Goal: Task Accomplishment & Management: Manage account settings

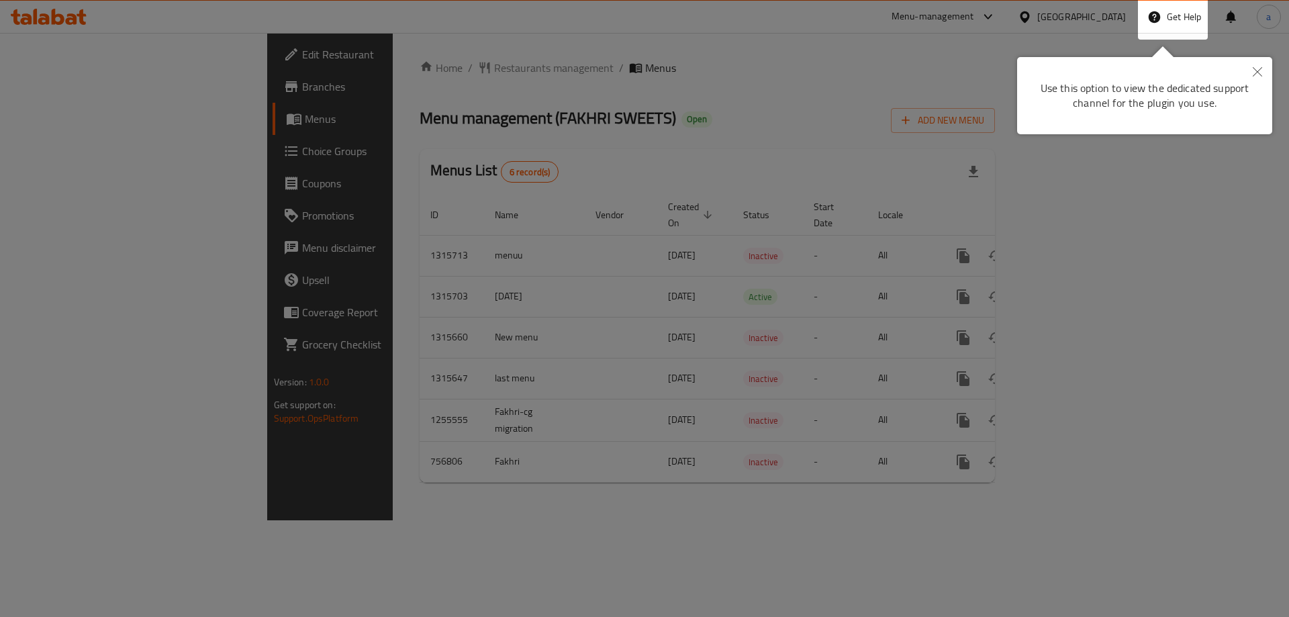
click at [1260, 65] on button "Close" at bounding box center [1257, 72] width 30 height 31
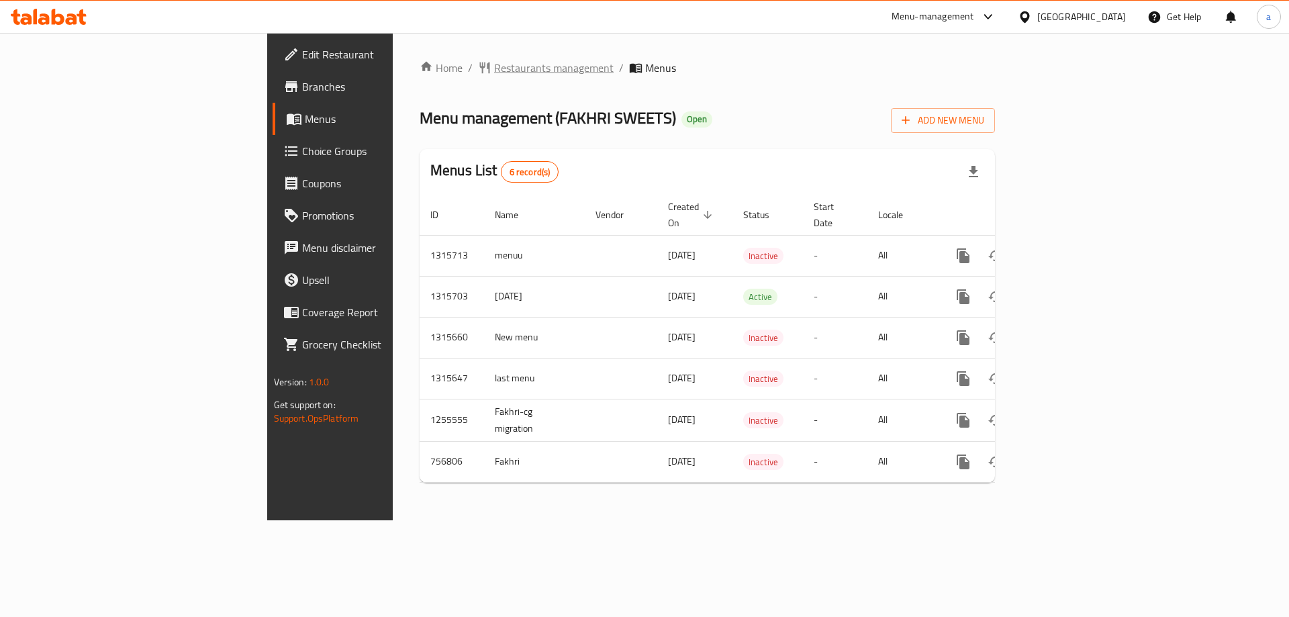
click at [494, 67] on span "Restaurants management" at bounding box center [553, 68] width 119 height 16
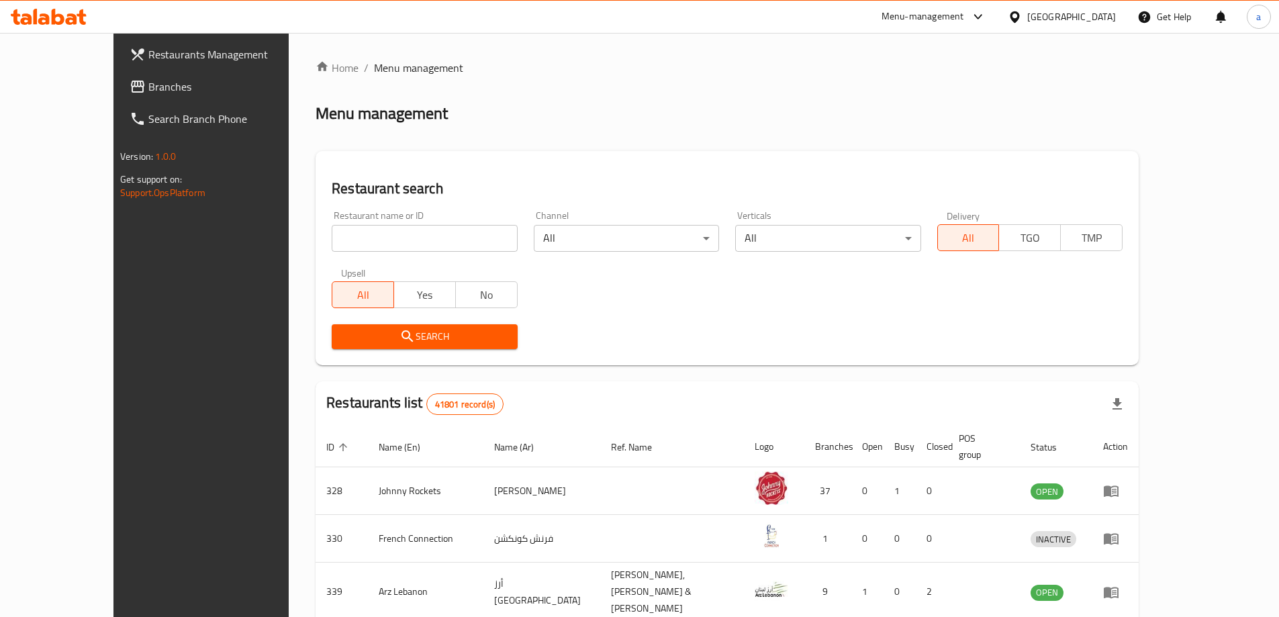
click at [148, 89] on span "Branches" at bounding box center [232, 87] width 168 height 16
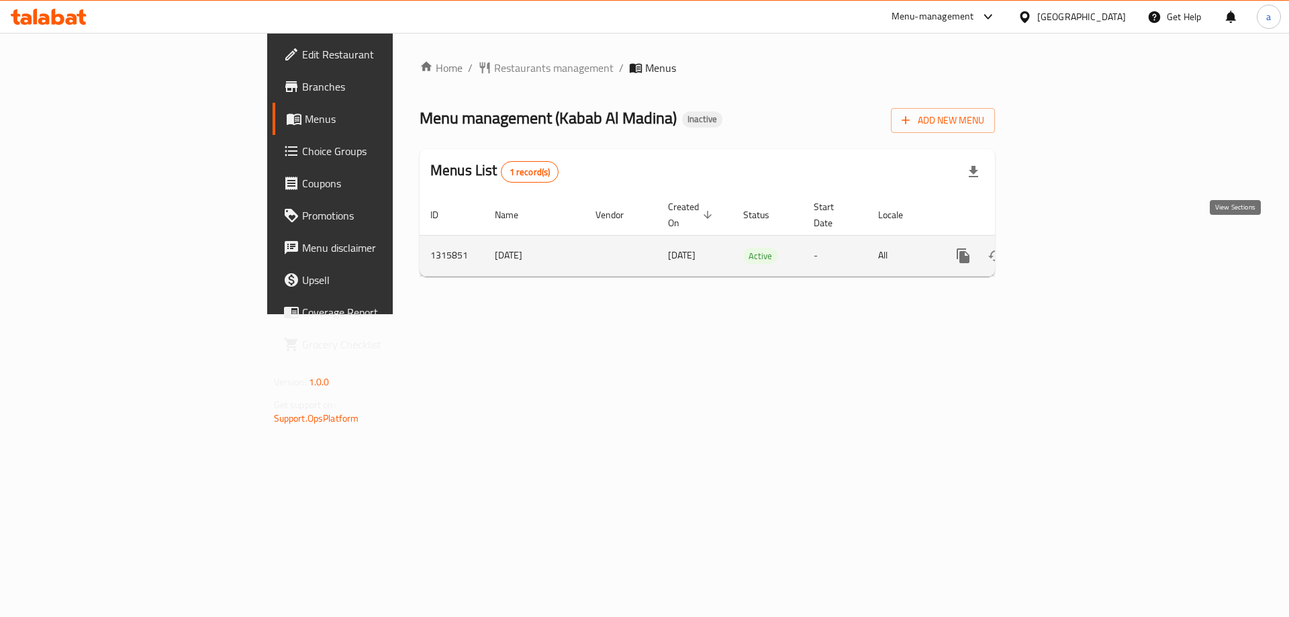
click at [1068, 248] on icon "enhanced table" at bounding box center [1060, 256] width 16 height 16
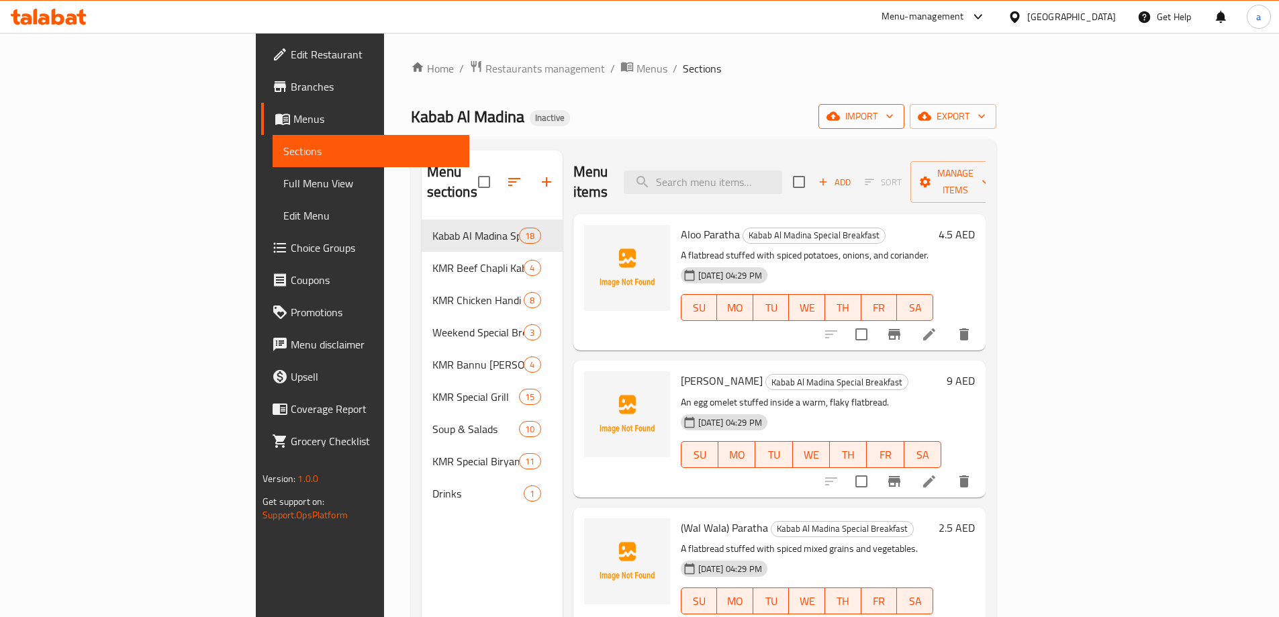
click at [893, 119] on span "import" at bounding box center [861, 116] width 64 height 17
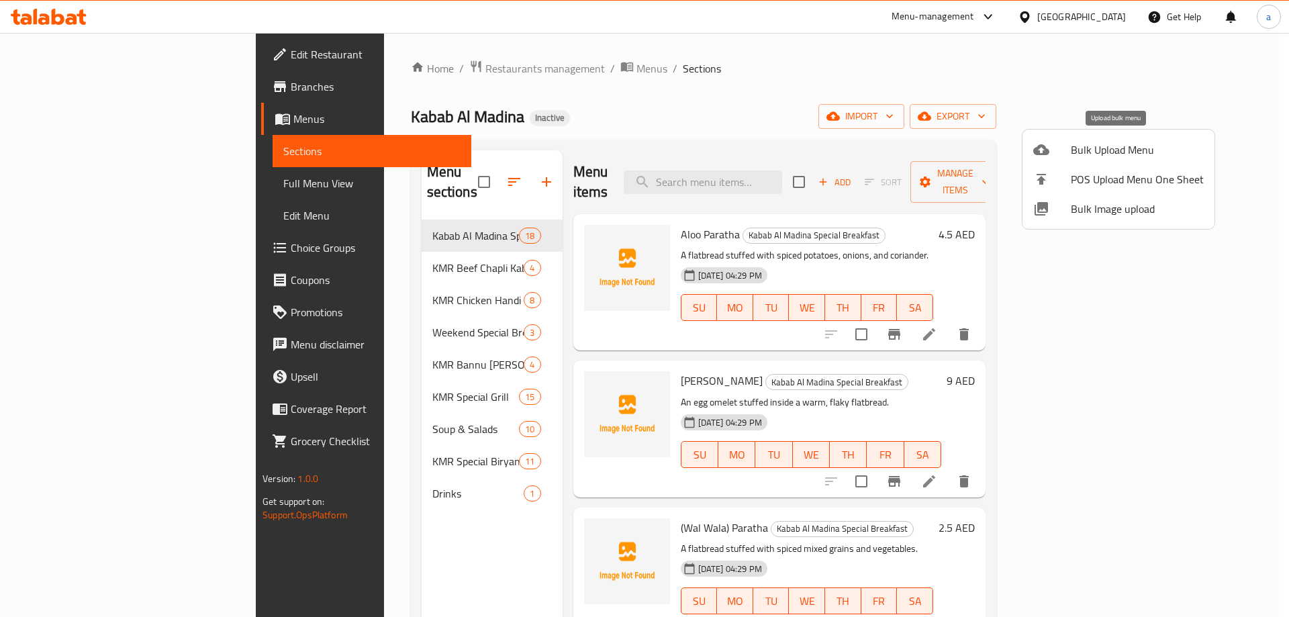
click at [1113, 152] on span "Bulk Upload Menu" at bounding box center [1137, 150] width 133 height 16
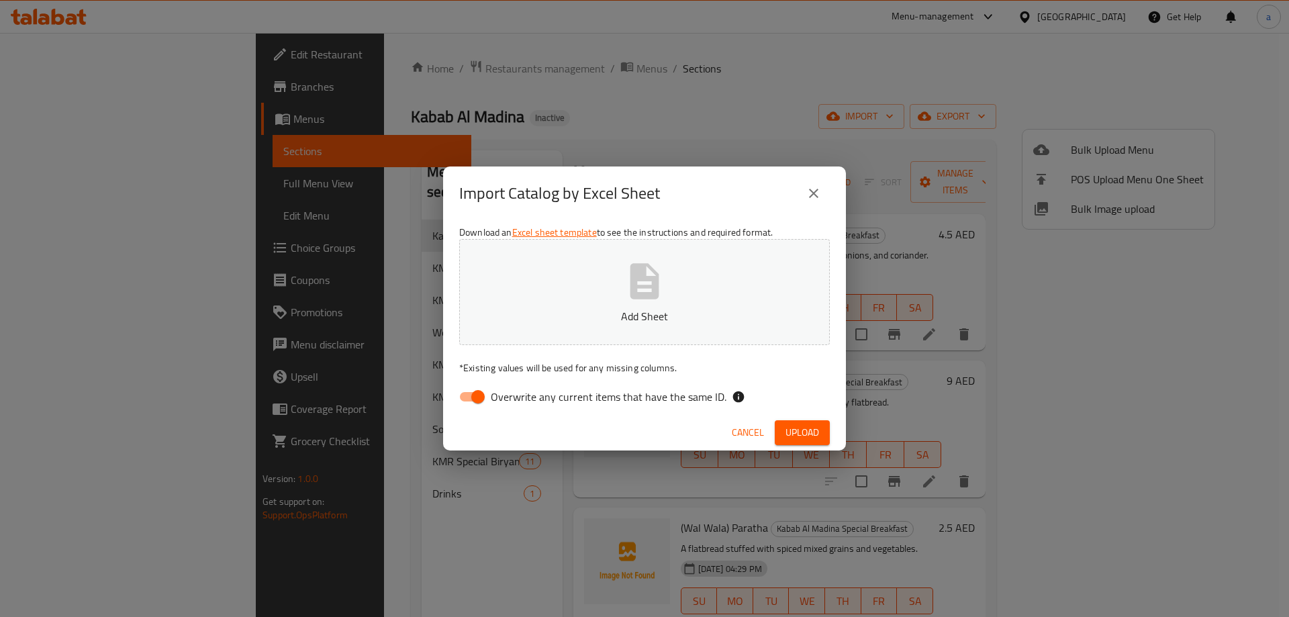
click at [475, 394] on input "Overwrite any current items that have the same ID." at bounding box center [478, 397] width 77 height 26
checkbox input "false"
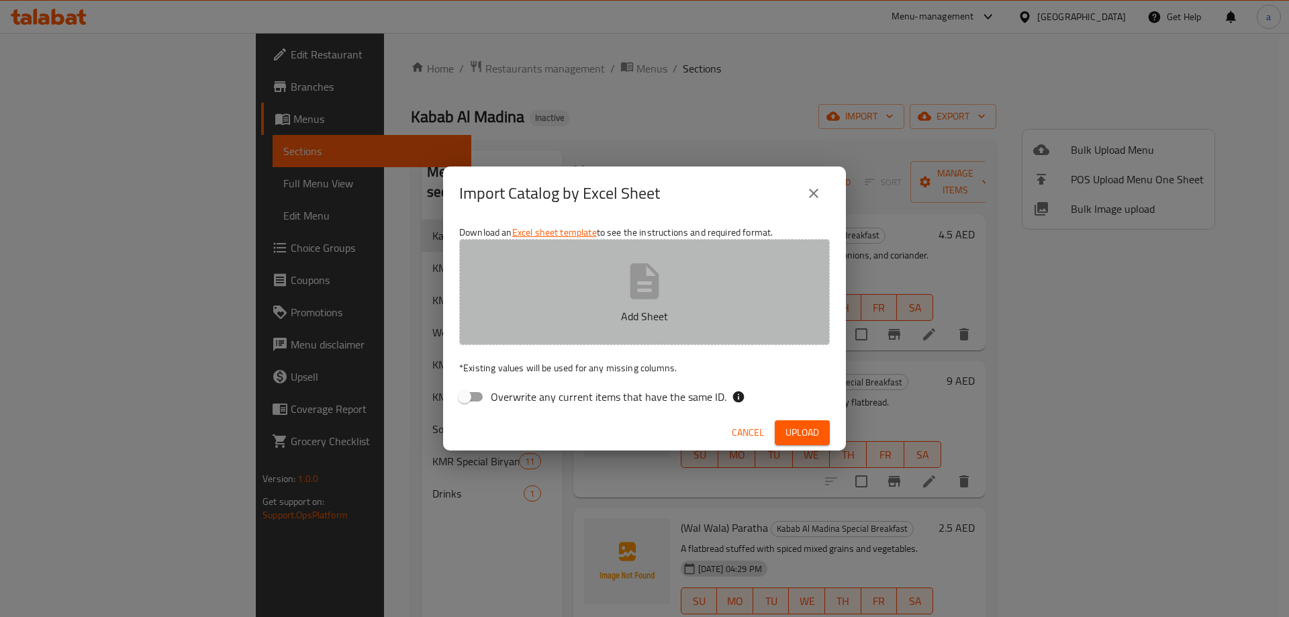
click at [617, 322] on p "Add Sheet" at bounding box center [644, 316] width 329 height 16
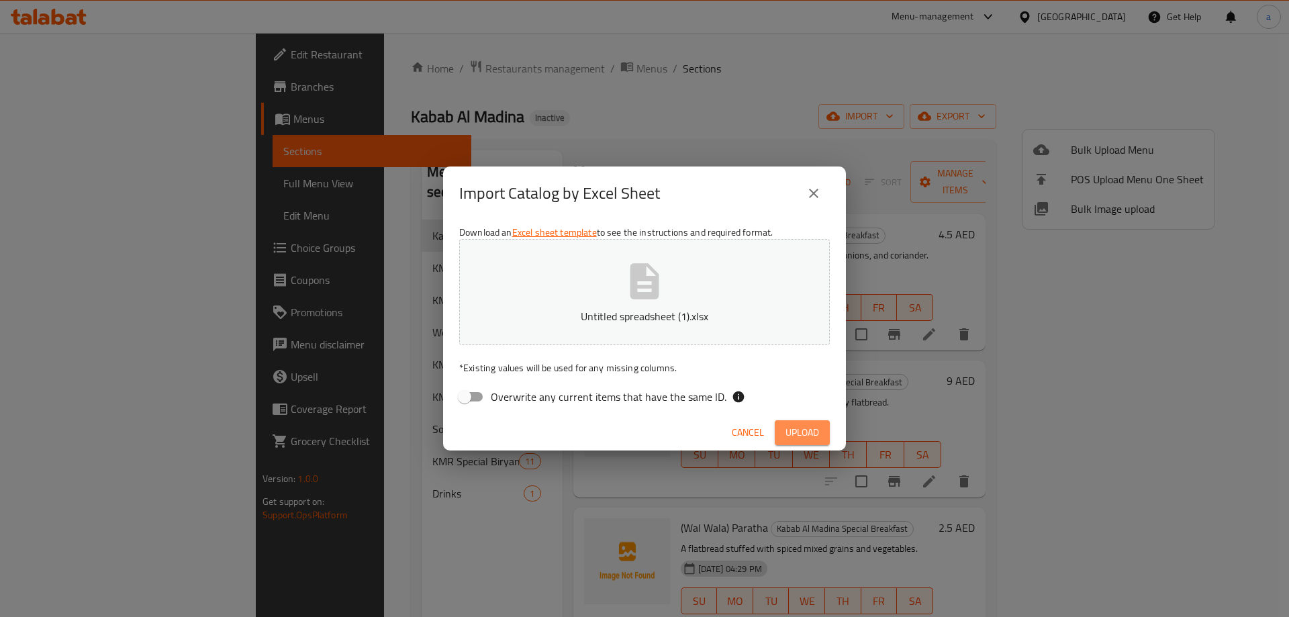
click at [809, 438] on span "Upload" at bounding box center [802, 432] width 34 height 17
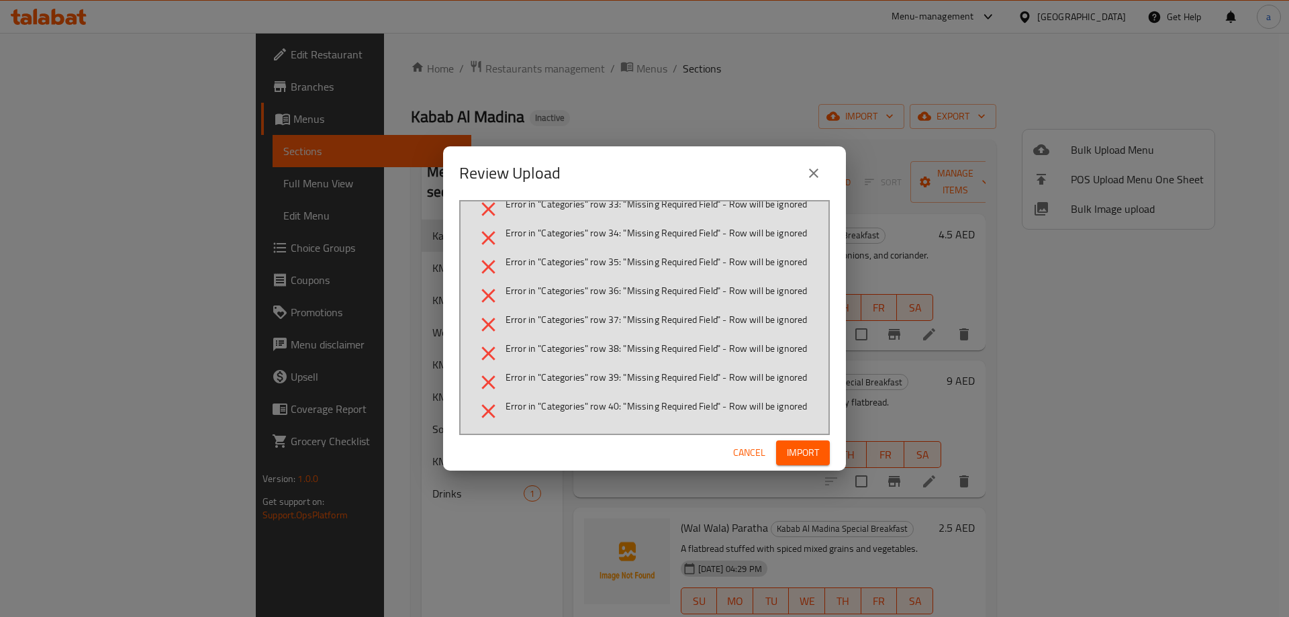
scroll to position [429, 0]
click at [739, 456] on span "Cancel" at bounding box center [749, 452] width 32 height 17
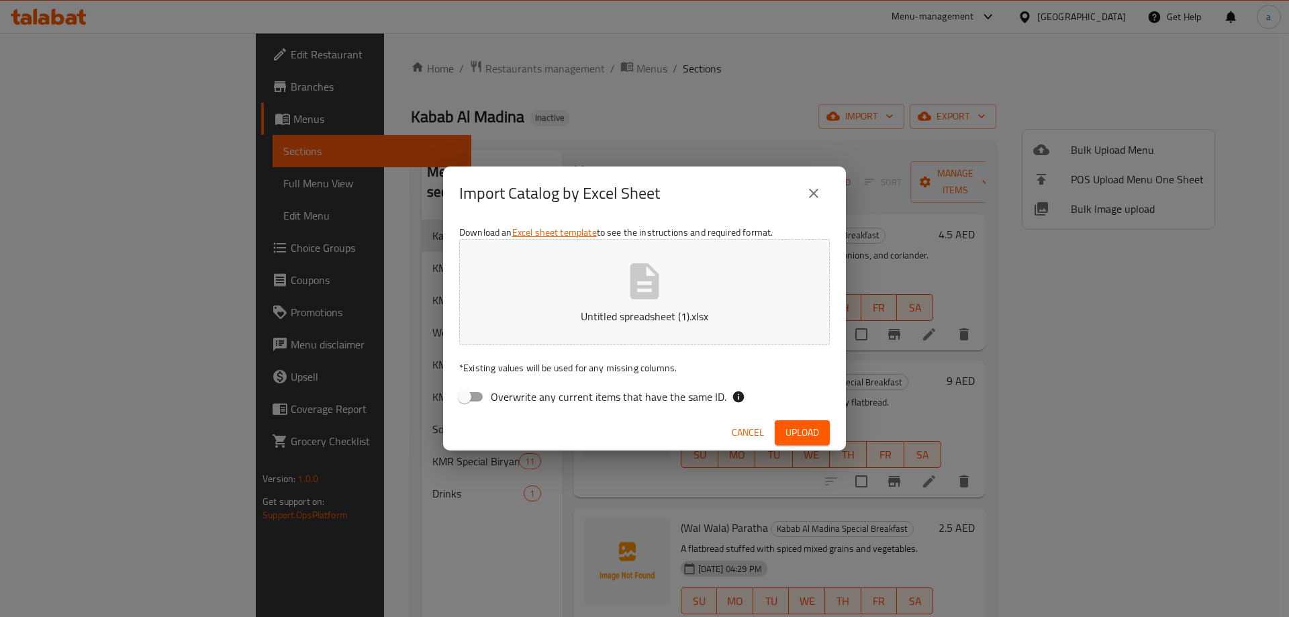
click at [622, 296] on button "Untitled spreadsheet (1).xlsx" at bounding box center [644, 292] width 370 height 106
click at [811, 439] on span "Upload" at bounding box center [802, 432] width 34 height 17
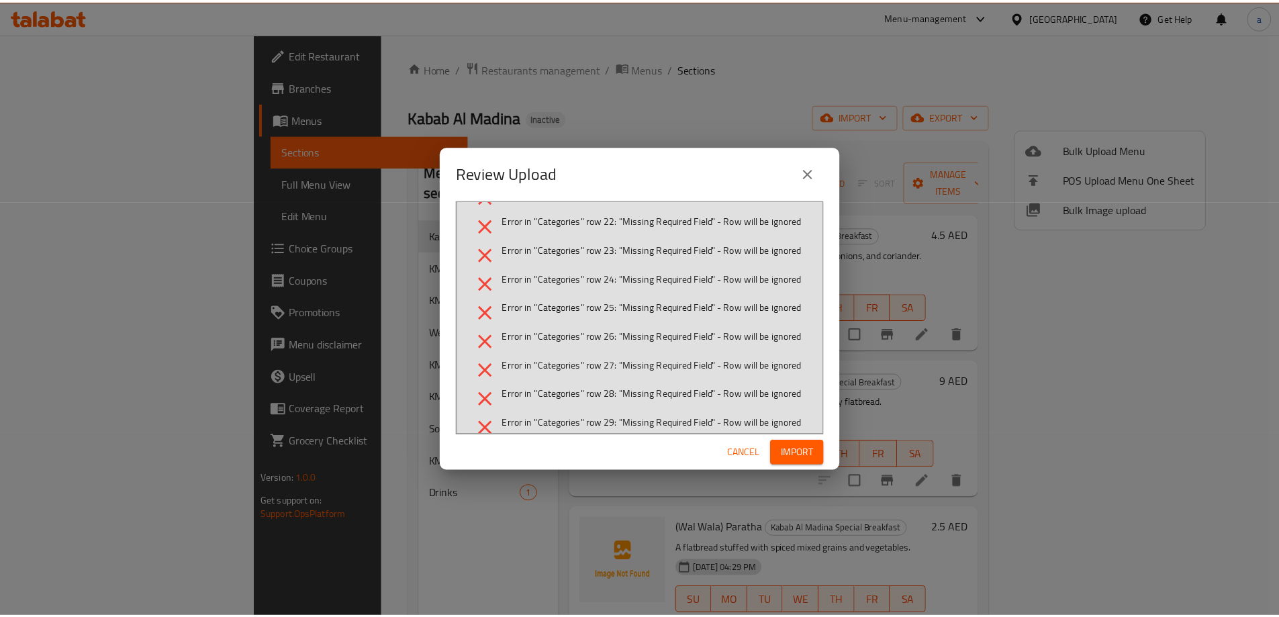
scroll to position [0, 0]
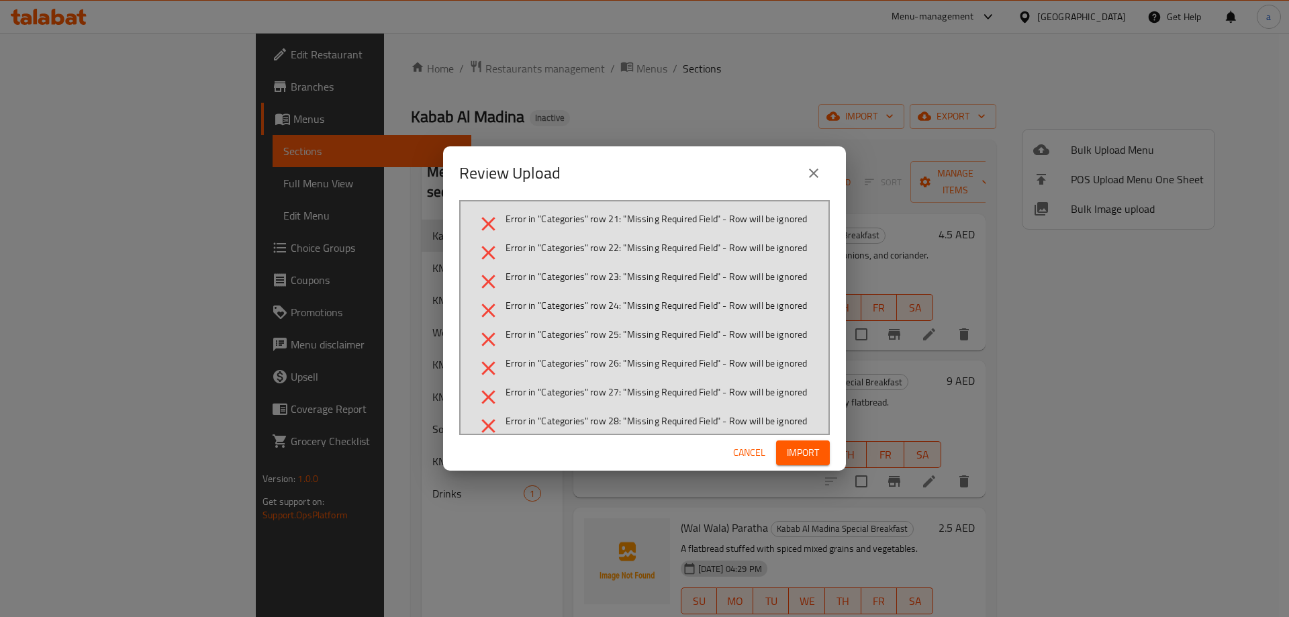
click at [799, 450] on span "Import" at bounding box center [803, 452] width 32 height 17
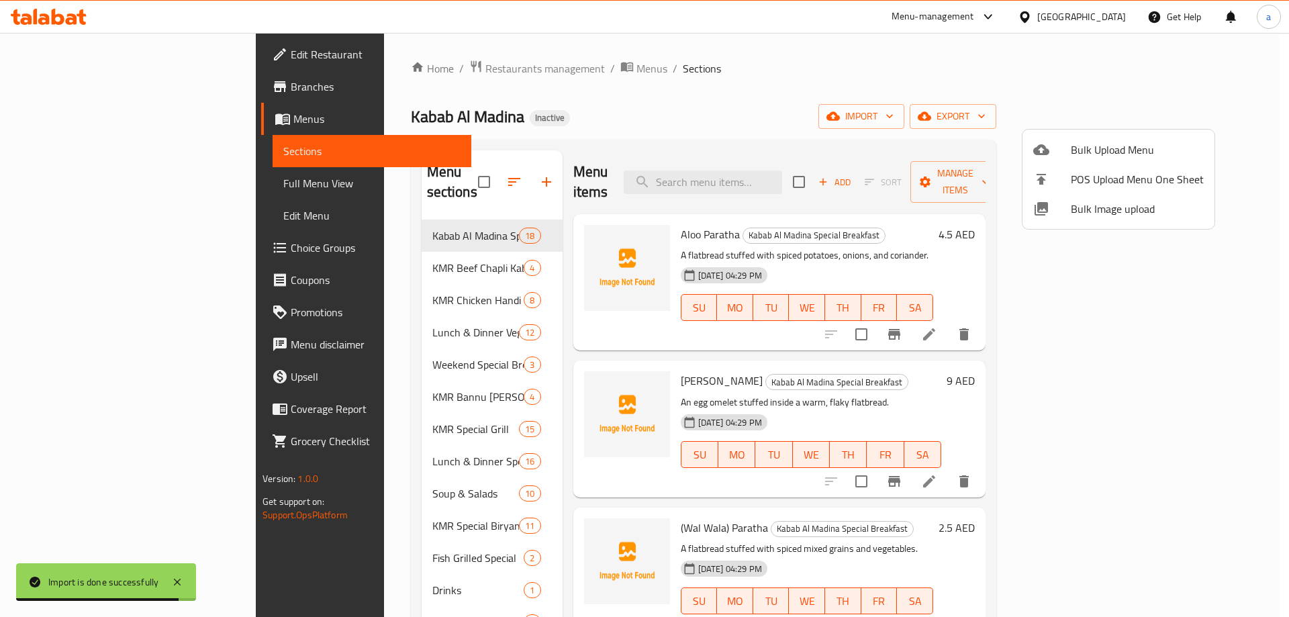
click at [84, 184] on div at bounding box center [644, 308] width 1289 height 617
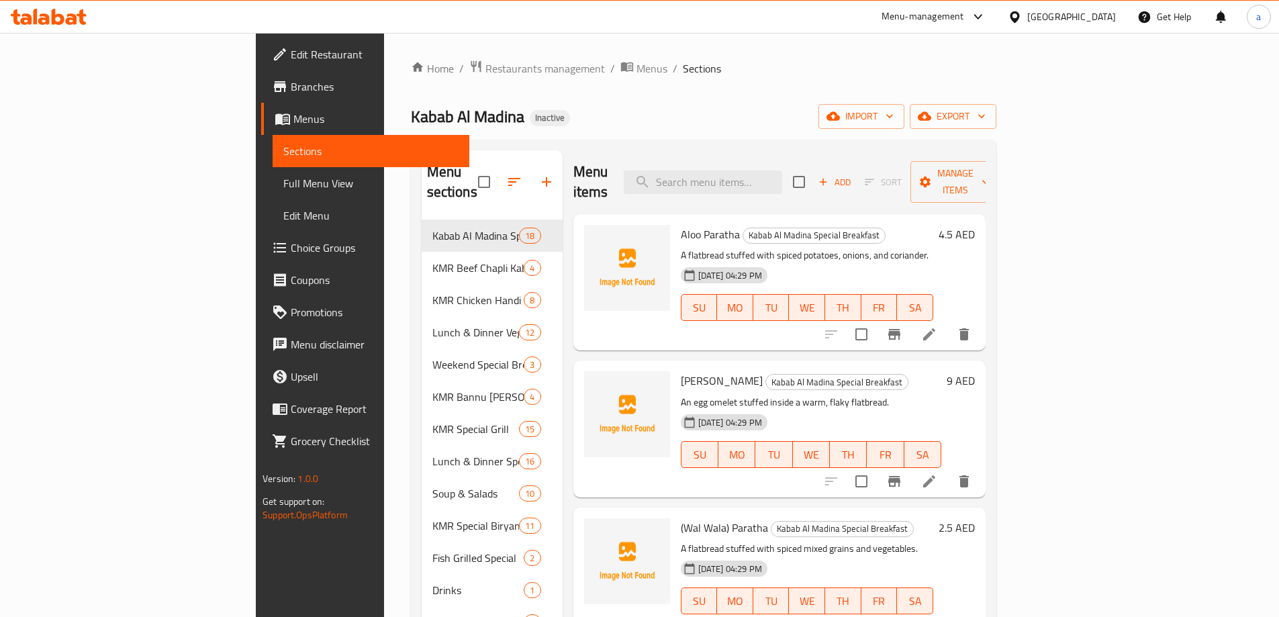
drag, startPoint x: 60, startPoint y: 189, endPoint x: 178, endPoint y: 207, distance: 118.8
click at [283, 189] on span "Full Menu View" at bounding box center [370, 183] width 175 height 16
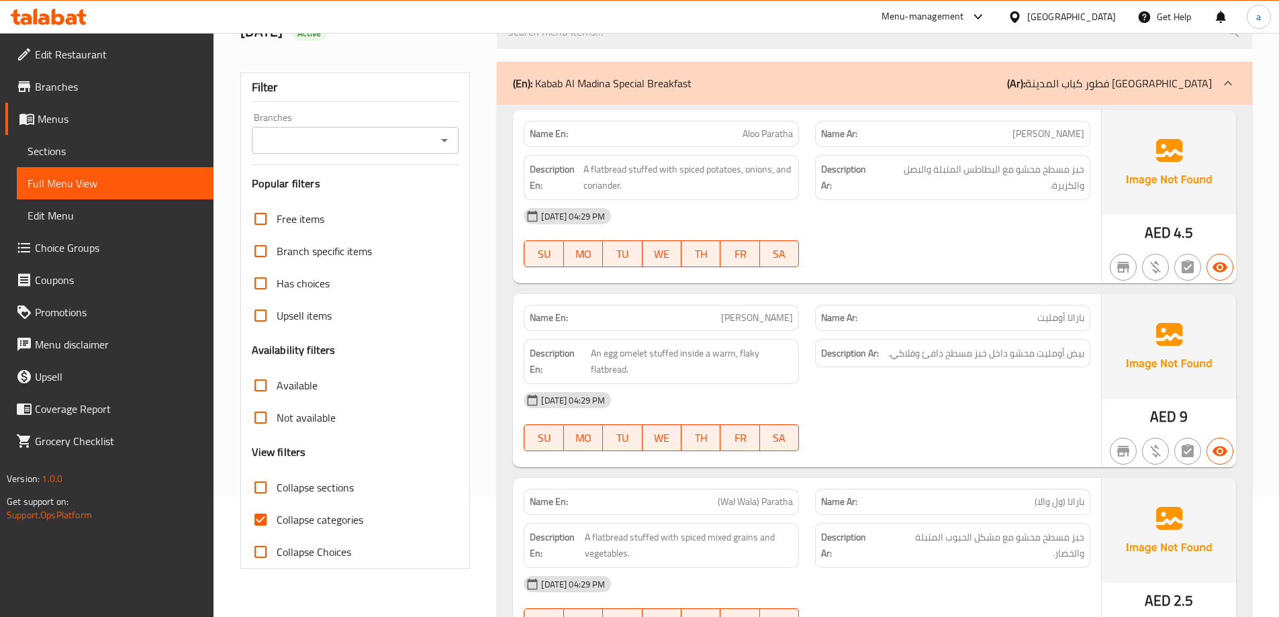
scroll to position [134, 0]
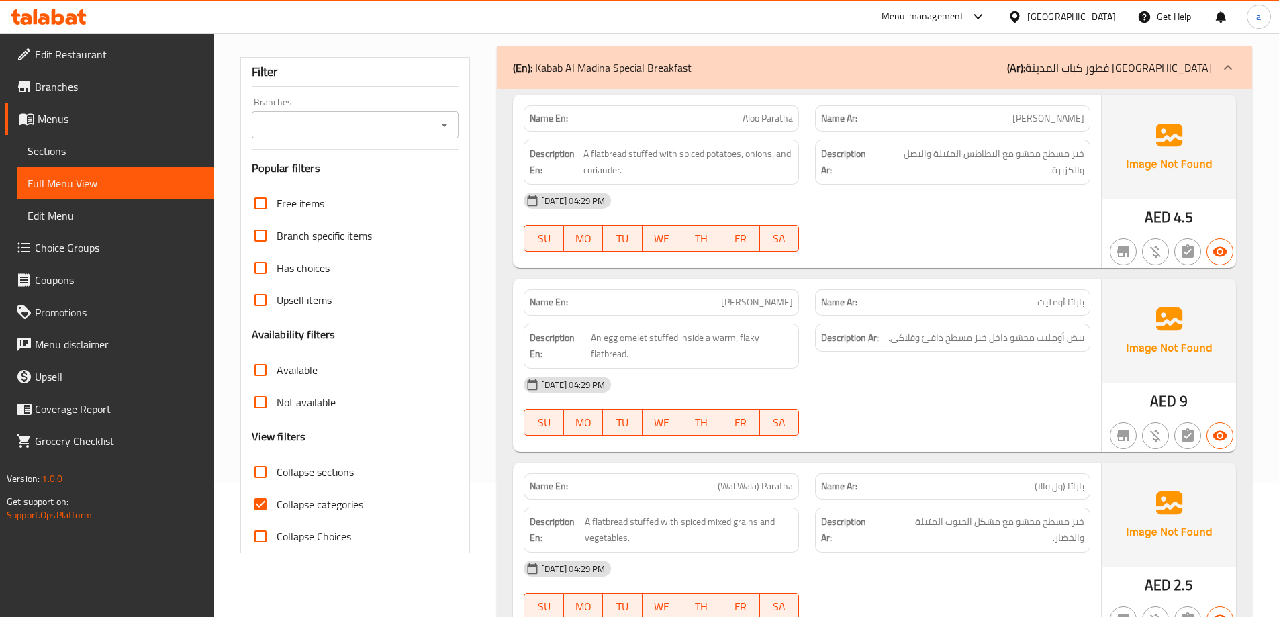
click at [333, 499] on span "Collapse categories" at bounding box center [320, 504] width 87 height 16
click at [277, 499] on input "Collapse categories" at bounding box center [260, 504] width 32 height 32
checkbox input "false"
click at [318, 475] on span "Collapse sections" at bounding box center [315, 472] width 77 height 16
click at [277, 475] on input "Collapse sections" at bounding box center [260, 472] width 32 height 32
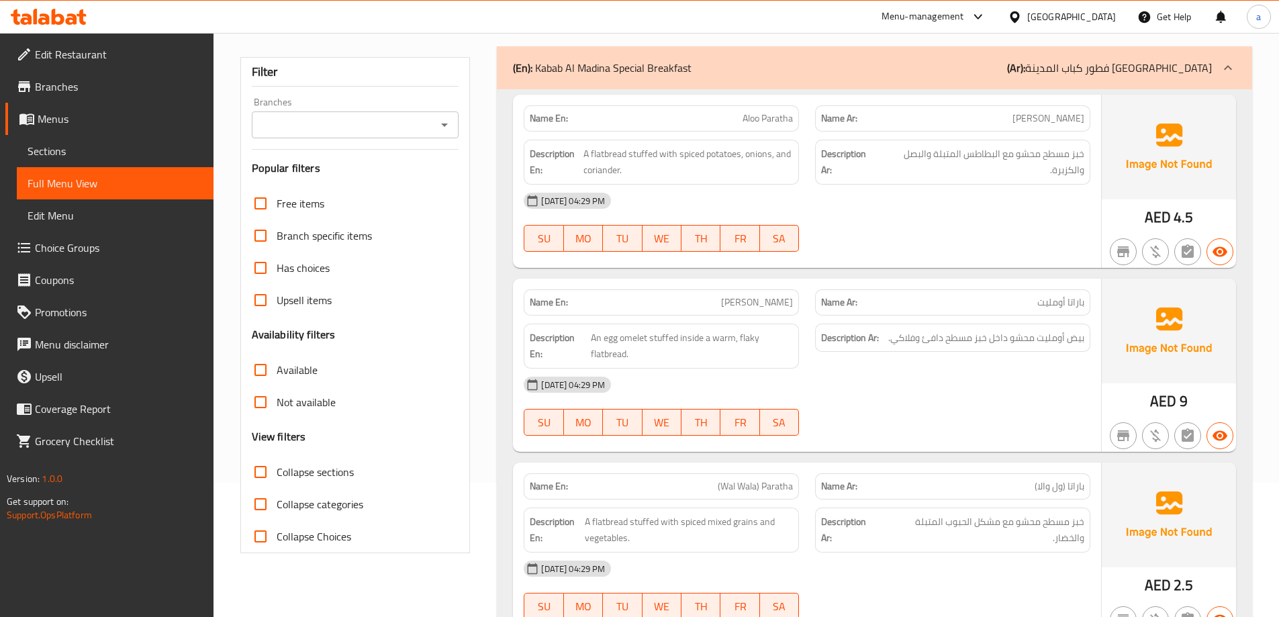
checkbox input "true"
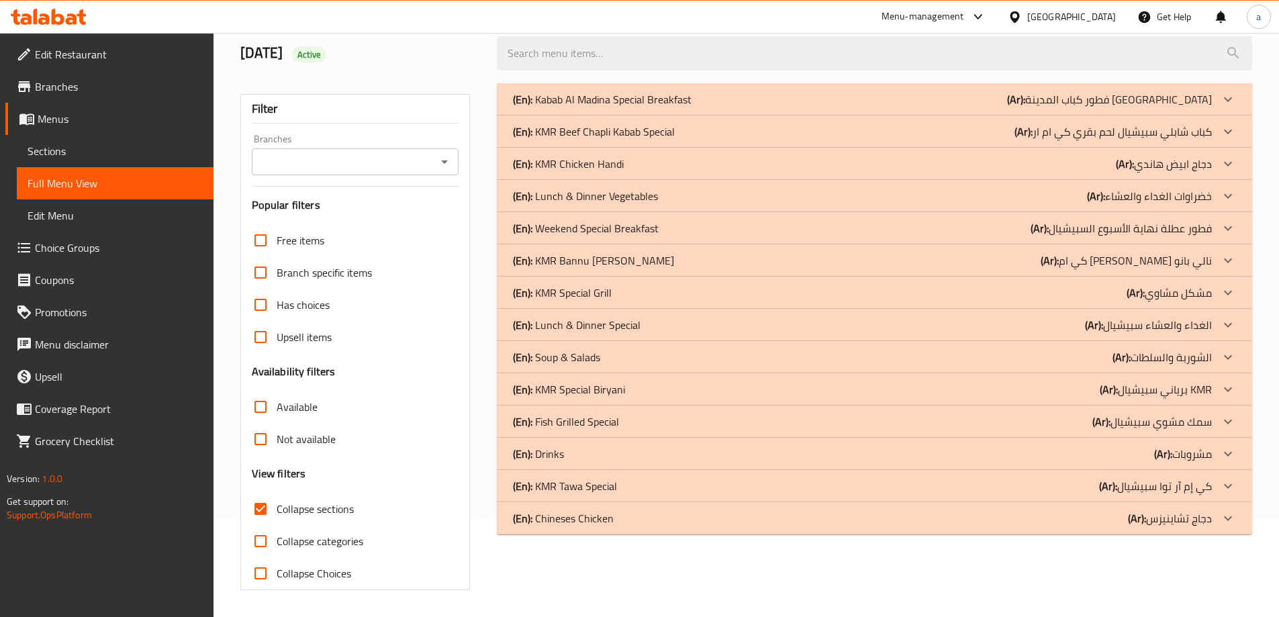
scroll to position [97, 0]
click at [628, 515] on div "(En): Chineses Chicken (Ar): دجاج تشاينيزس" at bounding box center [862, 518] width 699 height 16
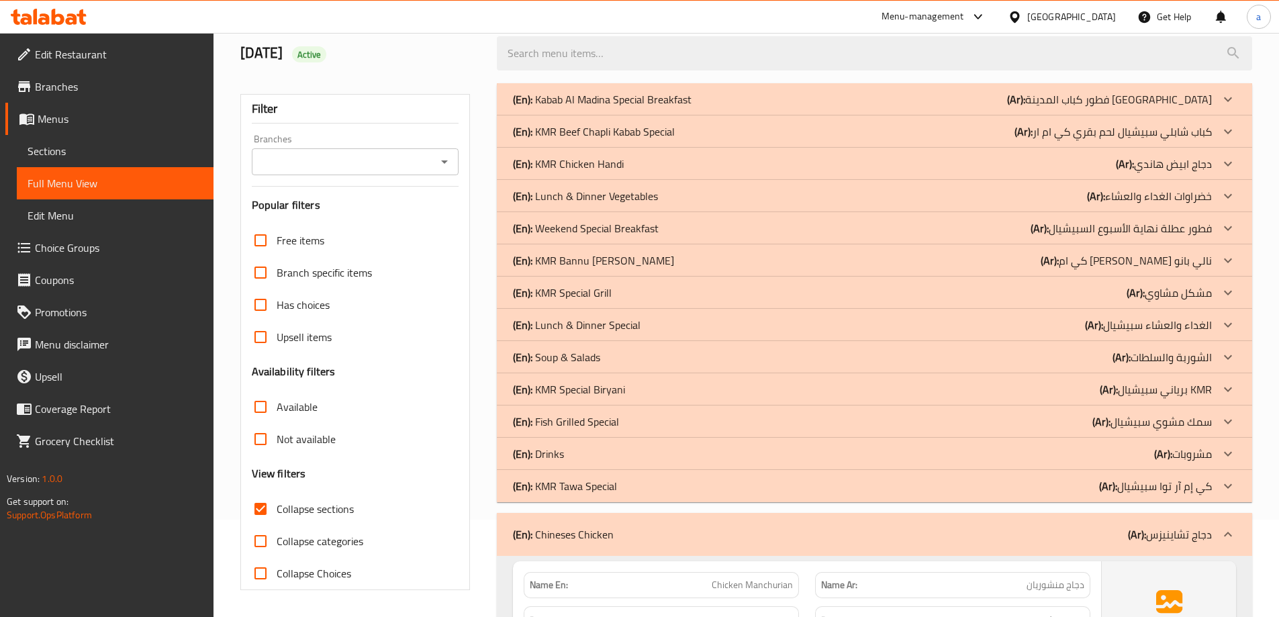
click at [620, 484] on div "(En): KMR Tawa Special (Ar): كي إم آر توا سبيشيال" at bounding box center [862, 486] width 699 height 16
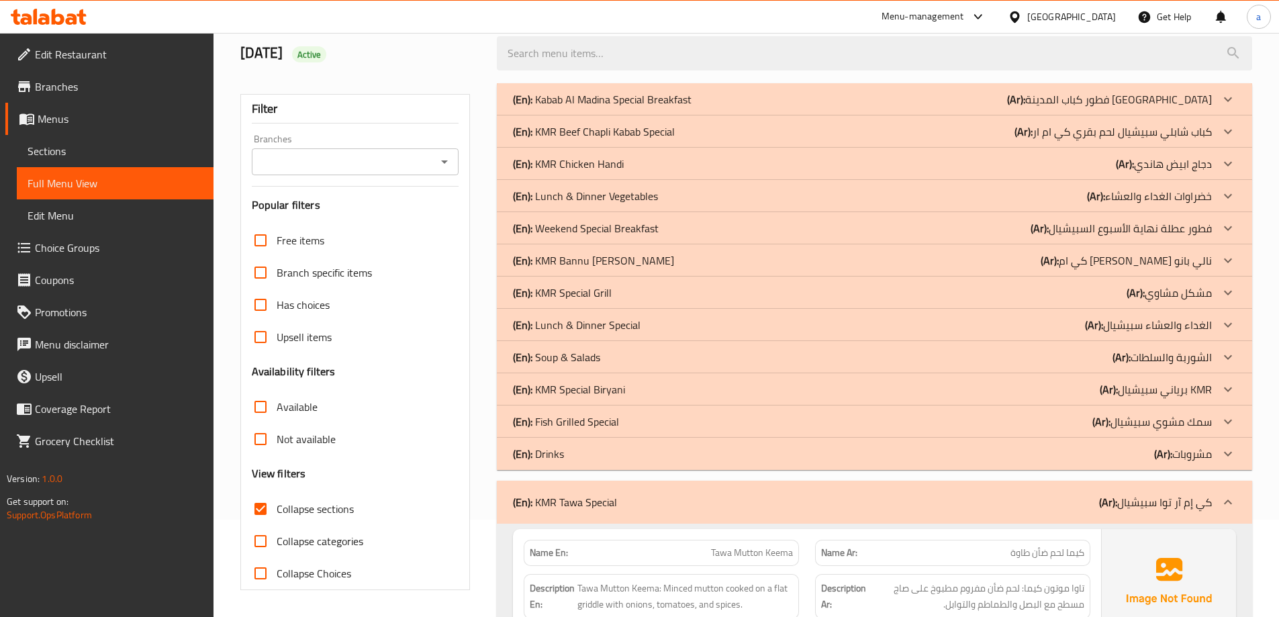
click at [587, 317] on p "(En): Lunch & Dinner Special" at bounding box center [577, 325] width 128 height 16
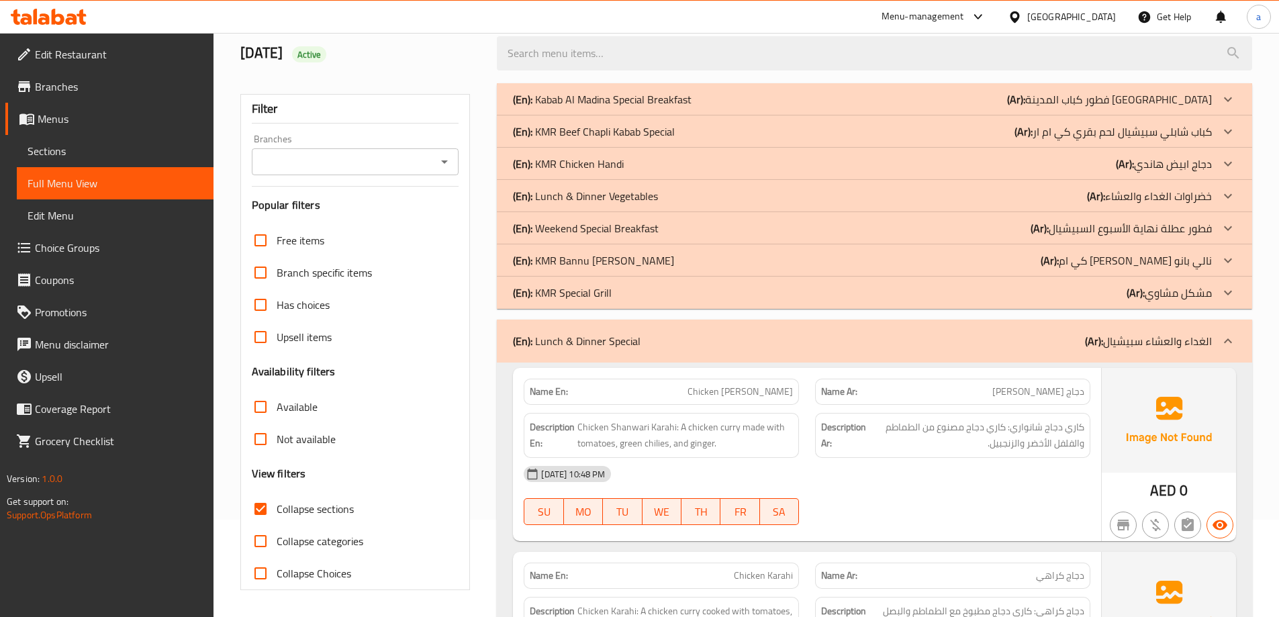
click at [586, 188] on p "(En): Lunch & Dinner Vegetables" at bounding box center [585, 196] width 145 height 16
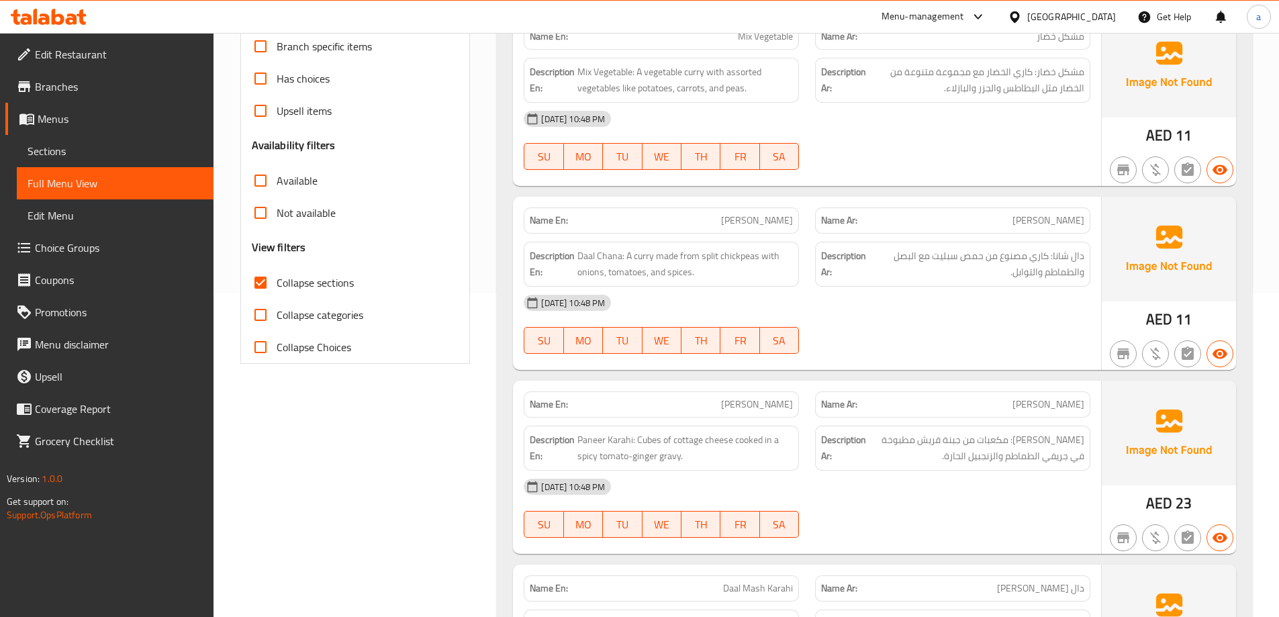
scroll to position [164, 0]
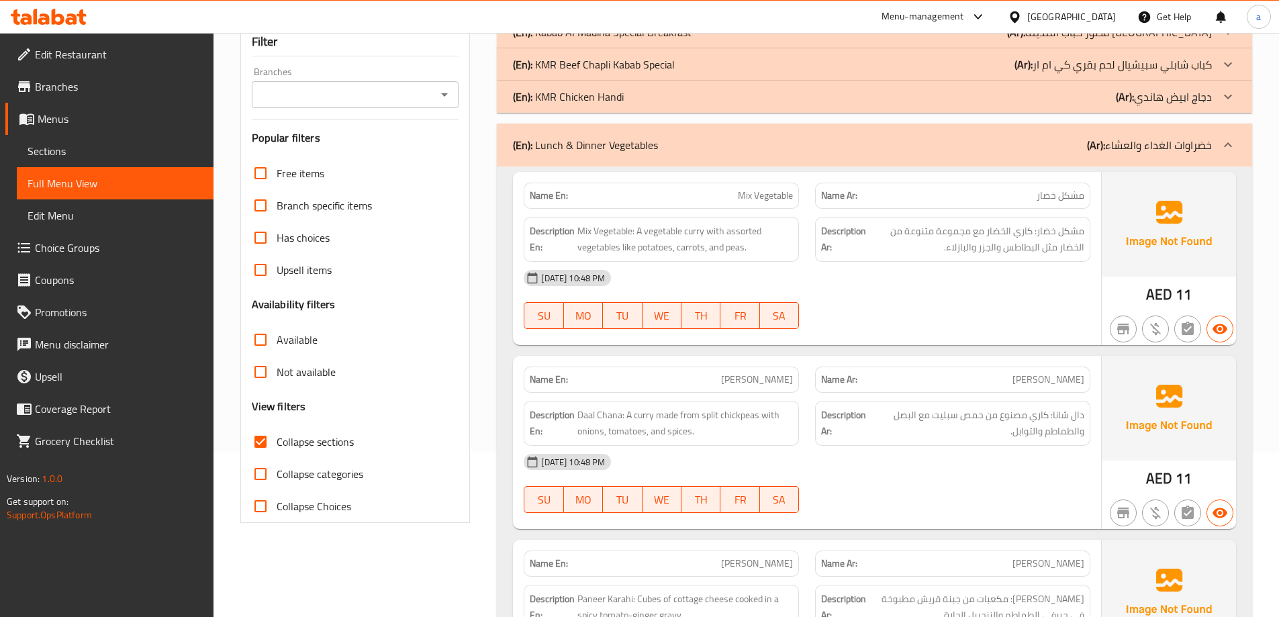
click at [613, 152] on p "(En): Lunch & Dinner Vegetables" at bounding box center [585, 145] width 145 height 16
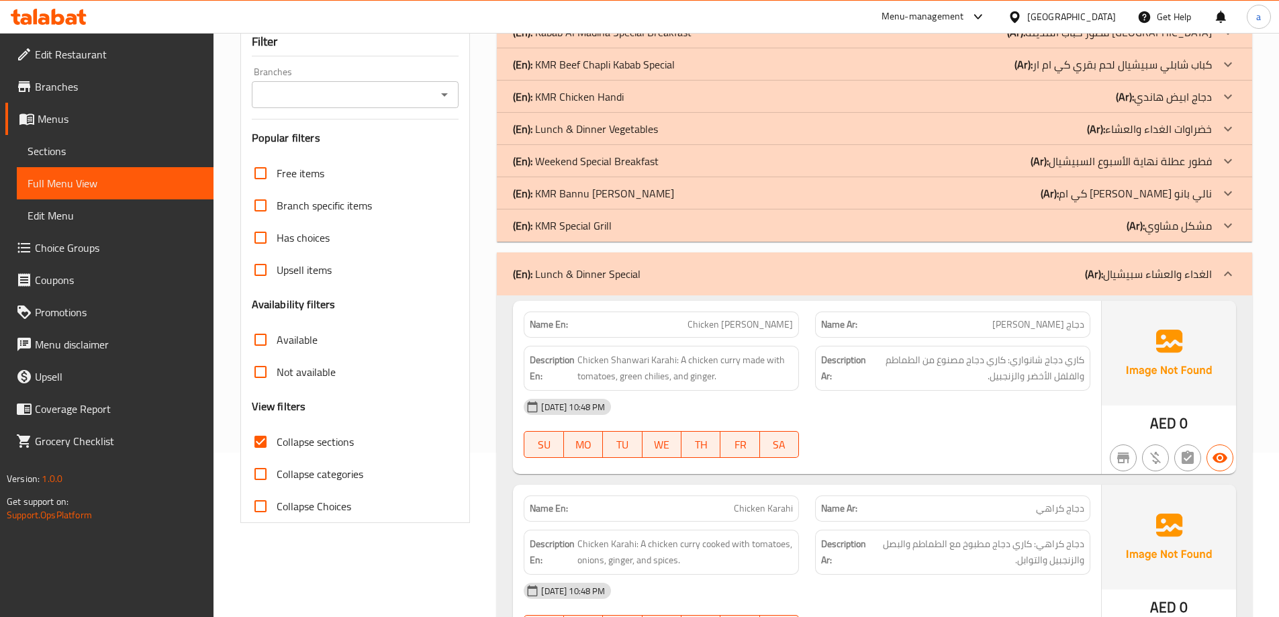
scroll to position [299, 0]
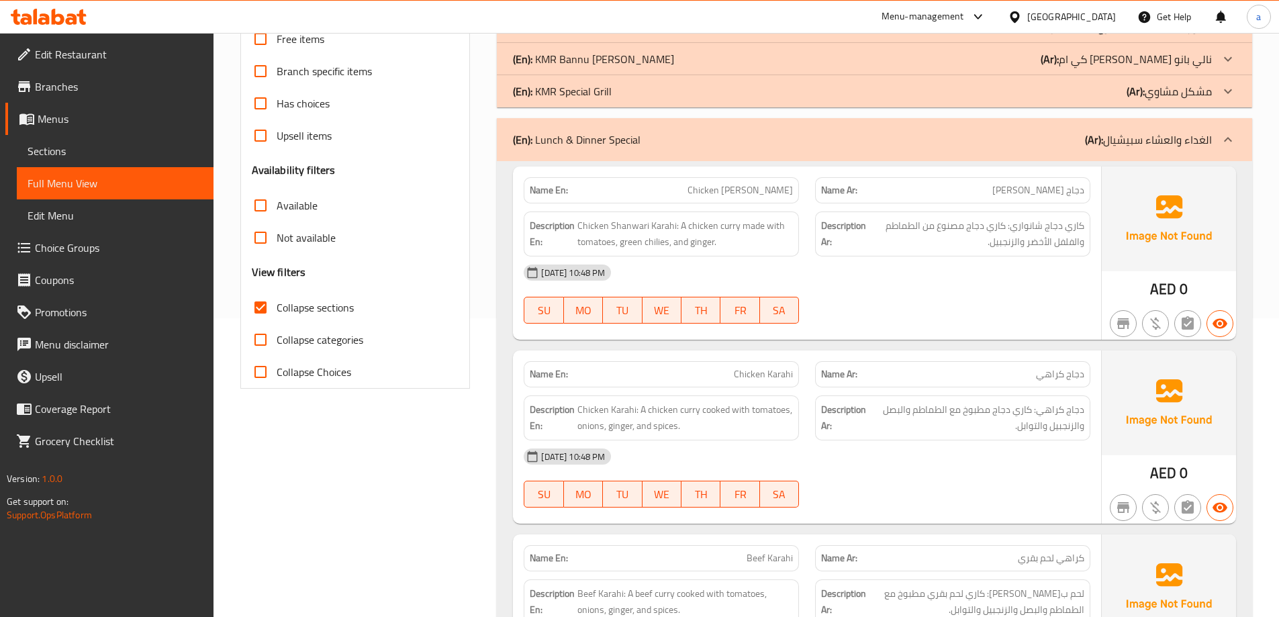
click at [595, 144] on p "(En): Lunch & Dinner Special" at bounding box center [577, 140] width 128 height 16
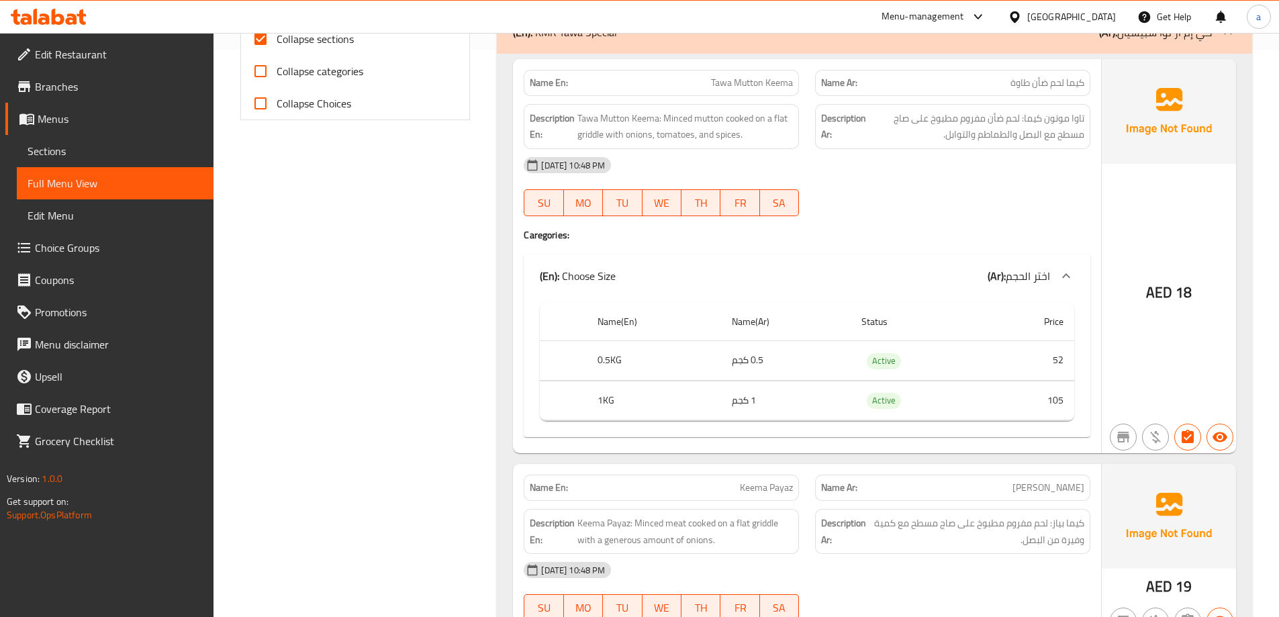
scroll to position [366, 0]
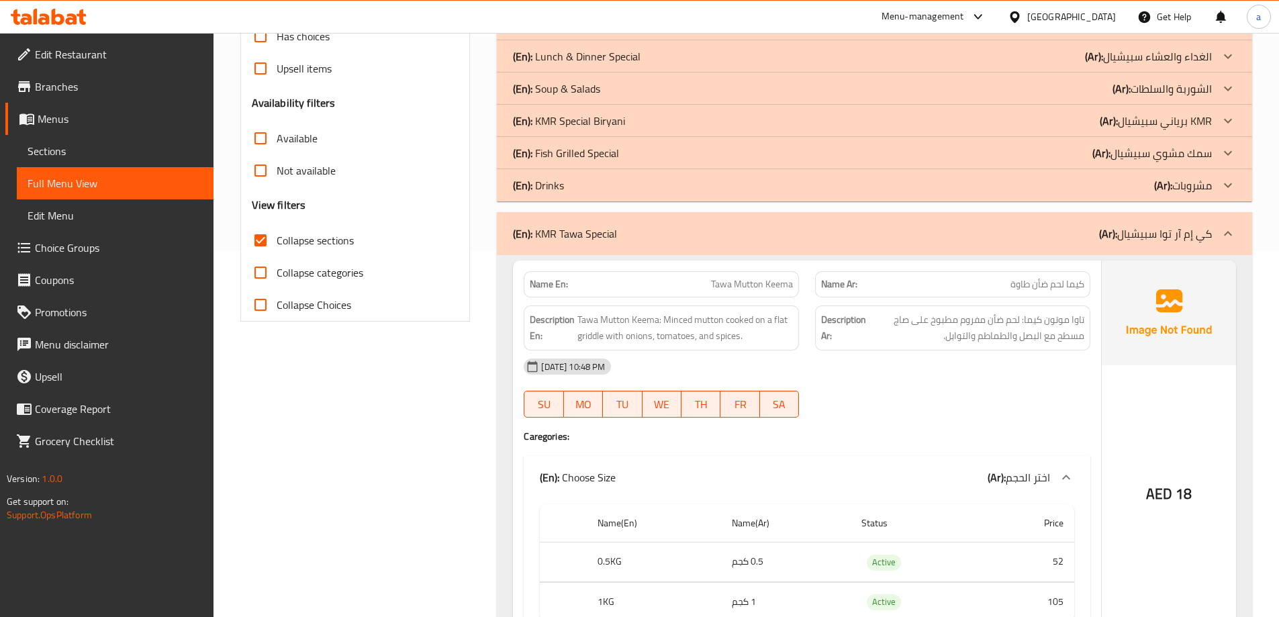
click at [592, 242] on p "(En): KMR Tawa Special" at bounding box center [565, 234] width 104 height 16
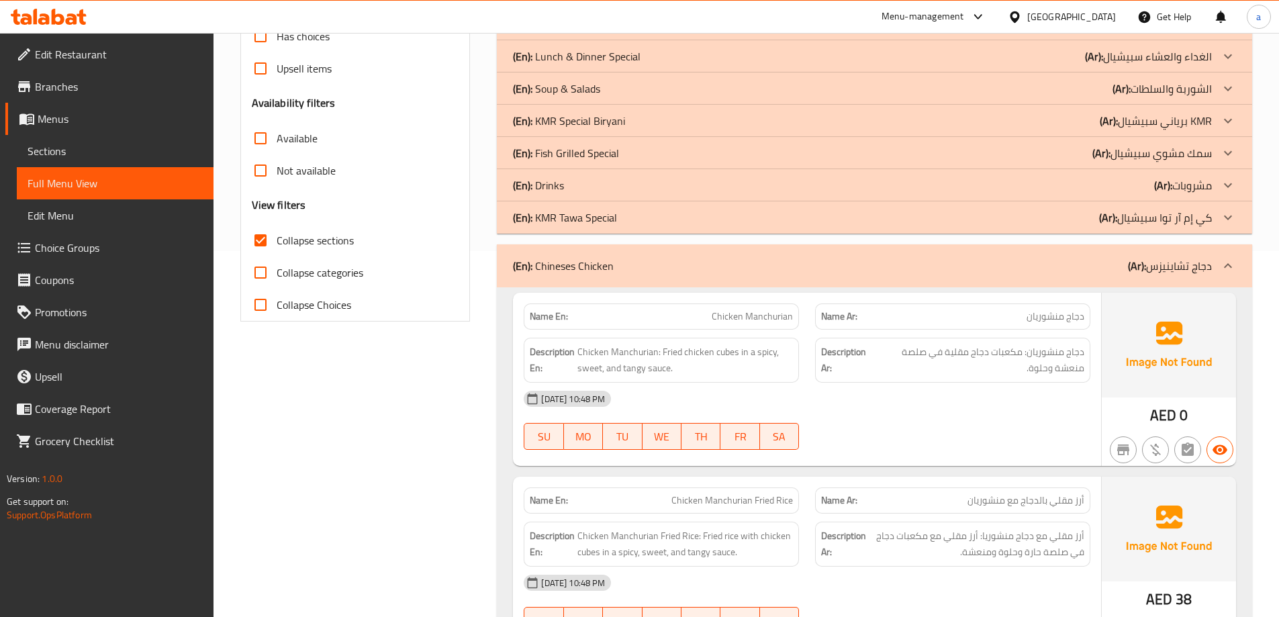
click at [605, 258] on p "(En): Chineses Chicken" at bounding box center [563, 266] width 101 height 16
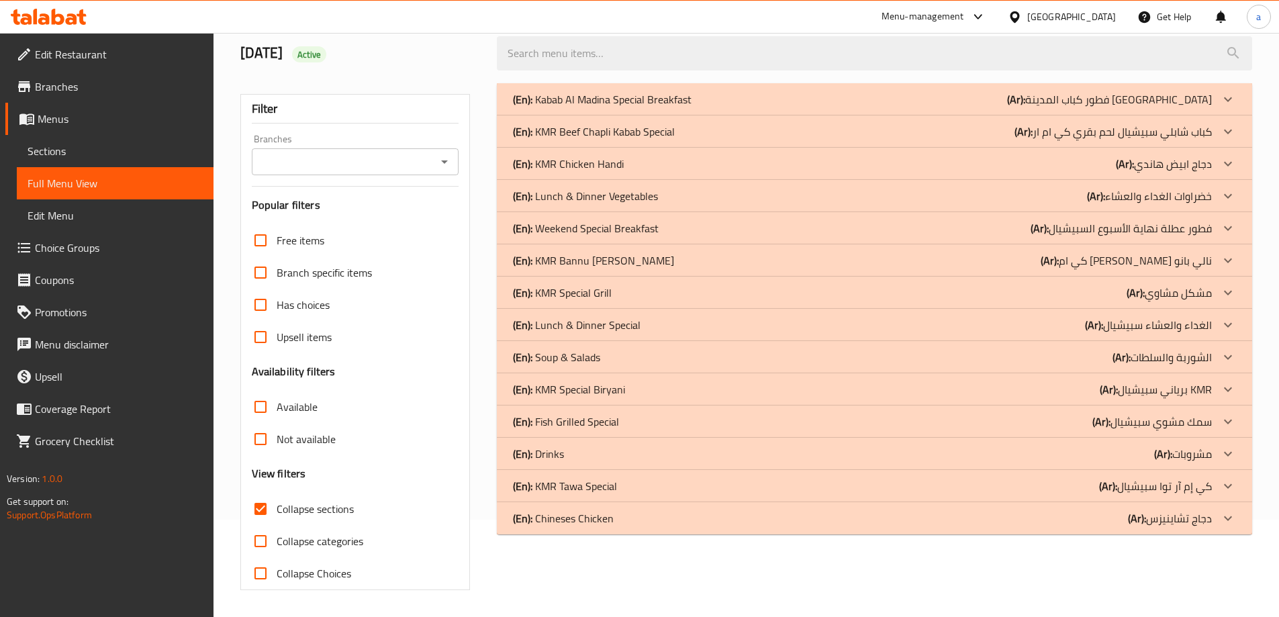
scroll to position [97, 0]
click at [570, 526] on p "(En): Chineses Chicken" at bounding box center [563, 518] width 101 height 16
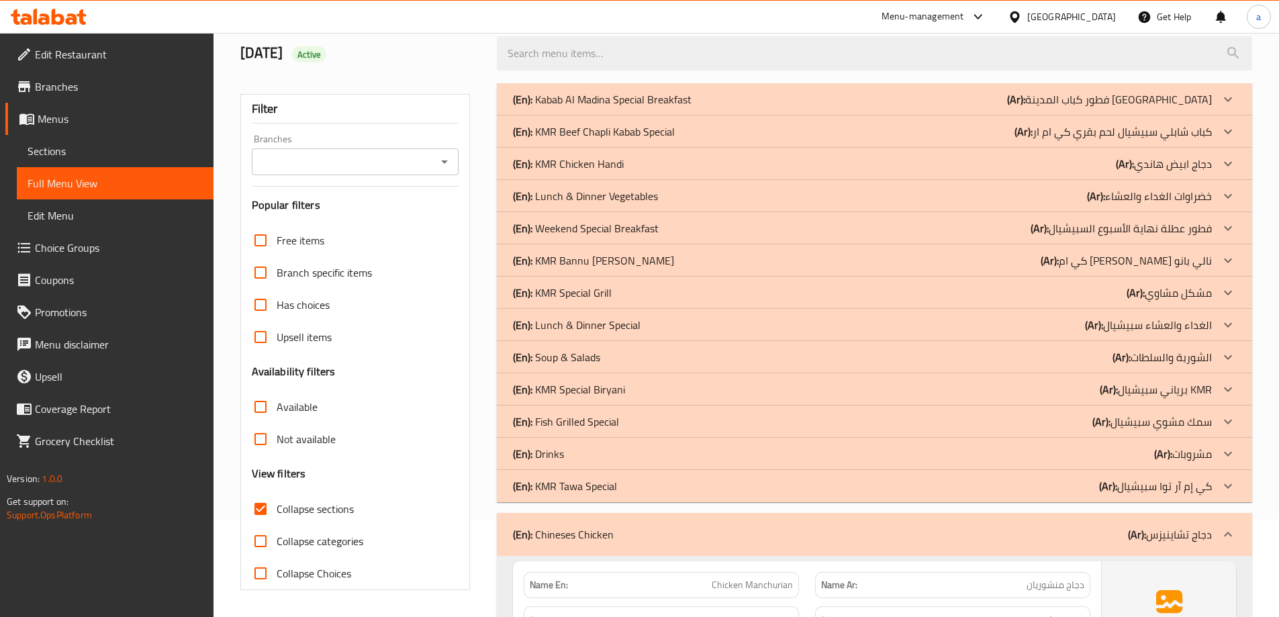
scroll to position [366, 0]
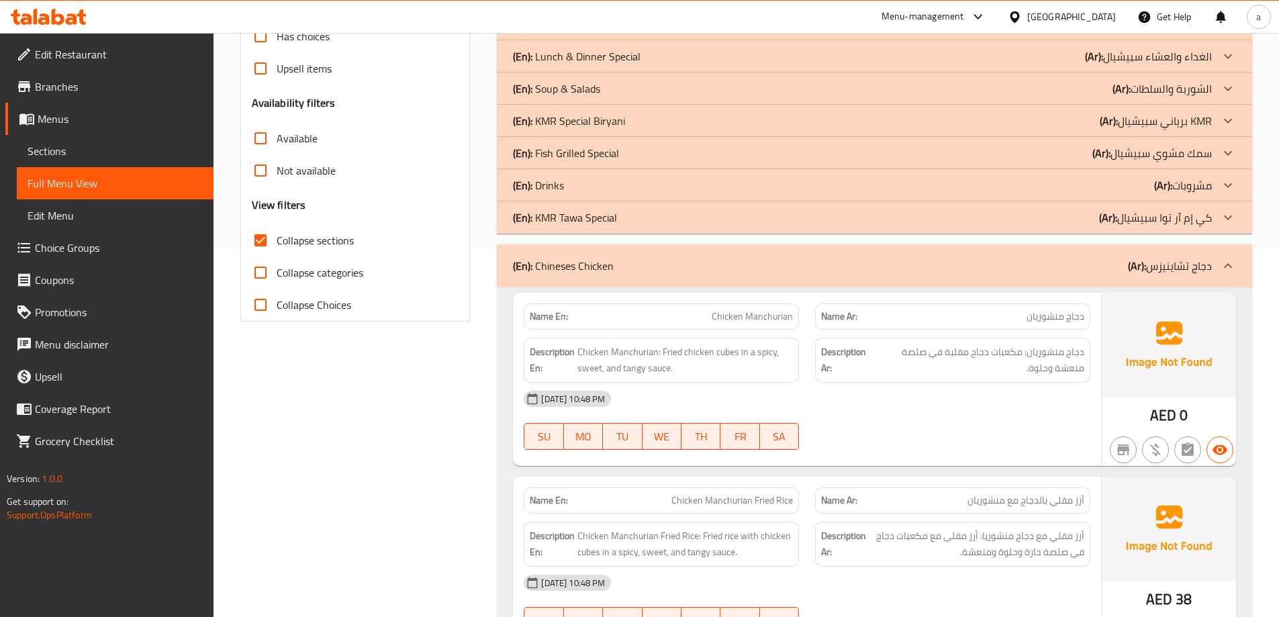
click at [567, 214] on p "(En): KMR Tawa Special" at bounding box center [565, 217] width 104 height 16
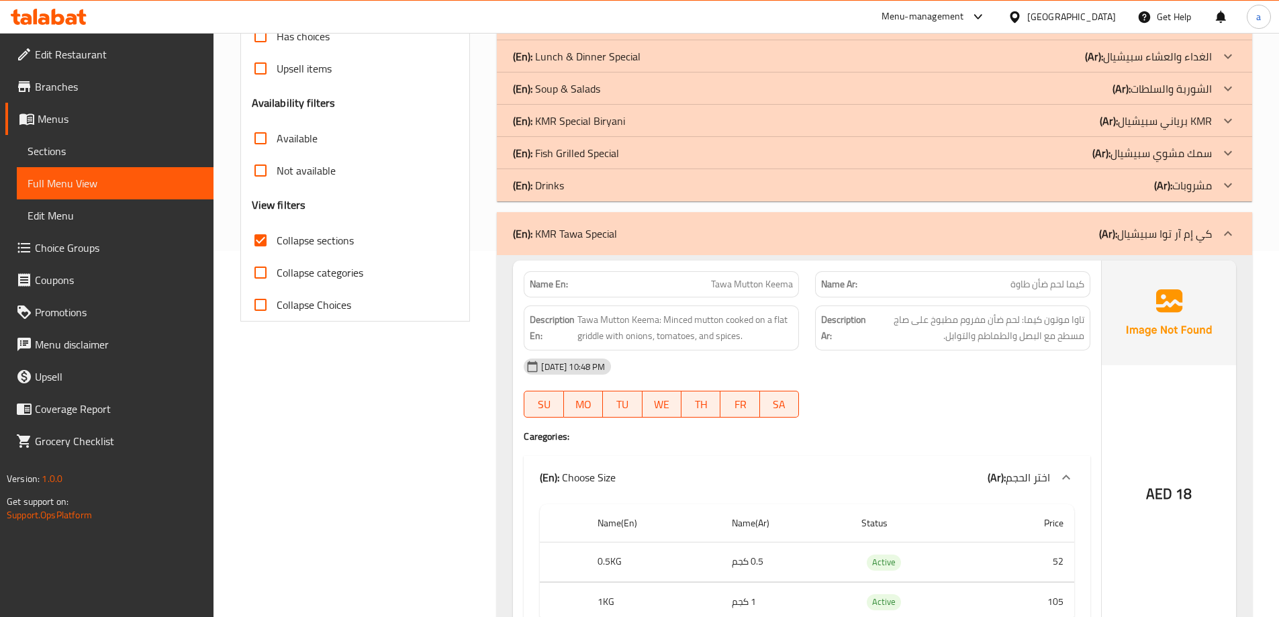
click at [573, 156] on p "(En): Fish Grilled Special" at bounding box center [566, 153] width 106 height 16
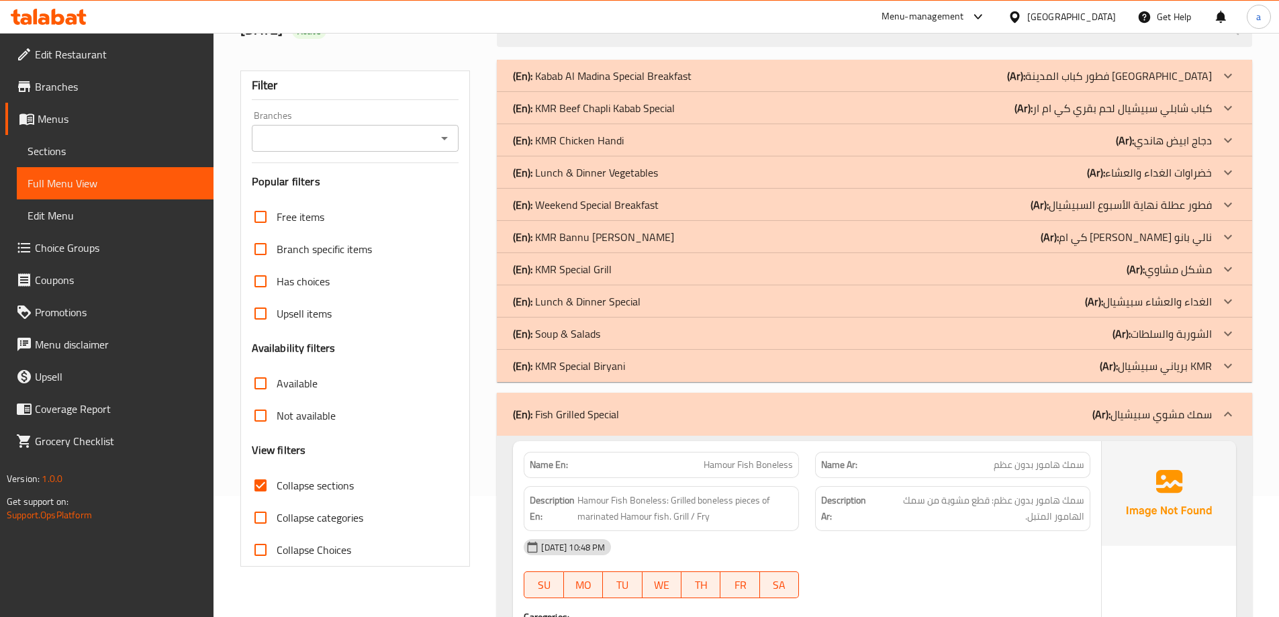
scroll to position [97, 0]
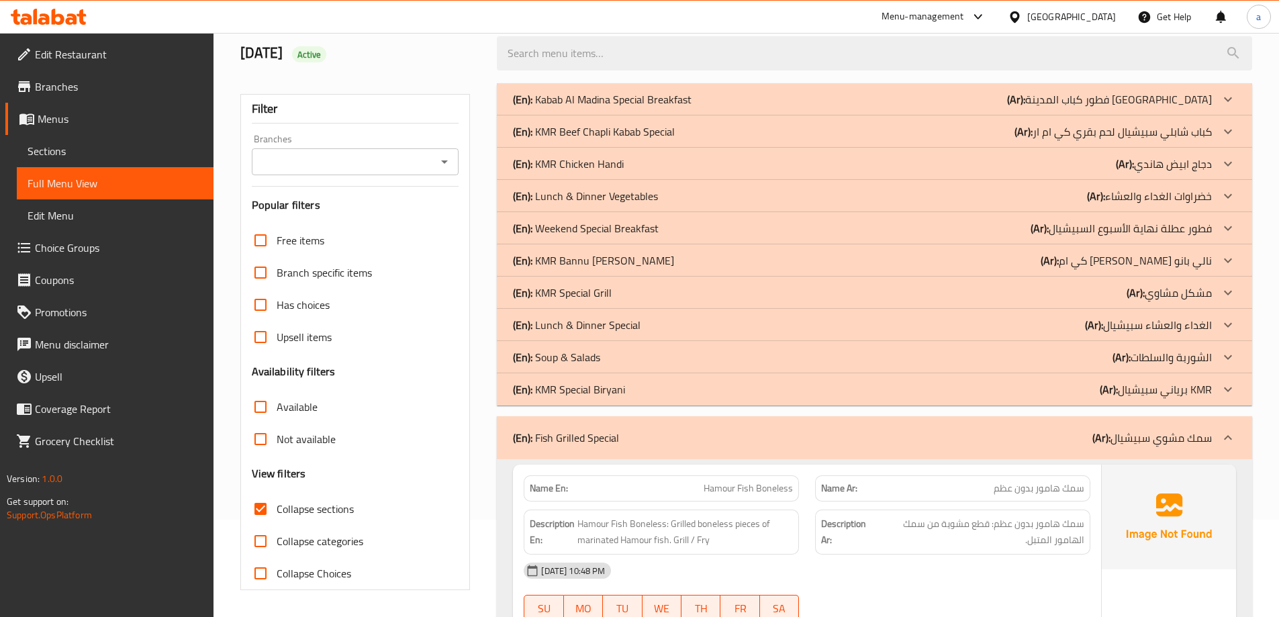
click at [590, 330] on p "(En): Lunch & Dinner Special" at bounding box center [577, 325] width 128 height 16
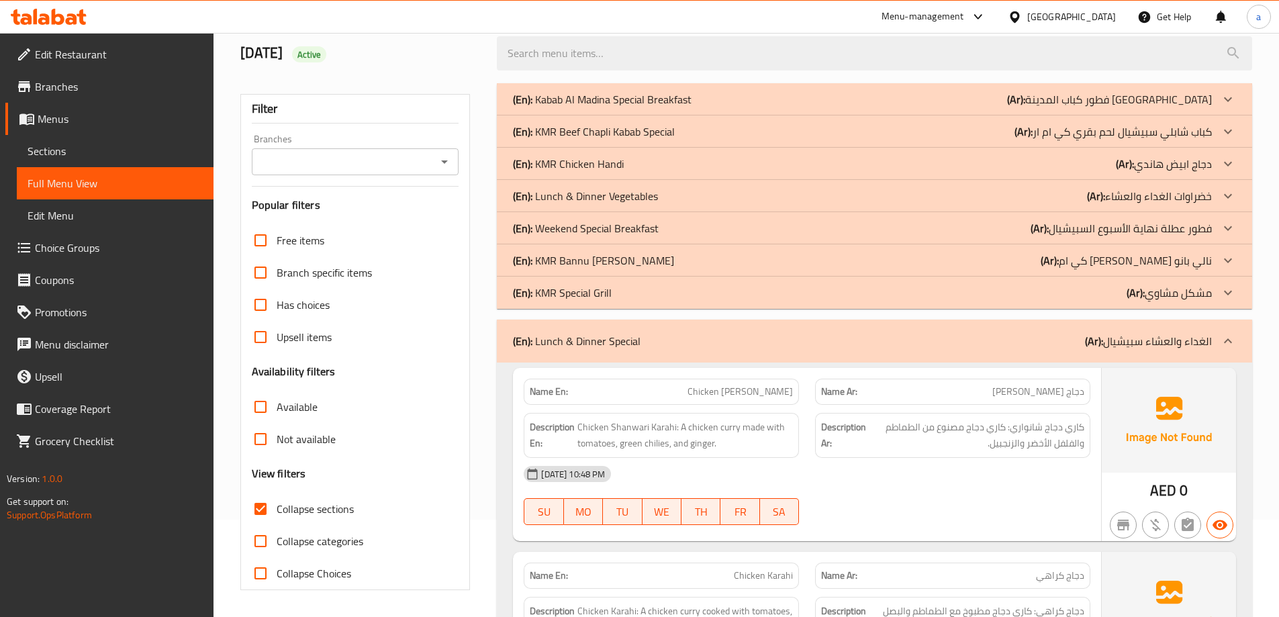
click at [586, 199] on p "(En): Lunch & Dinner Vegetables" at bounding box center [585, 196] width 145 height 16
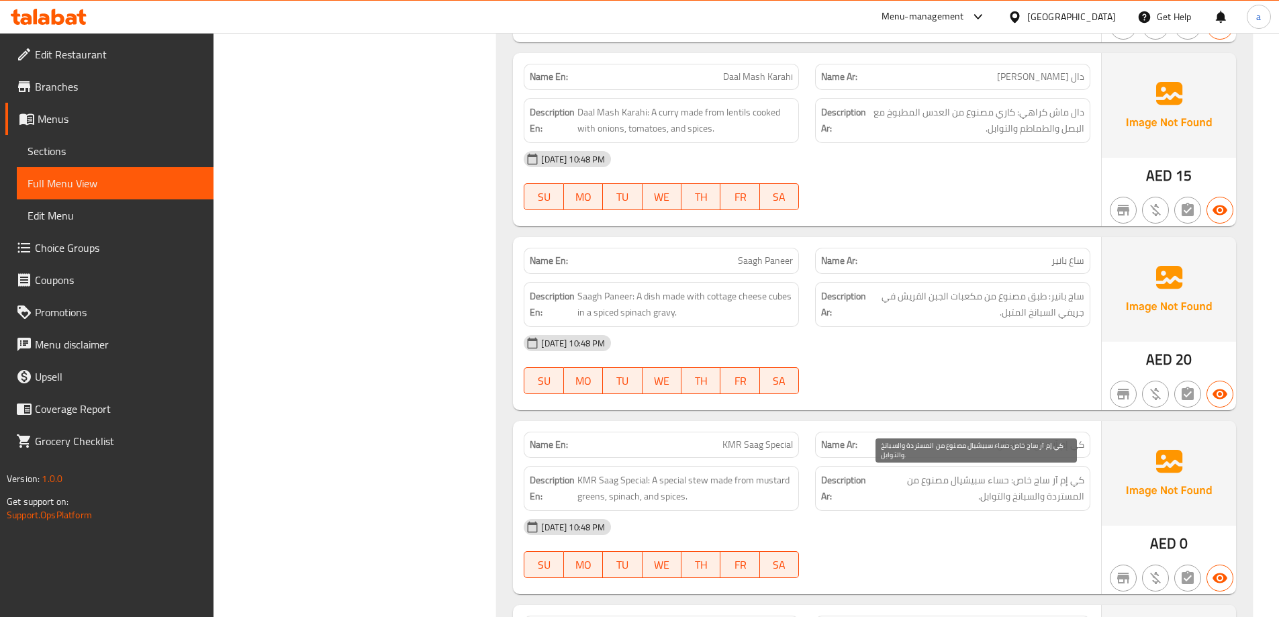
scroll to position [738, 0]
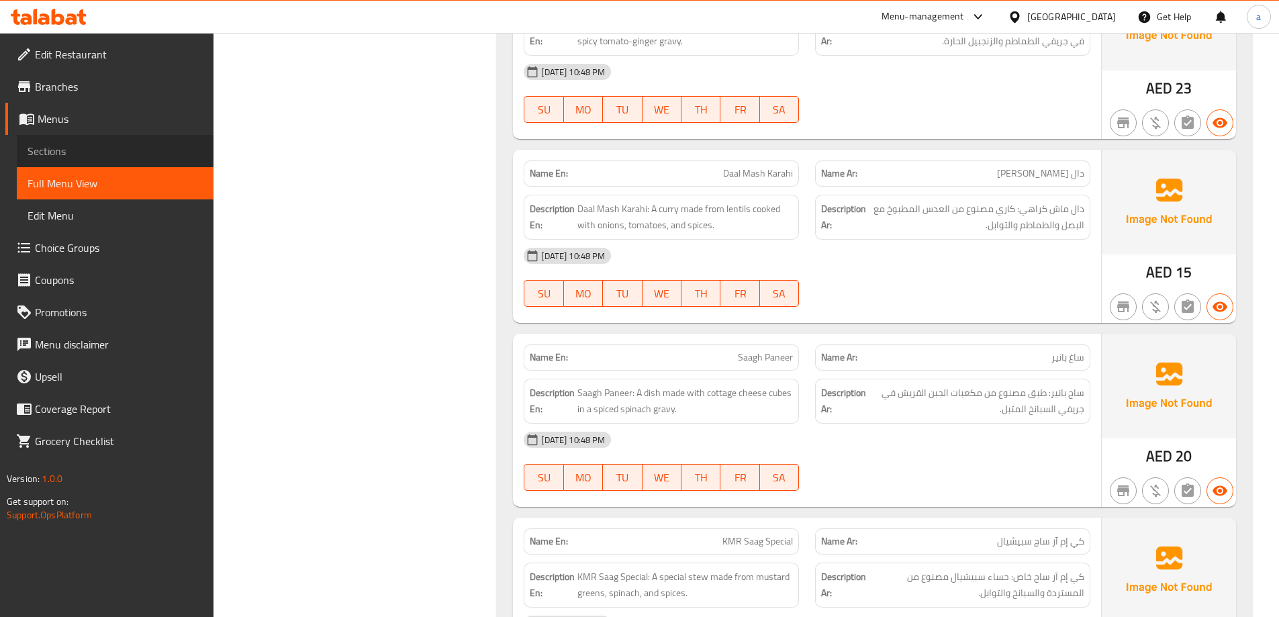
click at [70, 151] on span "Sections" at bounding box center [115, 151] width 175 height 16
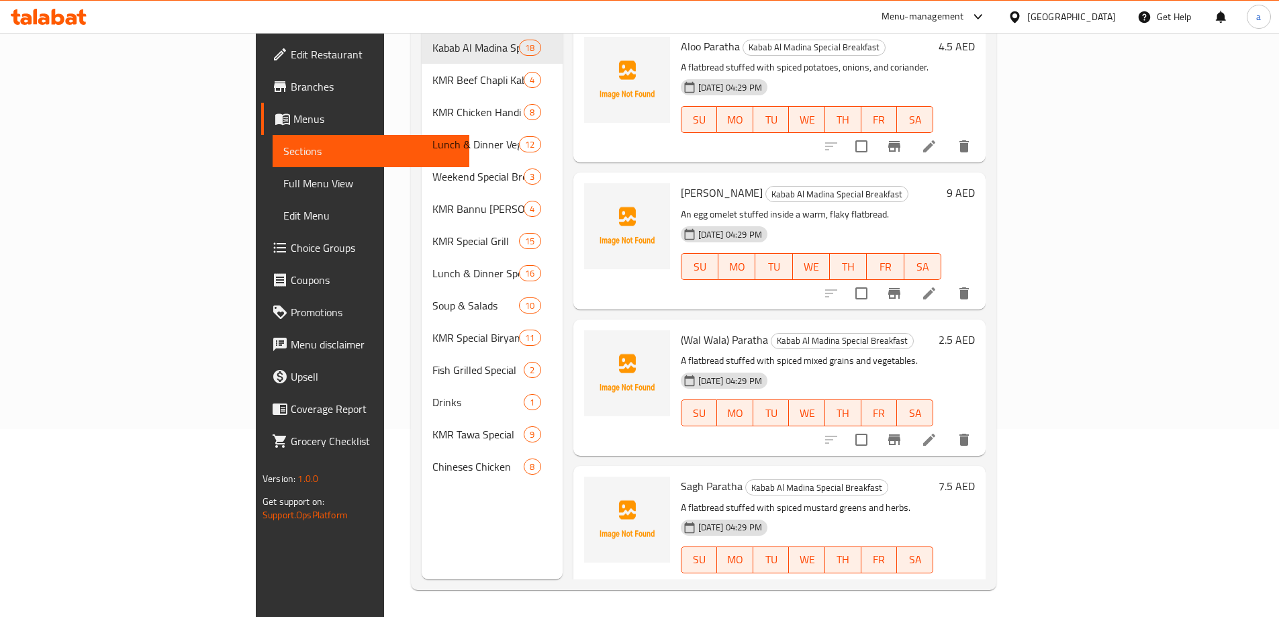
scroll to position [188, 0]
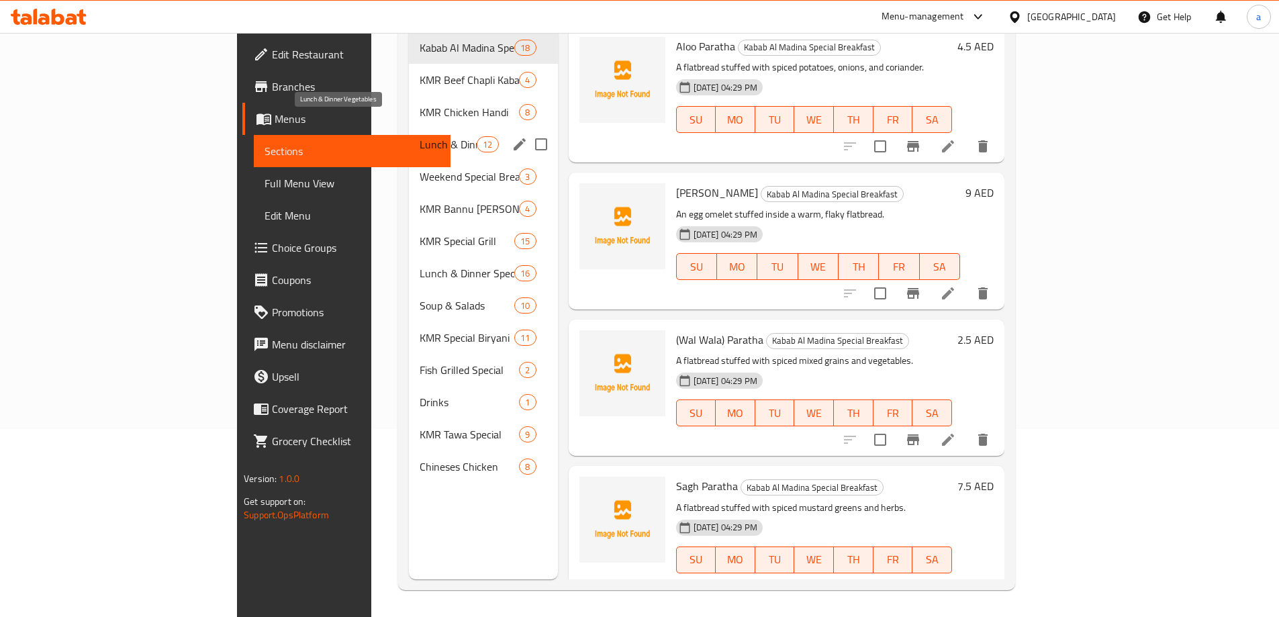
click at [419, 136] on span "Lunch & Dinner Vegetables" at bounding box center [447, 144] width 57 height 16
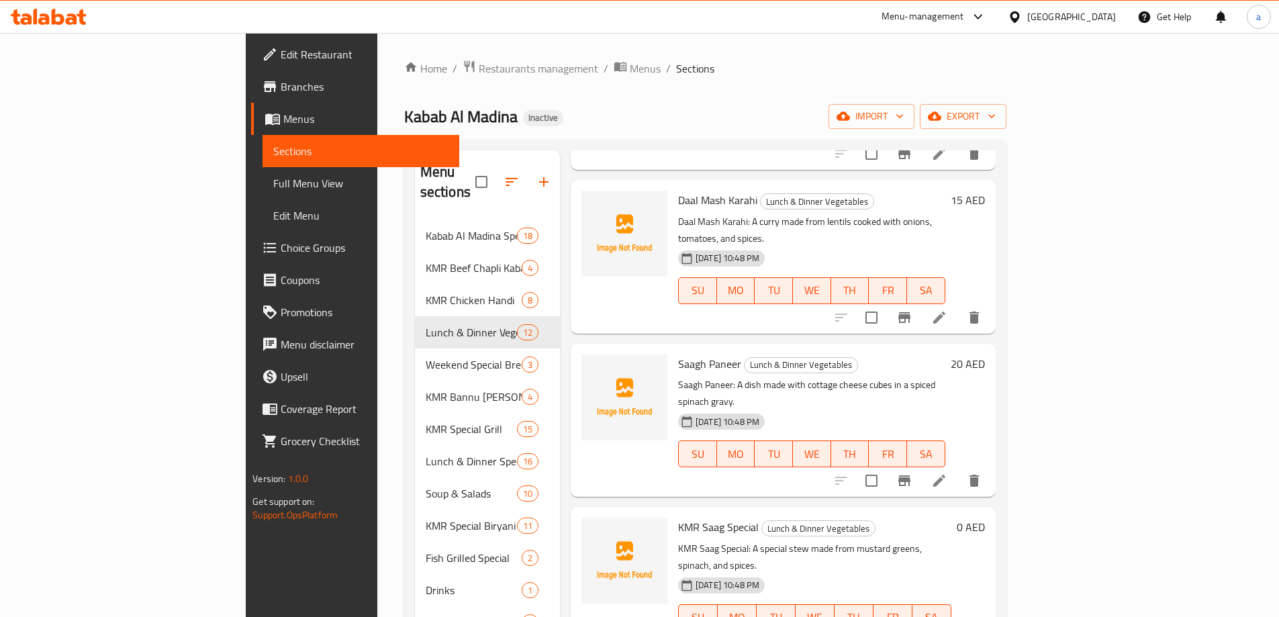
scroll to position [537, 0]
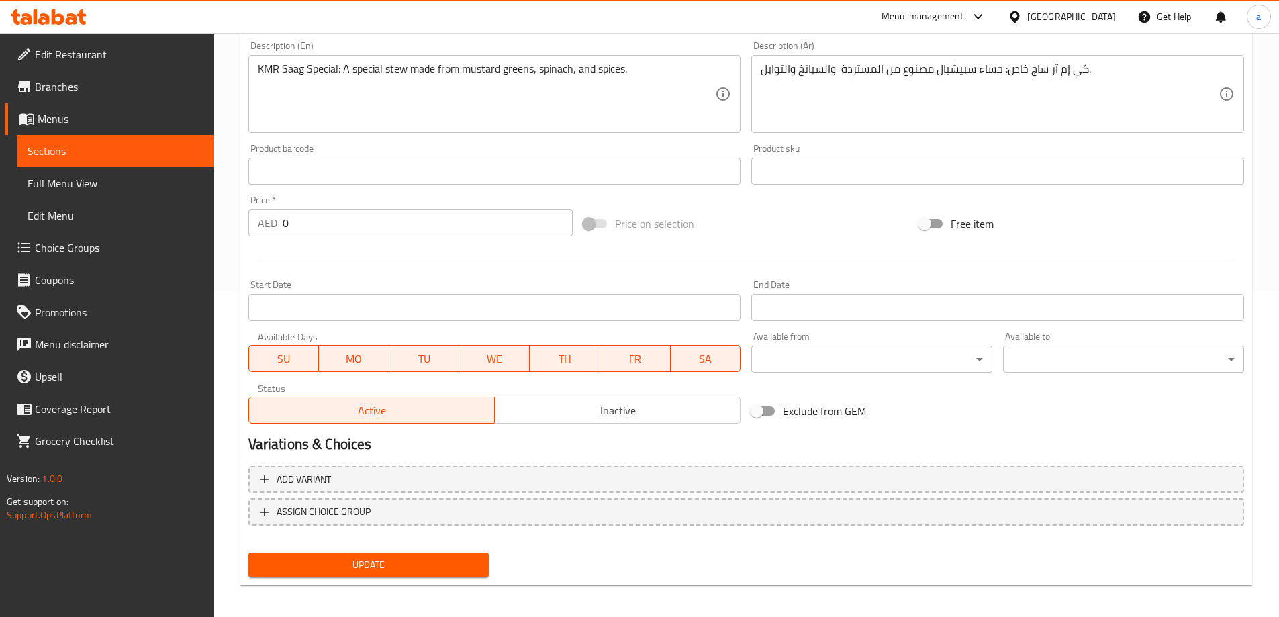
scroll to position [332, 0]
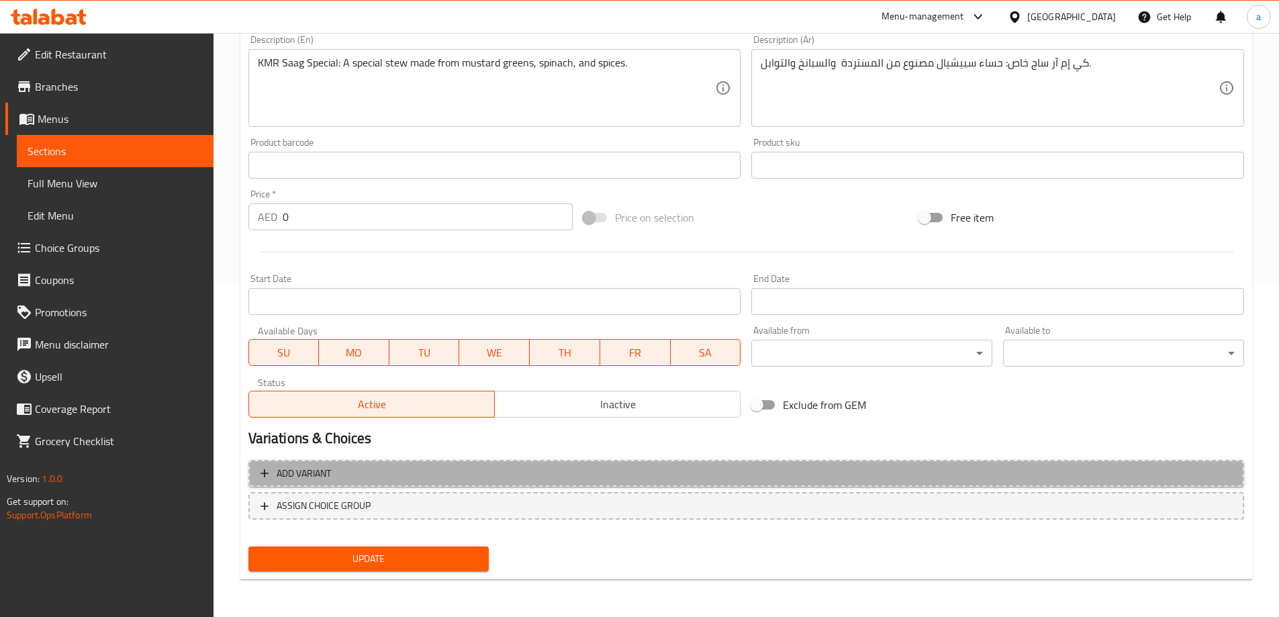
click at [272, 479] on span "Add variant" at bounding box center [745, 473] width 971 height 17
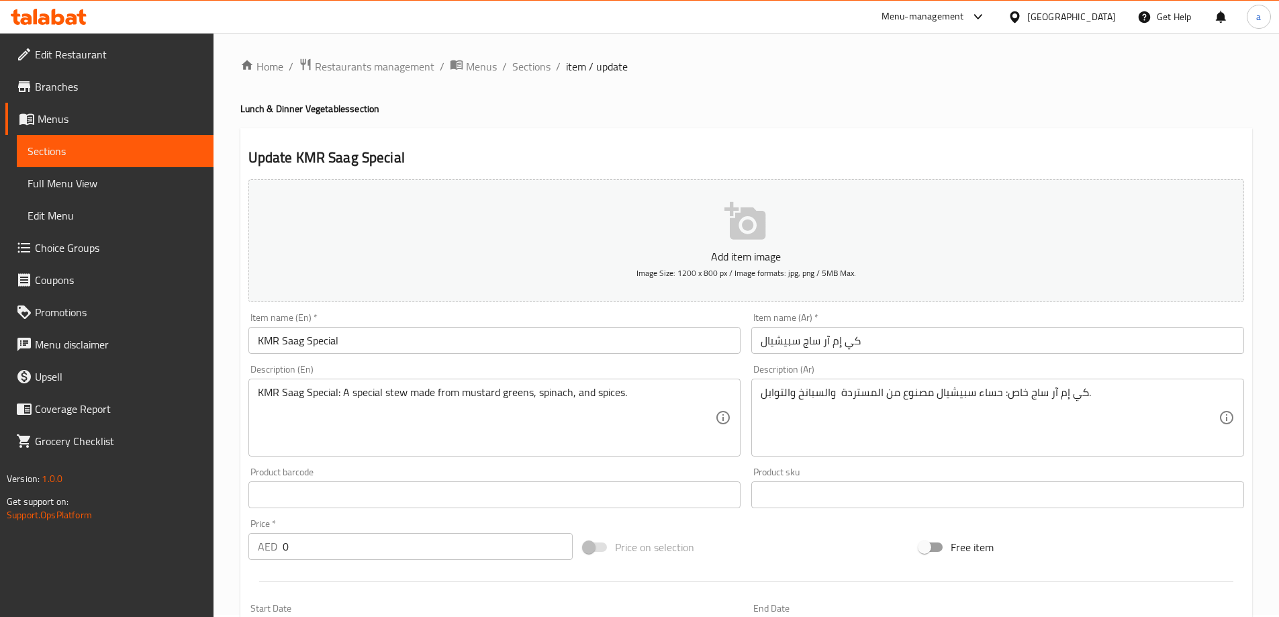
scroll to position [0, 0]
click at [520, 72] on span "Sections" at bounding box center [531, 68] width 38 height 16
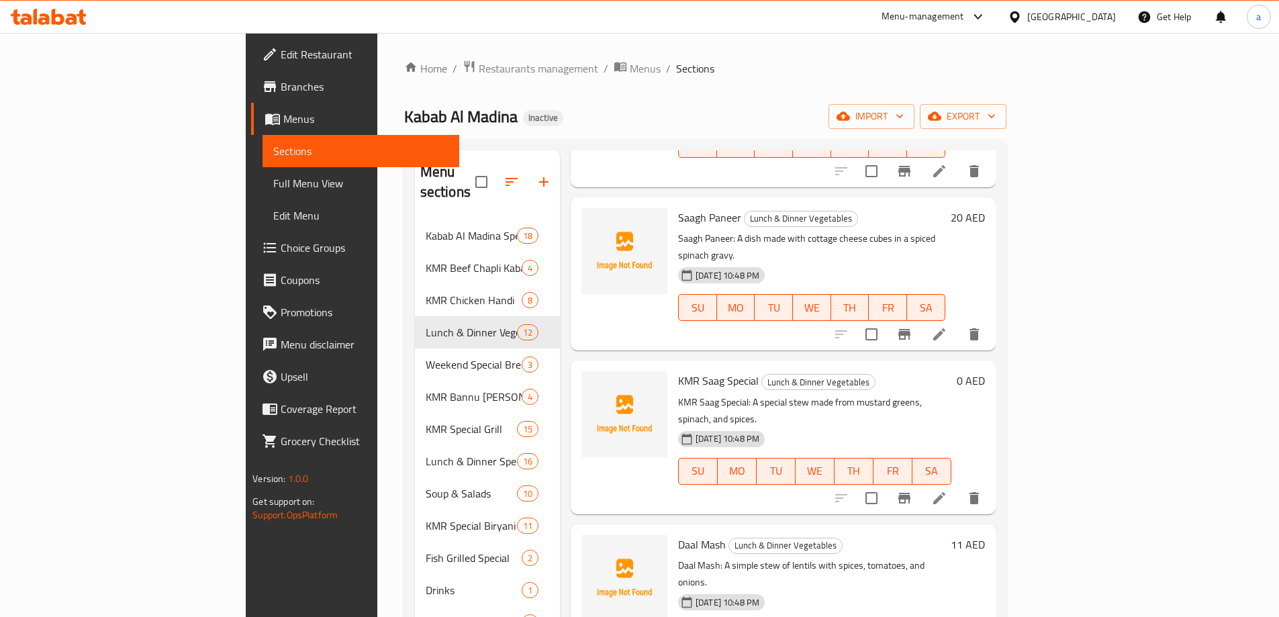
scroll to position [671, 0]
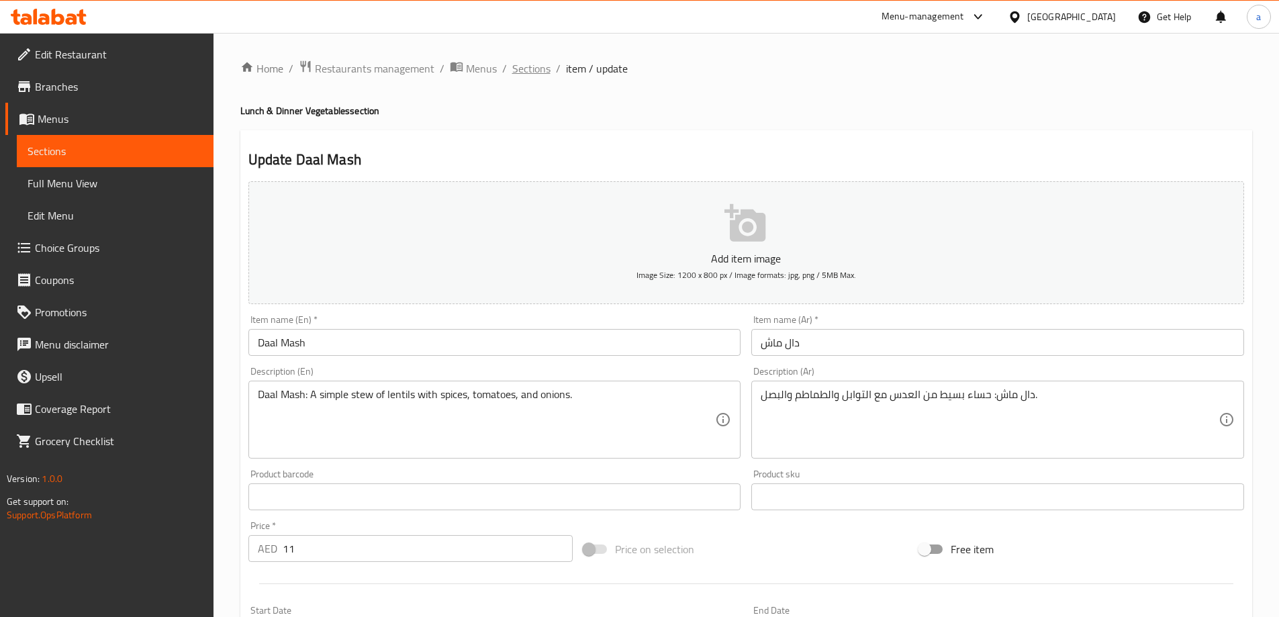
click at [522, 75] on span "Sections" at bounding box center [531, 68] width 38 height 16
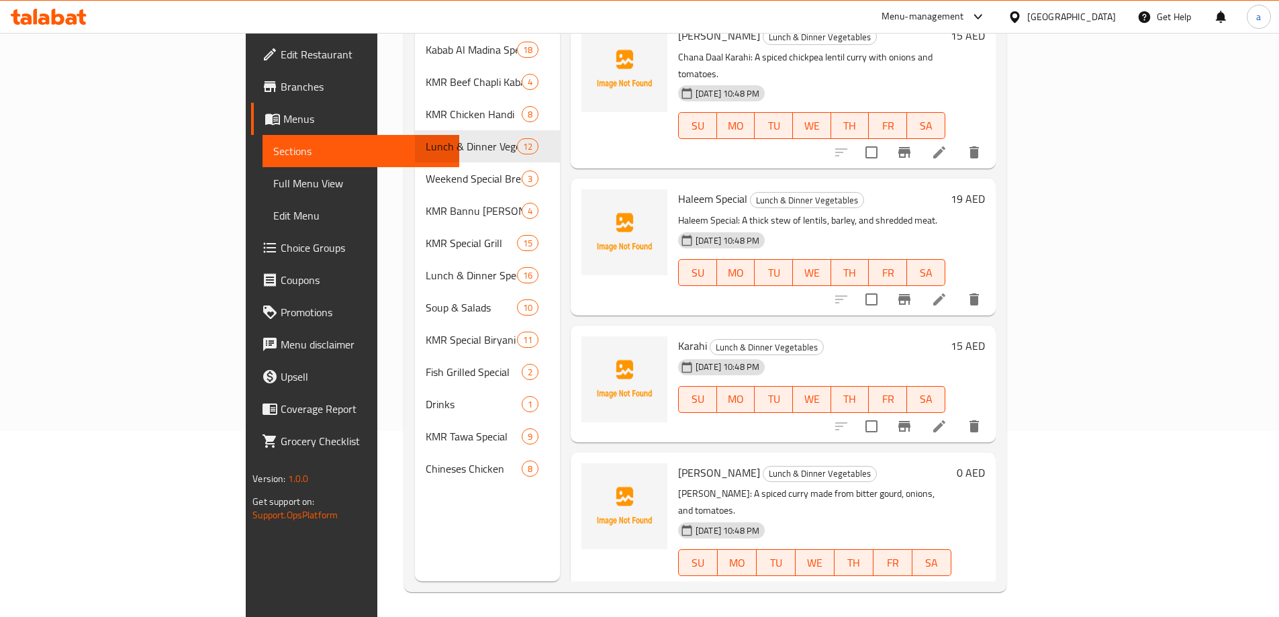
scroll to position [188, 0]
click at [915, 579] on icon at bounding box center [907, 587] width 16 height 16
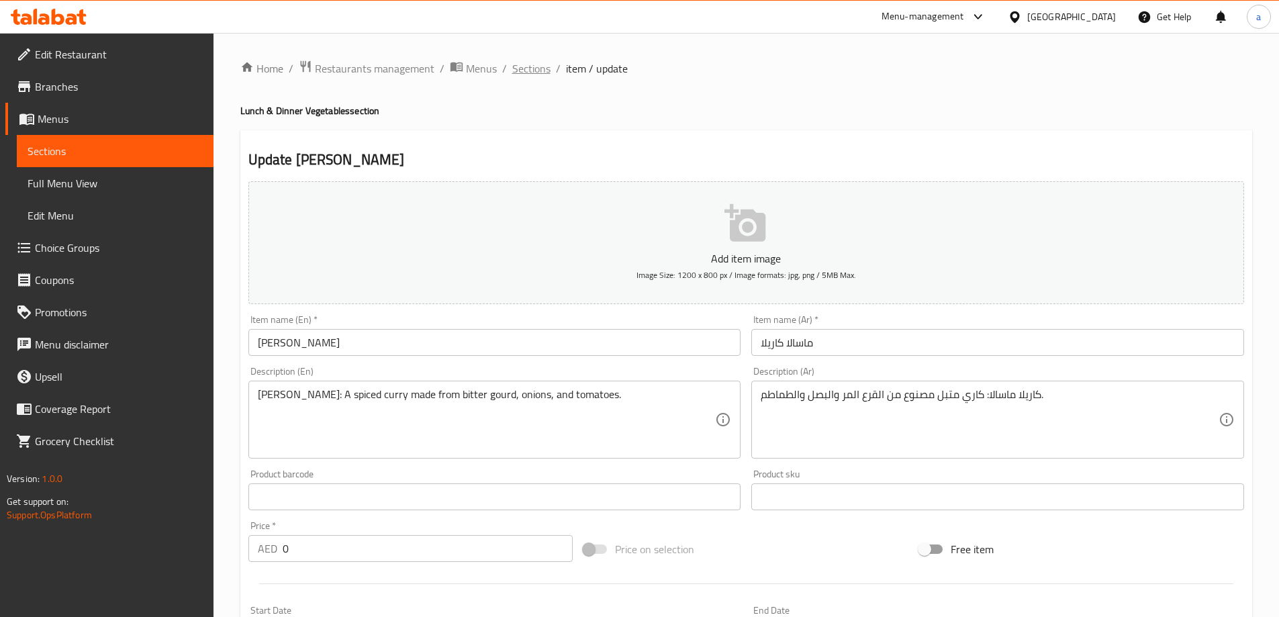
click at [532, 73] on span "Sections" at bounding box center [531, 68] width 38 height 16
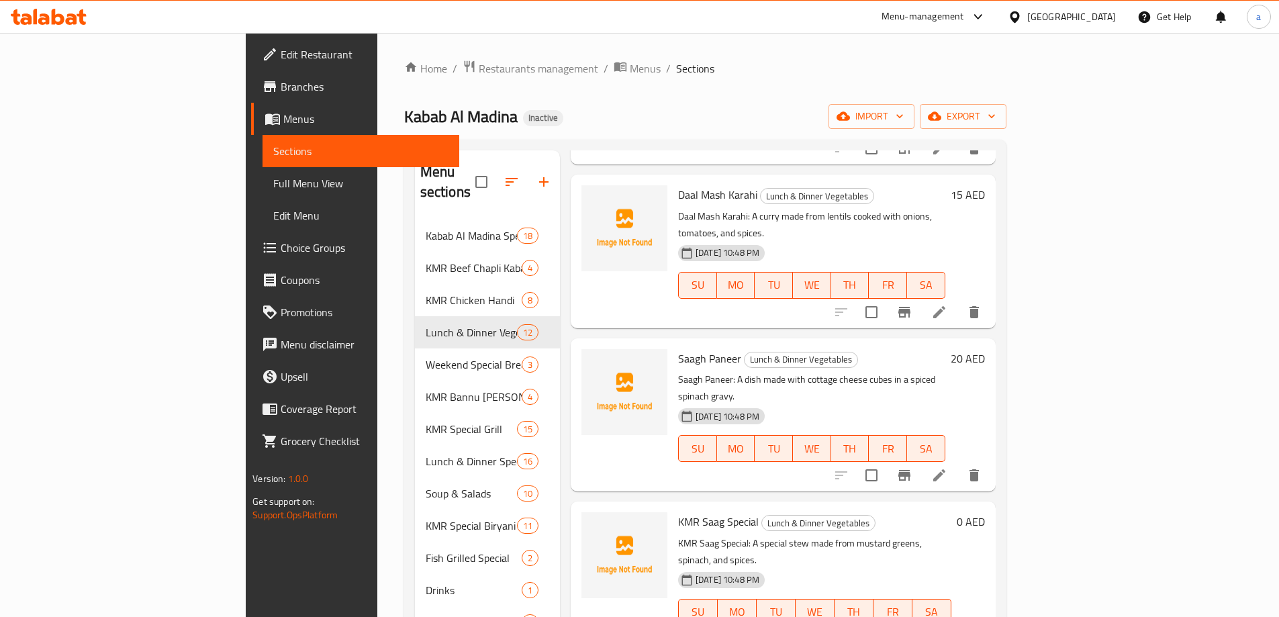
scroll to position [537, 0]
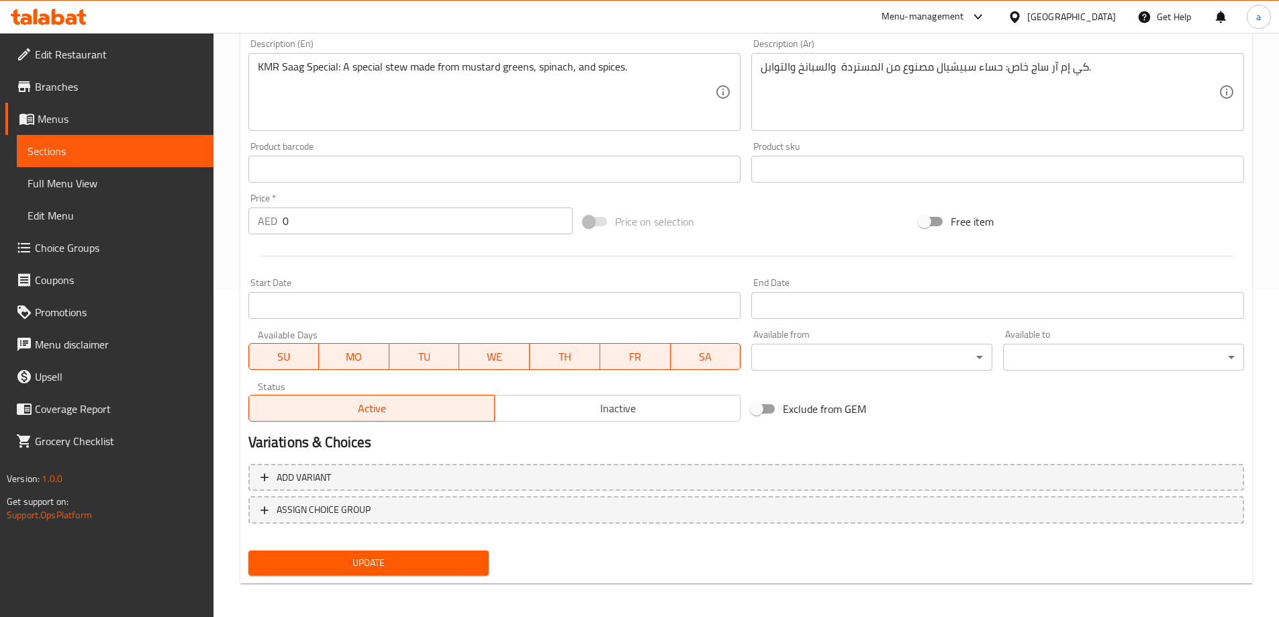
scroll to position [332, 0]
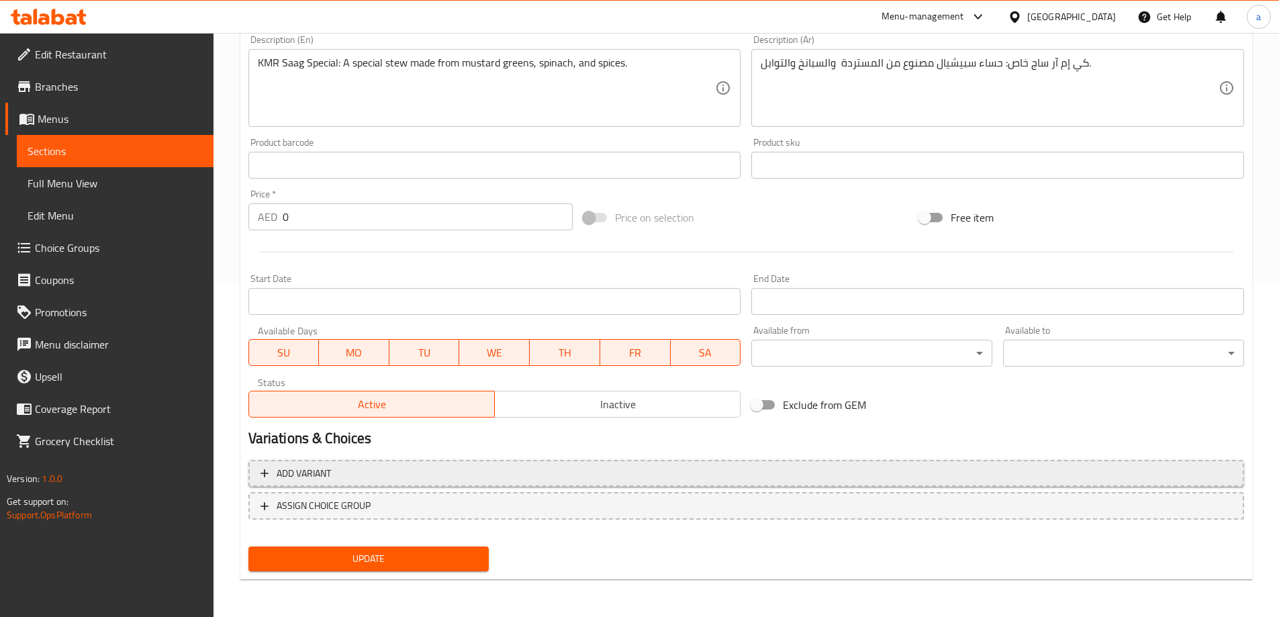
click at [375, 477] on span "Add variant" at bounding box center [745, 473] width 971 height 17
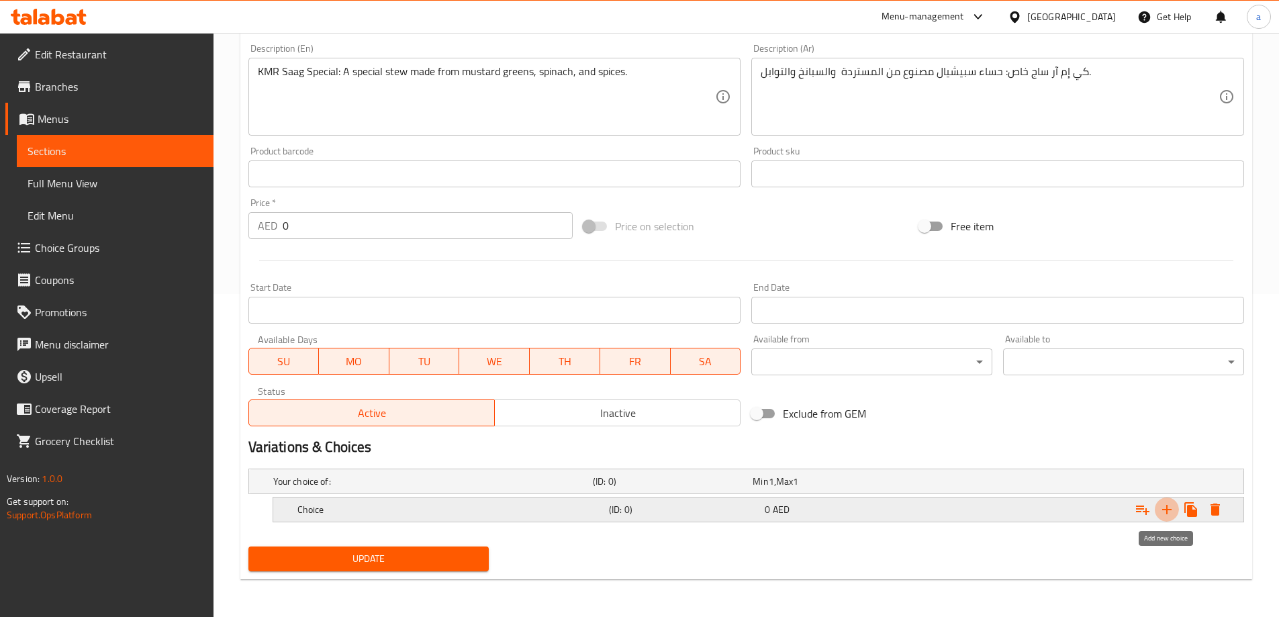
click at [1166, 512] on icon "Expand" at bounding box center [1166, 509] width 9 height 9
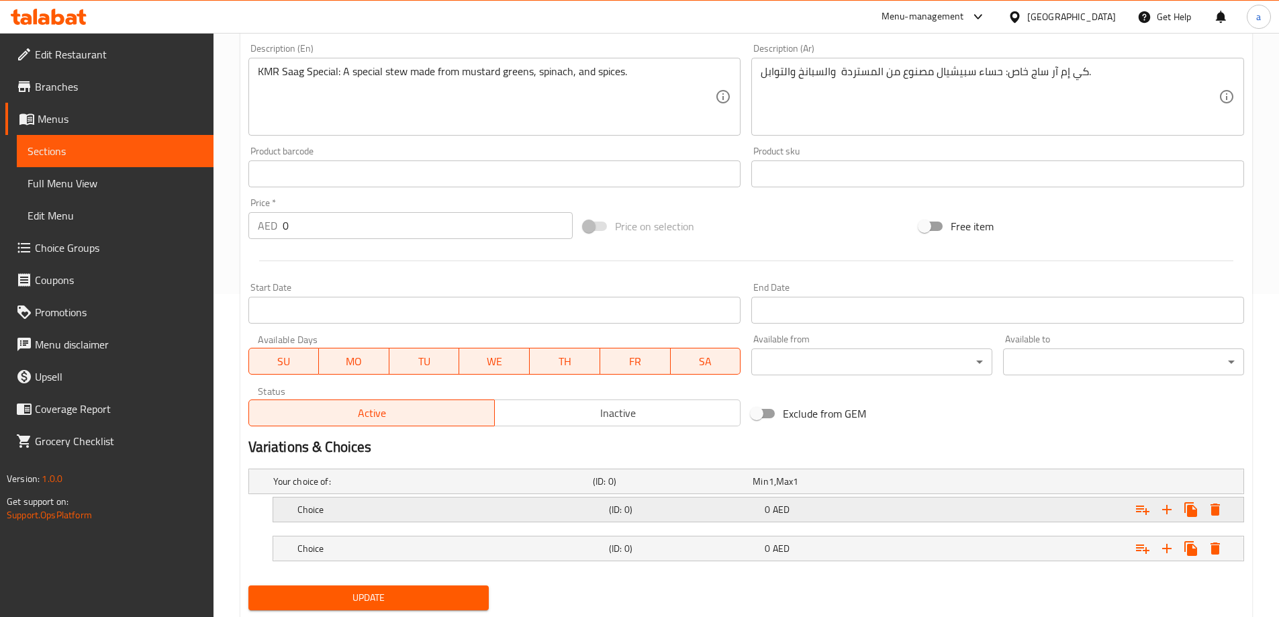
click at [313, 513] on h5 "Choice" at bounding box center [450, 509] width 306 height 13
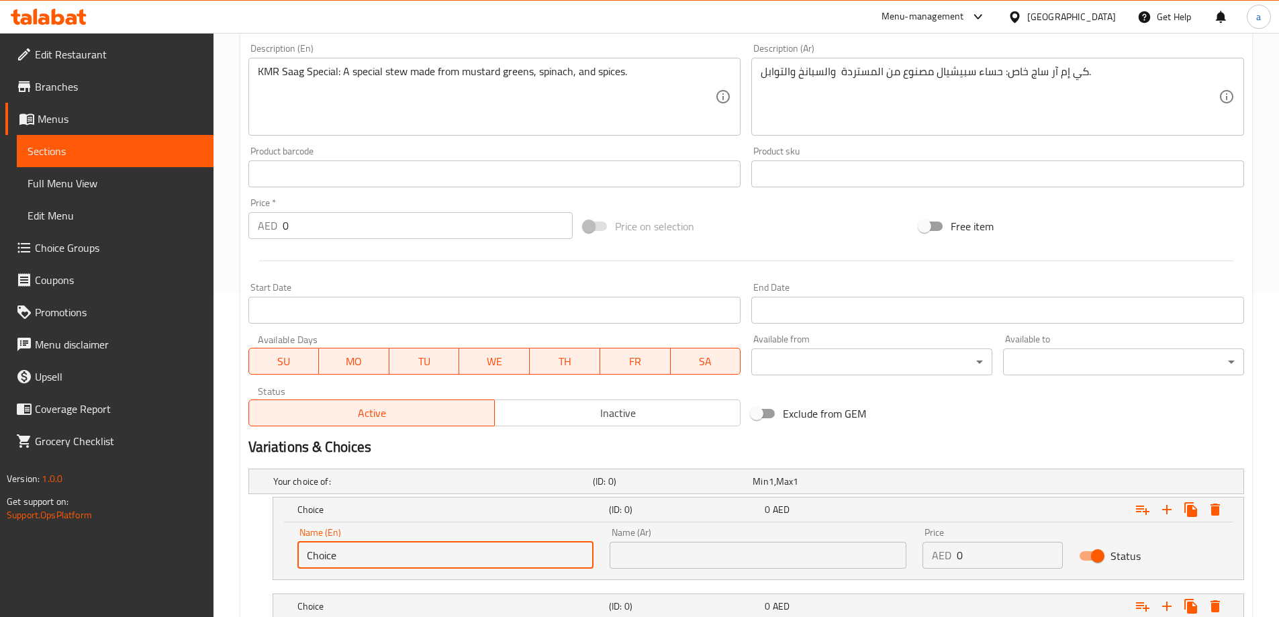
click at [395, 562] on input "Choice" at bounding box center [445, 555] width 297 height 27
type input "regular"
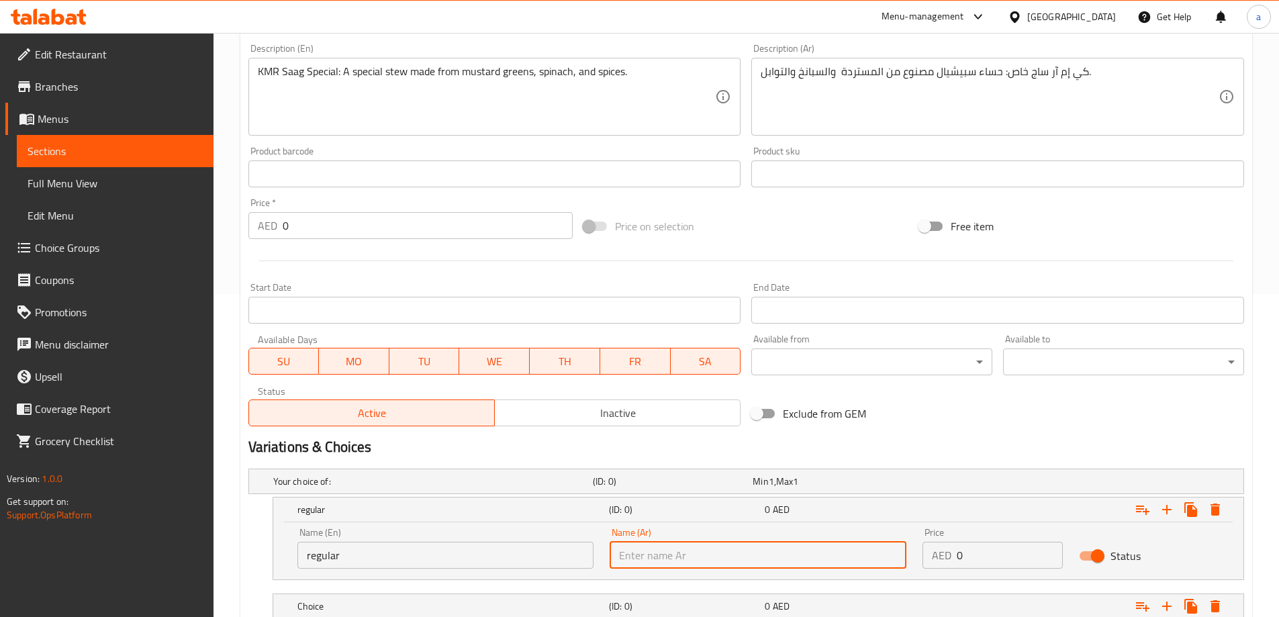
click at [666, 563] on input "text" at bounding box center [757, 555] width 297 height 27
type input "u"
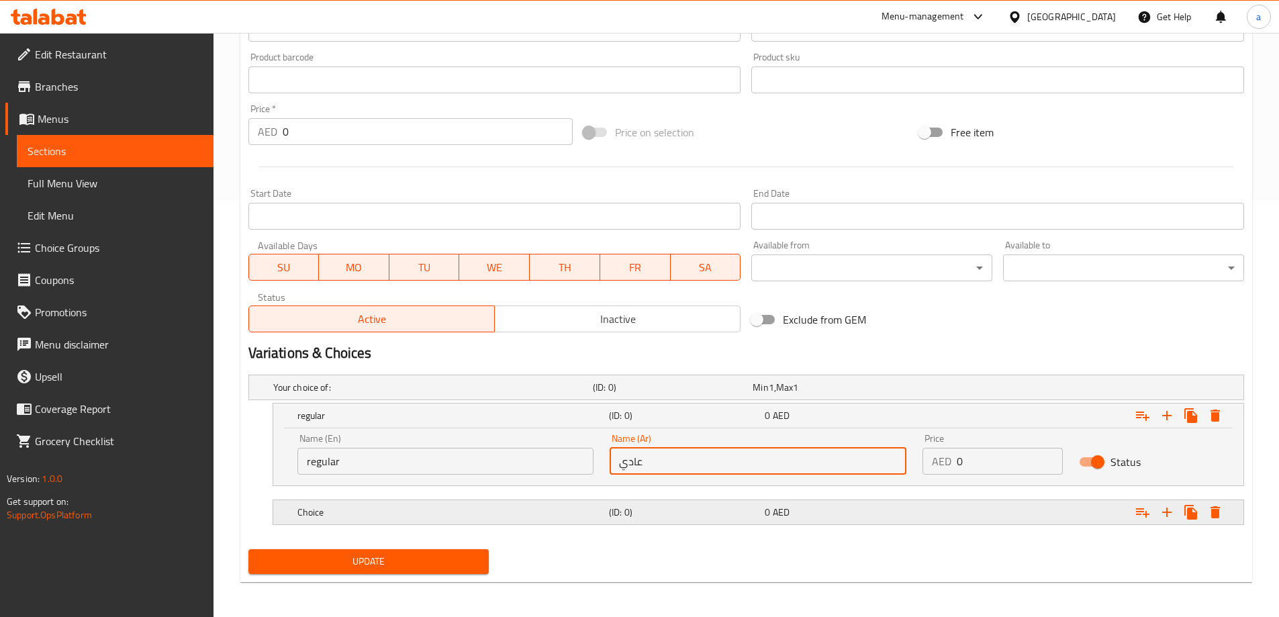
scroll to position [419, 0]
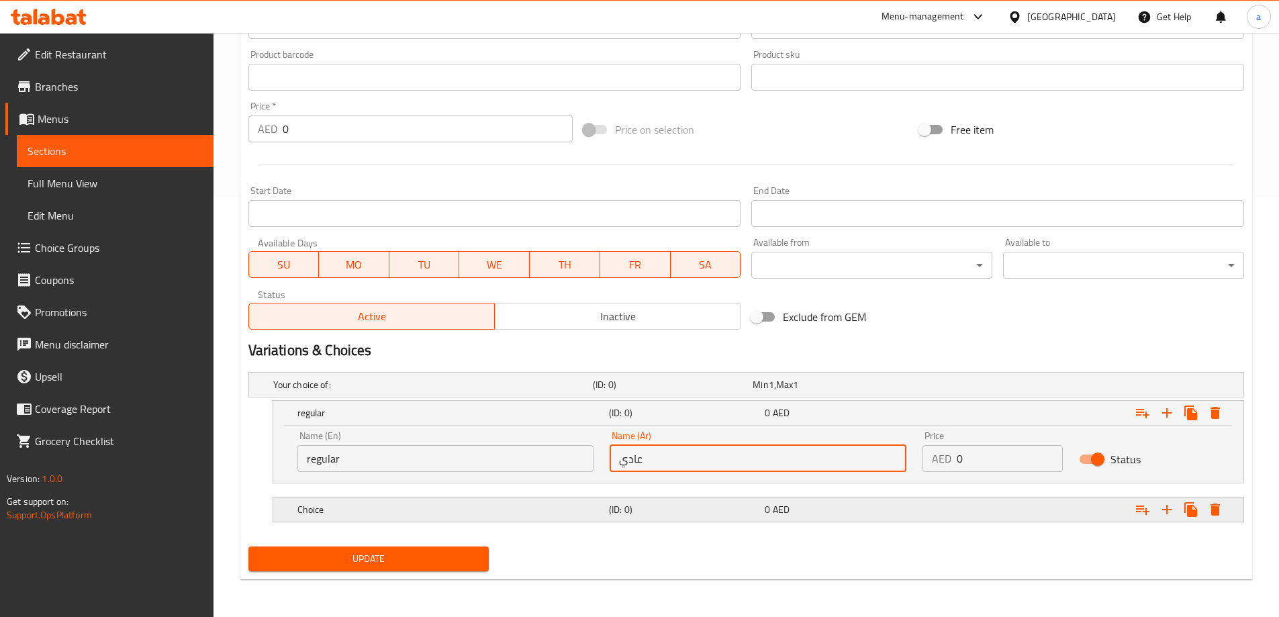
type input "عادي"
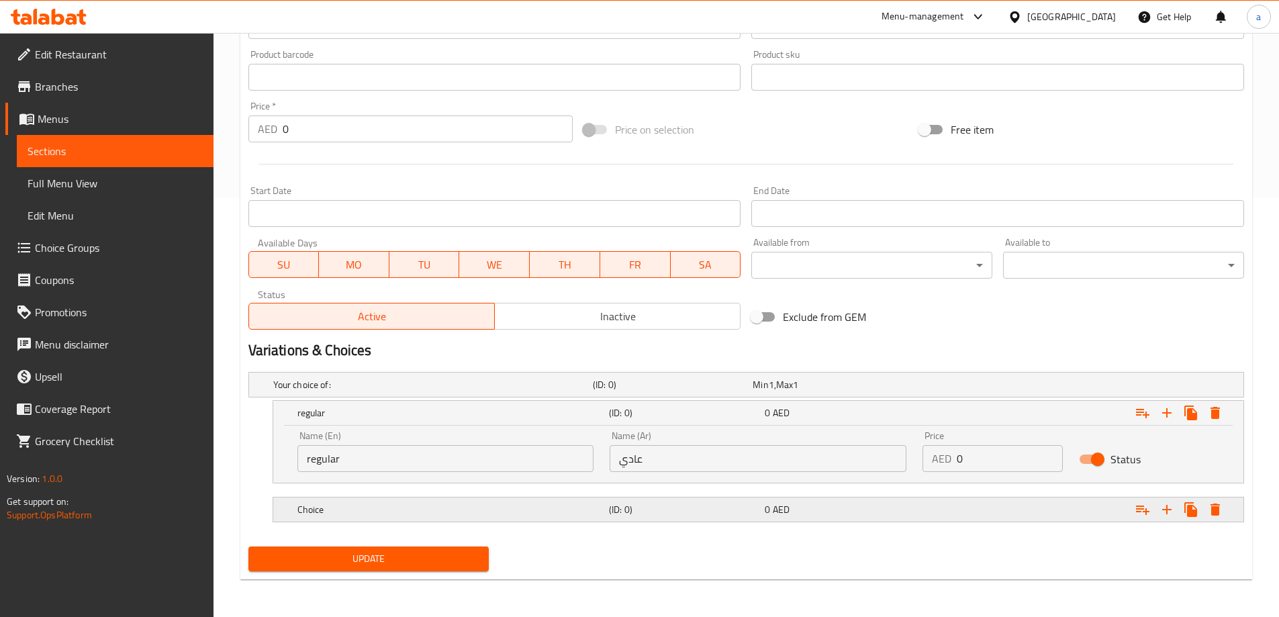
click at [396, 510] on h5 "Choice" at bounding box center [450, 509] width 306 height 13
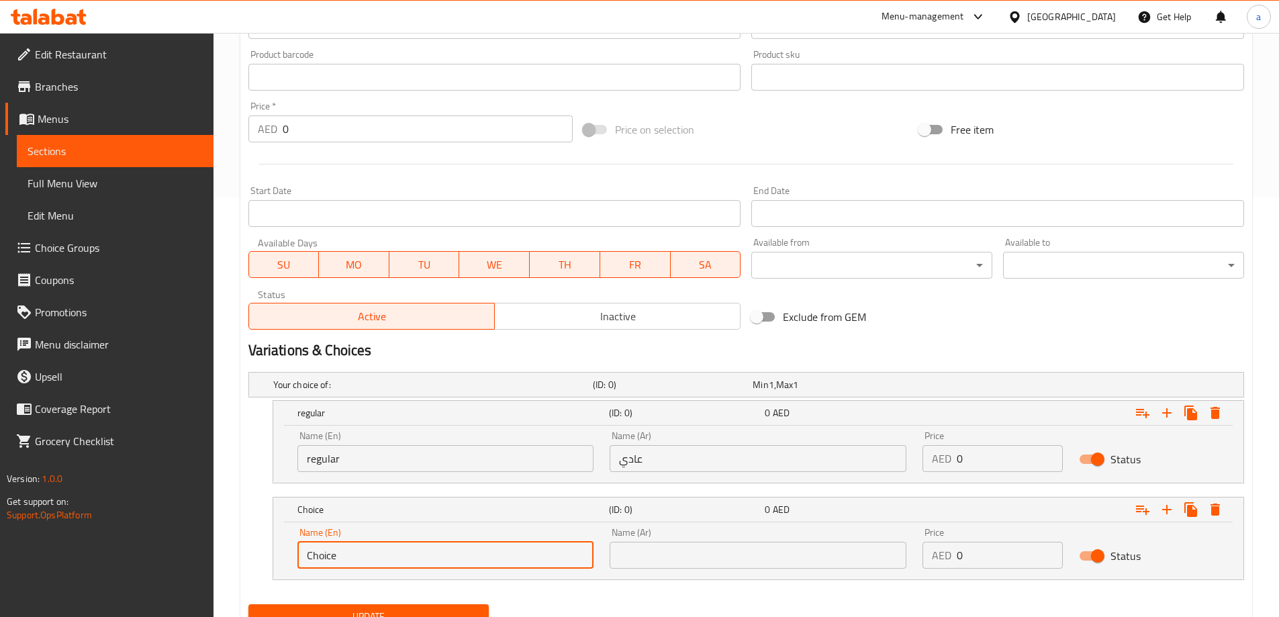
click at [360, 559] on input "Choice" at bounding box center [445, 555] width 297 height 27
type input "ن"
type input "karahi"
click at [865, 555] on input "text" at bounding box center [757, 555] width 297 height 27
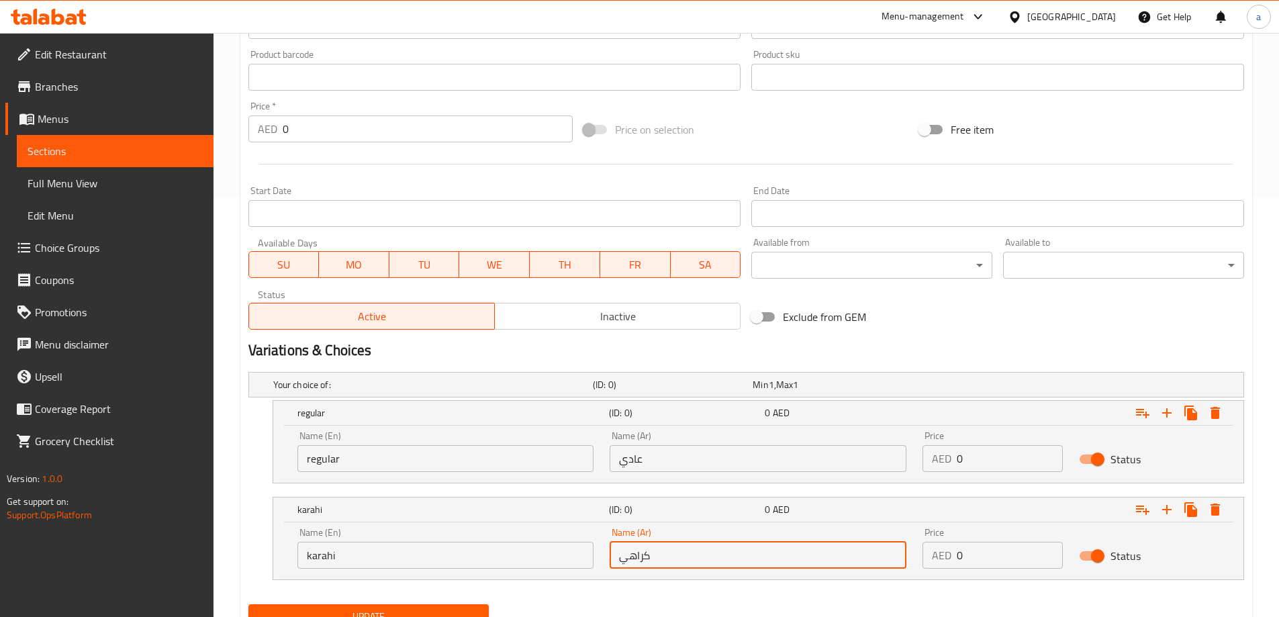
type input "كراهي"
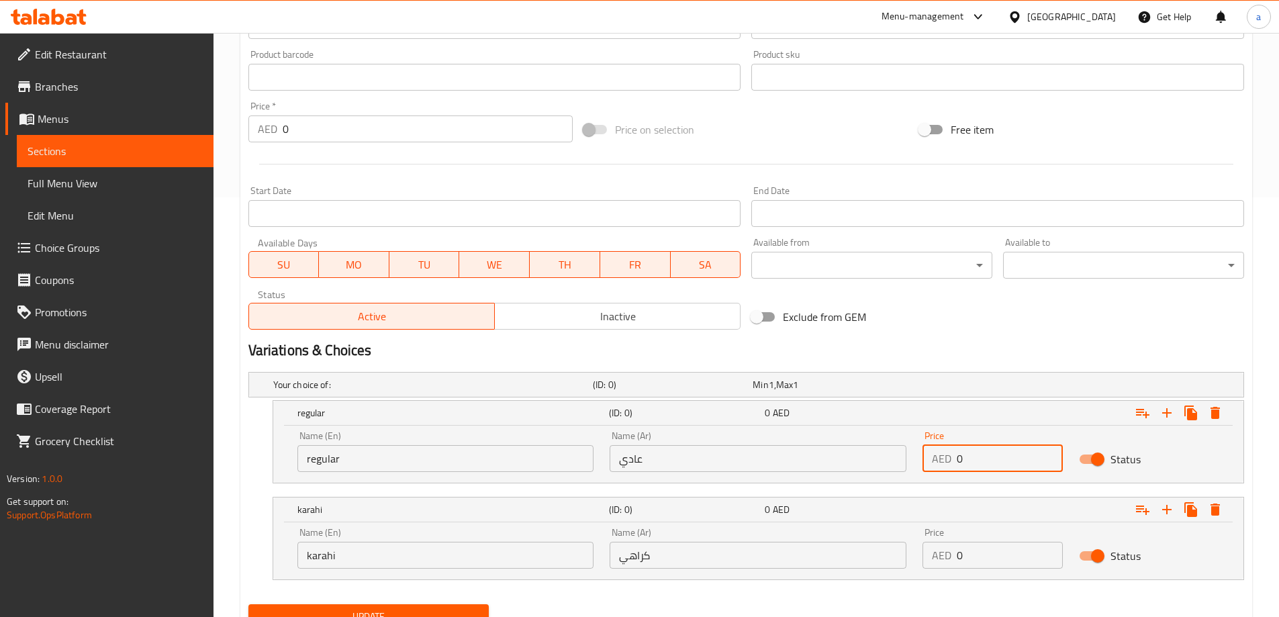
click at [995, 466] on input "0" at bounding box center [1009, 458] width 106 height 27
type input "12"
click at [995, 569] on div "Price AED 0 Price" at bounding box center [992, 548] width 156 height 57
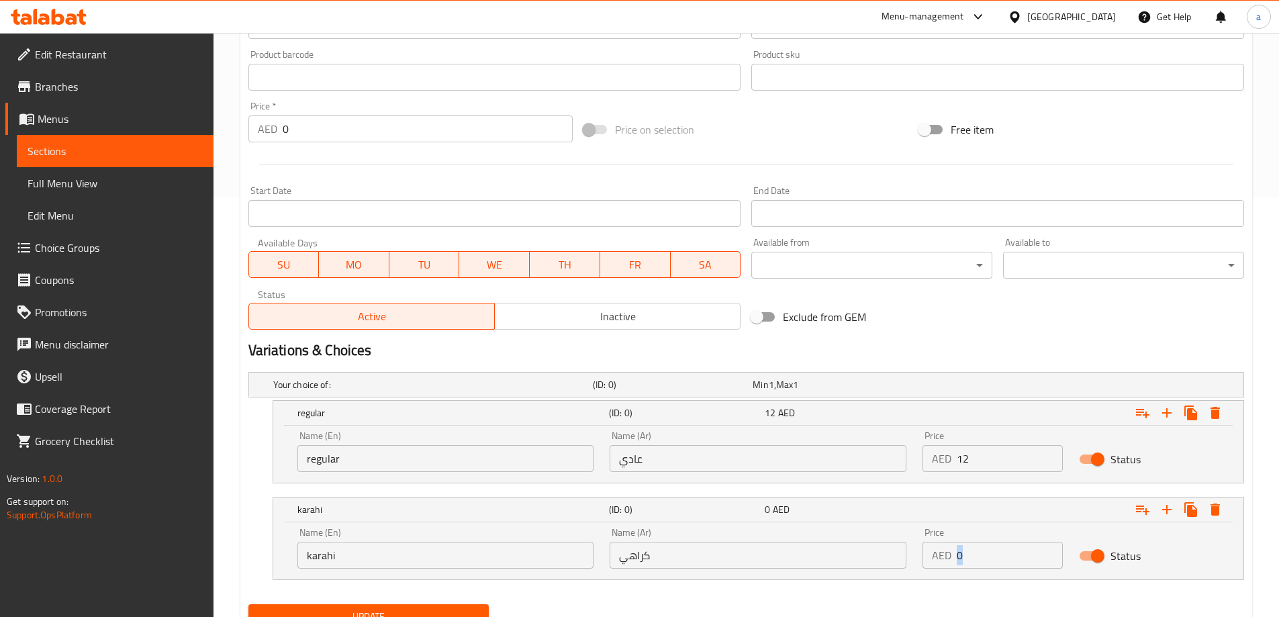
click at [995, 569] on div "Price AED 0 Price" at bounding box center [992, 548] width 156 height 57
click at [987, 555] on input "0" at bounding box center [1009, 555] width 106 height 27
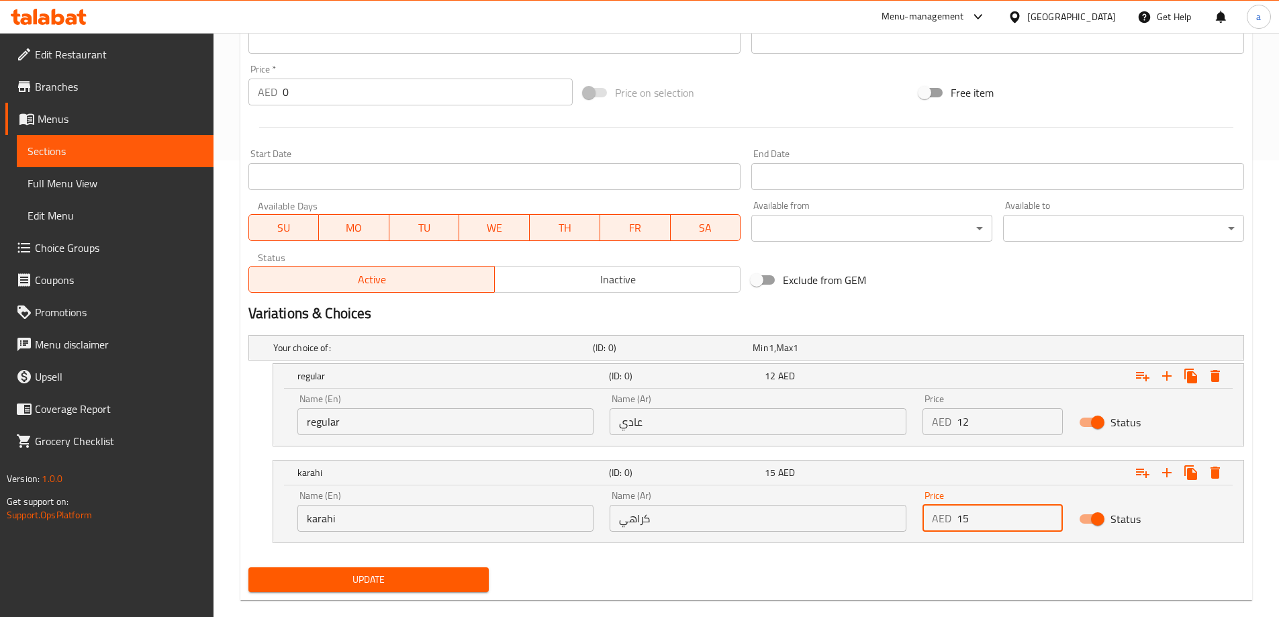
scroll to position [477, 0]
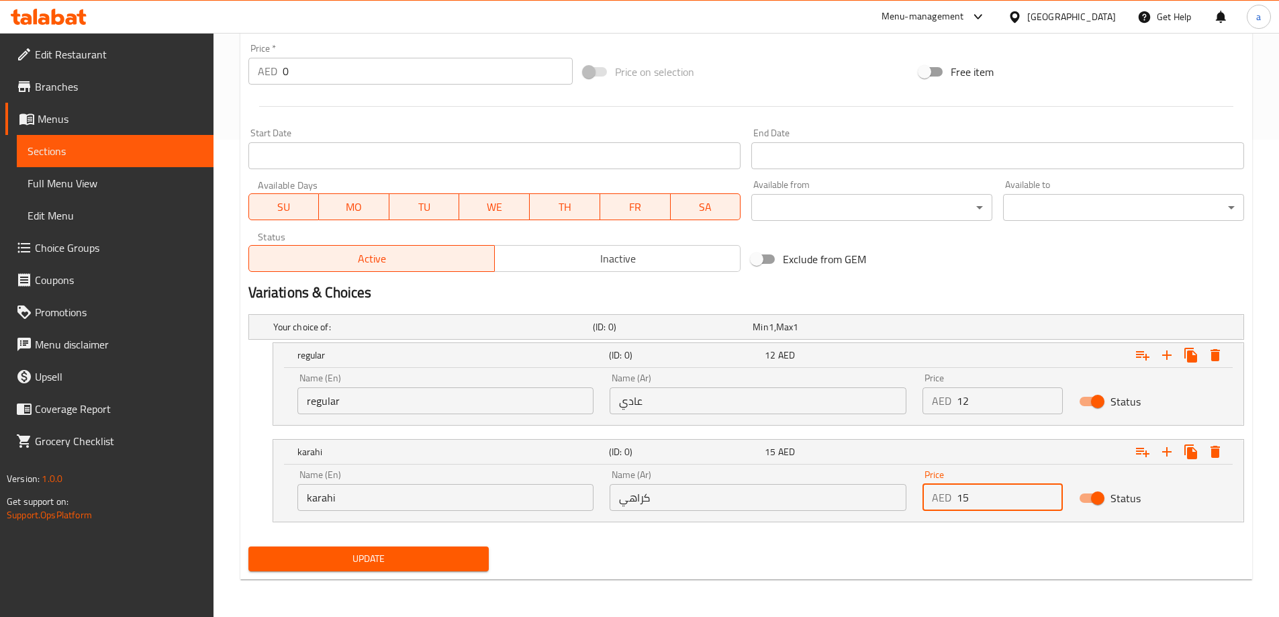
type input "15"
click at [382, 564] on span "Update" at bounding box center [368, 558] width 219 height 17
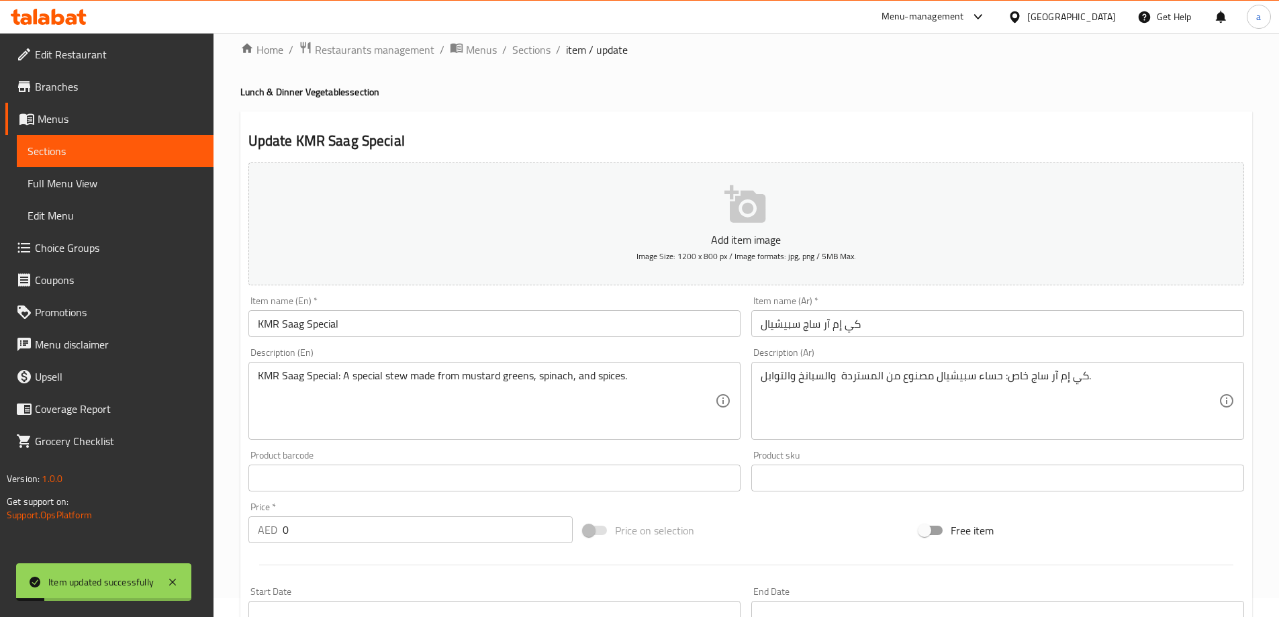
scroll to position [0, 0]
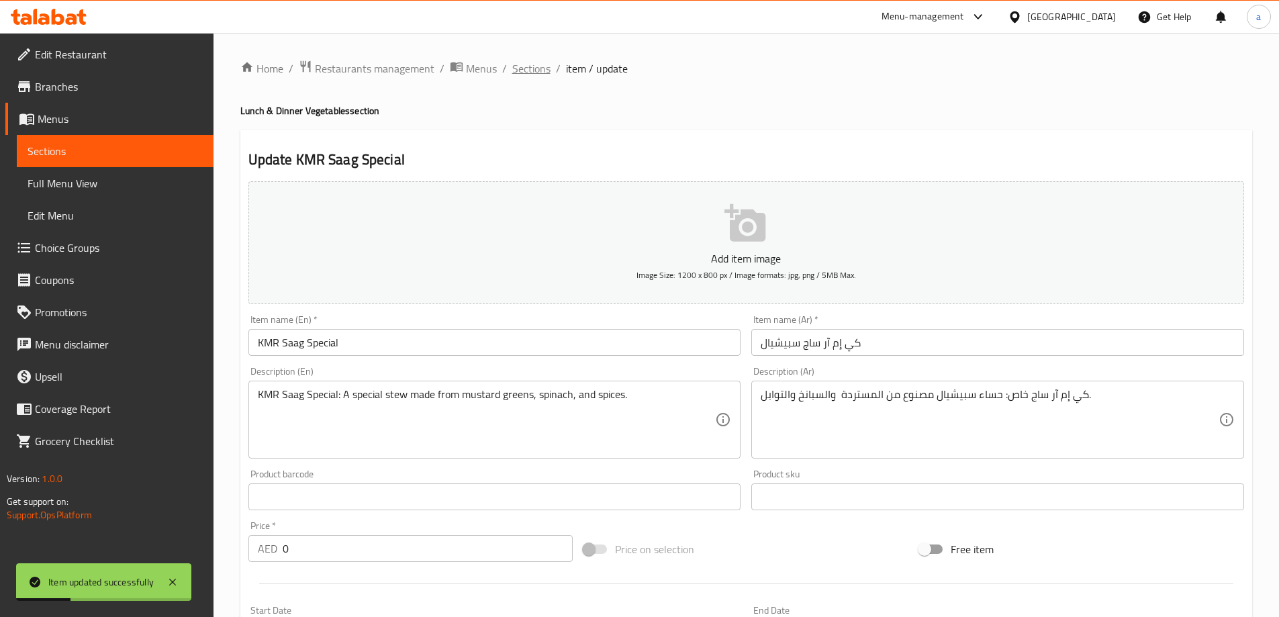
click at [528, 77] on span "Sections" at bounding box center [531, 68] width 38 height 16
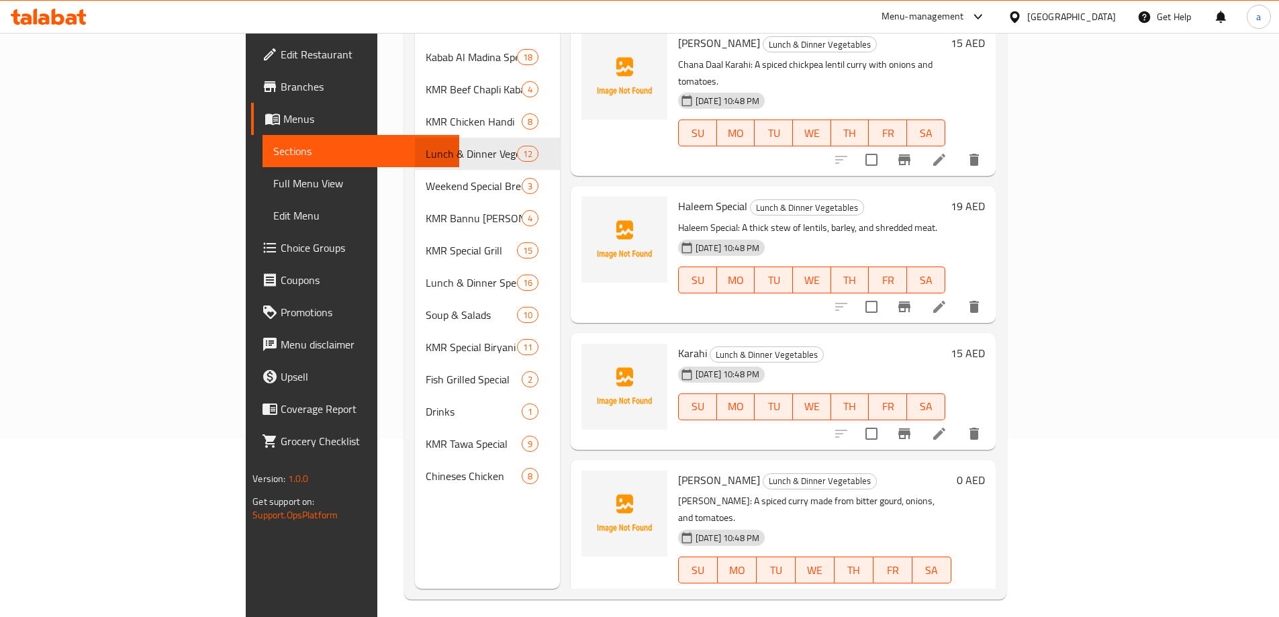
scroll to position [188, 0]
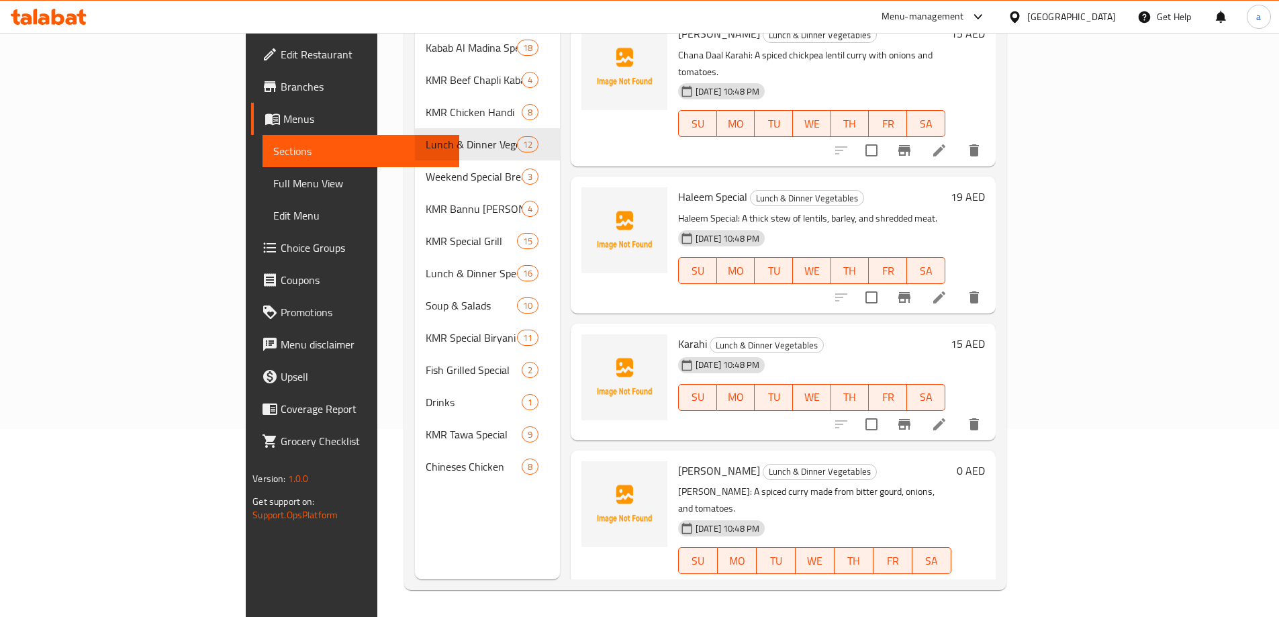
click at [915, 579] on icon at bounding box center [907, 587] width 16 height 16
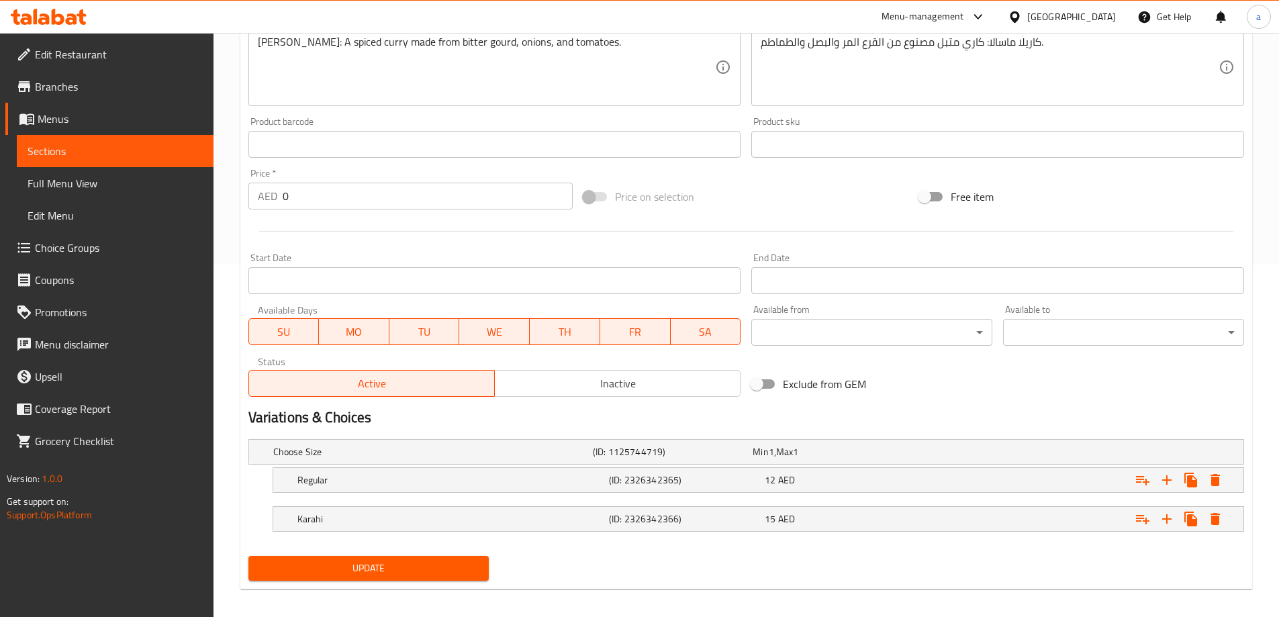
scroll to position [362, 0]
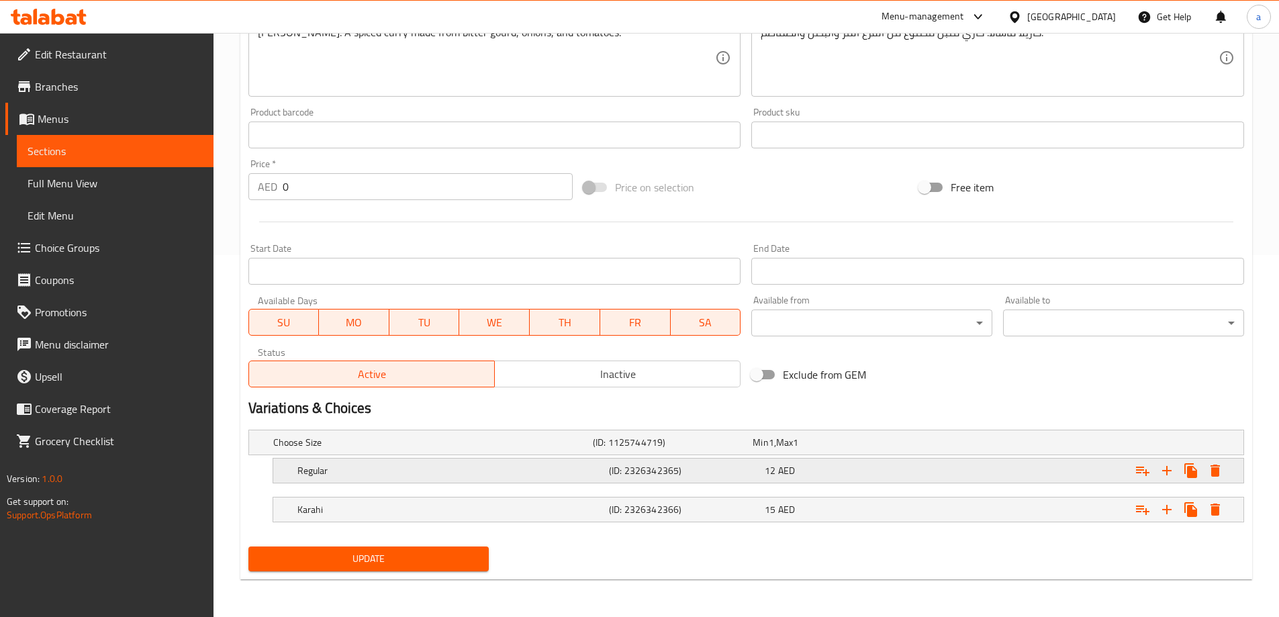
click at [816, 466] on div "12 AED" at bounding box center [839, 470] width 150 height 13
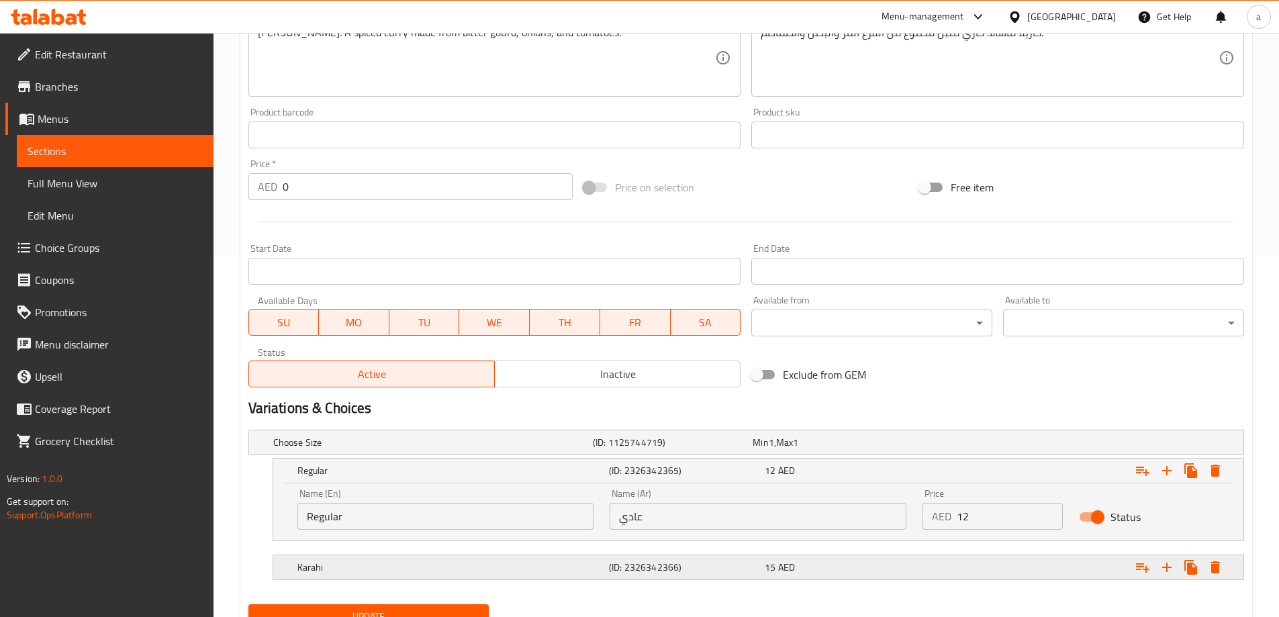
click at [799, 569] on div "15 AED" at bounding box center [839, 566] width 150 height 13
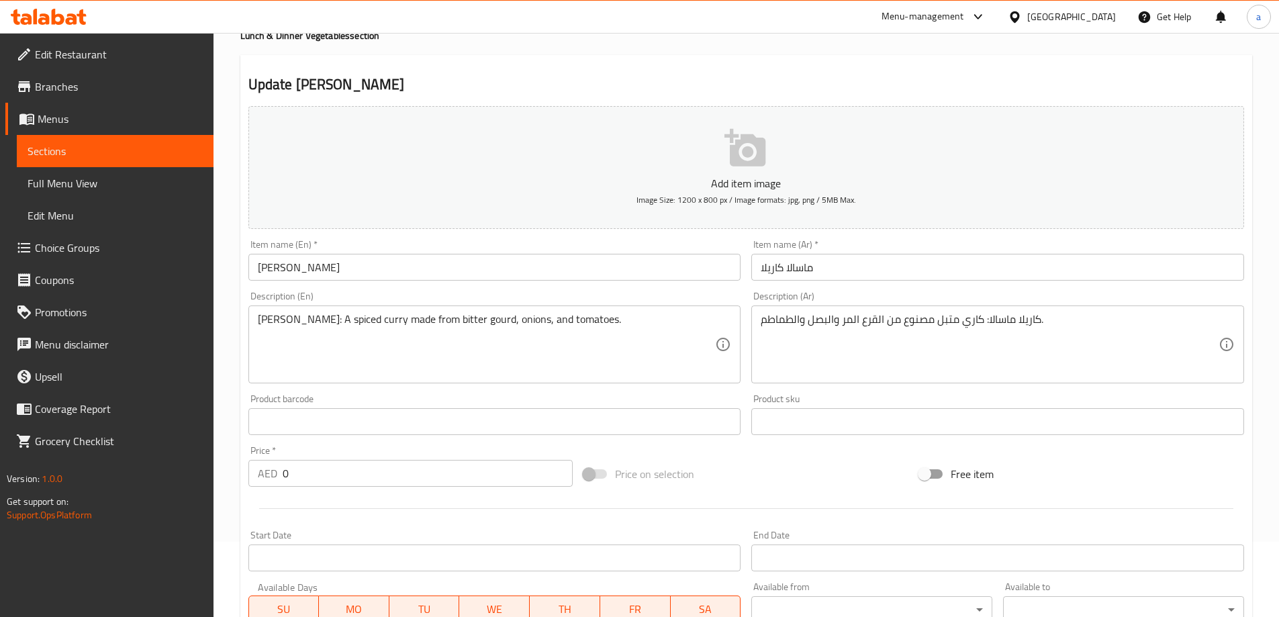
scroll to position [0, 0]
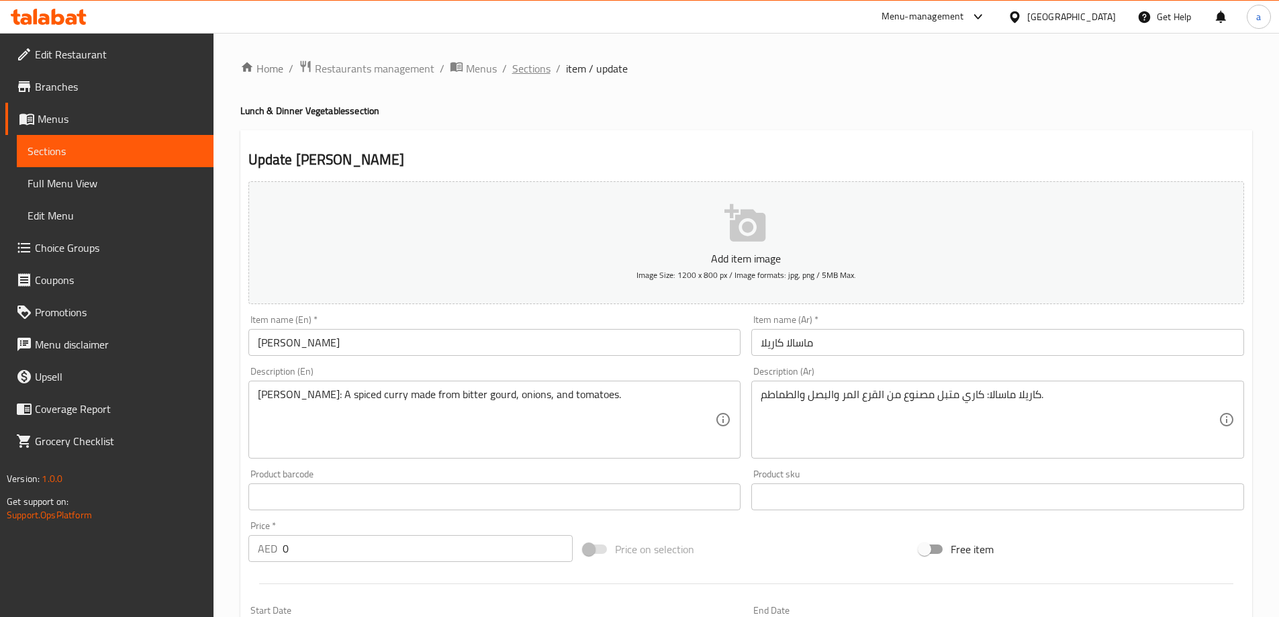
click at [541, 74] on span "Sections" at bounding box center [531, 68] width 38 height 16
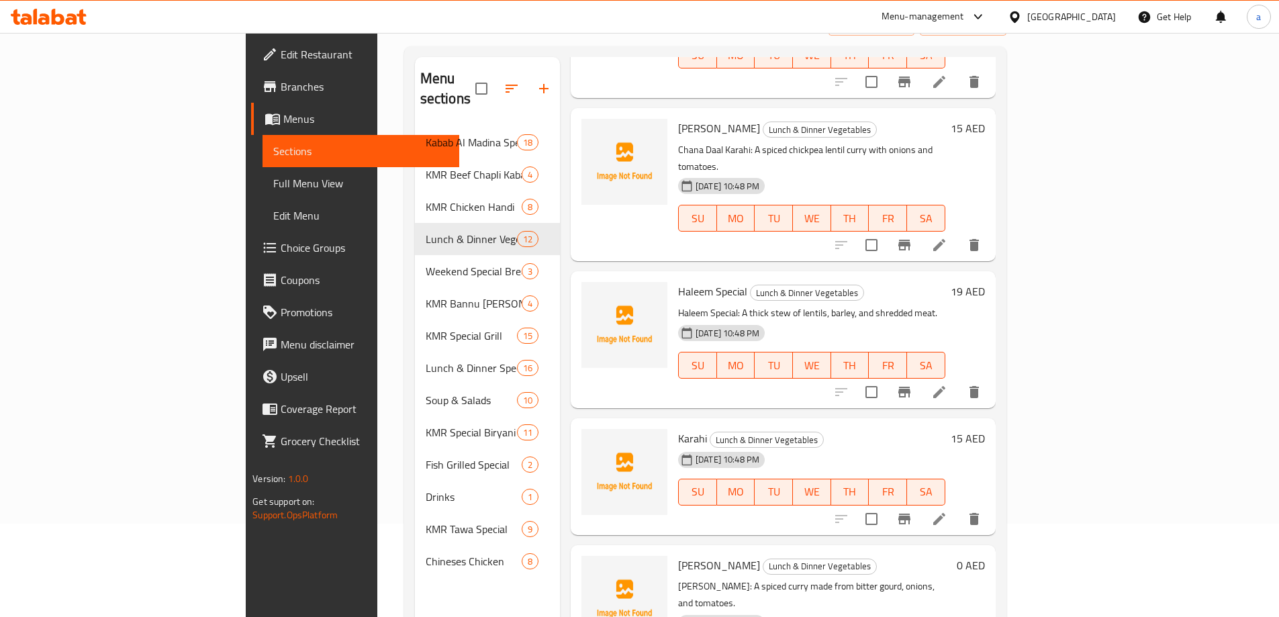
scroll to position [188, 0]
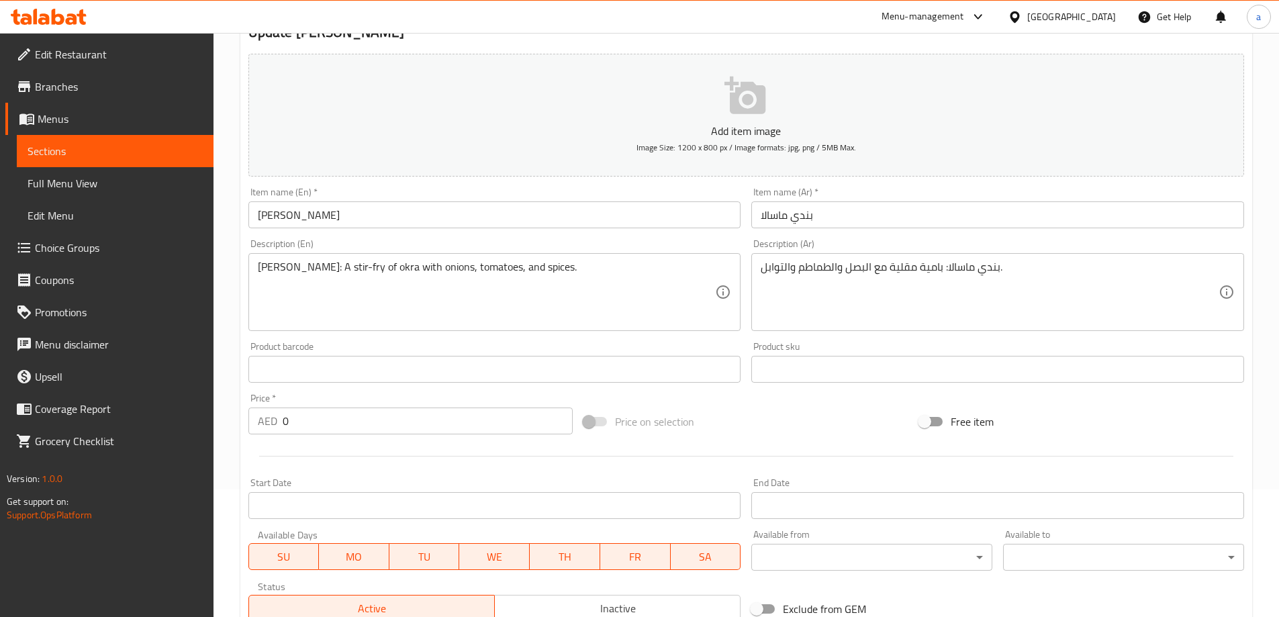
scroll to position [332, 0]
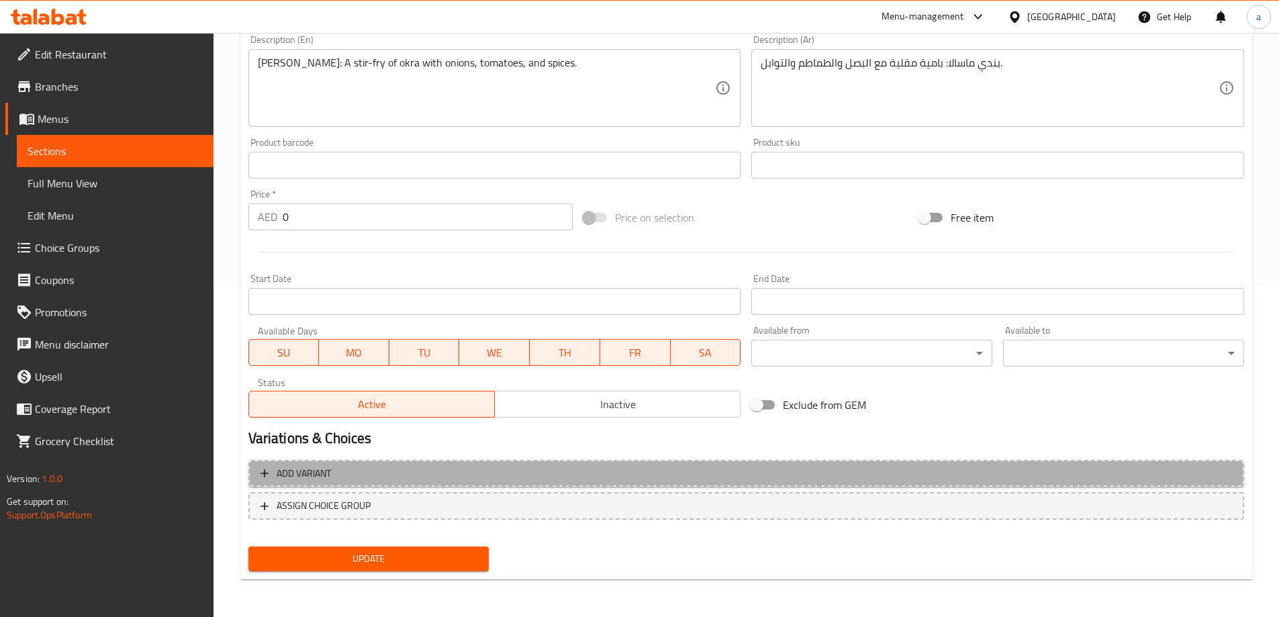
click at [501, 477] on span "Add variant" at bounding box center [745, 473] width 971 height 17
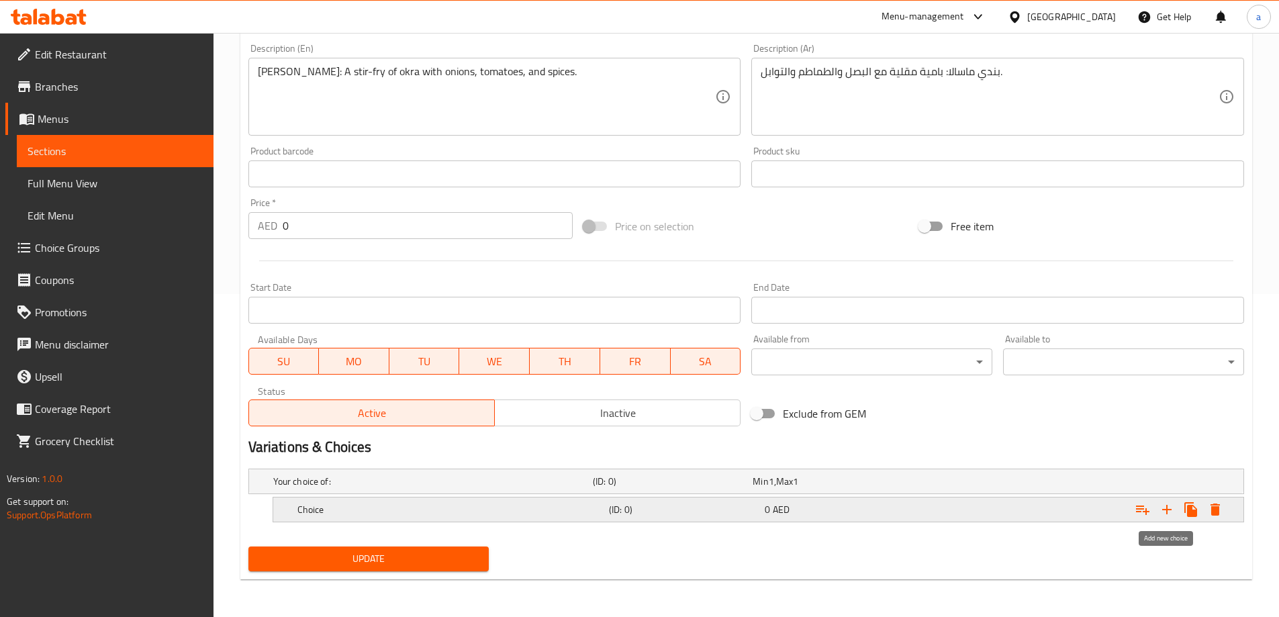
click at [1167, 509] on icon "Expand" at bounding box center [1166, 509] width 9 height 9
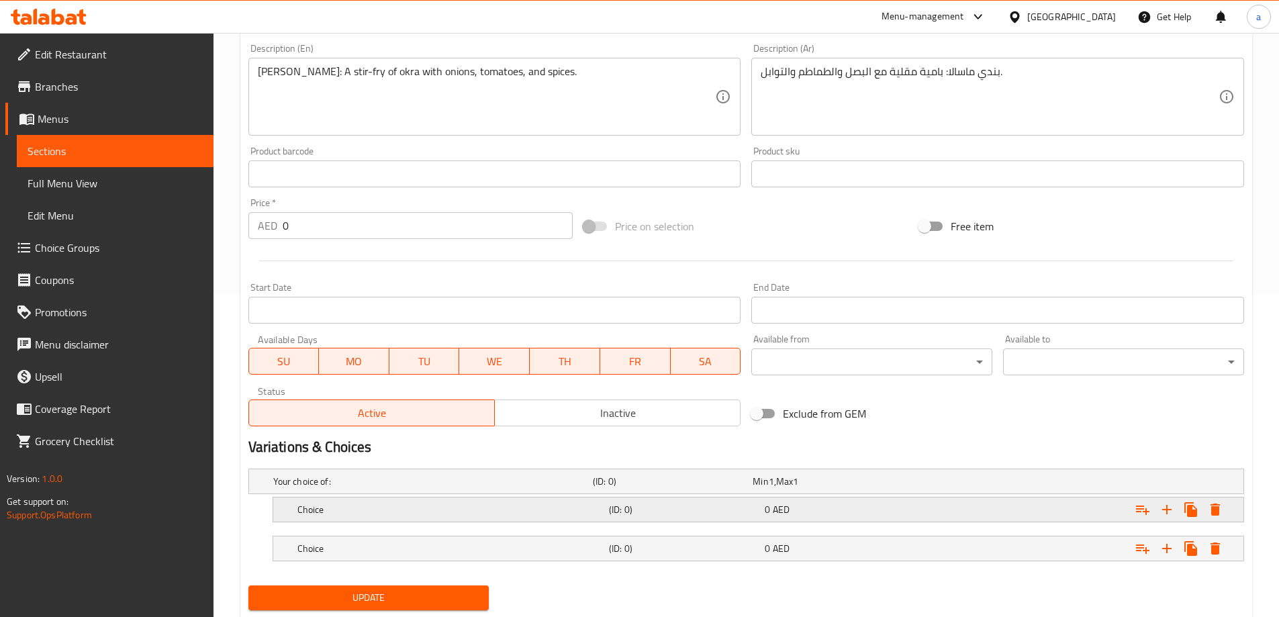
click at [307, 507] on h5 "Choice" at bounding box center [450, 509] width 306 height 13
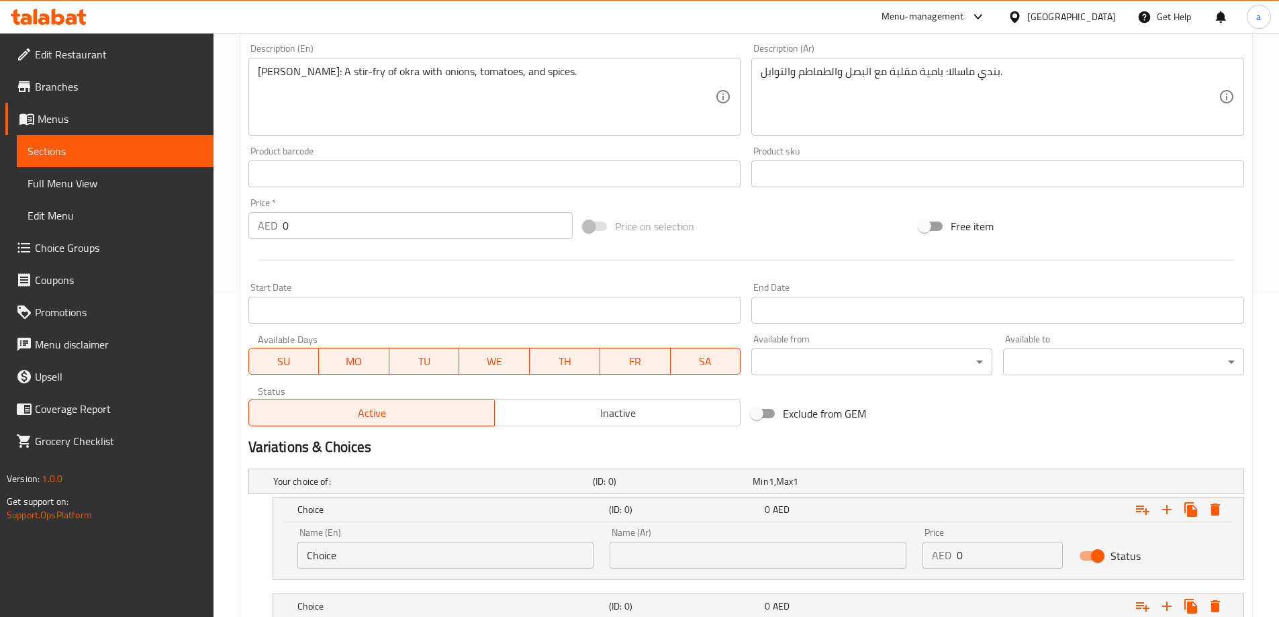
click at [358, 550] on input "Choice" at bounding box center [445, 555] width 297 height 27
type input "ق"
type input "regular"
click at [662, 564] on input "text" at bounding box center [757, 555] width 297 height 27
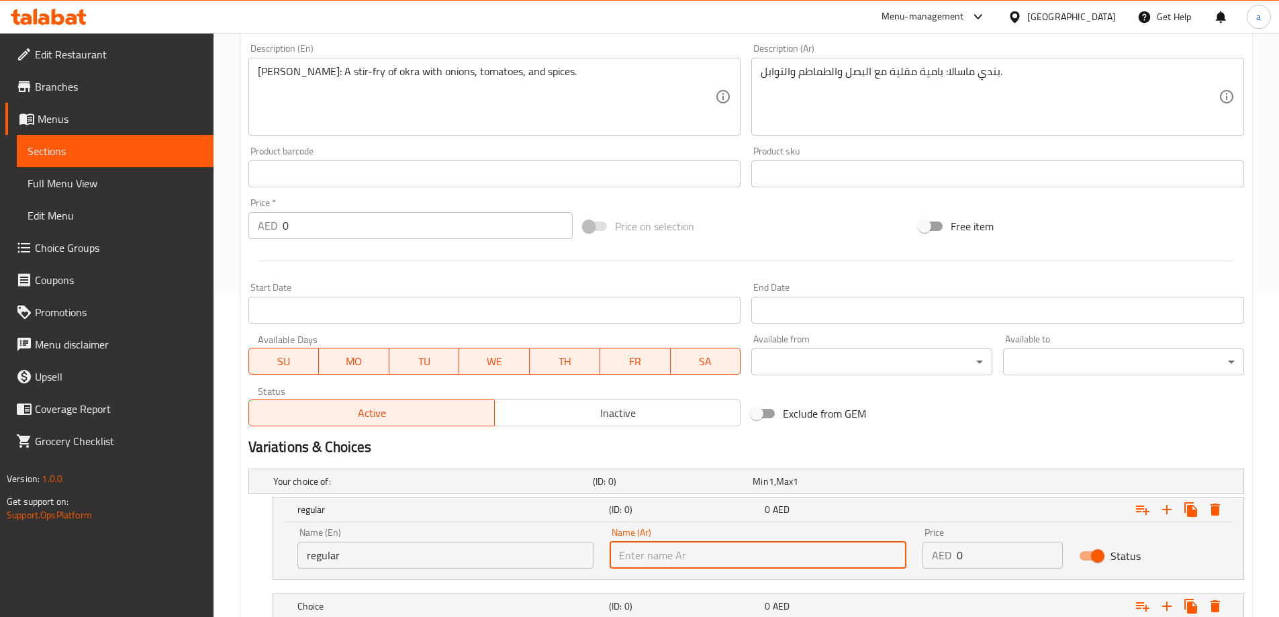
type input "عادي"
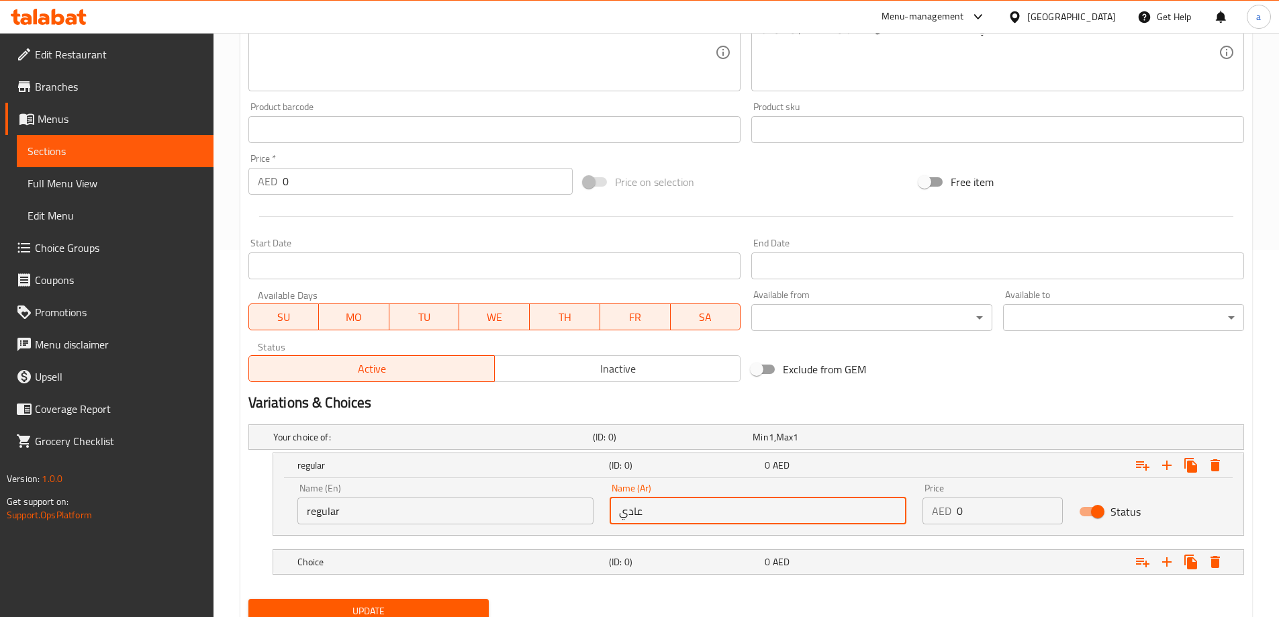
scroll to position [419, 0]
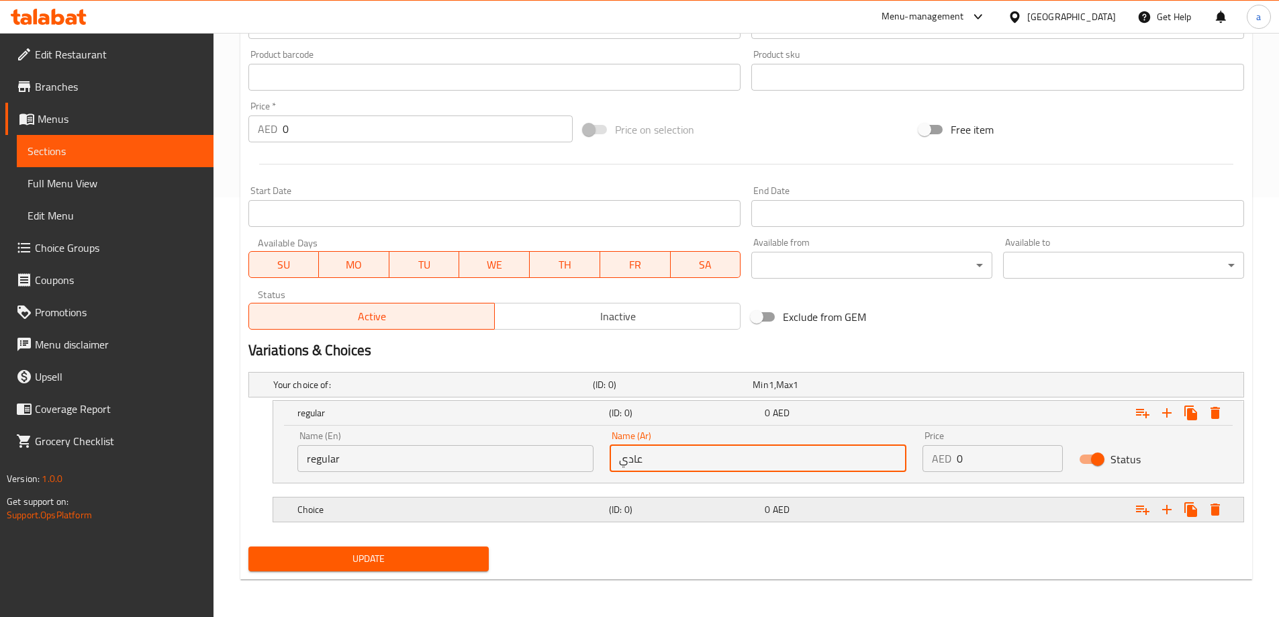
click at [516, 516] on div "Choice" at bounding box center [450, 509] width 311 height 19
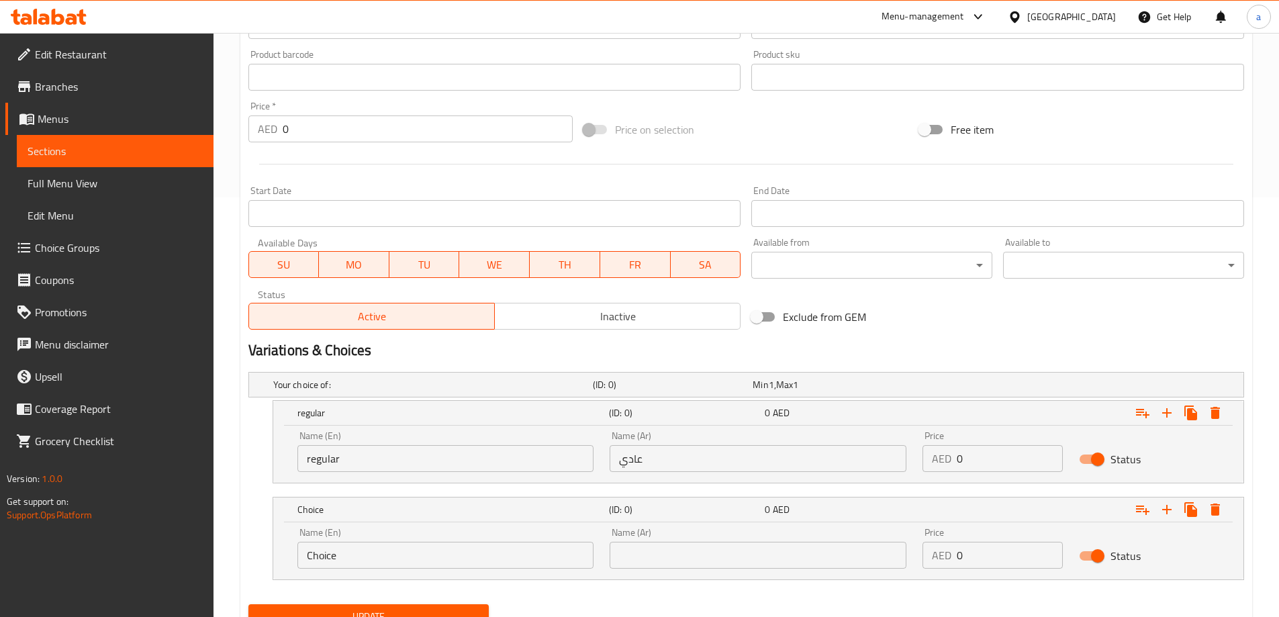
click at [394, 560] on input "Choice" at bounding box center [445, 555] width 297 height 27
type input "karahi"
click at [638, 553] on input "text" at bounding box center [757, 555] width 297 height 27
type input "كراهي"
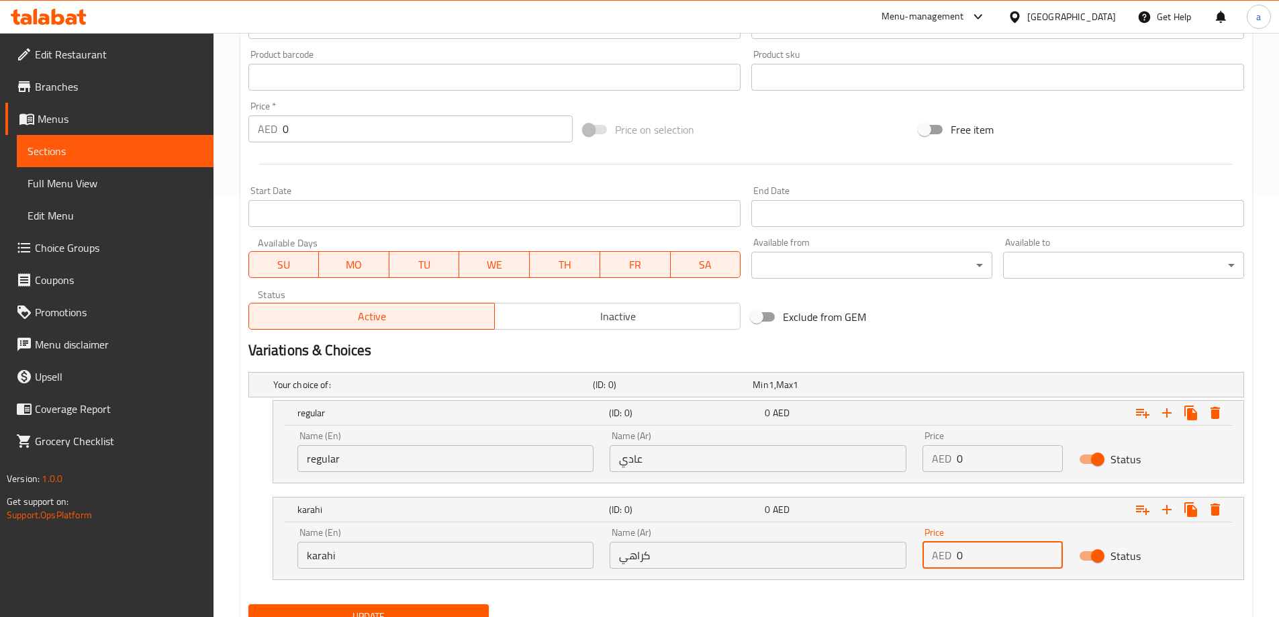
click at [973, 560] on input "0" at bounding box center [1009, 555] width 106 height 27
type input "15"
click at [975, 456] on input "0" at bounding box center [1009, 458] width 106 height 27
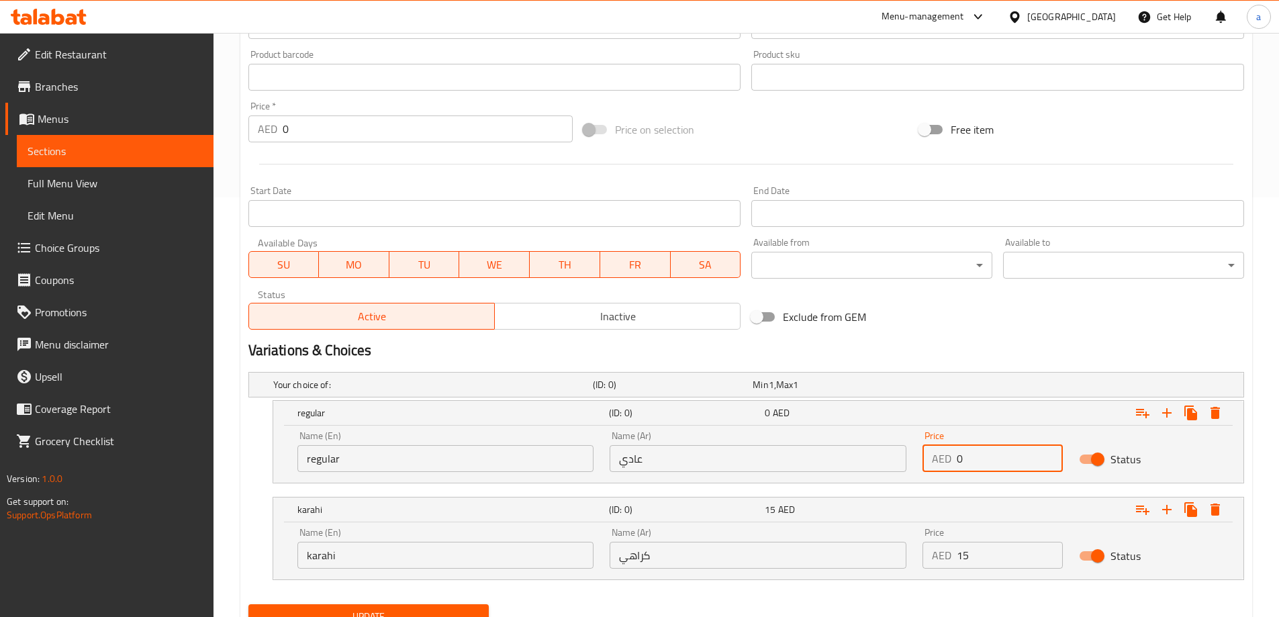
click at [975, 456] on input "0" at bounding box center [1009, 458] width 106 height 27
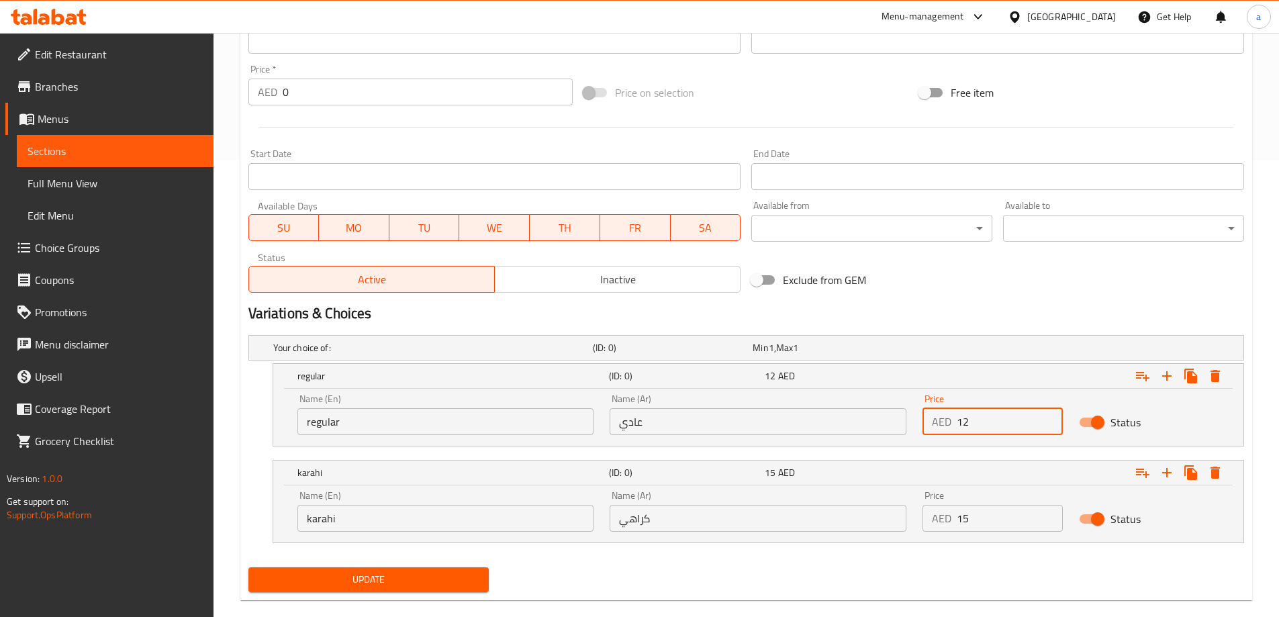
scroll to position [477, 0]
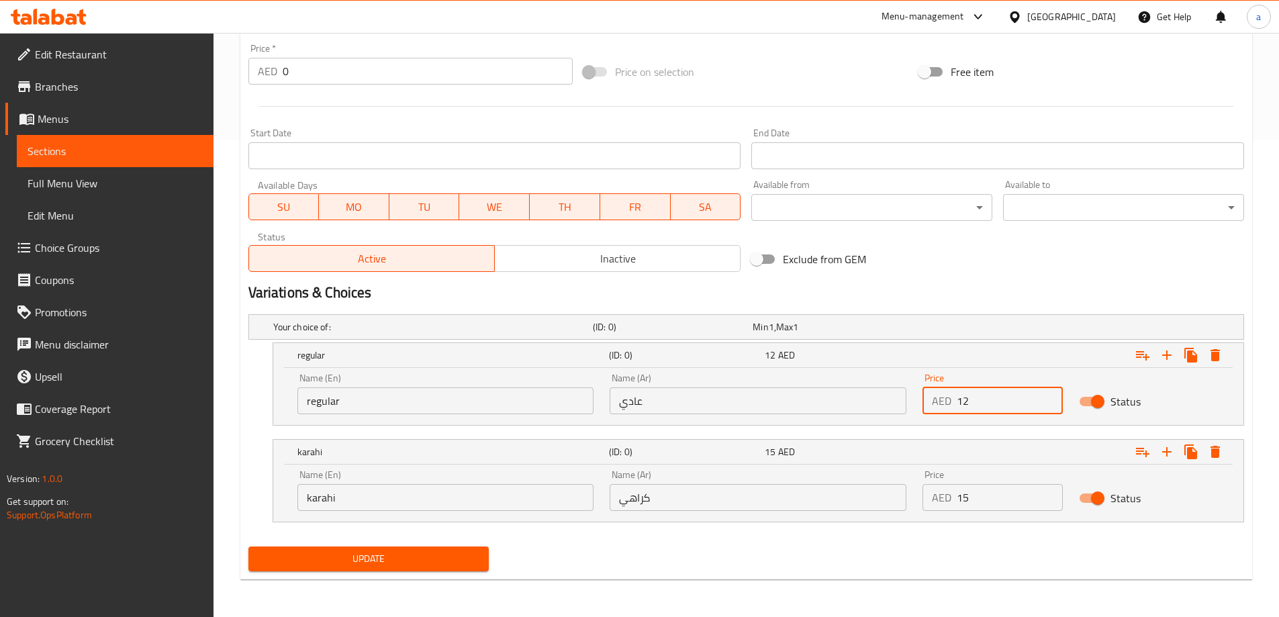
type input "12"
click at [393, 562] on span "Update" at bounding box center [368, 558] width 219 height 17
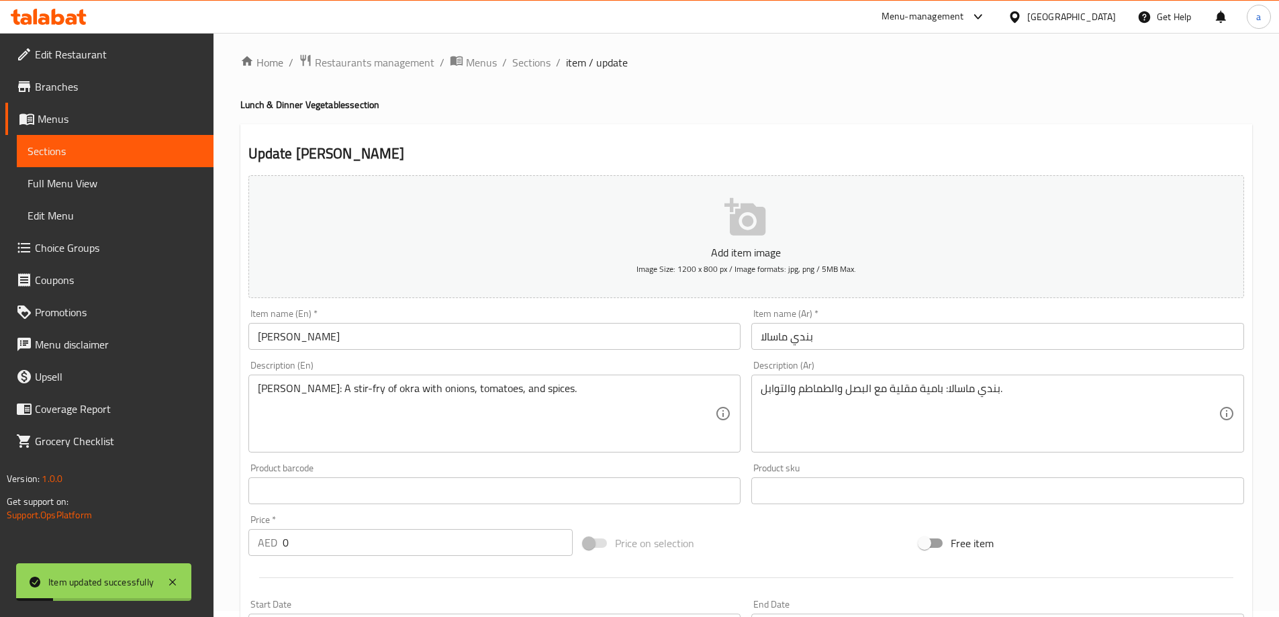
scroll to position [0, 0]
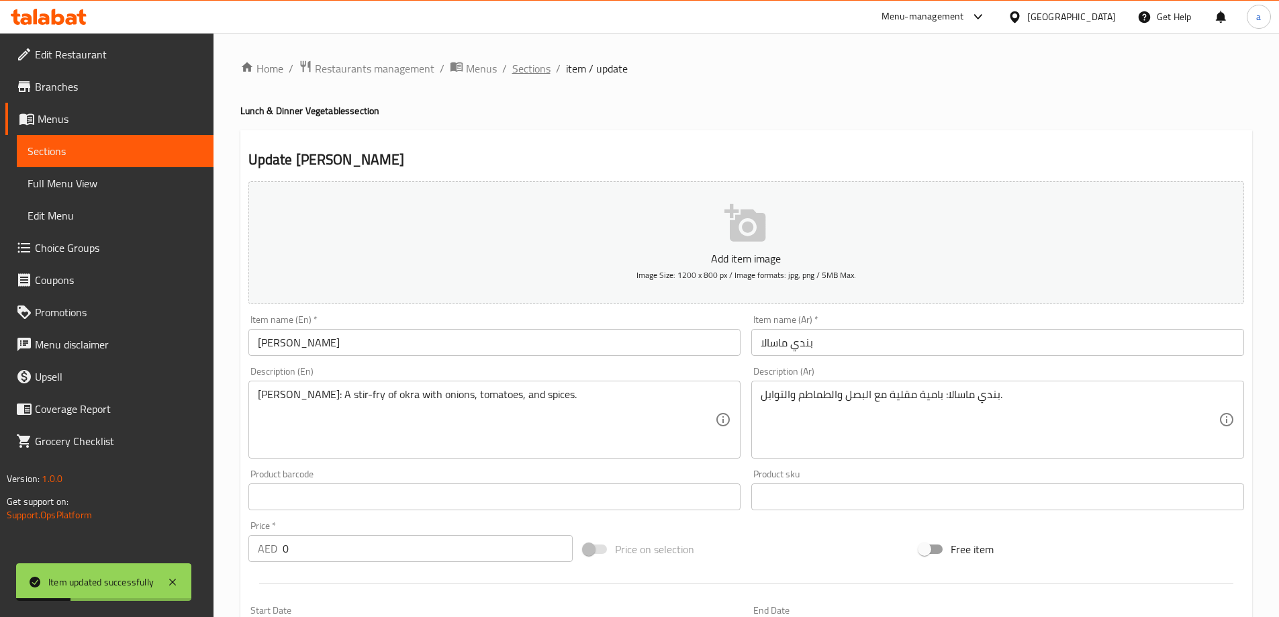
click at [530, 72] on span "Sections" at bounding box center [531, 68] width 38 height 16
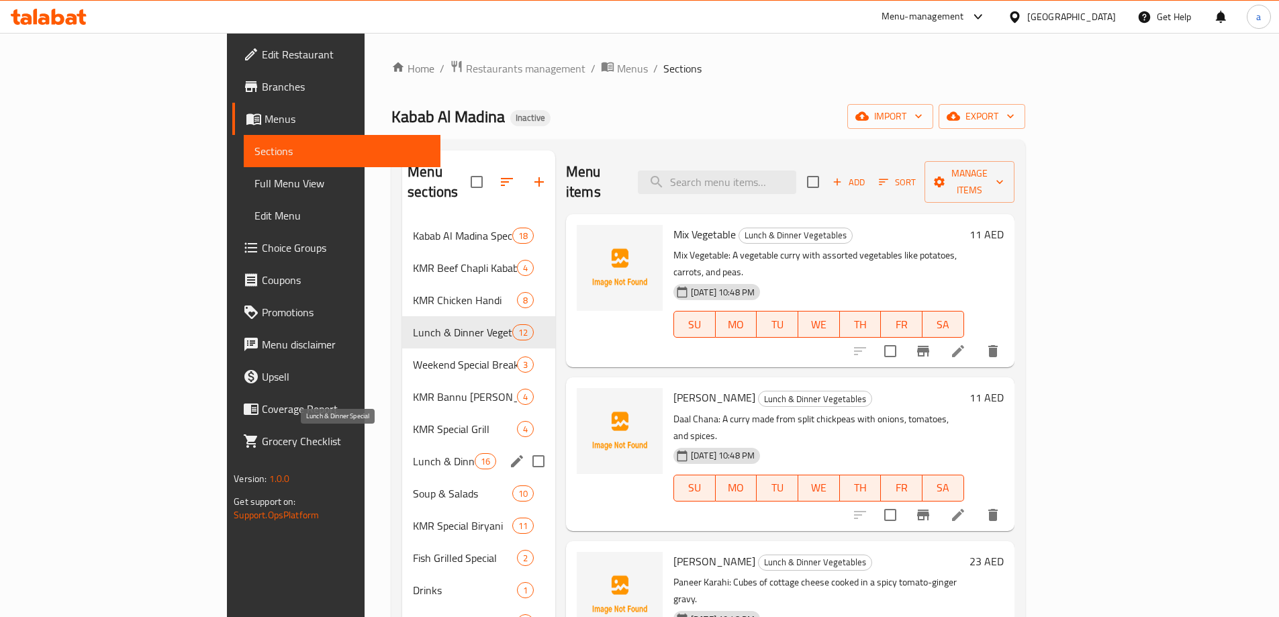
click at [413, 453] on span "Lunch & Dinner Special" at bounding box center [444, 461] width 62 height 16
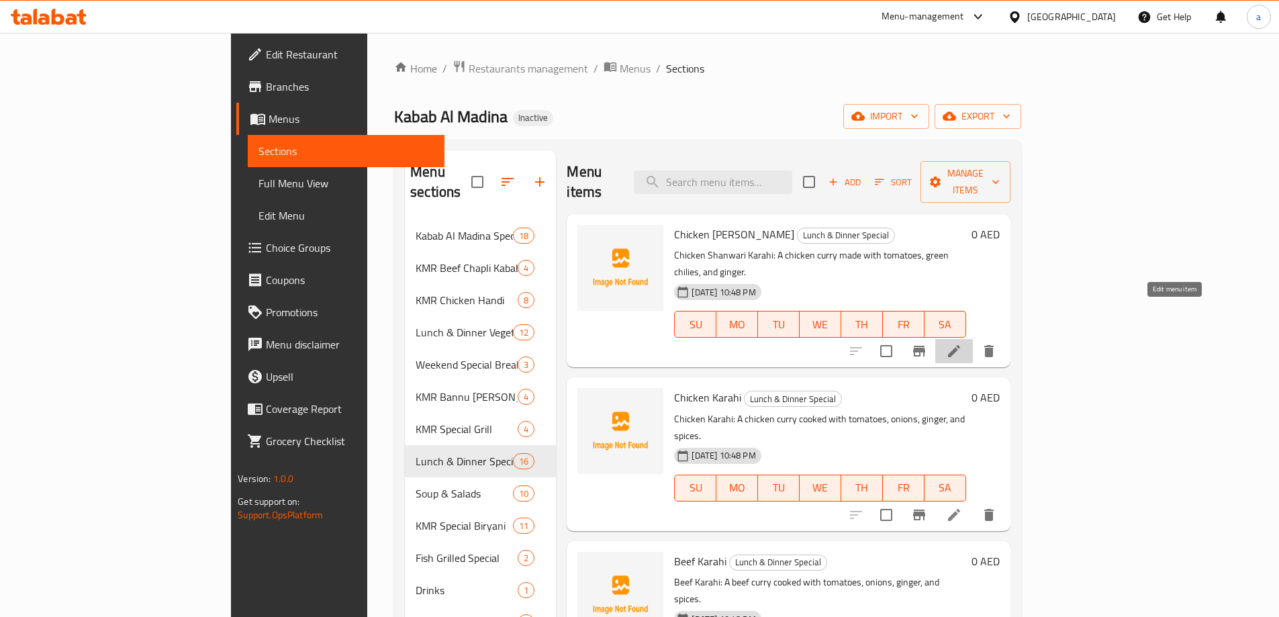
click at [960, 345] on icon at bounding box center [954, 351] width 12 height 12
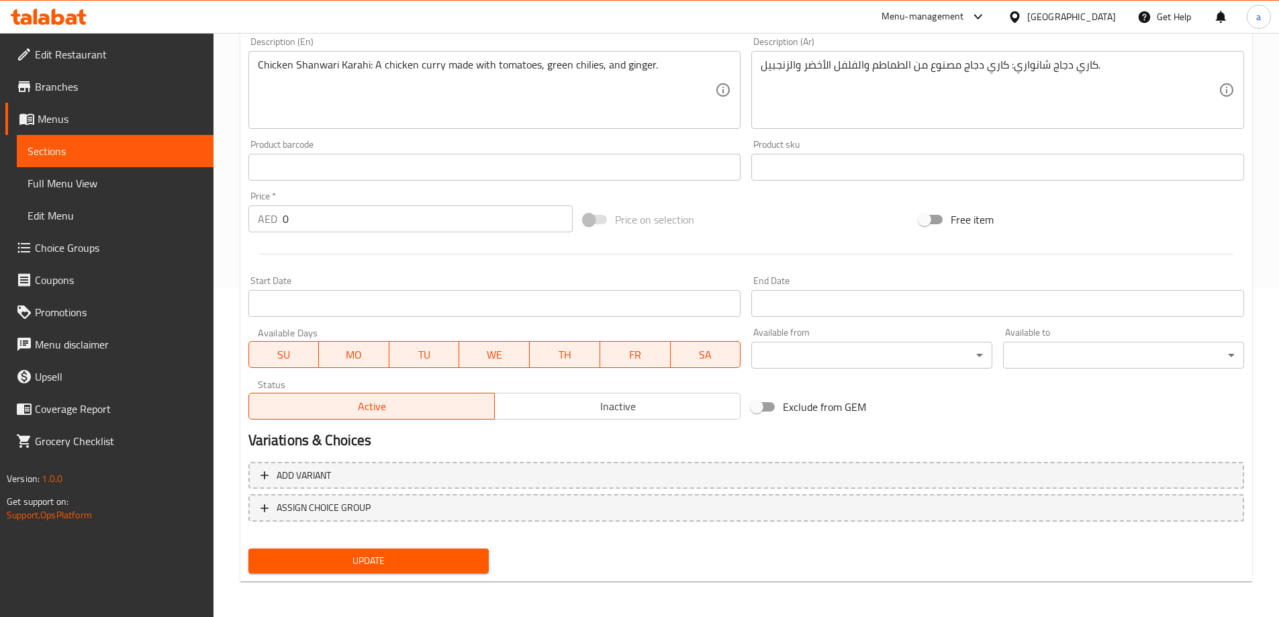
scroll to position [332, 0]
click at [723, 473] on span "Add variant" at bounding box center [745, 473] width 971 height 17
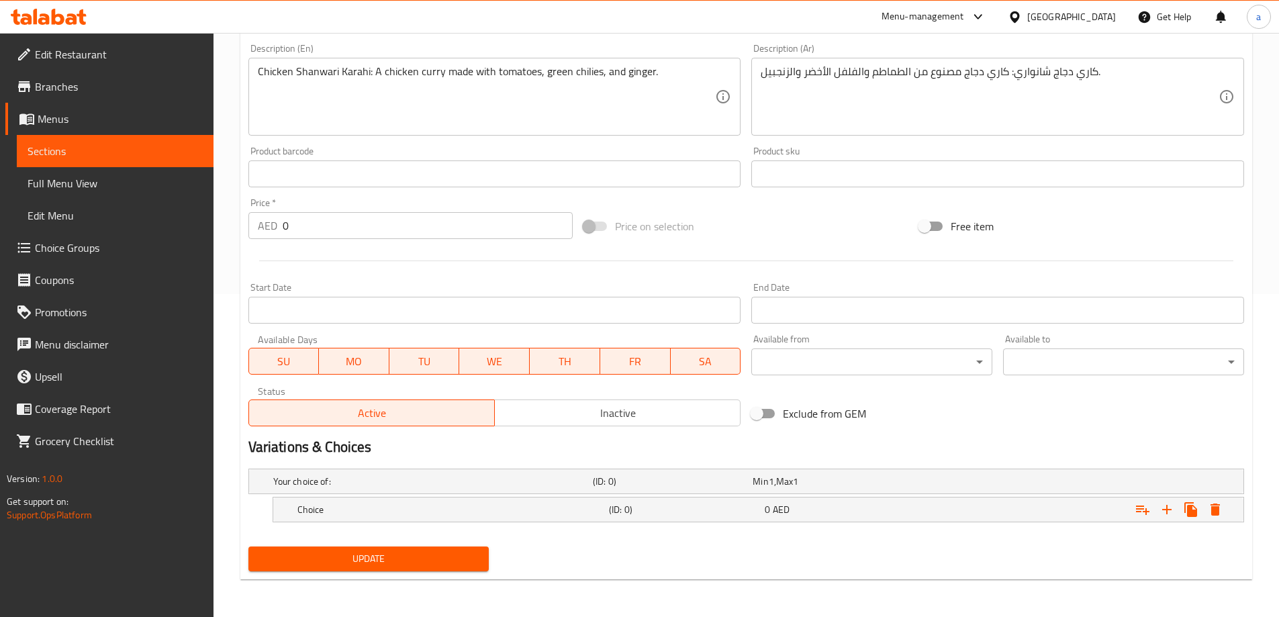
scroll to position [323, 0]
click at [552, 504] on h5 "Choice" at bounding box center [450, 509] width 306 height 13
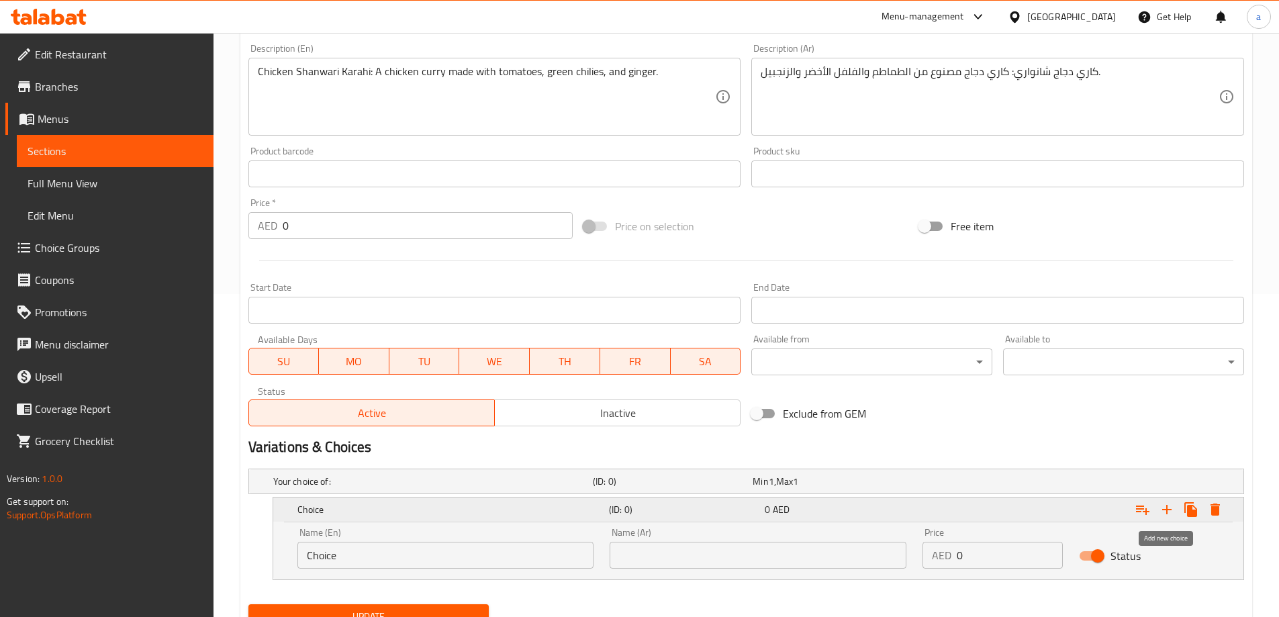
click at [1167, 506] on icon "Expand" at bounding box center [1166, 509] width 9 height 9
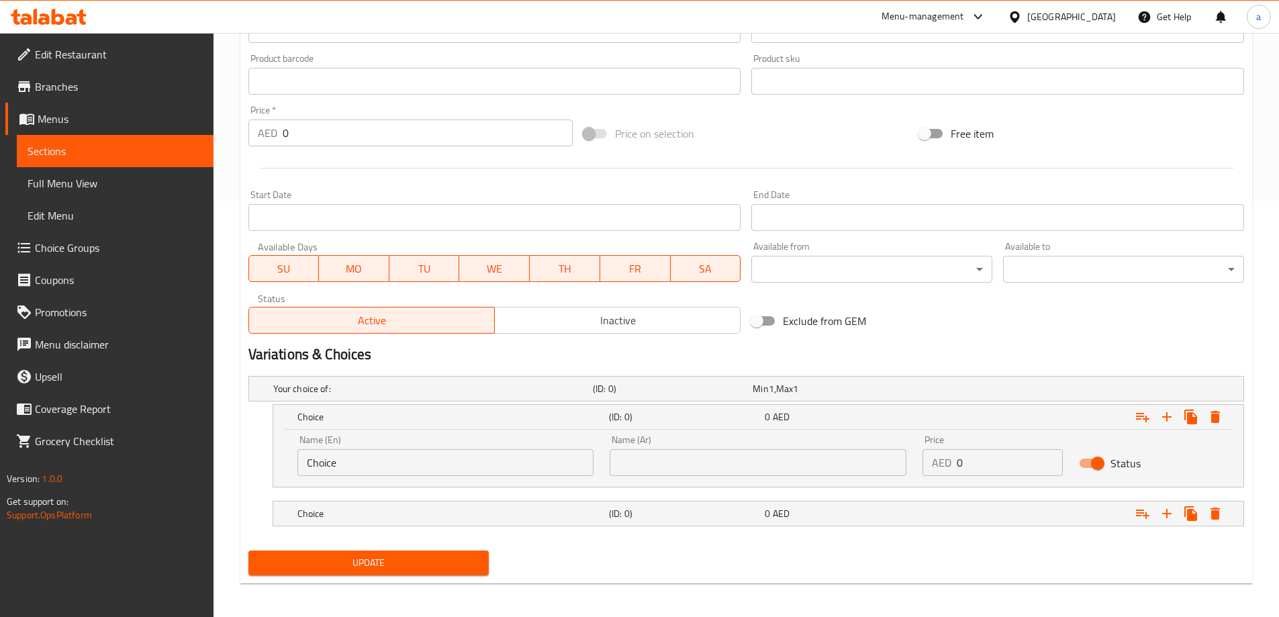
scroll to position [419, 0]
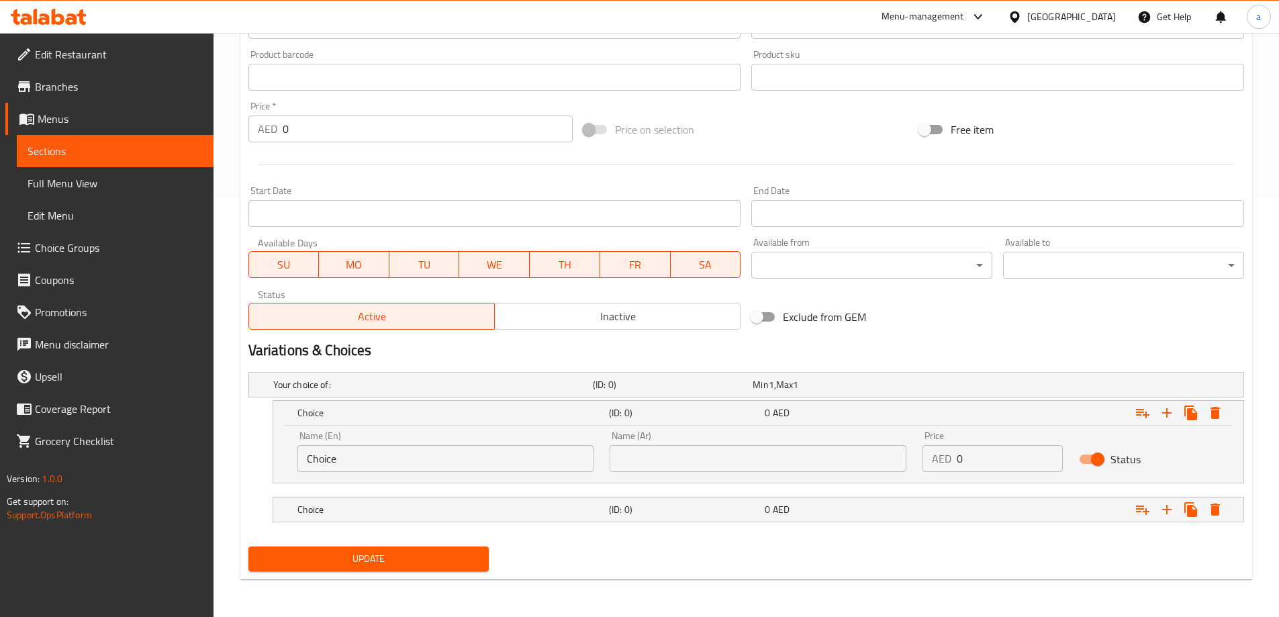
click at [476, 459] on input "Choice" at bounding box center [445, 458] width 297 height 27
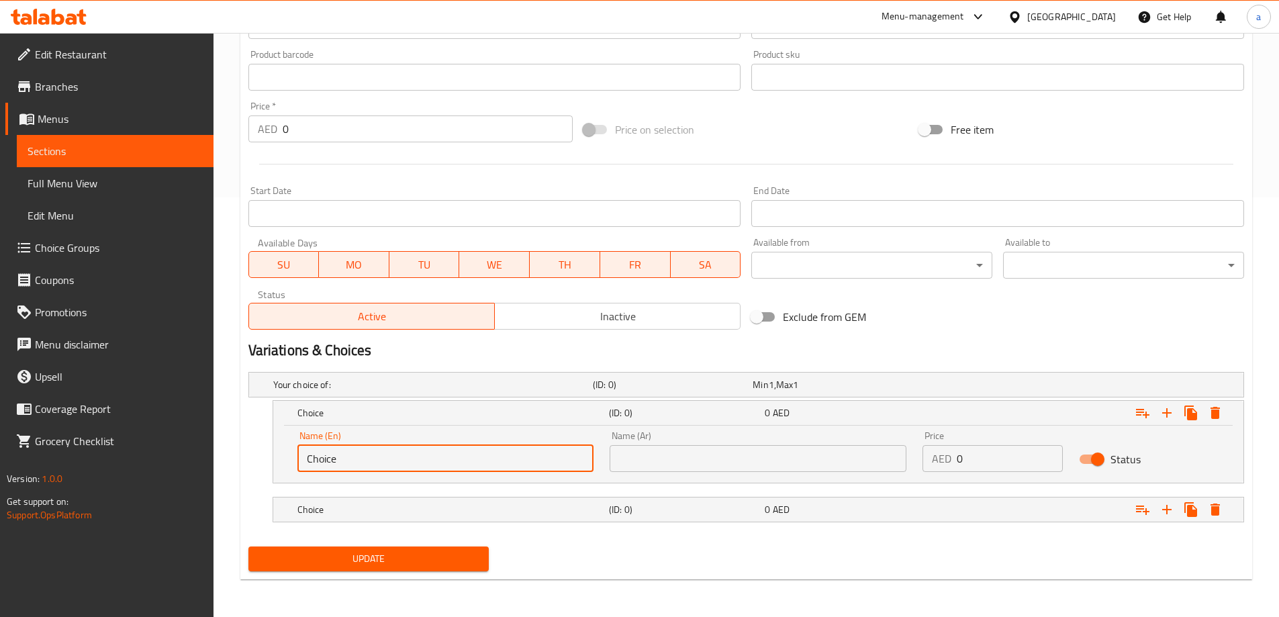
click at [476, 459] on input "Choice" at bounding box center [445, 458] width 297 height 27
type input "k"
click at [362, 461] on input "text" at bounding box center [445, 458] width 297 height 27
paste input "1/2 Kilo/kg"
type input "1/2 Kilo/kg"
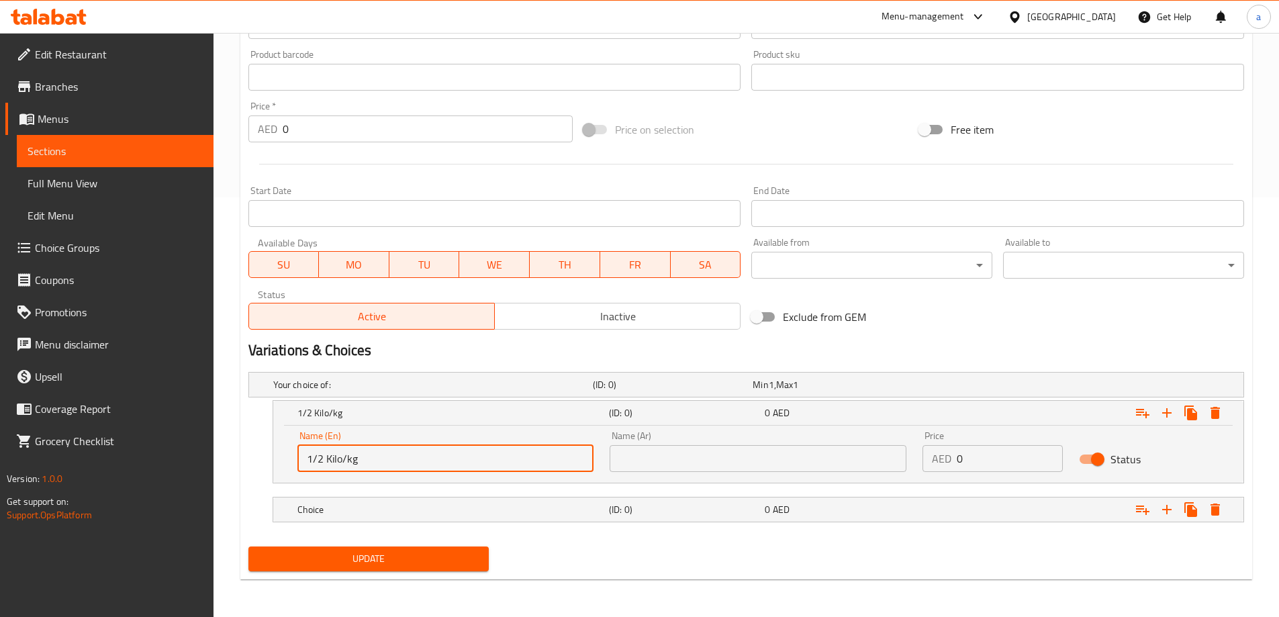
click at [679, 466] on input "text" at bounding box center [757, 458] width 297 height 27
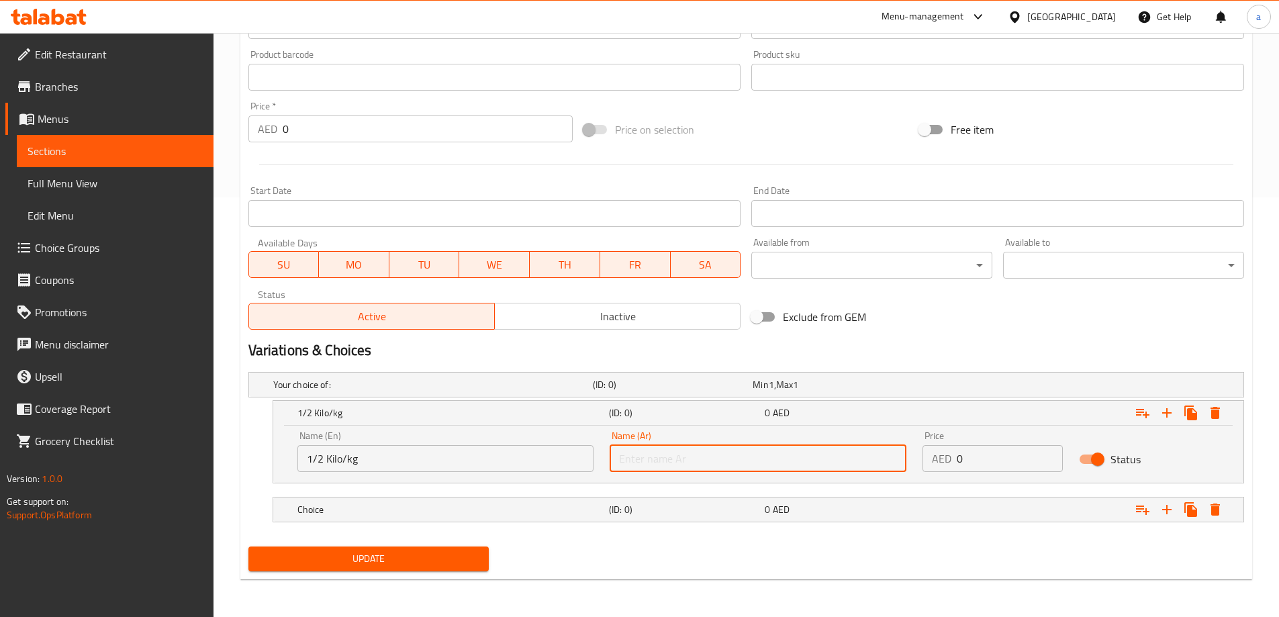
paste input "1/2 كيلو/كجم"
type input "1/2 كيلو/كجم"
click at [981, 459] on input "0" at bounding box center [1009, 458] width 106 height 27
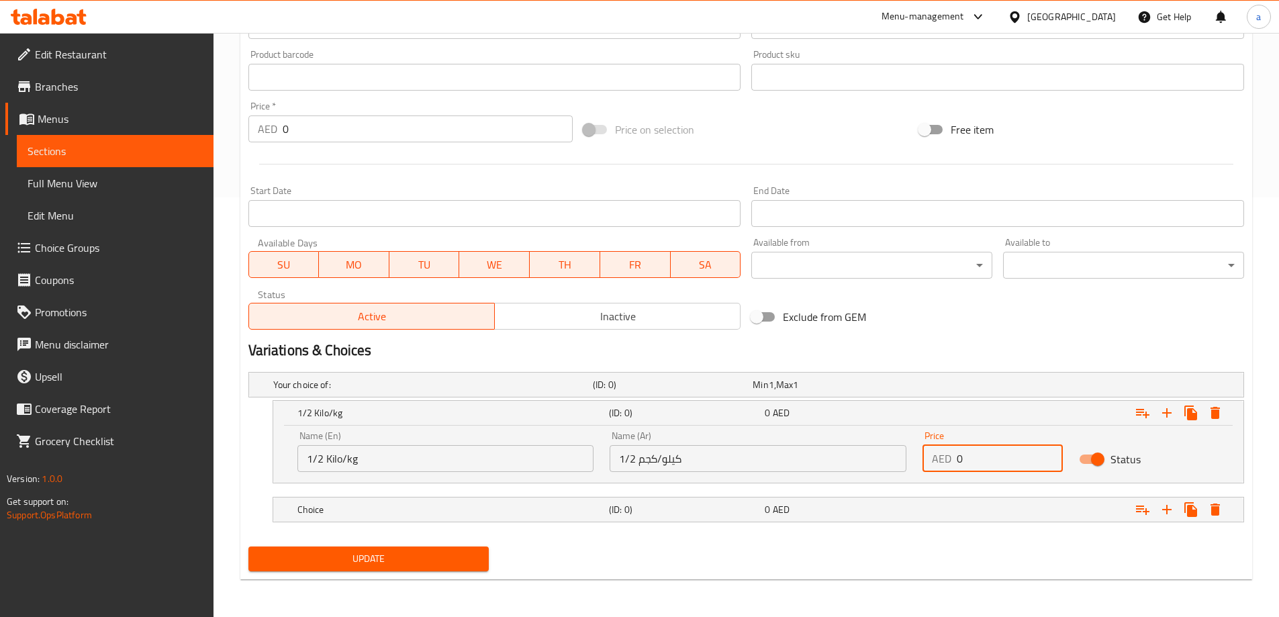
click at [981, 459] on input "0" at bounding box center [1009, 458] width 106 height 27
type input "45"
click at [696, 519] on div "Choice (ID: 0) 0 AED" at bounding box center [762, 510] width 935 height 30
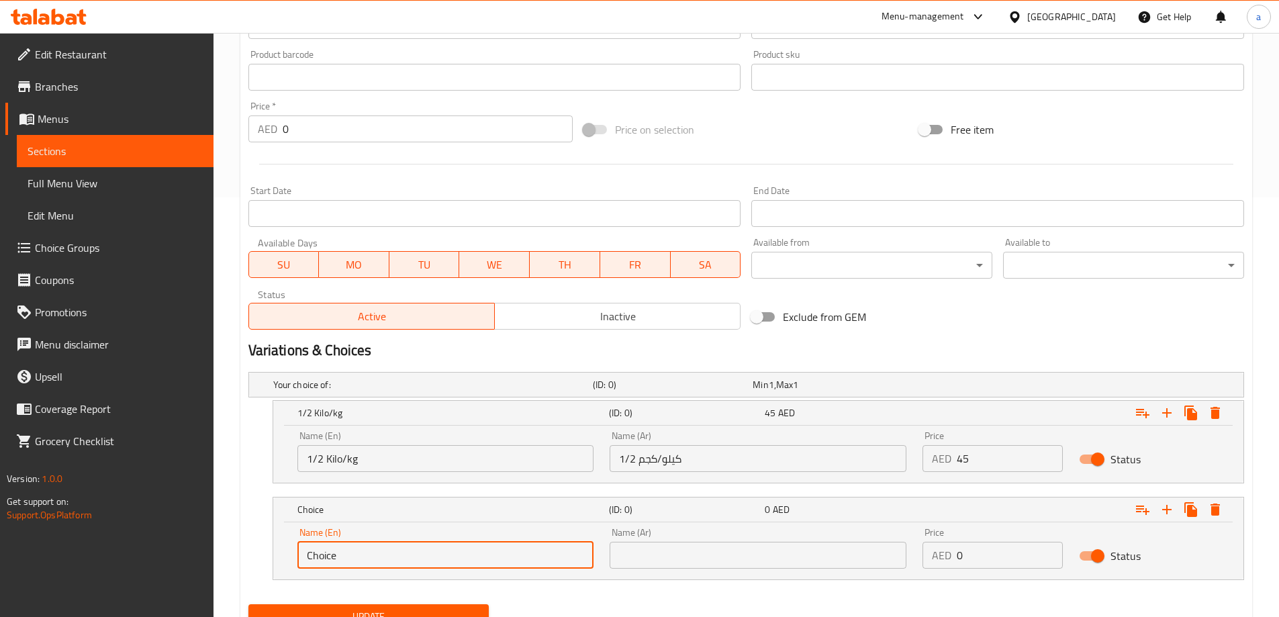
click at [368, 560] on input "Choice" at bounding box center [445, 555] width 297 height 27
paste input "text"
click at [354, 558] on input "text" at bounding box center [445, 555] width 297 height 27
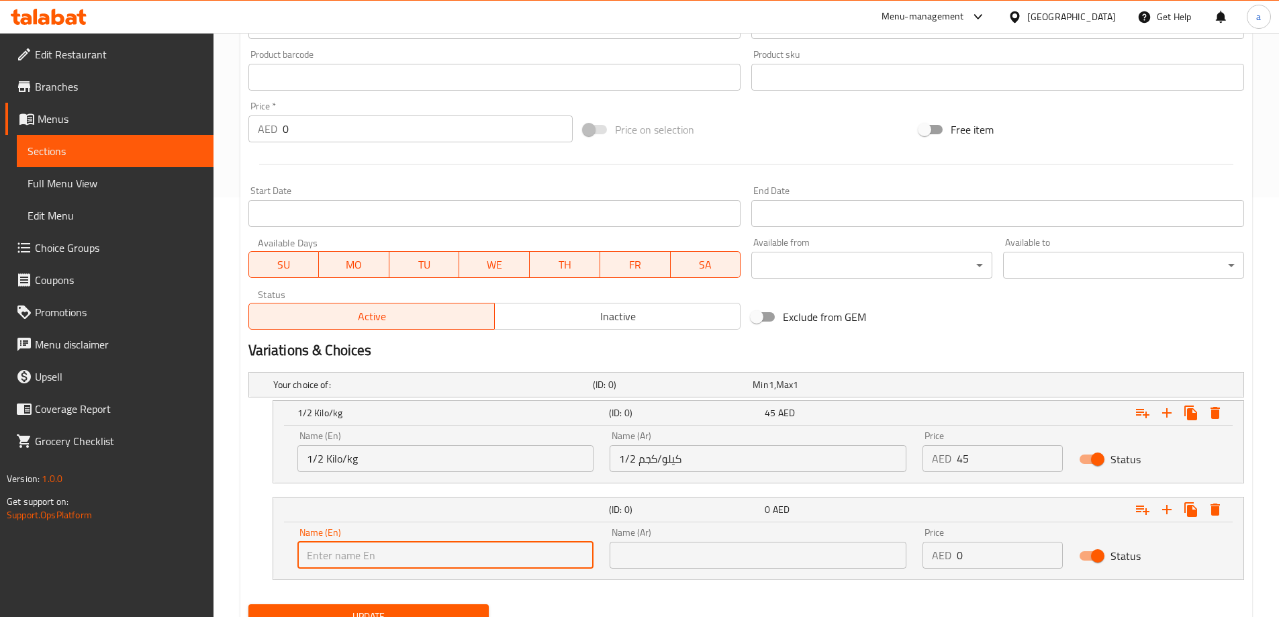
click at [355, 565] on input "text" at bounding box center [445, 555] width 297 height 27
click at [436, 558] on input "text" at bounding box center [445, 555] width 297 height 27
paste input "1 Kilo/kg"
type input "1 Kilo/kg"
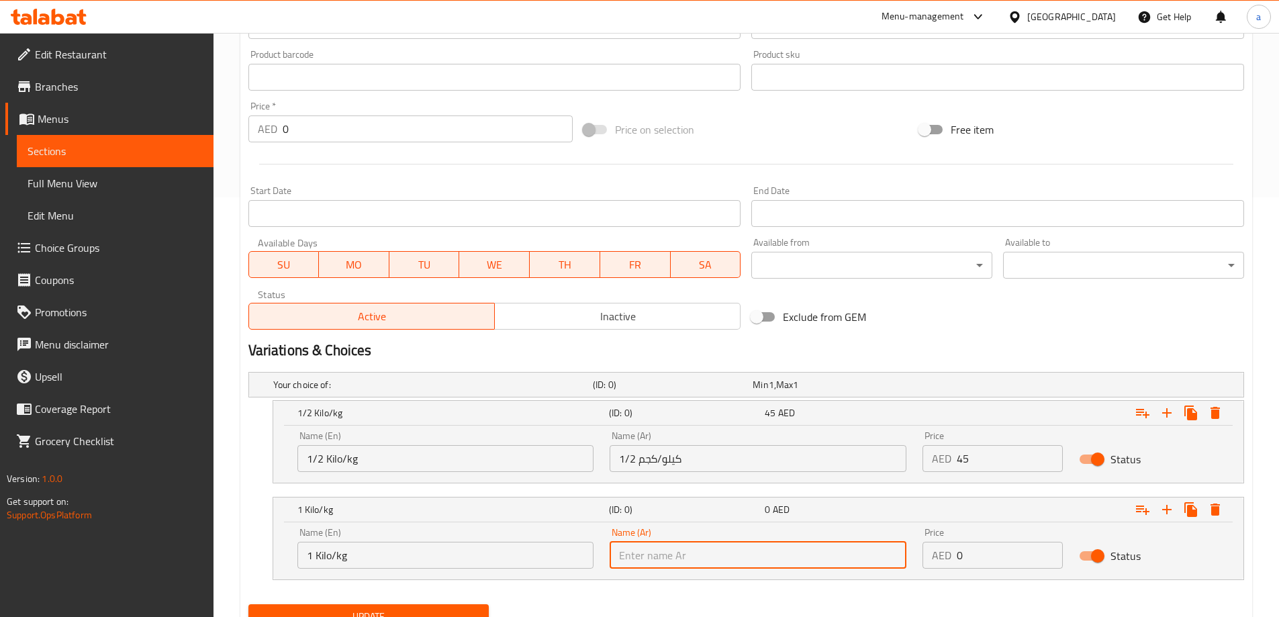
click at [671, 564] on input "text" at bounding box center [757, 555] width 297 height 27
paste input "1 كيلو /كجم"
type input "1 كيلو /كجم"
click at [968, 557] on input "0" at bounding box center [1009, 555] width 106 height 27
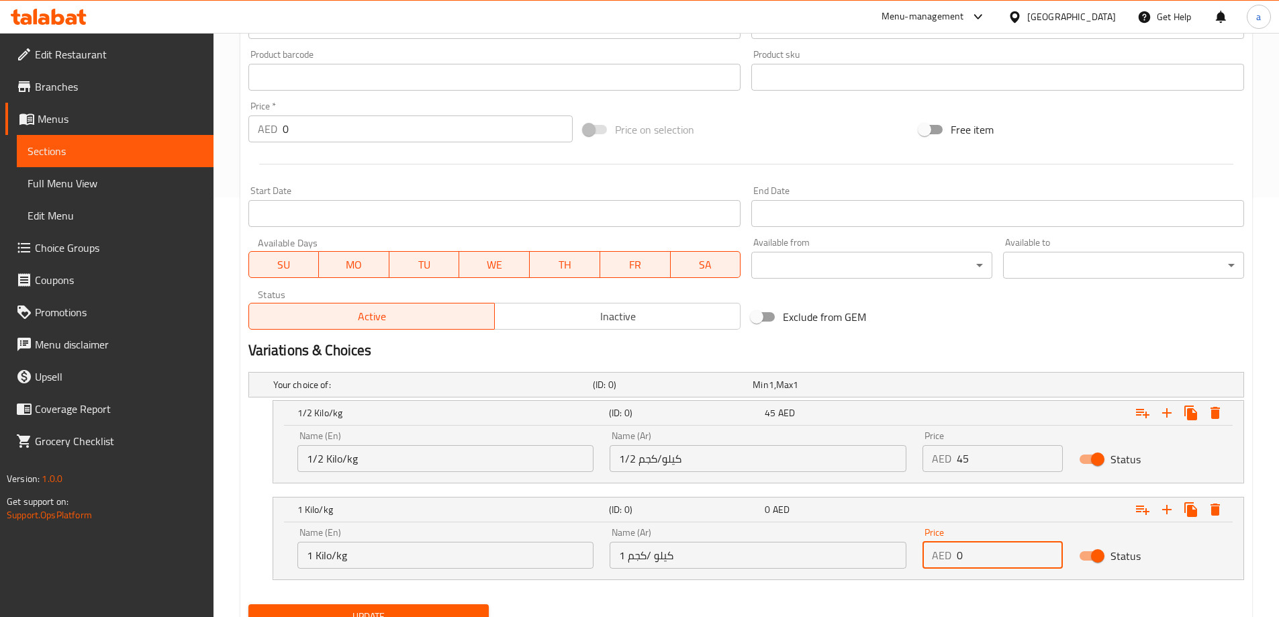
click at [968, 557] on input "0" at bounding box center [1009, 555] width 106 height 27
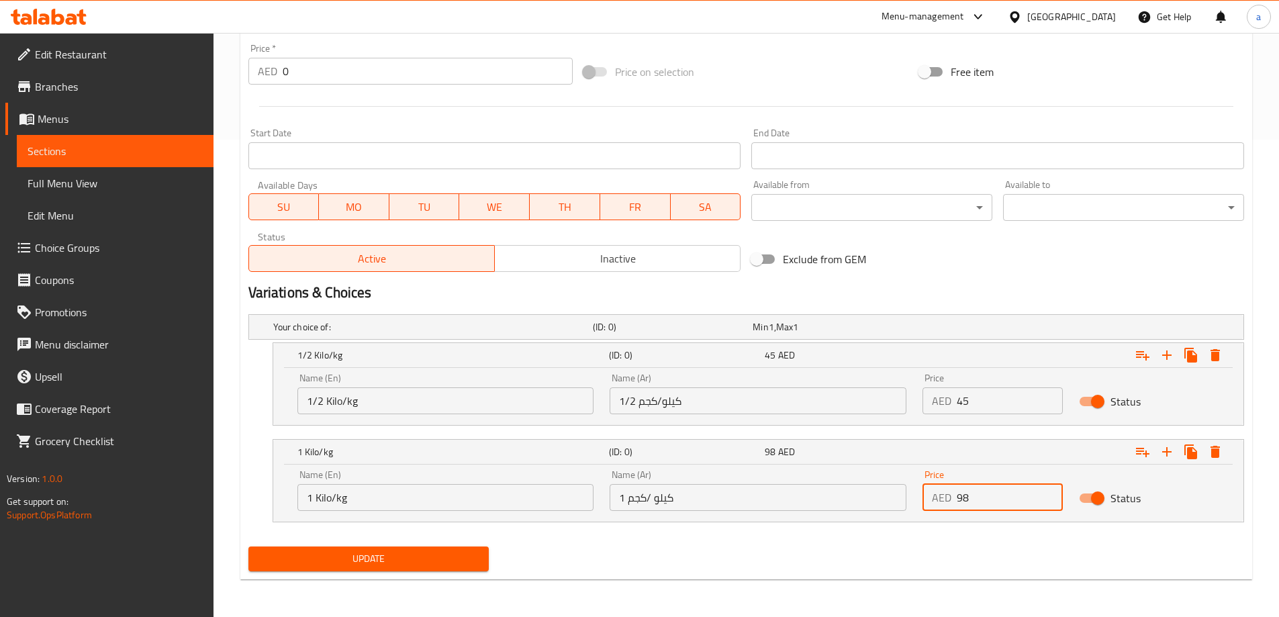
type input "98"
click at [450, 563] on span "Update" at bounding box center [368, 558] width 219 height 17
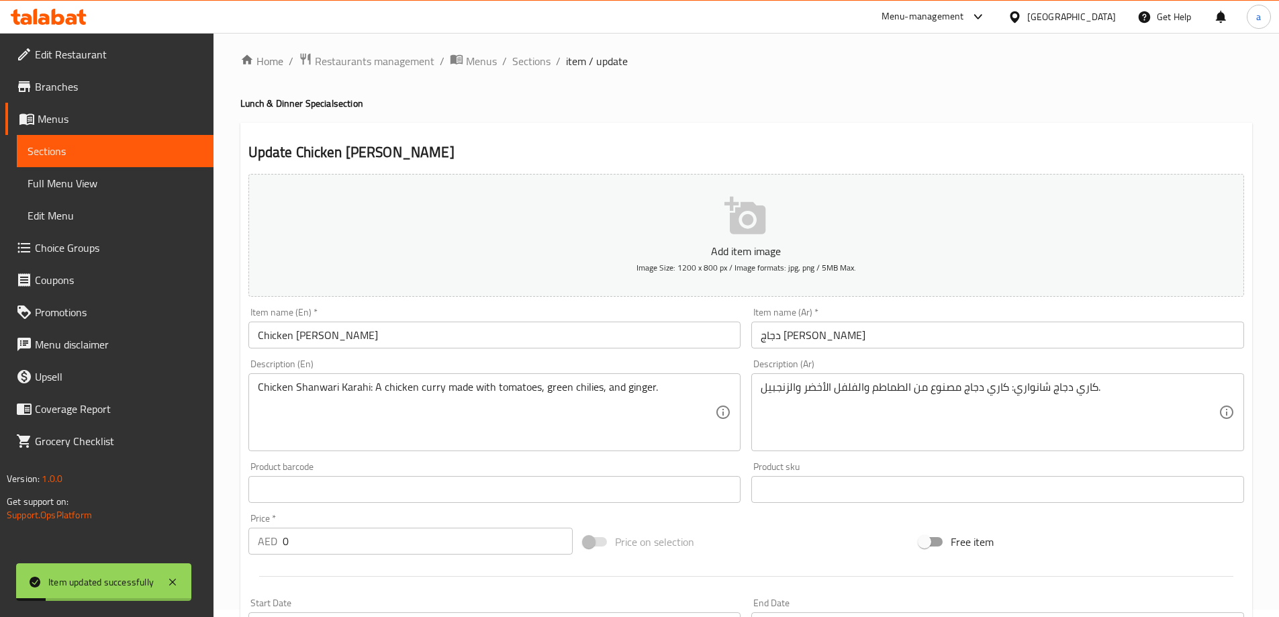
scroll to position [0, 0]
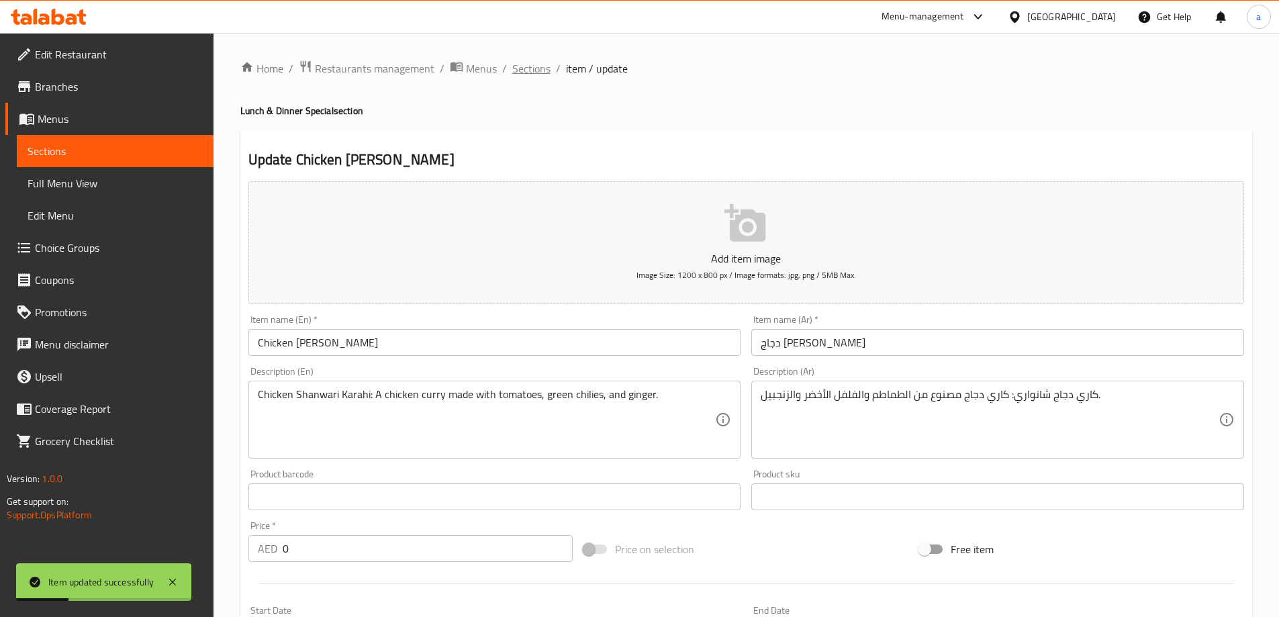
click at [536, 75] on span "Sections" at bounding box center [531, 68] width 38 height 16
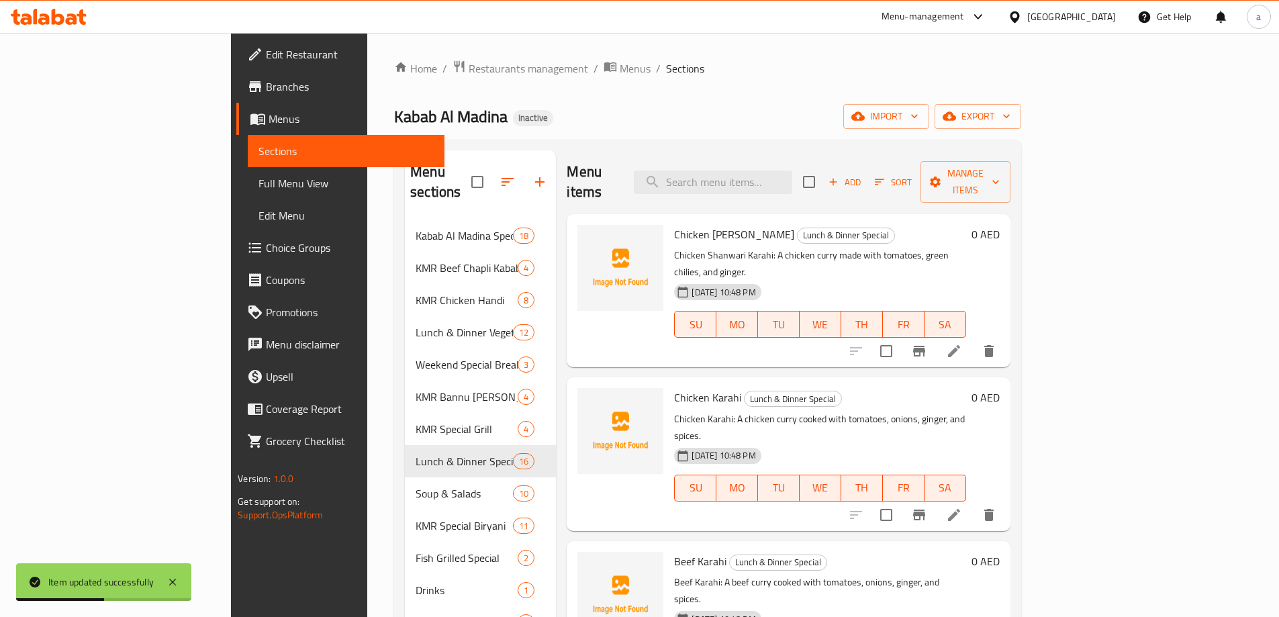
click at [973, 503] on li at bounding box center [954, 515] width 38 height 24
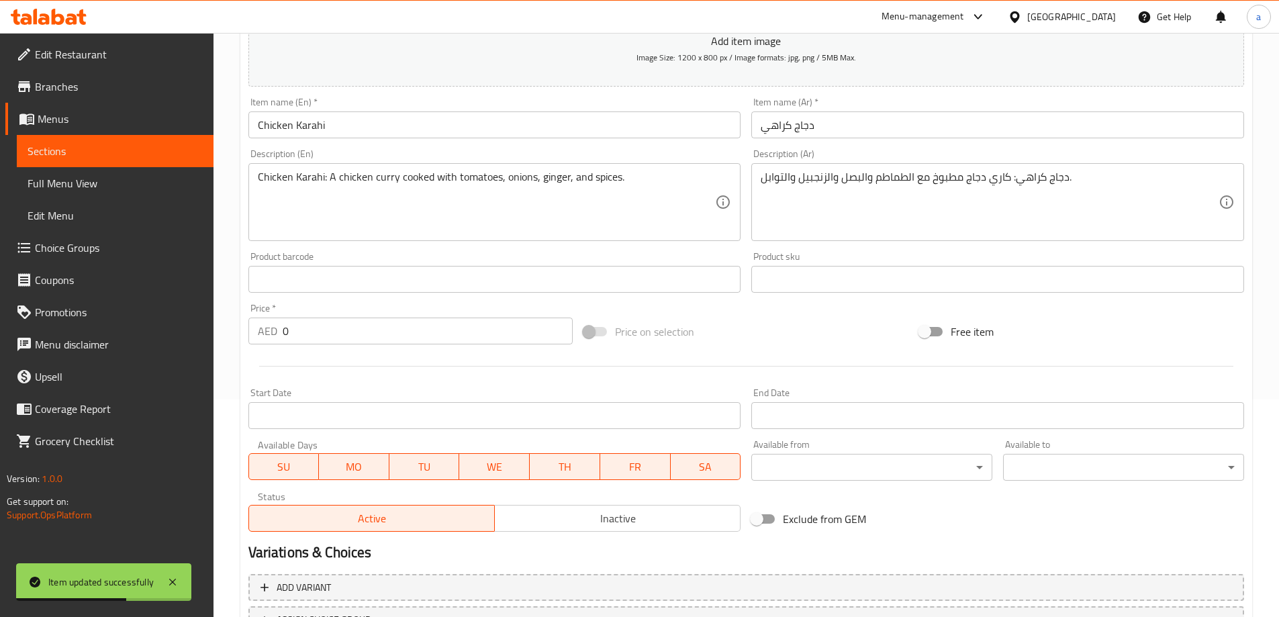
scroll to position [332, 0]
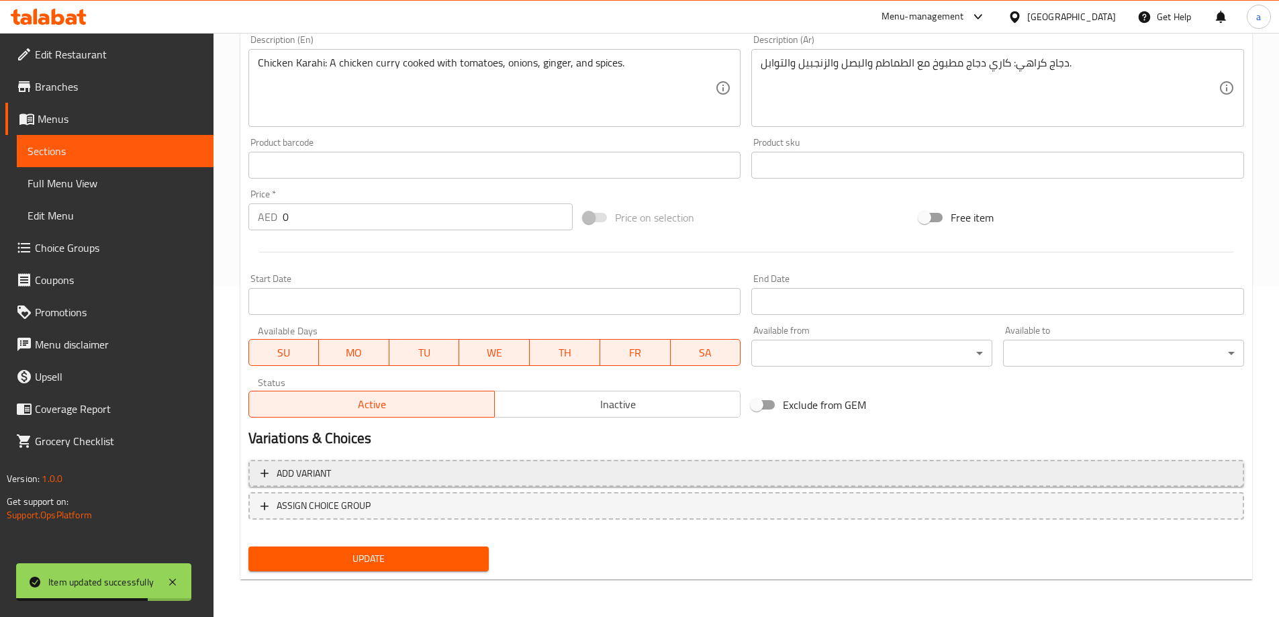
click at [762, 471] on span "Add variant" at bounding box center [745, 473] width 971 height 17
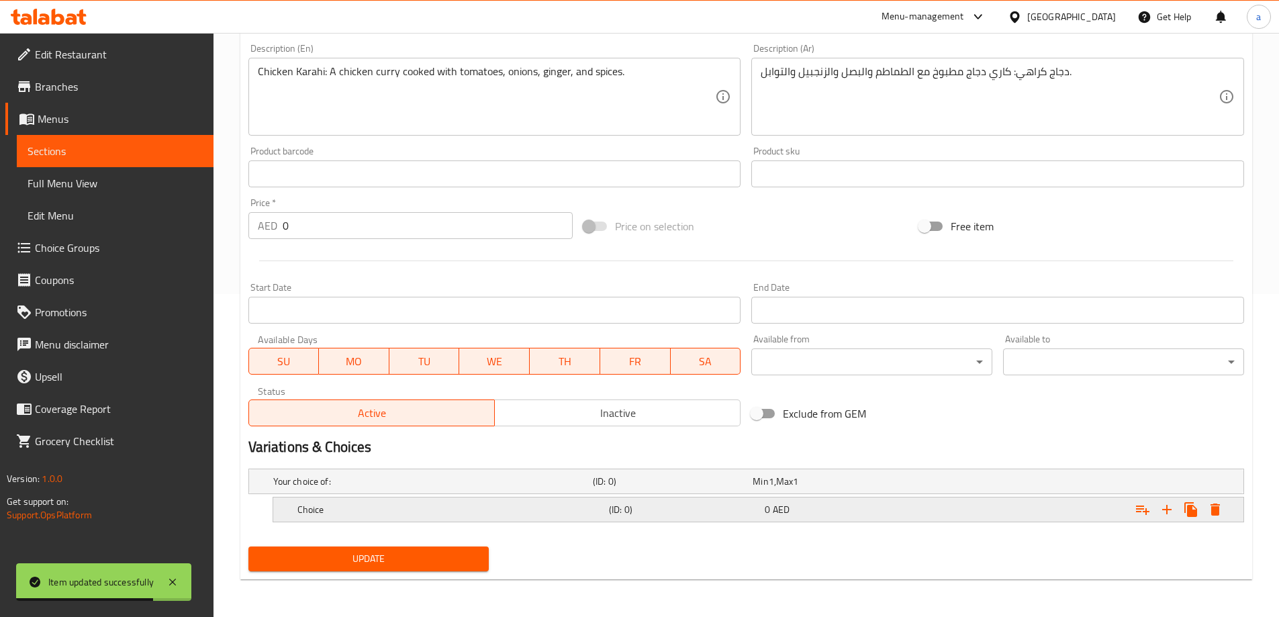
scroll to position [323, 0]
click at [1167, 510] on icon "Expand" at bounding box center [1166, 509] width 9 height 9
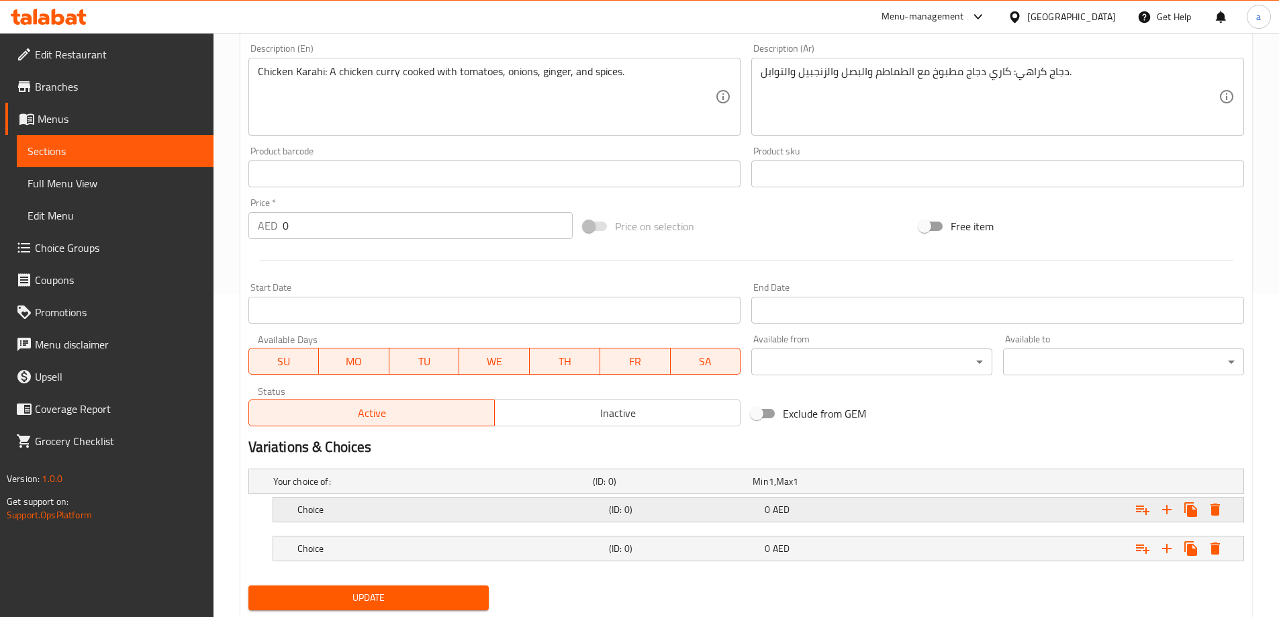
click at [510, 517] on div "Choice" at bounding box center [450, 509] width 311 height 19
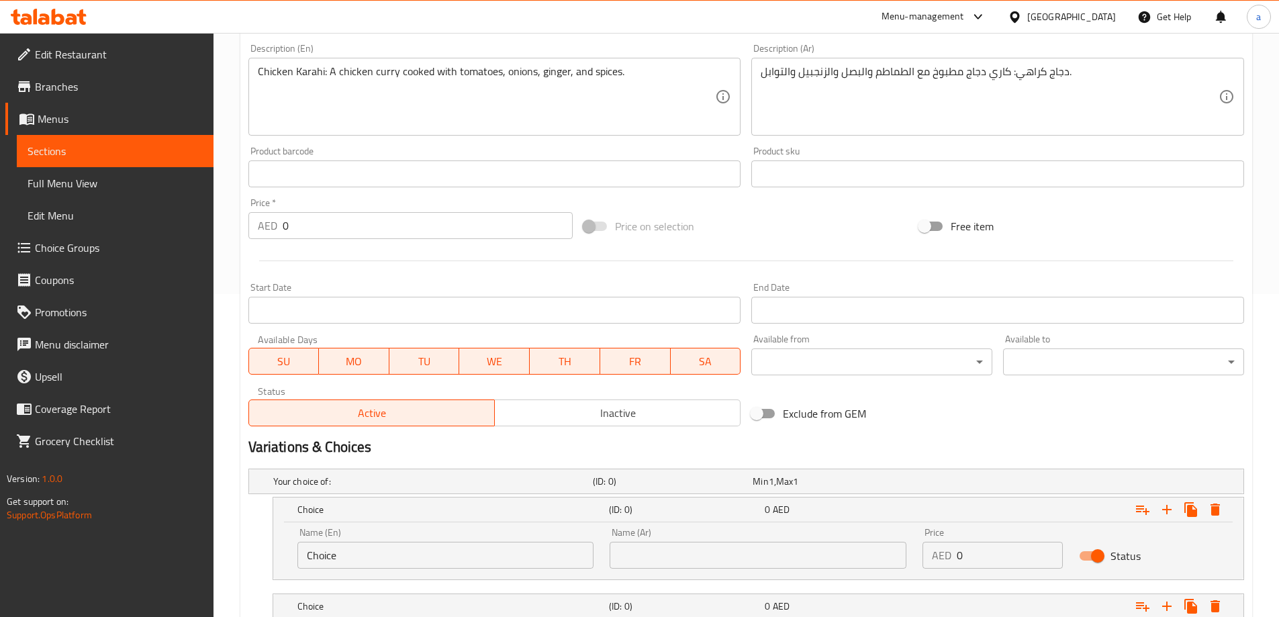
click at [424, 557] on input "Choice" at bounding box center [445, 555] width 297 height 27
click at [412, 561] on input "text" at bounding box center [445, 555] width 297 height 27
type input "1/2 Kilo/kg"
click at [660, 560] on input "text" at bounding box center [757, 555] width 297 height 27
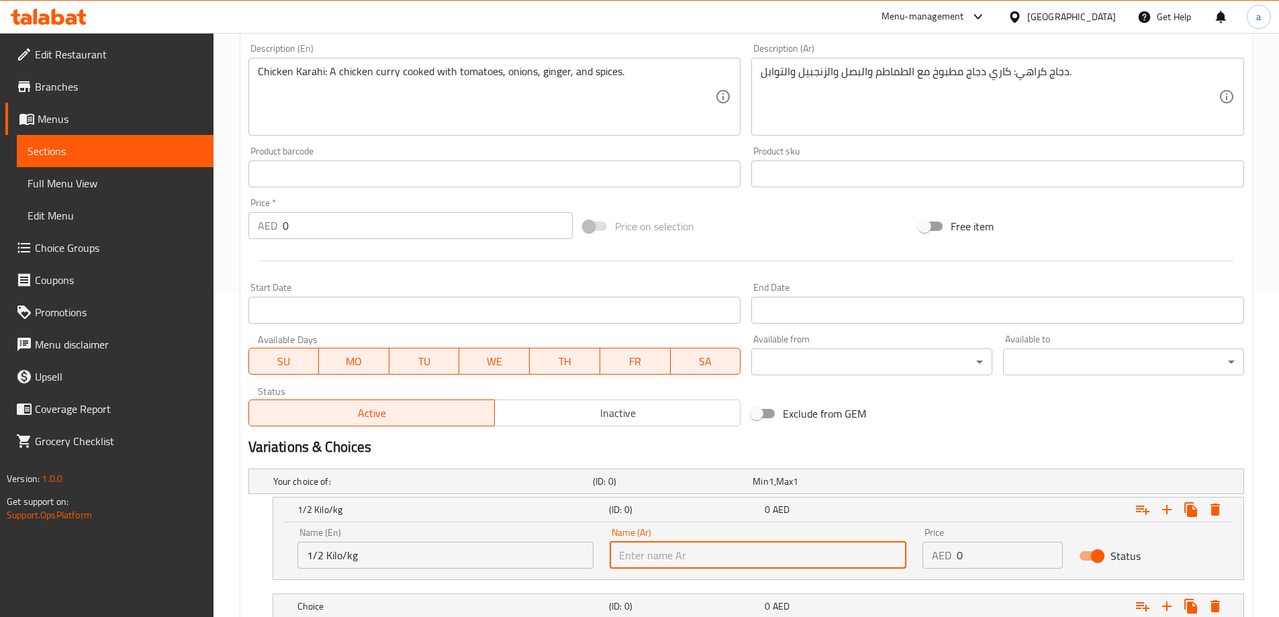
type input "1/2 كيلو/كجم"
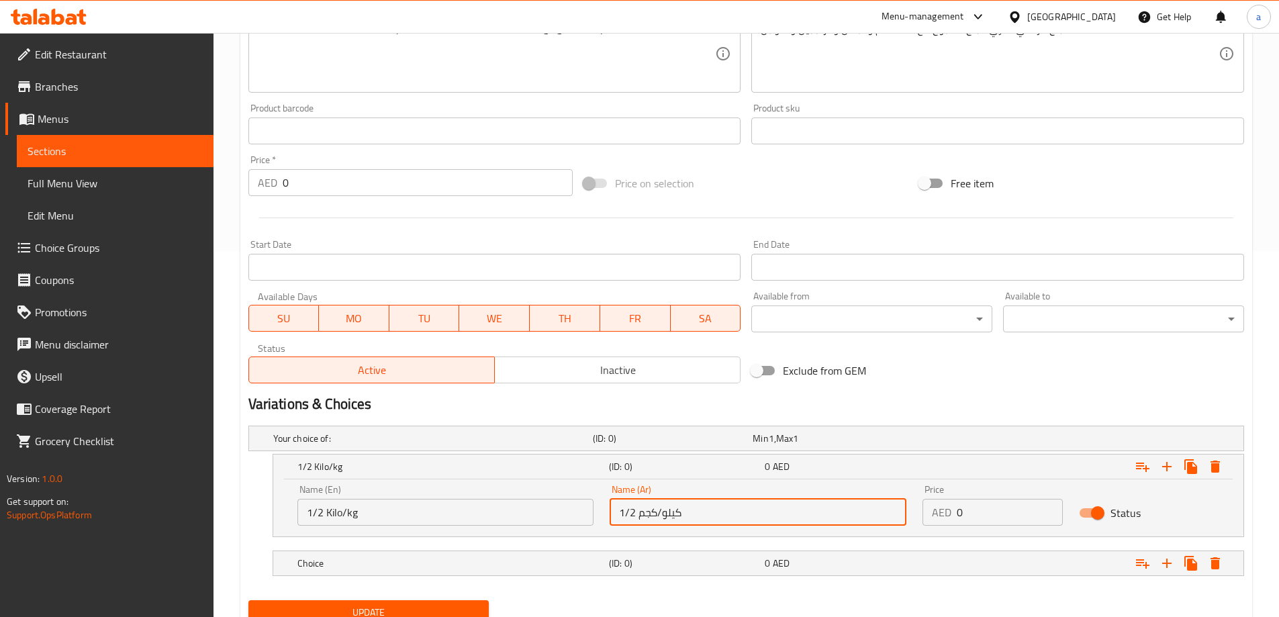
scroll to position [419, 0]
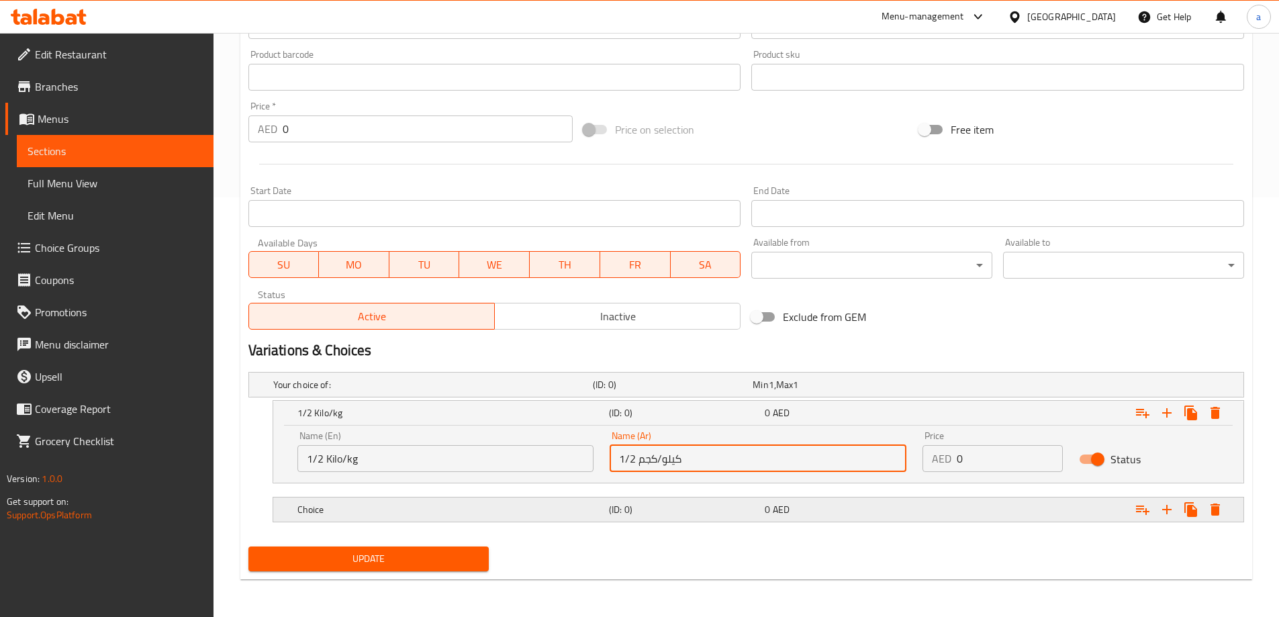
click at [479, 509] on h5 "Choice" at bounding box center [450, 509] width 306 height 13
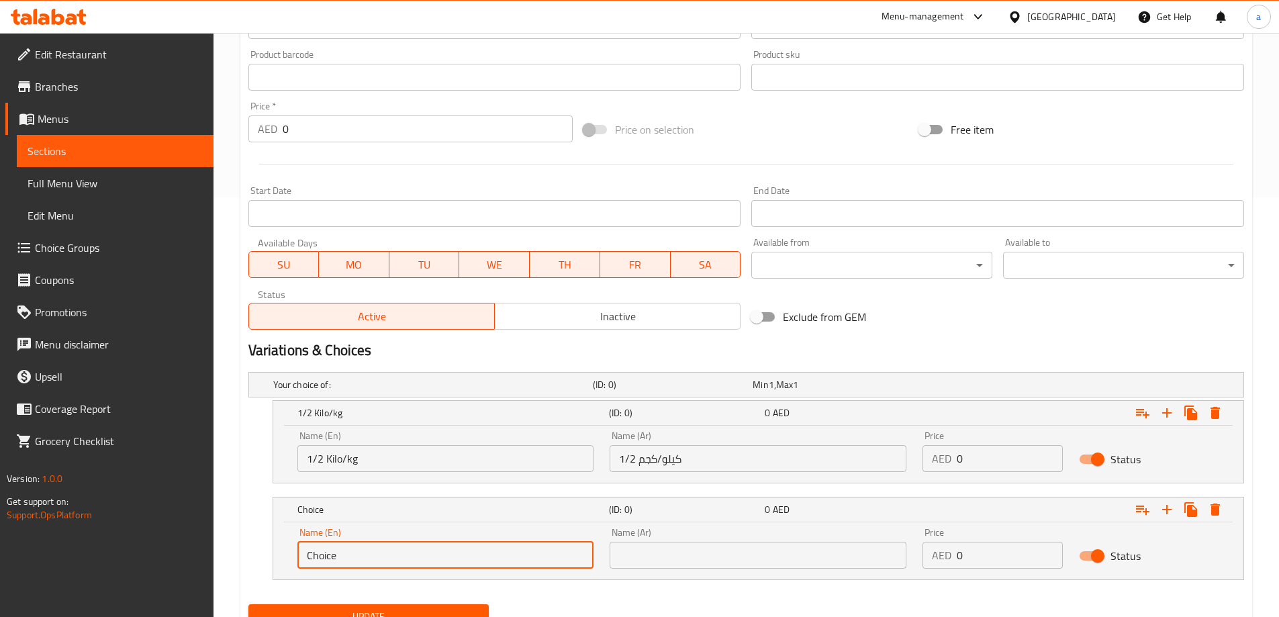
click at [417, 547] on input "Choice" at bounding box center [445, 555] width 297 height 27
click at [407, 559] on input "text" at bounding box center [445, 555] width 297 height 27
type input "1 Kilo/kg"
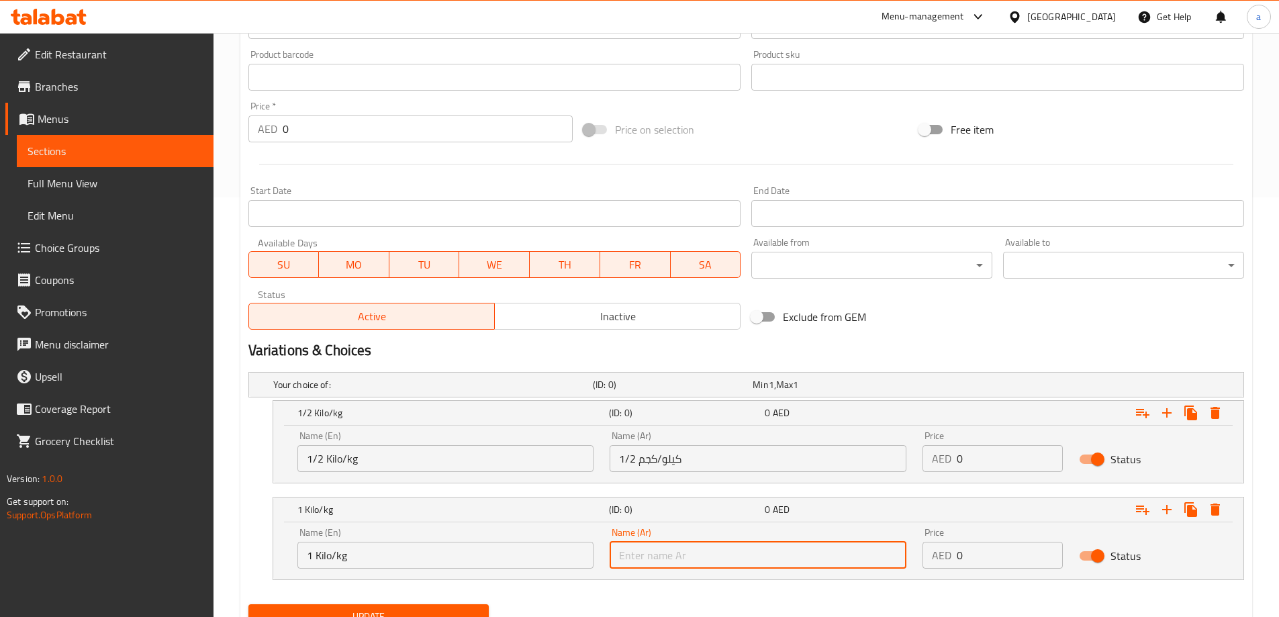
click at [691, 560] on input "text" at bounding box center [757, 555] width 297 height 27
type input "1 كيلو /كجم"
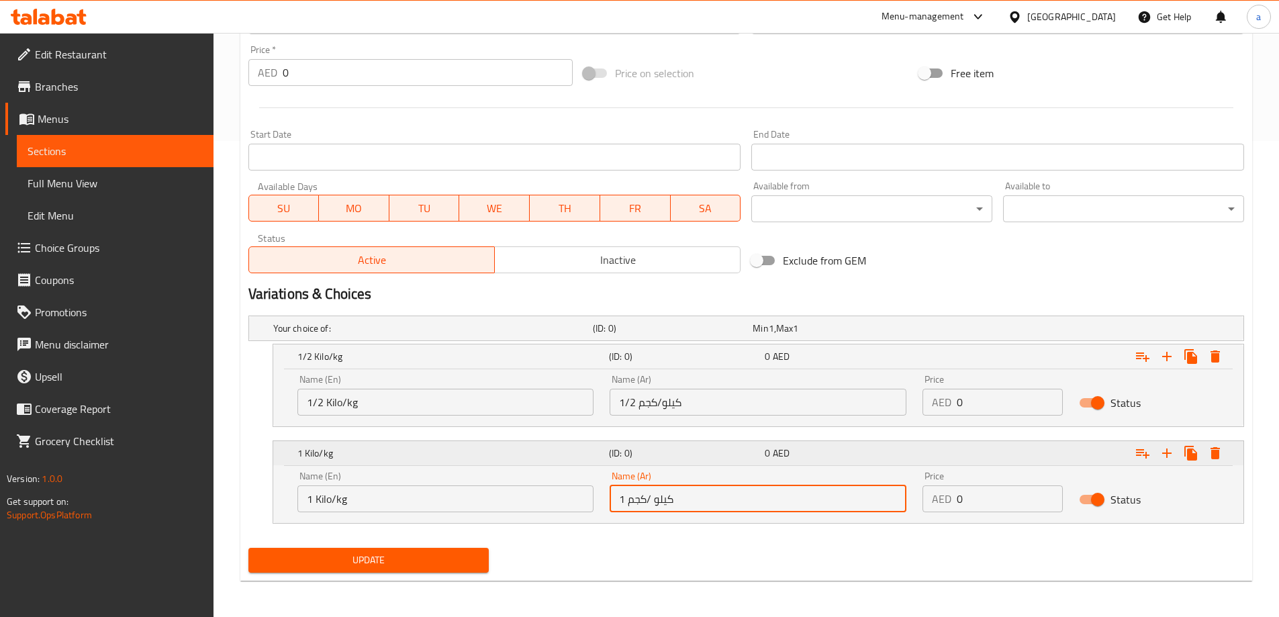
scroll to position [477, 0]
click at [1167, 360] on icon "Expand" at bounding box center [1166, 355] width 16 height 16
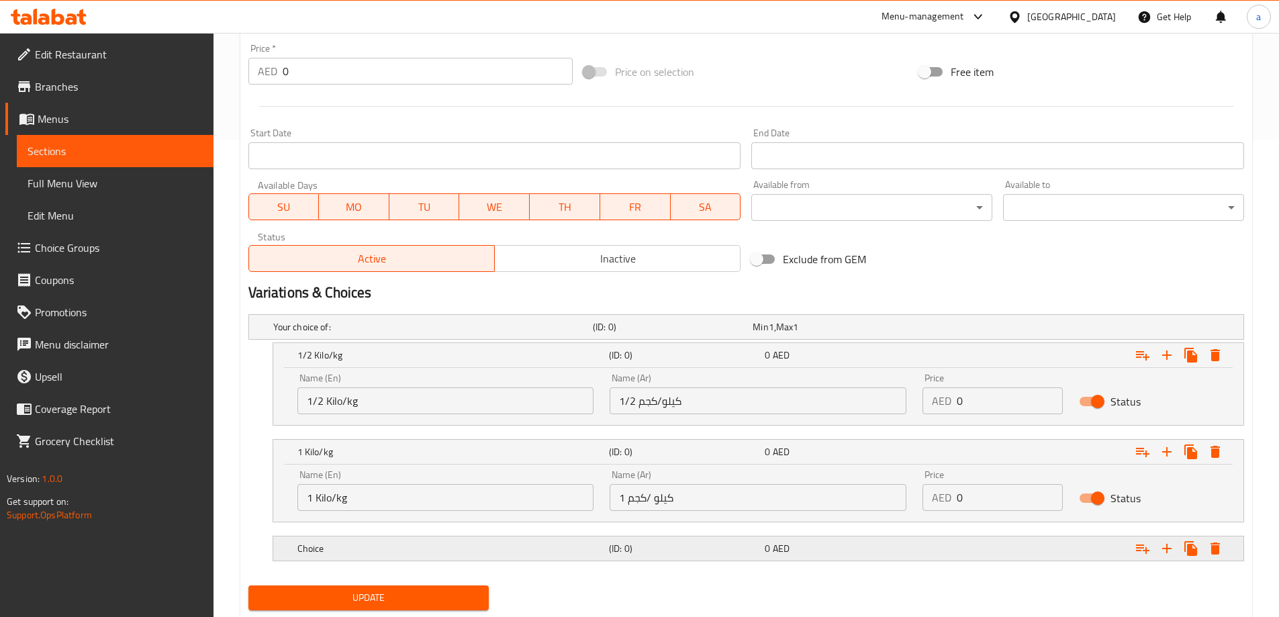
click at [726, 552] on h5 "(ID: 0)" at bounding box center [684, 548] width 150 height 13
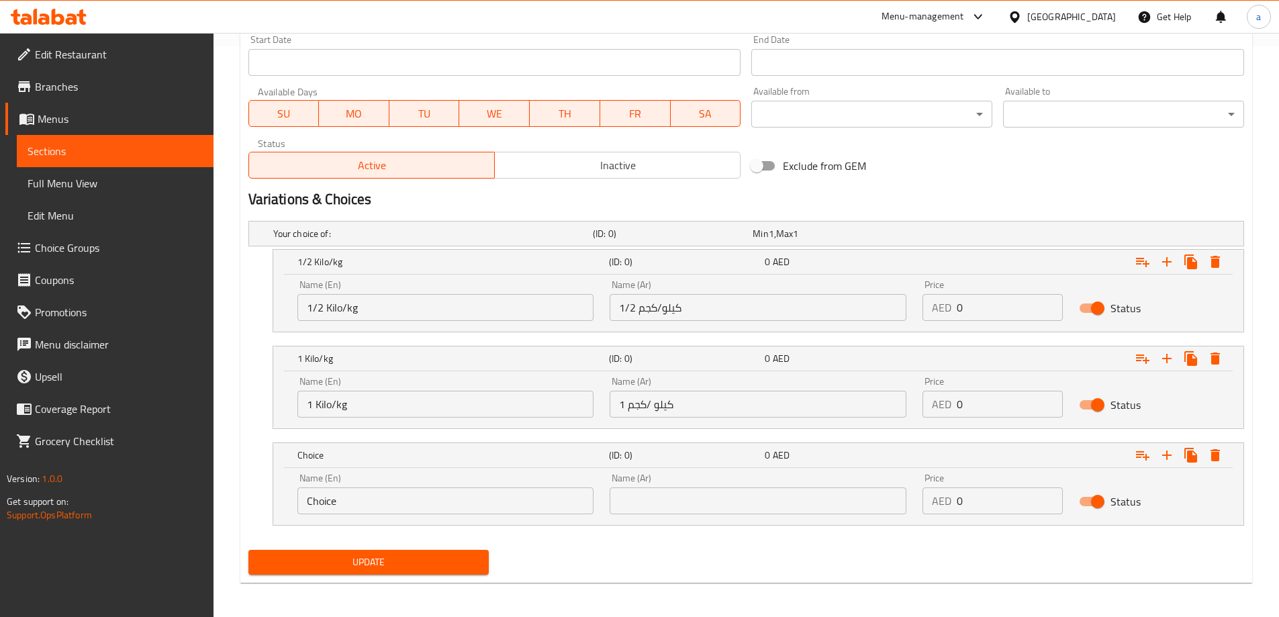
scroll to position [574, 0]
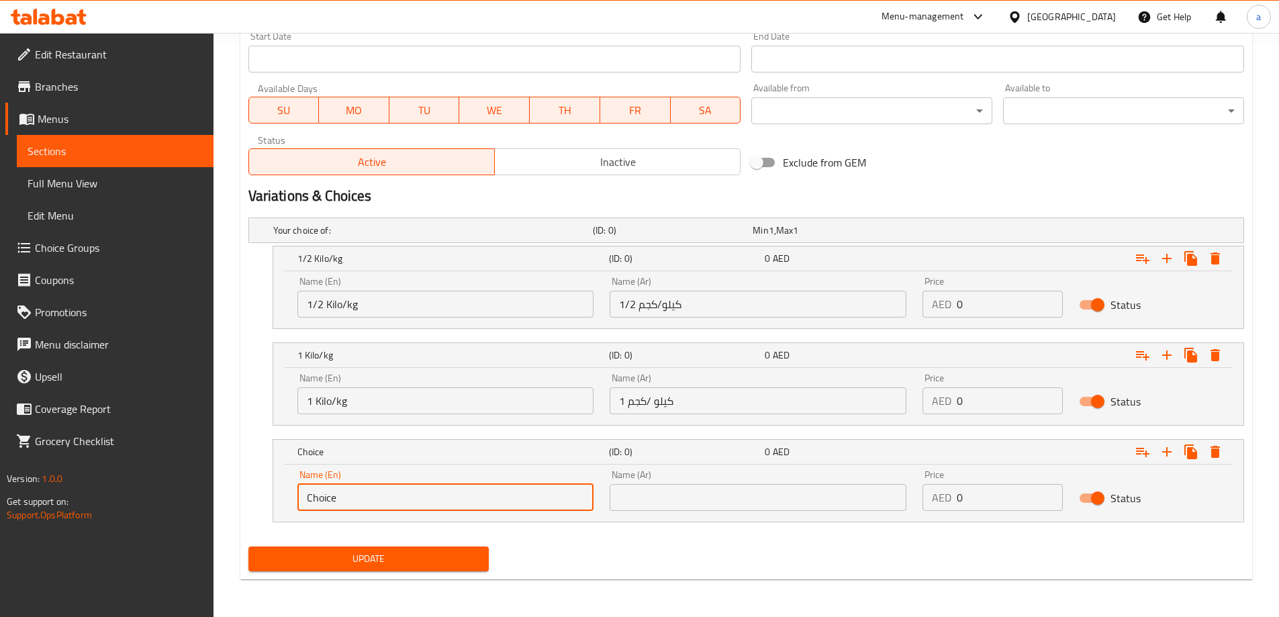
click at [393, 501] on input "Choice" at bounding box center [445, 497] width 297 height 27
type input "re"
click at [393, 501] on input "re" at bounding box center [445, 497] width 297 height 27
click at [380, 499] on input "re" at bounding box center [445, 497] width 297 height 27
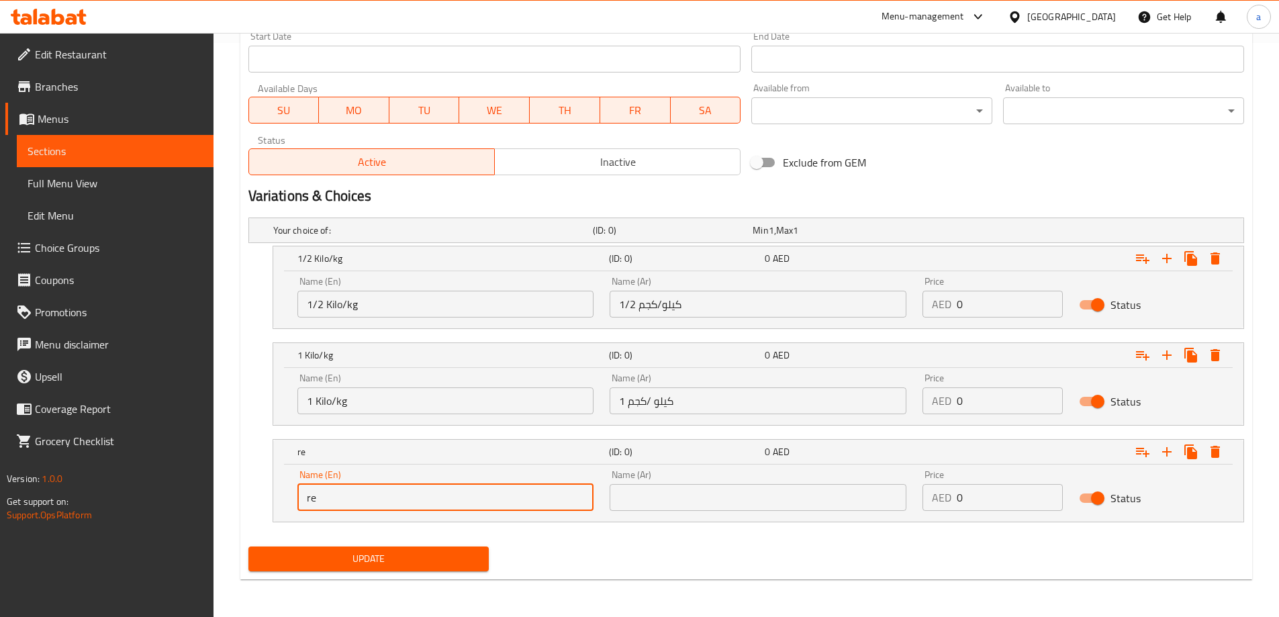
click at [380, 499] on input "re" at bounding box center [445, 497] width 297 height 27
click at [358, 494] on input "text" at bounding box center [445, 497] width 297 height 27
click at [351, 502] on input "text" at bounding box center [445, 497] width 297 height 27
type input "regular"
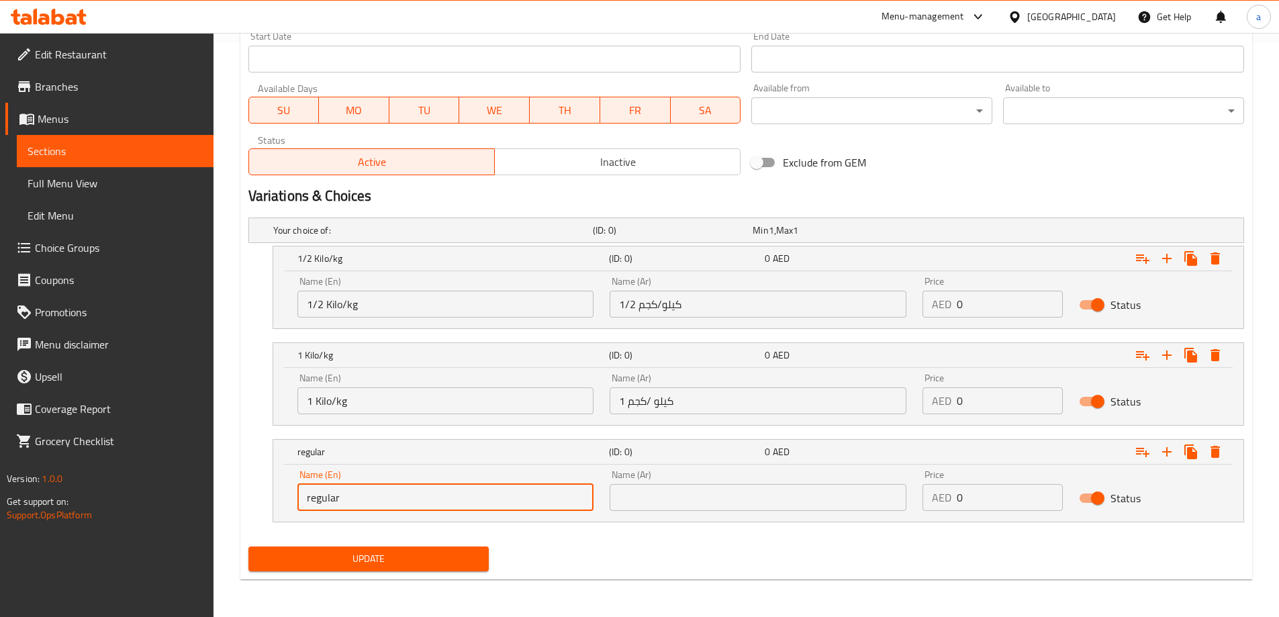
click at [629, 505] on input "text" at bounding box center [757, 497] width 297 height 27
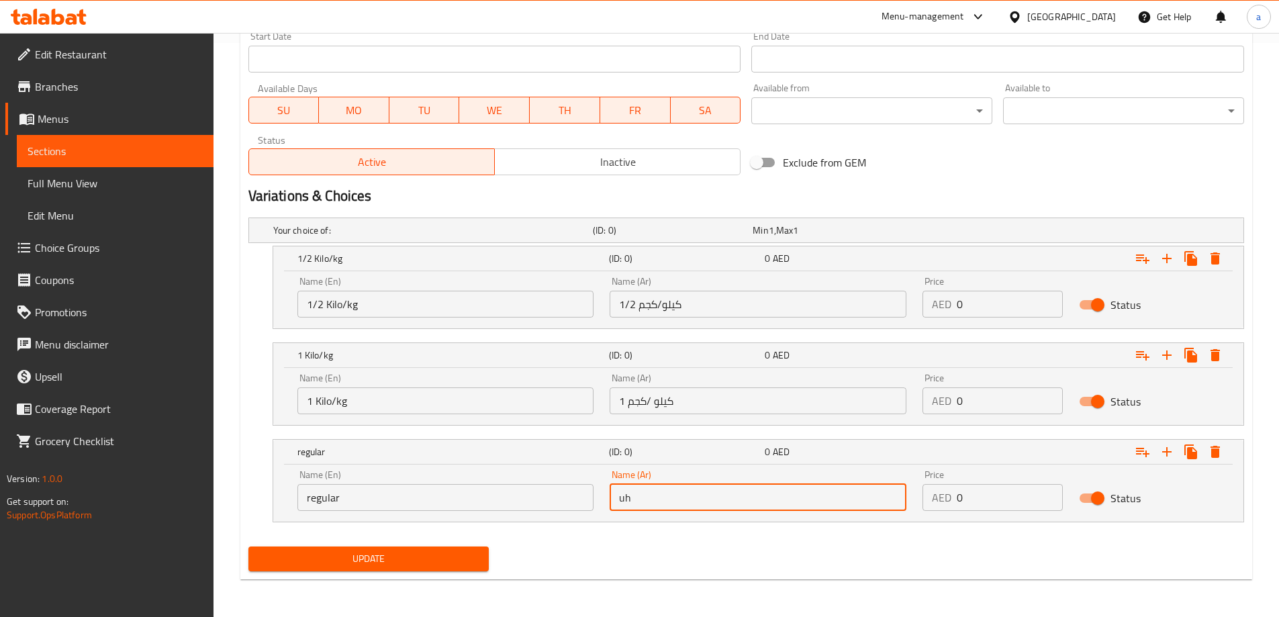
type input "u"
type input "عادي"
click at [978, 495] on input "0" at bounding box center [1009, 497] width 106 height 27
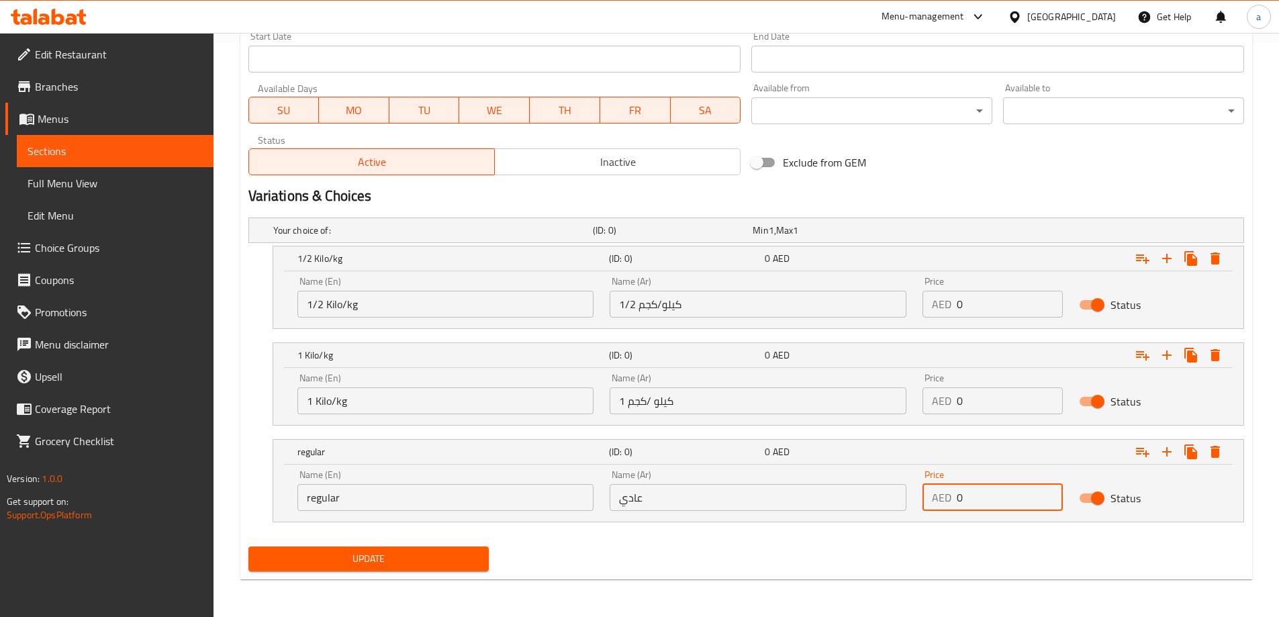
click at [978, 495] on input "0" at bounding box center [1009, 497] width 106 height 27
type input "19"
click at [968, 405] on input "0" at bounding box center [1009, 400] width 106 height 27
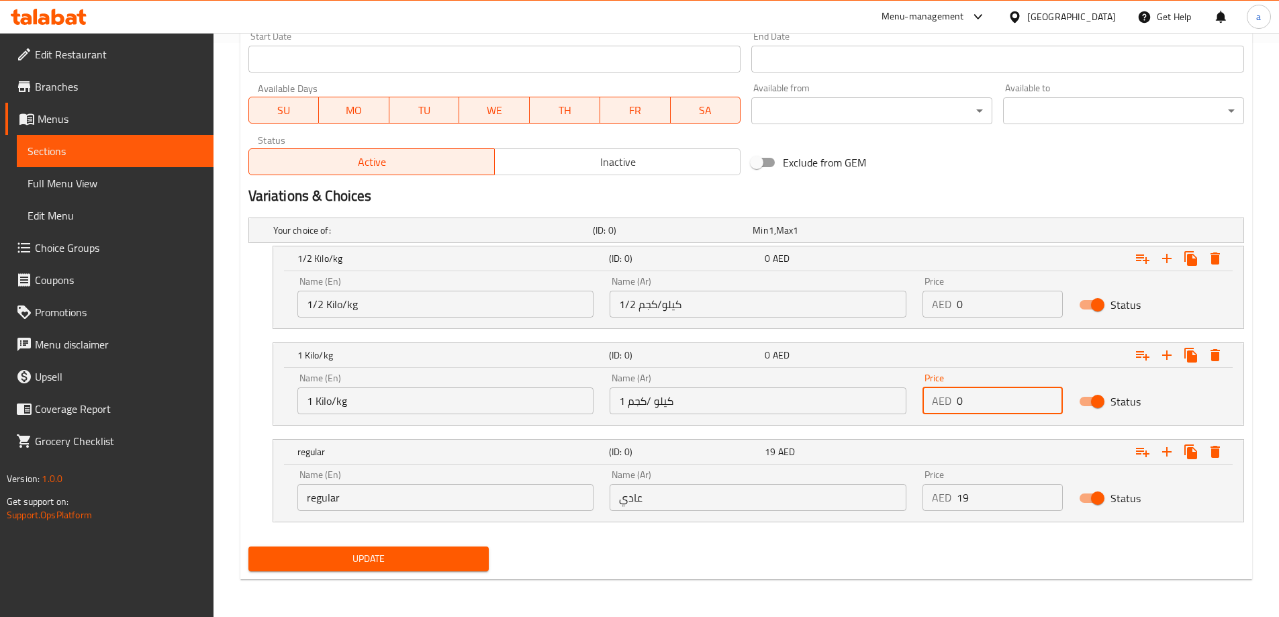
click at [968, 405] on input "0" at bounding box center [1009, 400] width 106 height 27
type input "75"
click at [978, 299] on input "0" at bounding box center [1009, 304] width 106 height 27
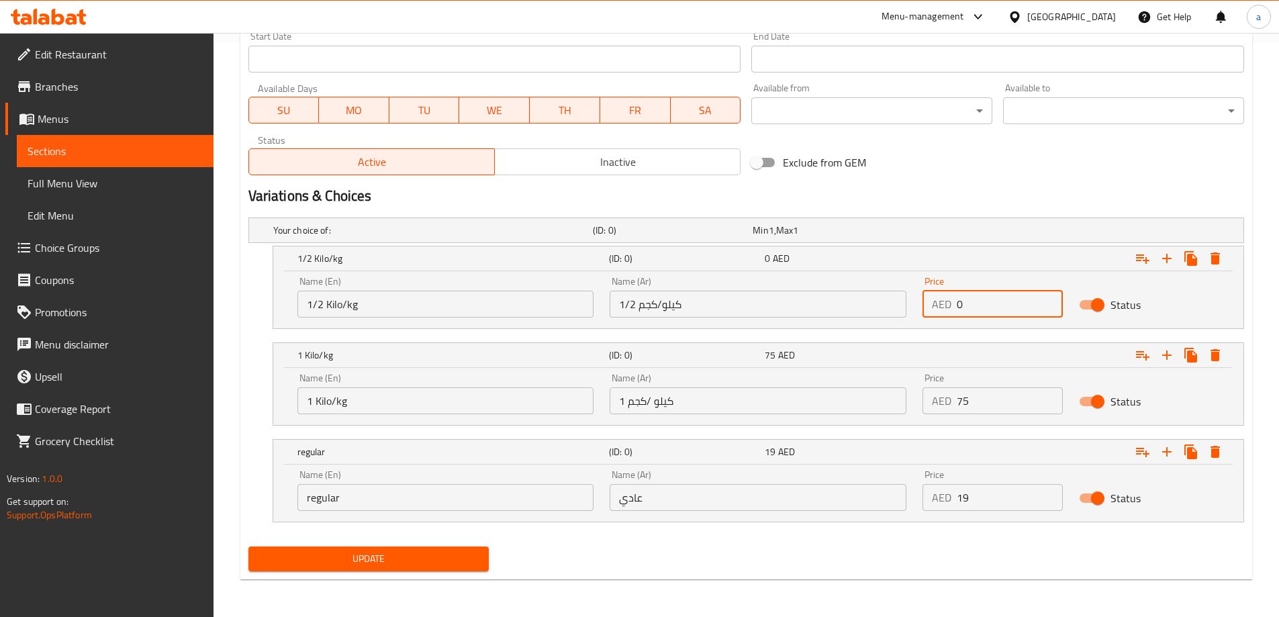
click at [978, 299] on input "0" at bounding box center [1009, 304] width 106 height 27
type input "37"
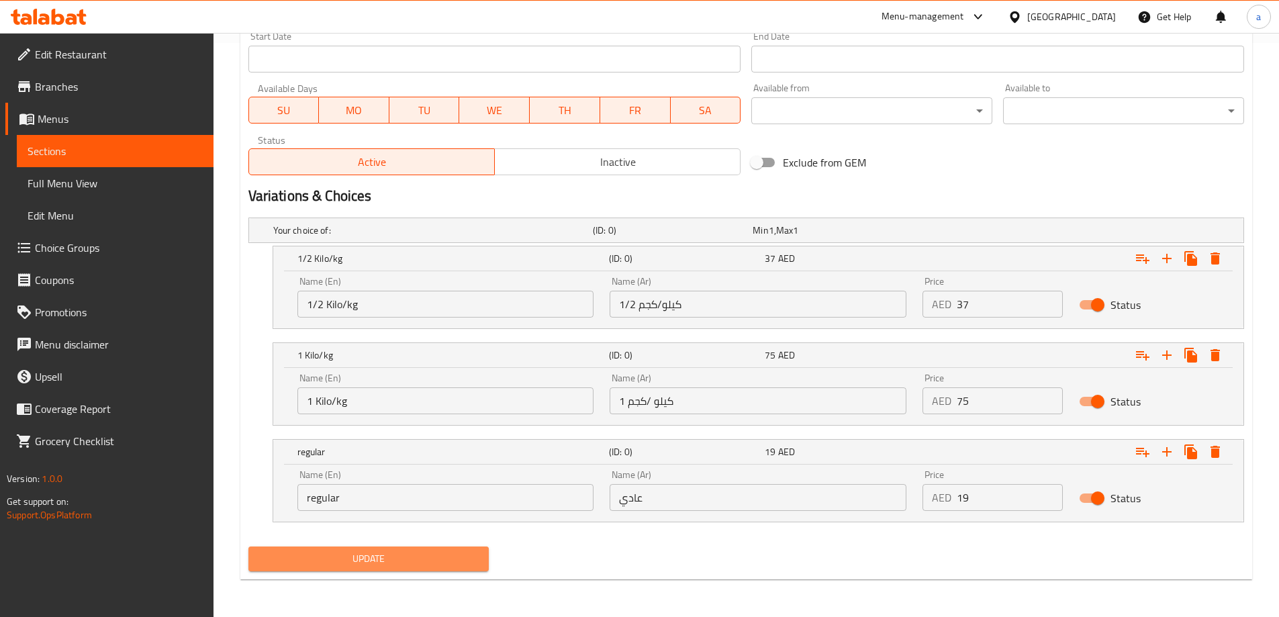
click at [355, 566] on span "Update" at bounding box center [368, 558] width 219 height 17
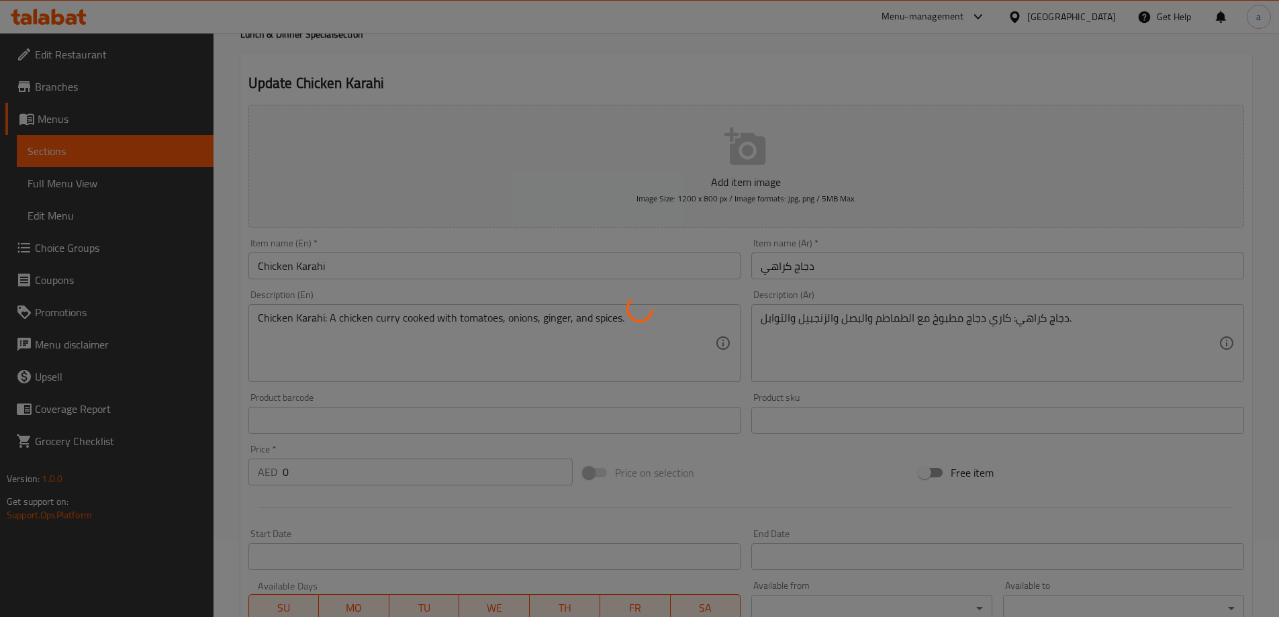
scroll to position [0, 0]
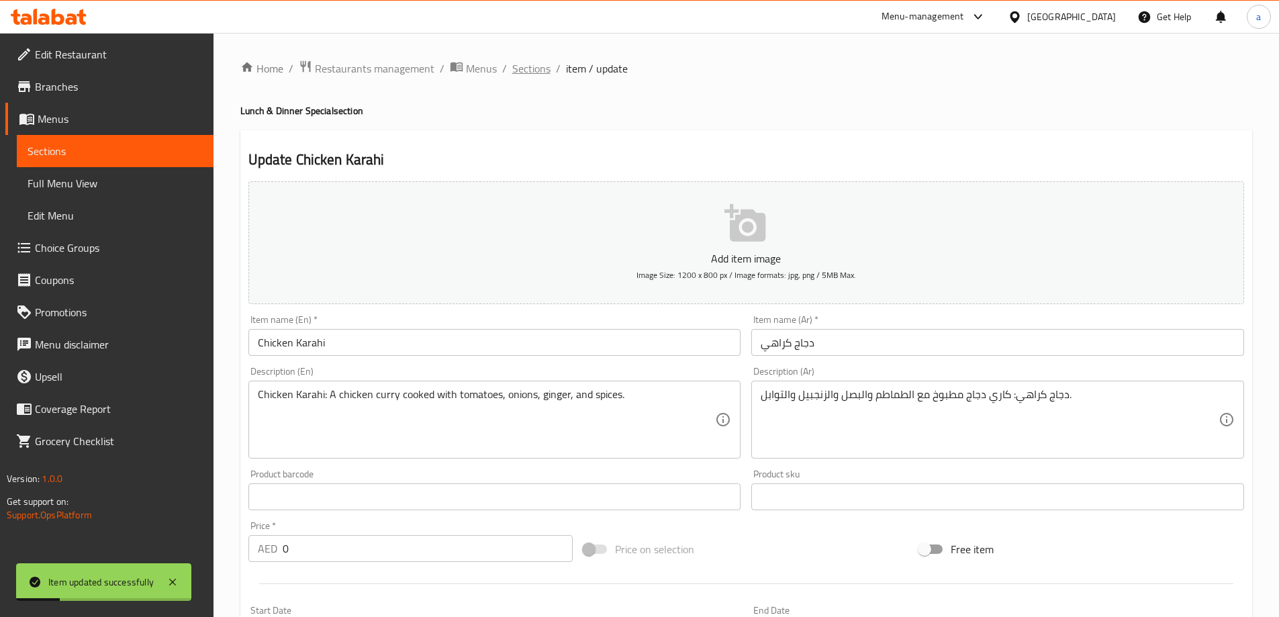
click at [530, 72] on span "Sections" at bounding box center [531, 68] width 38 height 16
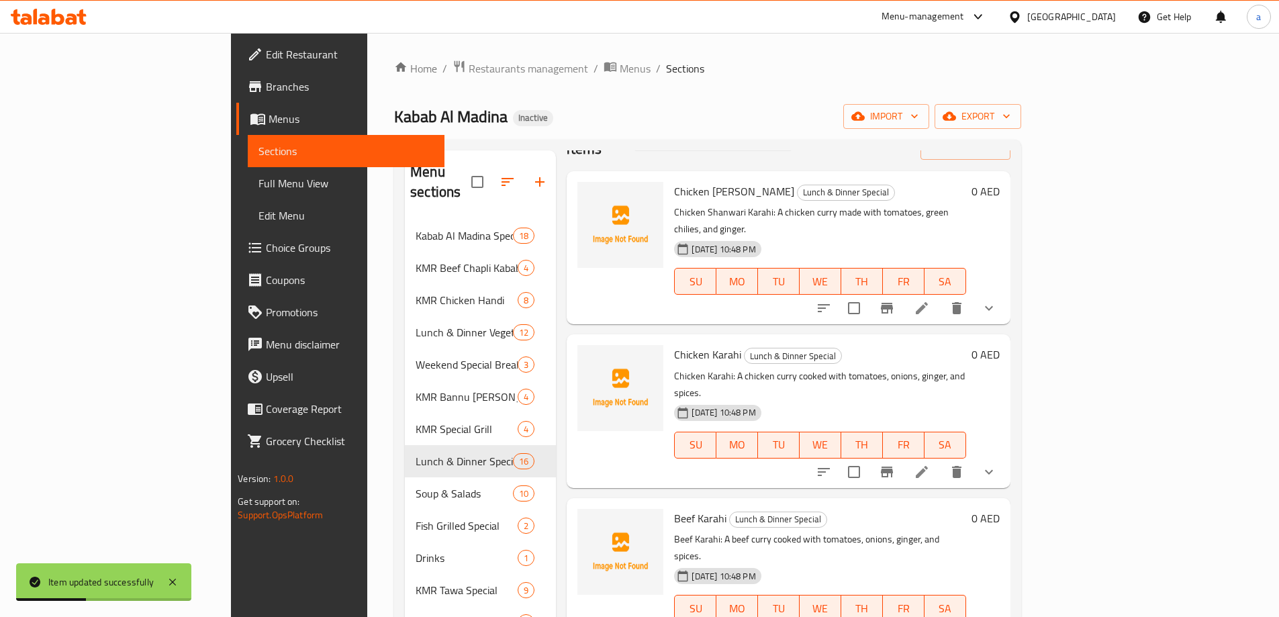
scroll to position [67, 0]
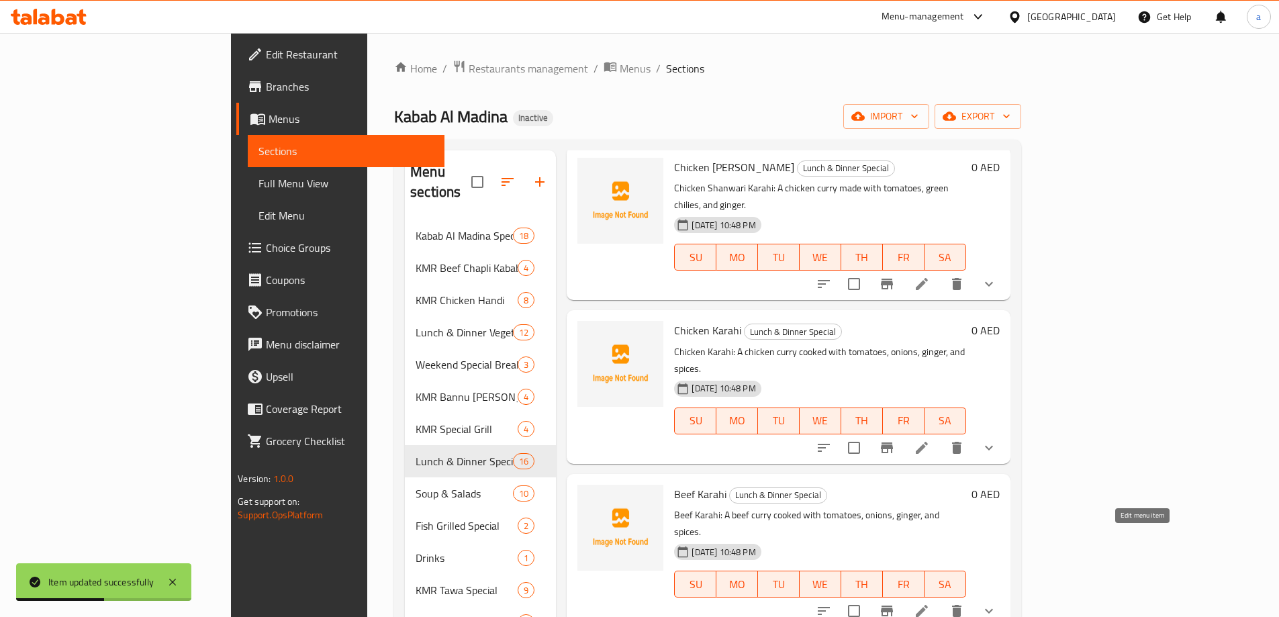
click at [930, 603] on icon at bounding box center [921, 611] width 16 height 16
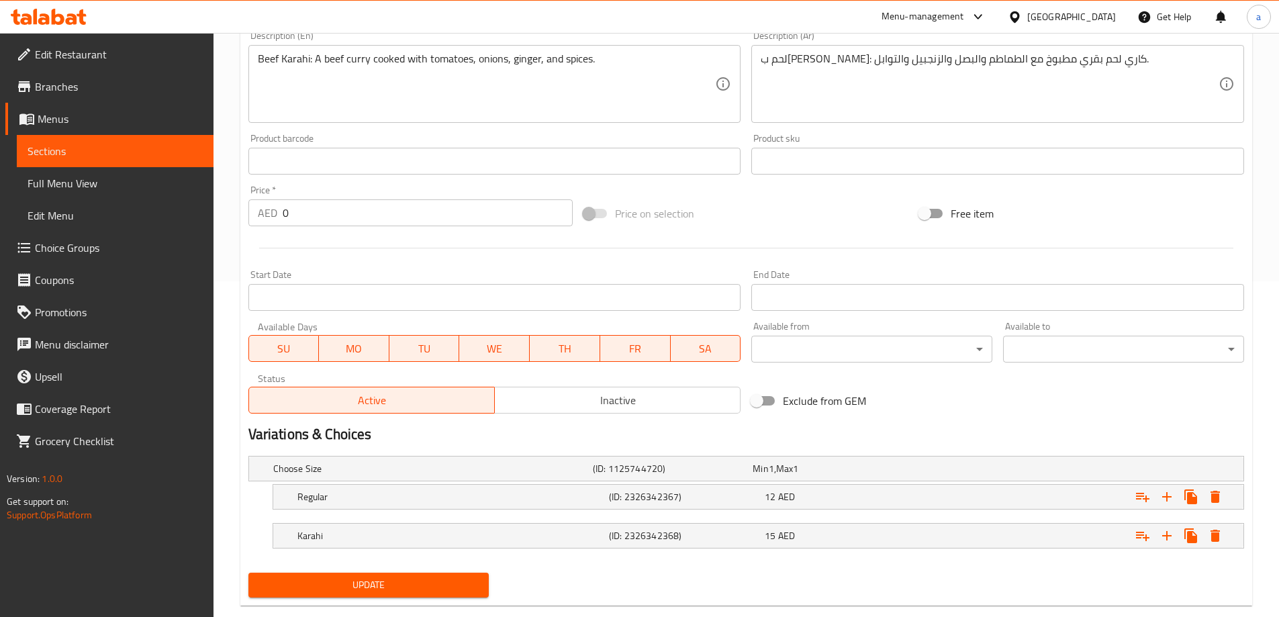
scroll to position [362, 0]
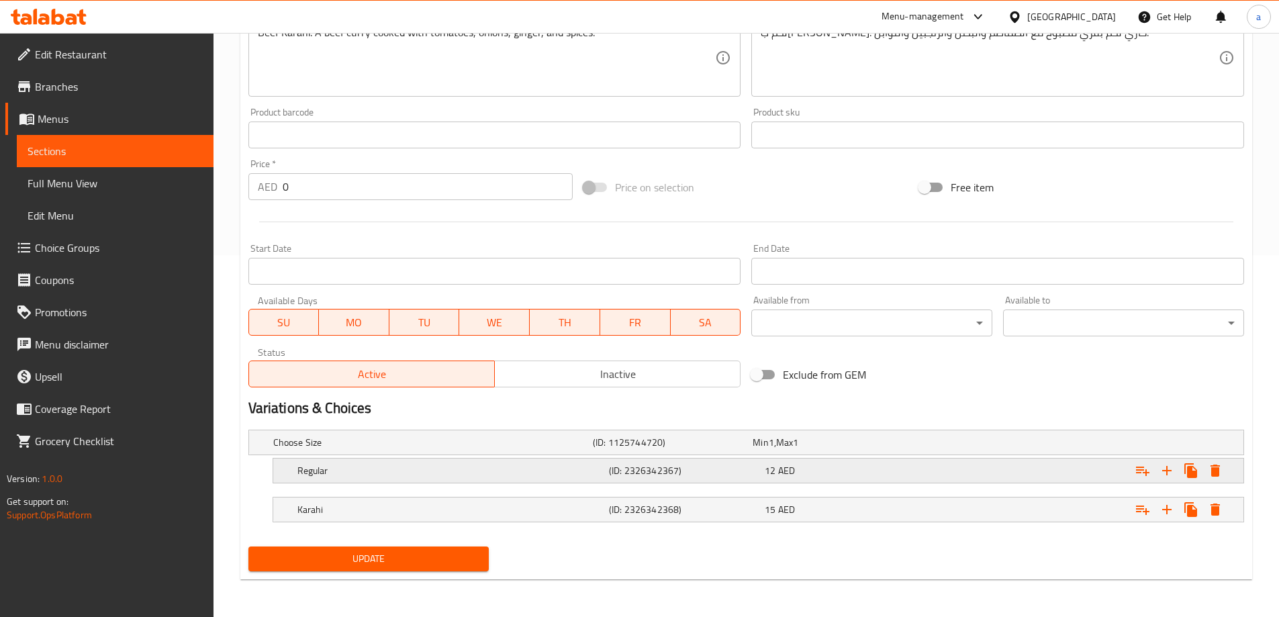
click at [510, 467] on h5 "Regular" at bounding box center [450, 470] width 306 height 13
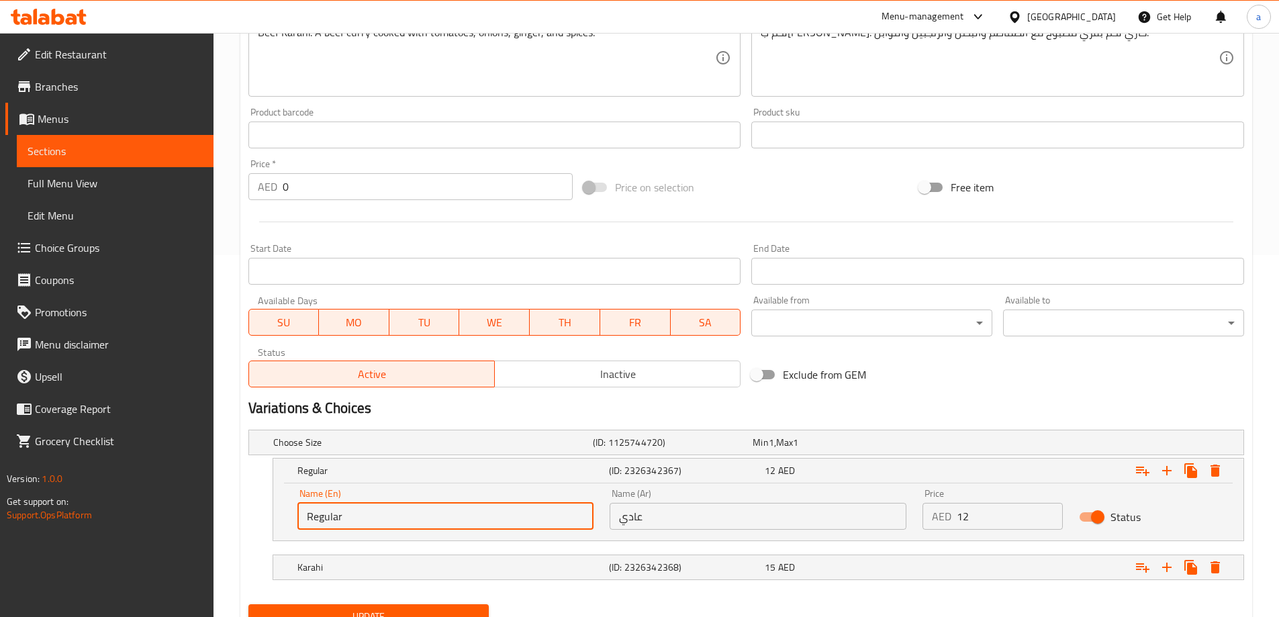
click at [350, 515] on input "Regular" at bounding box center [445, 516] width 297 height 27
click at [350, 518] on input "text" at bounding box center [445, 516] width 297 height 27
type input "1/2 Kilo/kg"
click at [685, 515] on input "عادي" at bounding box center [757, 516] width 297 height 27
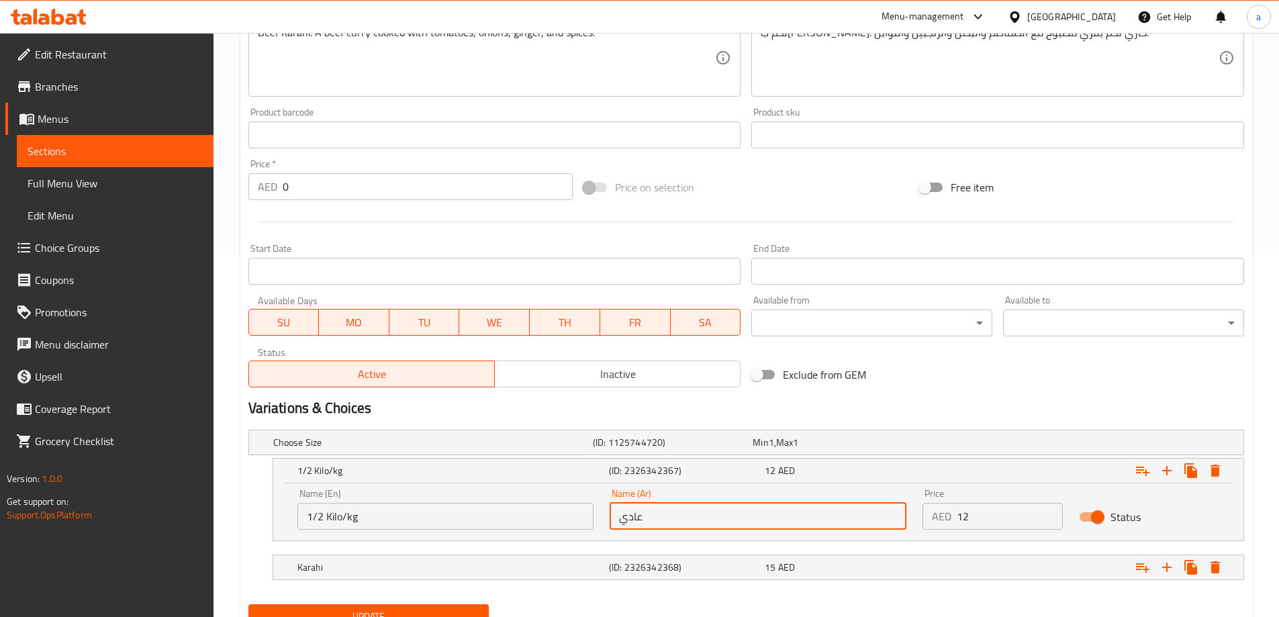
click at [685, 515] on input "عادي" at bounding box center [757, 516] width 297 height 27
click at [686, 515] on input "عادي" at bounding box center [757, 516] width 297 height 27
click at [685, 515] on input "text" at bounding box center [757, 516] width 297 height 27
type input "1/2 كيلو/كجم"
click at [987, 521] on input "12" at bounding box center [1009, 516] width 106 height 27
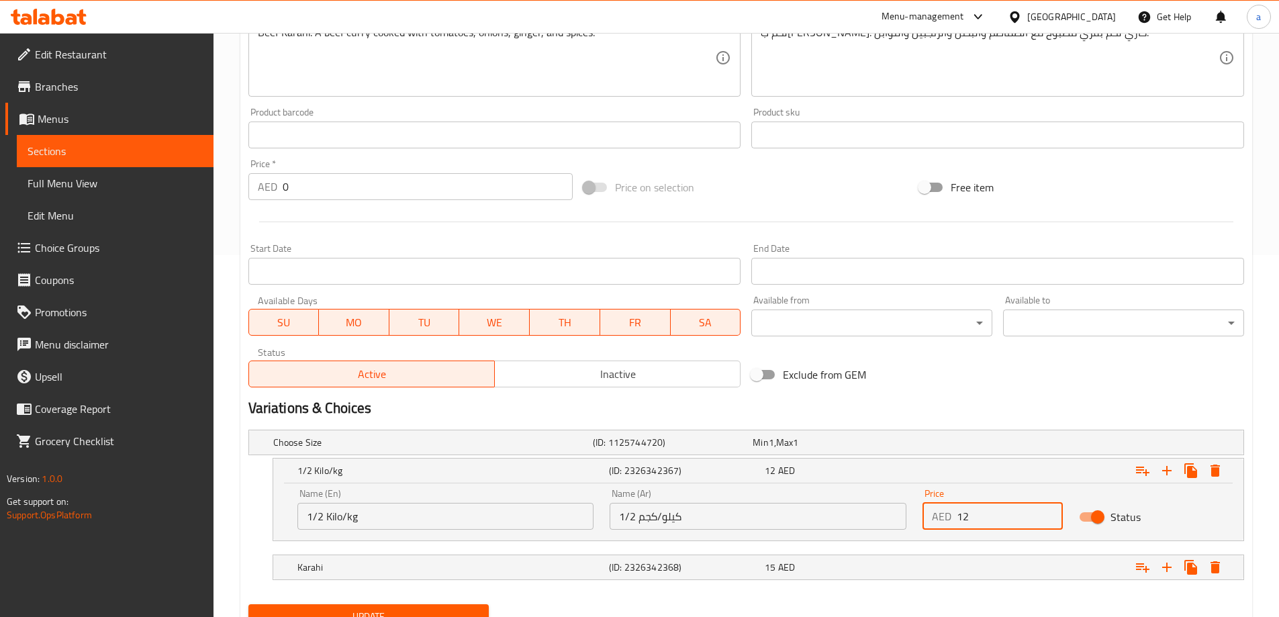
click at [987, 521] on input "12" at bounding box center [1009, 516] width 106 height 27
type input "27"
click at [527, 570] on h5 "Karahi" at bounding box center [450, 566] width 306 height 13
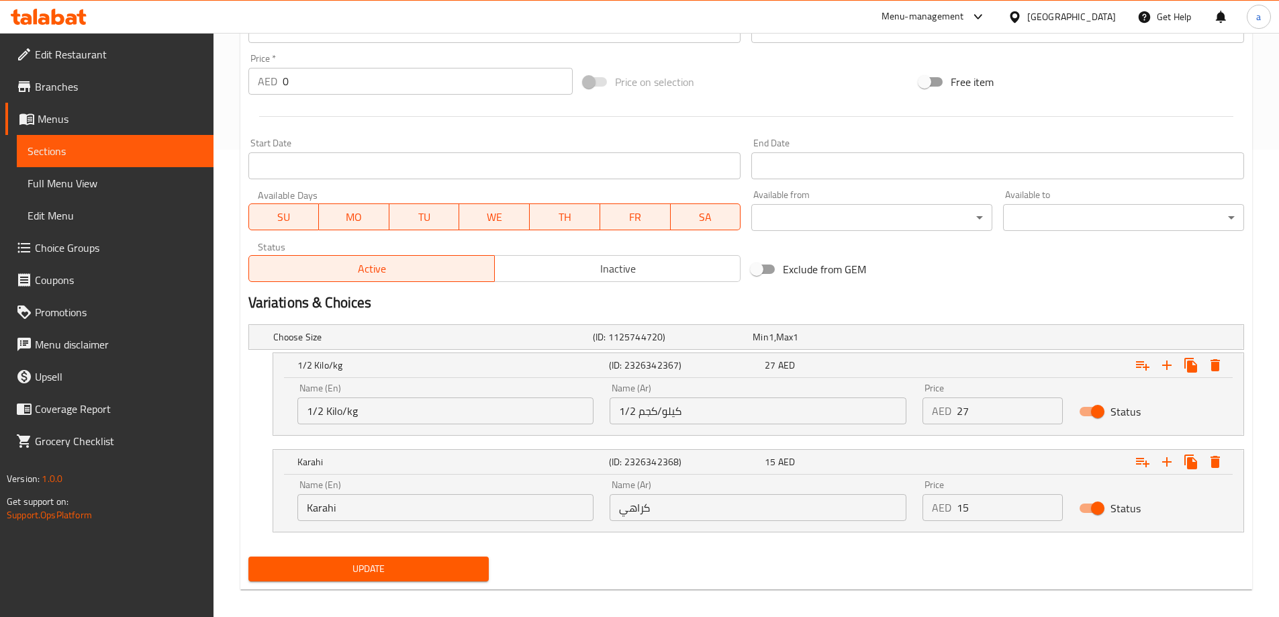
scroll to position [477, 0]
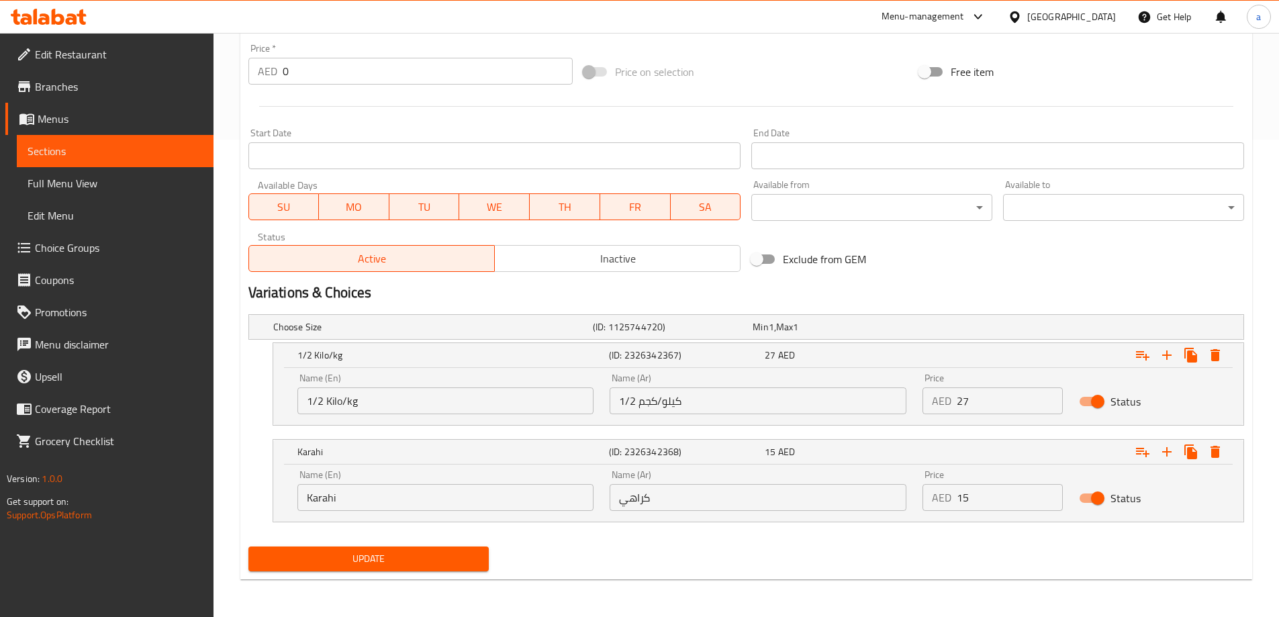
click at [385, 504] on input "Karahi" at bounding box center [445, 497] width 297 height 27
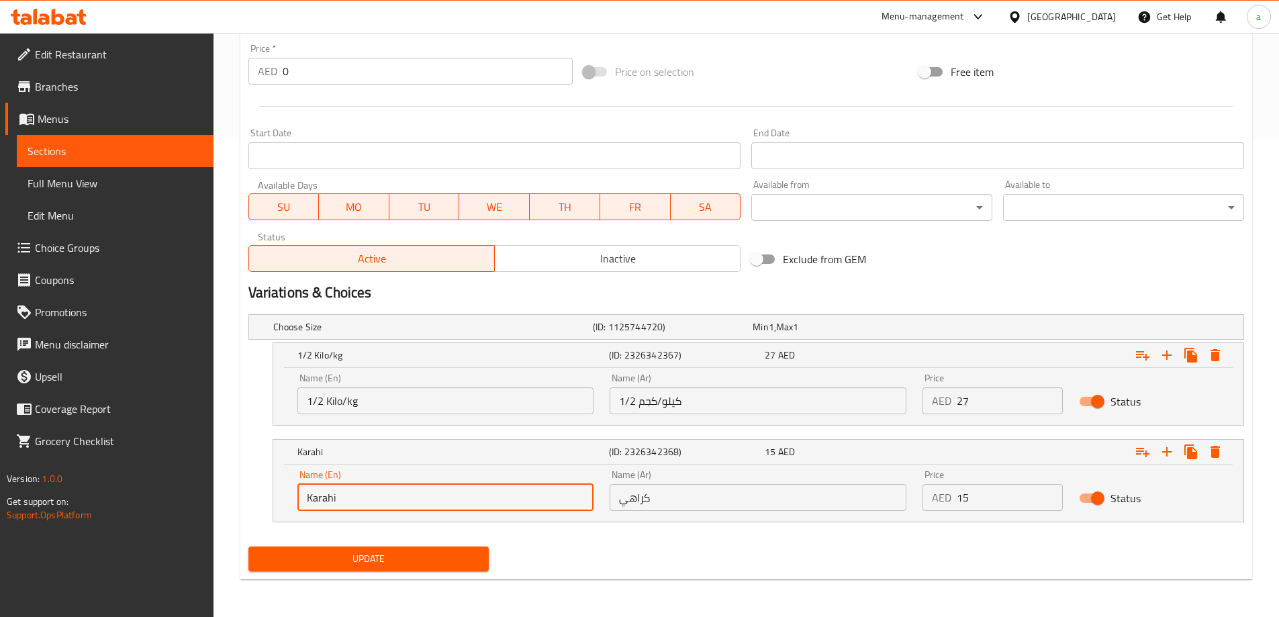
click at [385, 504] on input "Karahi" at bounding box center [445, 497] width 297 height 27
click at [369, 505] on input "text" at bounding box center [445, 497] width 297 height 27
type input "1 Kilo/kg"
click at [728, 505] on input "كراهي" at bounding box center [757, 497] width 297 height 27
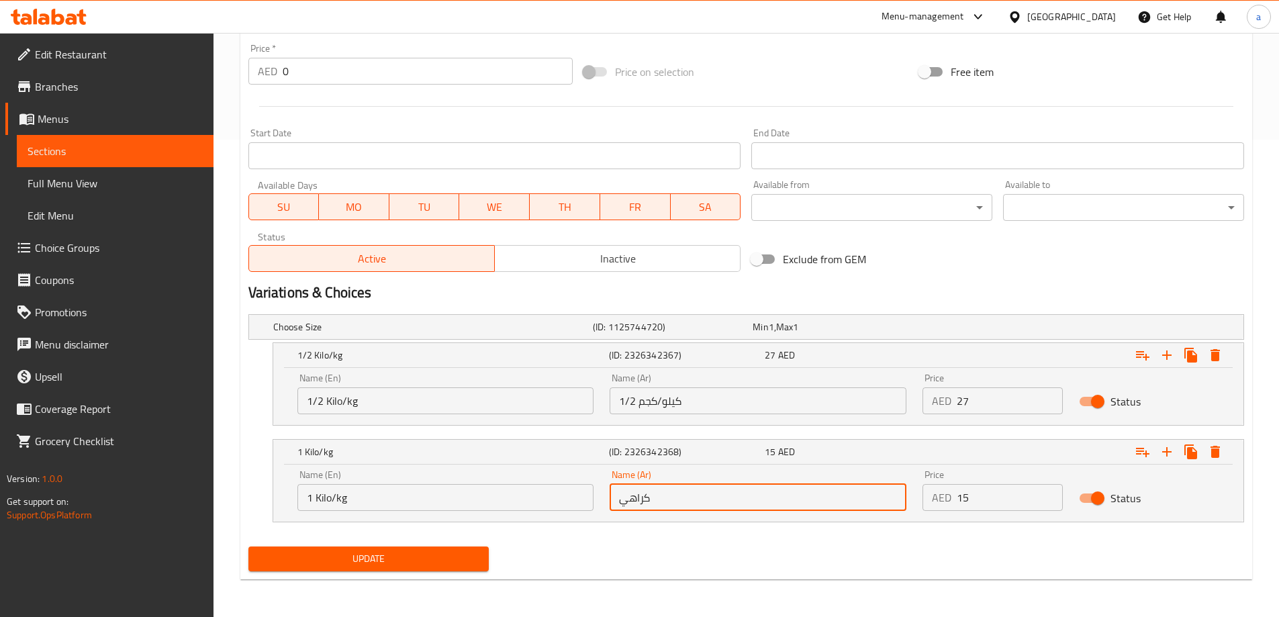
click at [728, 505] on input "كراهي" at bounding box center [757, 497] width 297 height 27
click at [664, 502] on input "text" at bounding box center [757, 497] width 297 height 27
type input "1 كيلو /كجم"
click at [993, 501] on input "15" at bounding box center [1009, 497] width 106 height 27
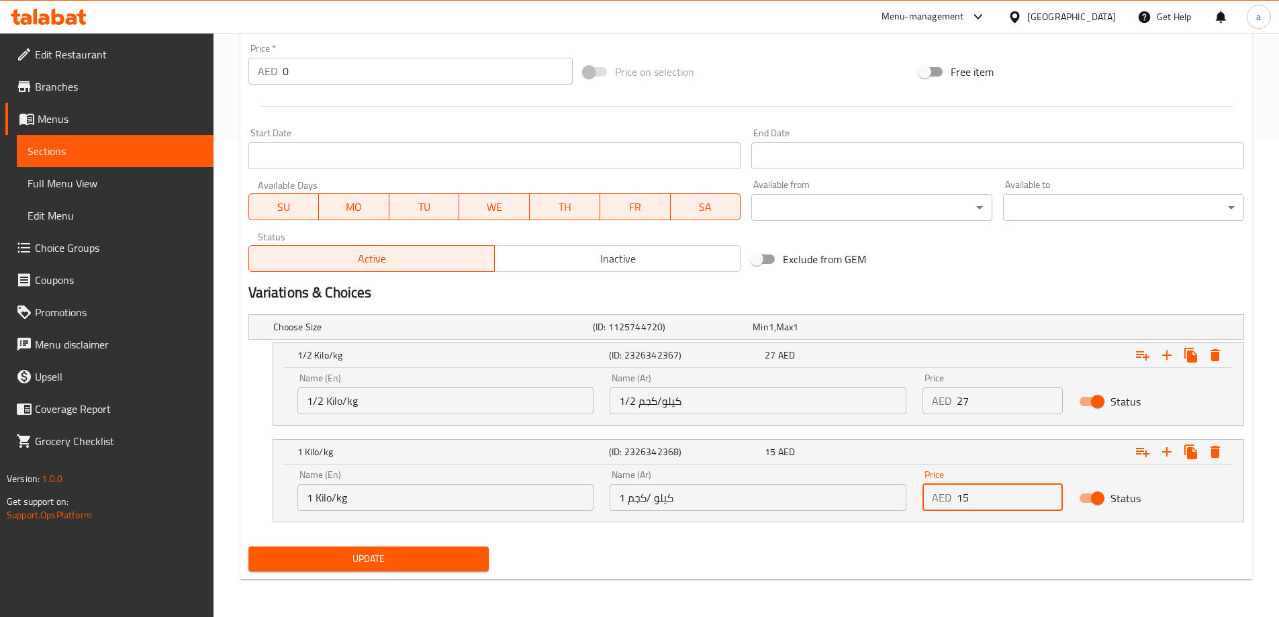
click at [993, 501] on input "15" at bounding box center [1009, 497] width 106 height 27
type input "55"
click at [1165, 454] on icon "Expand" at bounding box center [1166, 452] width 16 height 16
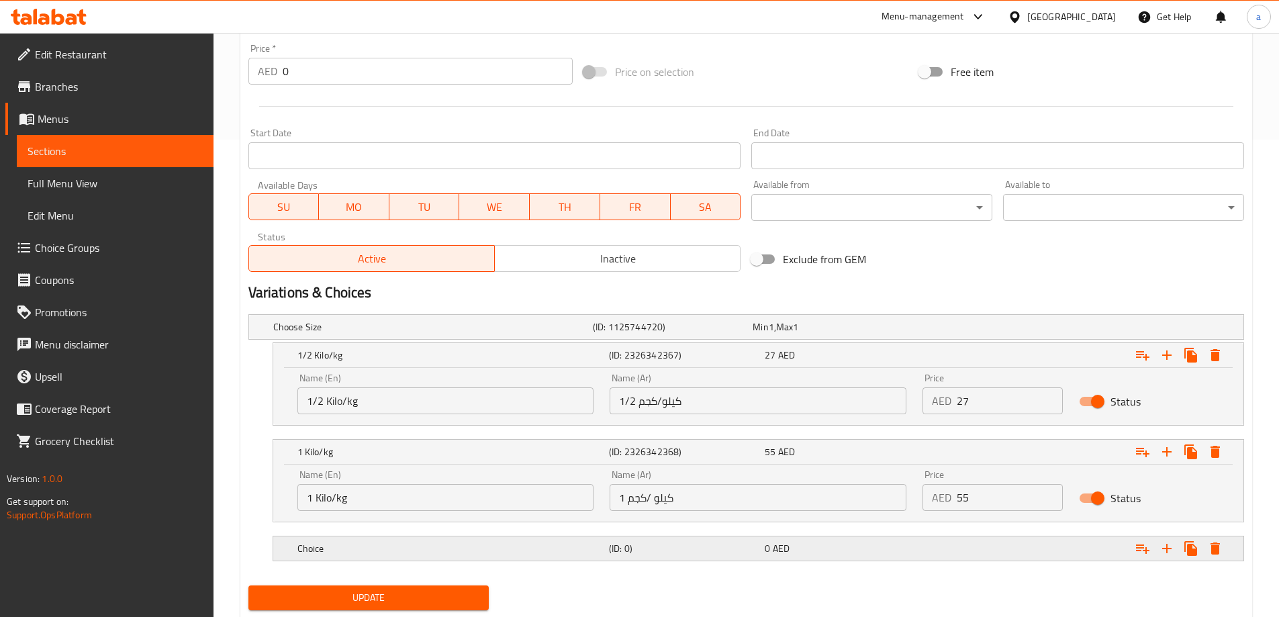
click at [534, 556] on div "Choice" at bounding box center [450, 548] width 311 height 19
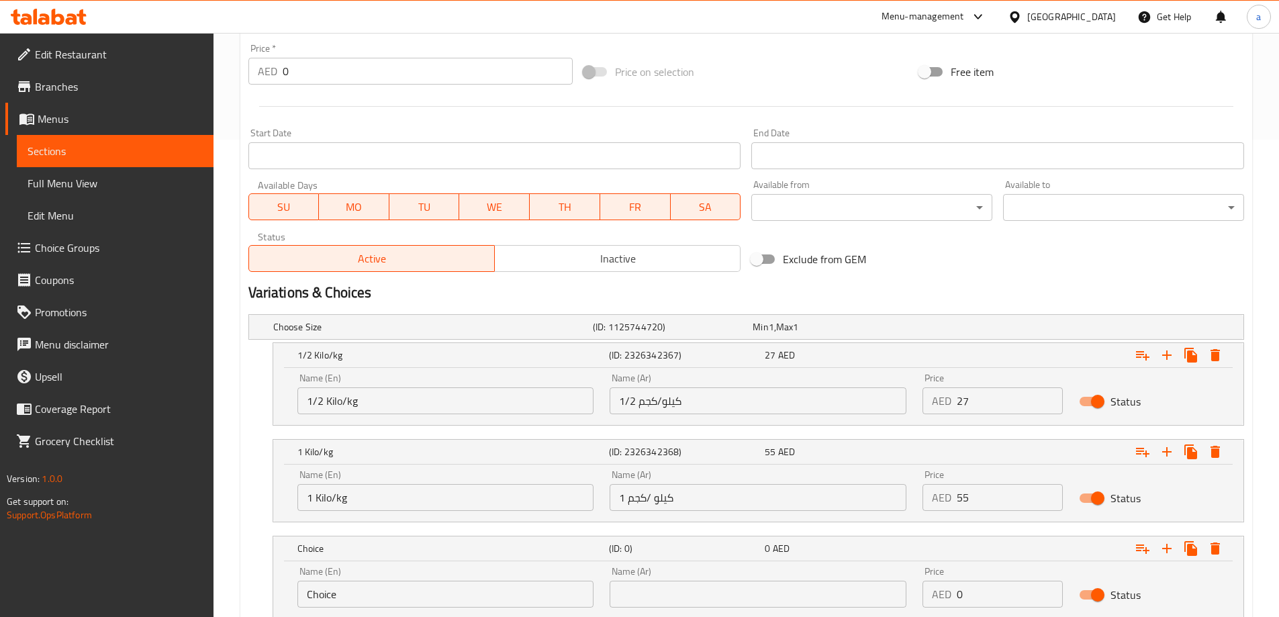
click at [434, 590] on input "Choice" at bounding box center [445, 594] width 297 height 27
type input "ق"
type input "regular"
click at [654, 595] on input "text" at bounding box center [757, 594] width 297 height 27
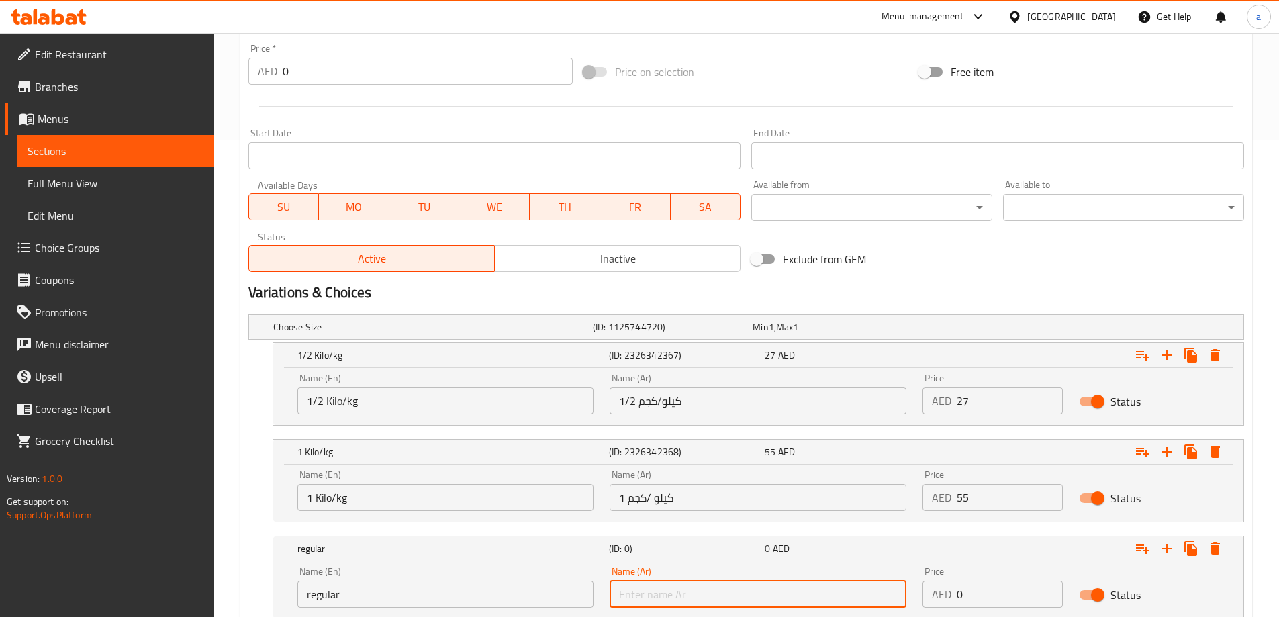
type input "عادي"
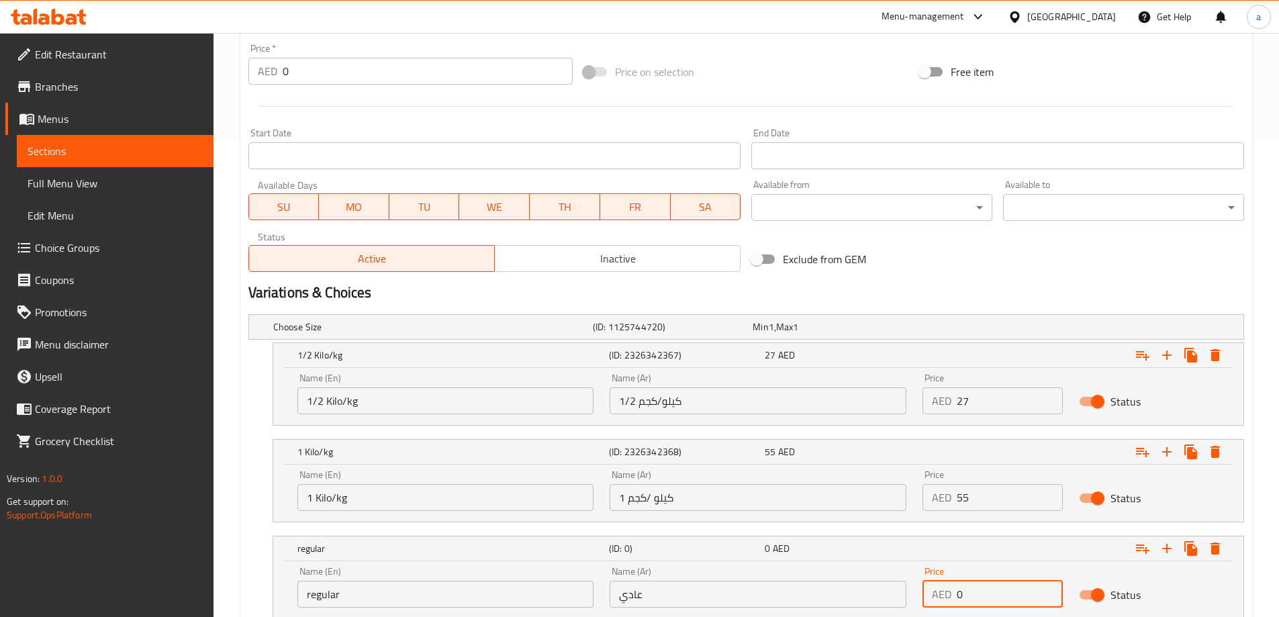
click at [976, 597] on input "0" at bounding box center [1009, 594] width 106 height 27
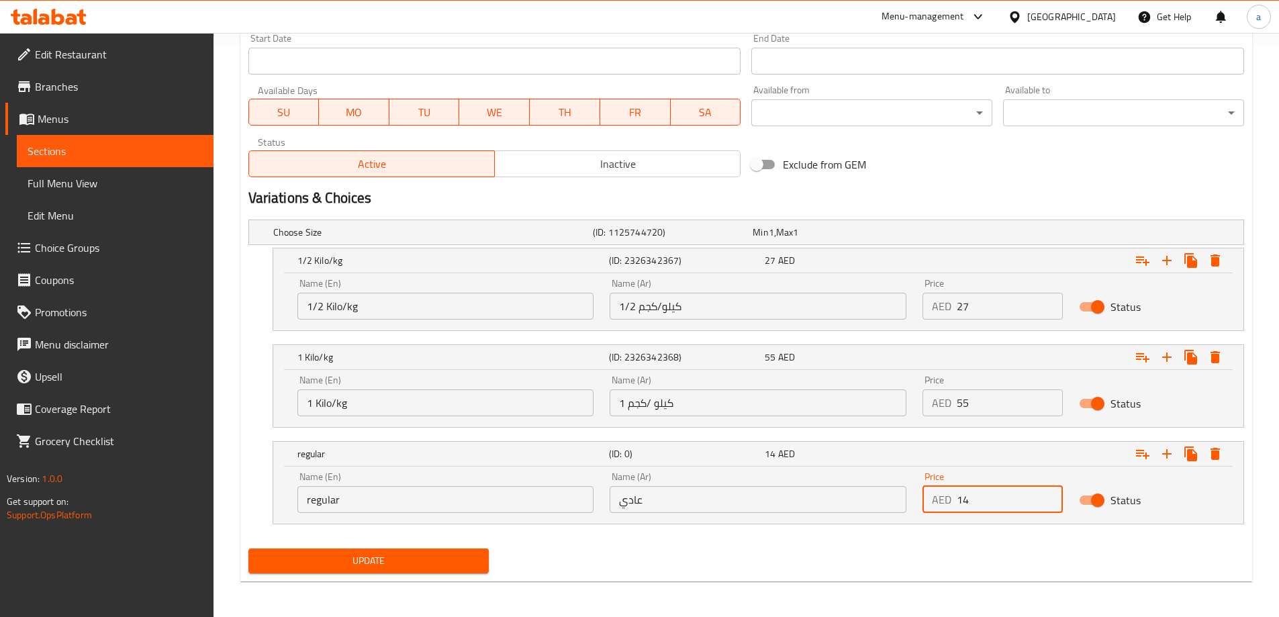
scroll to position [574, 0]
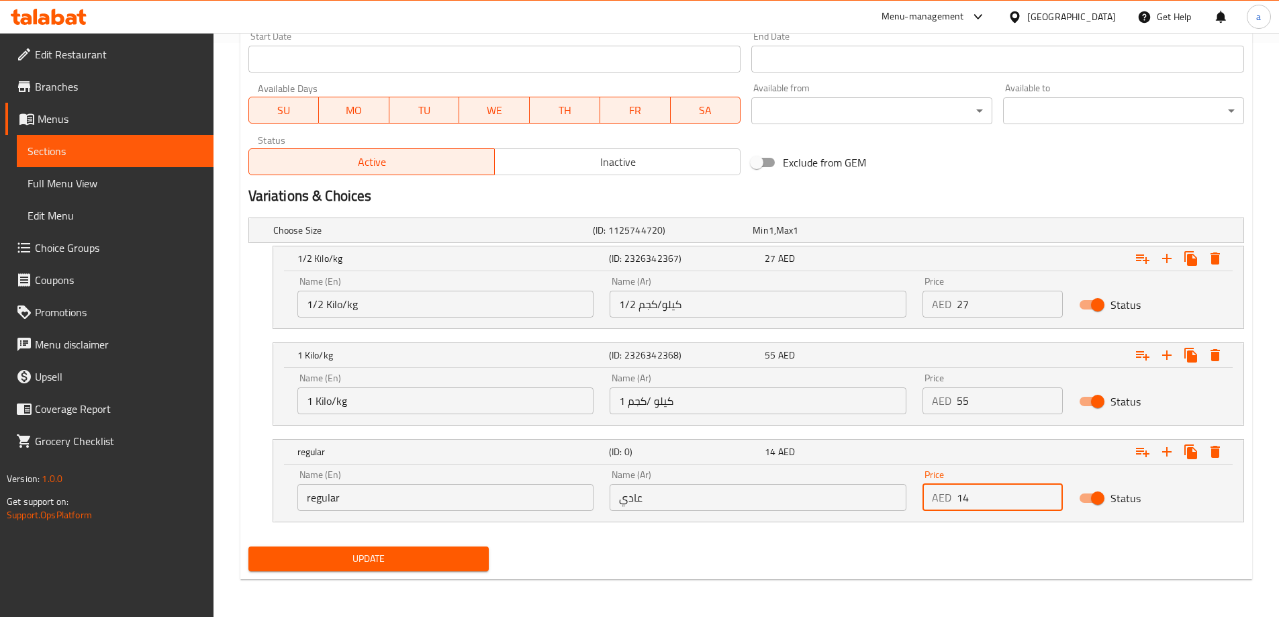
type input "14"
click at [440, 564] on span "Update" at bounding box center [368, 558] width 219 height 17
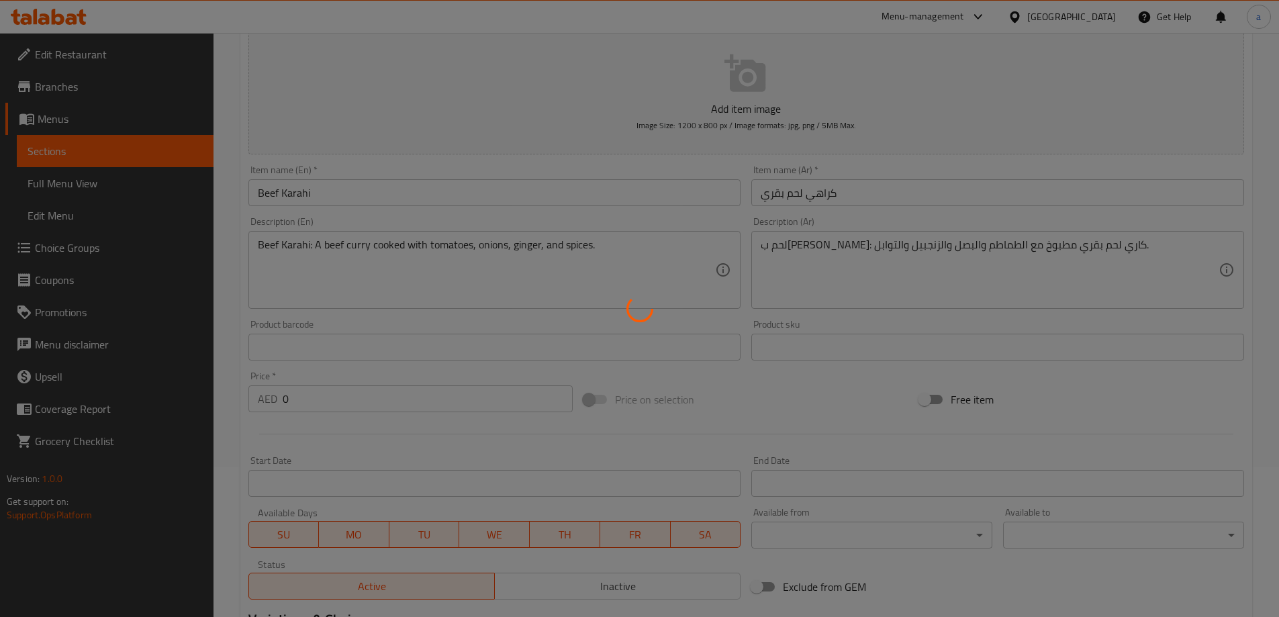
scroll to position [0, 0]
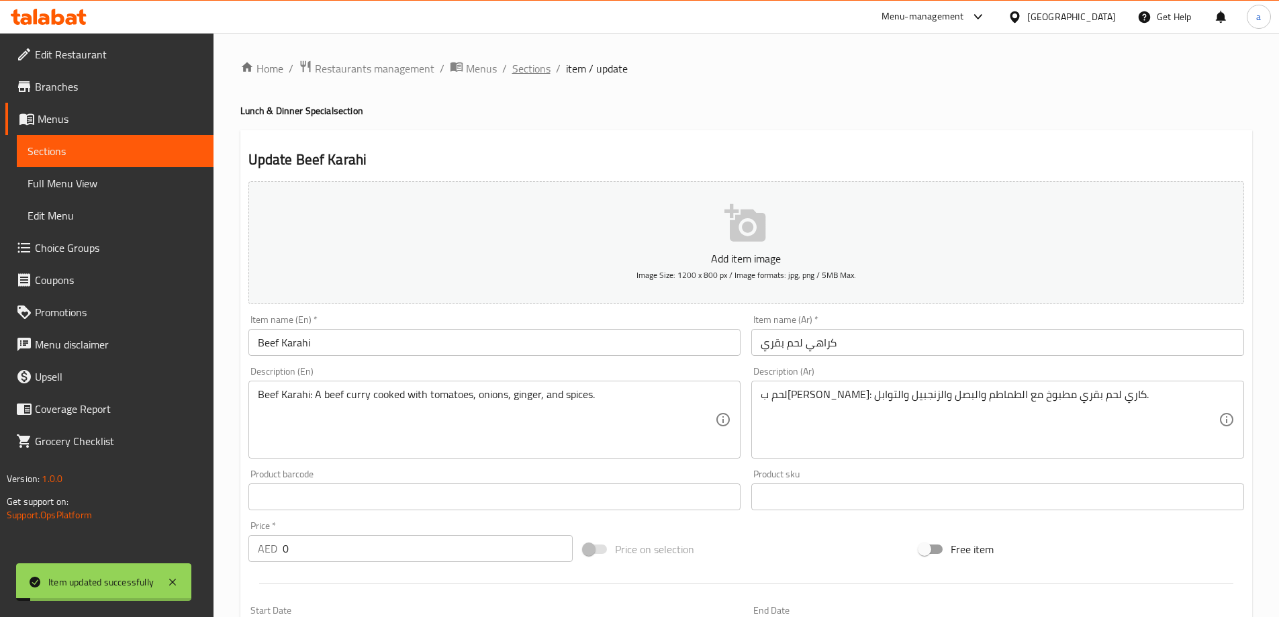
click at [524, 74] on span "Sections" at bounding box center [531, 68] width 38 height 16
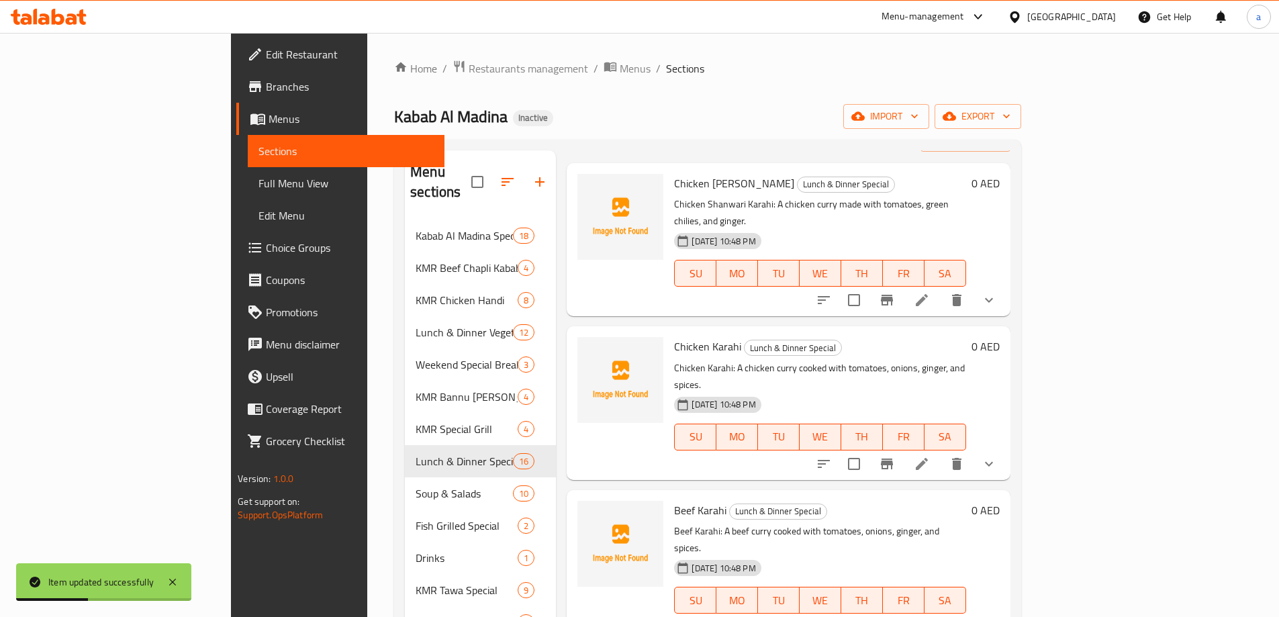
scroll to position [268, 0]
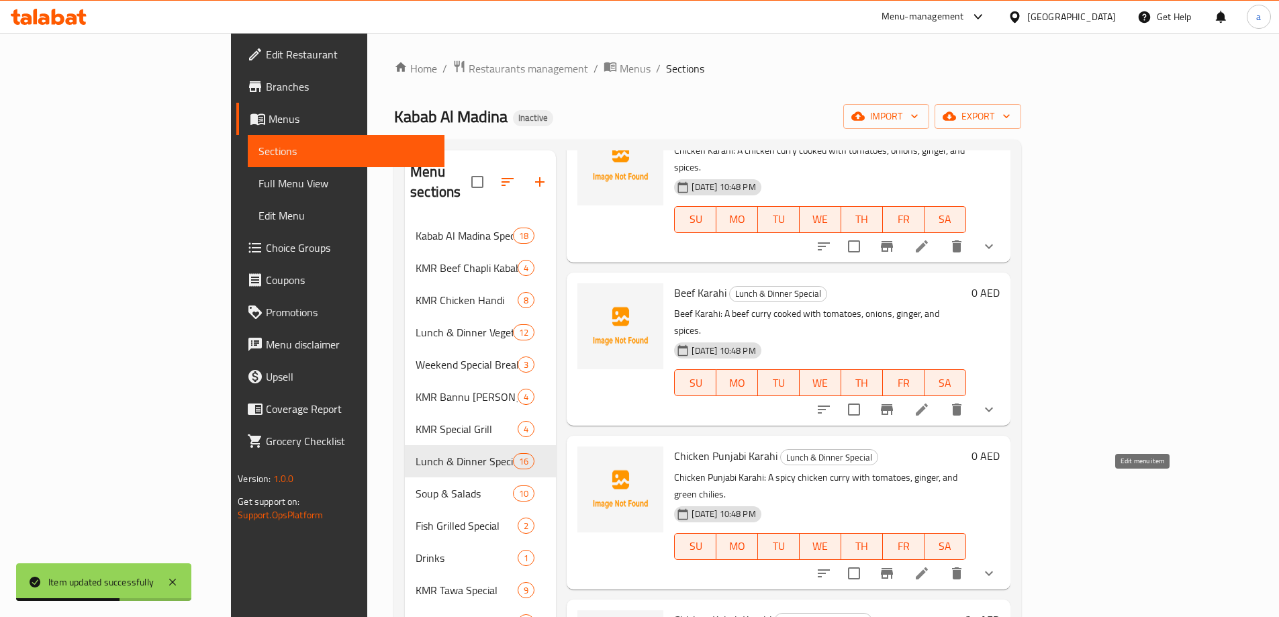
click at [930, 565] on icon at bounding box center [921, 573] width 16 height 16
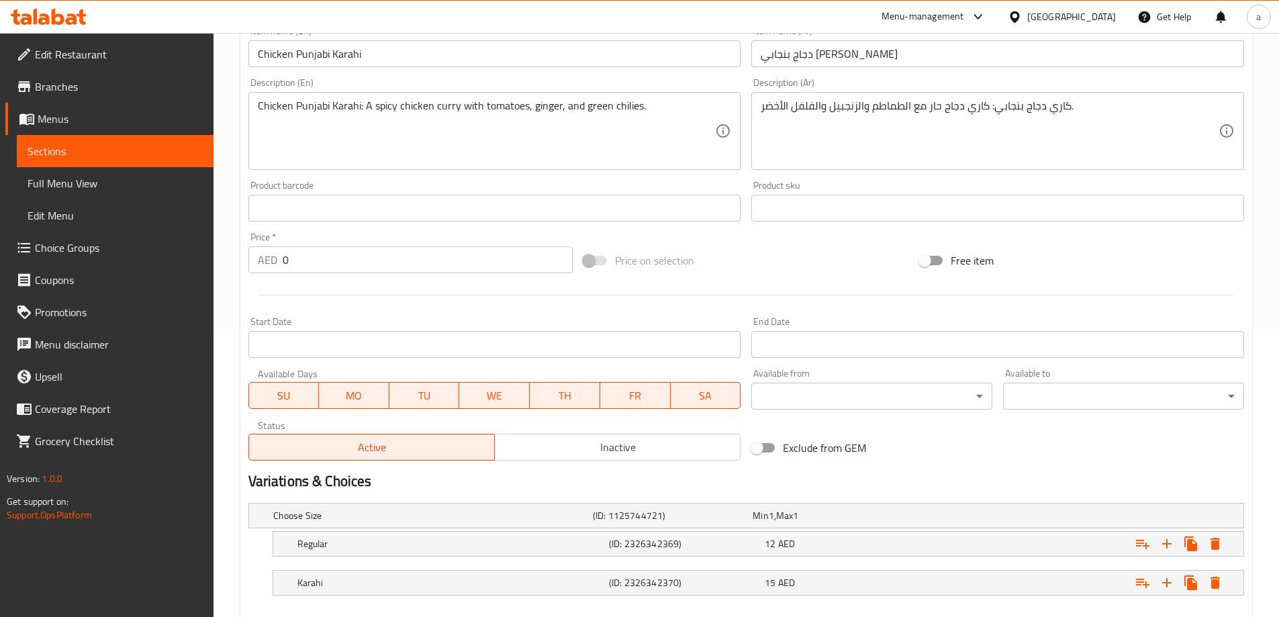
scroll to position [362, 0]
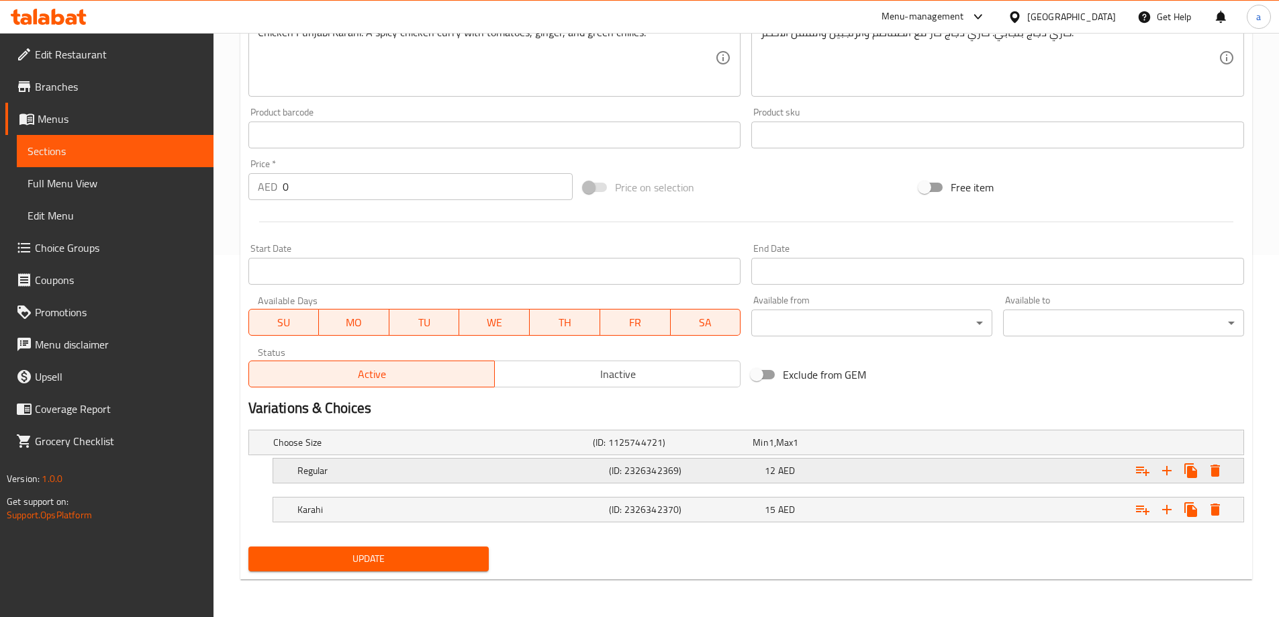
click at [455, 477] on h5 "Regular" at bounding box center [450, 470] width 306 height 13
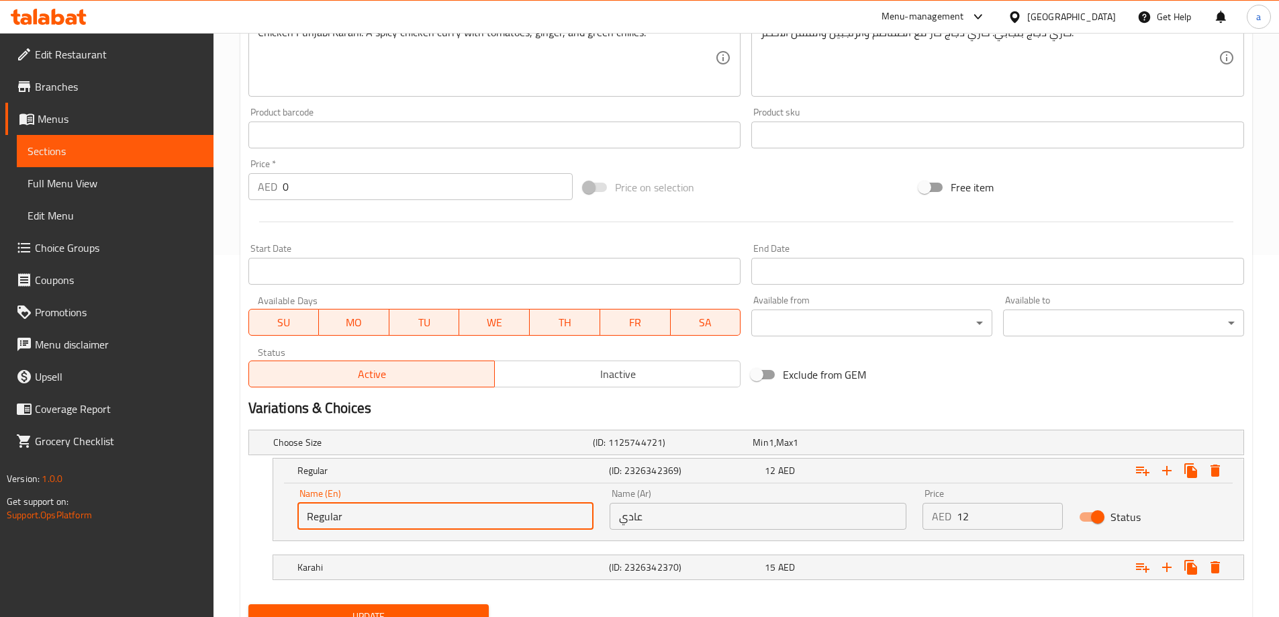
click at [353, 516] on input "Regular" at bounding box center [445, 516] width 297 height 27
click at [353, 516] on input "text" at bounding box center [445, 516] width 297 height 27
type input "1/2 Kilo/kg"
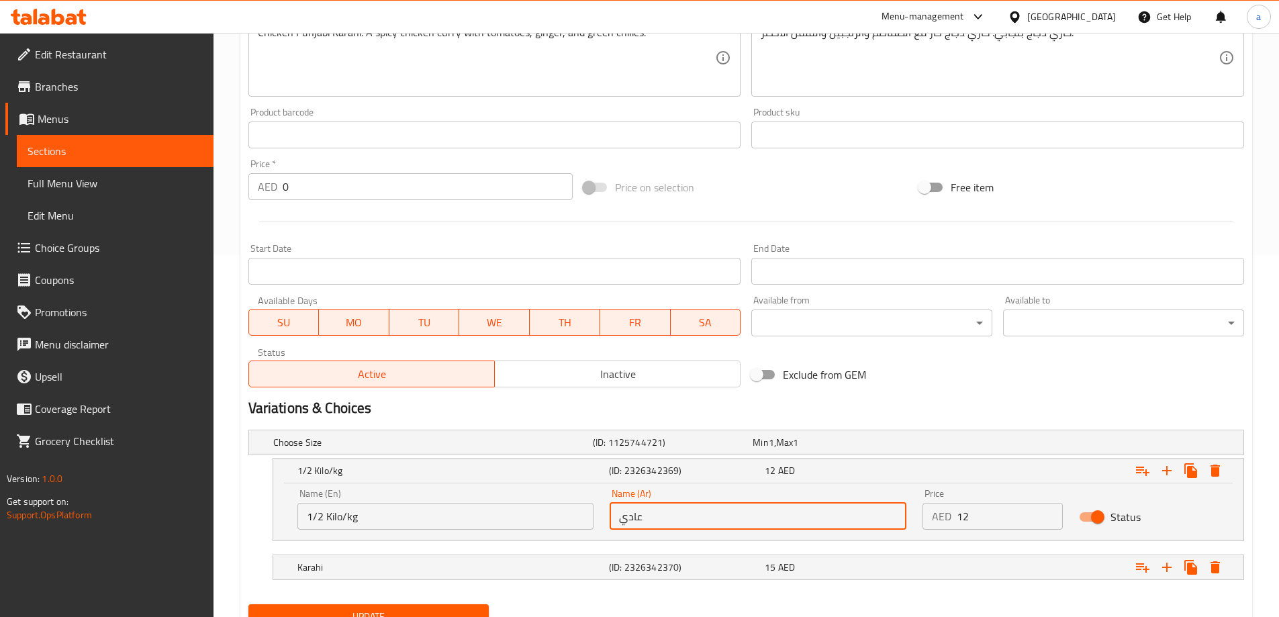
click at [693, 513] on input "عادي" at bounding box center [757, 516] width 297 height 27
click at [689, 514] on input "text" at bounding box center [757, 516] width 297 height 27
type input "1/2 كيلو/كجم"
click at [968, 519] on input "12" at bounding box center [1009, 516] width 106 height 27
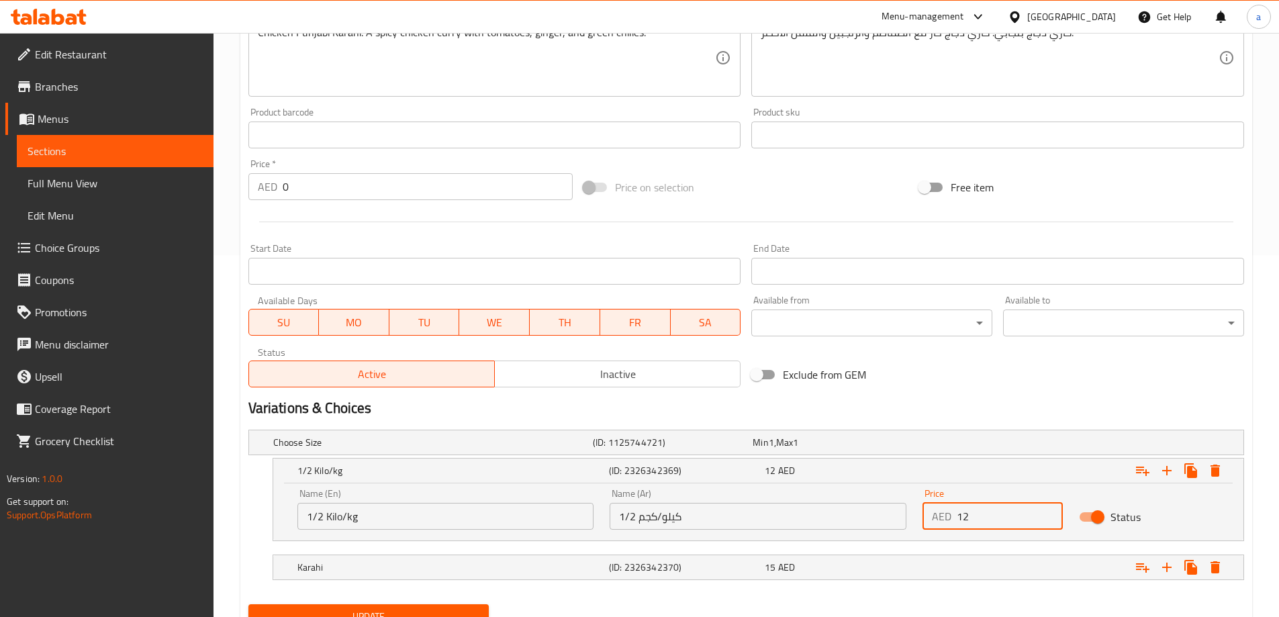
click at [968, 519] on input "12" at bounding box center [1009, 516] width 106 height 27
type input "45"
click at [422, 573] on h5 "Karahi" at bounding box center [450, 566] width 306 height 13
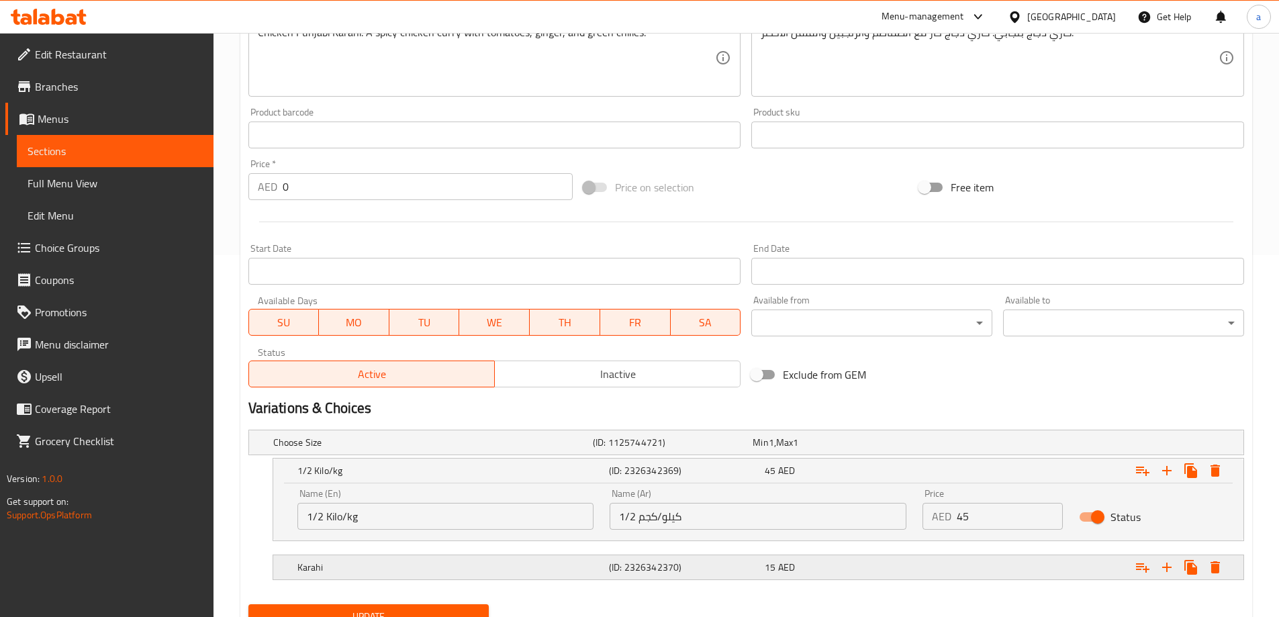
click at [416, 566] on h5 "Karahi" at bounding box center [450, 566] width 306 height 13
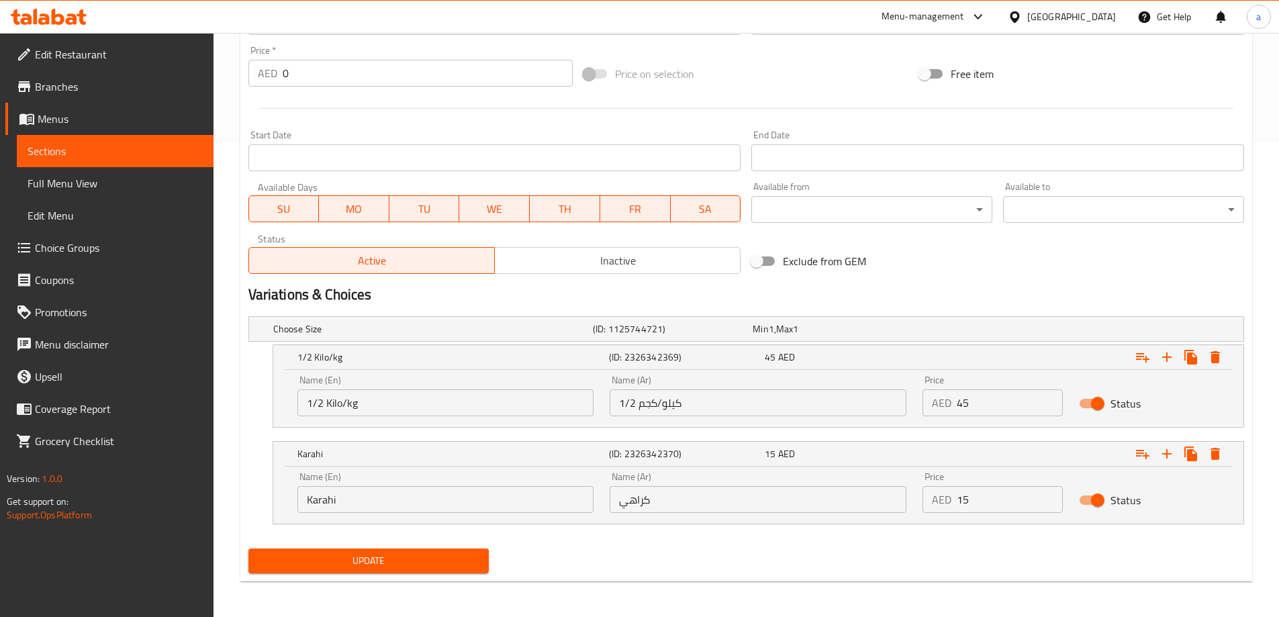
scroll to position [477, 0]
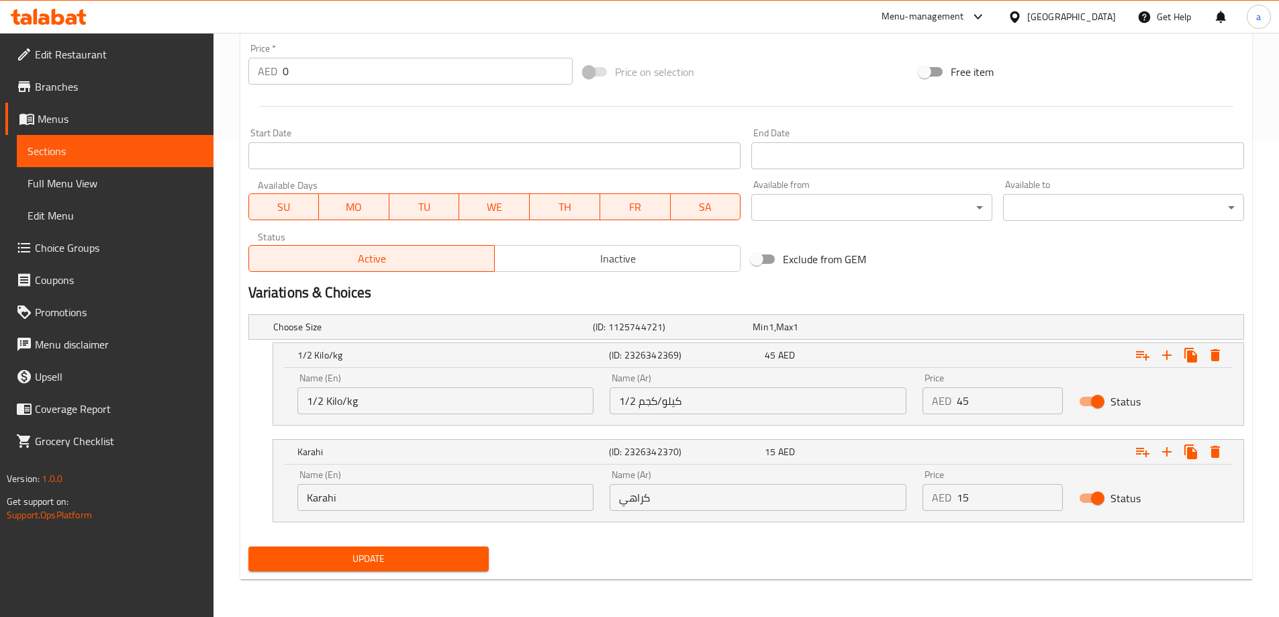
click at [357, 502] on input "Karahi" at bounding box center [445, 497] width 297 height 27
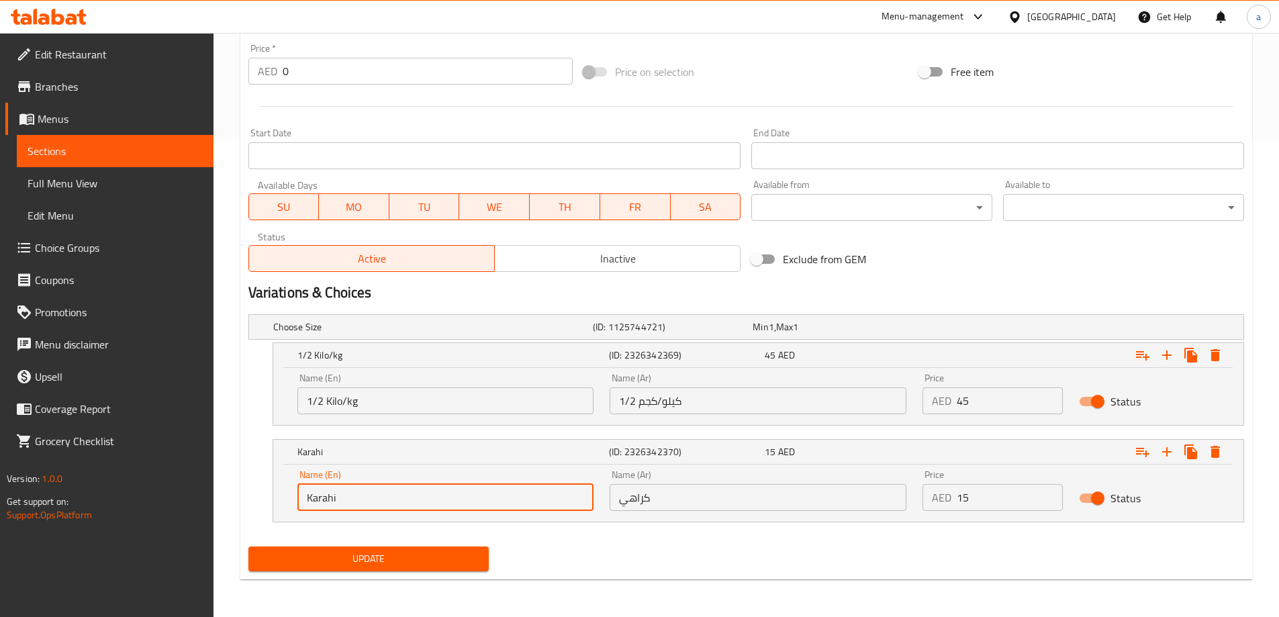
click at [357, 502] on input "Karahi" at bounding box center [445, 497] width 297 height 27
click at [357, 502] on input "text" at bounding box center [445, 497] width 297 height 27
type input "1 Kilo/kg"
click at [666, 495] on input "كراهي" at bounding box center [757, 497] width 297 height 27
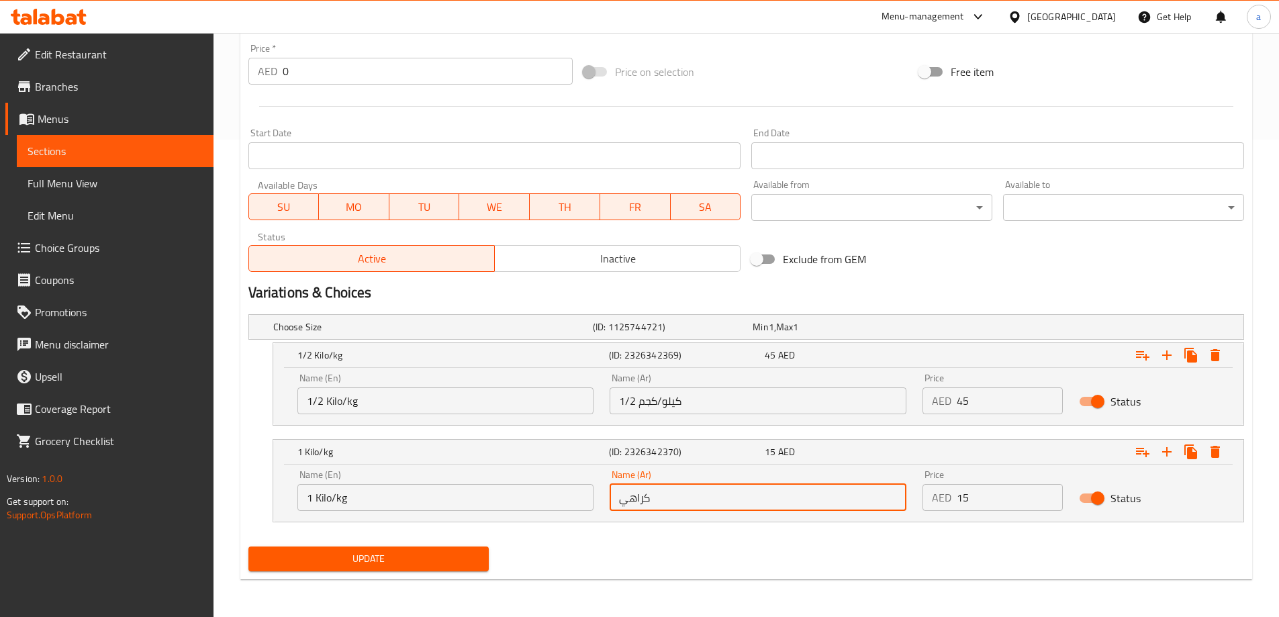
click at [666, 495] on input "كراهي" at bounding box center [757, 497] width 297 height 27
click at [666, 501] on input "text" at bounding box center [757, 497] width 297 height 27
type input "1 كيلو /كجم"
click at [983, 501] on input "15" at bounding box center [1009, 497] width 106 height 27
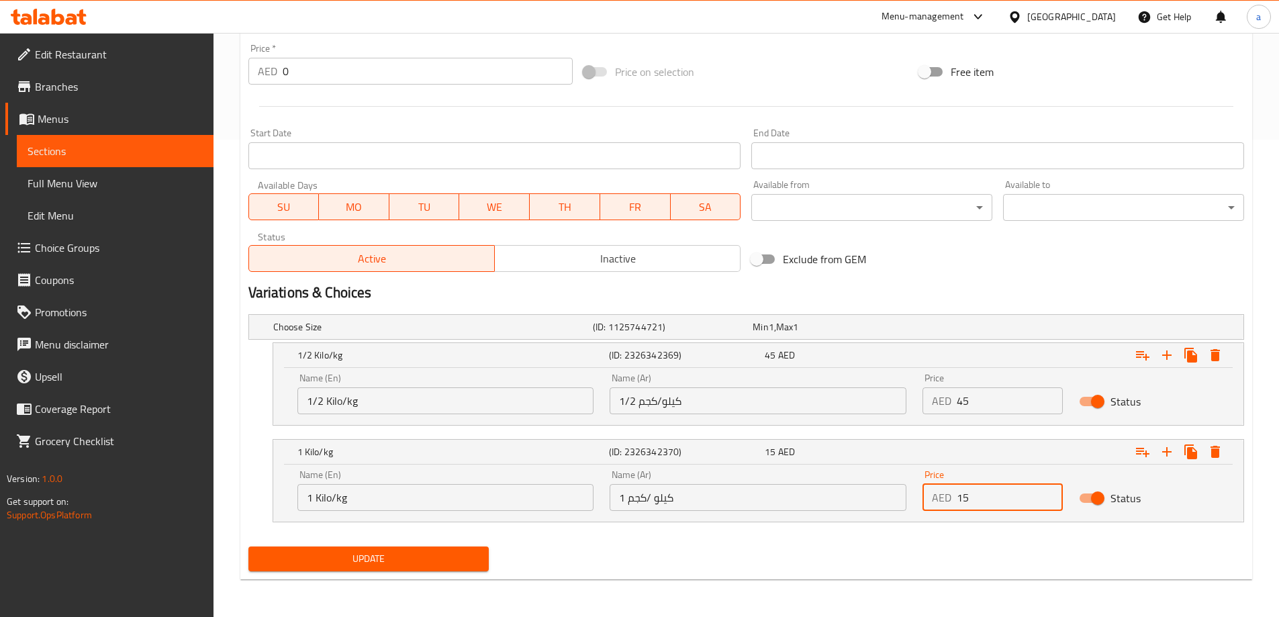
click at [983, 501] on input "15" at bounding box center [1009, 497] width 106 height 27
type input "98"
click at [444, 561] on span "Update" at bounding box center [368, 558] width 219 height 17
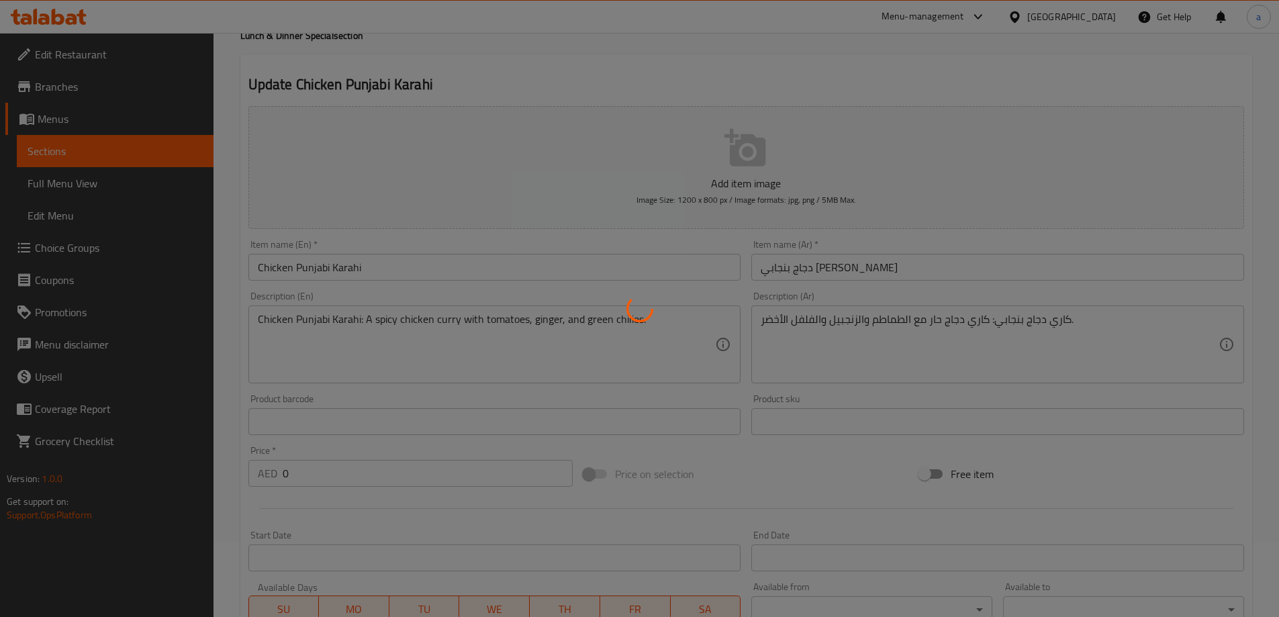
scroll to position [0, 0]
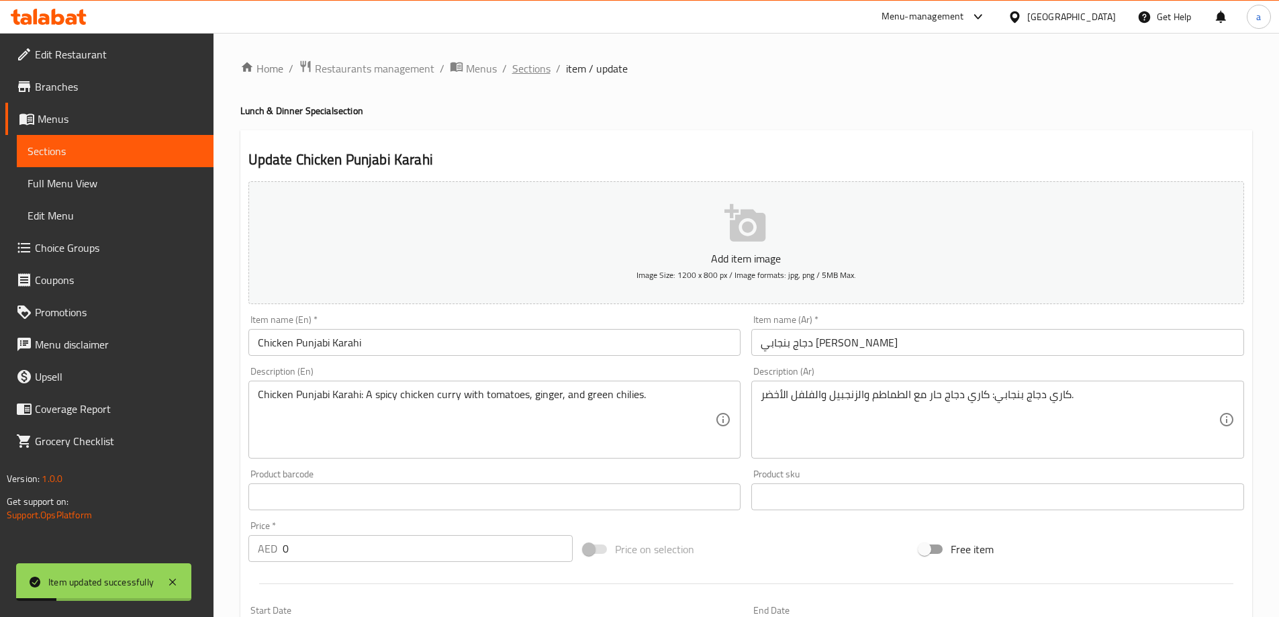
click at [530, 71] on span "Sections" at bounding box center [531, 68] width 38 height 16
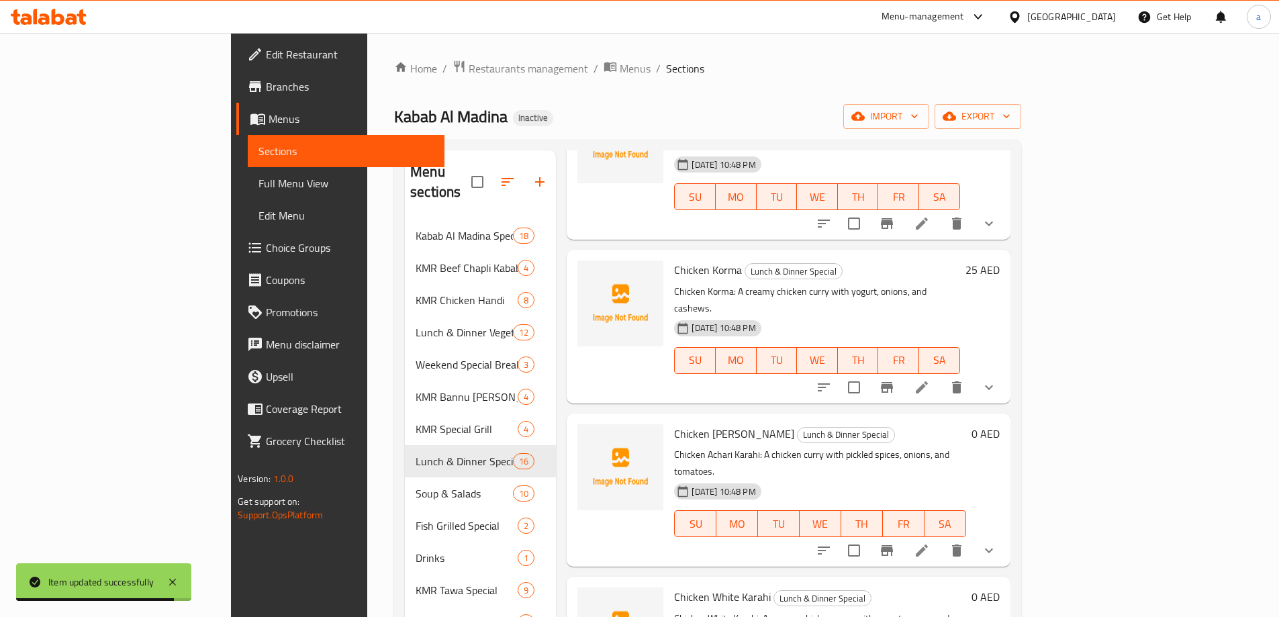
scroll to position [805, 0]
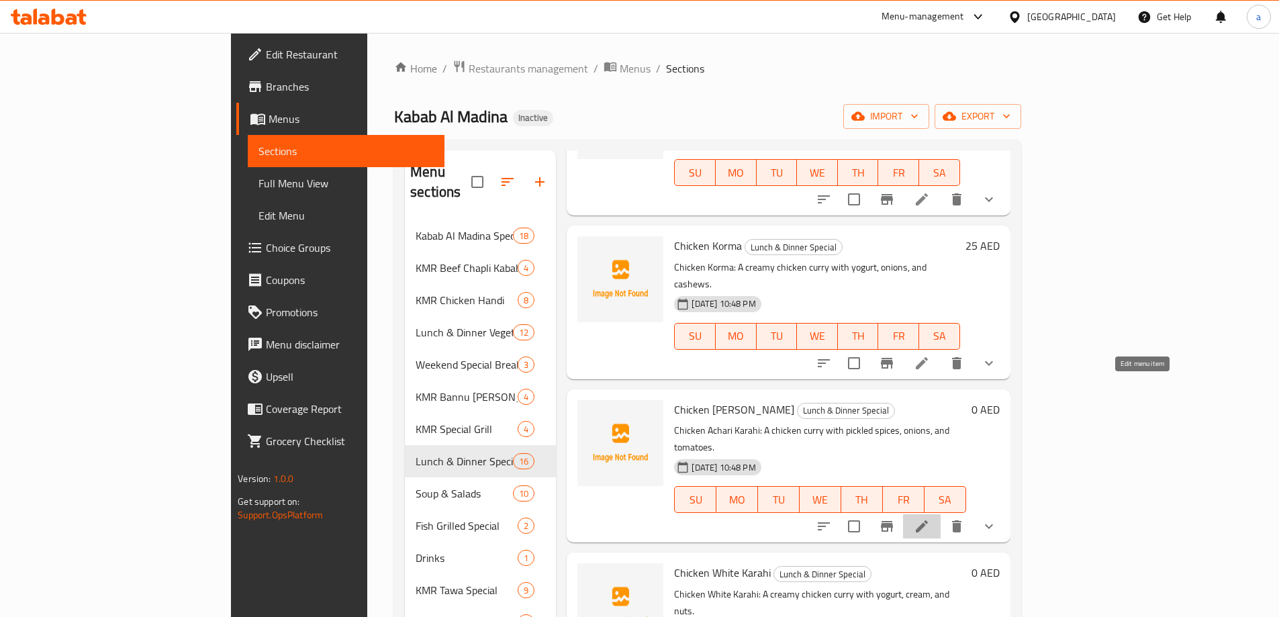
click at [930, 518] on icon at bounding box center [921, 526] width 16 height 16
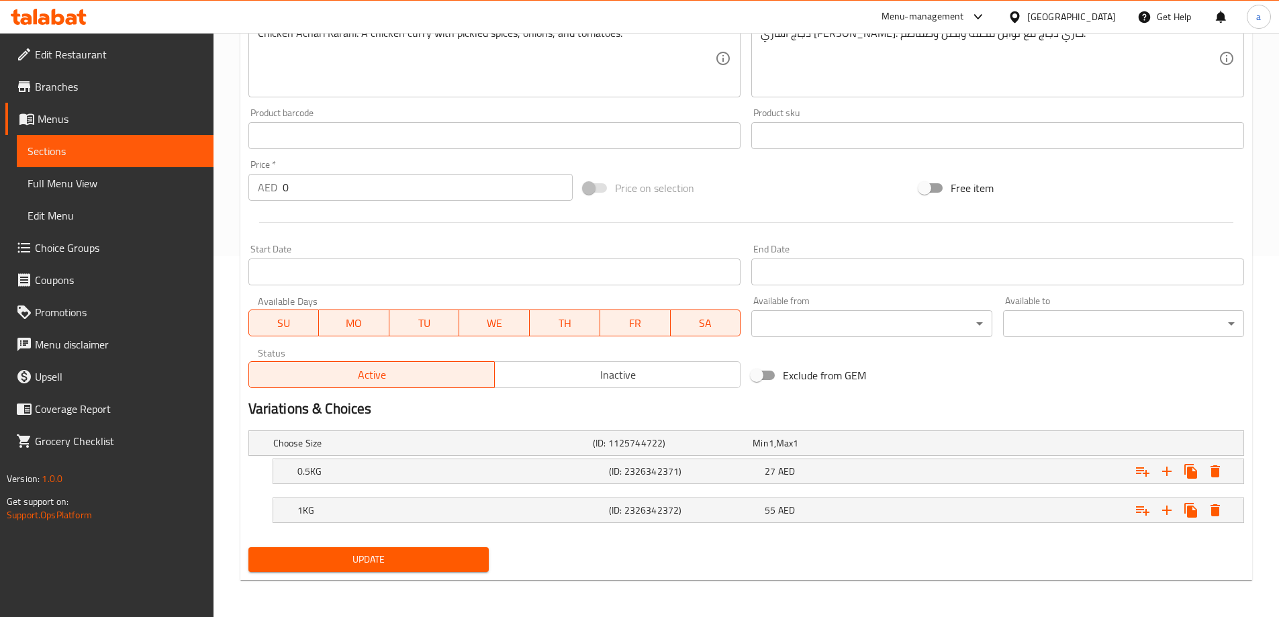
scroll to position [362, 0]
click at [830, 473] on div "27 AED" at bounding box center [839, 470] width 150 height 13
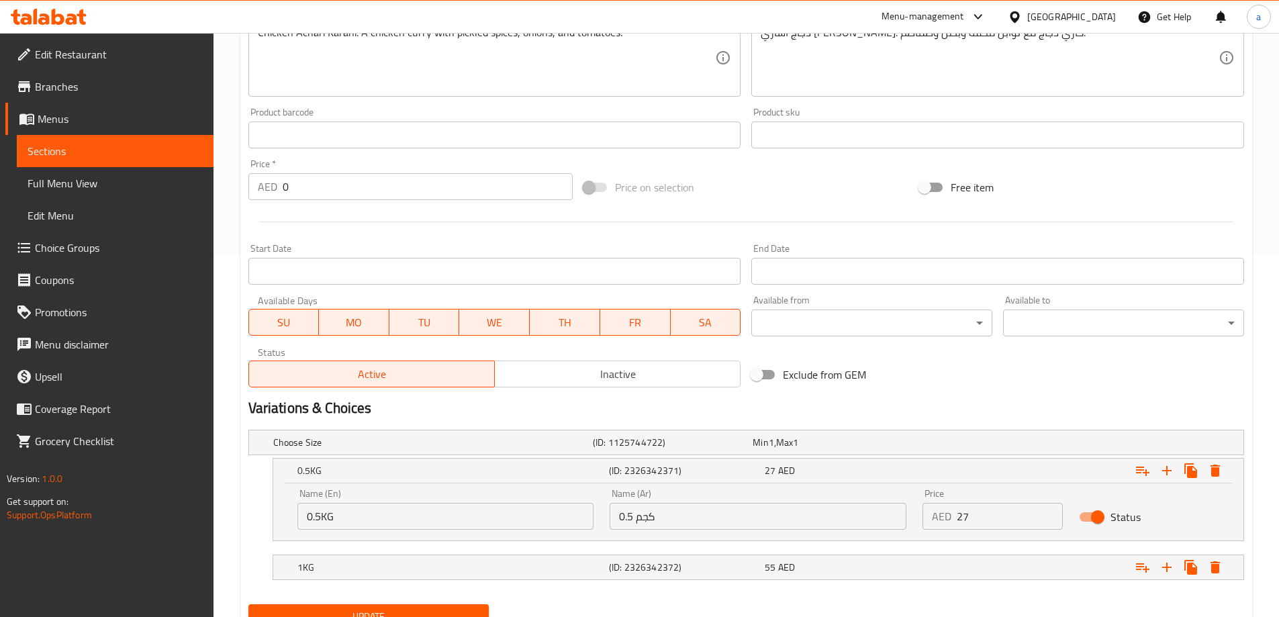
click at [976, 517] on input "27" at bounding box center [1009, 516] width 106 height 27
type input "42"
click at [890, 568] on div "55 AED" at bounding box center [839, 566] width 150 height 13
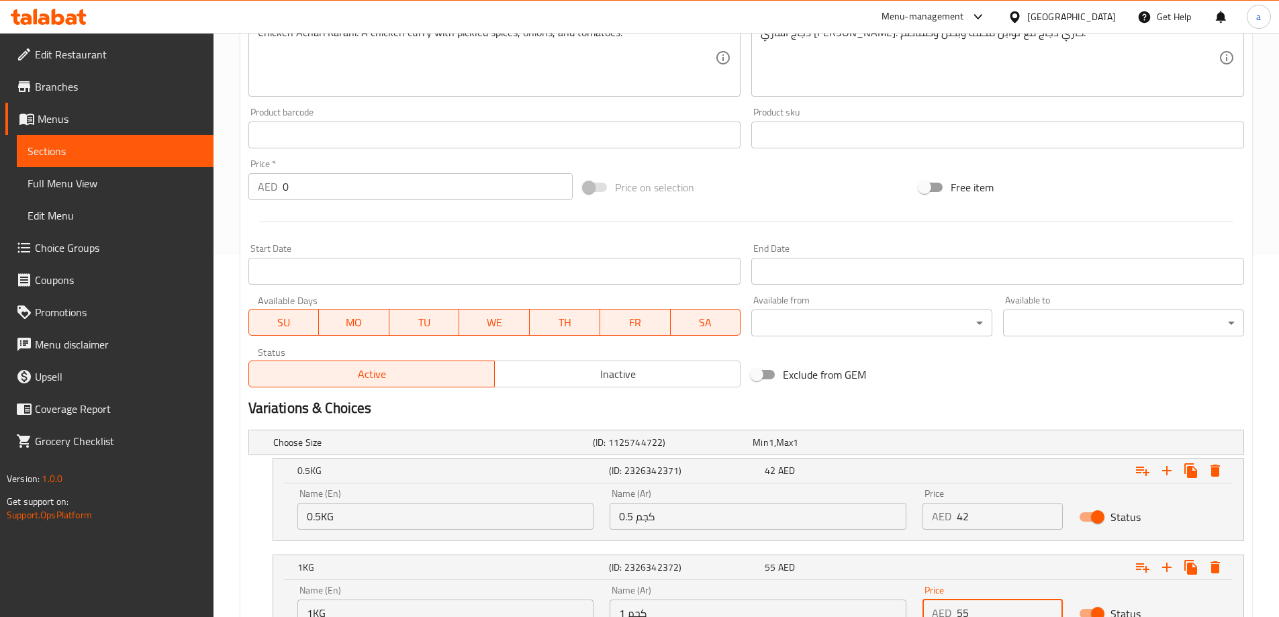
click at [973, 609] on input "55" at bounding box center [1009, 612] width 106 height 27
click at [969, 607] on input "55" at bounding box center [1009, 612] width 106 height 27
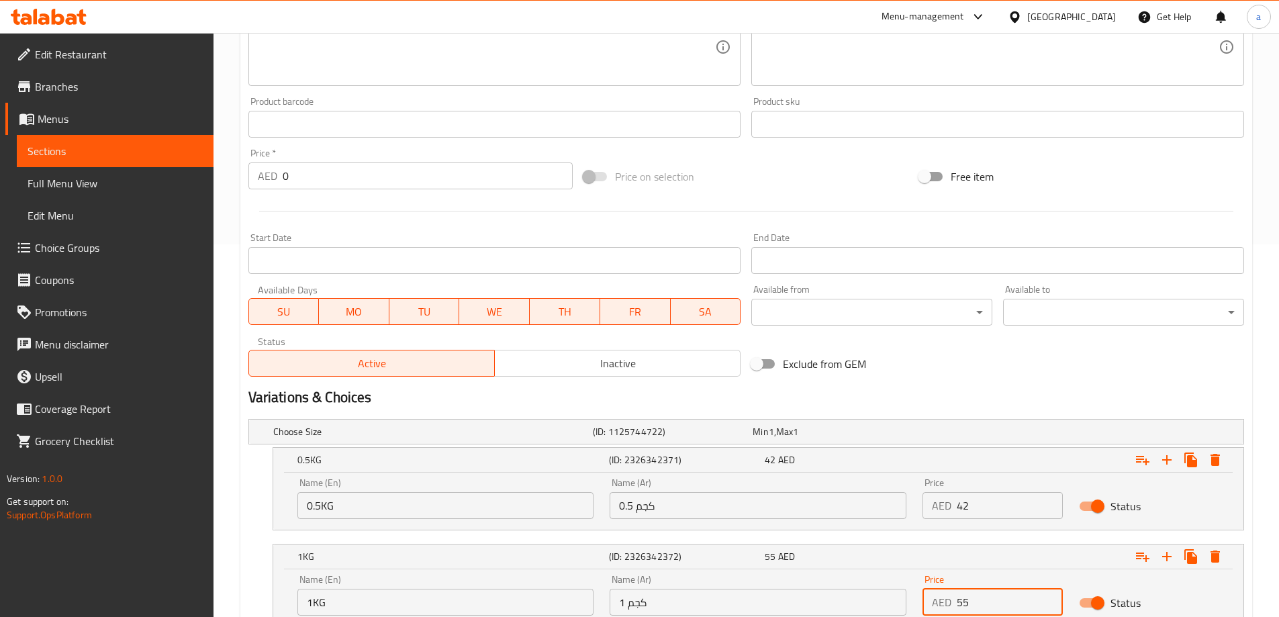
click at [965, 608] on div "Choose Size (ID: 1125744722) Min 1 , Max 1 Name (En) Choose Size Name (En) Name…" at bounding box center [746, 529] width 1006 height 232
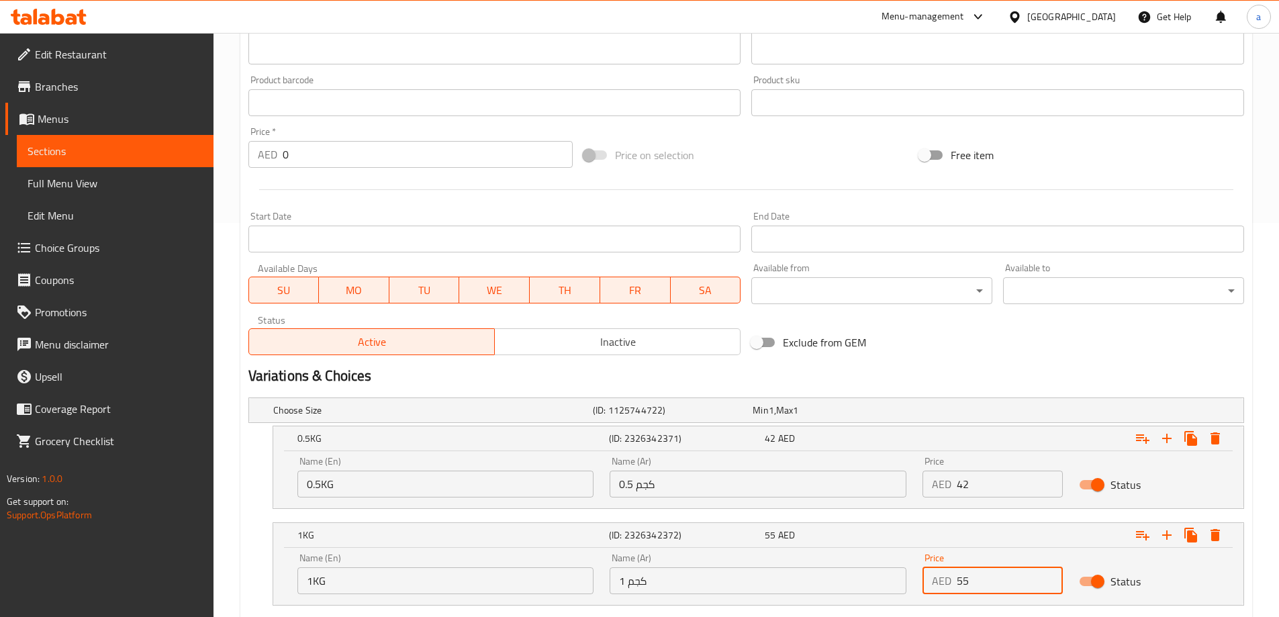
click at [962, 581] on input "55" at bounding box center [1009, 580] width 106 height 27
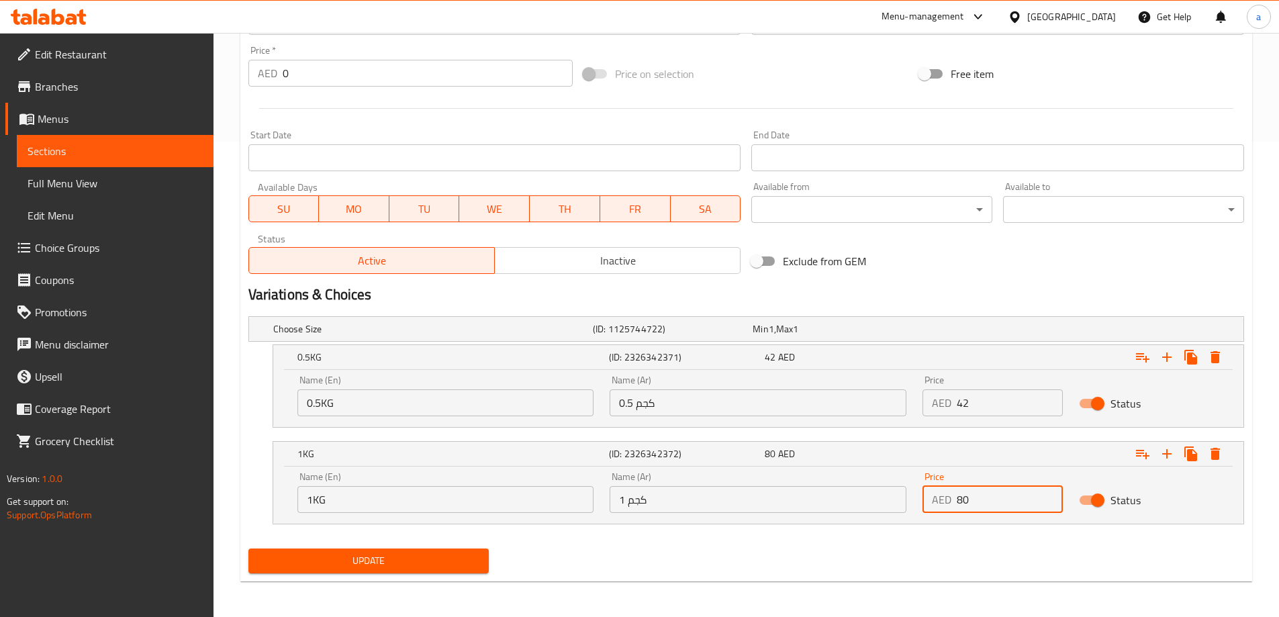
scroll to position [477, 0]
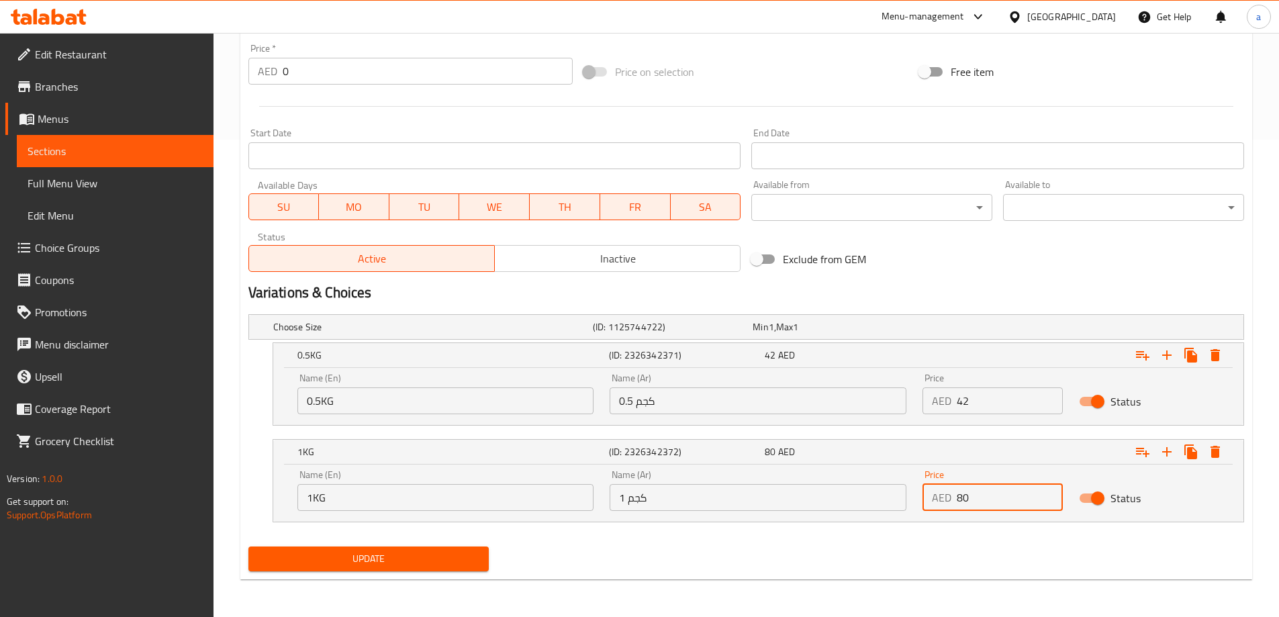
type input "80"
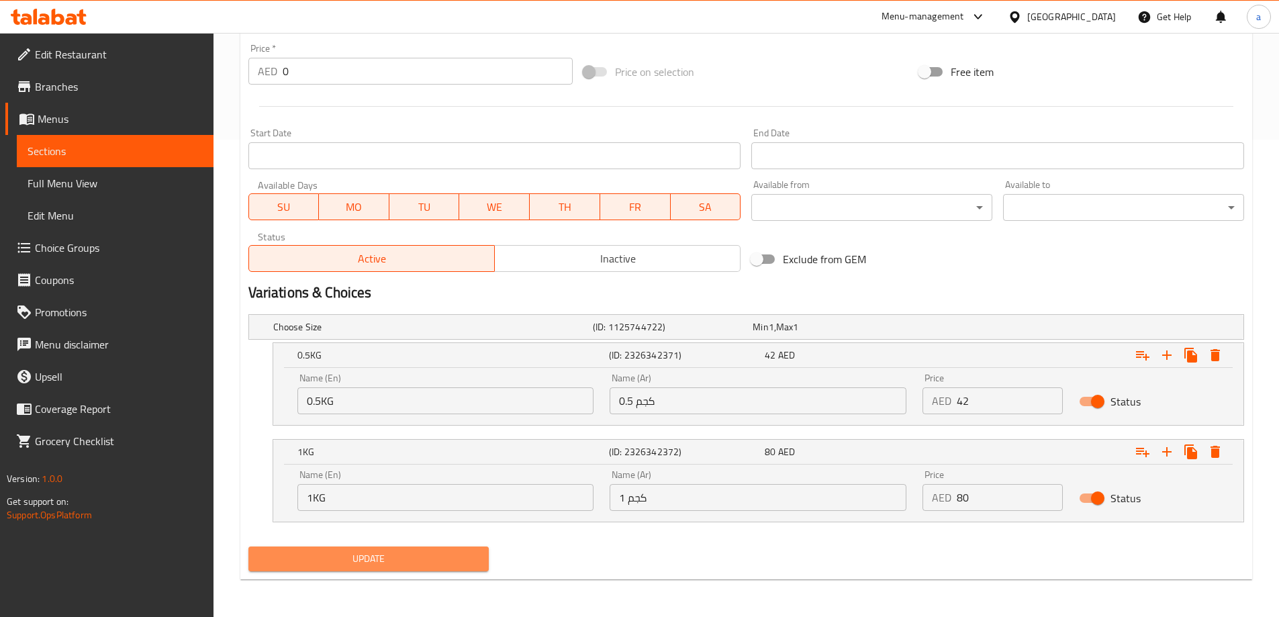
click at [417, 571] on button "Update" at bounding box center [368, 558] width 241 height 25
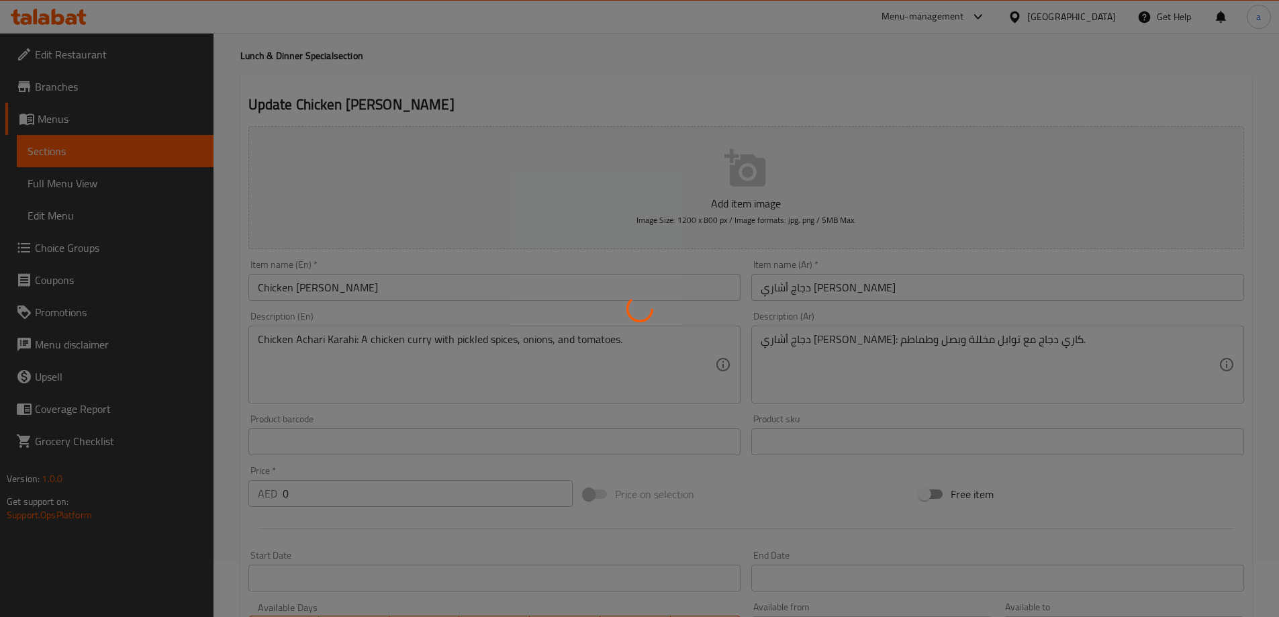
scroll to position [0, 0]
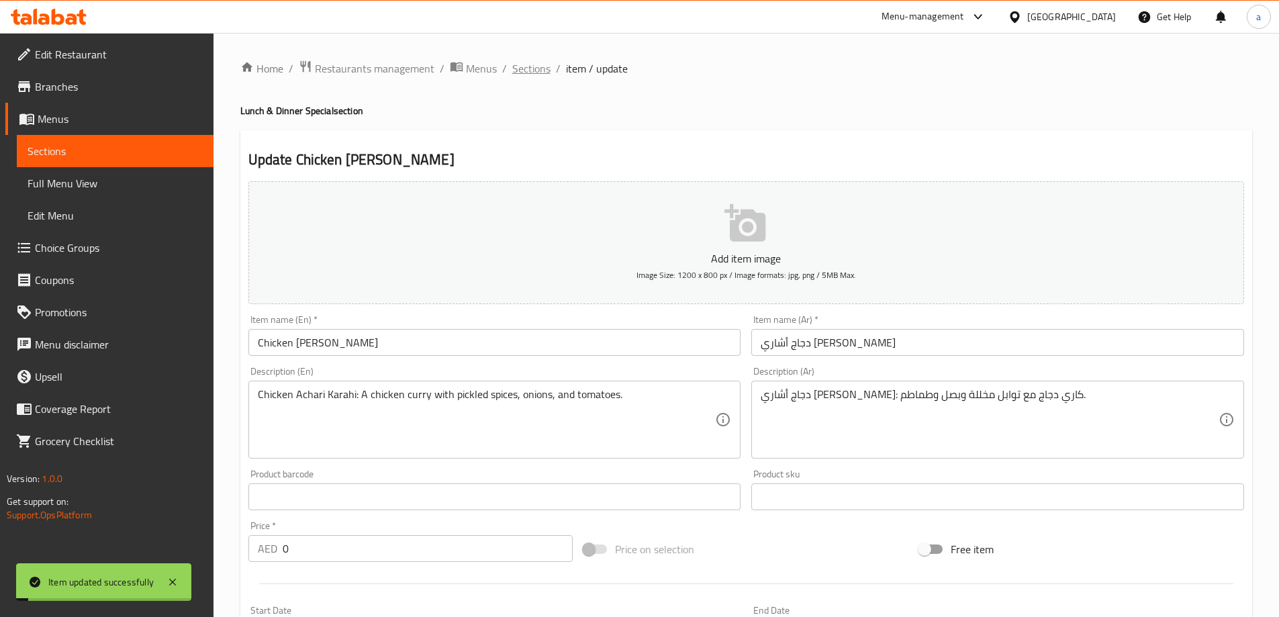
click at [522, 67] on span "Sections" at bounding box center [531, 68] width 38 height 16
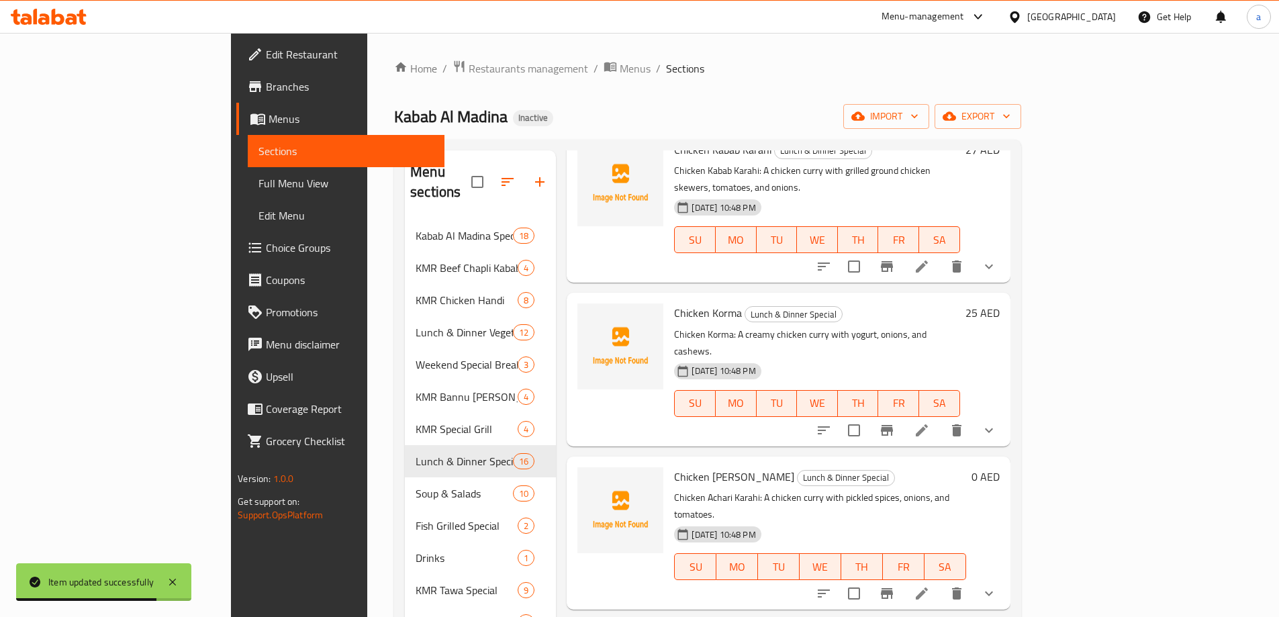
scroll to position [873, 0]
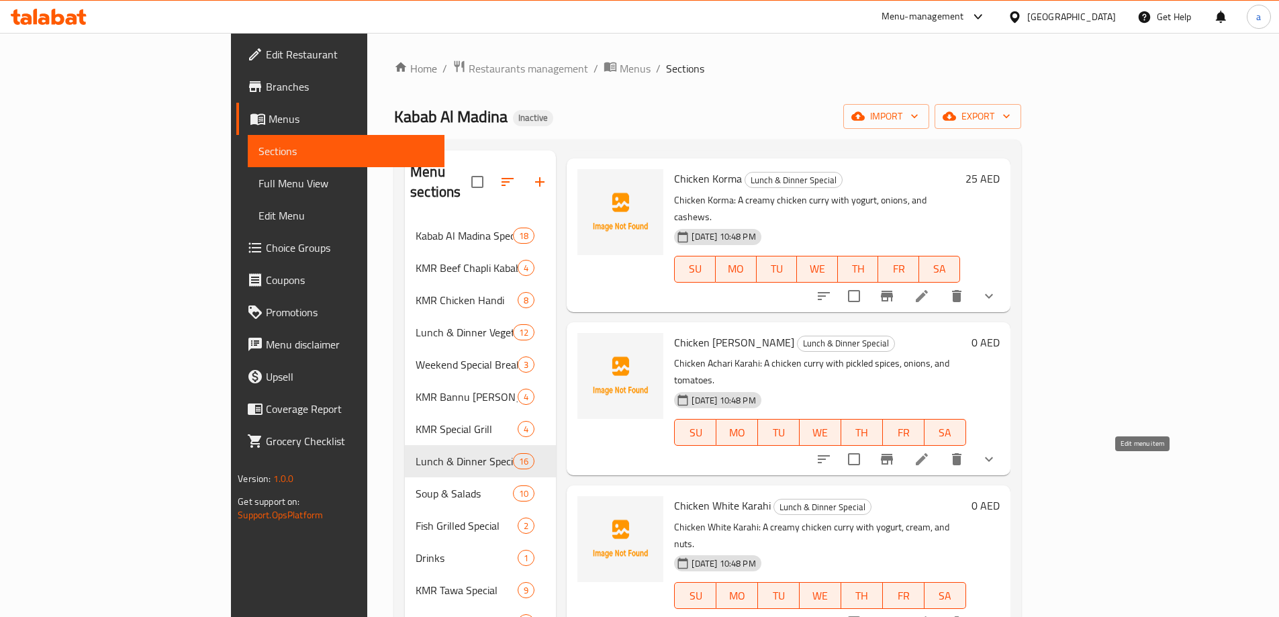
click at [930, 614] on icon at bounding box center [921, 622] width 16 height 16
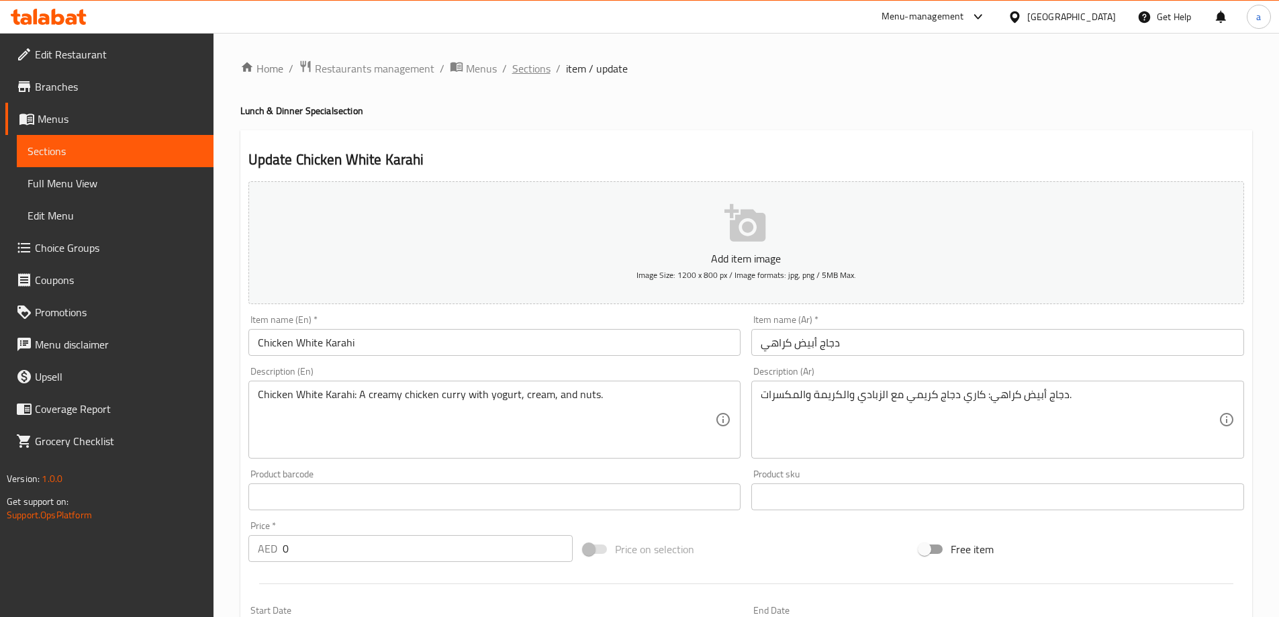
click at [526, 75] on span "Sections" at bounding box center [531, 68] width 38 height 16
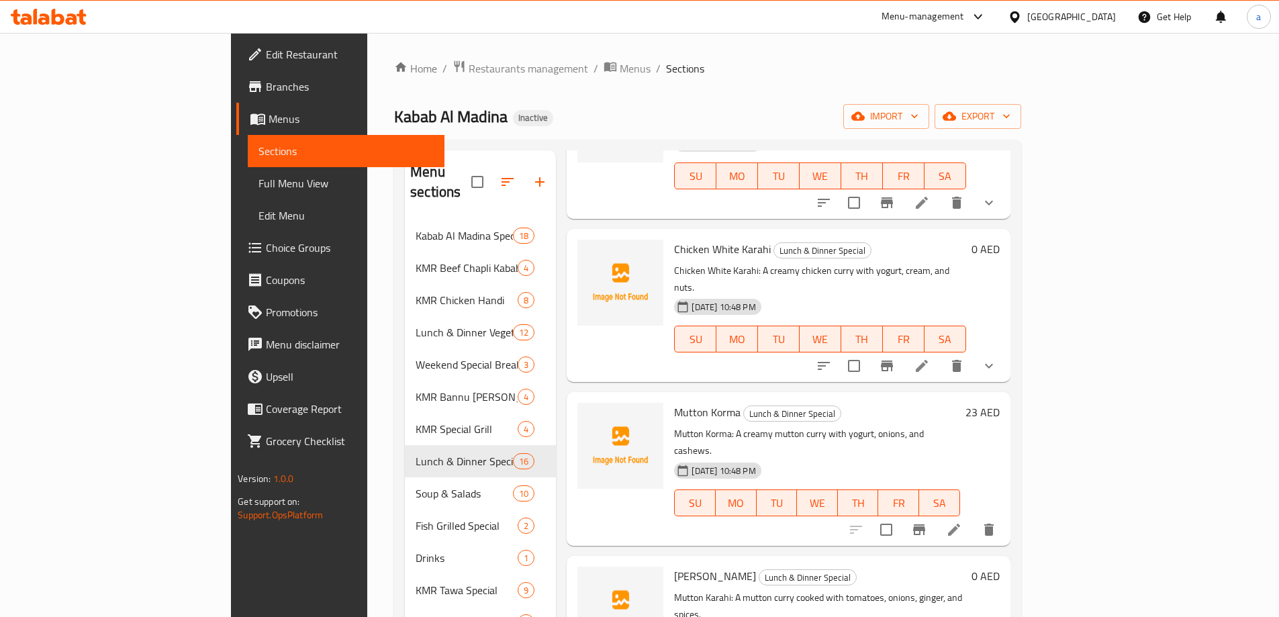
scroll to position [1141, 0]
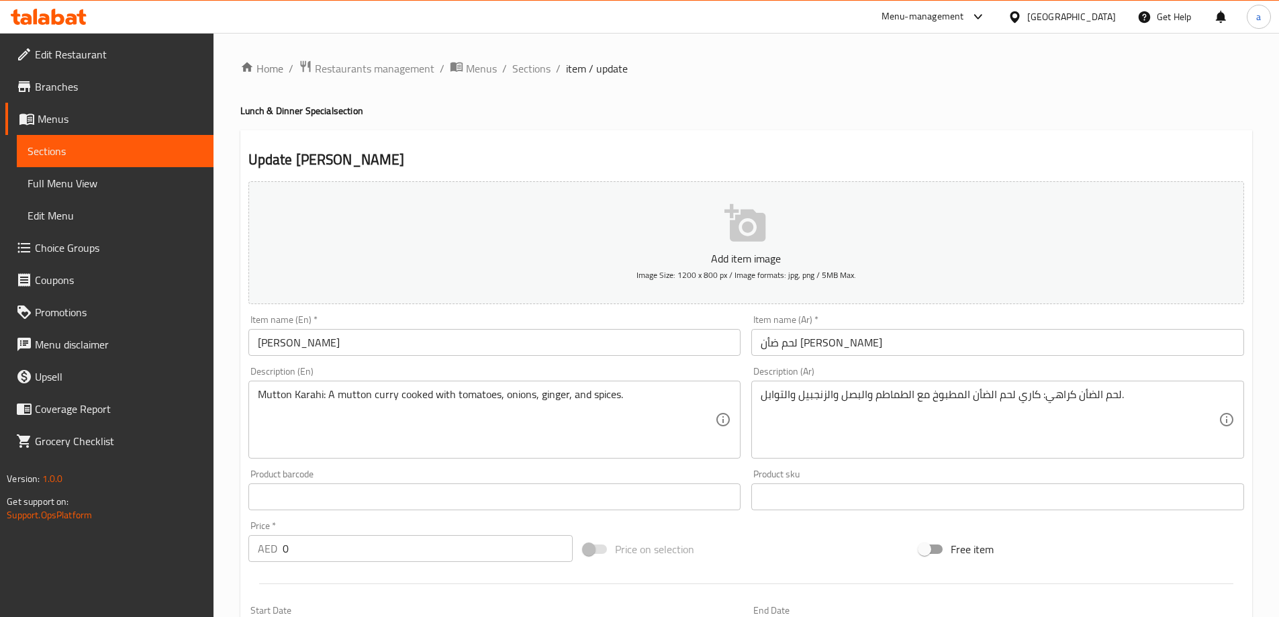
scroll to position [332, 0]
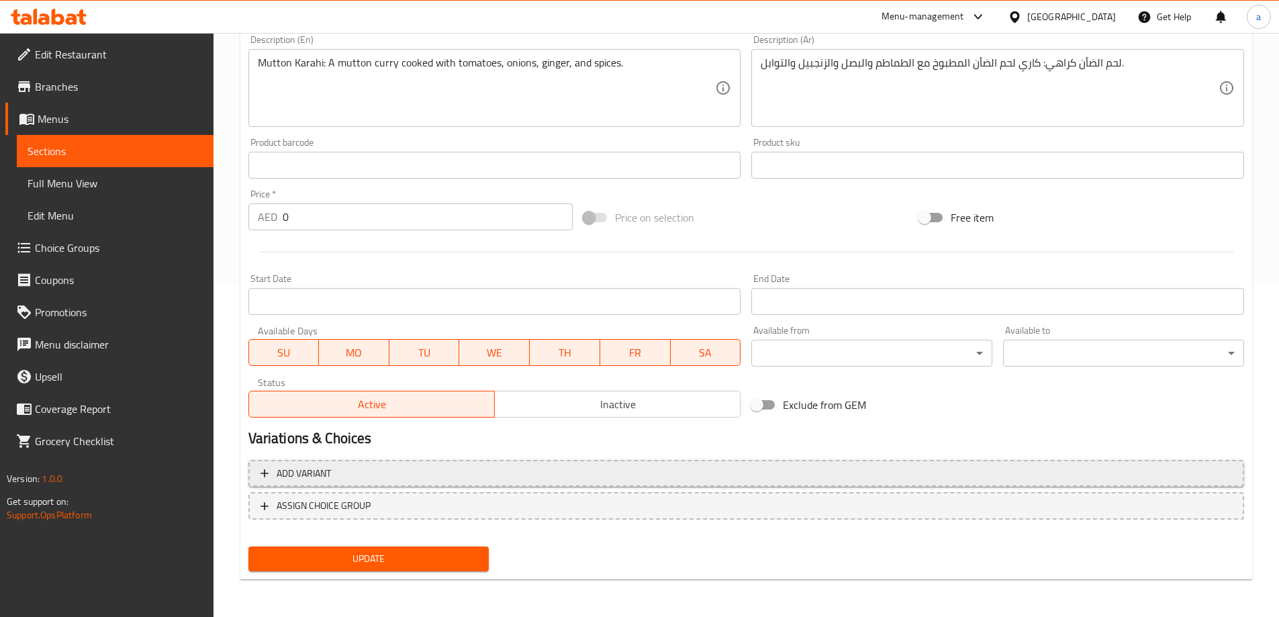
click at [682, 468] on span "Add variant" at bounding box center [745, 473] width 971 height 17
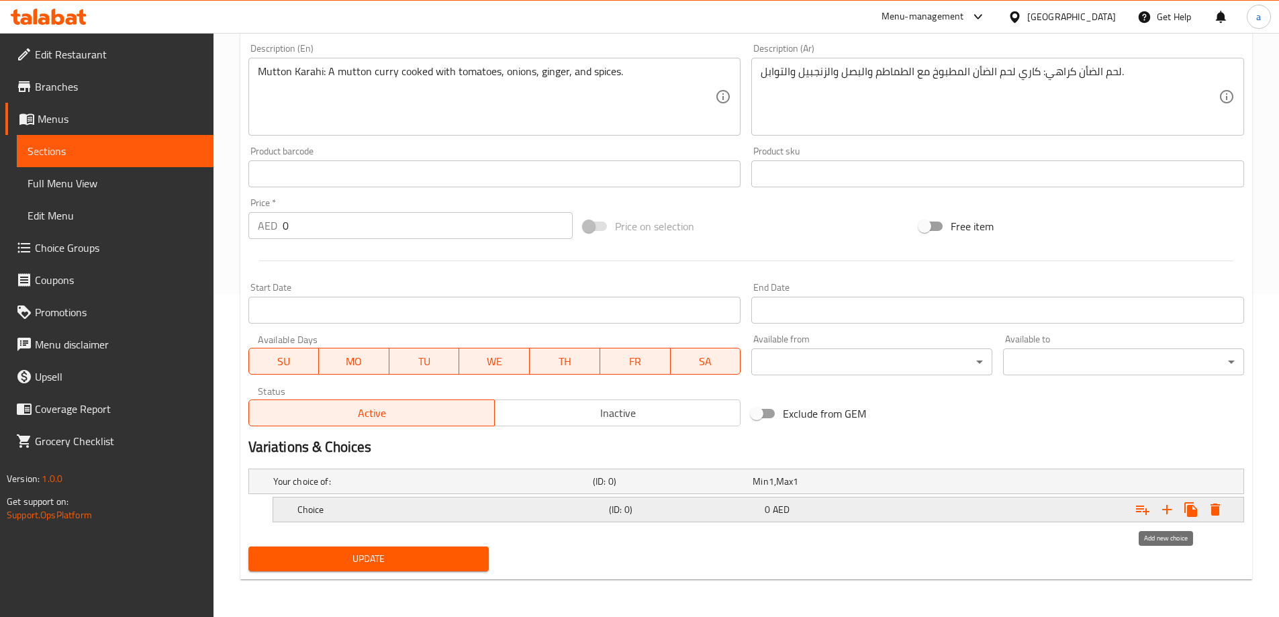
click at [1163, 515] on icon "Expand" at bounding box center [1166, 509] width 16 height 16
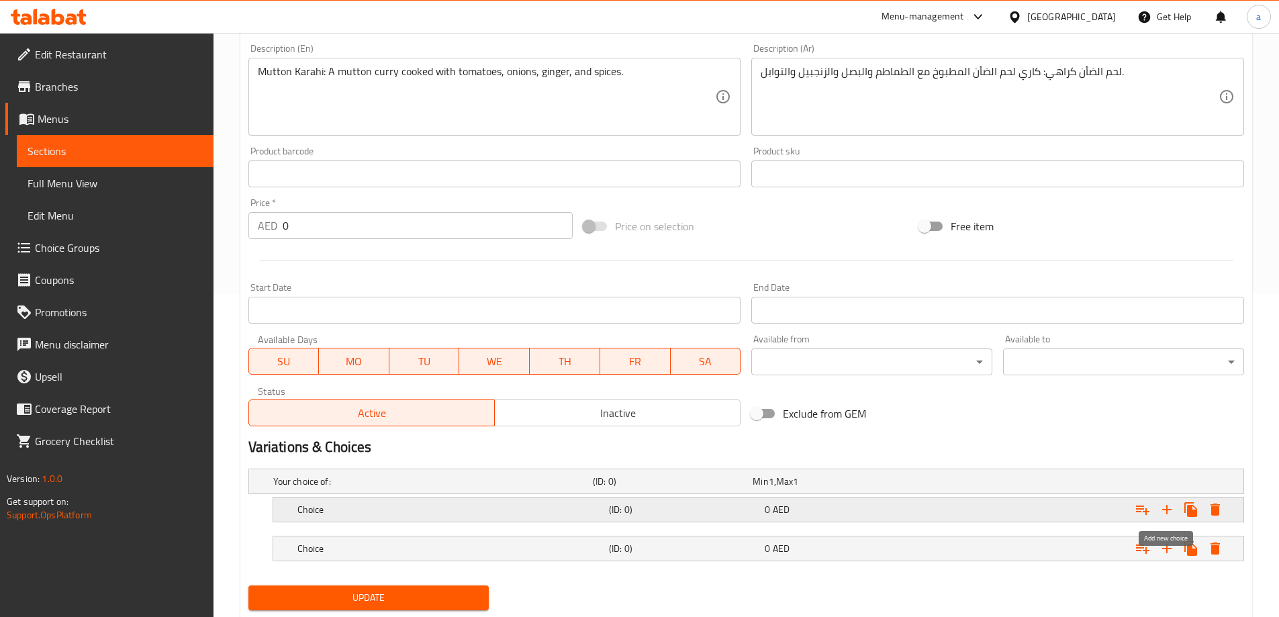
click at [1166, 513] on icon "Expand" at bounding box center [1166, 509] width 9 height 9
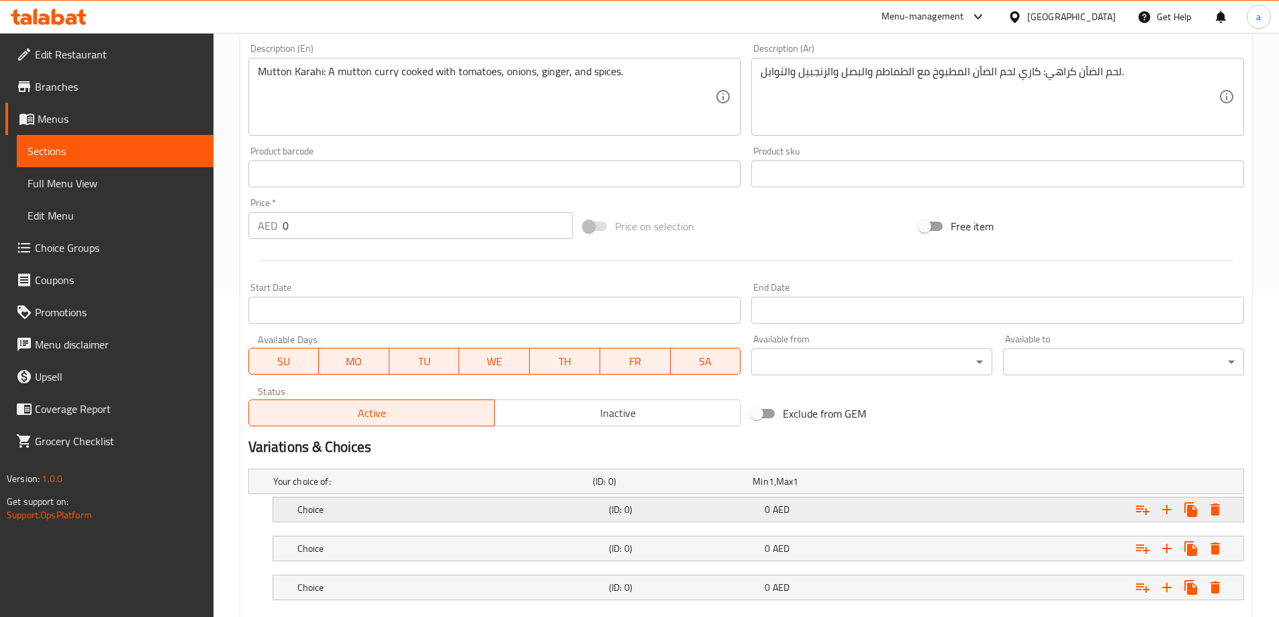
click at [387, 503] on h5 "Choice" at bounding box center [450, 509] width 306 height 13
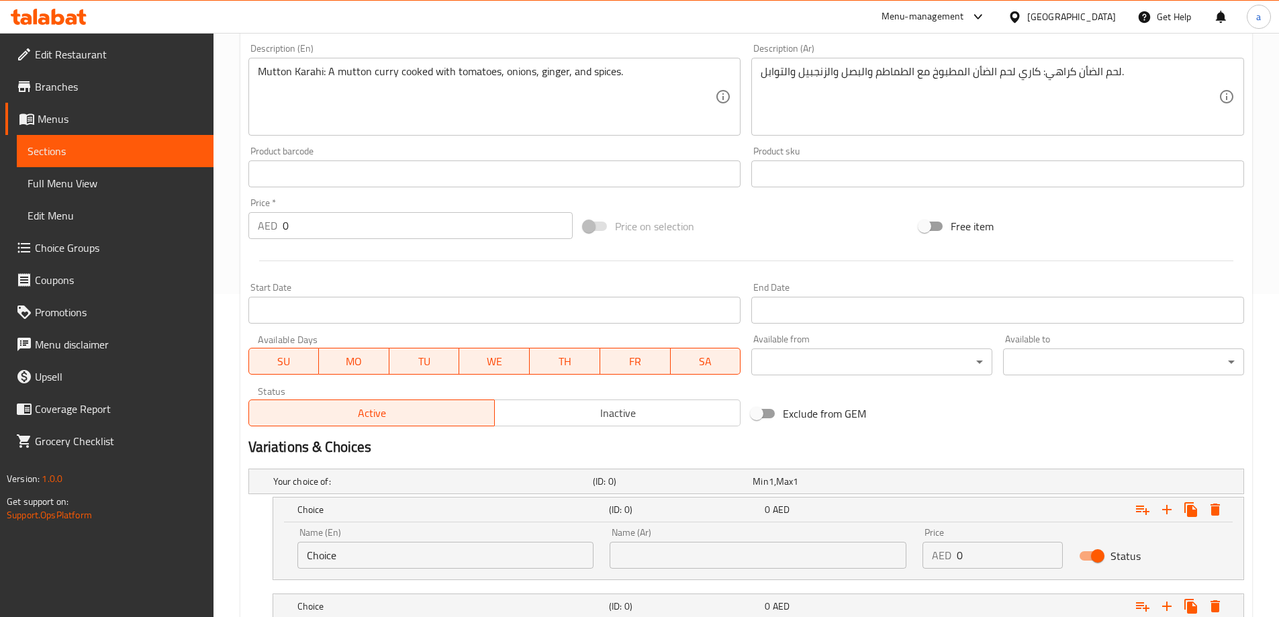
click at [350, 556] on input "Choice" at bounding box center [445, 555] width 297 height 27
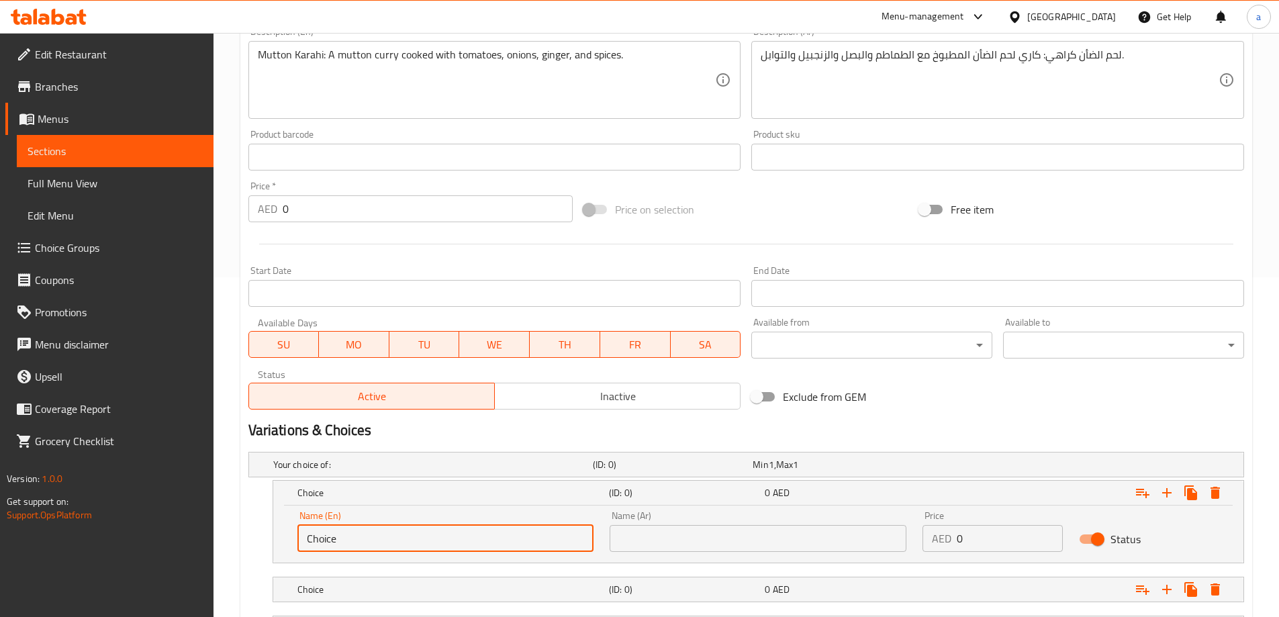
scroll to position [390, 0]
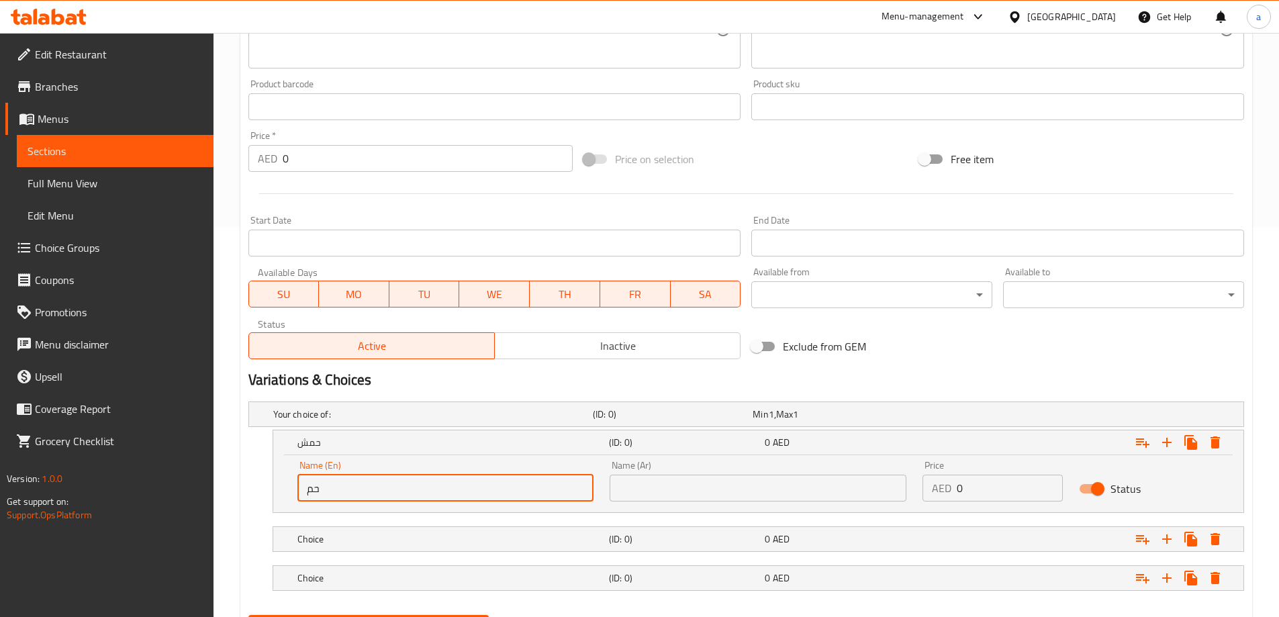
type input "ح"
type input "plate"
click at [650, 491] on input "text" at bounding box center [757, 488] width 297 height 27
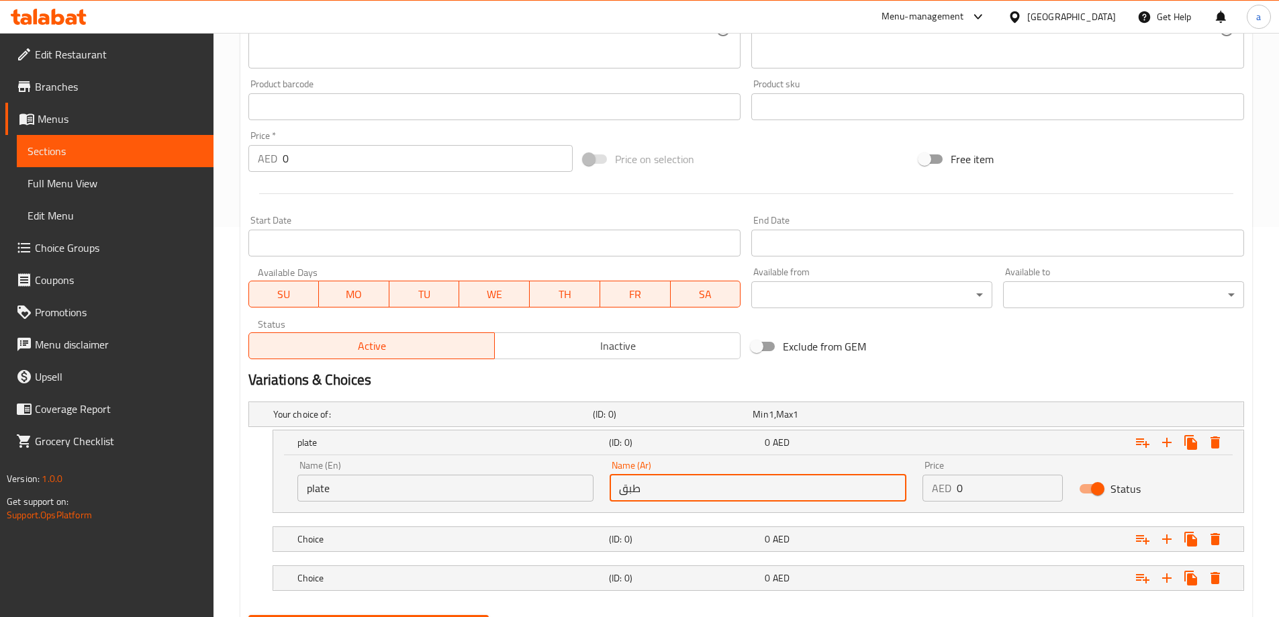
type input "طبق"
click at [979, 487] on input "0" at bounding box center [1009, 488] width 106 height 27
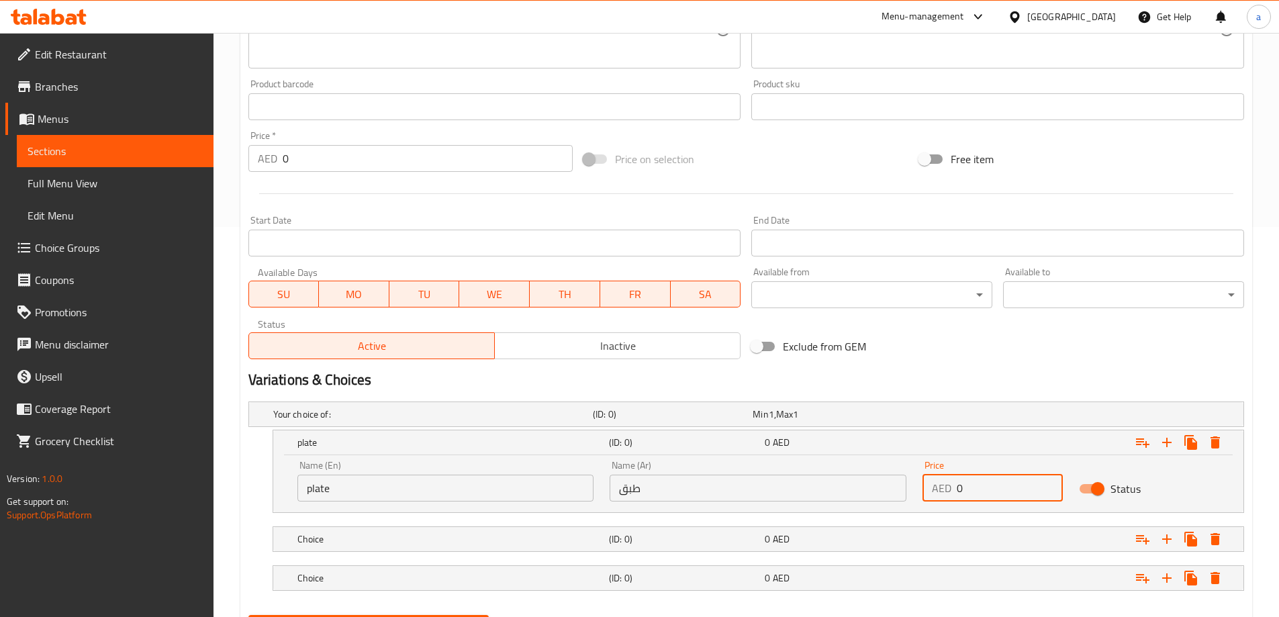
click at [979, 487] on input "0" at bounding box center [1009, 488] width 106 height 27
click at [960, 491] on input "0" at bounding box center [1009, 488] width 106 height 27
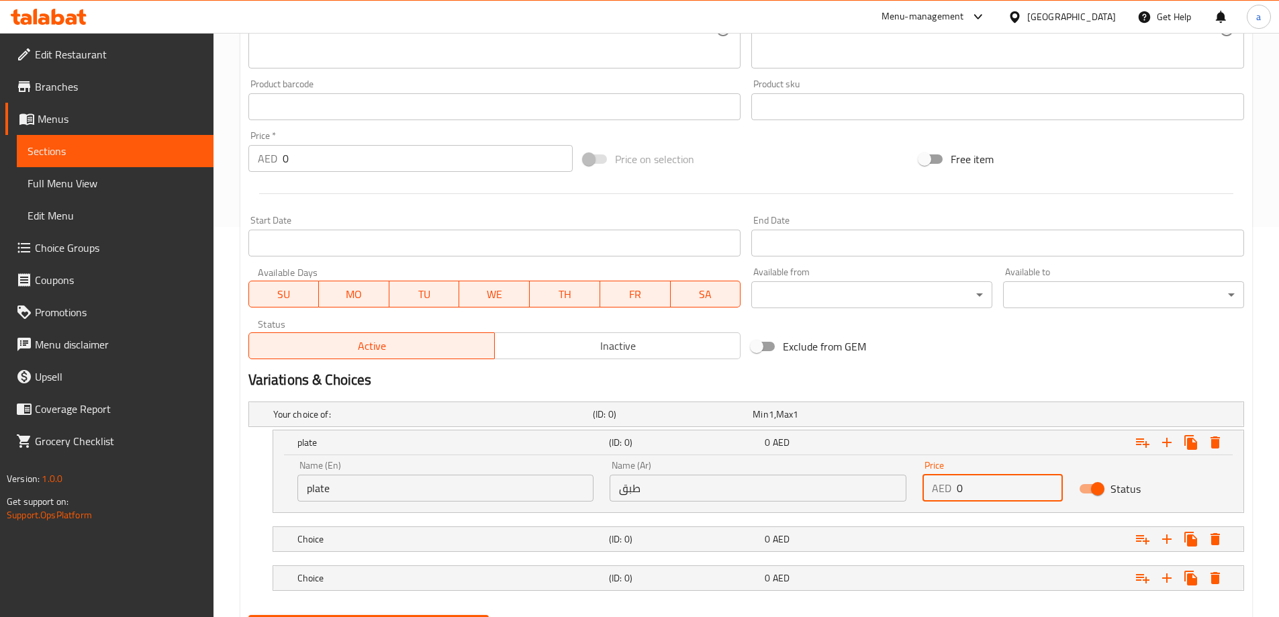
click at [960, 489] on input "0" at bounding box center [1009, 488] width 106 height 27
type input "23"
click at [429, 547] on div "Choice" at bounding box center [450, 539] width 311 height 19
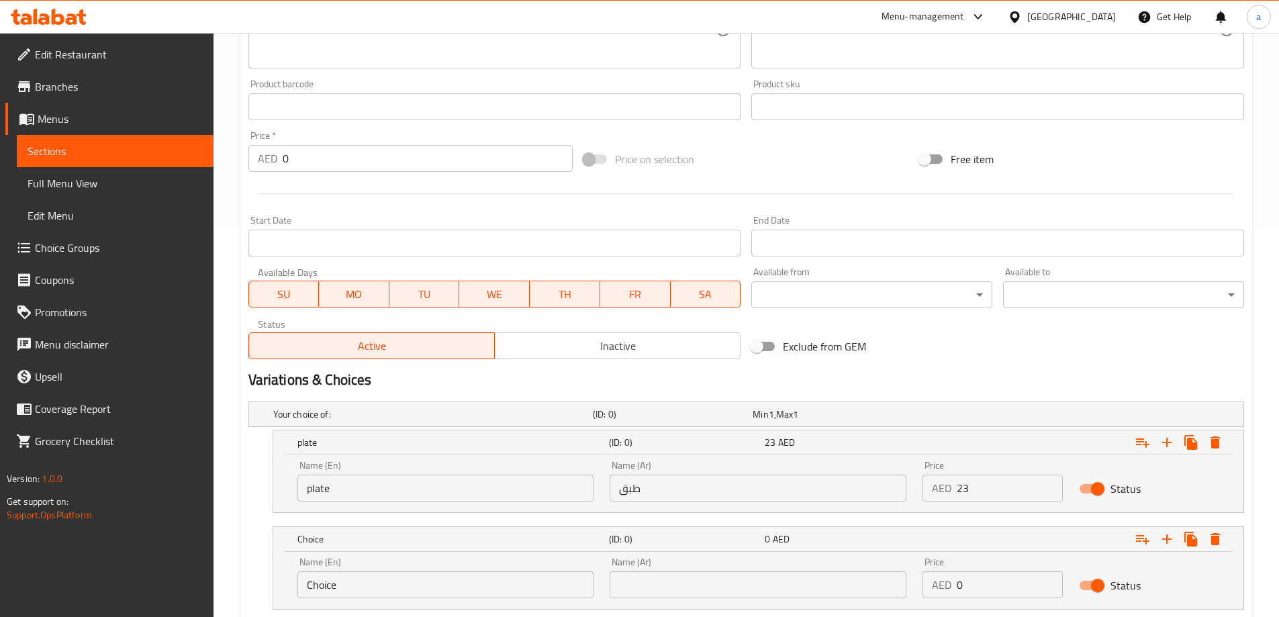
click at [364, 585] on input "Choice" at bounding box center [445, 584] width 297 height 27
click at [364, 585] on input "text" at bounding box center [445, 584] width 297 height 27
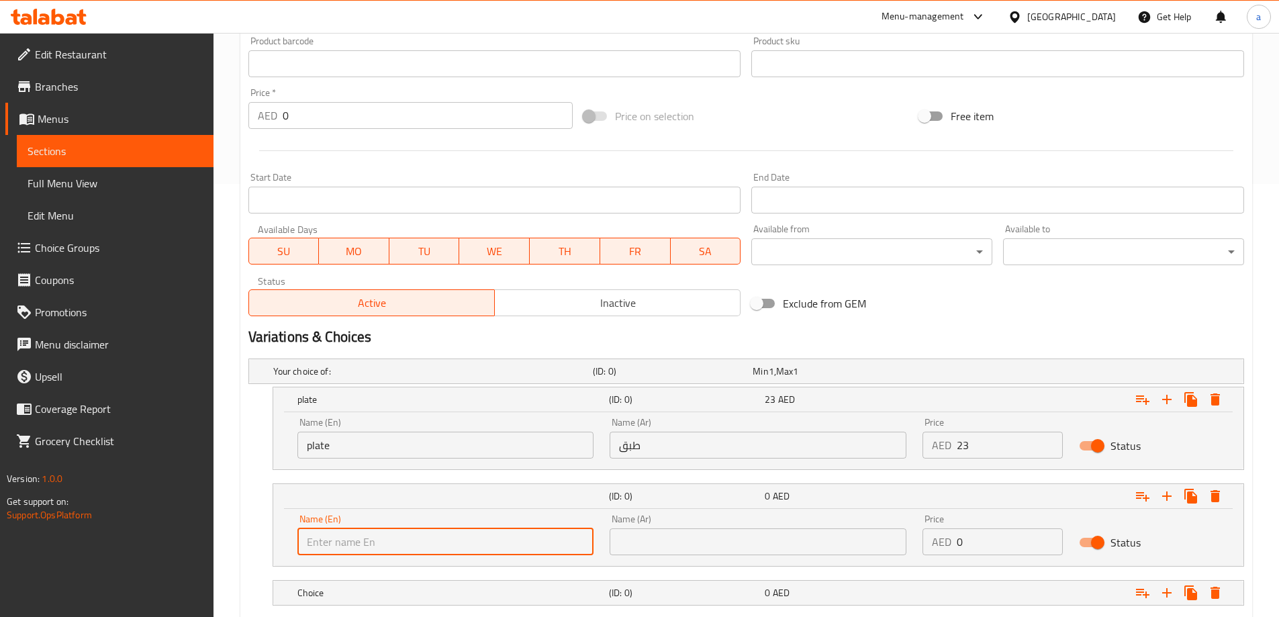
scroll to position [457, 0]
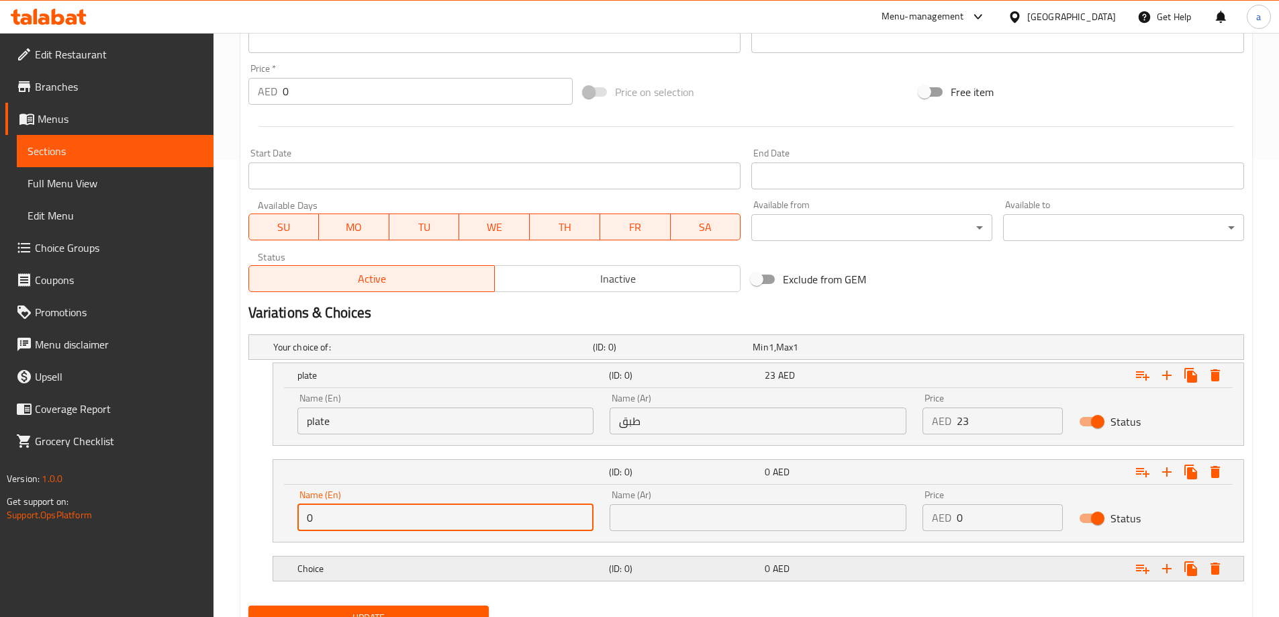
type input "0"
click at [359, 567] on h5 "Choice" at bounding box center [450, 568] width 306 height 13
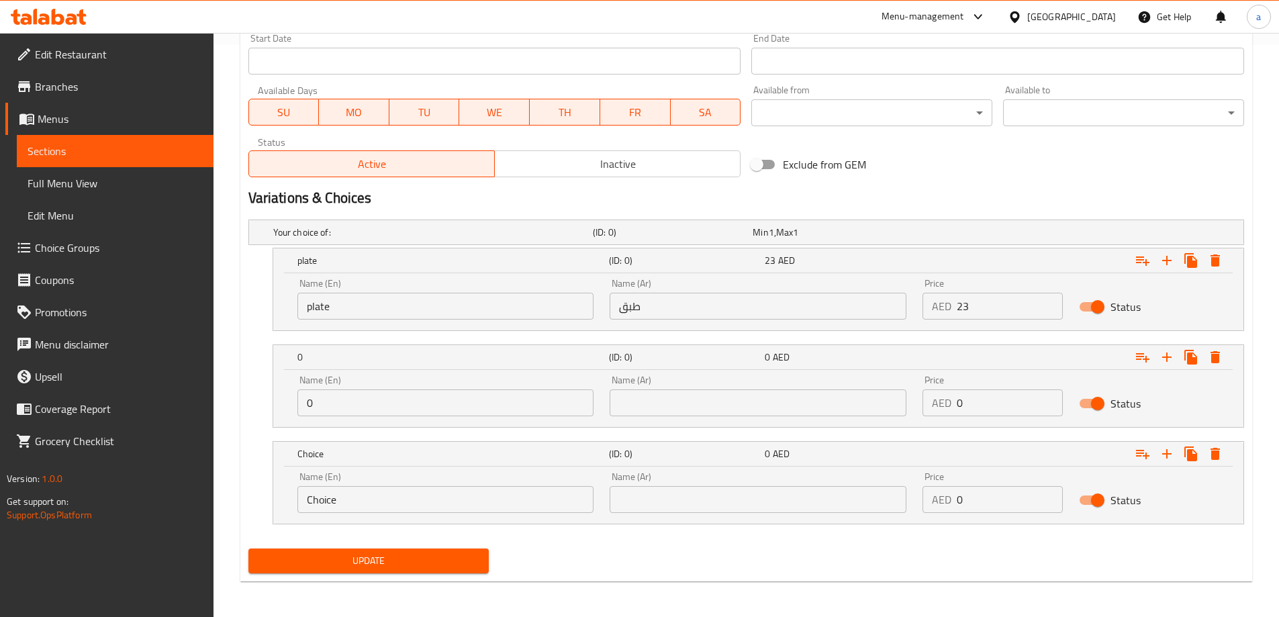
scroll to position [574, 0]
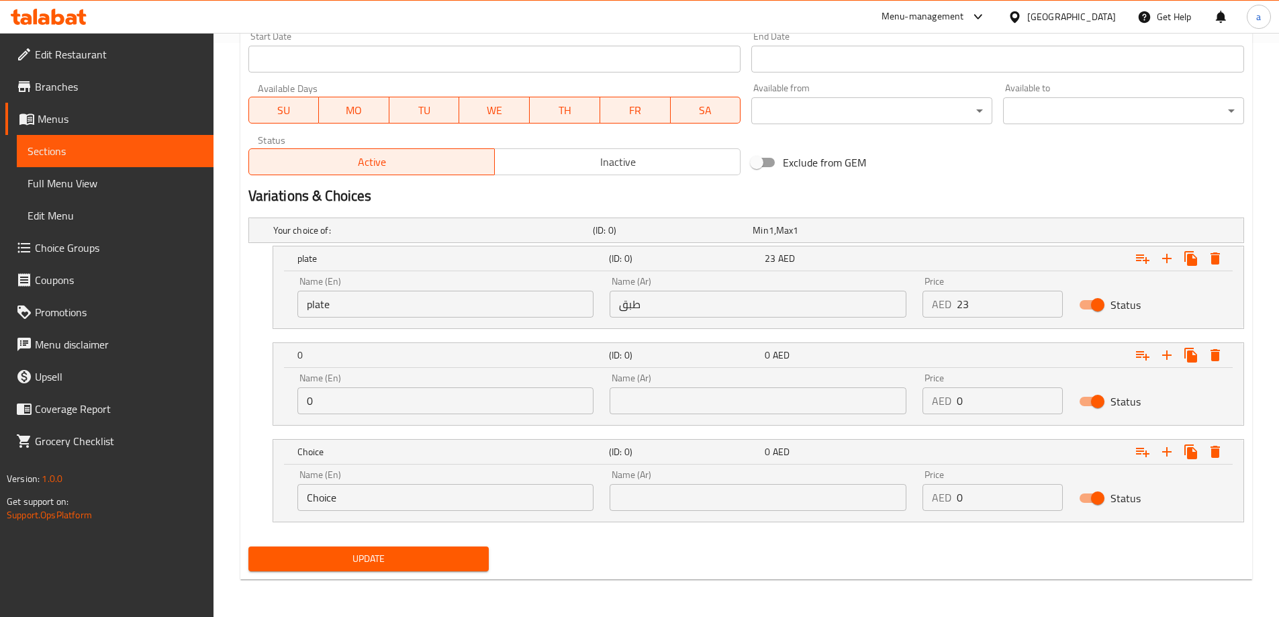
click at [355, 500] on input "Choice" at bounding box center [445, 497] width 297 height 27
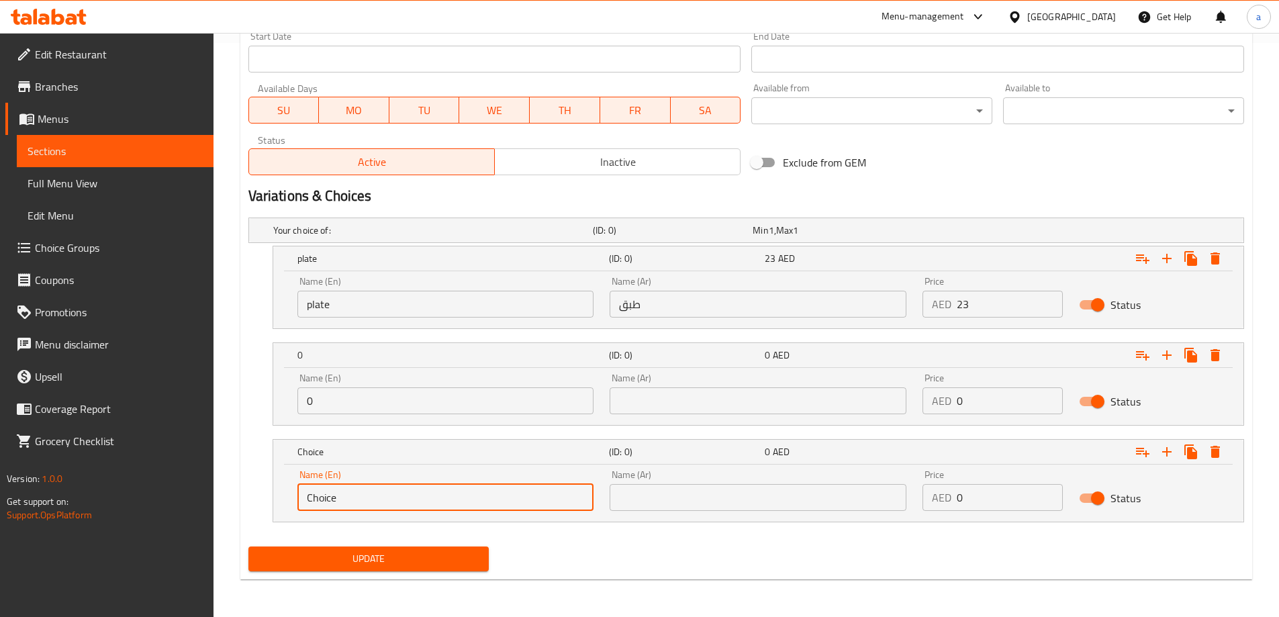
click at [355, 500] on input "Choice" at bounding box center [445, 497] width 297 height 27
click at [355, 500] on input "text" at bounding box center [445, 497] width 297 height 27
click at [332, 500] on input "text" at bounding box center [445, 497] width 297 height 27
click at [342, 401] on input "0" at bounding box center [445, 400] width 297 height 27
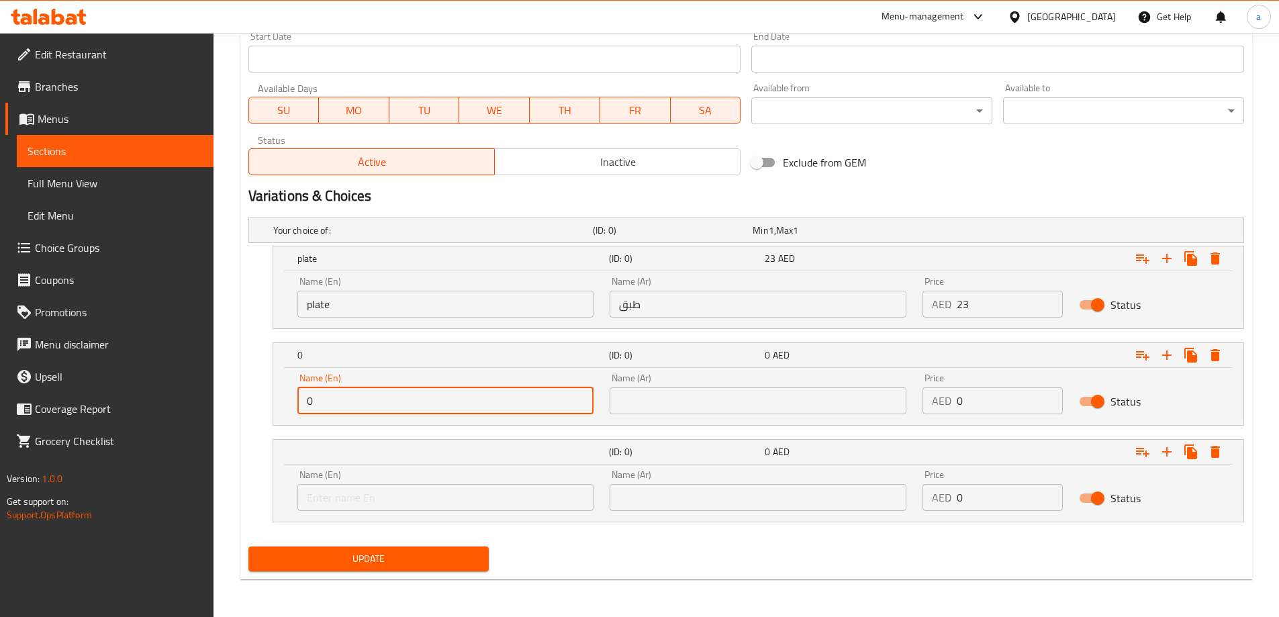
click at [342, 401] on input "0" at bounding box center [445, 400] width 297 height 27
click at [342, 401] on input "text" at bounding box center [445, 400] width 297 height 27
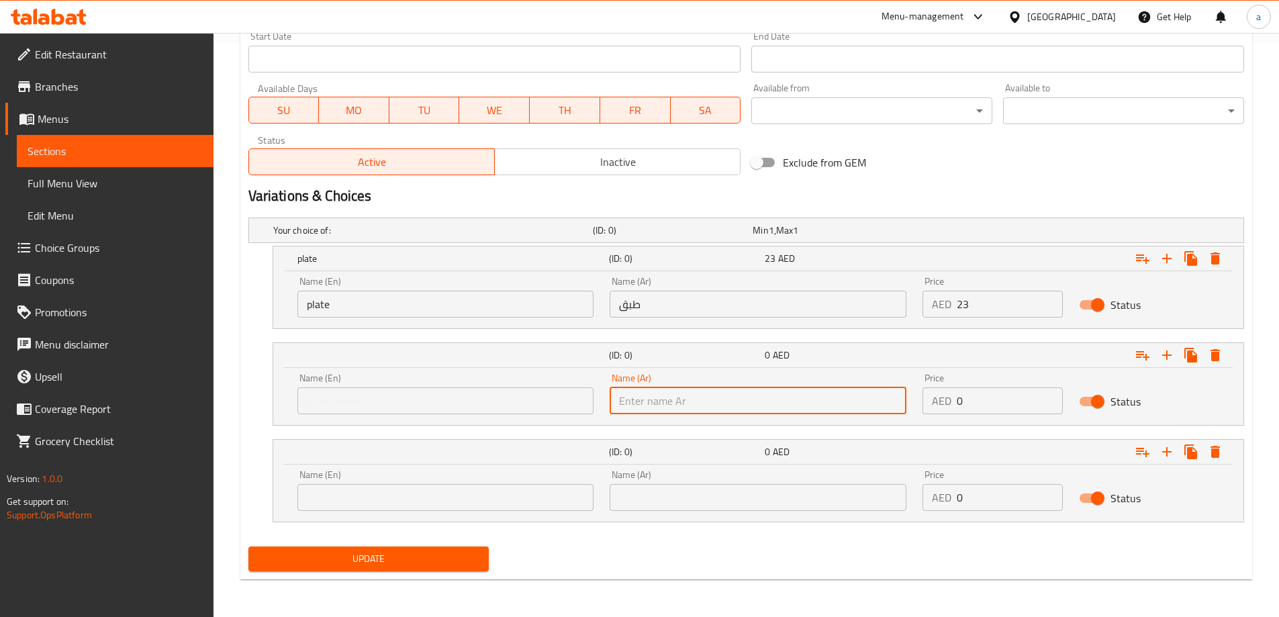
click at [635, 399] on input "text" at bounding box center [757, 400] width 297 height 27
click at [516, 397] on input "text" at bounding box center [445, 400] width 297 height 27
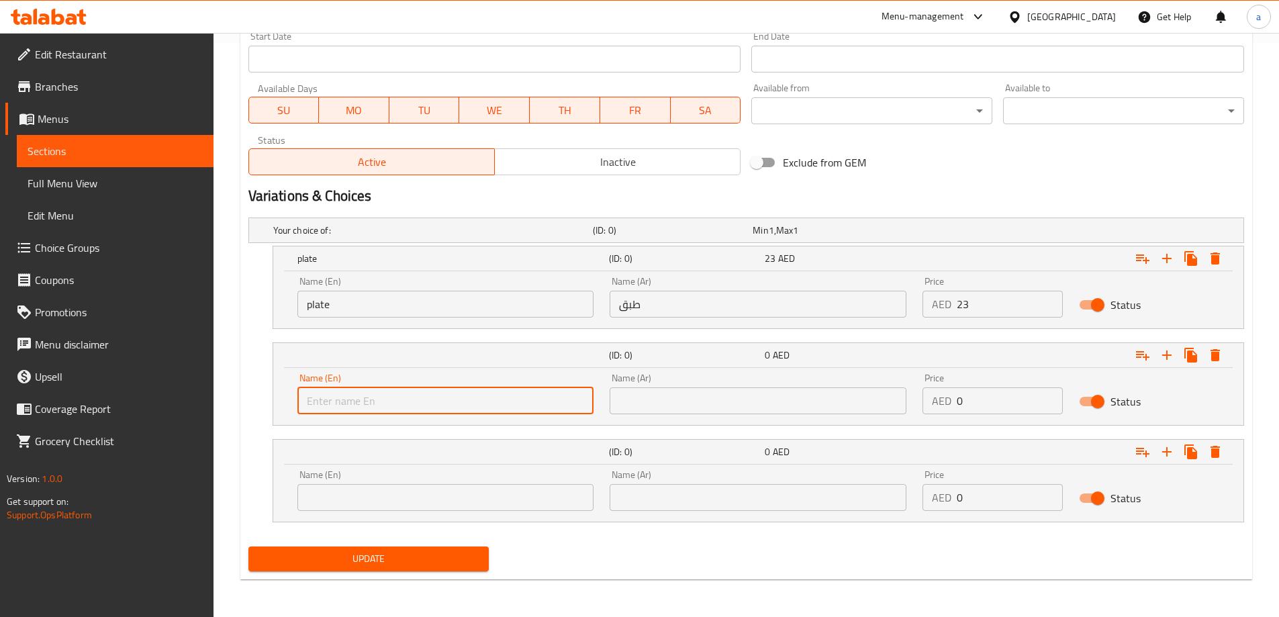
click at [362, 398] on input "text" at bounding box center [445, 400] width 297 height 27
click at [362, 397] on input "text" at bounding box center [445, 400] width 297 height 27
paste input "1/2 Kilo/kg"
type input "1/2 Kilo/kg"
click at [641, 399] on input "text" at bounding box center [757, 400] width 297 height 27
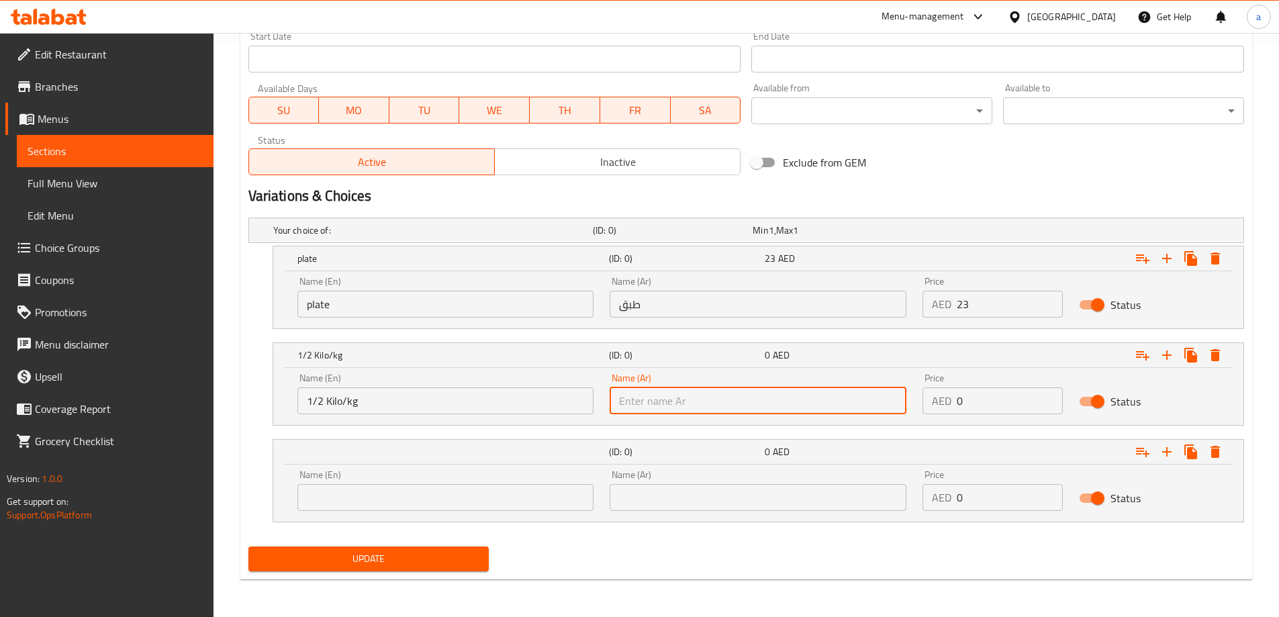
click at [681, 405] on input "text" at bounding box center [757, 400] width 297 height 27
paste input "1/2 كيلو/كجم"
type input "1/2 كيلو/كجم"
click at [985, 405] on input "0" at bounding box center [1009, 400] width 106 height 27
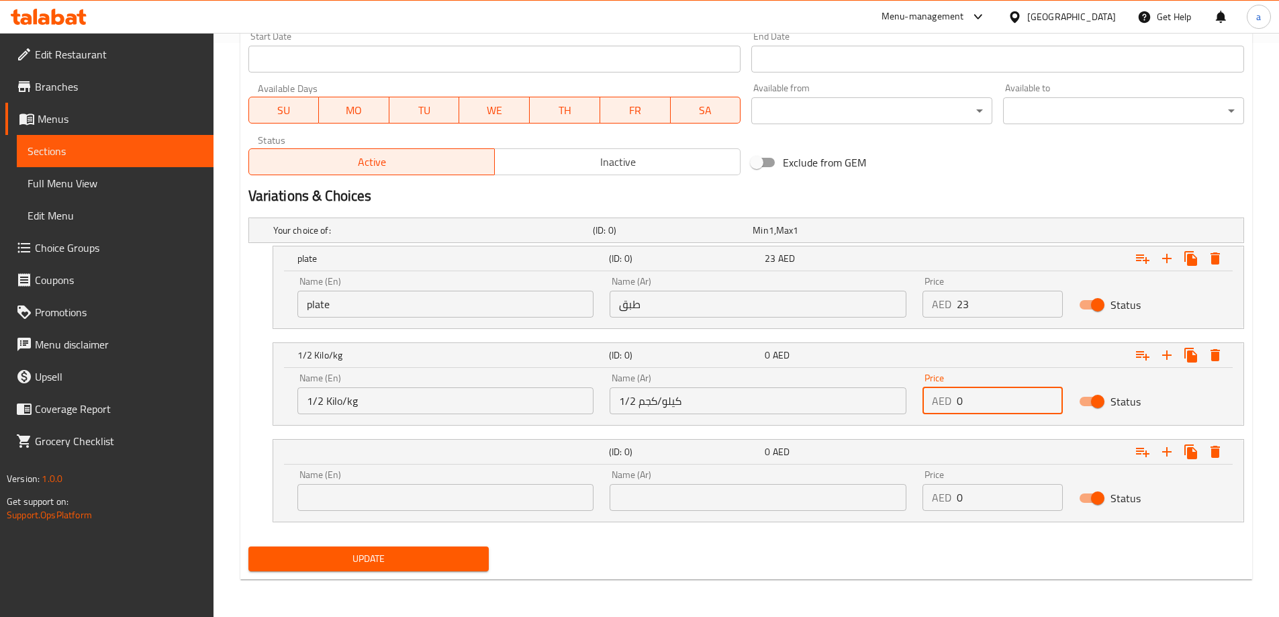
click at [971, 405] on input "0" at bounding box center [1009, 400] width 106 height 27
click at [966, 401] on input "0" at bounding box center [1009, 400] width 106 height 27
click at [965, 401] on input "0" at bounding box center [1009, 400] width 106 height 27
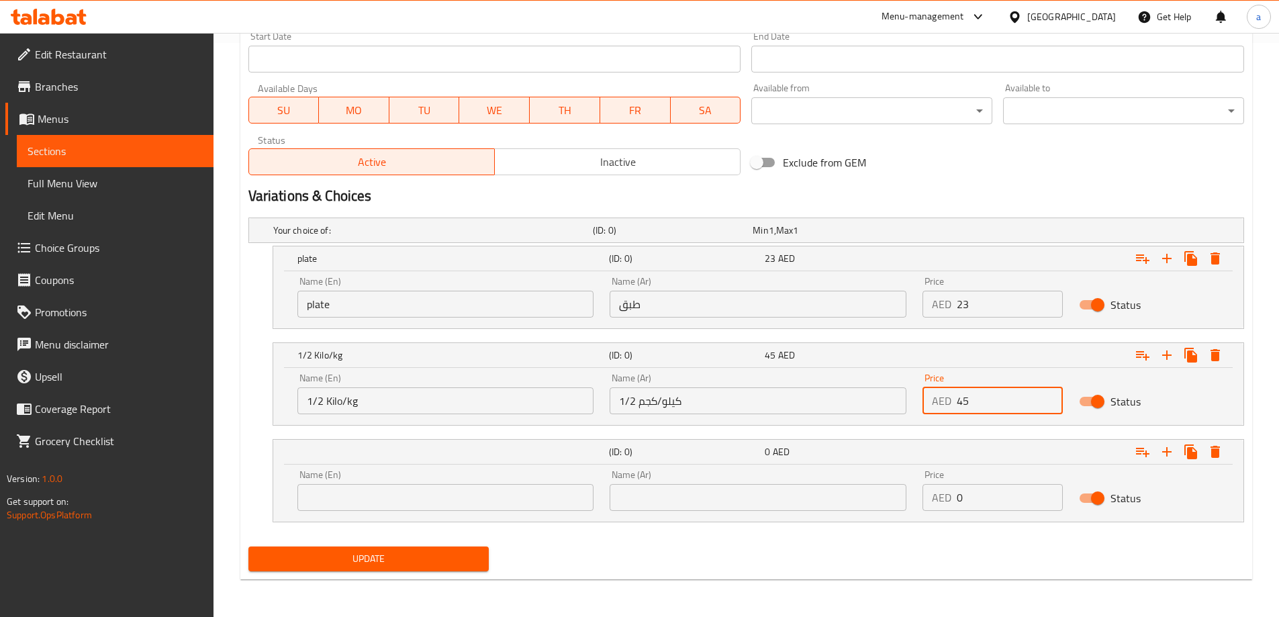
type input "45"
click at [409, 498] on input "text" at bounding box center [445, 497] width 297 height 27
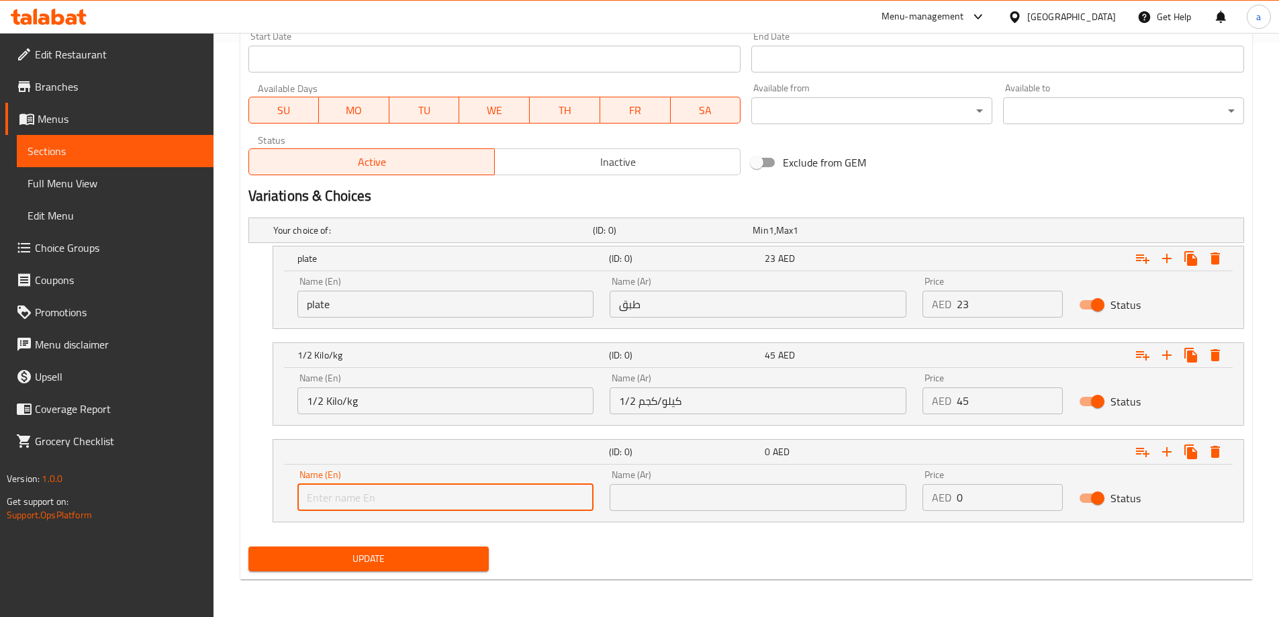
click at [409, 498] on input "text" at bounding box center [445, 497] width 297 height 27
paste input "1 Kilo/kg"
type input "1 Kilo/kg"
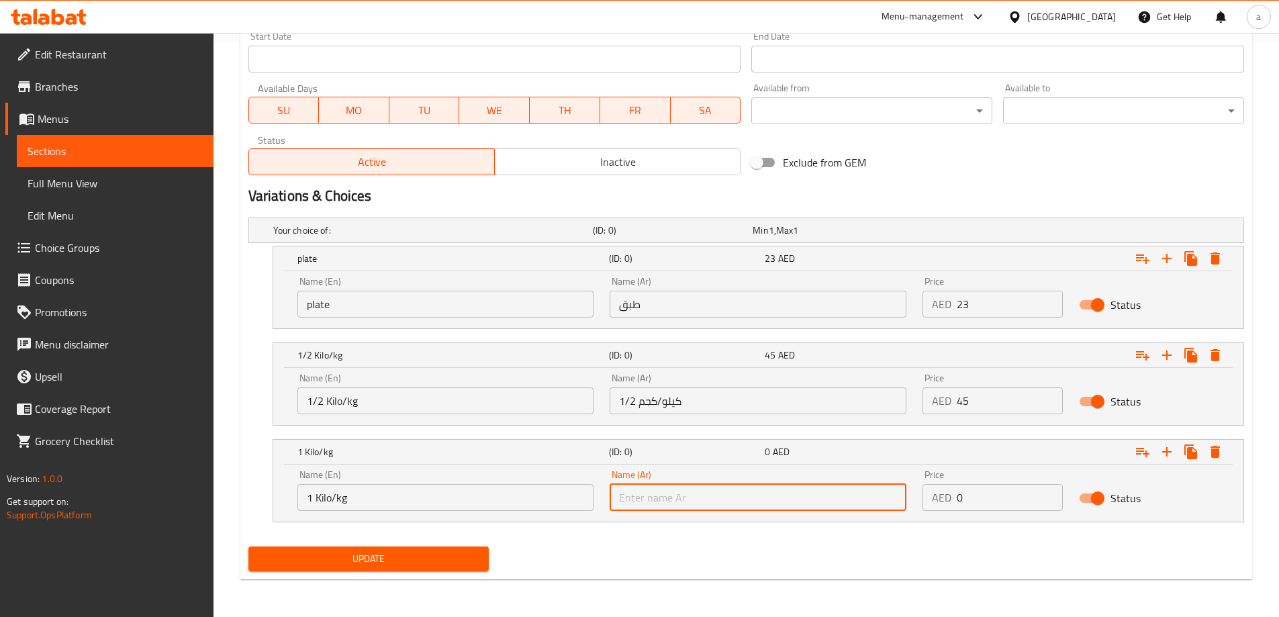
drag, startPoint x: 679, startPoint y: 493, endPoint x: 668, endPoint y: 484, distance: 14.4
click at [679, 494] on input "text" at bounding box center [757, 497] width 297 height 27
paste input "1 كيلو /كجم"
type input "1 كيلو /كجم"
click at [984, 500] on input "0" at bounding box center [1009, 497] width 106 height 27
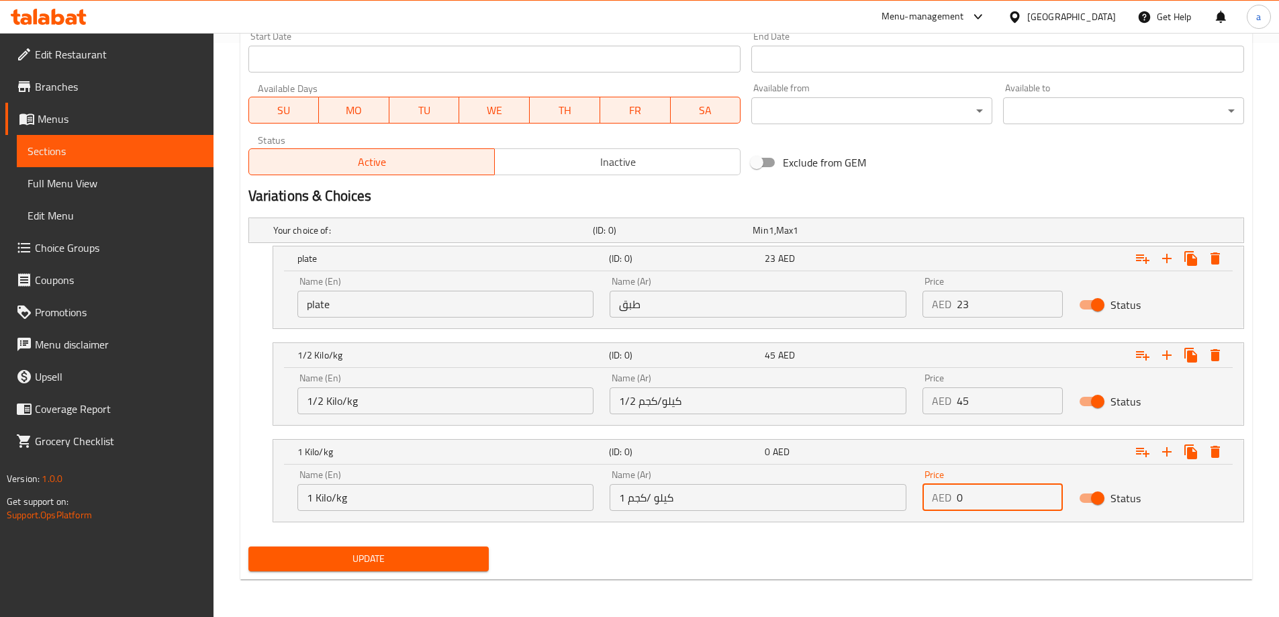
click at [984, 500] on input "0" at bounding box center [1009, 497] width 106 height 27
type input "98"
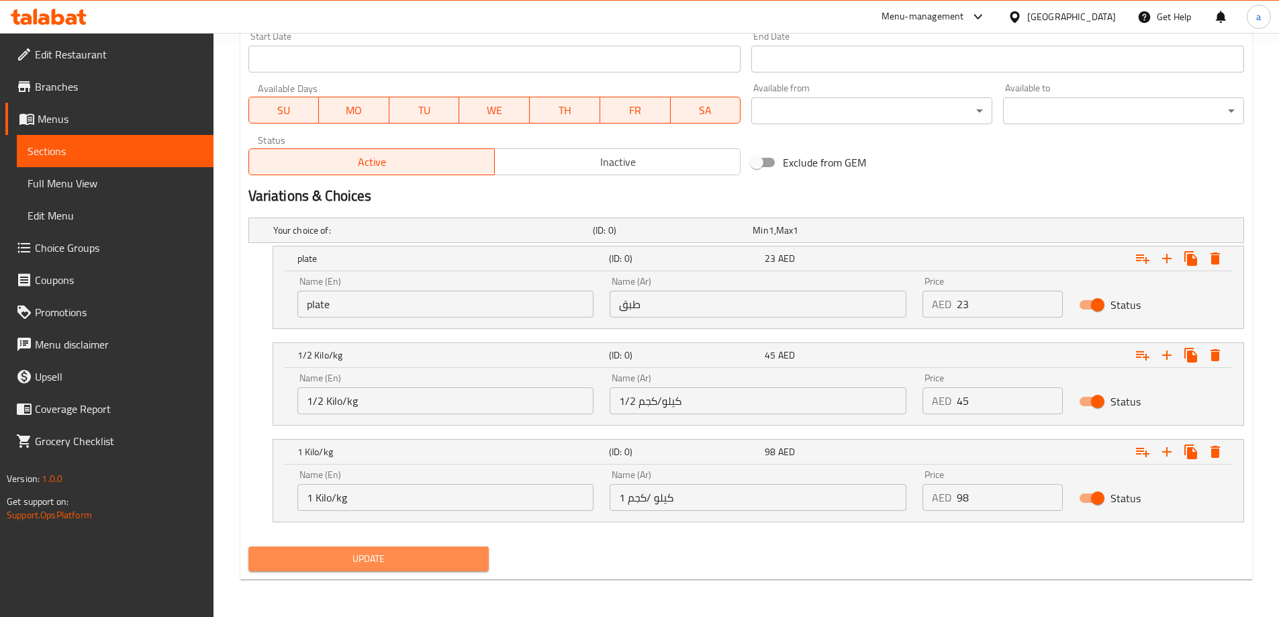
click at [430, 562] on span "Update" at bounding box center [368, 558] width 219 height 17
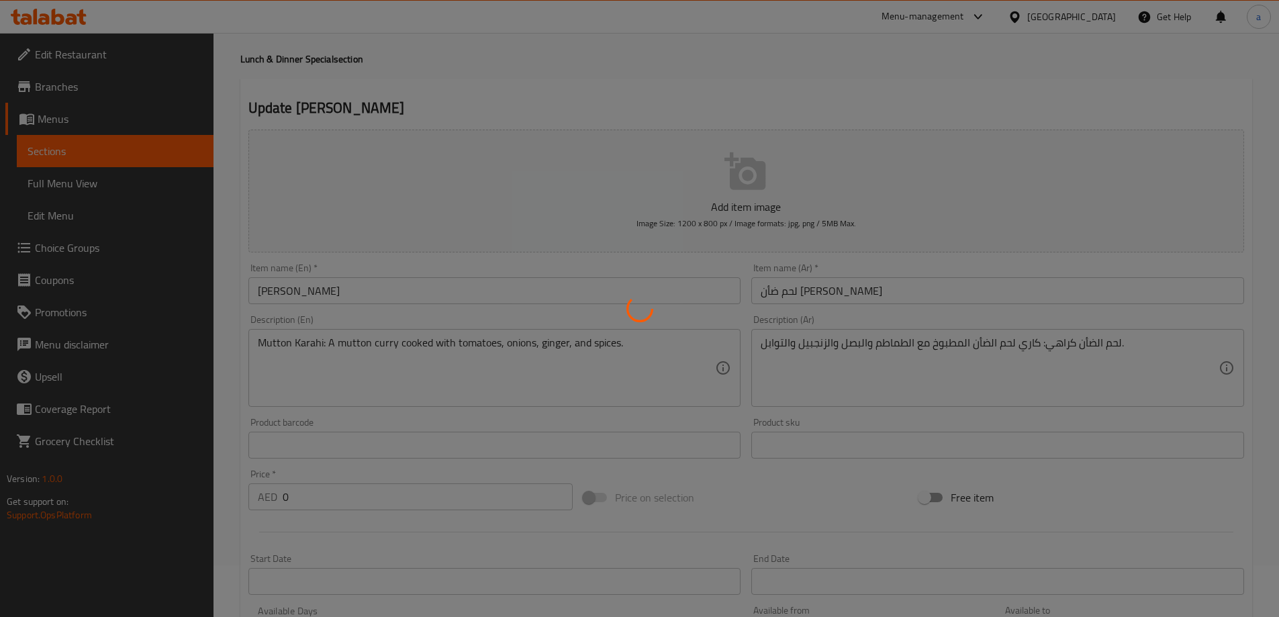
scroll to position [0, 0]
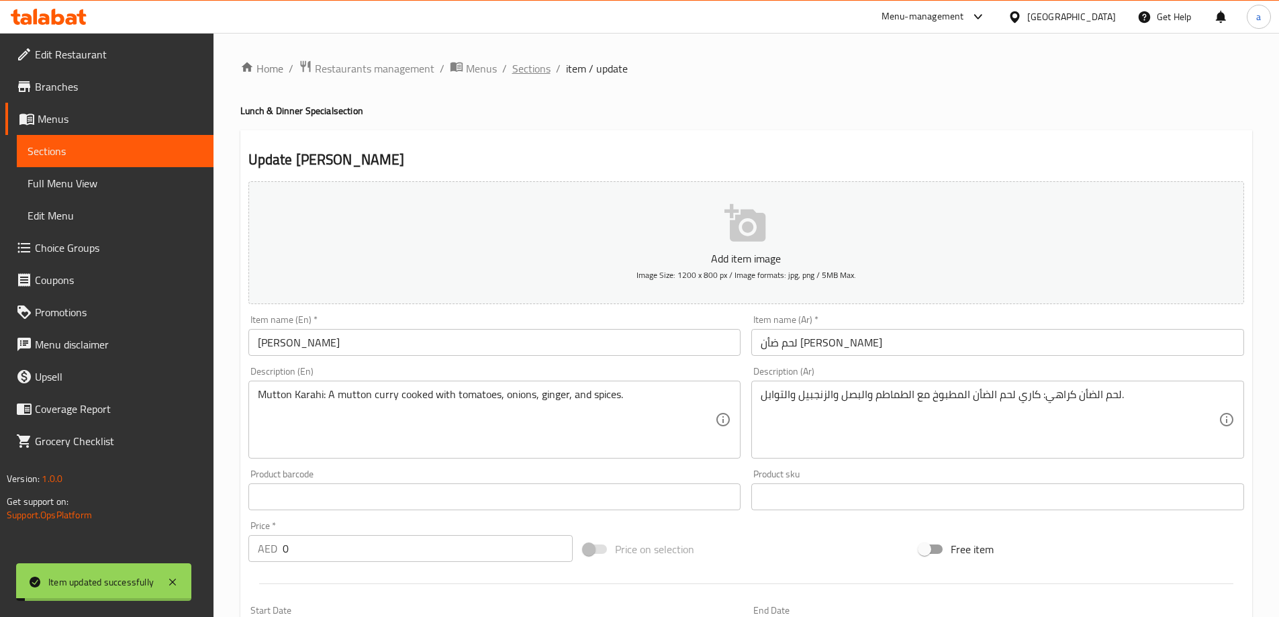
click at [526, 77] on span "Sections" at bounding box center [531, 68] width 38 height 16
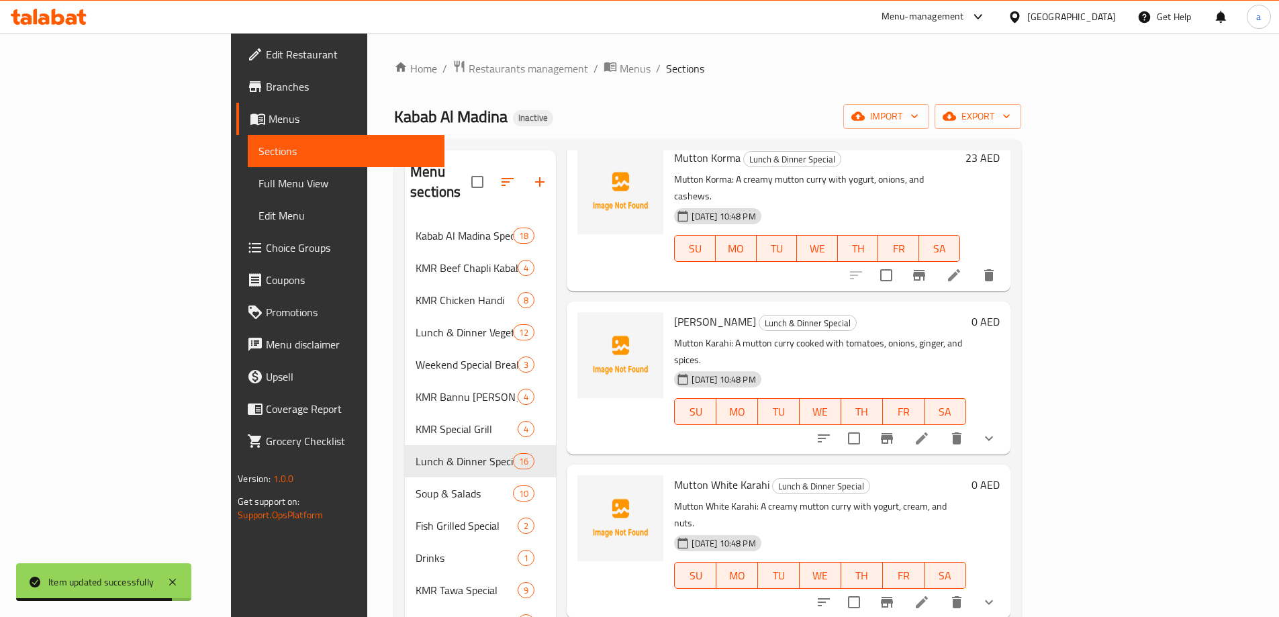
scroll to position [1544, 0]
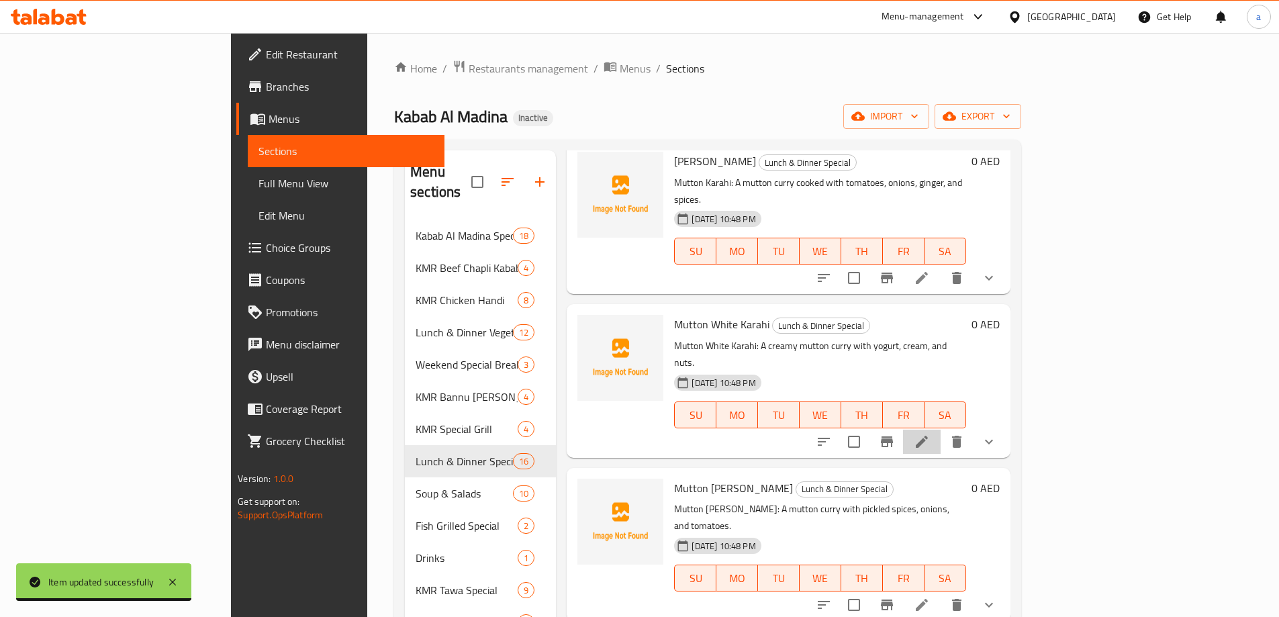
click at [940, 430] on li at bounding box center [922, 442] width 38 height 24
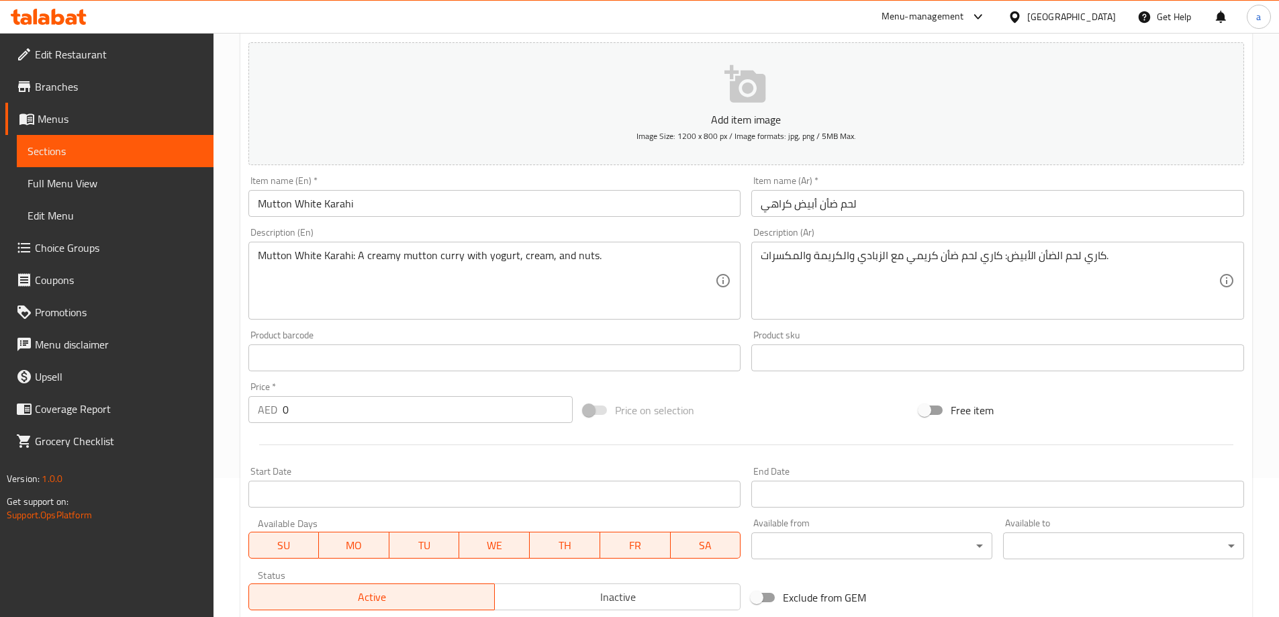
scroll to position [362, 0]
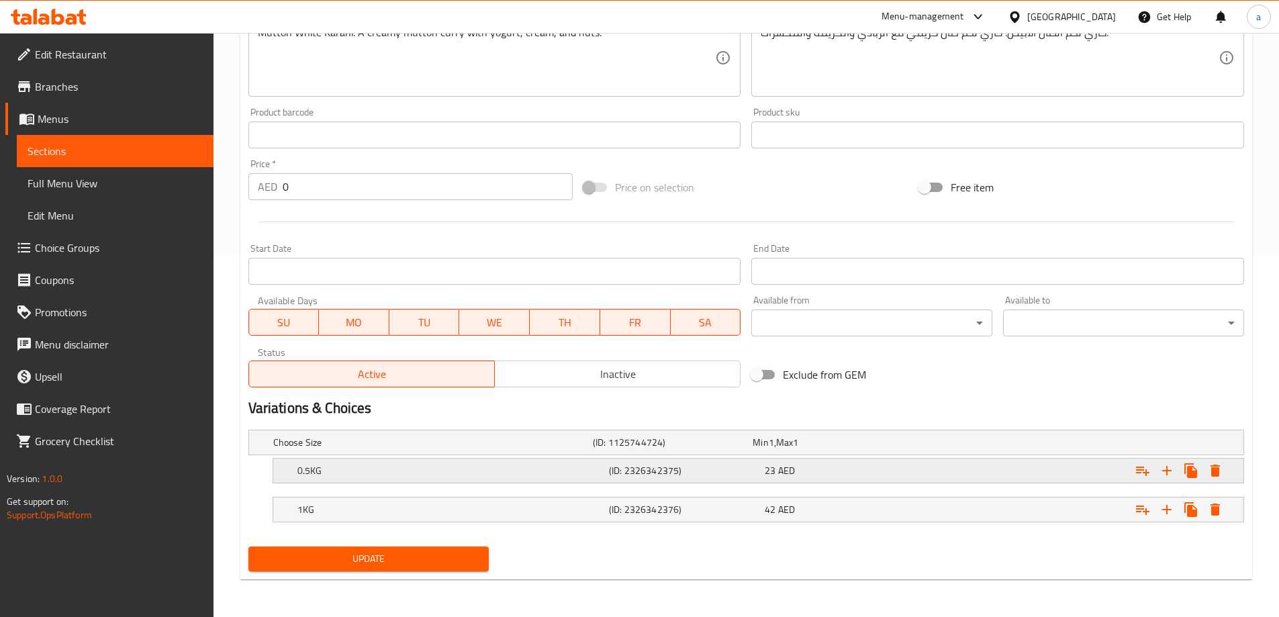
click at [820, 476] on div "23 AED" at bounding box center [839, 470] width 150 height 13
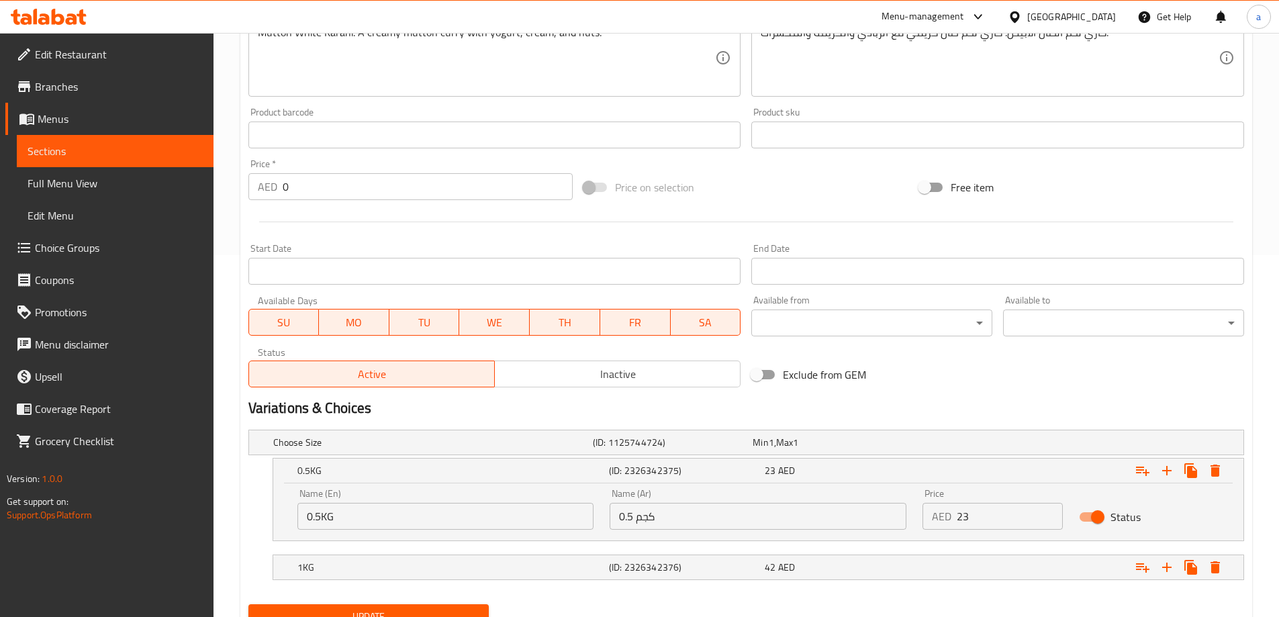
click at [970, 515] on input "23" at bounding box center [1009, 516] width 106 height 27
type input "52"
click at [891, 569] on div "42 AED" at bounding box center [839, 566] width 150 height 13
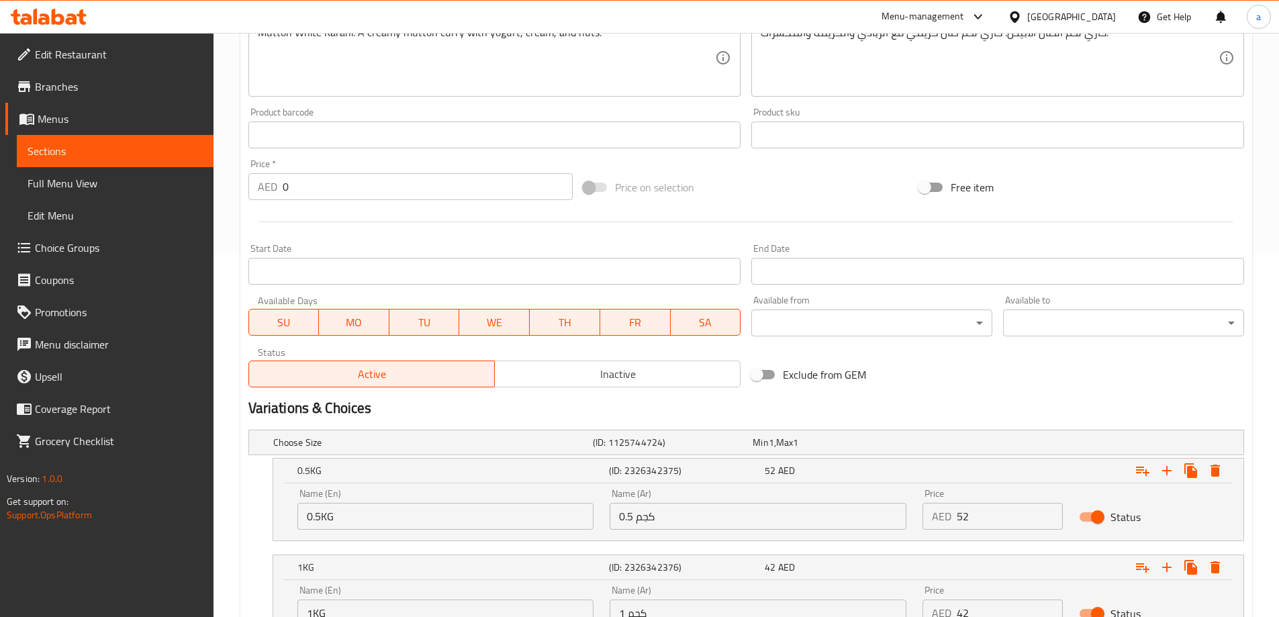
scroll to position [429, 0]
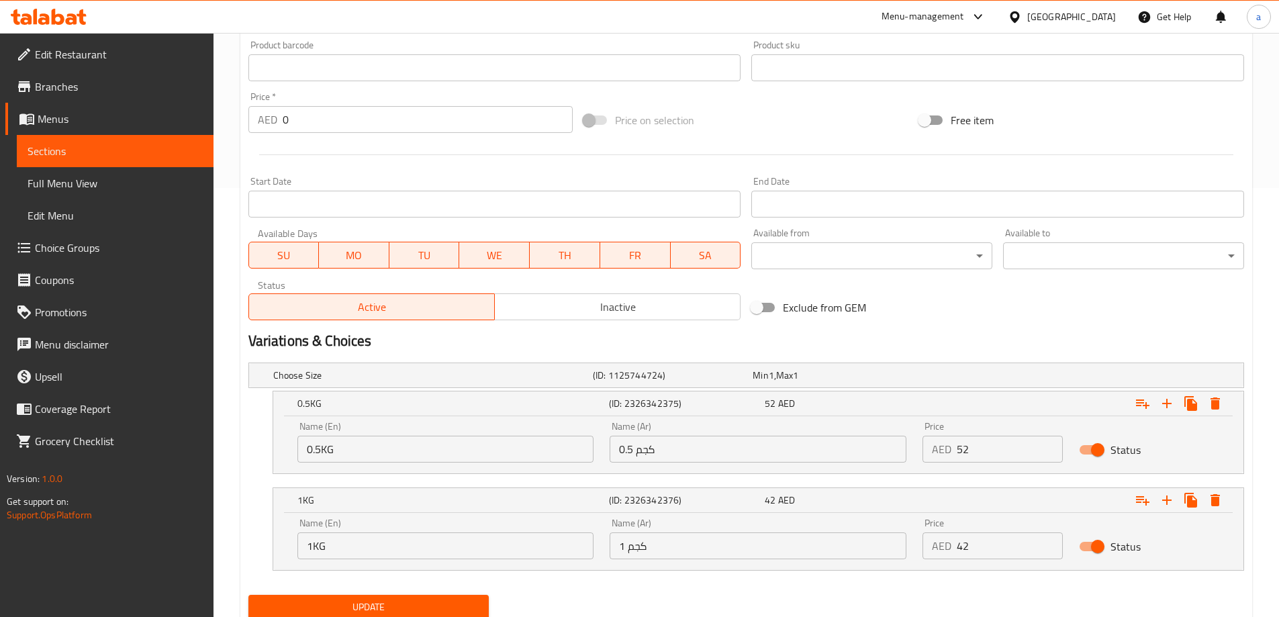
click at [976, 544] on input "42" at bounding box center [1009, 545] width 106 height 27
type input "105"
click at [445, 604] on span "Update" at bounding box center [368, 607] width 219 height 17
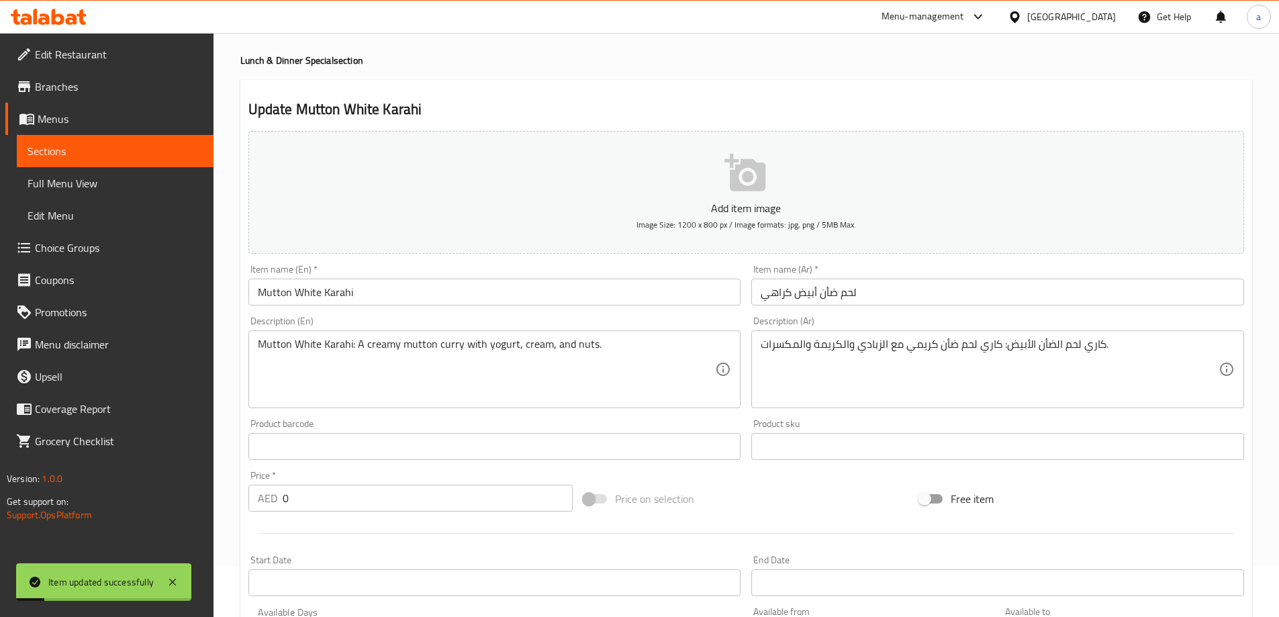
scroll to position [0, 0]
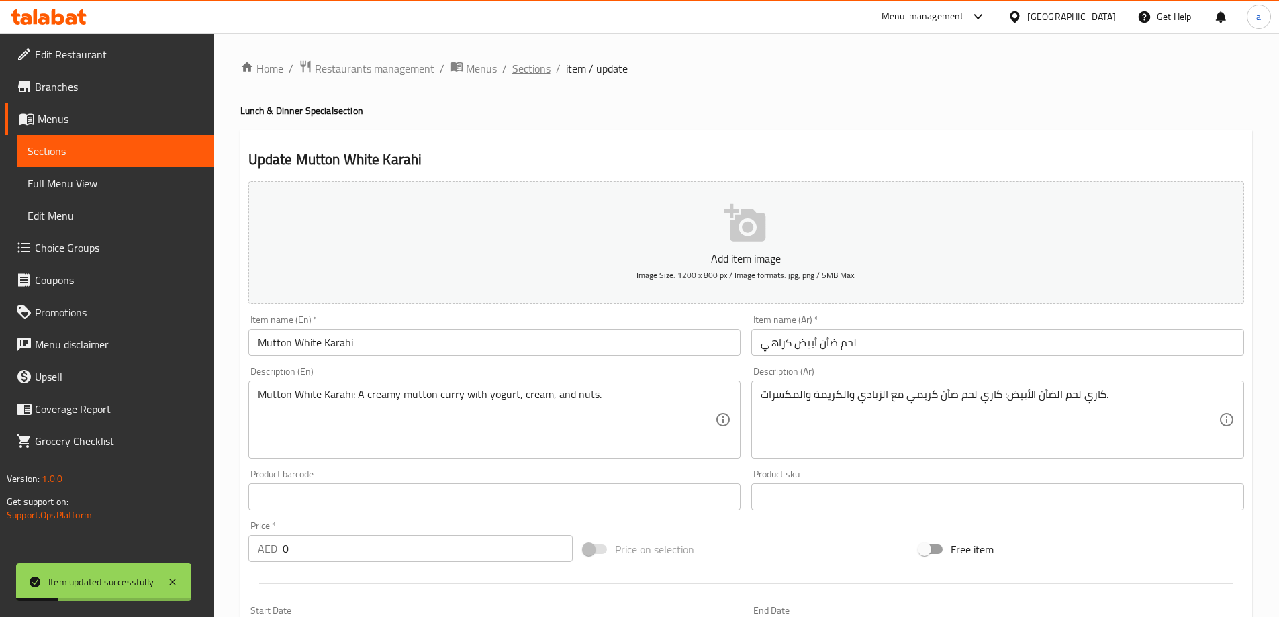
click at [528, 71] on span "Sections" at bounding box center [531, 68] width 38 height 16
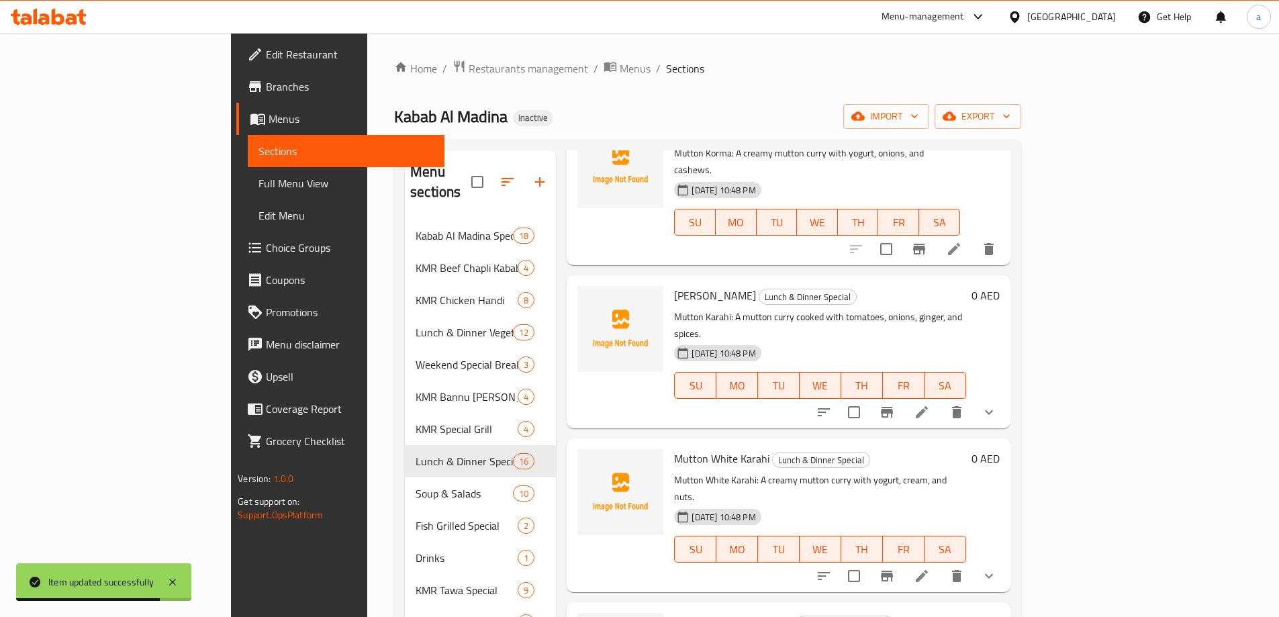
scroll to position [1477, 0]
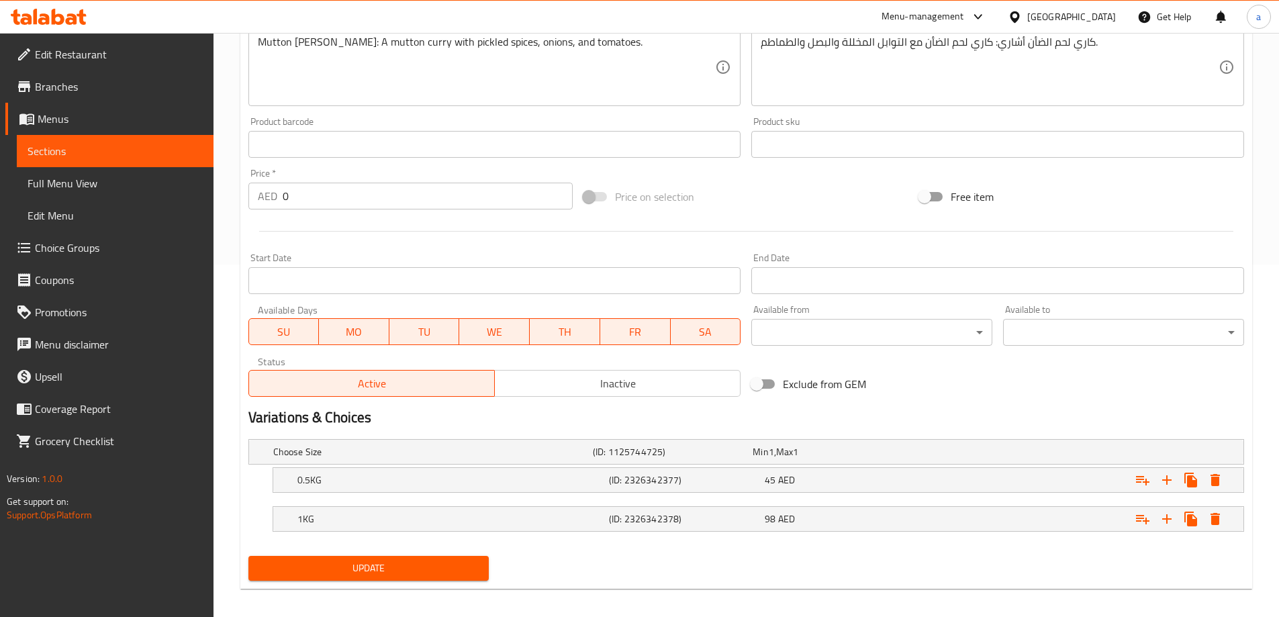
scroll to position [362, 0]
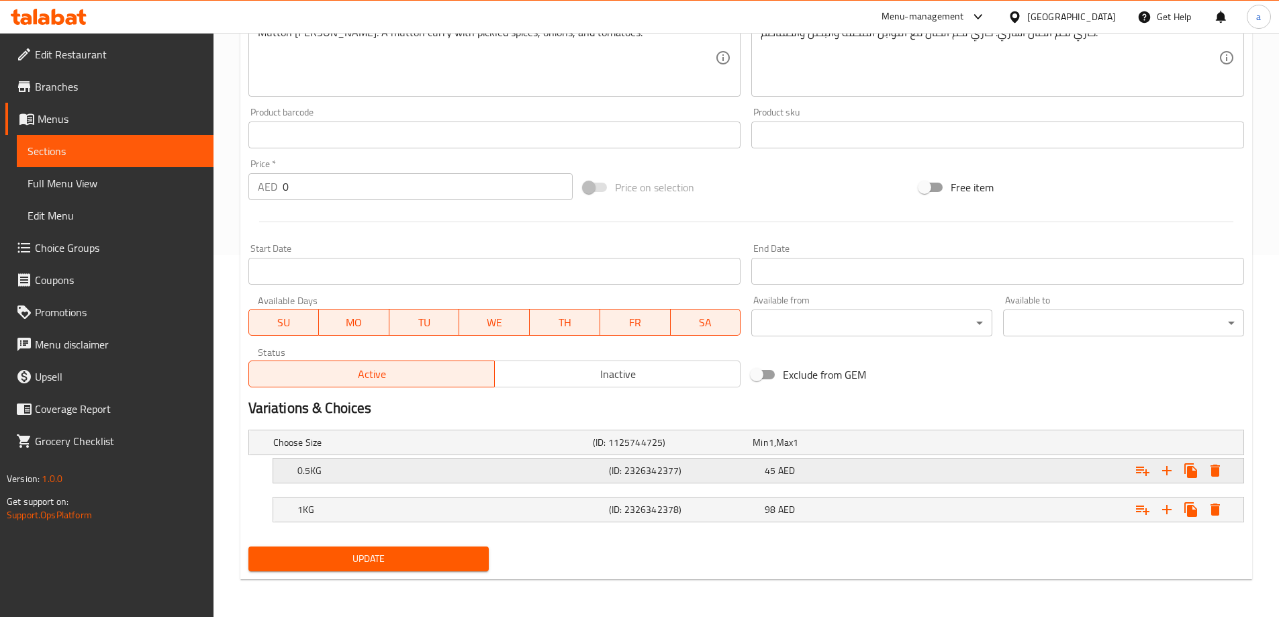
click at [809, 466] on div "45 AED" at bounding box center [839, 470] width 150 height 13
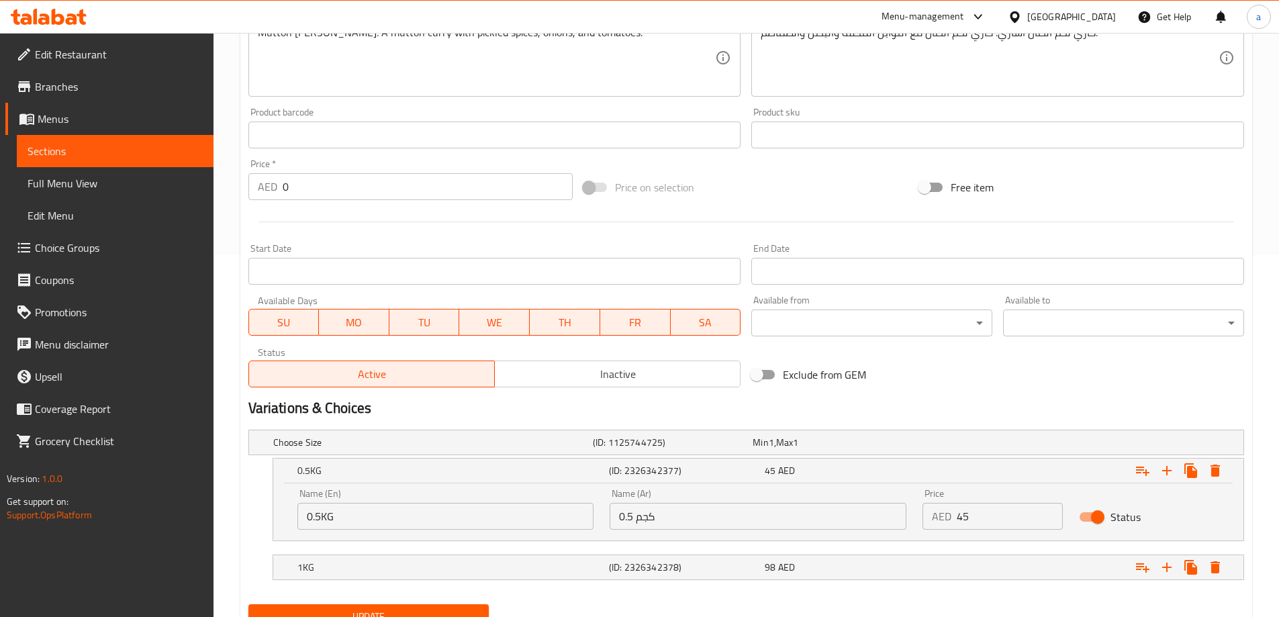
click at [985, 523] on input "45" at bounding box center [1009, 516] width 106 height 27
type input "48"
click at [939, 570] on div "Expand" at bounding box center [1073, 567] width 311 height 30
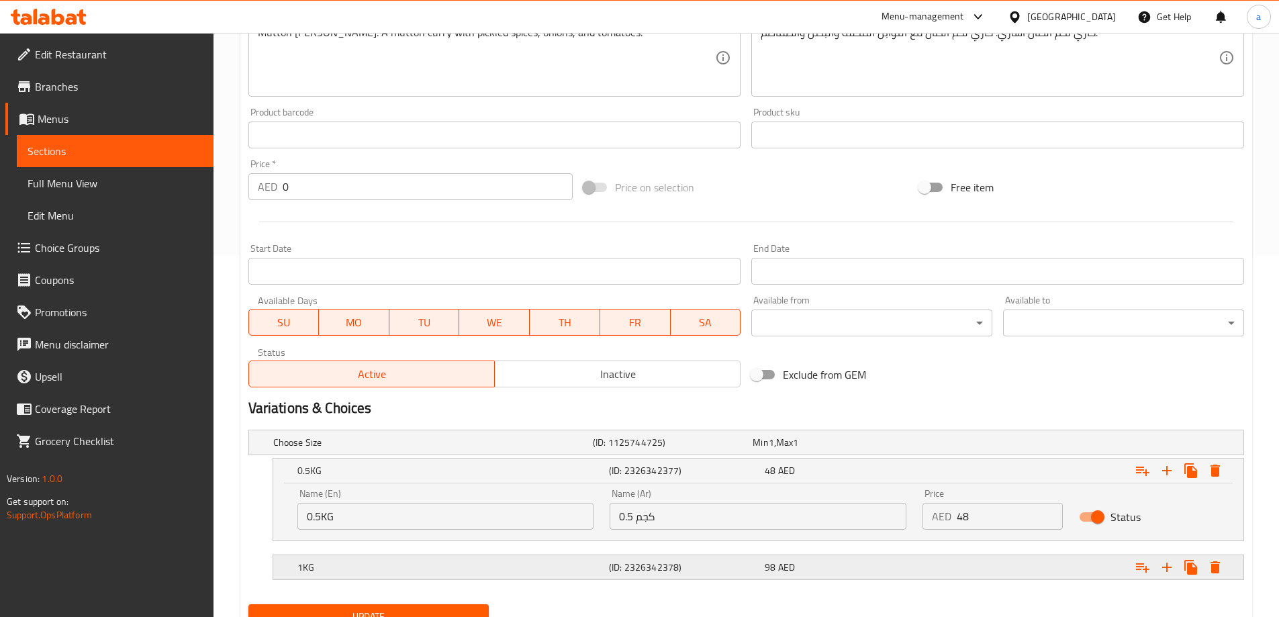
click at [939, 570] on div "Expand" at bounding box center [1073, 567] width 311 height 30
click at [955, 569] on div "Expand" at bounding box center [1073, 567] width 311 height 30
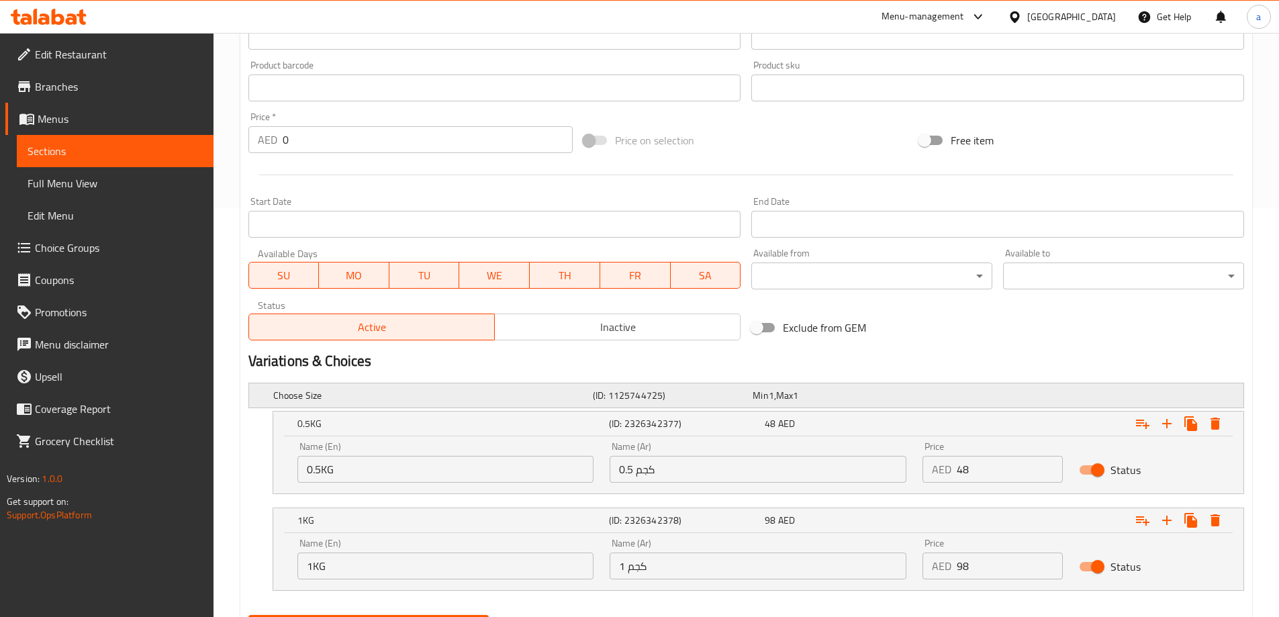
scroll to position [410, 0]
click at [975, 568] on input "98" at bounding box center [1009, 564] width 106 height 27
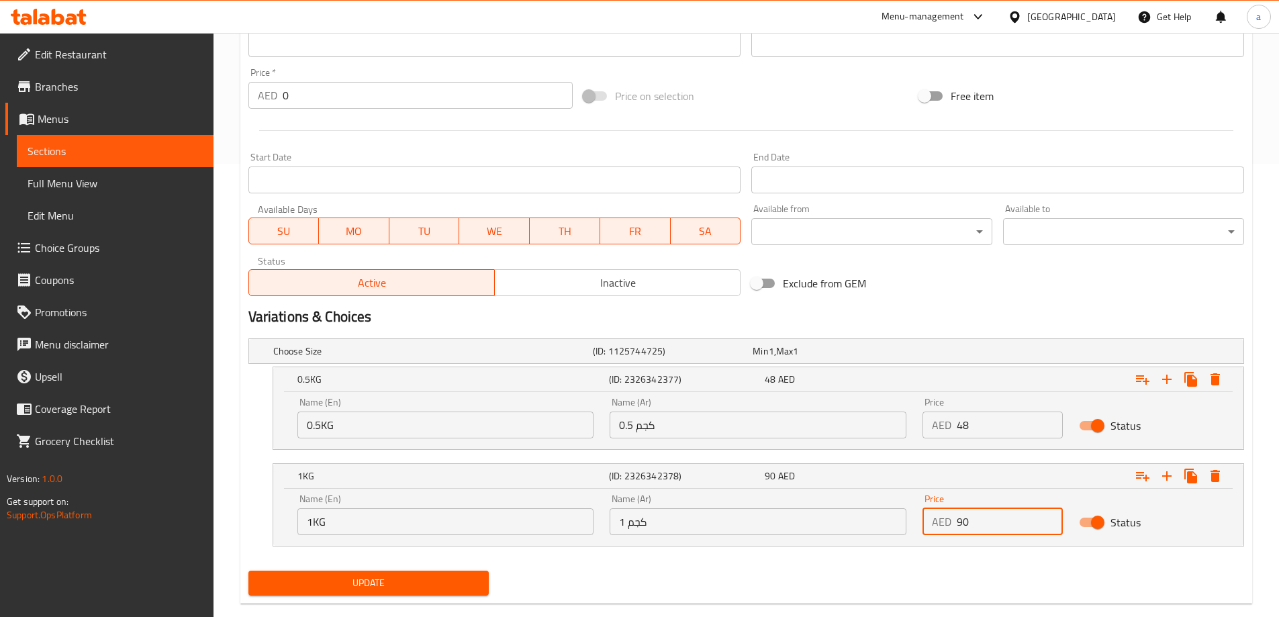
scroll to position [477, 0]
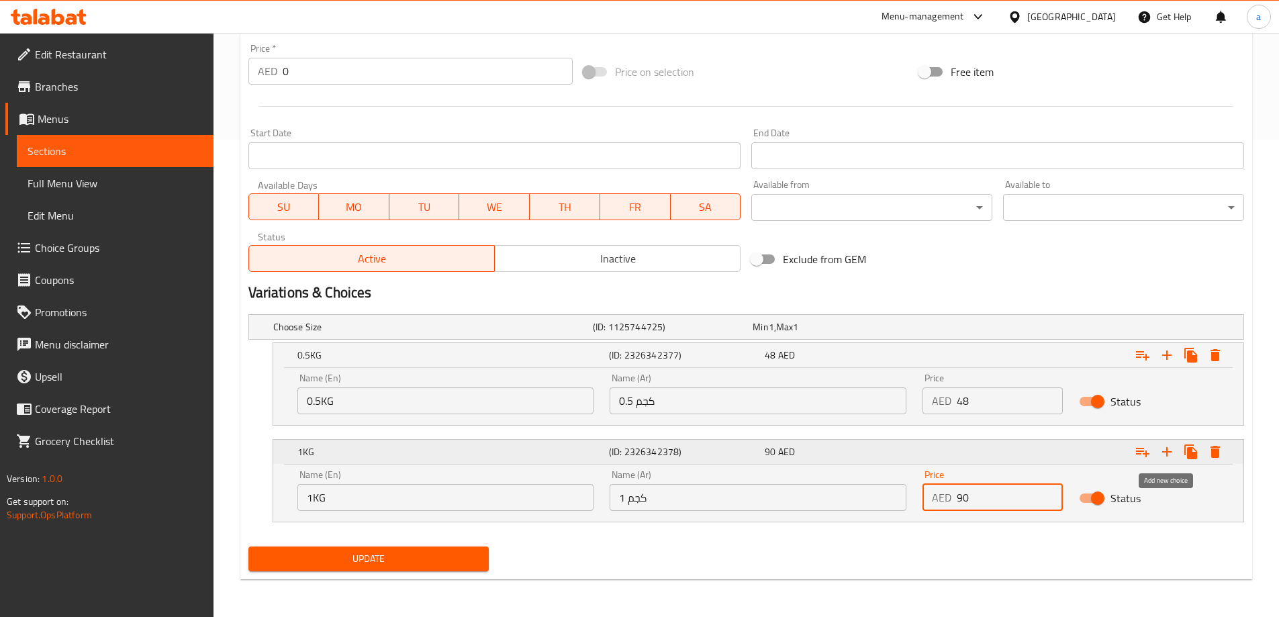
type input "90"
click at [1165, 454] on icon "Expand" at bounding box center [1166, 452] width 16 height 16
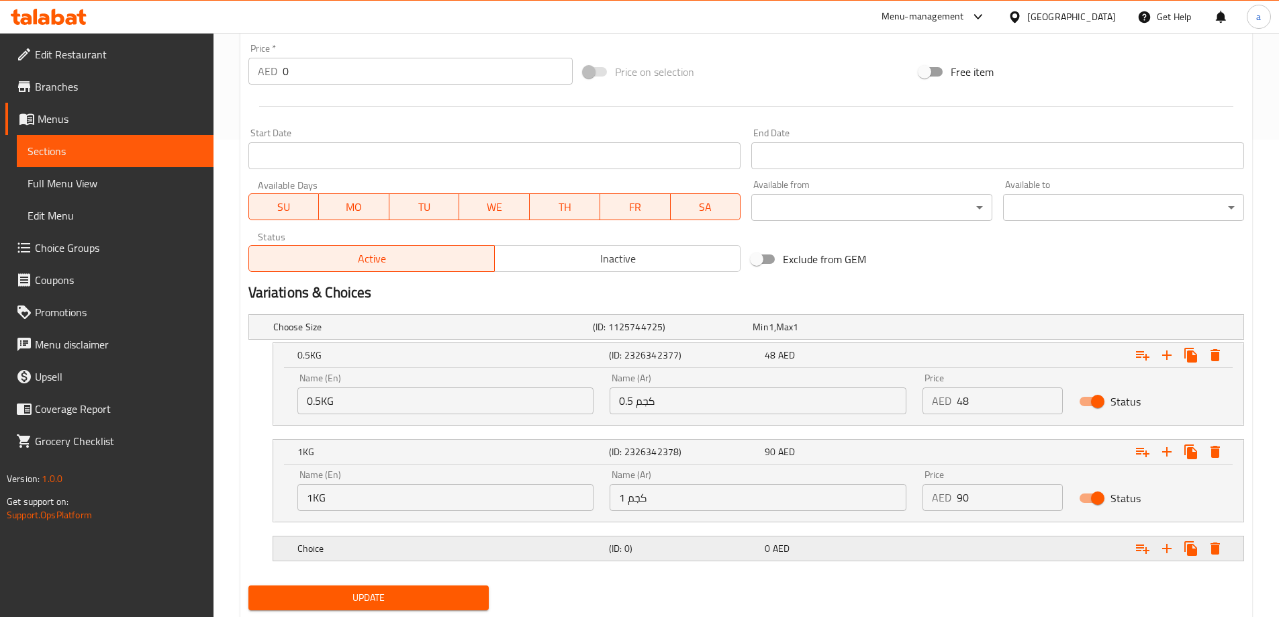
click at [419, 556] on div "Choice" at bounding box center [450, 548] width 311 height 19
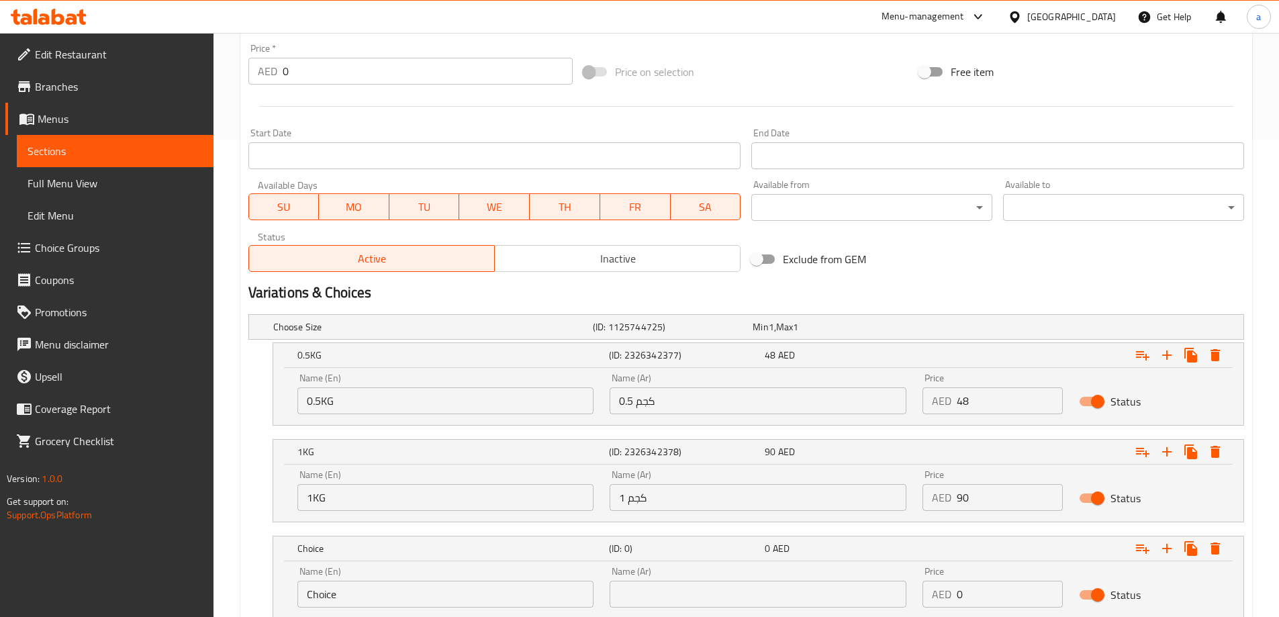
click at [385, 588] on input "Choice" at bounding box center [445, 594] width 297 height 27
click at [384, 589] on input "Choice" at bounding box center [445, 594] width 297 height 27
click at [384, 589] on input "text" at bounding box center [445, 594] width 297 height 27
type input "ح"
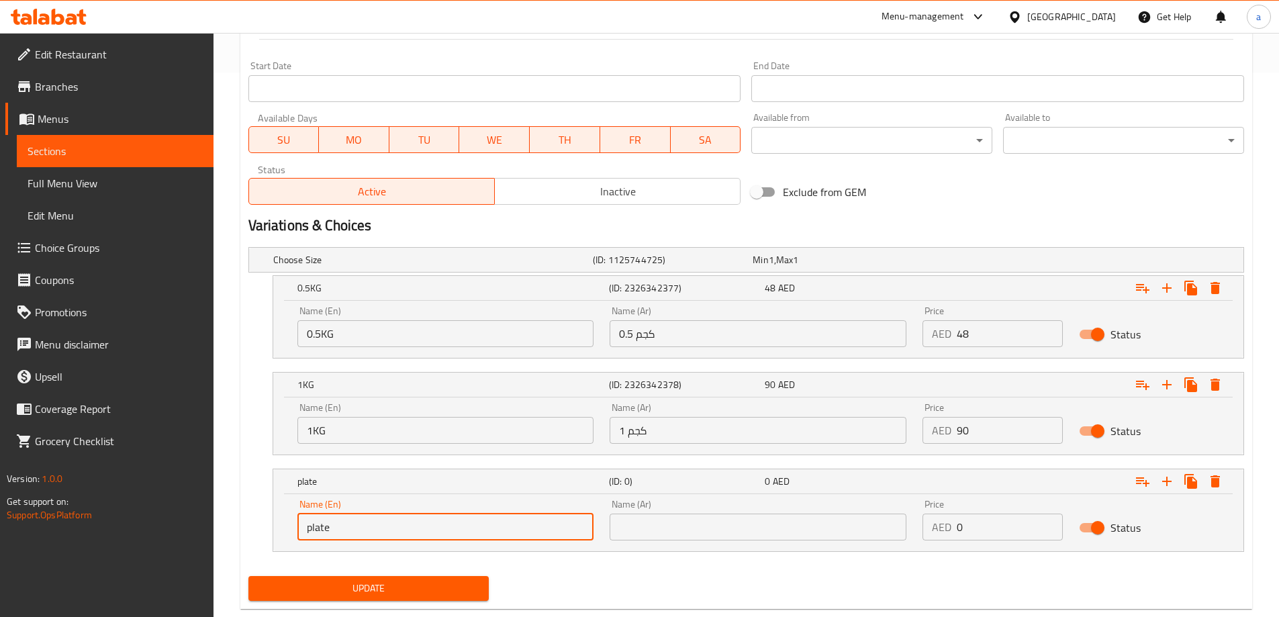
type input "plate"
click at [664, 521] on input "text" at bounding box center [757, 526] width 297 height 27
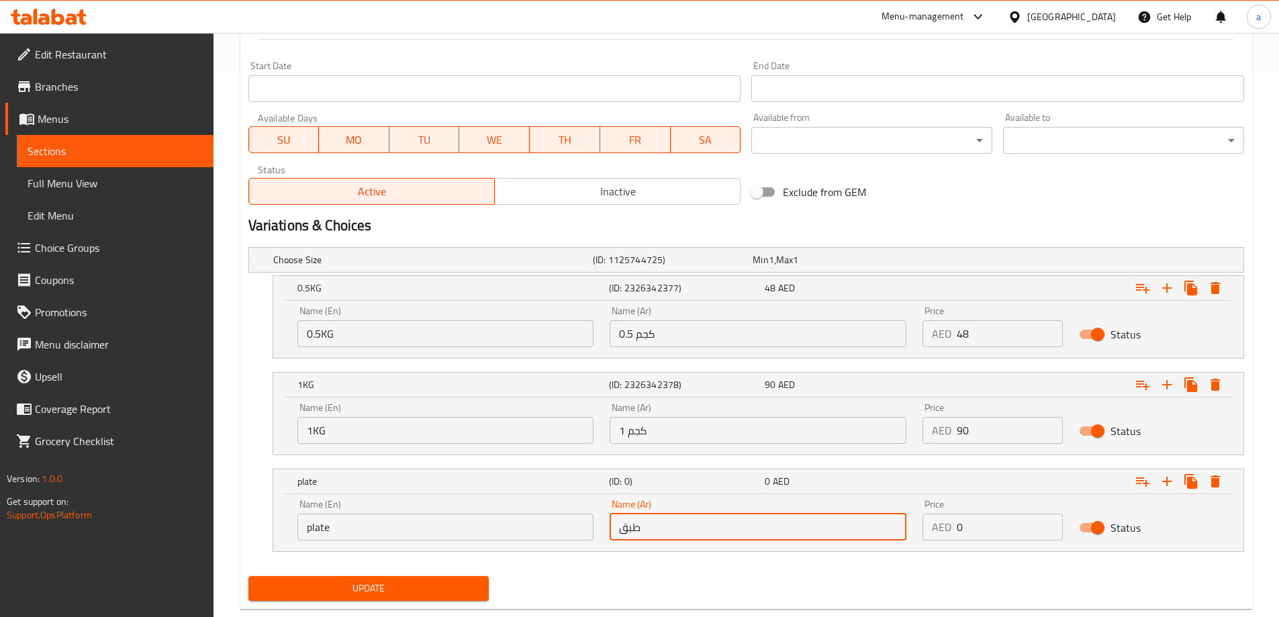
type input "طبق"
click at [973, 534] on input "0" at bounding box center [1009, 526] width 106 height 27
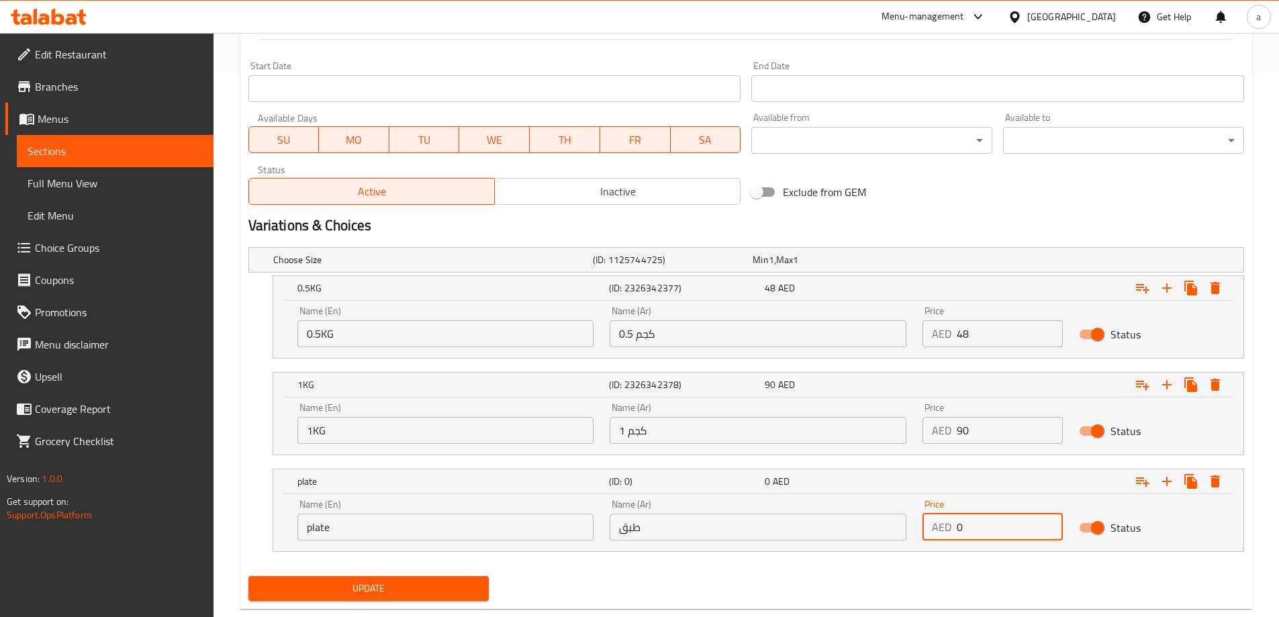
click at [973, 534] on input "0" at bounding box center [1009, 526] width 106 height 27
type input "26"
click at [436, 587] on span "Update" at bounding box center [368, 588] width 219 height 17
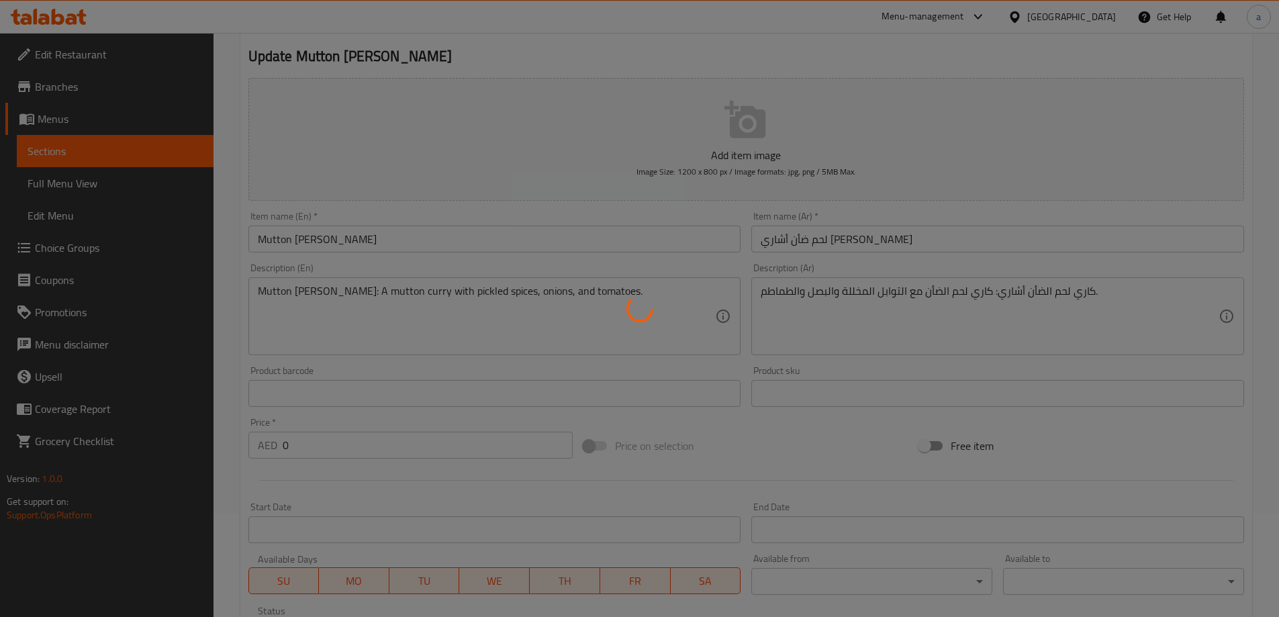
scroll to position [0, 0]
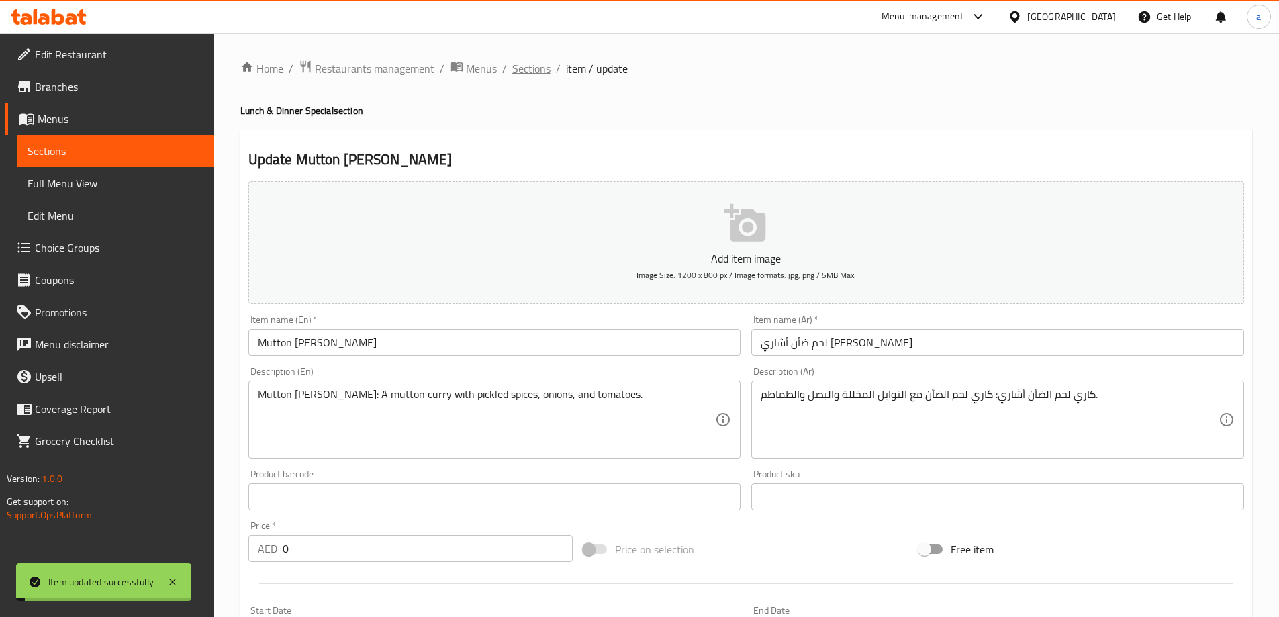
click at [529, 66] on span "Sections" at bounding box center [531, 68] width 38 height 16
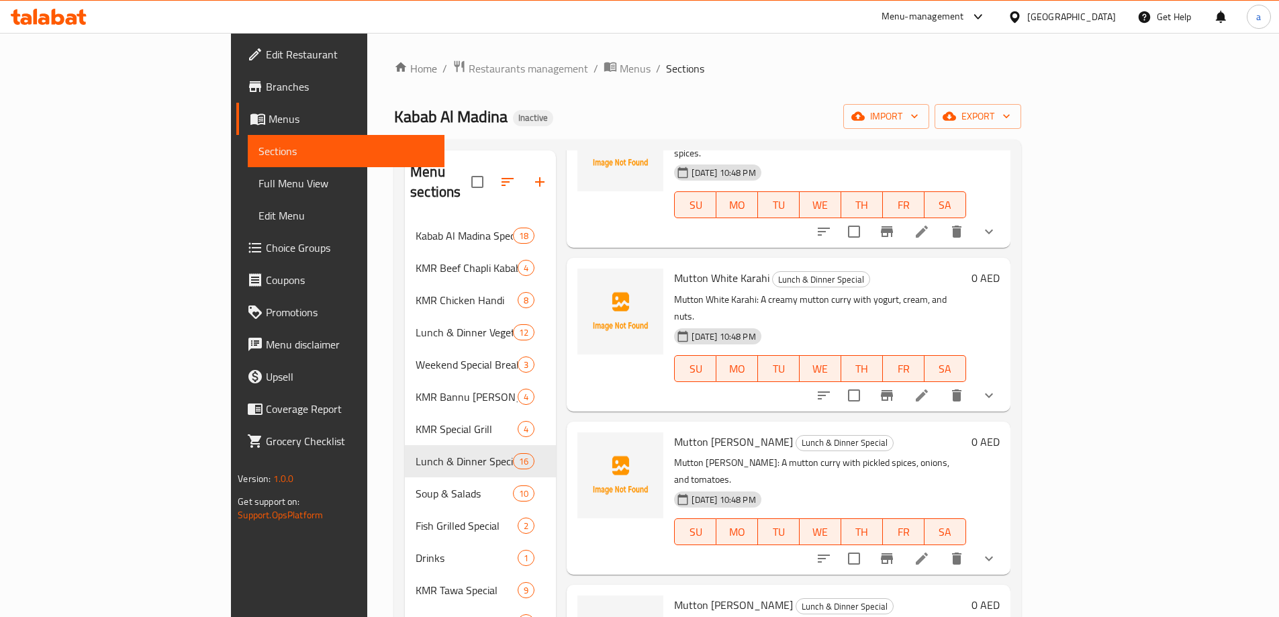
scroll to position [1611, 0]
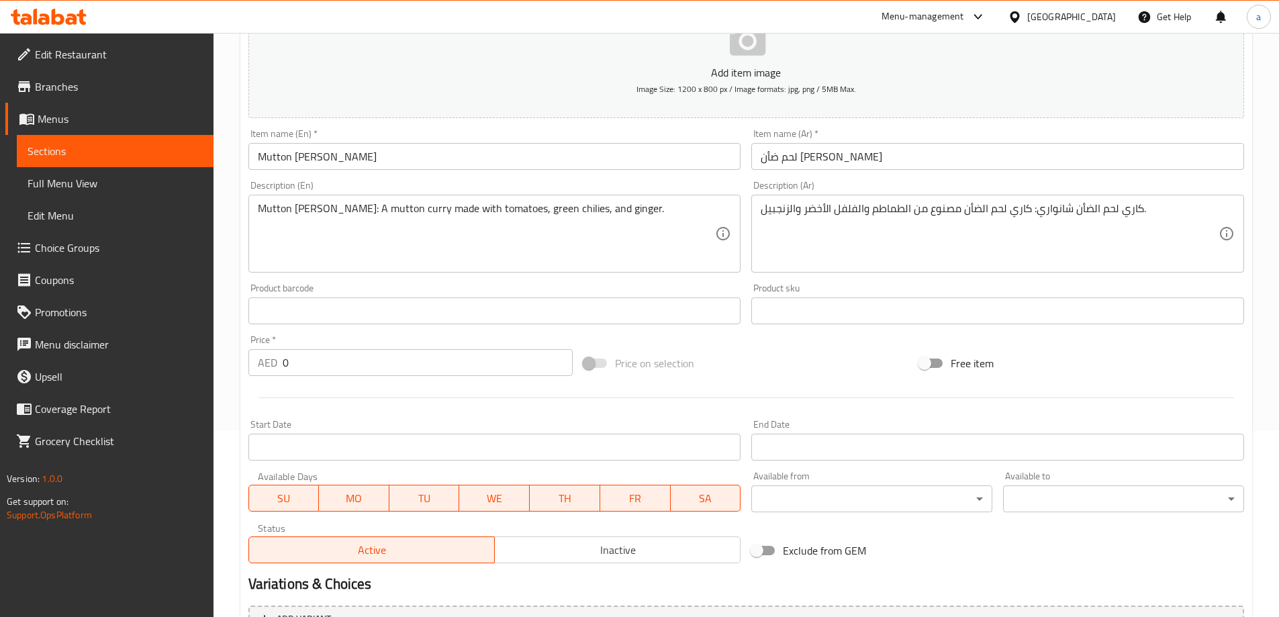
scroll to position [332, 0]
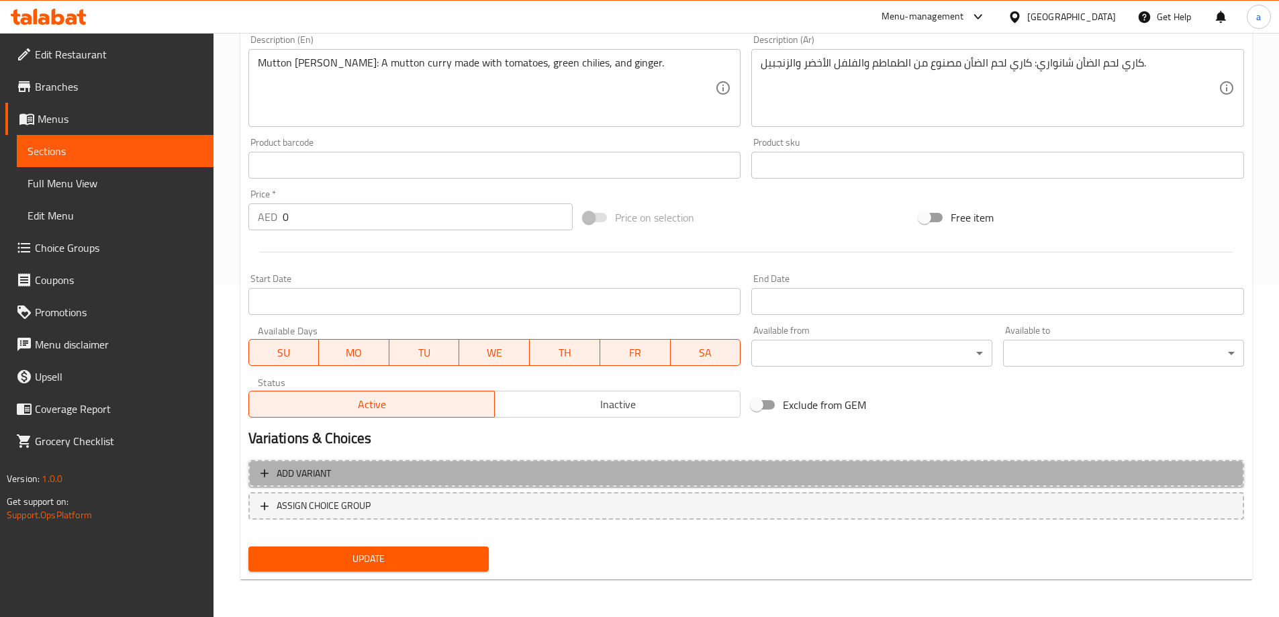
click at [683, 480] on span "Add variant" at bounding box center [745, 473] width 971 height 17
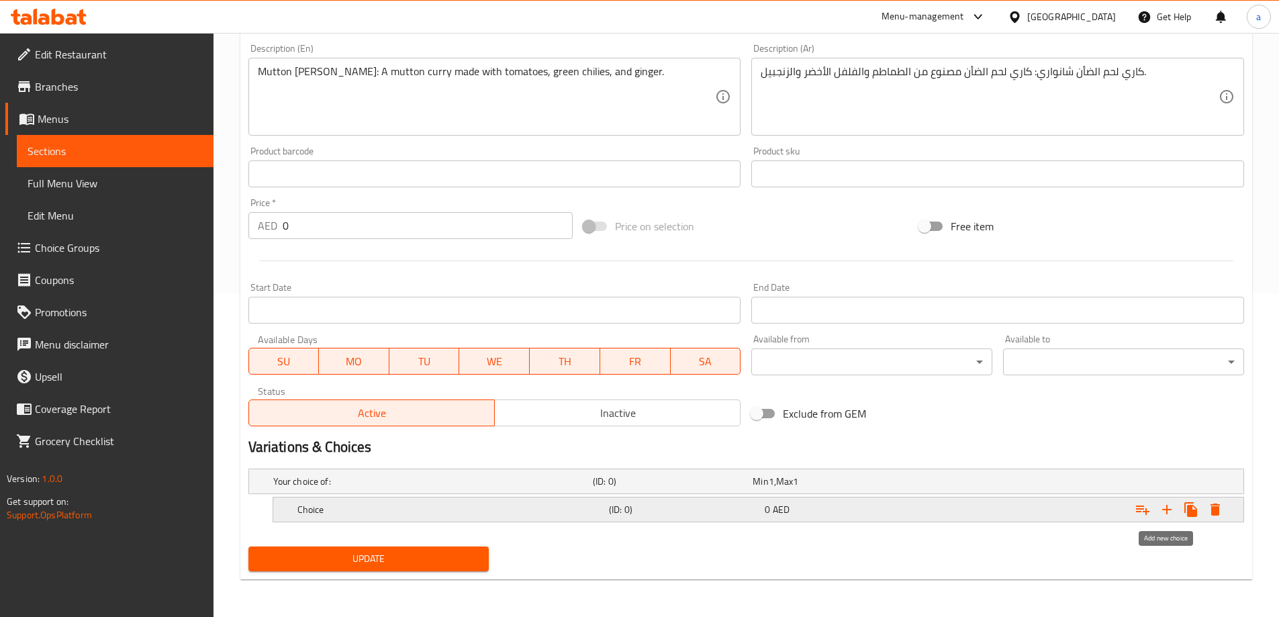
click at [1164, 514] on icon "Expand" at bounding box center [1166, 509] width 16 height 16
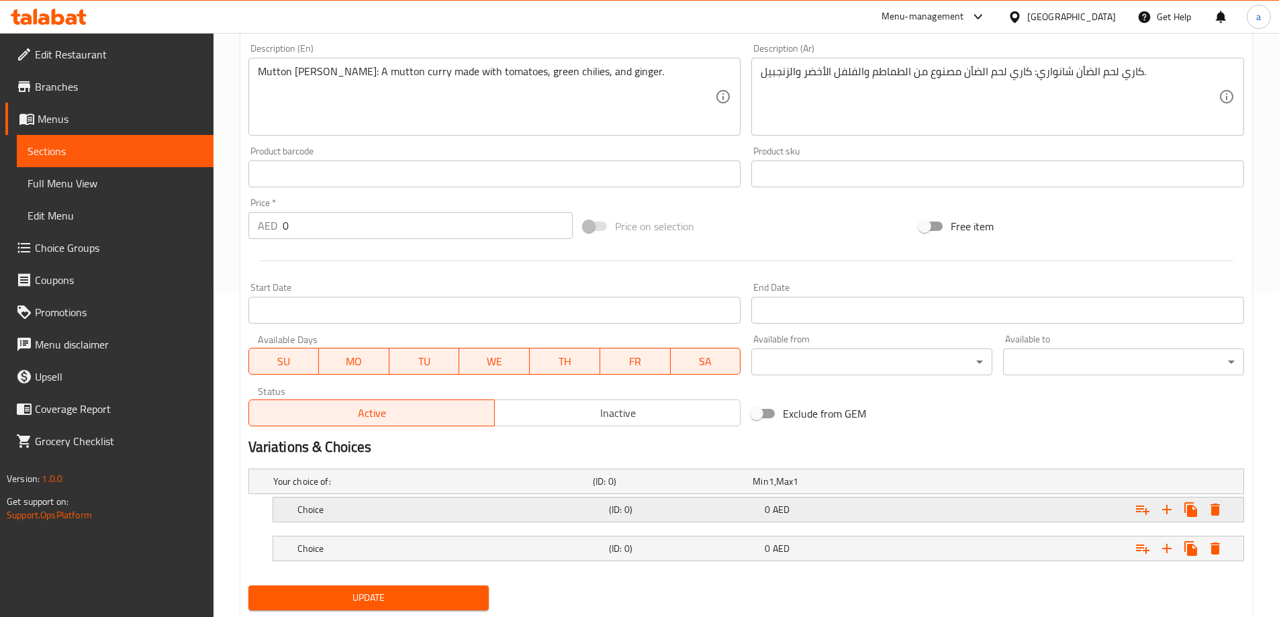
click at [635, 515] on h5 "(ID: 0)" at bounding box center [684, 509] width 150 height 13
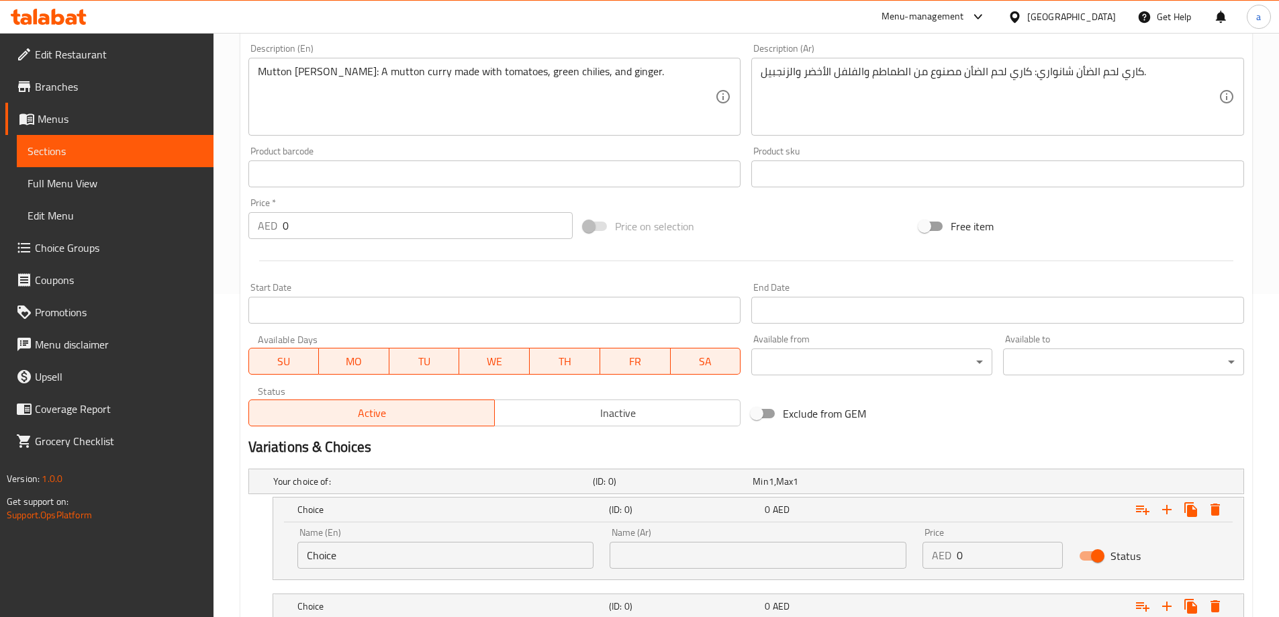
click at [969, 554] on input "0" at bounding box center [1009, 555] width 106 height 27
type input "52"
click at [491, 562] on input "Choice" at bounding box center [445, 555] width 297 height 27
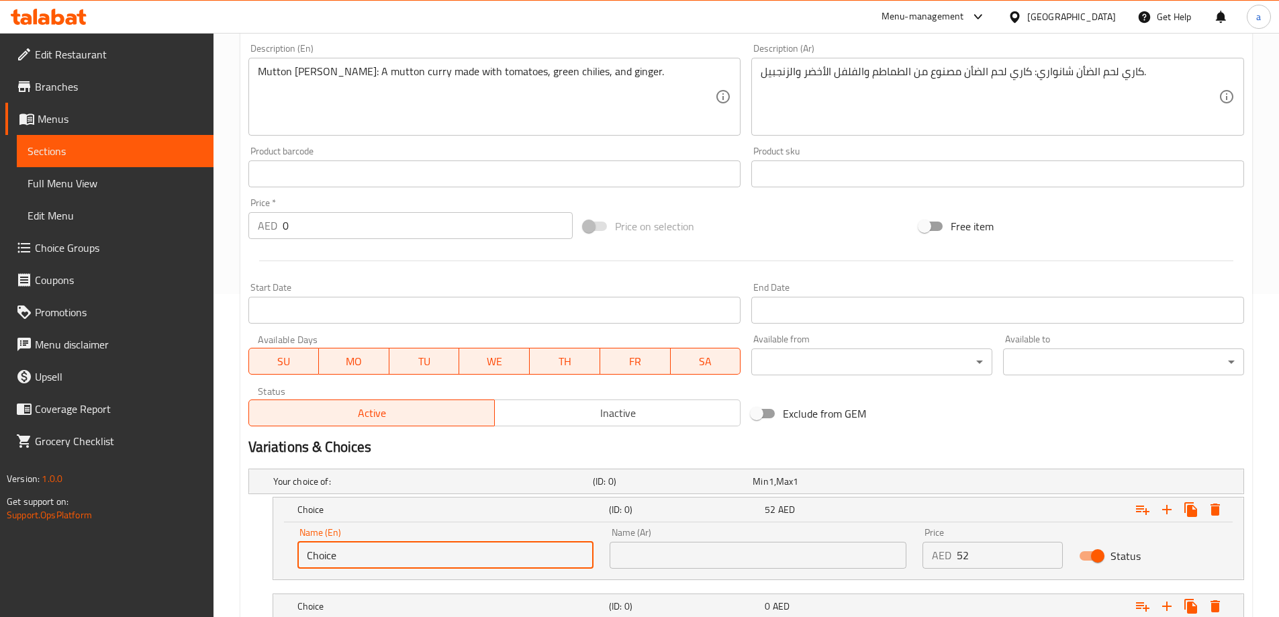
click at [491, 562] on input "Choice" at bounding box center [445, 555] width 297 height 27
click at [491, 562] on input "text" at bounding box center [445, 555] width 297 height 27
type input "1/2 Kilo/kg"
click at [662, 558] on input "text" at bounding box center [757, 555] width 297 height 27
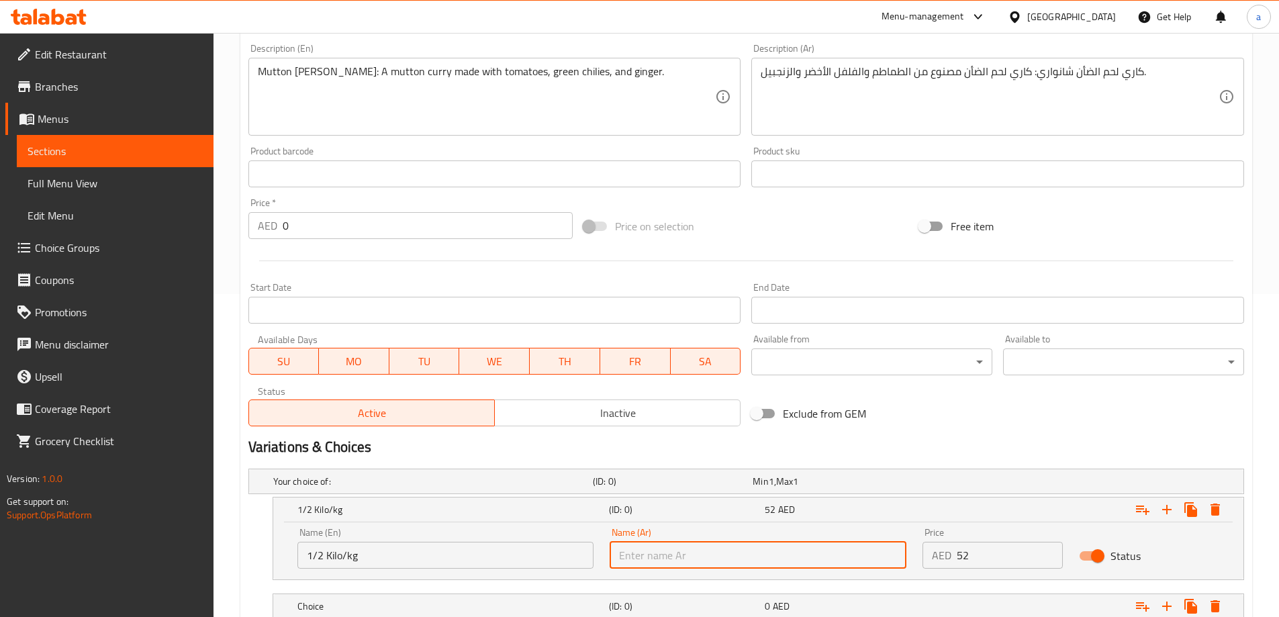
type input "1/2 كيلو/كجم"
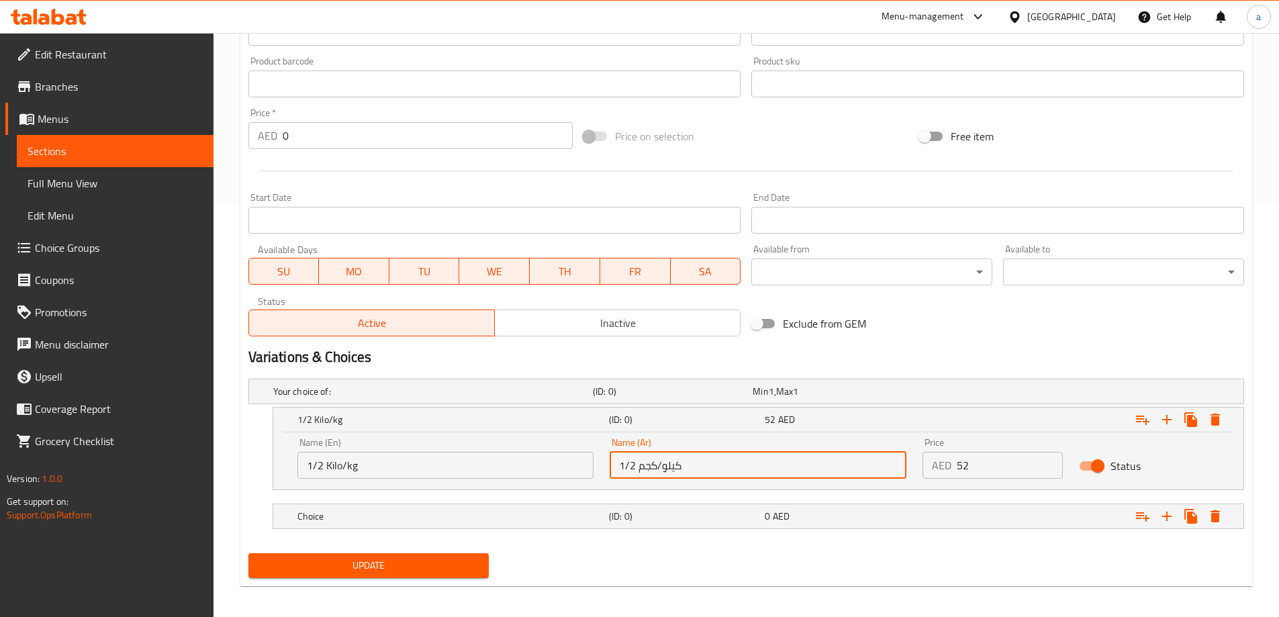
scroll to position [419, 0]
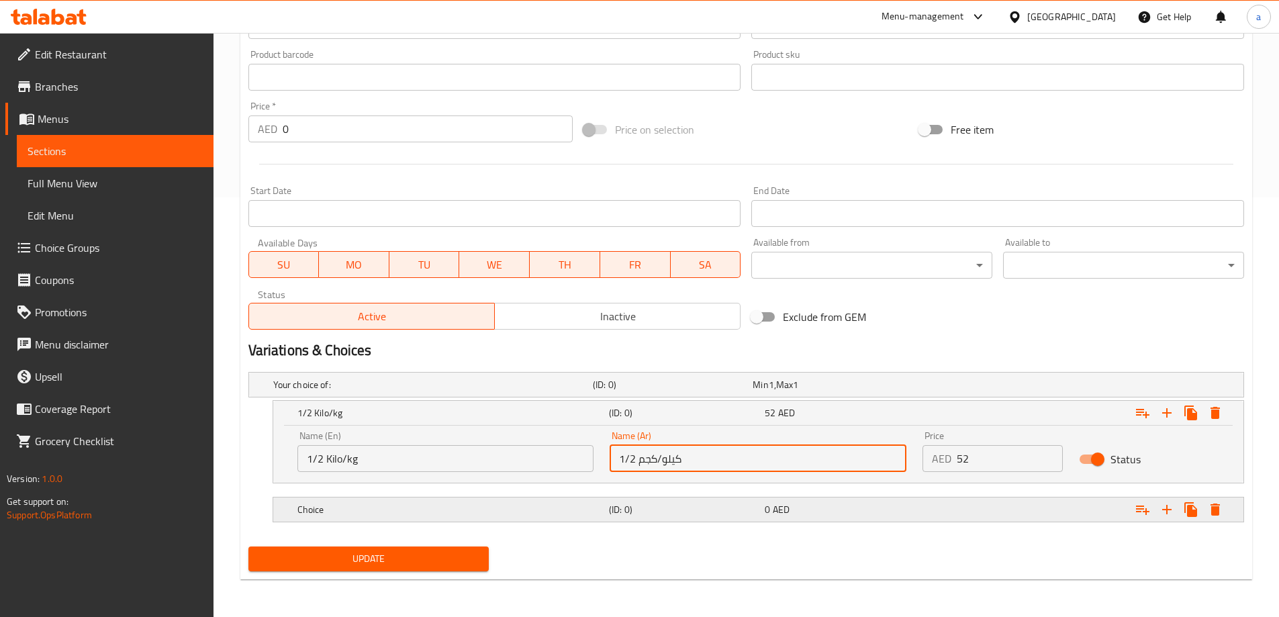
click at [526, 521] on div "Choice (ID: 0) 0 AED" at bounding box center [762, 510] width 935 height 30
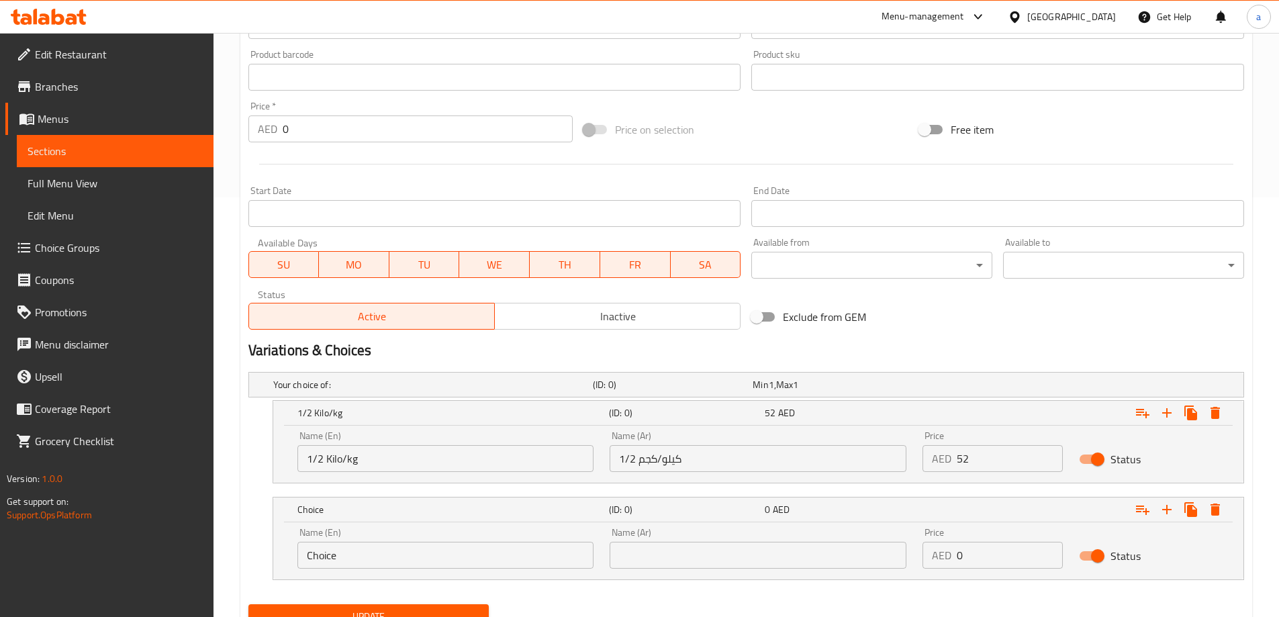
click at [445, 558] on input "Choice" at bounding box center [445, 555] width 297 height 27
click at [445, 558] on input "text" at bounding box center [445, 555] width 297 height 27
type input "1 Kilo/kg"
click at [697, 554] on input "text" at bounding box center [757, 555] width 297 height 27
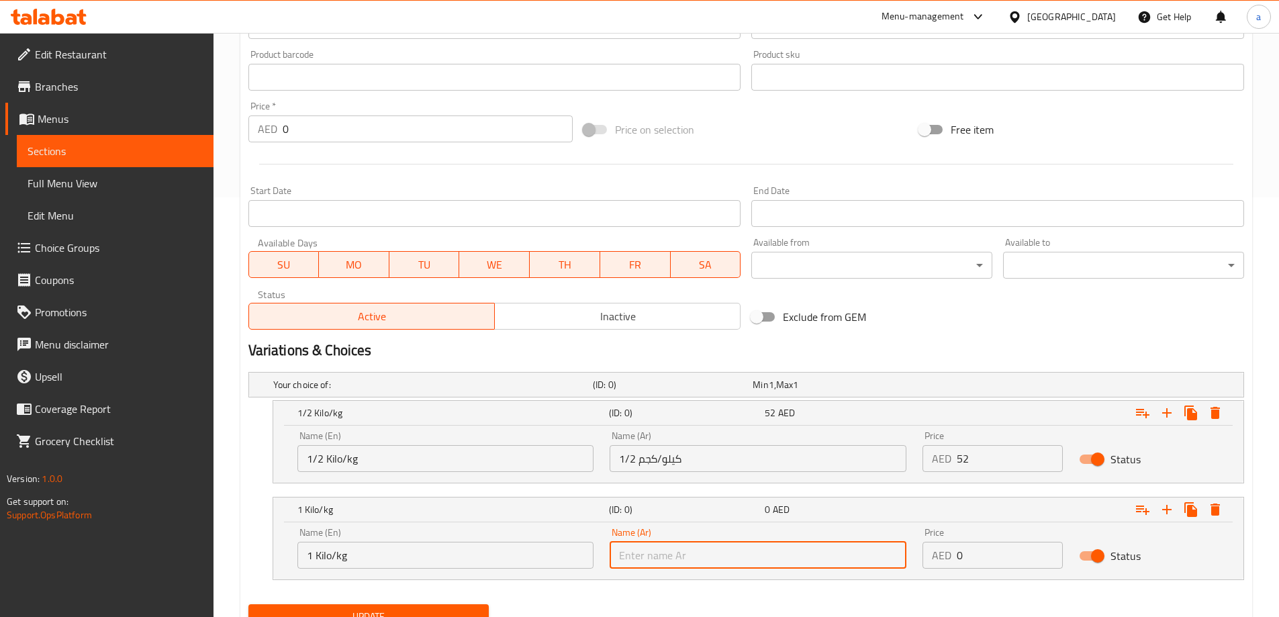
type input "1 كيلو /كجم"
click at [979, 557] on input "0" at bounding box center [1009, 555] width 106 height 27
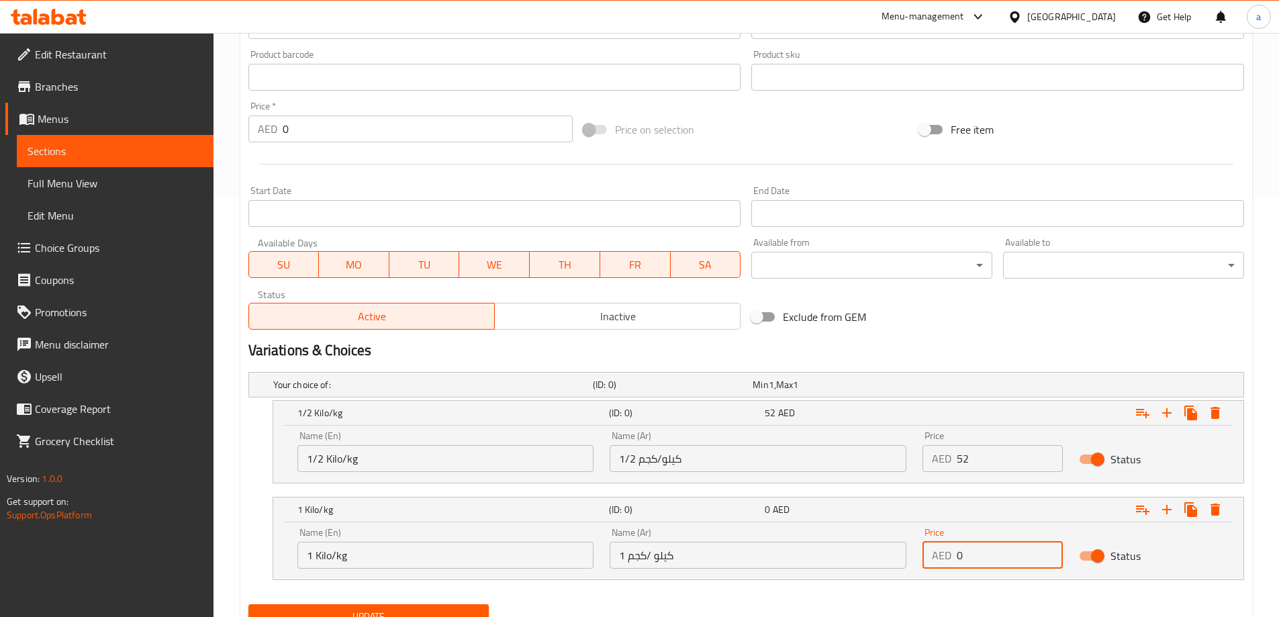
click at [979, 557] on input "0" at bounding box center [1009, 555] width 106 height 27
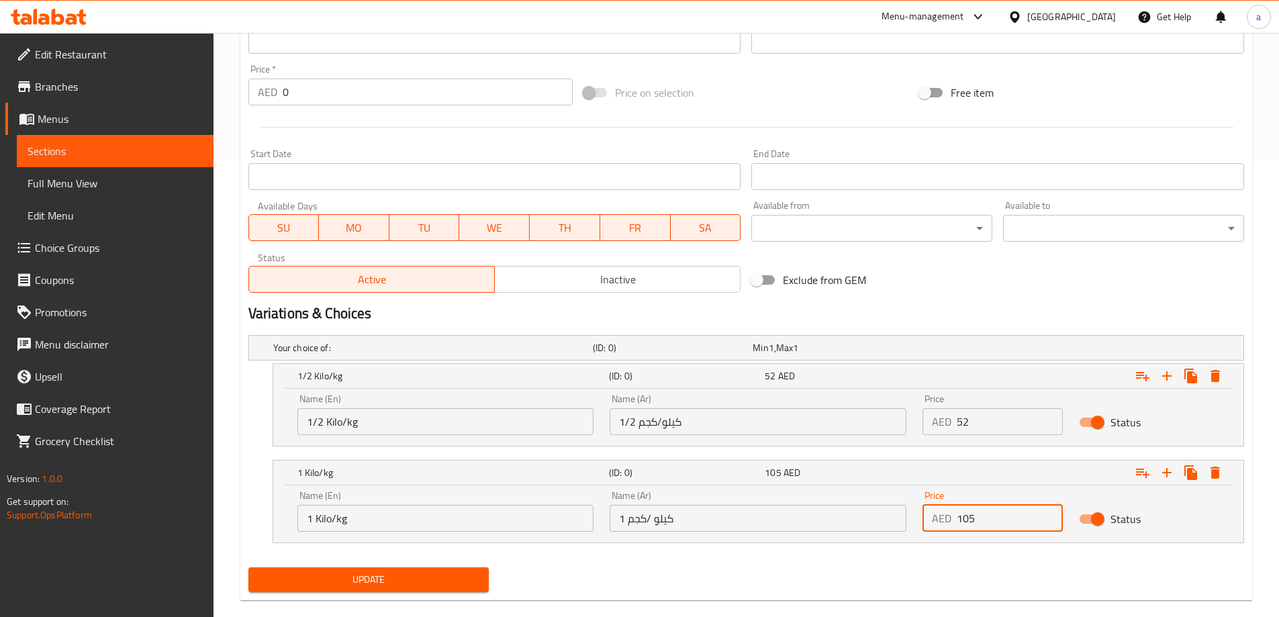
scroll to position [477, 0]
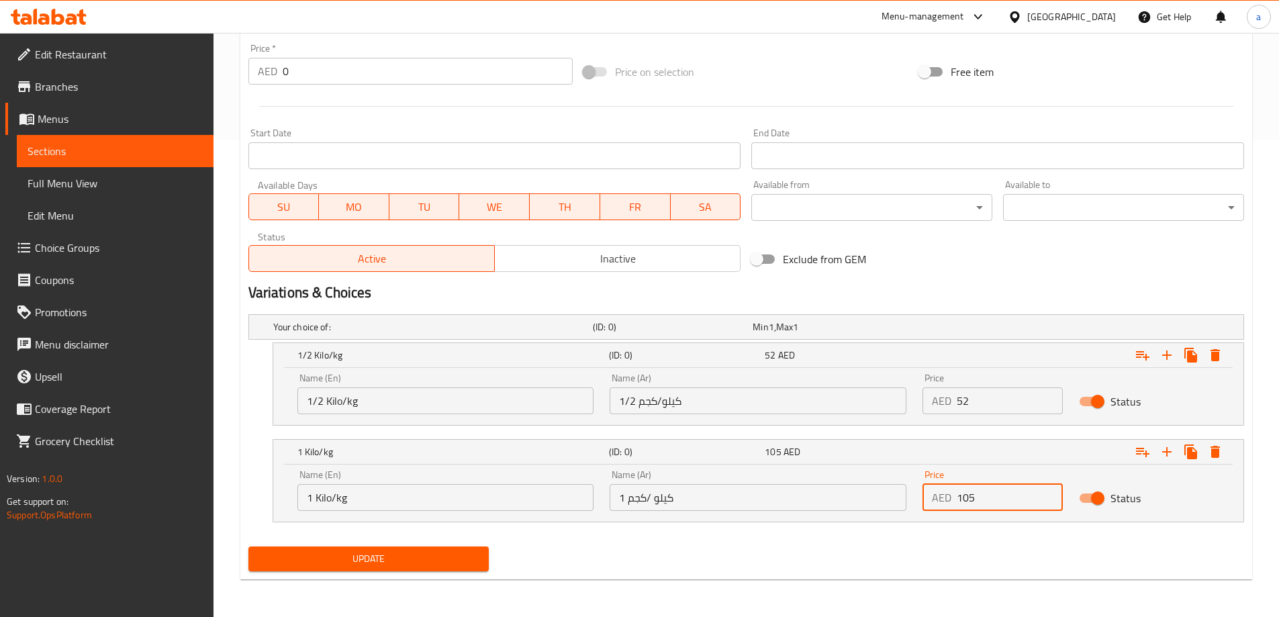
type input "105"
click at [450, 568] on button "Update" at bounding box center [368, 558] width 241 height 25
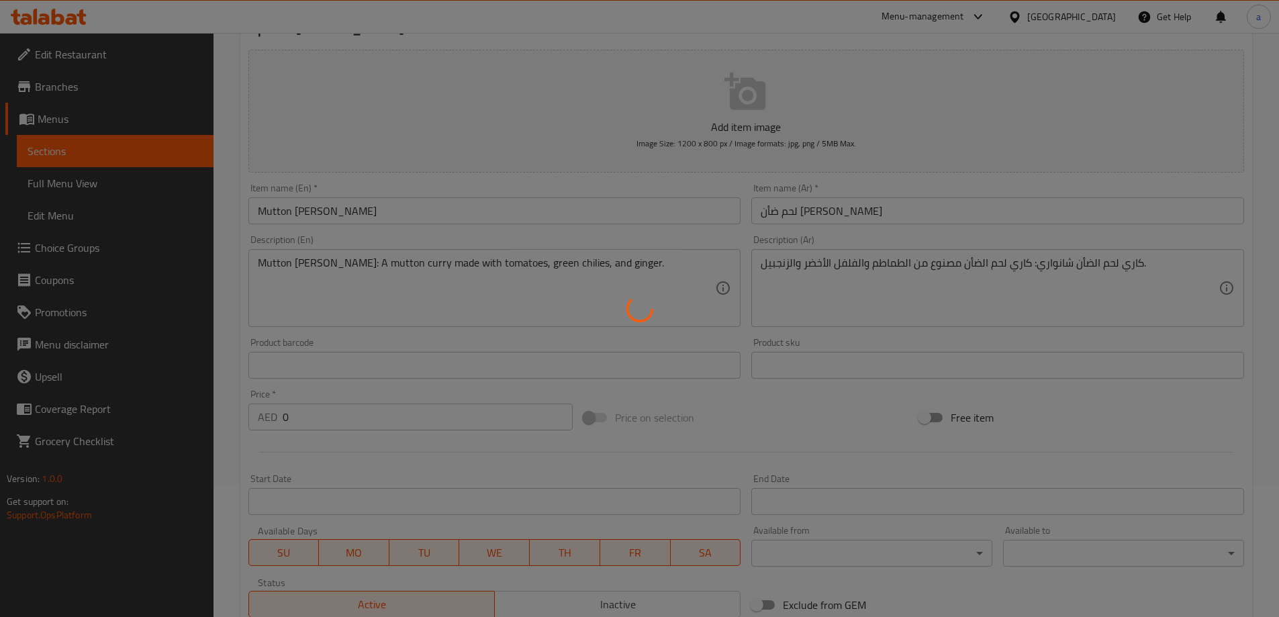
scroll to position [0, 0]
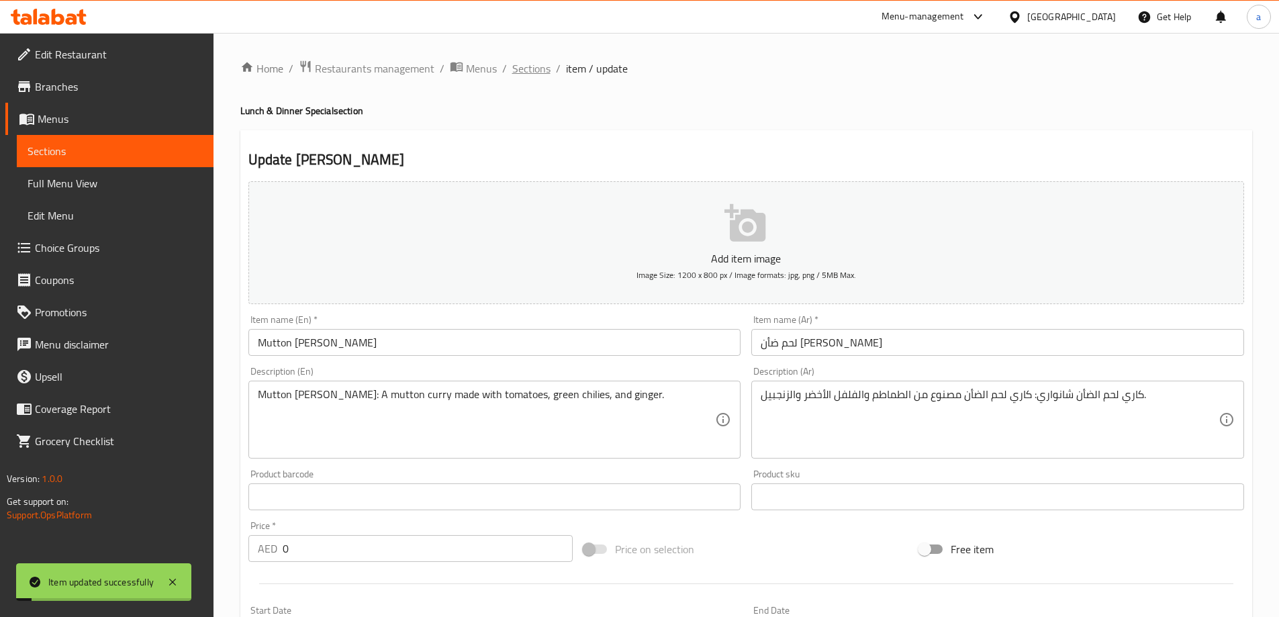
click at [524, 66] on span "Sections" at bounding box center [531, 68] width 38 height 16
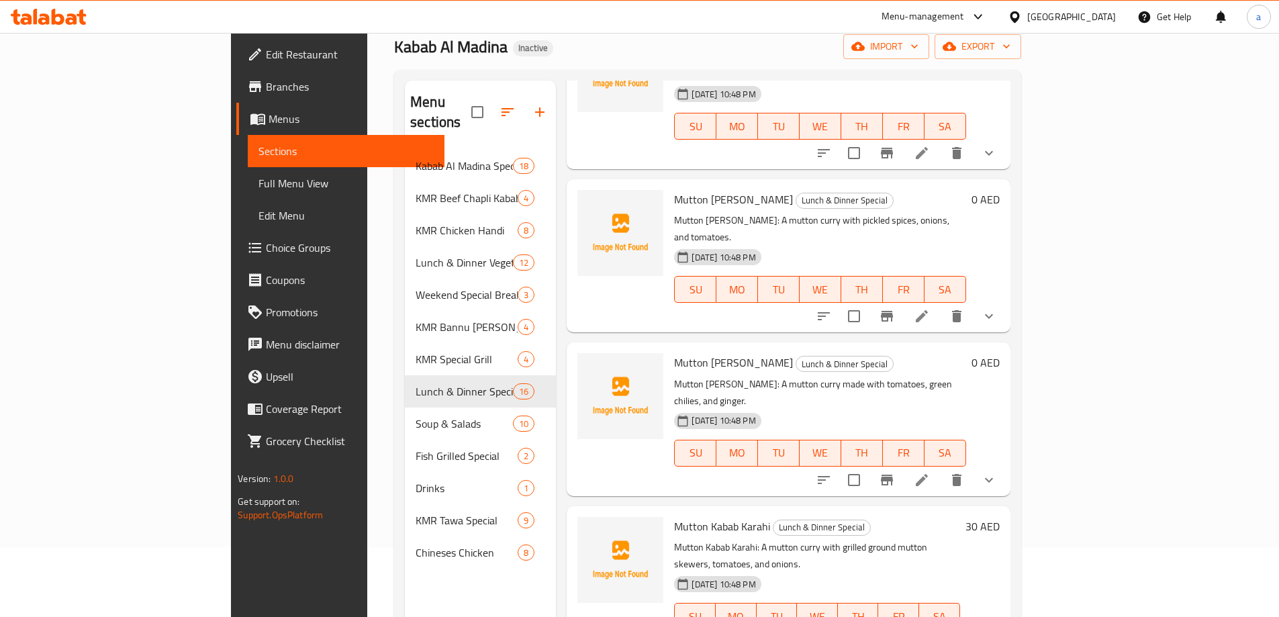
scroll to position [188, 0]
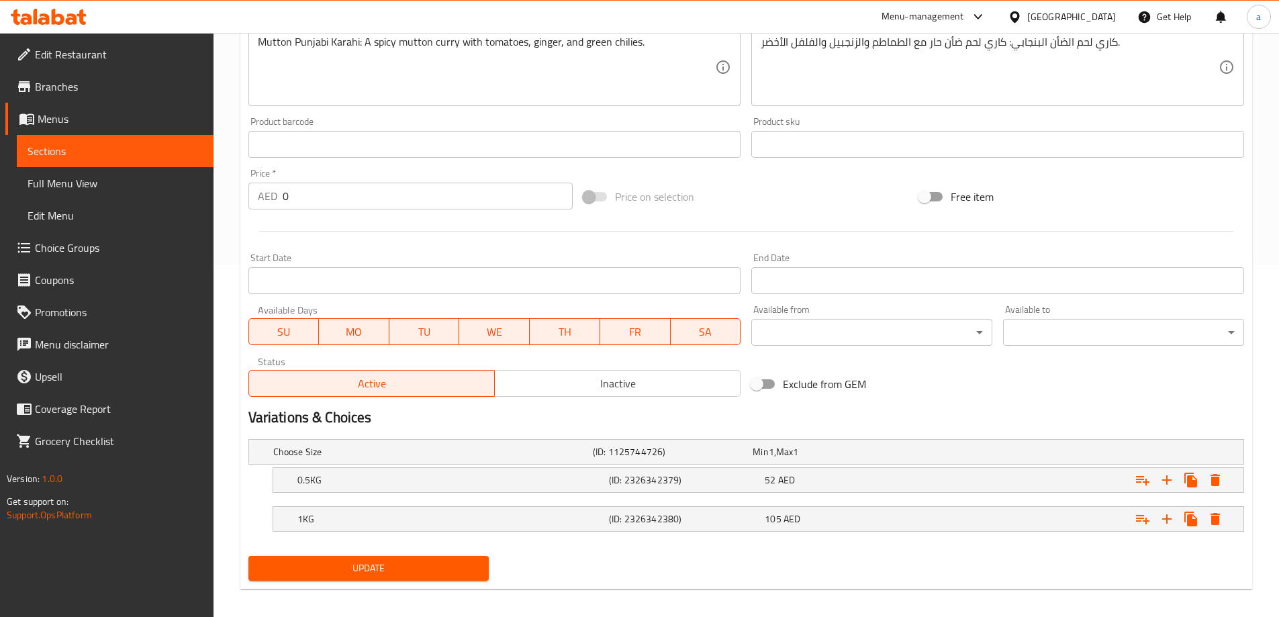
scroll to position [362, 0]
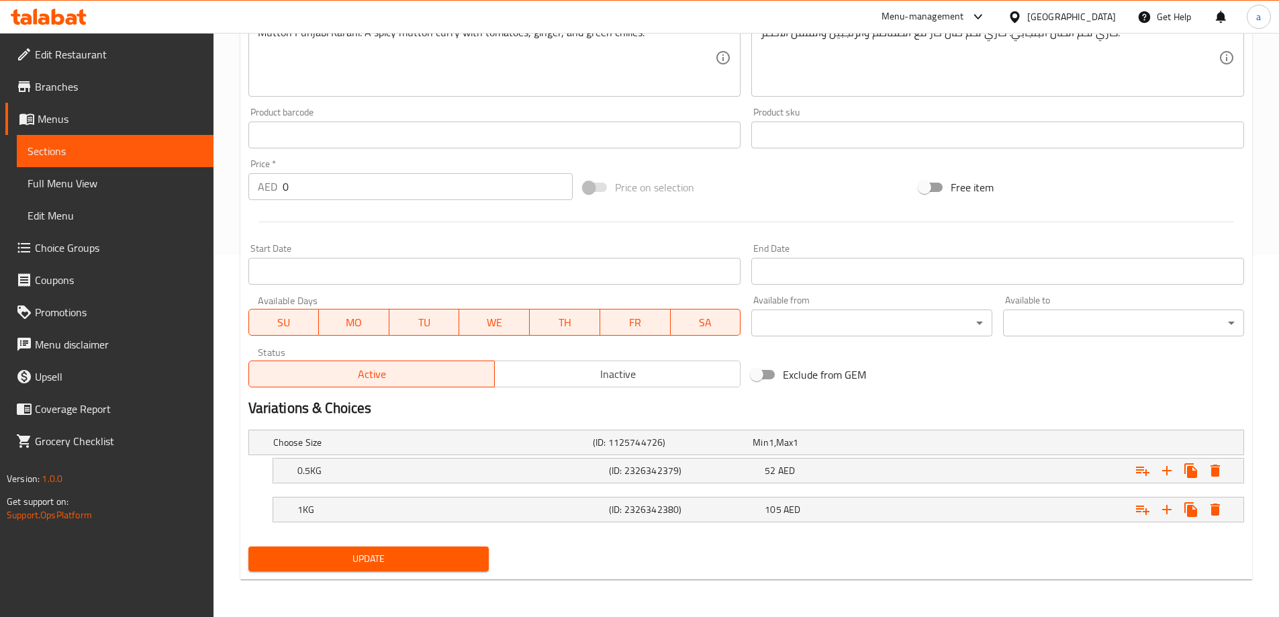
click at [354, 566] on span "Update" at bounding box center [368, 558] width 219 height 17
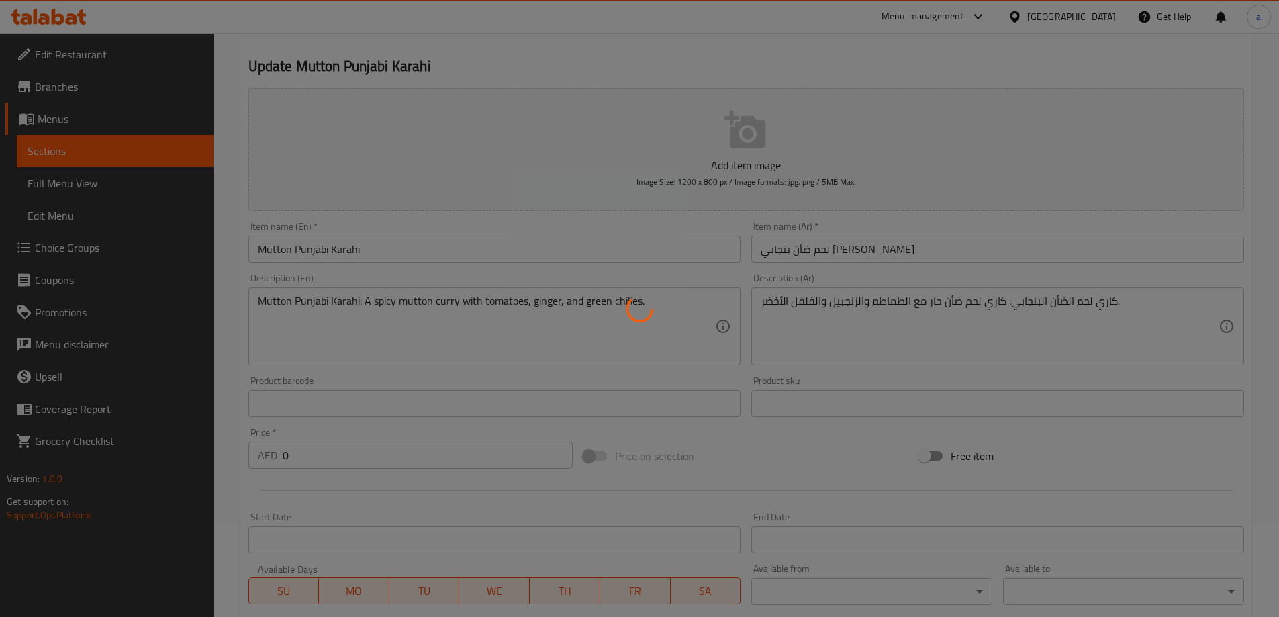
scroll to position [0, 0]
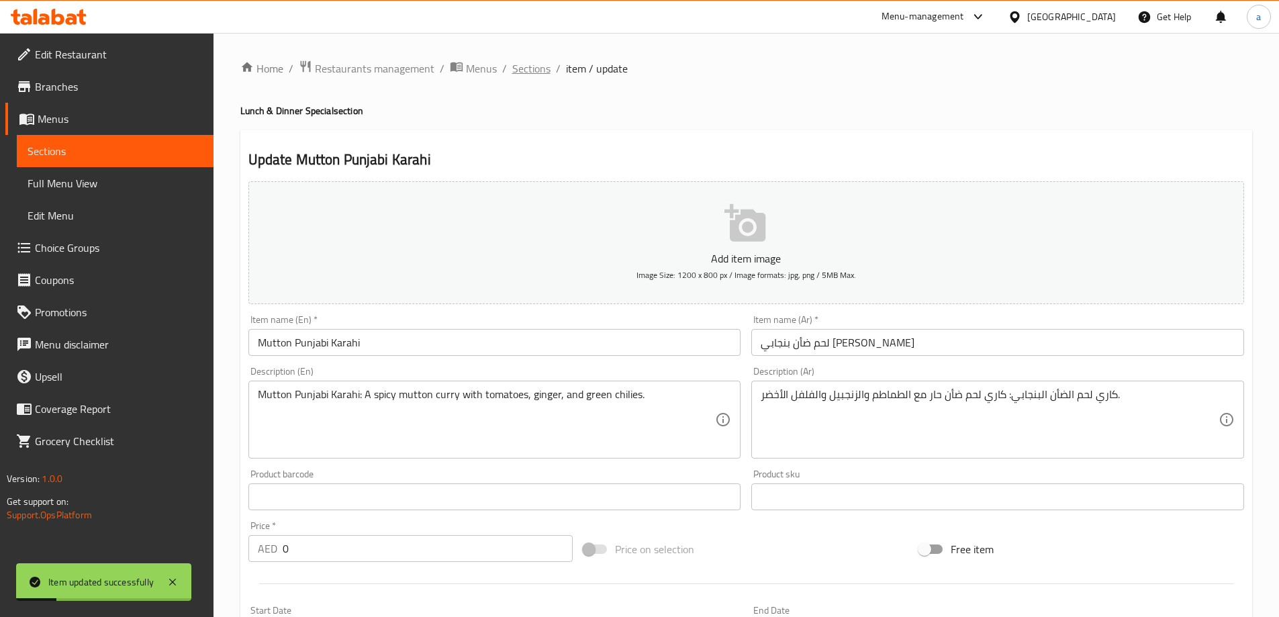
click at [533, 69] on span "Sections" at bounding box center [531, 68] width 38 height 16
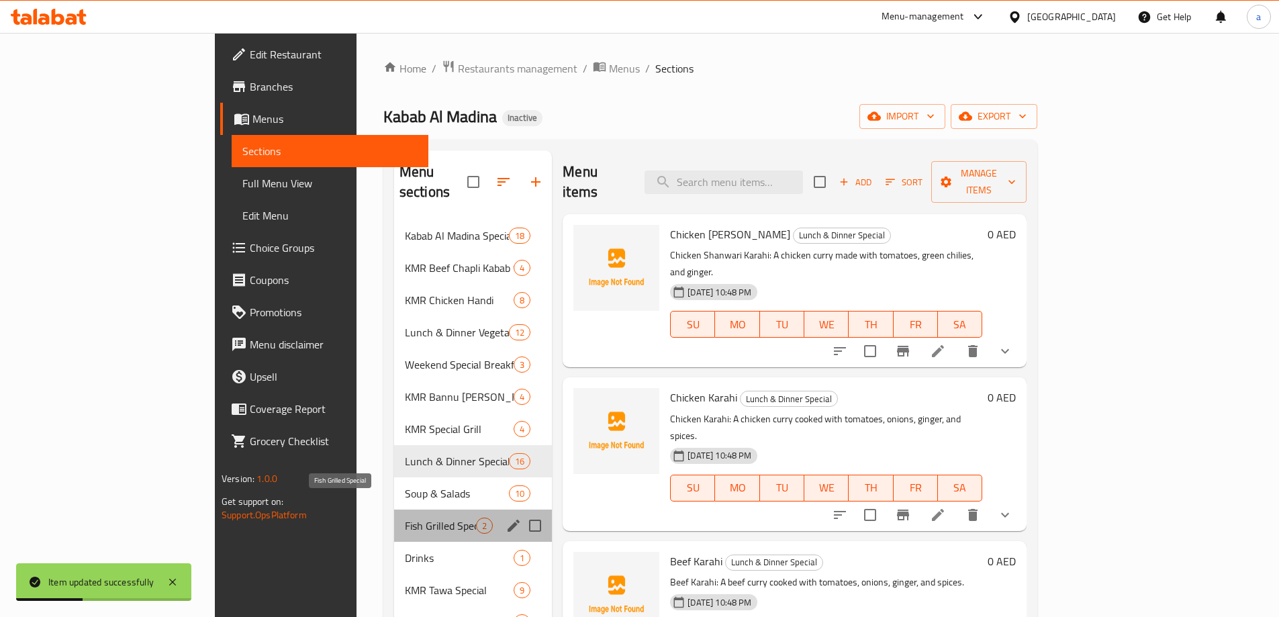
click at [405, 517] on span "Fish Grilled Special" at bounding box center [440, 525] width 71 height 16
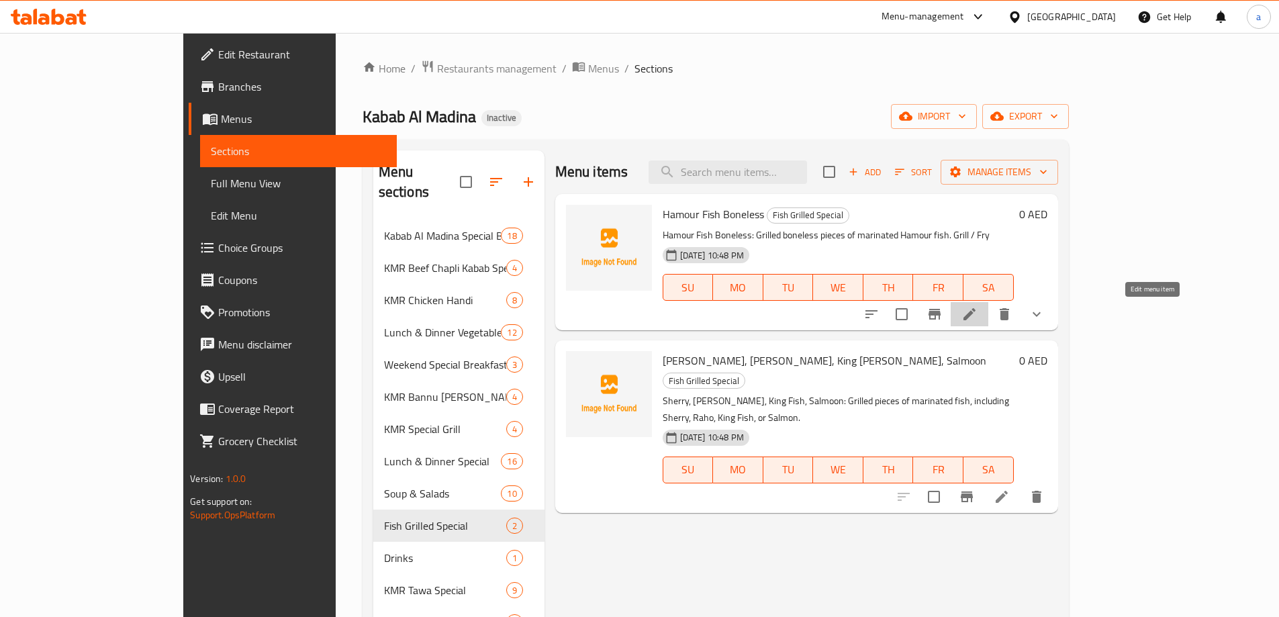
click at [977, 321] on icon at bounding box center [969, 314] width 16 height 16
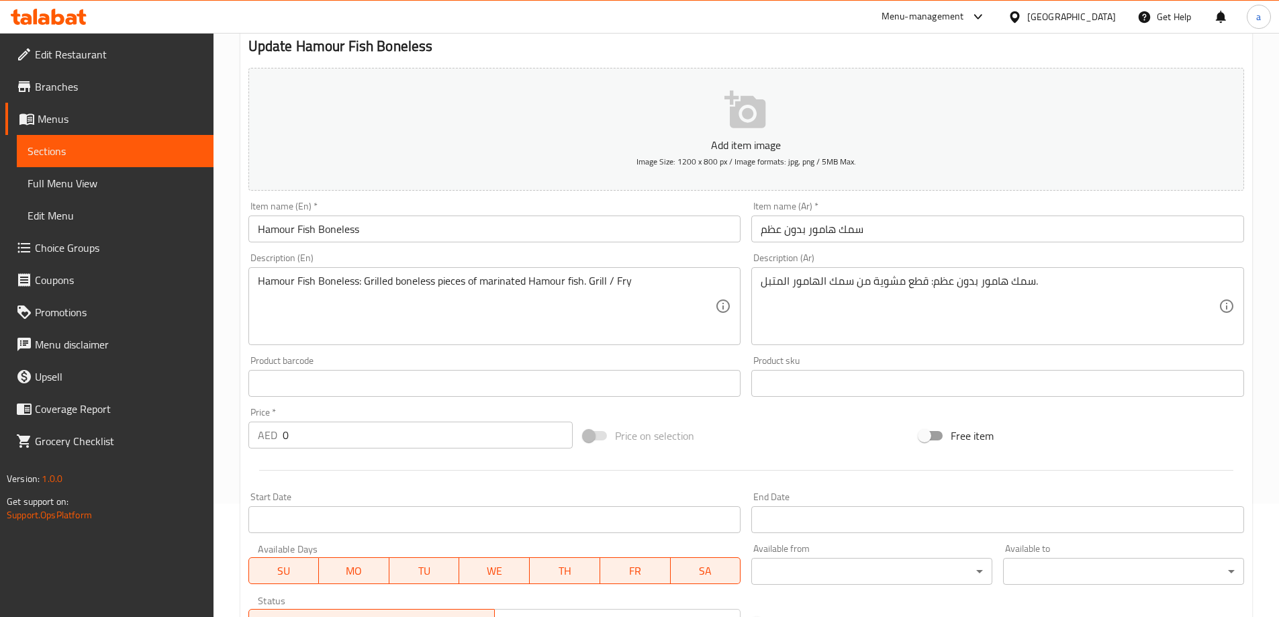
scroll to position [336, 0]
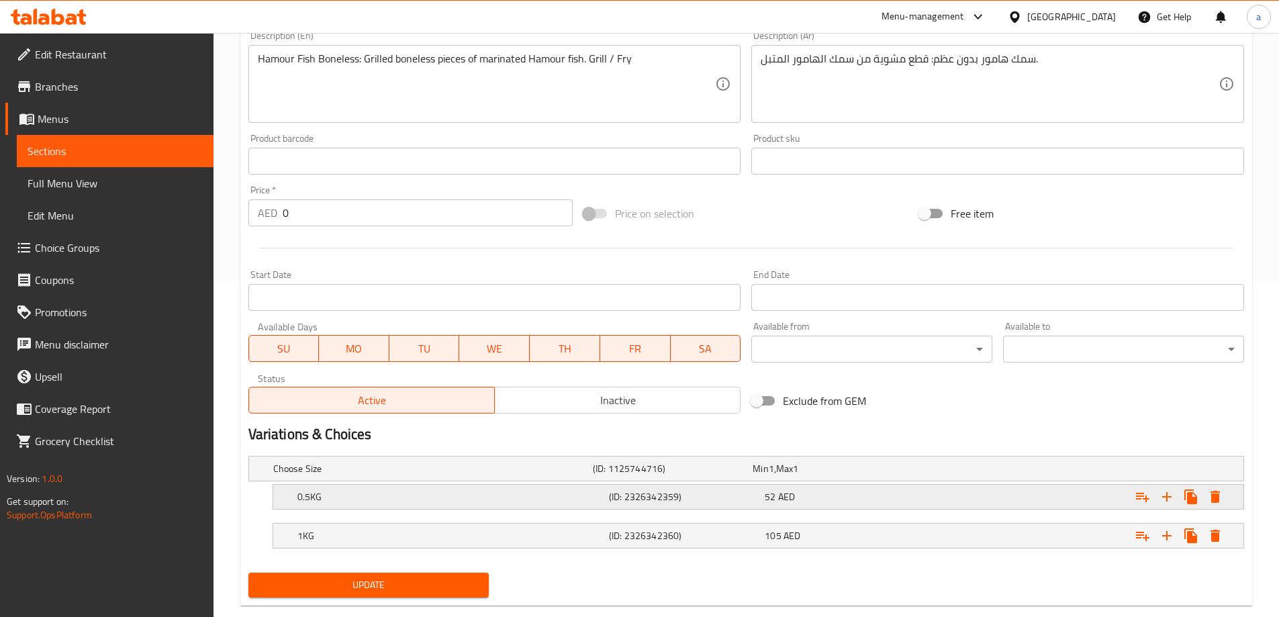
click at [703, 503] on div "(ID: 2326342359)" at bounding box center [684, 496] width 156 height 19
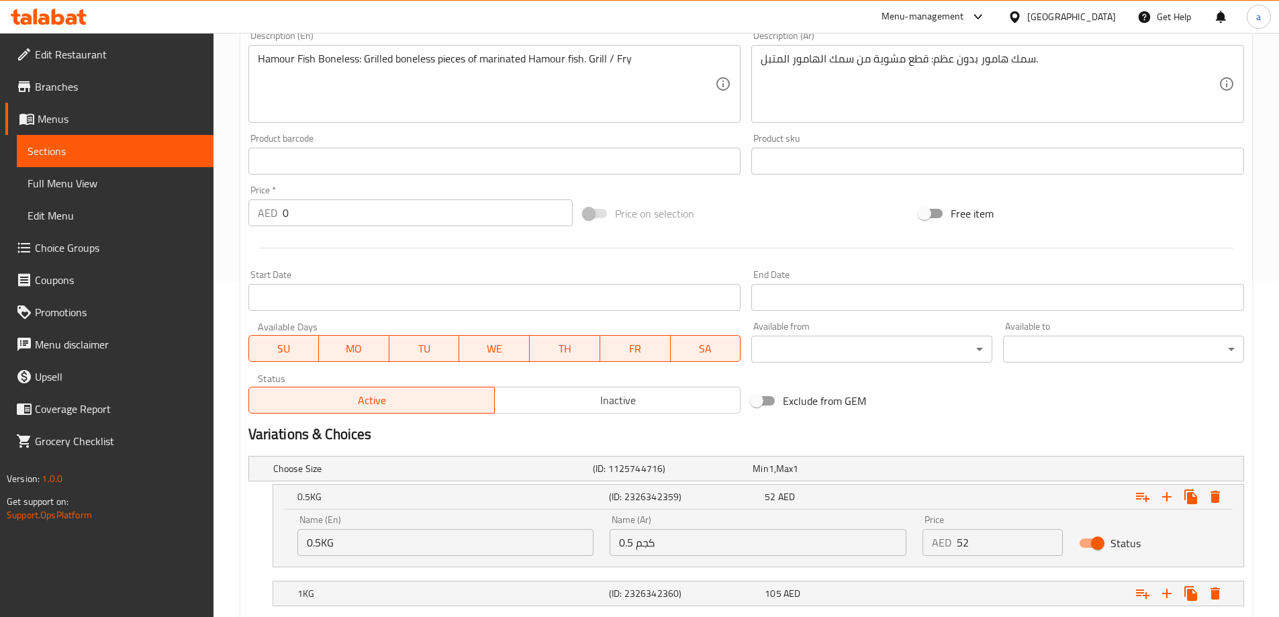
click at [452, 552] on input "0.5KG" at bounding box center [445, 542] width 297 height 27
type input "fry"
click at [970, 544] on input "52" at bounding box center [1009, 542] width 106 height 27
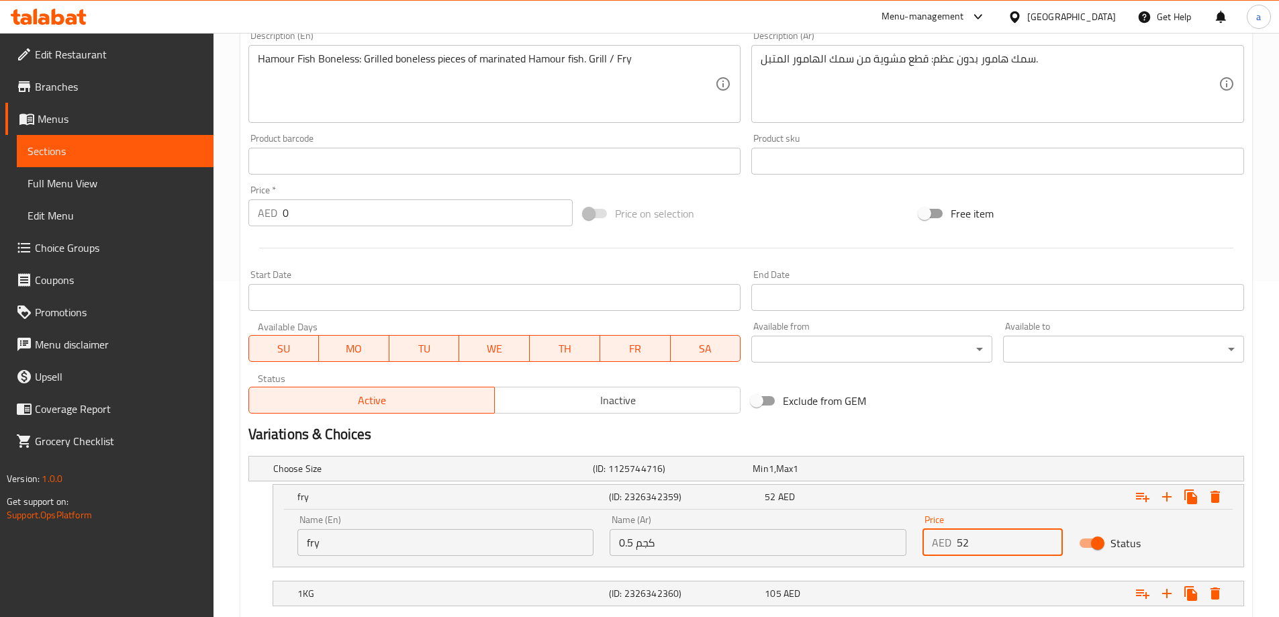
click at [970, 544] on input "52" at bounding box center [1009, 542] width 106 height 27
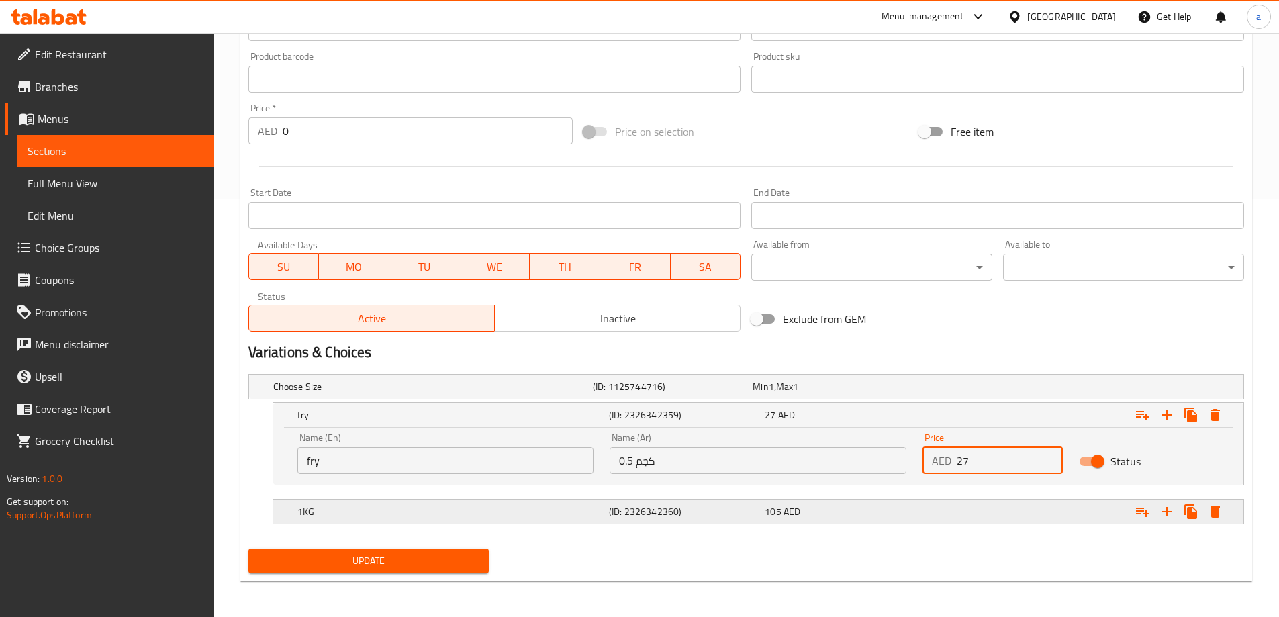
scroll to position [419, 0]
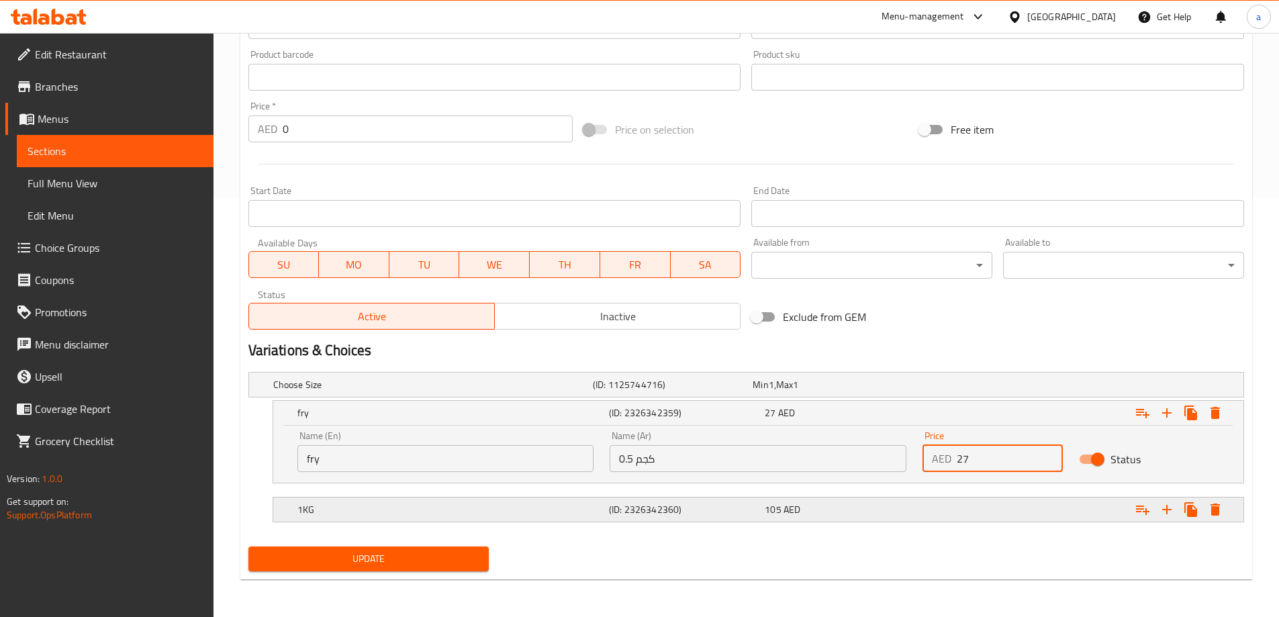
type input "27"
click at [485, 517] on div "1KG" at bounding box center [450, 509] width 311 height 19
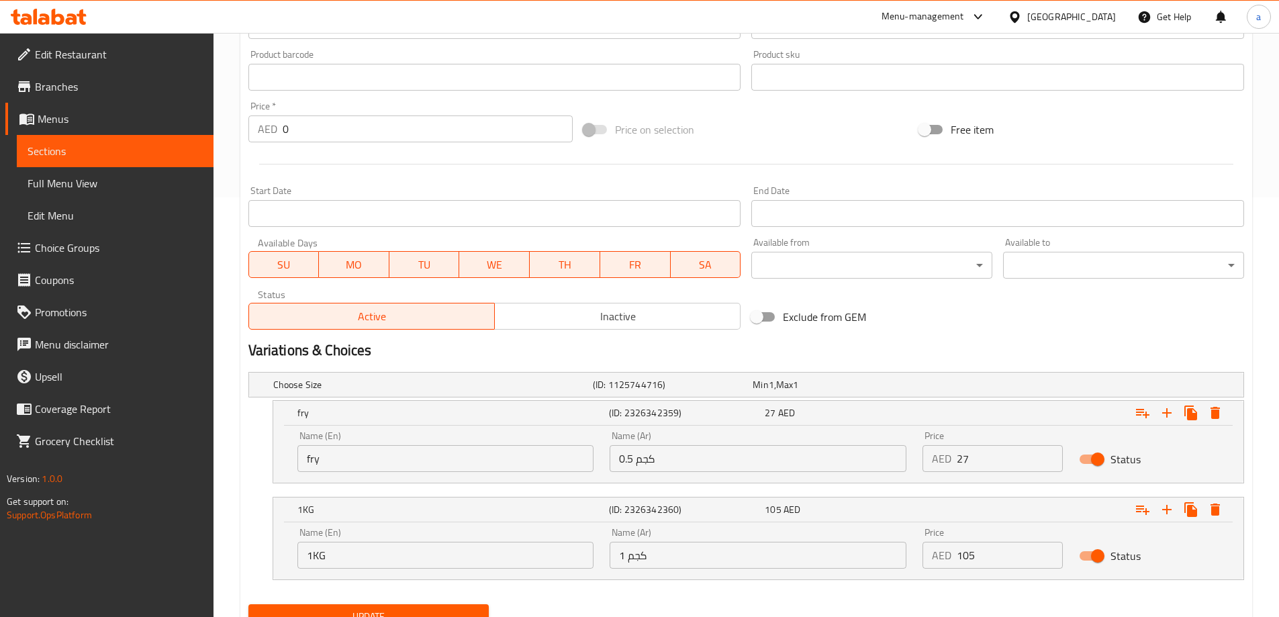
click at [394, 563] on input "1KG" at bounding box center [445, 555] width 297 height 27
click at [387, 561] on input "1KG" at bounding box center [445, 555] width 297 height 27
type input "grilled"
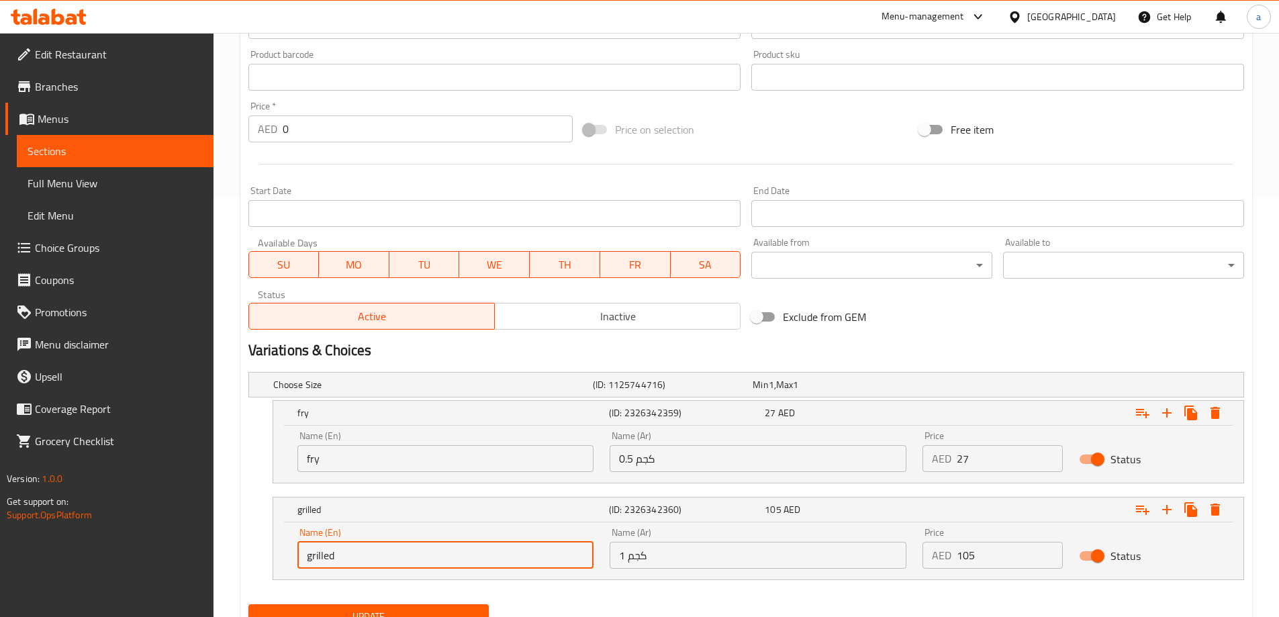
click at [691, 562] on input "1 كجم" at bounding box center [757, 555] width 297 height 27
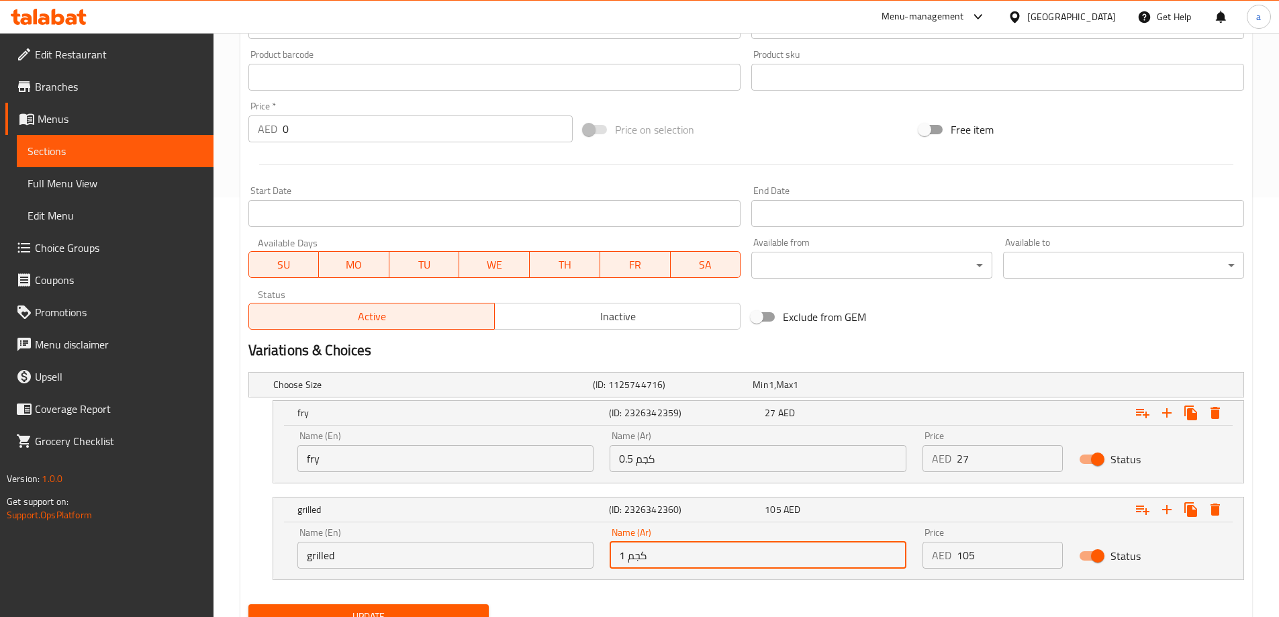
click at [691, 562] on input "1 كجم" at bounding box center [757, 555] width 297 height 27
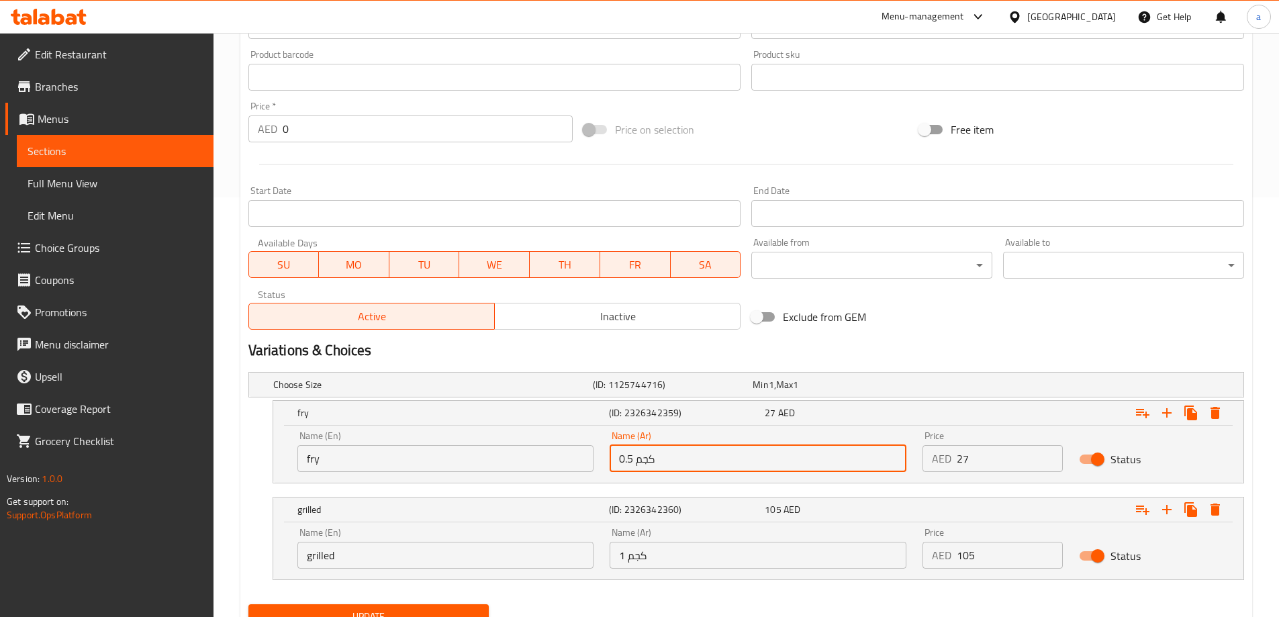
click at [677, 459] on input "0.5 كجم" at bounding box center [757, 458] width 297 height 27
type input "l"
type input "مقلي"
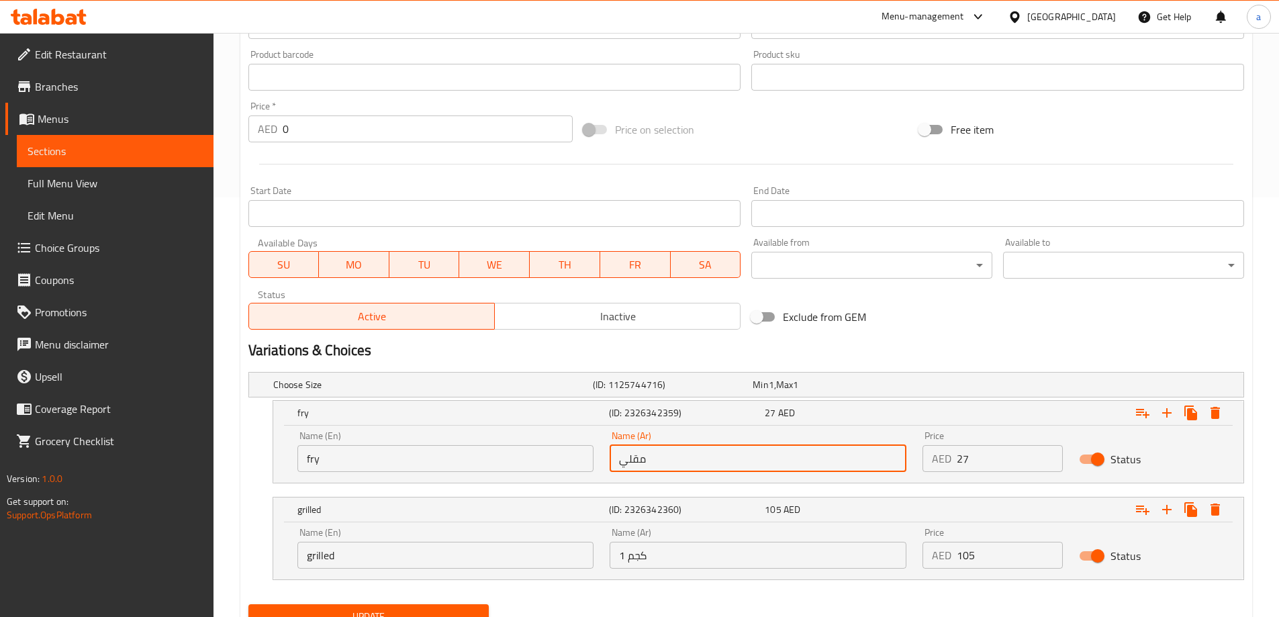
click at [710, 560] on input "1 كجم" at bounding box center [757, 555] width 297 height 27
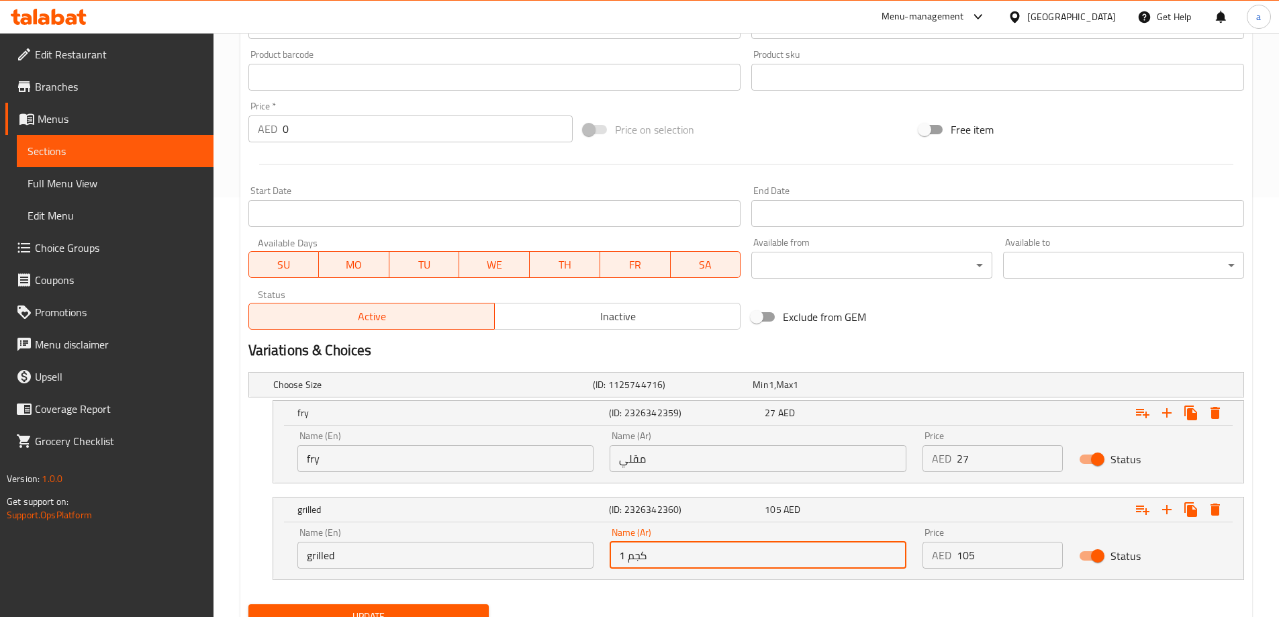
click at [710, 560] on input "1 كجم" at bounding box center [757, 555] width 297 height 27
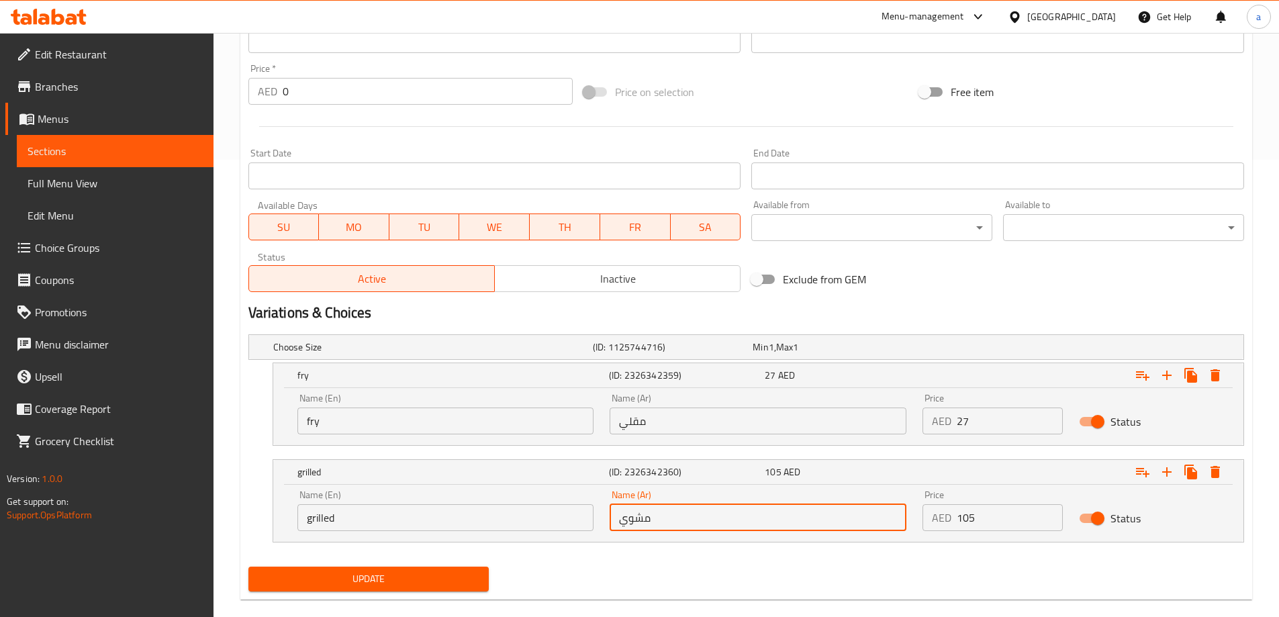
scroll to position [477, 0]
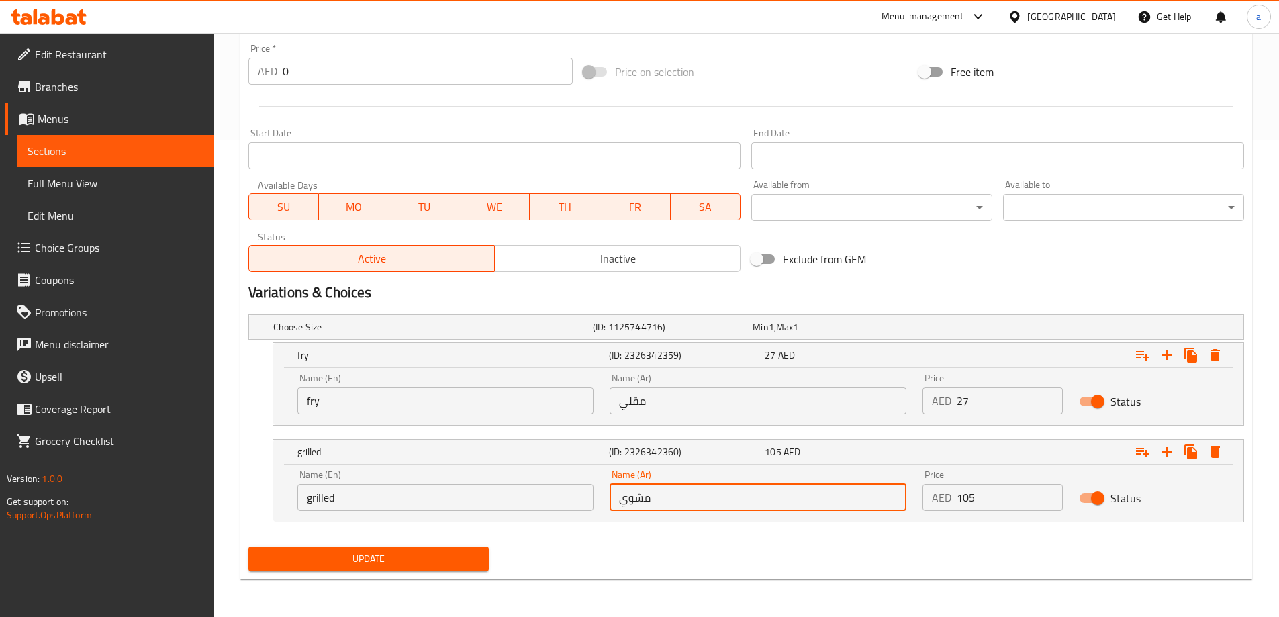
type input "مشوي"
click at [423, 556] on span "Update" at bounding box center [368, 558] width 219 height 17
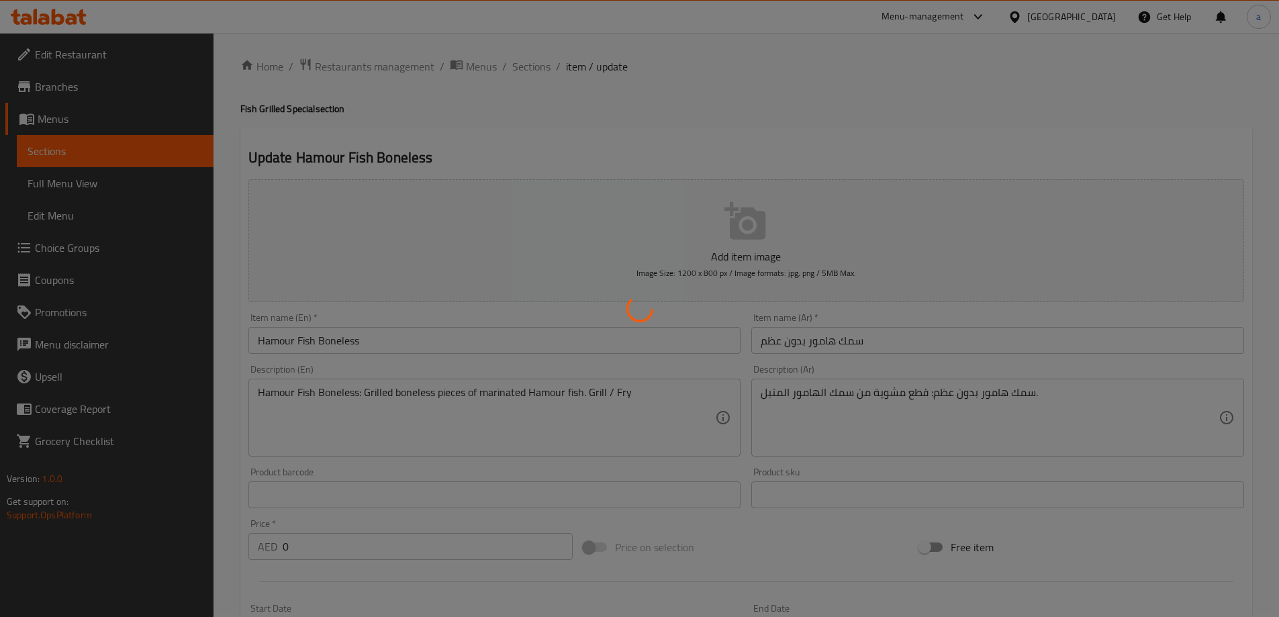
scroll to position [0, 0]
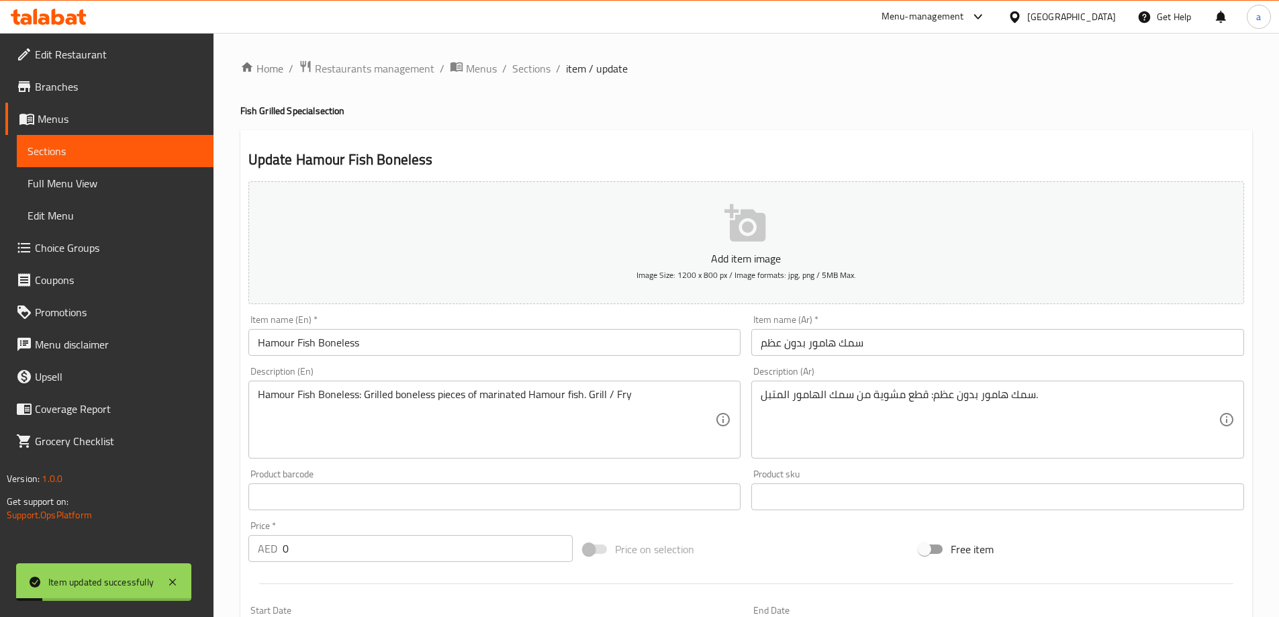
click at [529, 74] on span "Sections" at bounding box center [531, 68] width 38 height 16
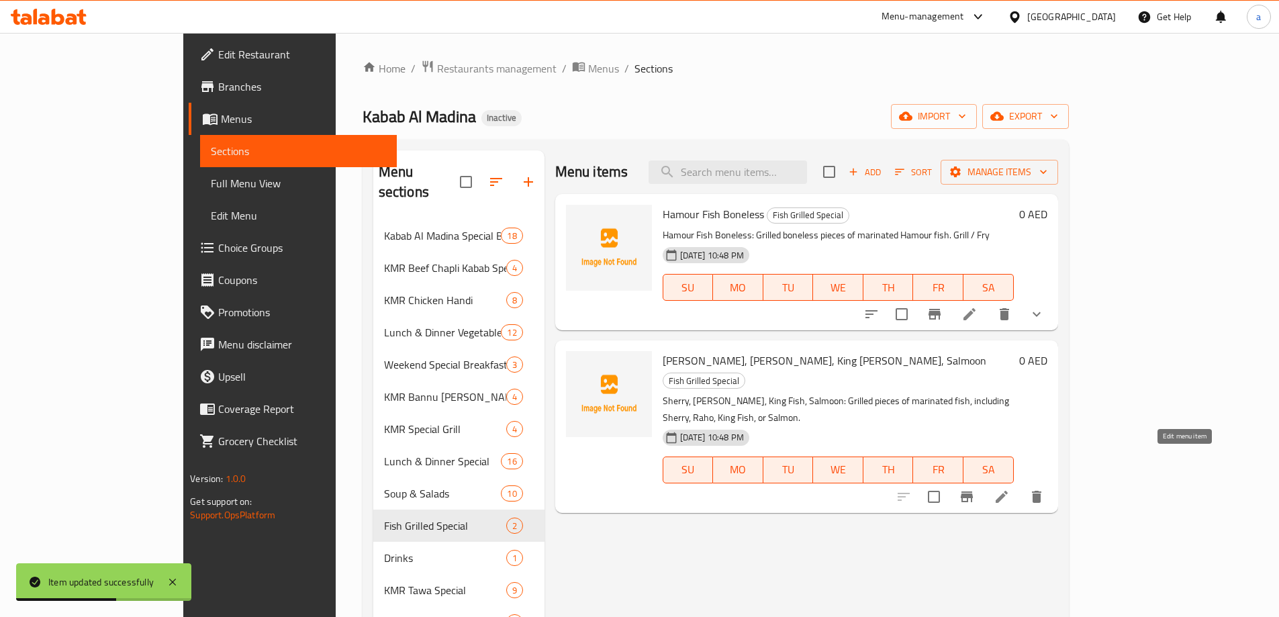
click at [1009, 489] on icon at bounding box center [1001, 497] width 16 height 16
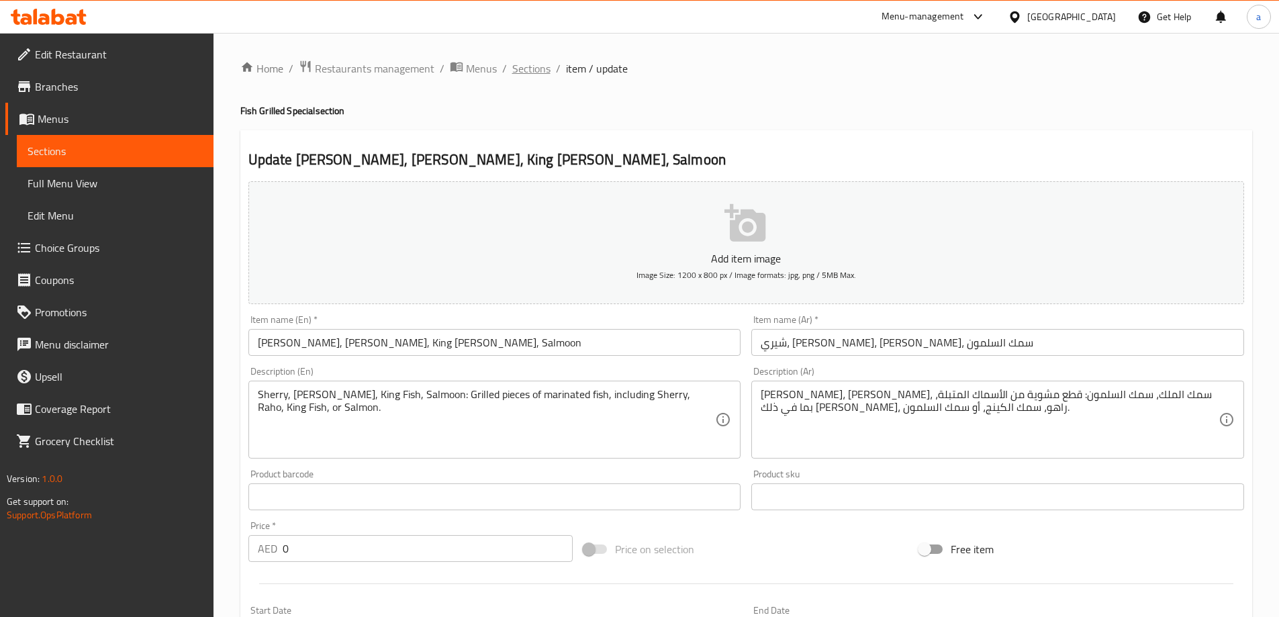
click at [523, 66] on span "Sections" at bounding box center [531, 68] width 38 height 16
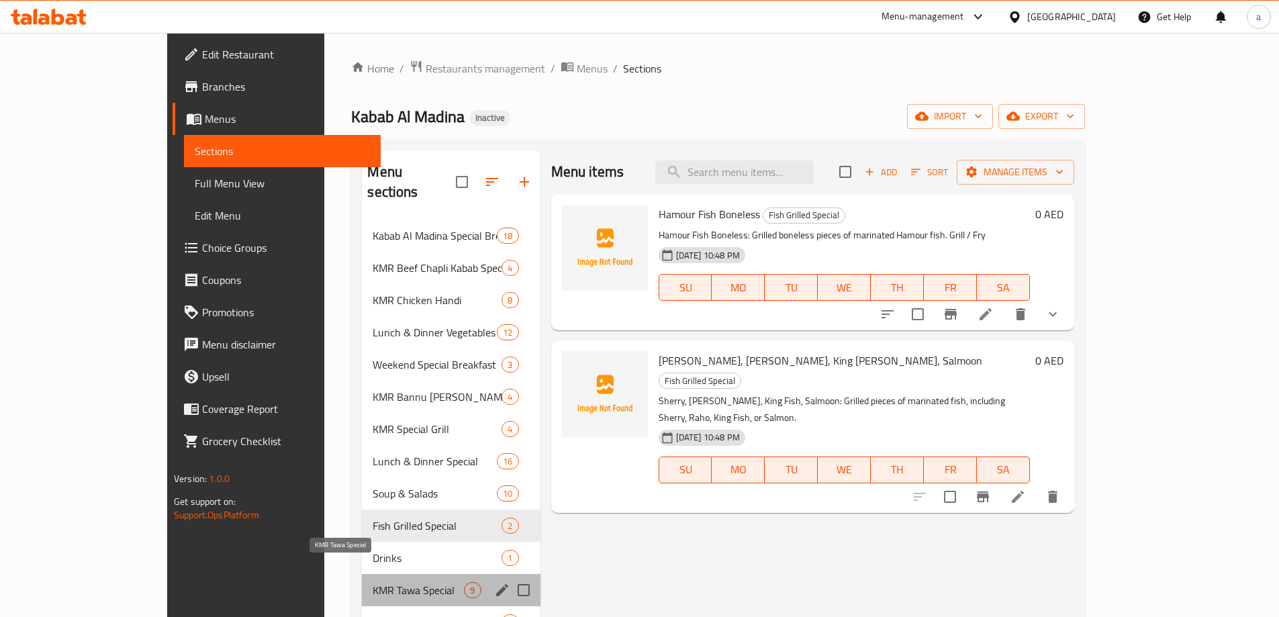
click at [373, 582] on span "KMR Tawa Special" at bounding box center [418, 590] width 91 height 16
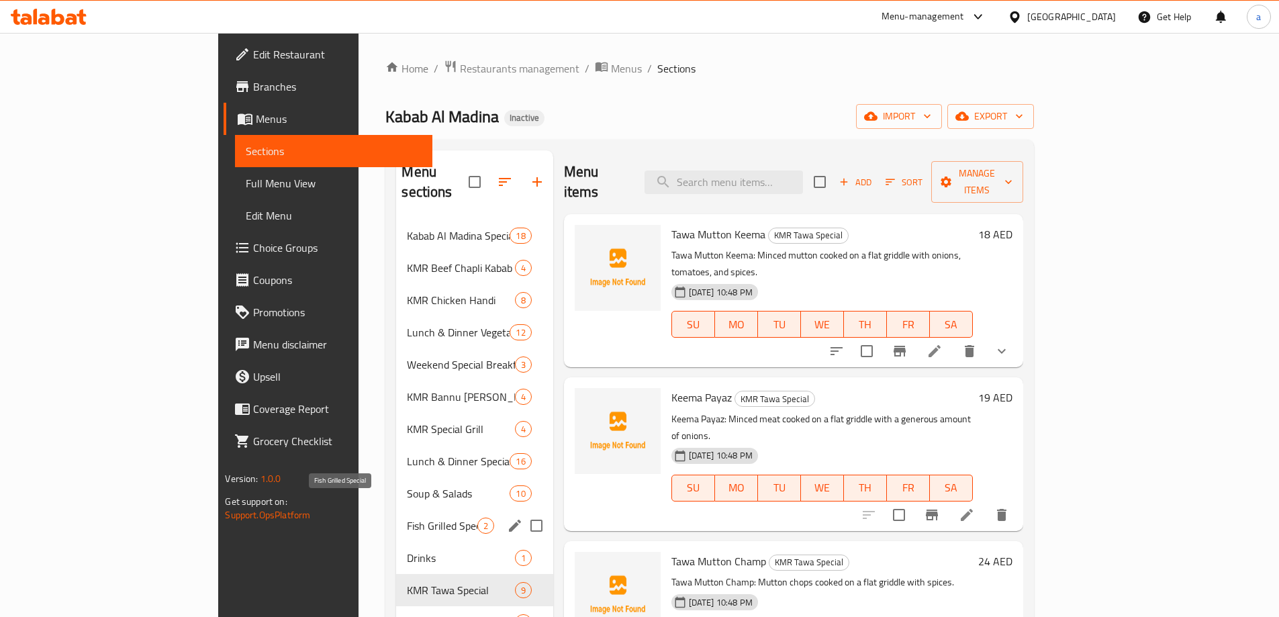
click at [407, 517] on span "Fish Grilled Special" at bounding box center [442, 525] width 70 height 16
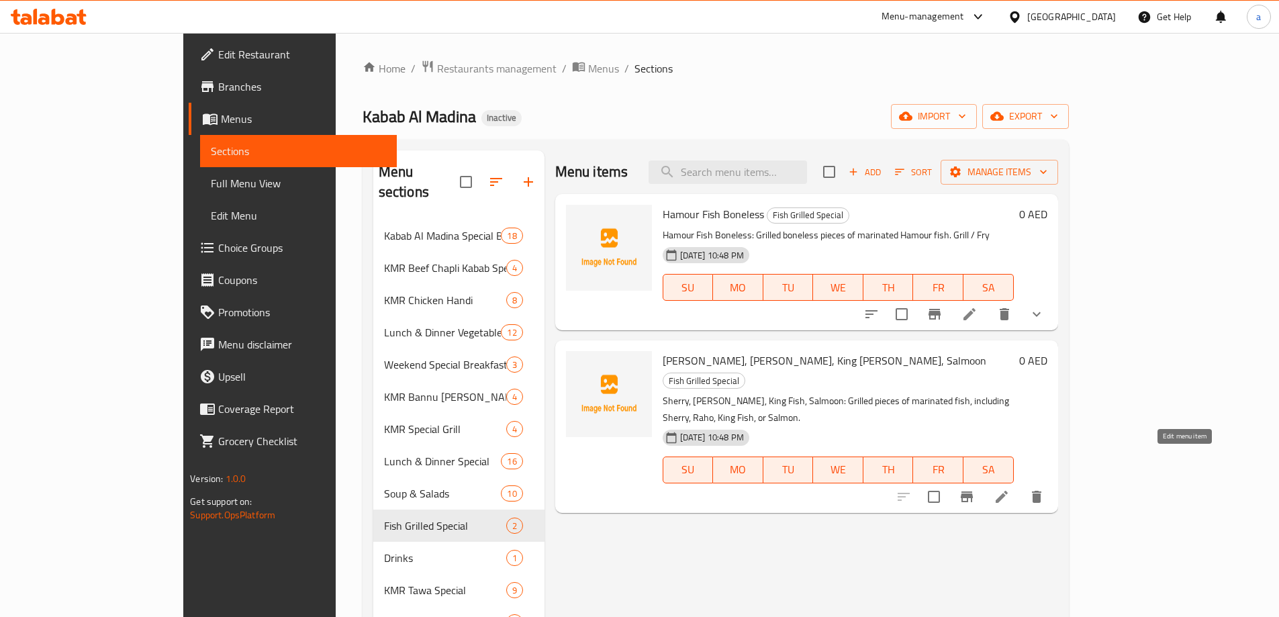
click at [1009, 489] on icon at bounding box center [1001, 497] width 16 height 16
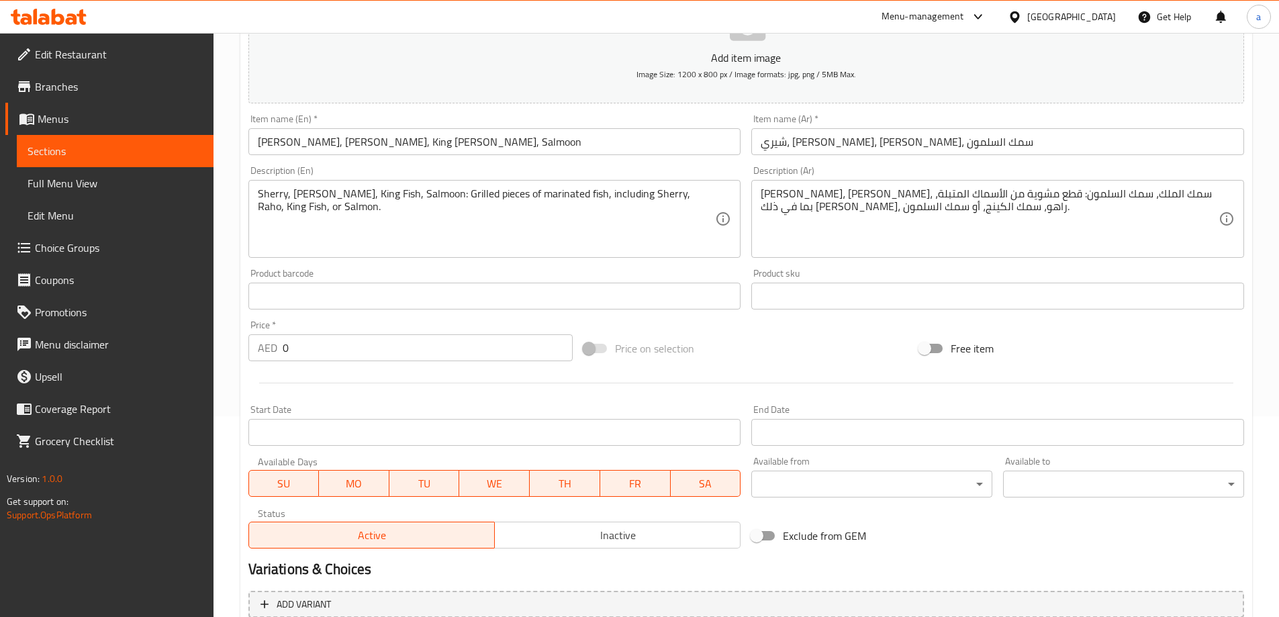
scroll to position [201, 0]
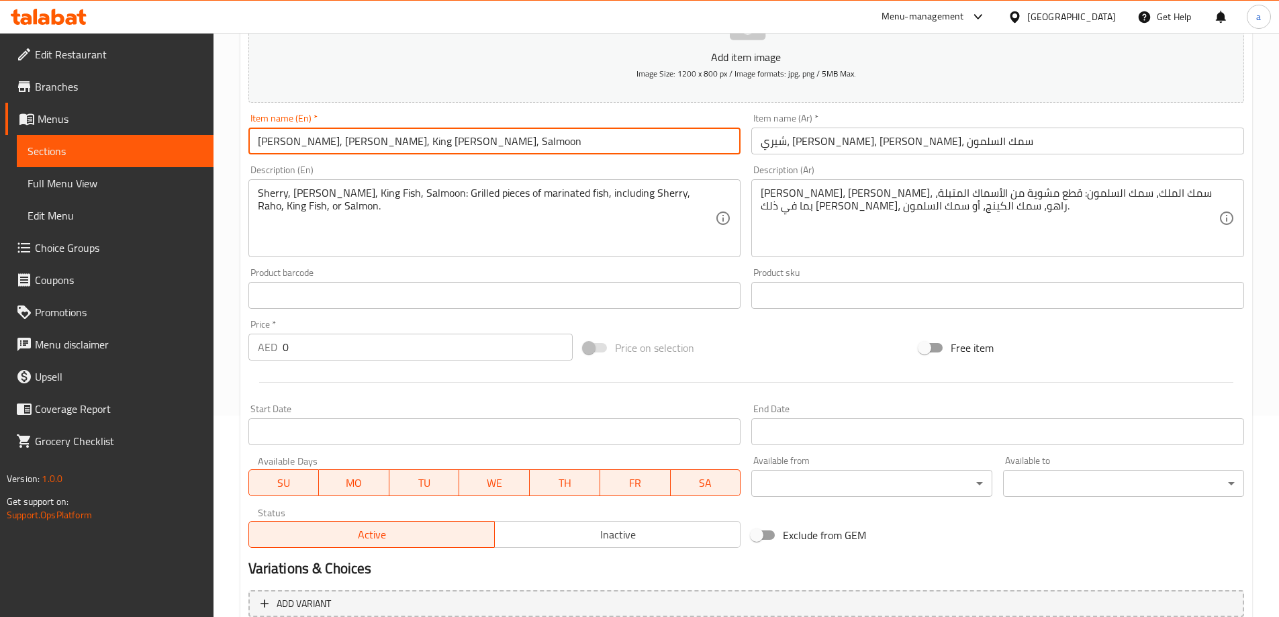
drag, startPoint x: 424, startPoint y: 146, endPoint x: 248, endPoint y: 150, distance: 175.9
click at [248, 150] on input "Sherry, Raho, King Fish, Salmoon" at bounding box center [494, 141] width 493 height 27
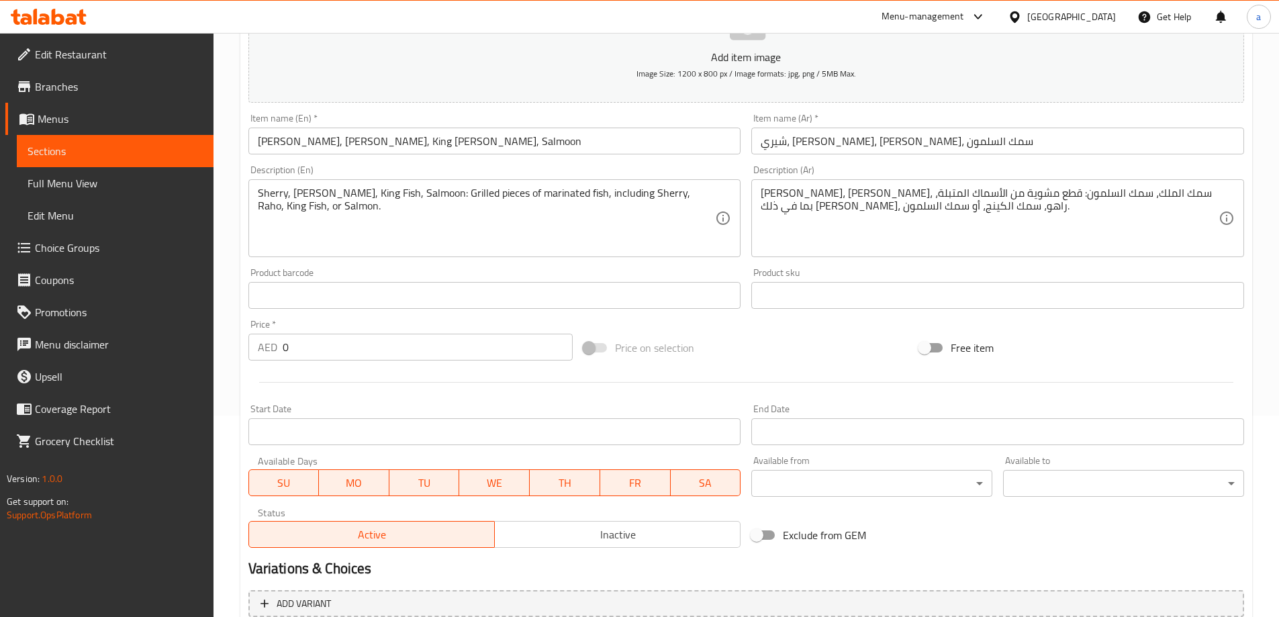
drag, startPoint x: 799, startPoint y: 570, endPoint x: 777, endPoint y: 567, distance: 22.3
click at [800, 570] on h2 "Variations & Choices" at bounding box center [745, 568] width 995 height 20
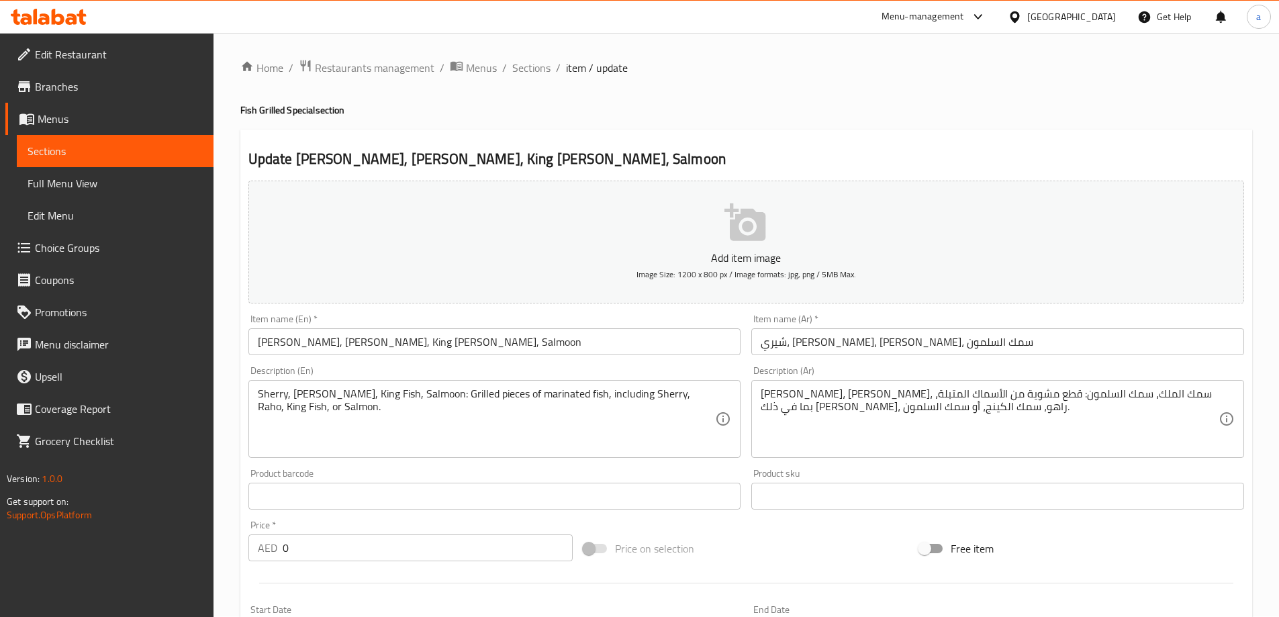
scroll to position [0, 0]
click at [529, 75] on span "Sections" at bounding box center [531, 68] width 38 height 16
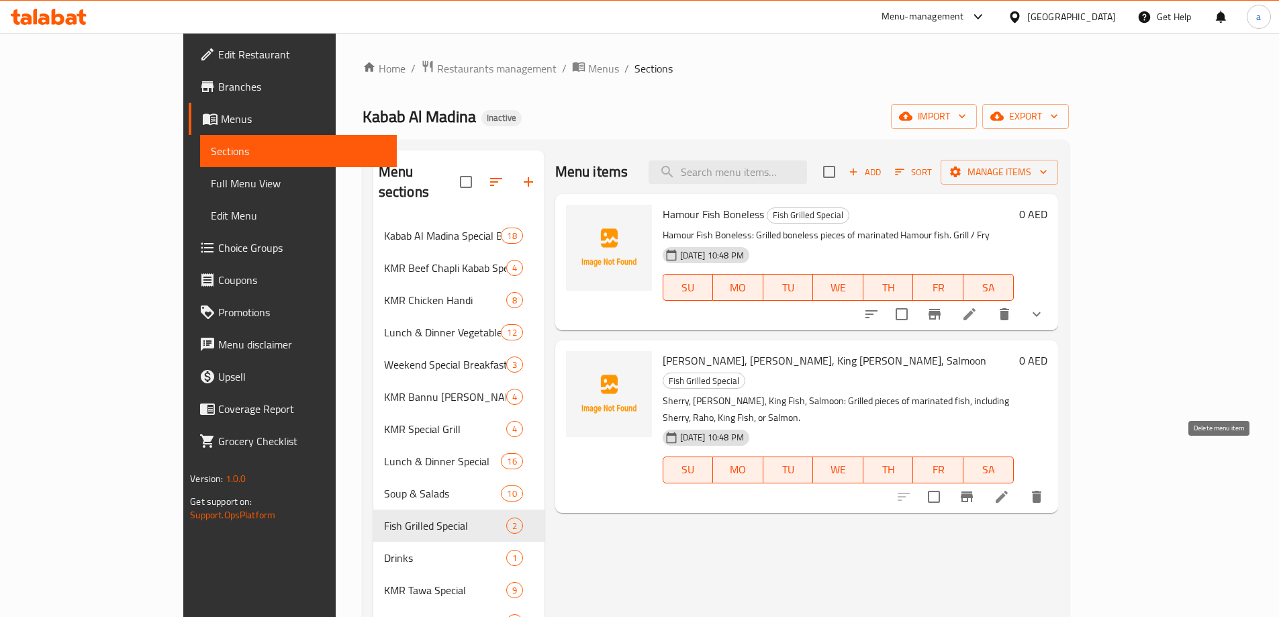
click at [1044, 489] on icon "delete" at bounding box center [1036, 497] width 16 height 16
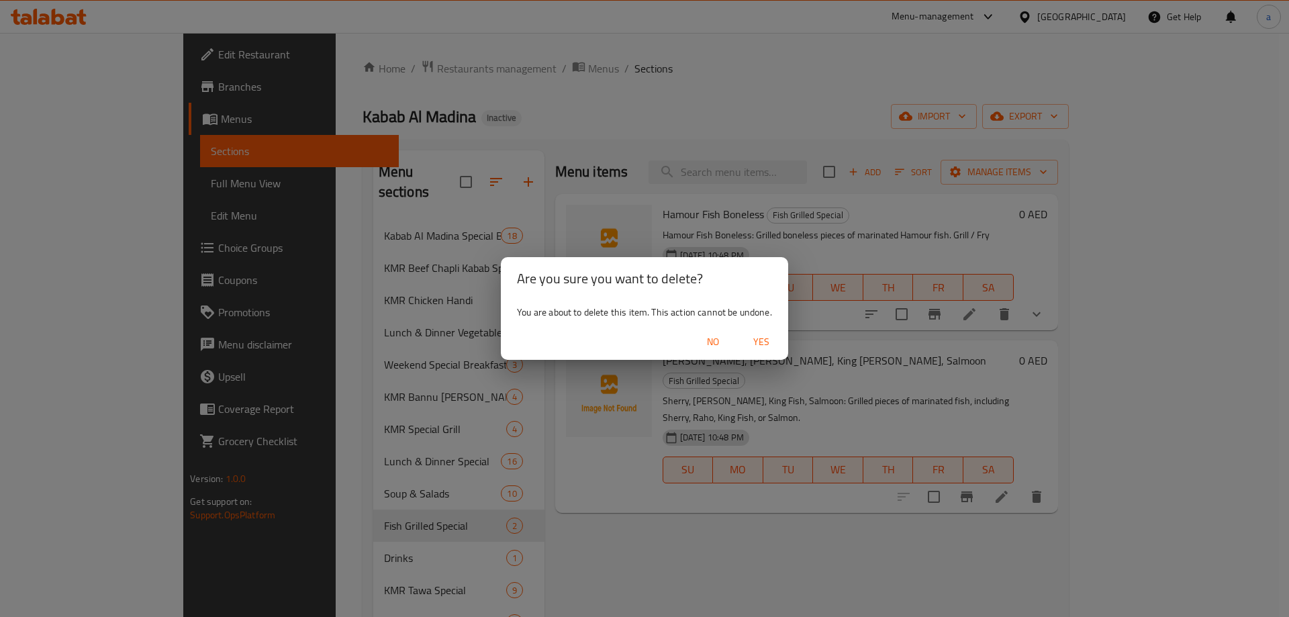
click at [769, 350] on button "Yes" at bounding box center [761, 342] width 43 height 25
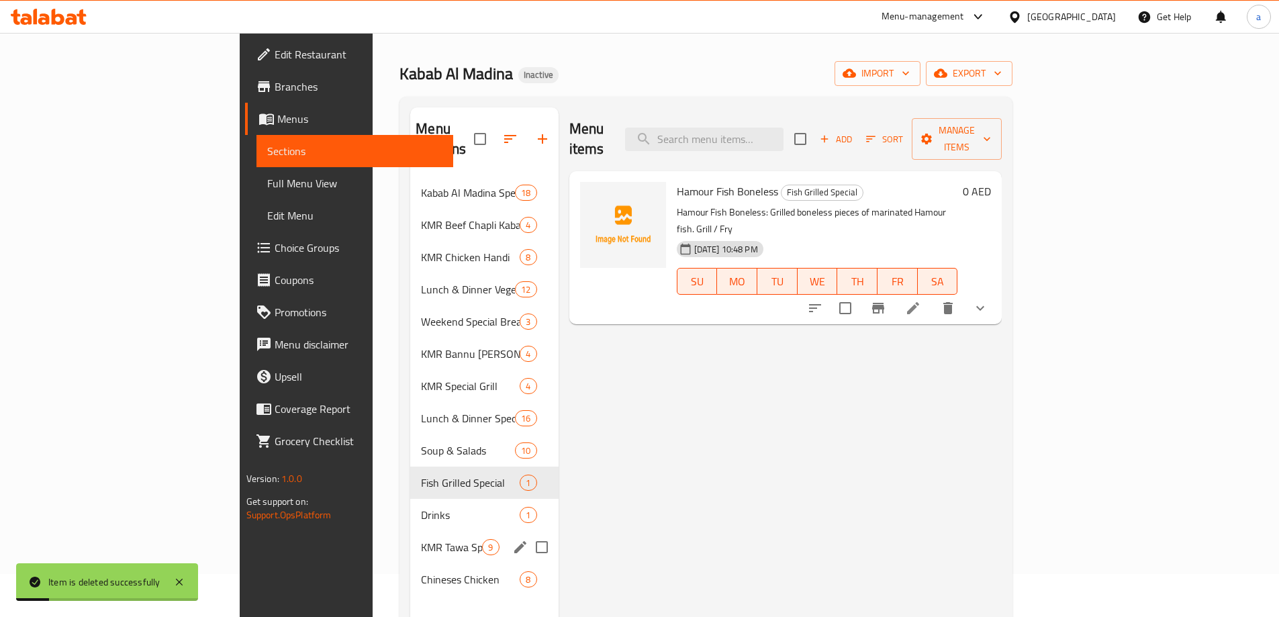
scroll to position [67, 0]
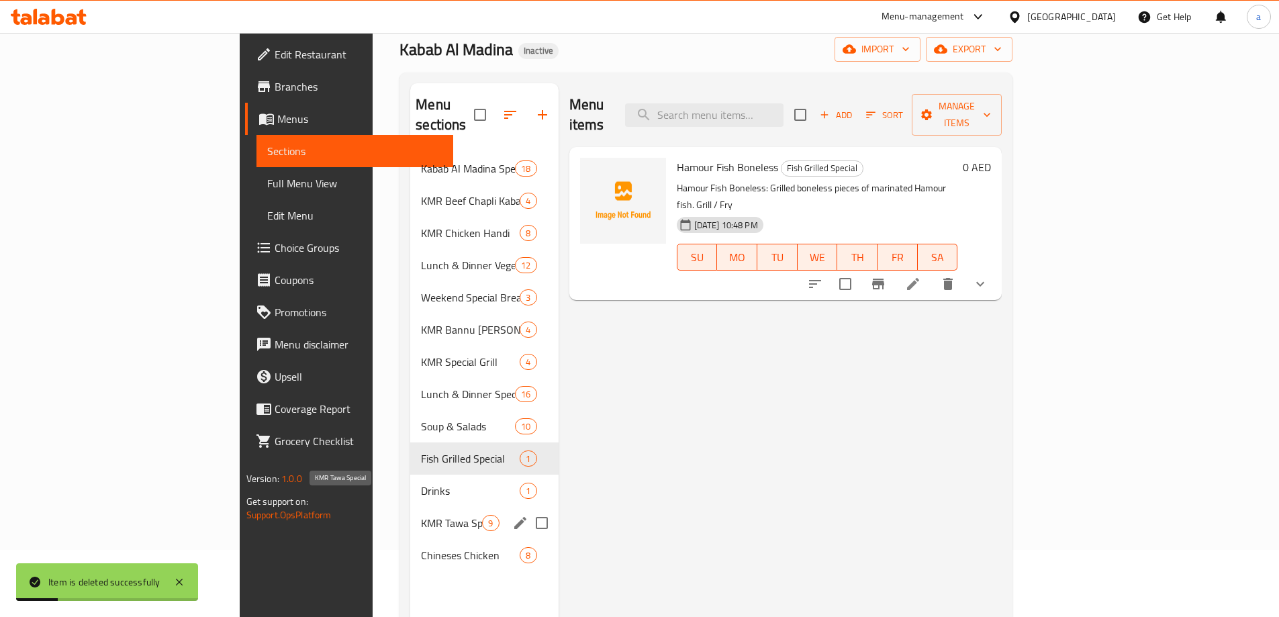
click at [421, 515] on span "KMR Tawa Special" at bounding box center [451, 523] width 61 height 16
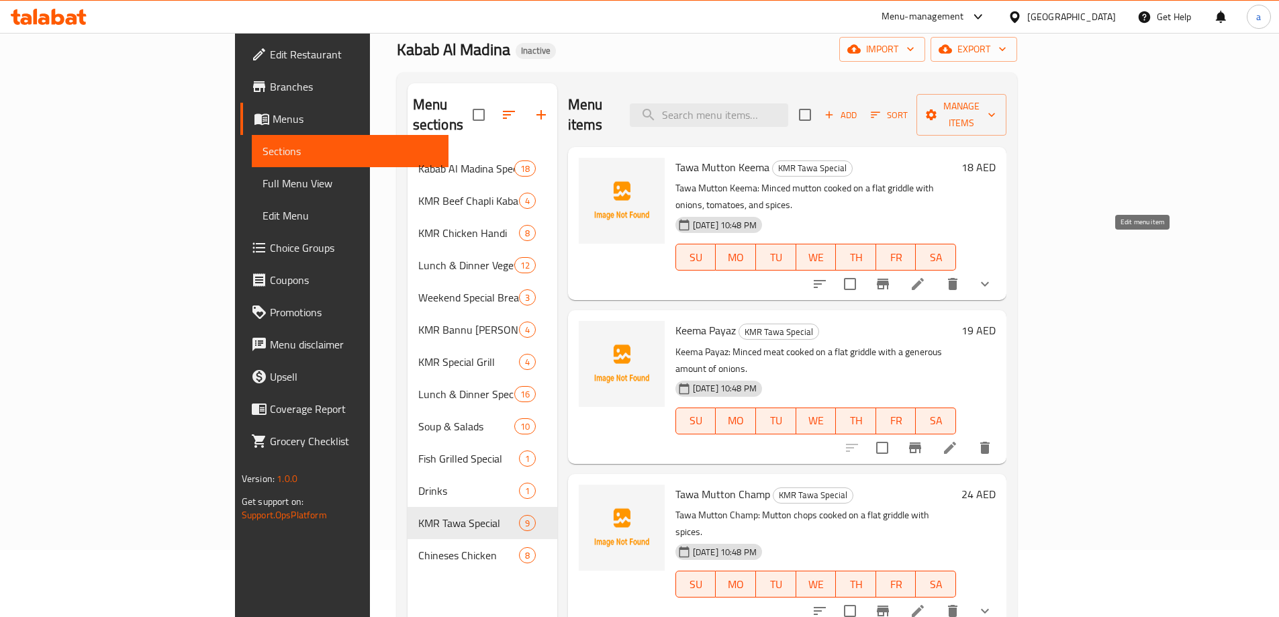
click at [926, 276] on icon at bounding box center [917, 284] width 16 height 16
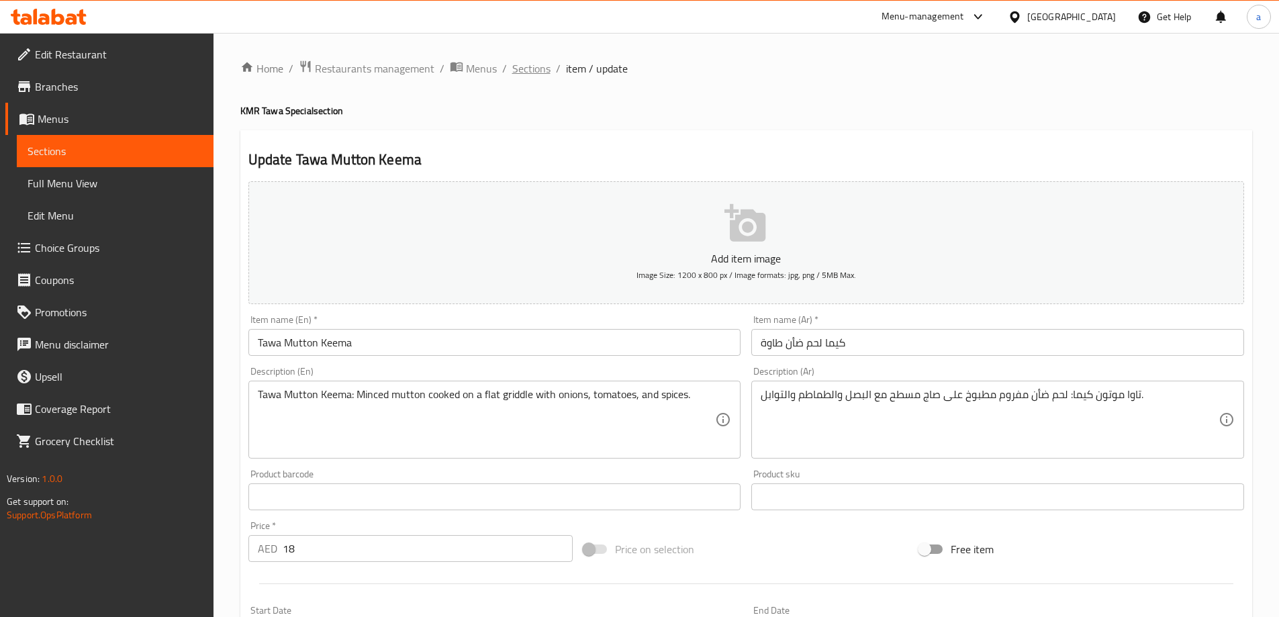
click at [530, 77] on span "Sections" at bounding box center [531, 68] width 38 height 16
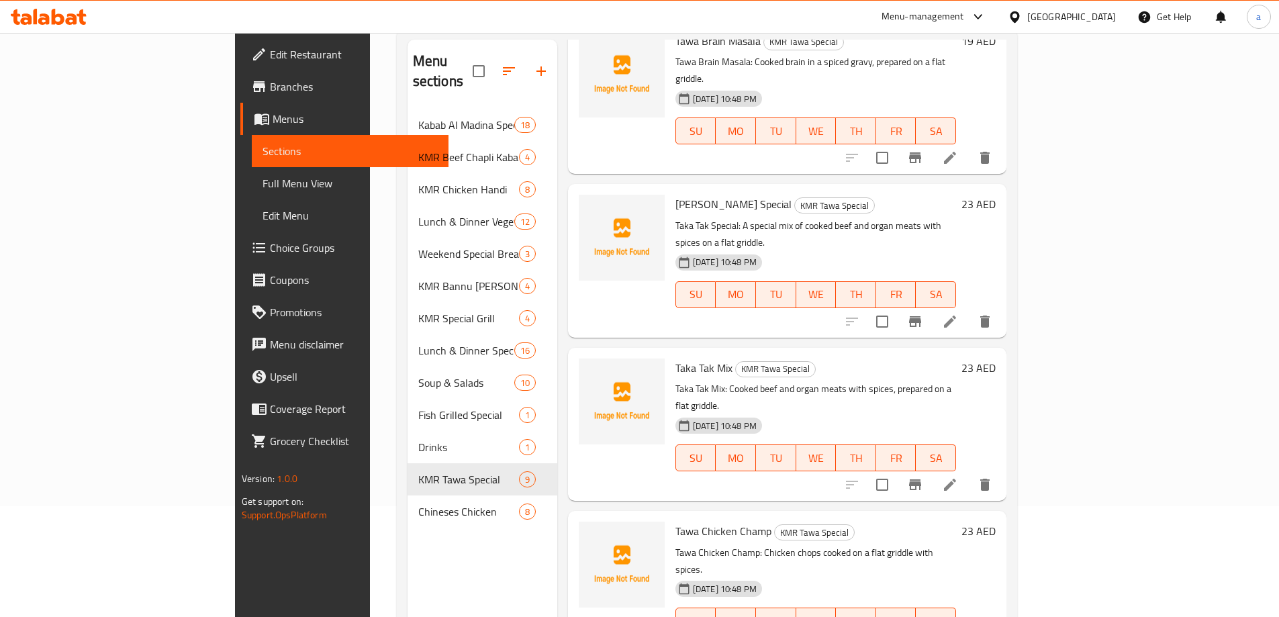
scroll to position [188, 0]
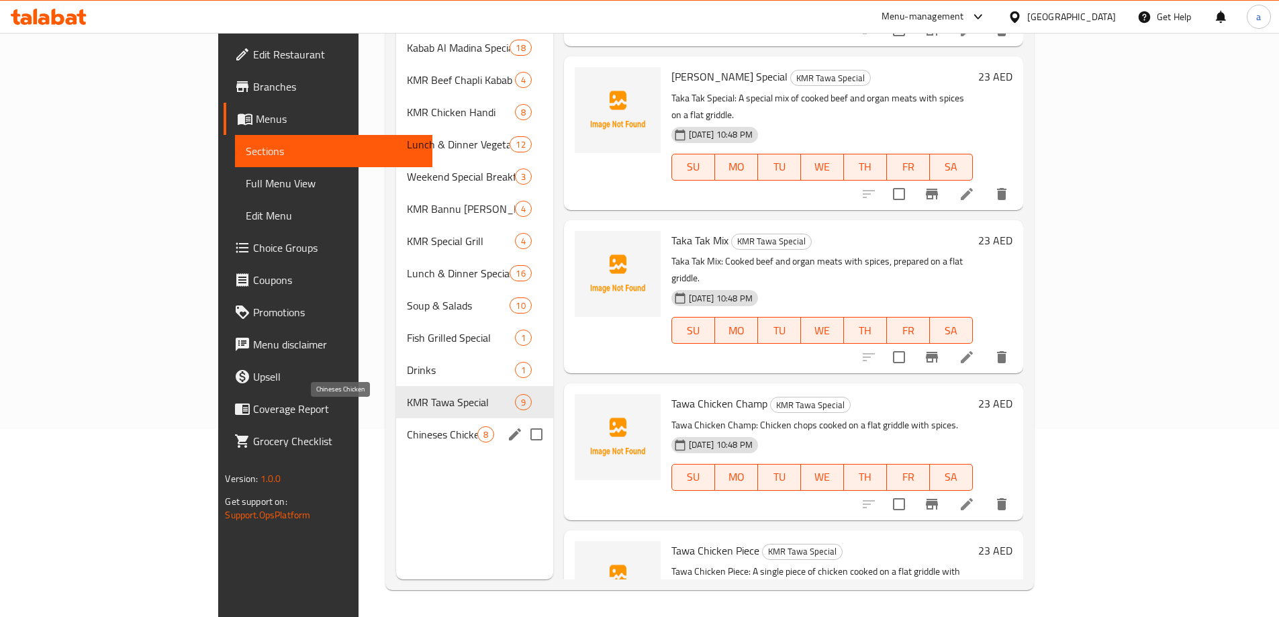
click at [407, 426] on span "Chineses Chicken" at bounding box center [442, 434] width 70 height 16
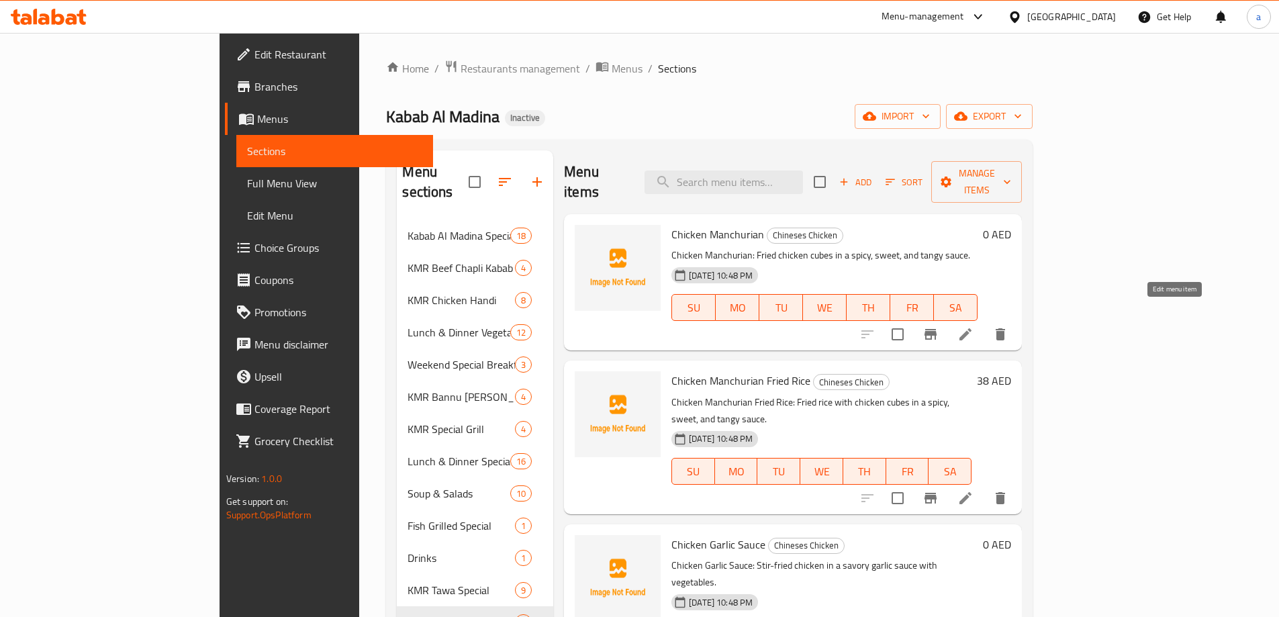
click at [973, 326] on icon at bounding box center [965, 334] width 16 height 16
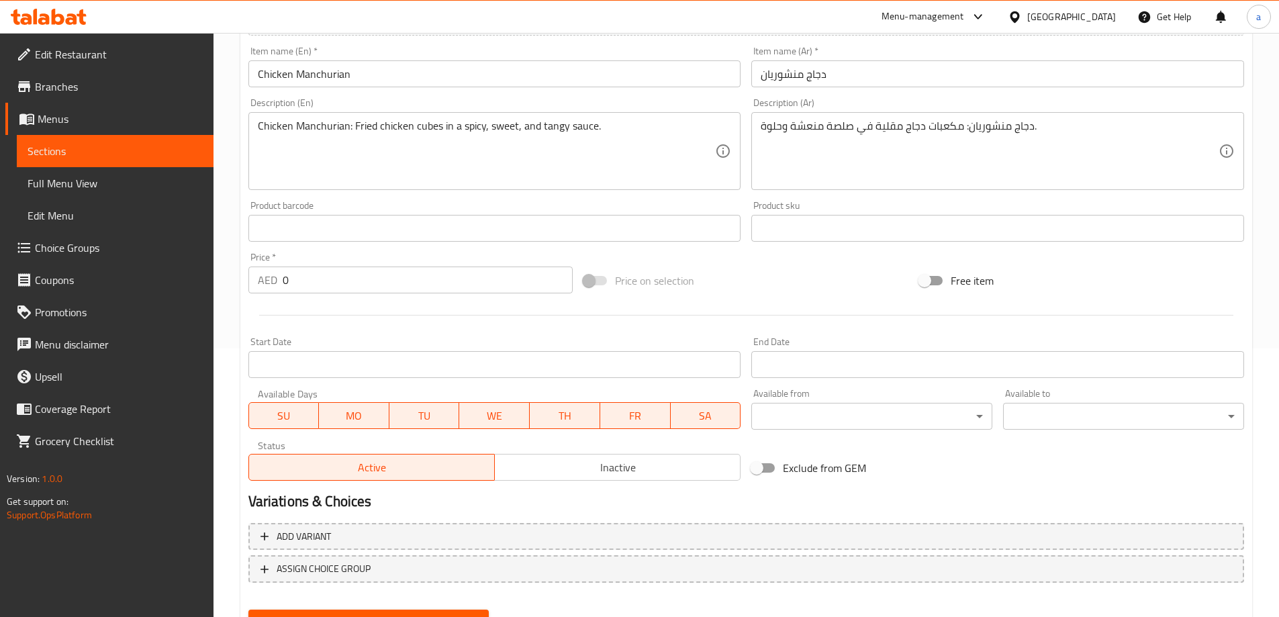
scroll to position [332, 0]
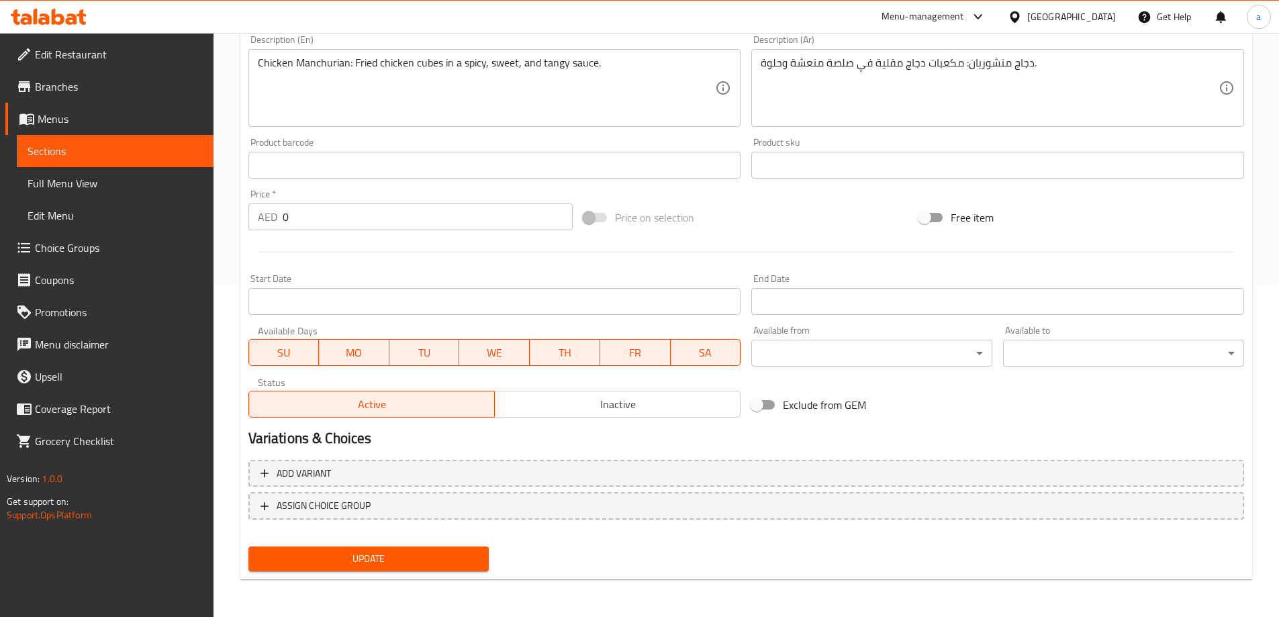
click at [340, 221] on input "0" at bounding box center [428, 216] width 291 height 27
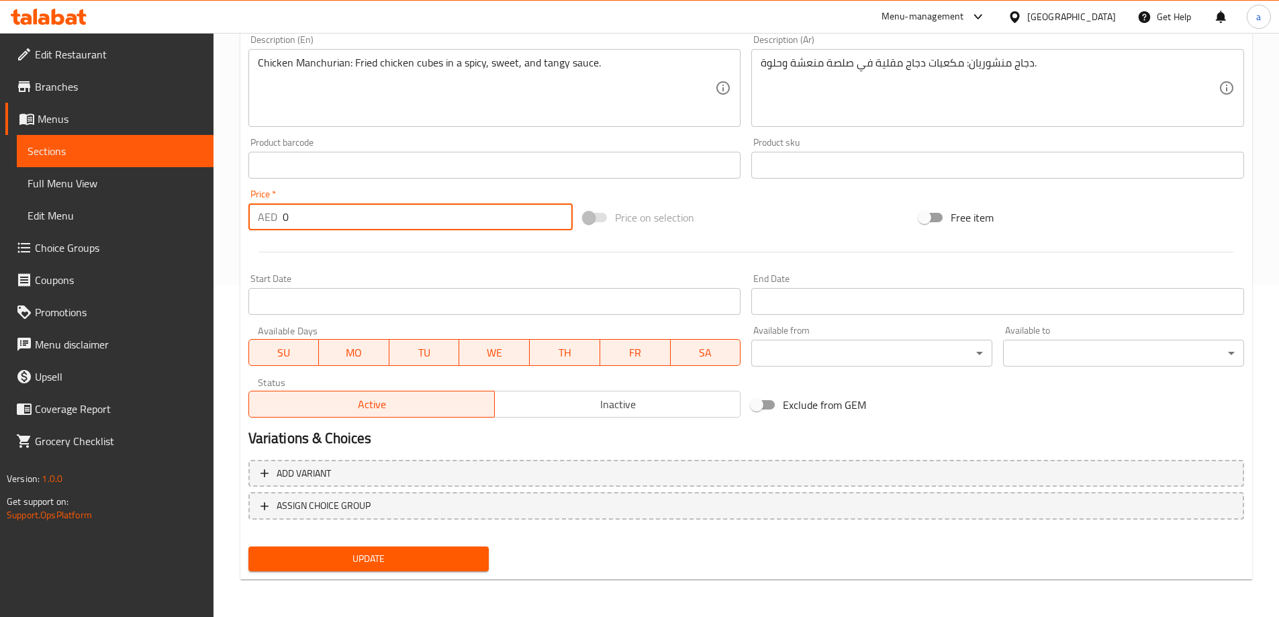
click at [340, 221] on input "0" at bounding box center [428, 216] width 291 height 27
type input "27"
click at [388, 560] on span "Update" at bounding box center [368, 558] width 219 height 17
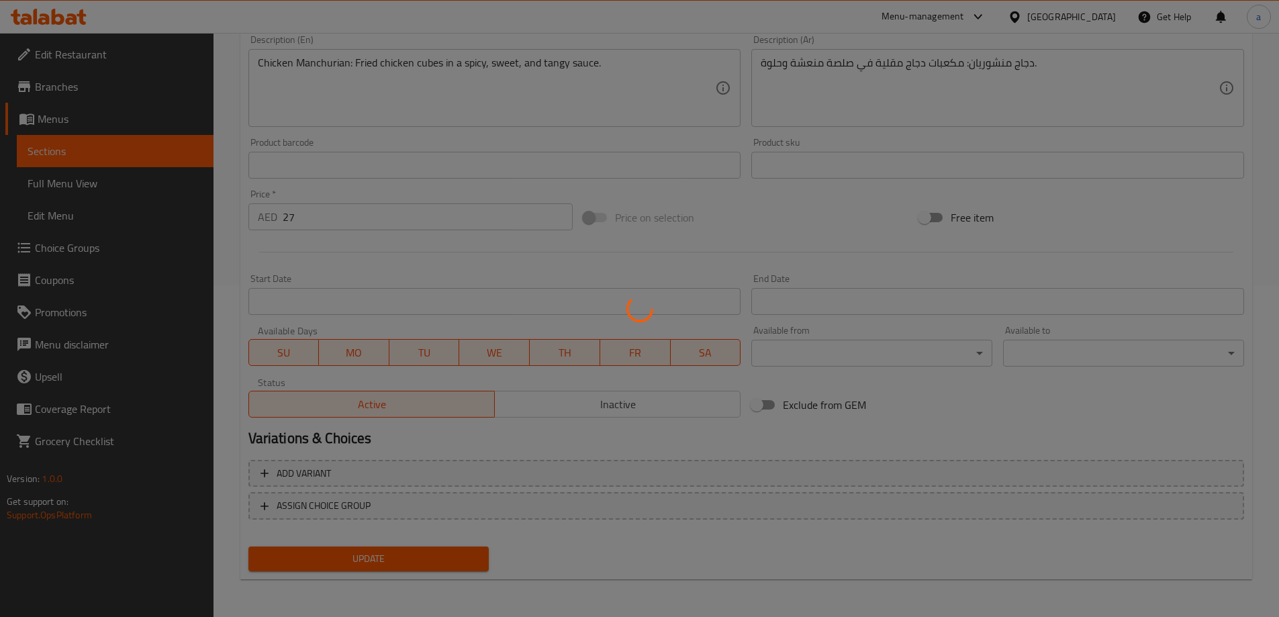
scroll to position [0, 0]
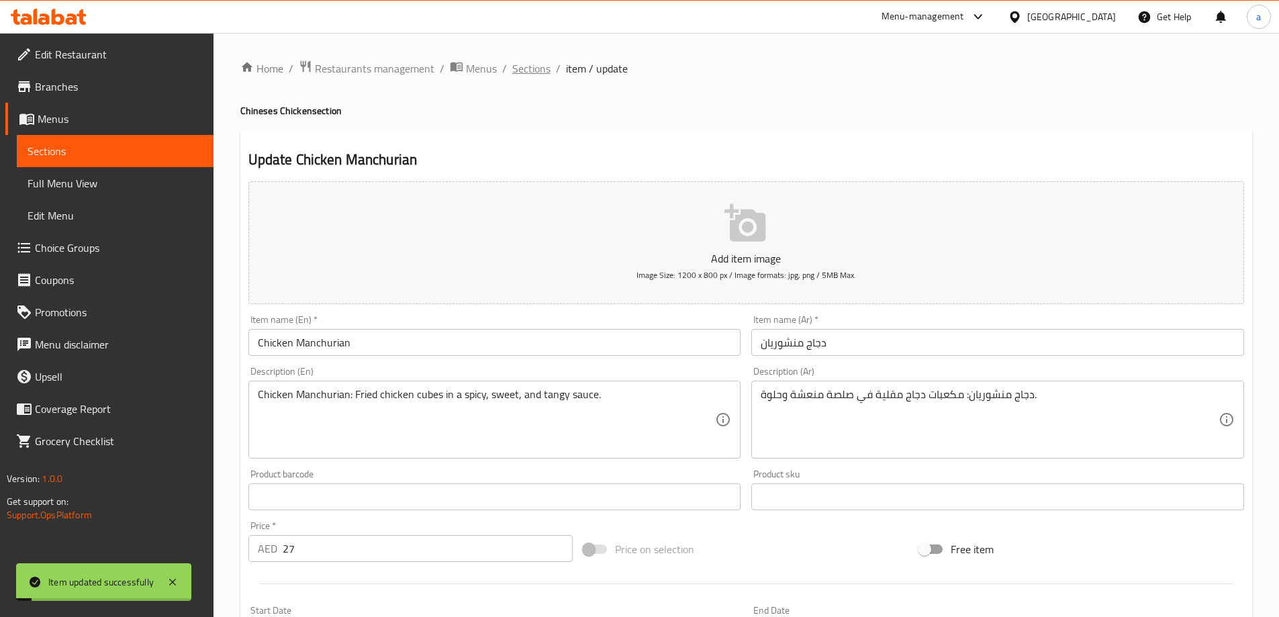
click at [528, 68] on span "Sections" at bounding box center [531, 68] width 38 height 16
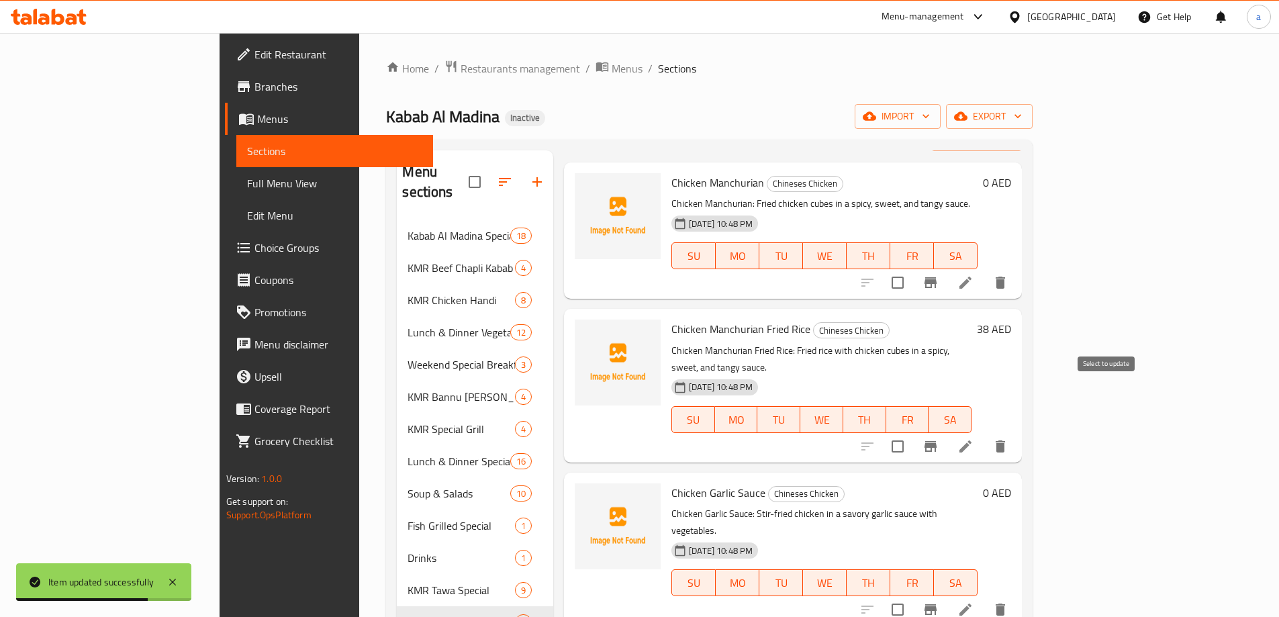
scroll to position [67, 0]
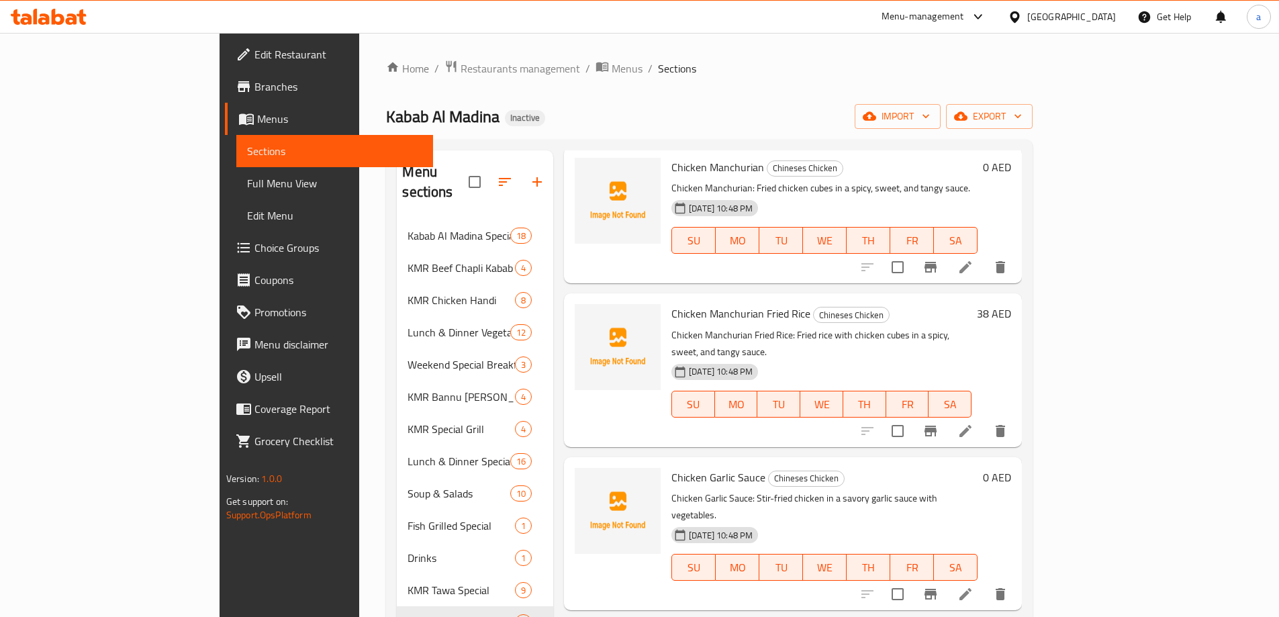
click at [973, 586] on icon at bounding box center [965, 594] width 16 height 16
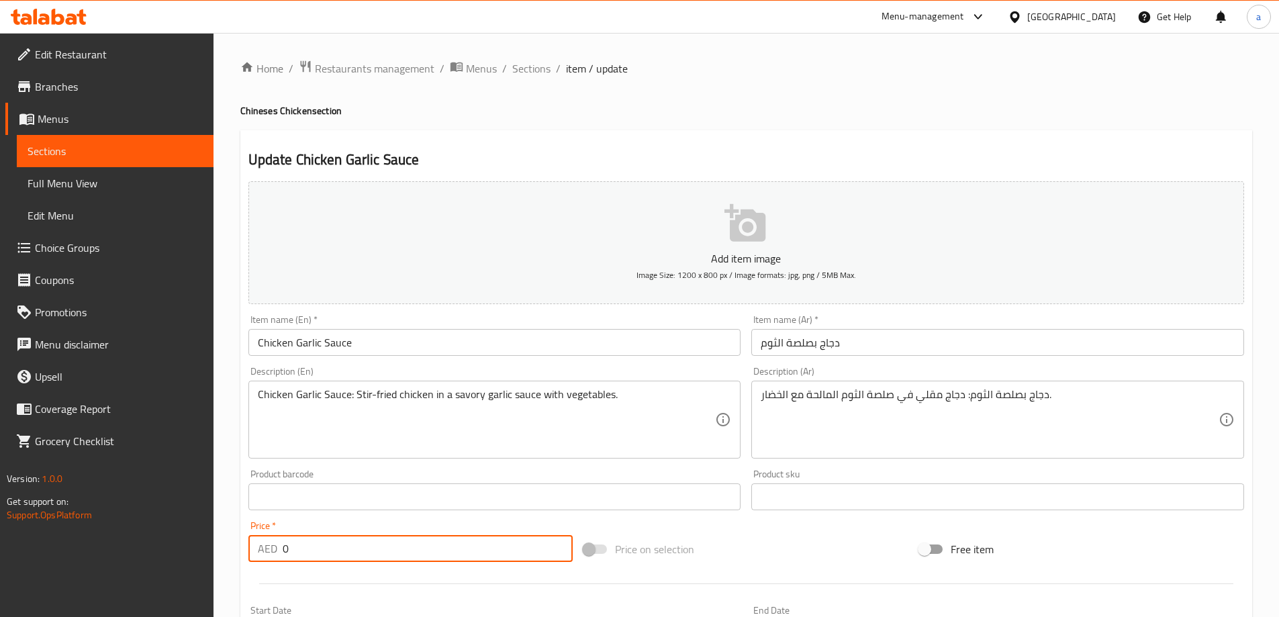
click at [376, 549] on input "0" at bounding box center [428, 548] width 291 height 27
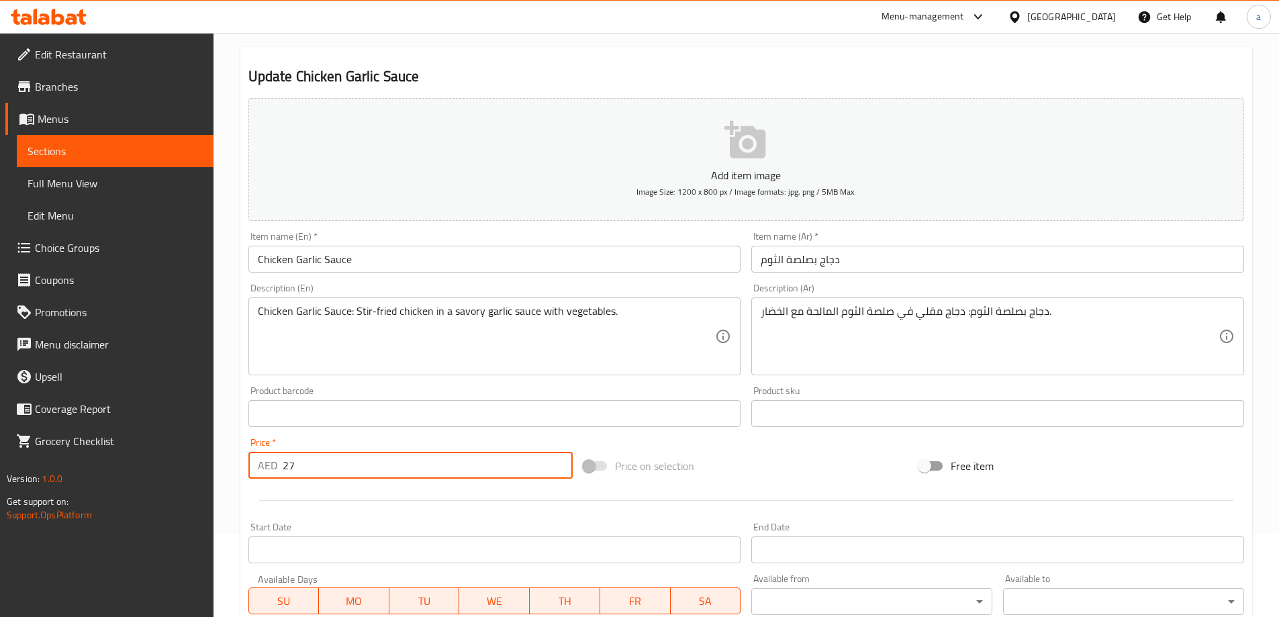
scroll to position [332, 0]
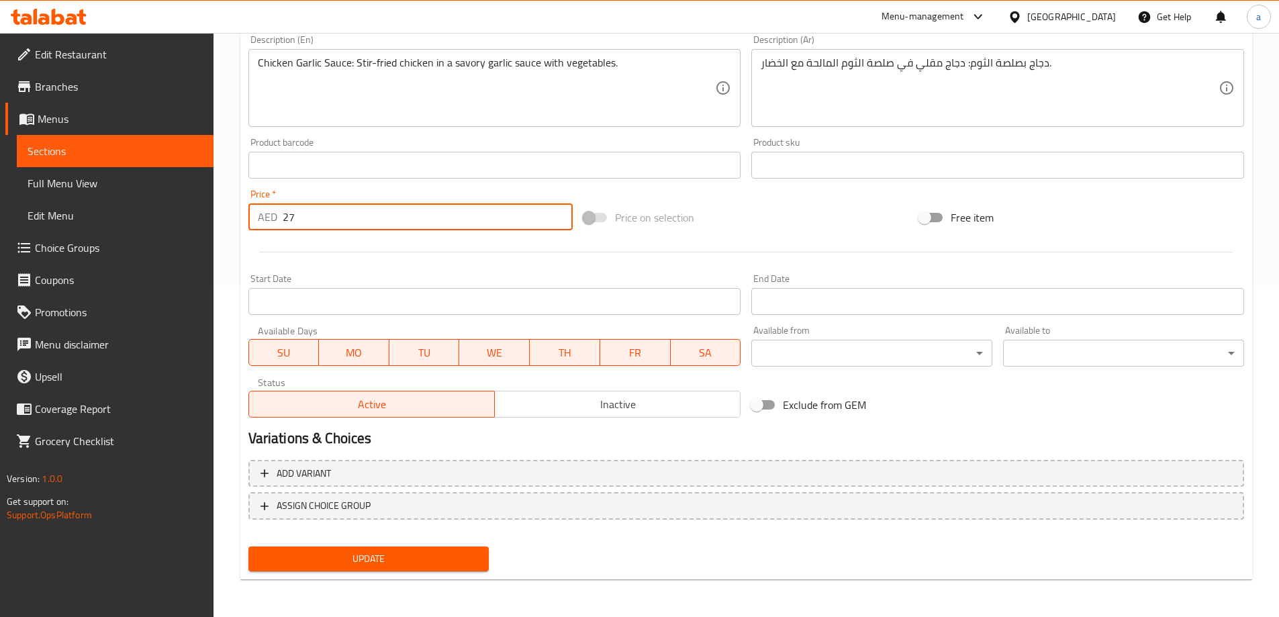
type input "27"
click at [415, 556] on span "Update" at bounding box center [368, 558] width 219 height 17
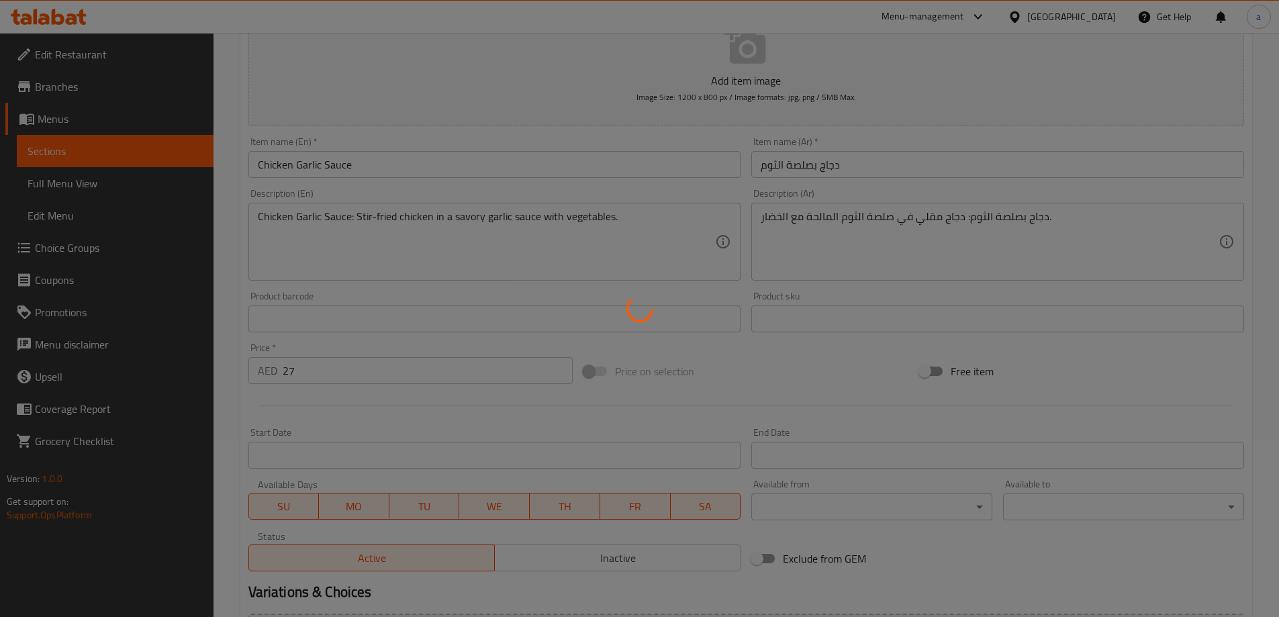
scroll to position [0, 0]
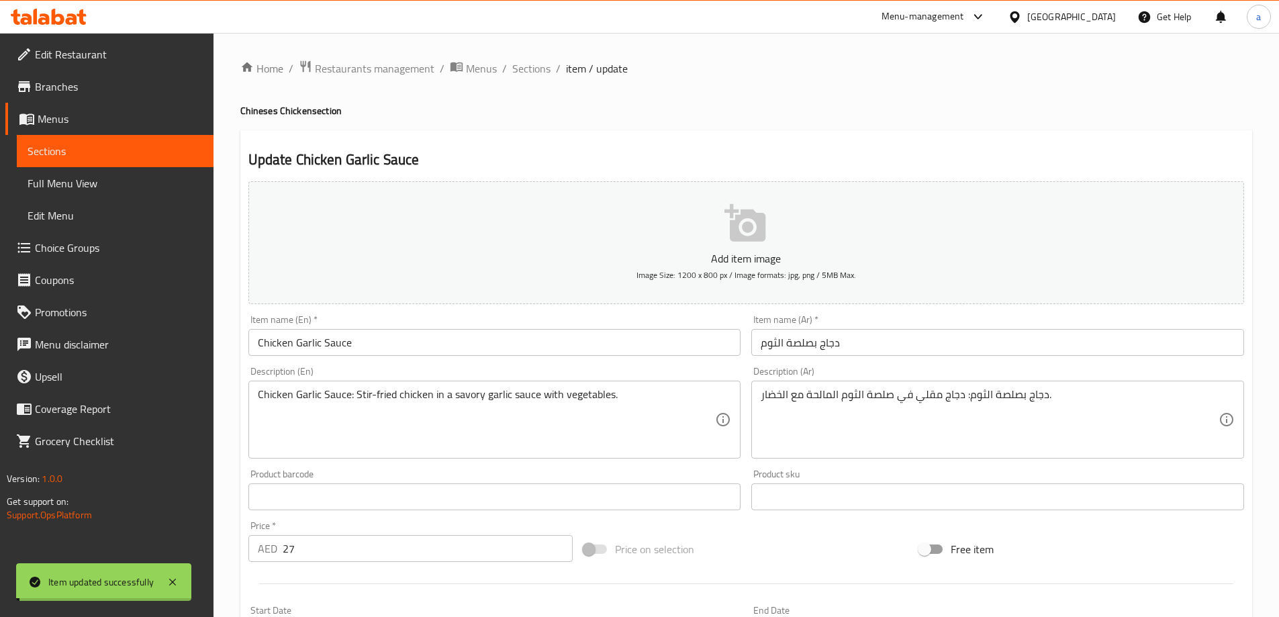
click at [539, 71] on span "Sections" at bounding box center [531, 68] width 38 height 16
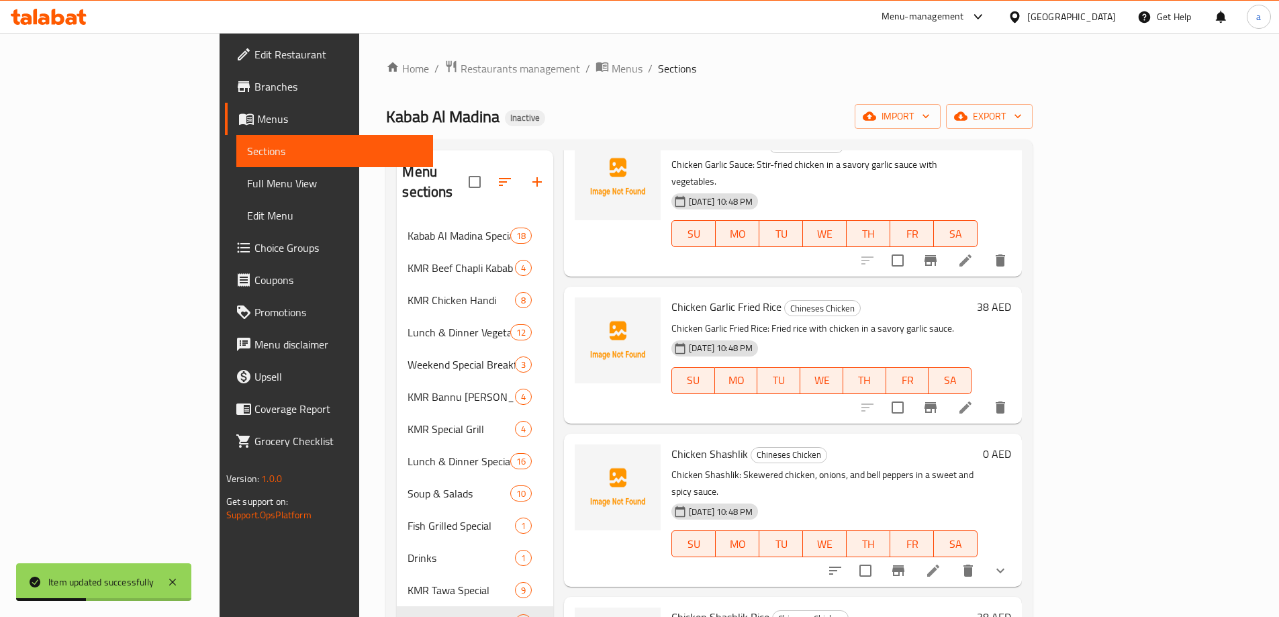
scroll to position [403, 0]
click at [941, 560] on icon at bounding box center [933, 568] width 16 height 16
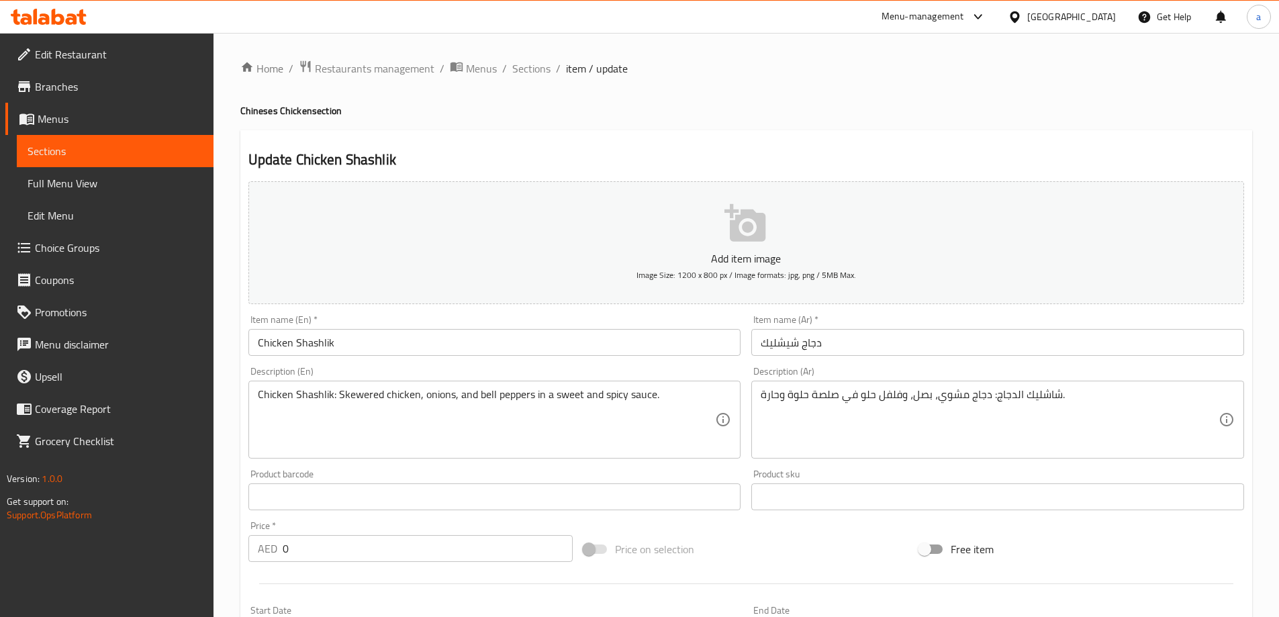
click at [362, 550] on input "0" at bounding box center [428, 548] width 291 height 27
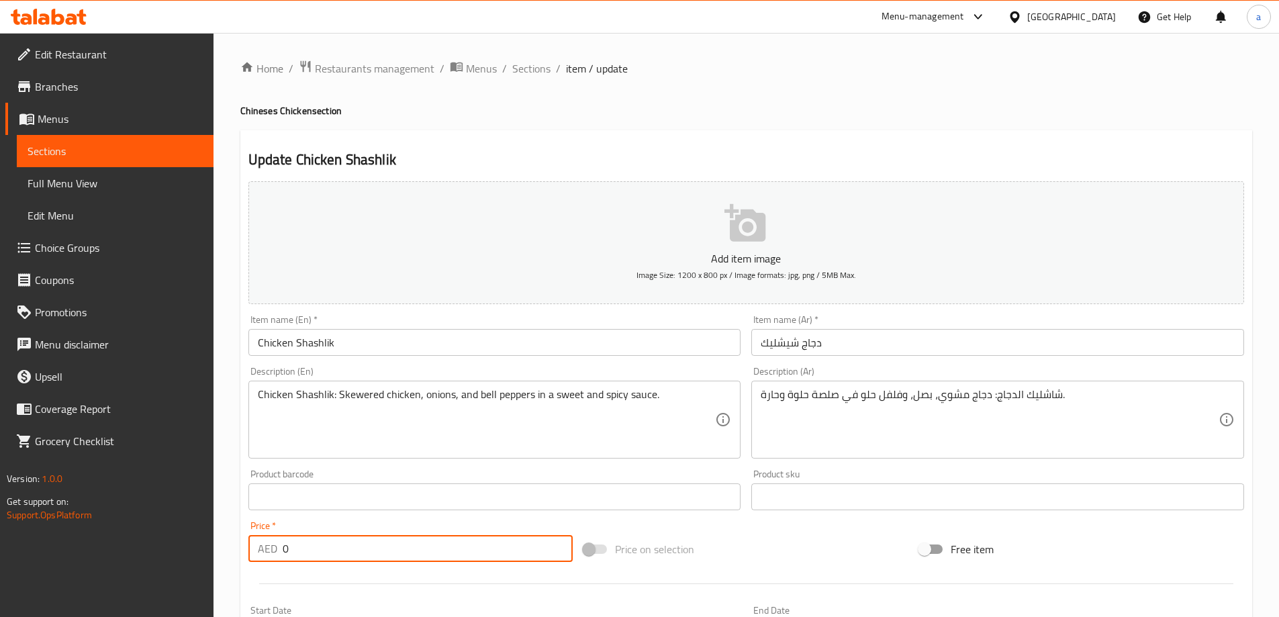
click at [362, 550] on input "0" at bounding box center [428, 548] width 291 height 27
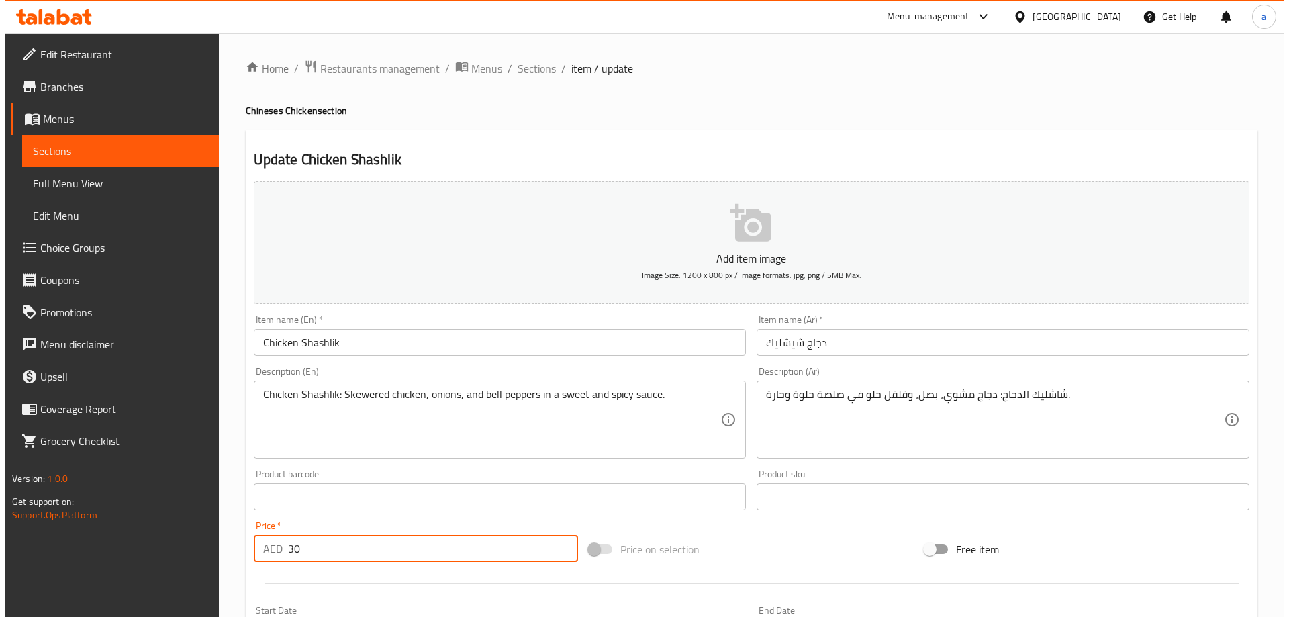
scroll to position [336, 0]
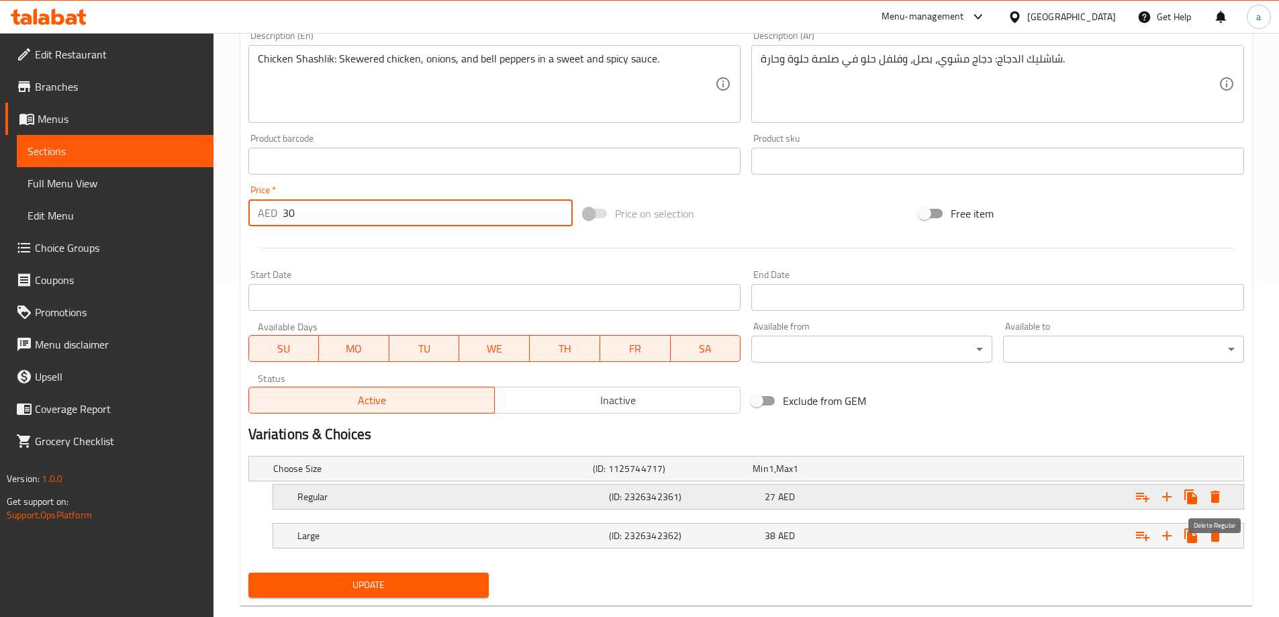
type input "30"
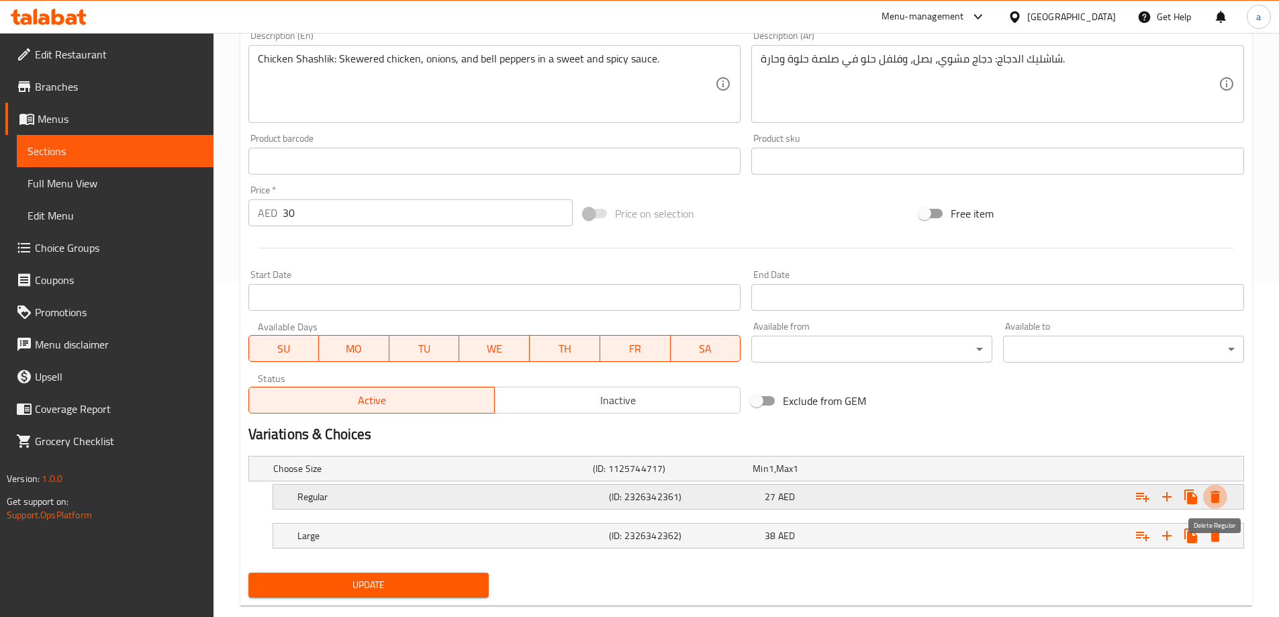
click at [1215, 498] on icon "Expand" at bounding box center [1214, 497] width 9 height 12
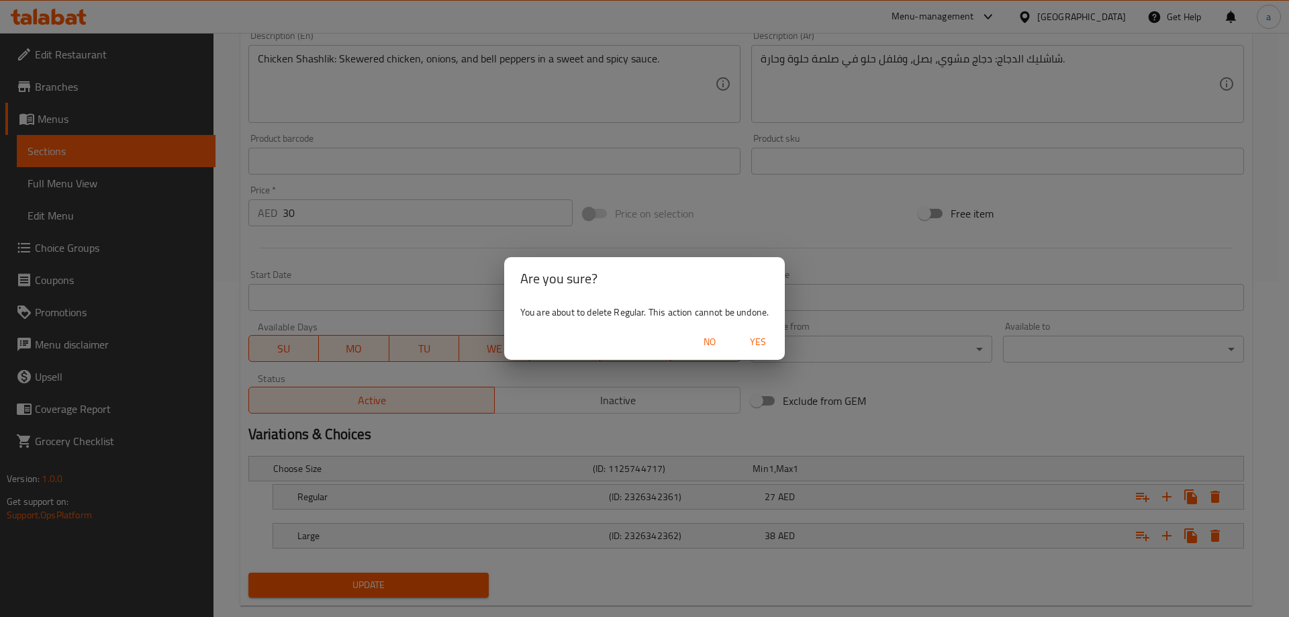
click at [768, 346] on span "Yes" at bounding box center [758, 342] width 32 height 17
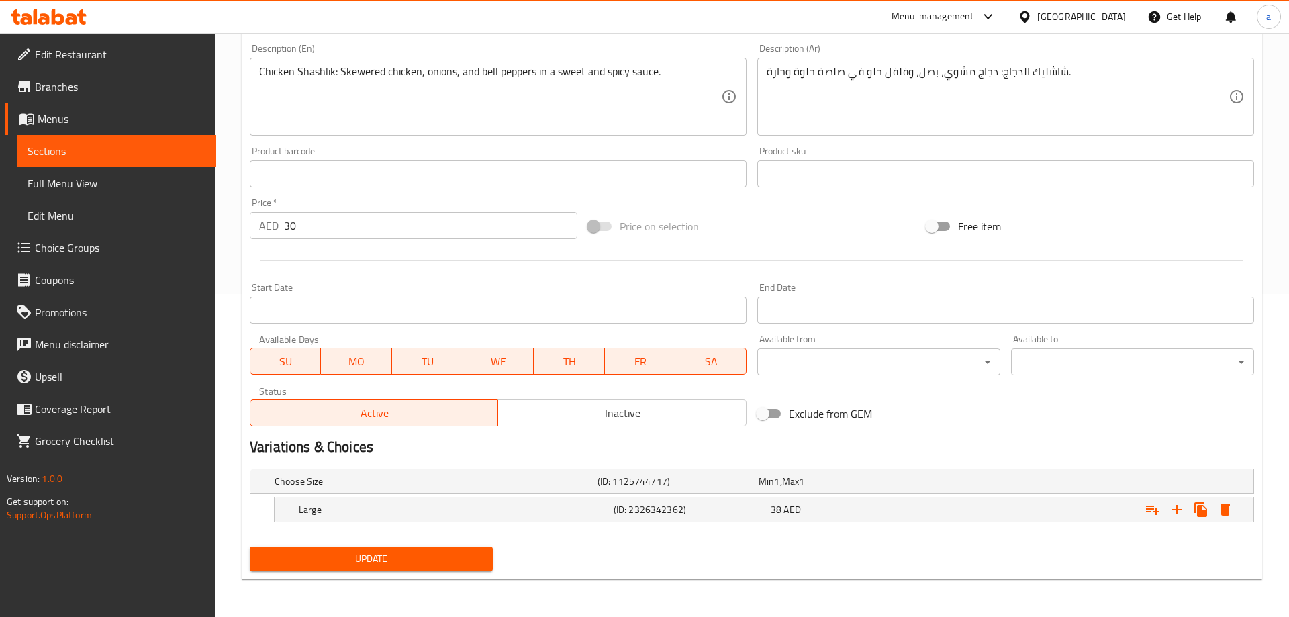
scroll to position [323, 0]
click at [1216, 515] on icon "Expand" at bounding box center [1214, 509] width 9 height 12
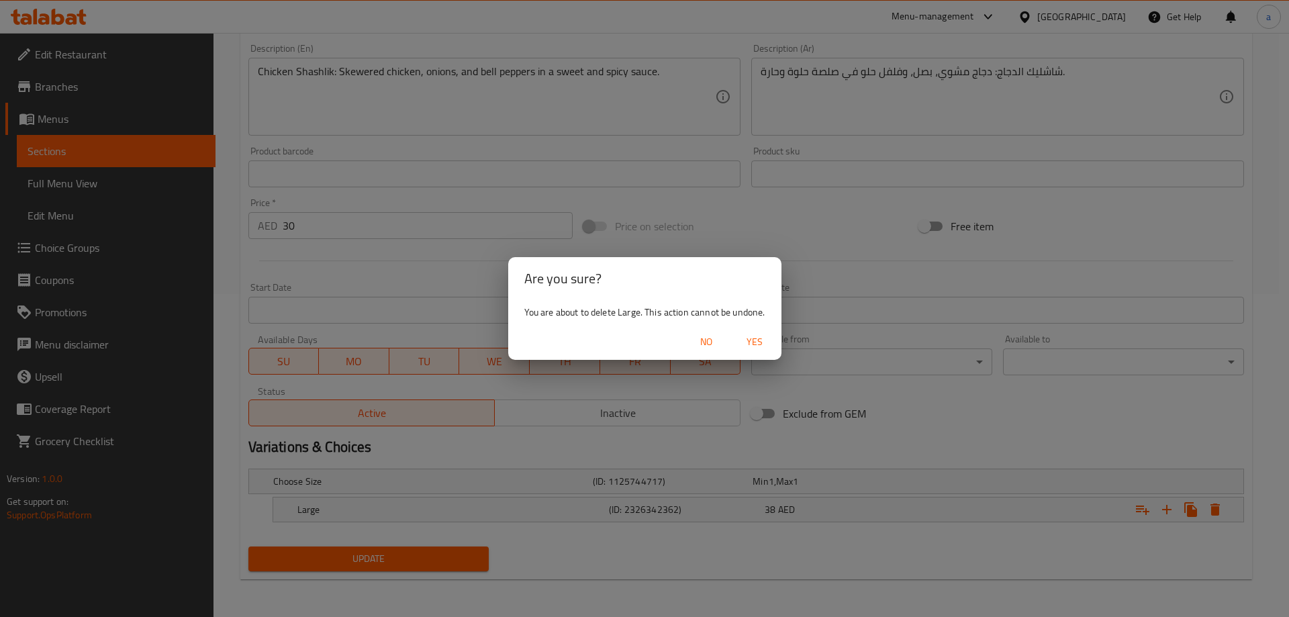
click at [762, 350] on span "Yes" at bounding box center [754, 342] width 32 height 17
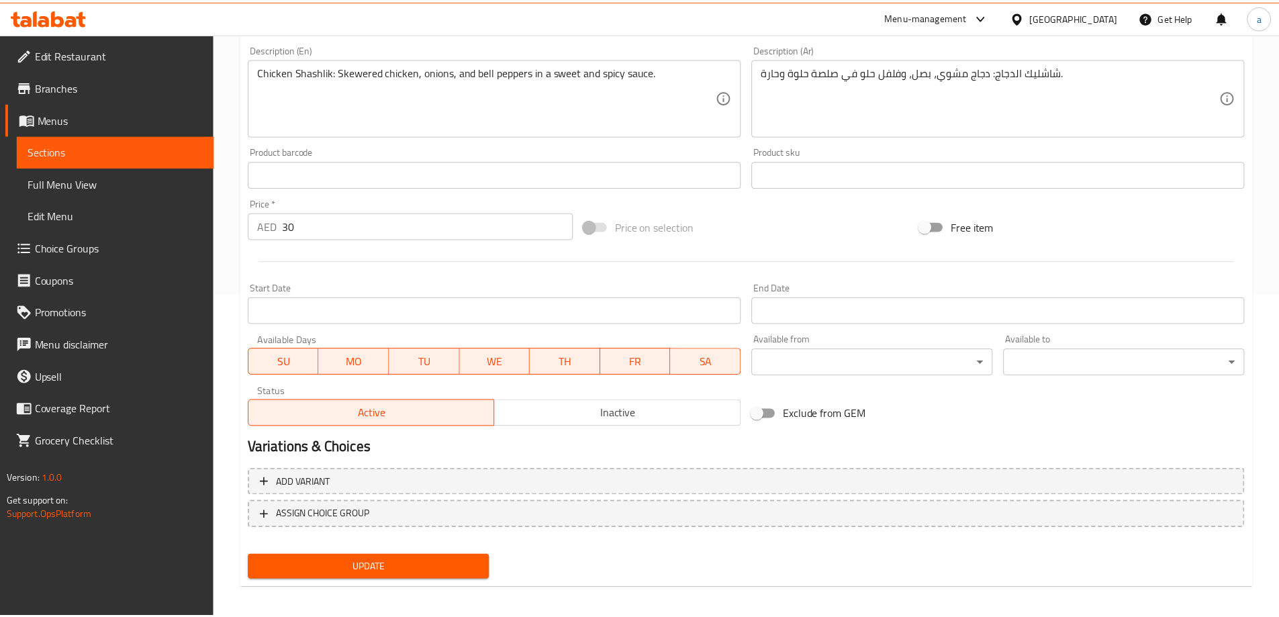
scroll to position [318, 0]
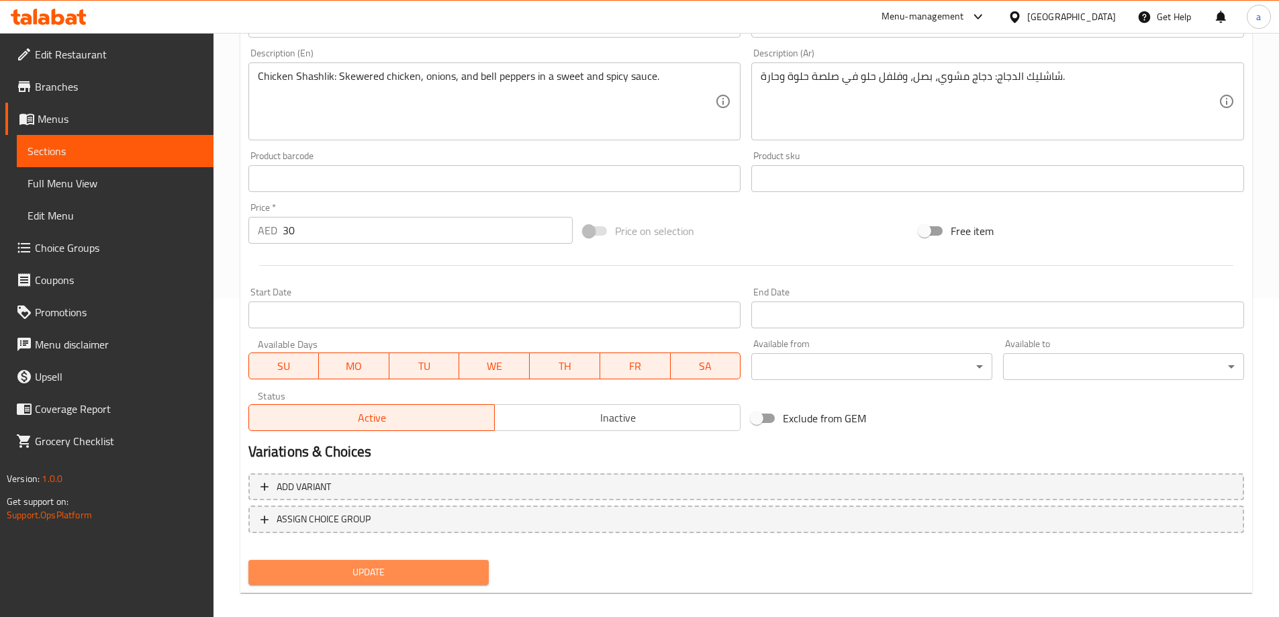
click at [389, 578] on span "Update" at bounding box center [368, 572] width 219 height 17
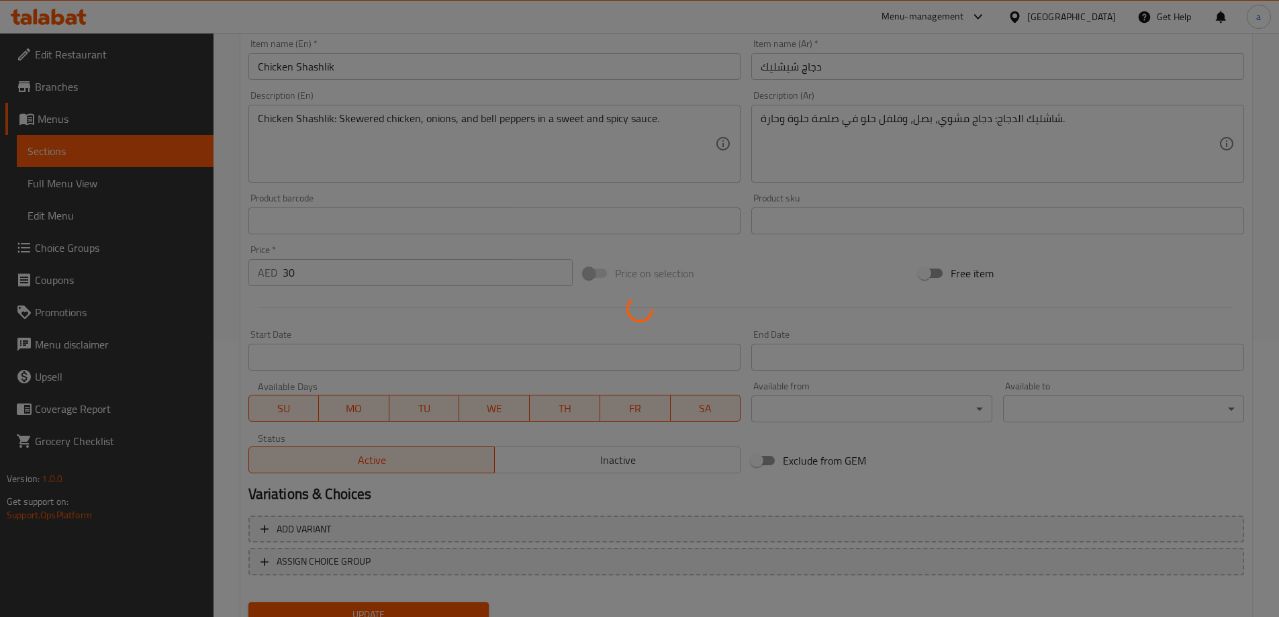
scroll to position [0, 0]
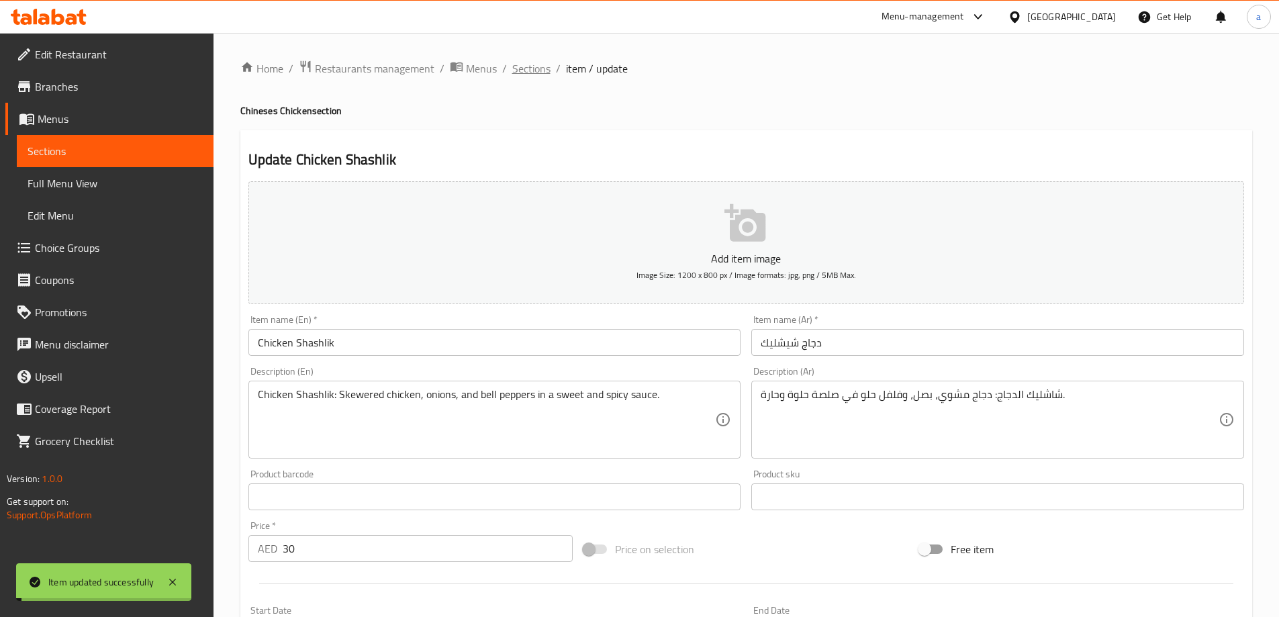
click at [526, 65] on span "Sections" at bounding box center [531, 68] width 38 height 16
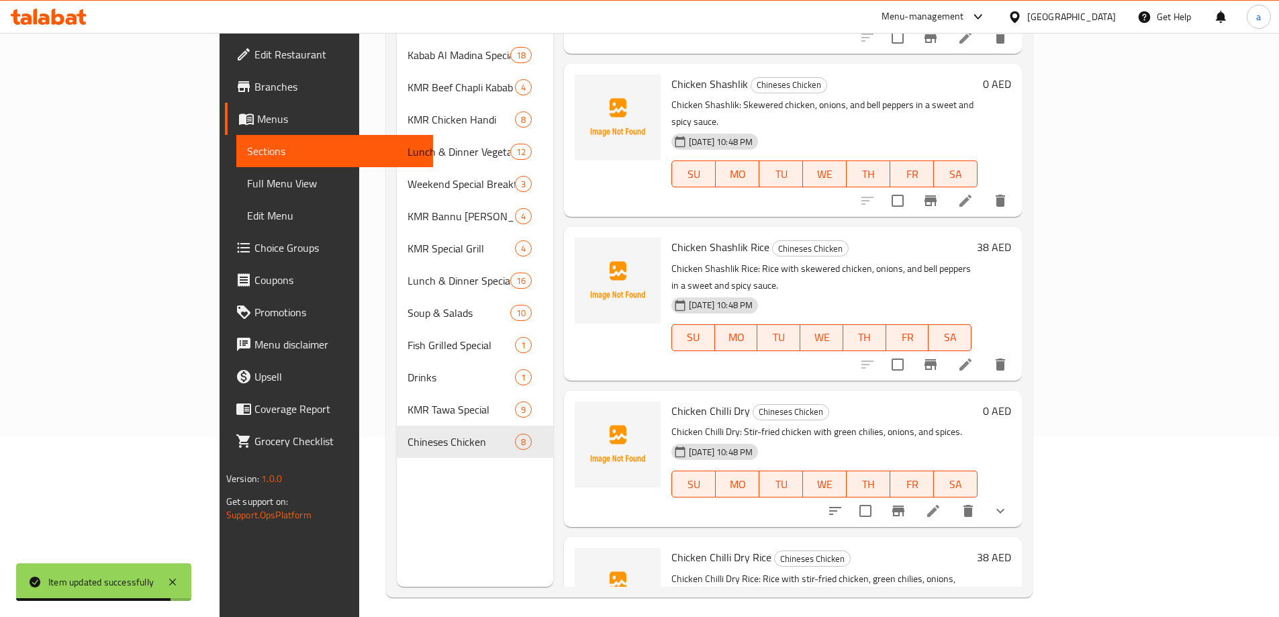
scroll to position [188, 0]
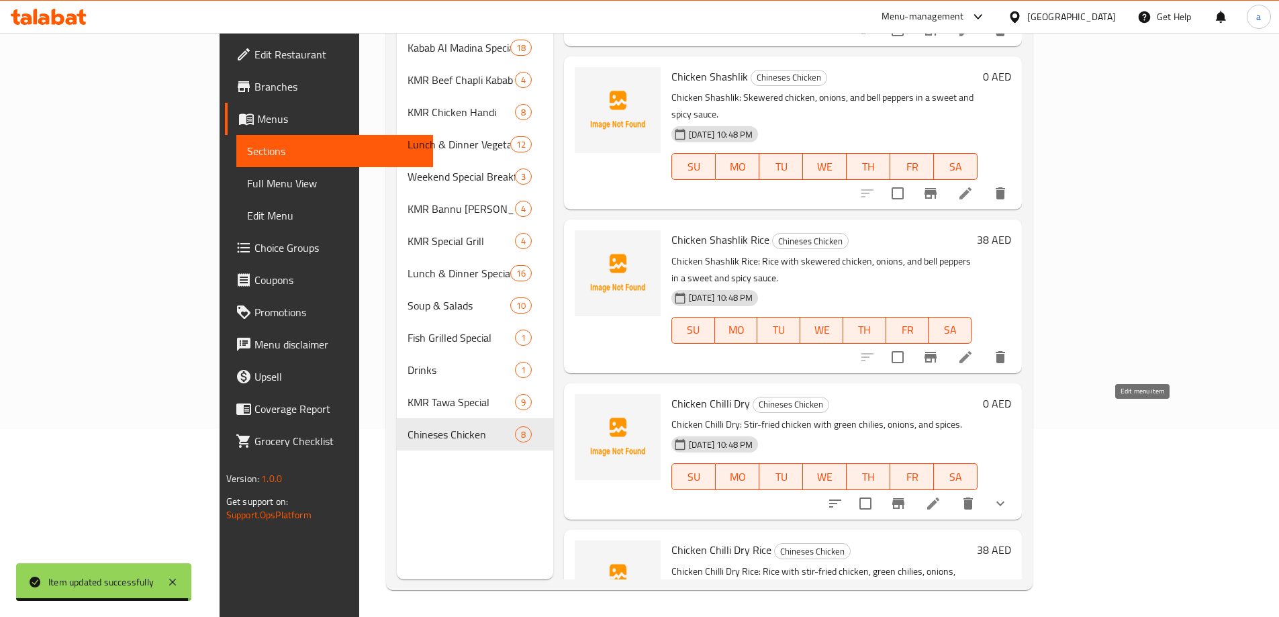
click at [939, 497] on icon at bounding box center [933, 503] width 12 height 12
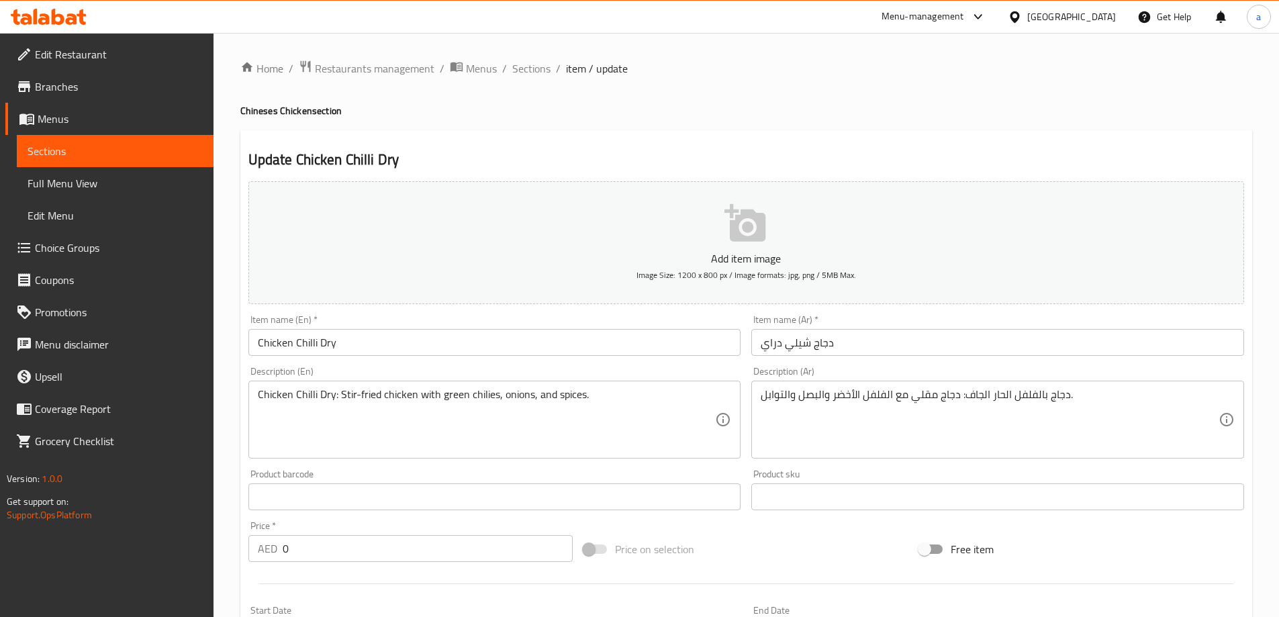
click at [309, 552] on input "0" at bounding box center [428, 548] width 291 height 27
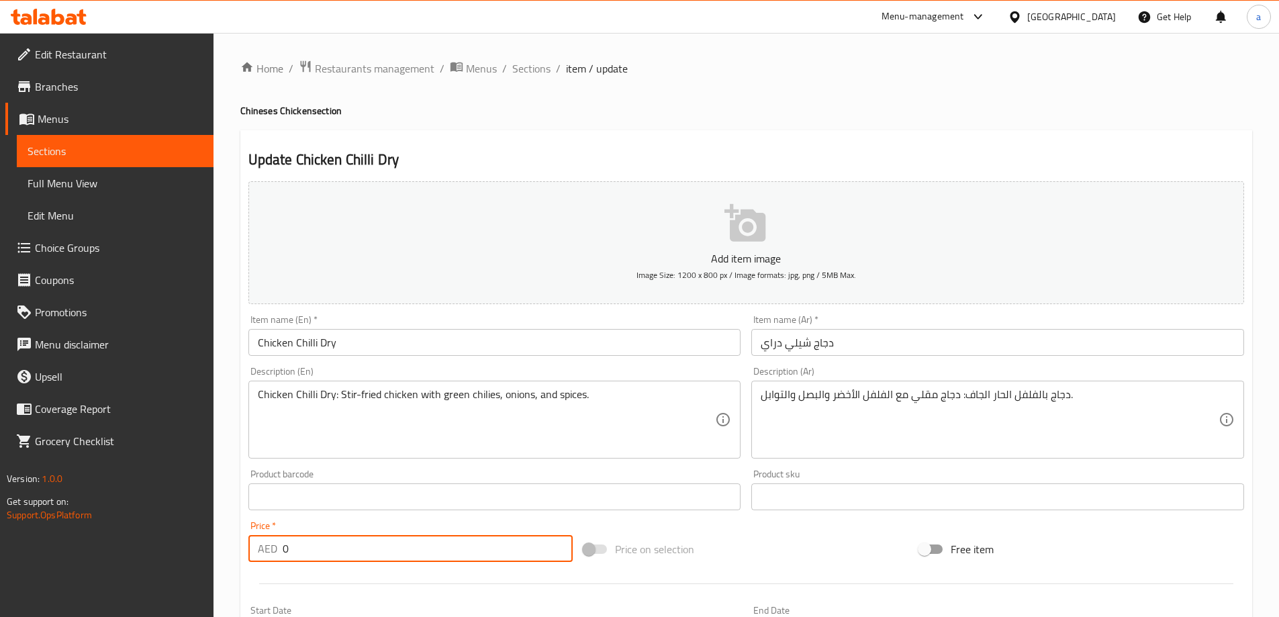
click at [309, 552] on input "0" at bounding box center [428, 548] width 291 height 27
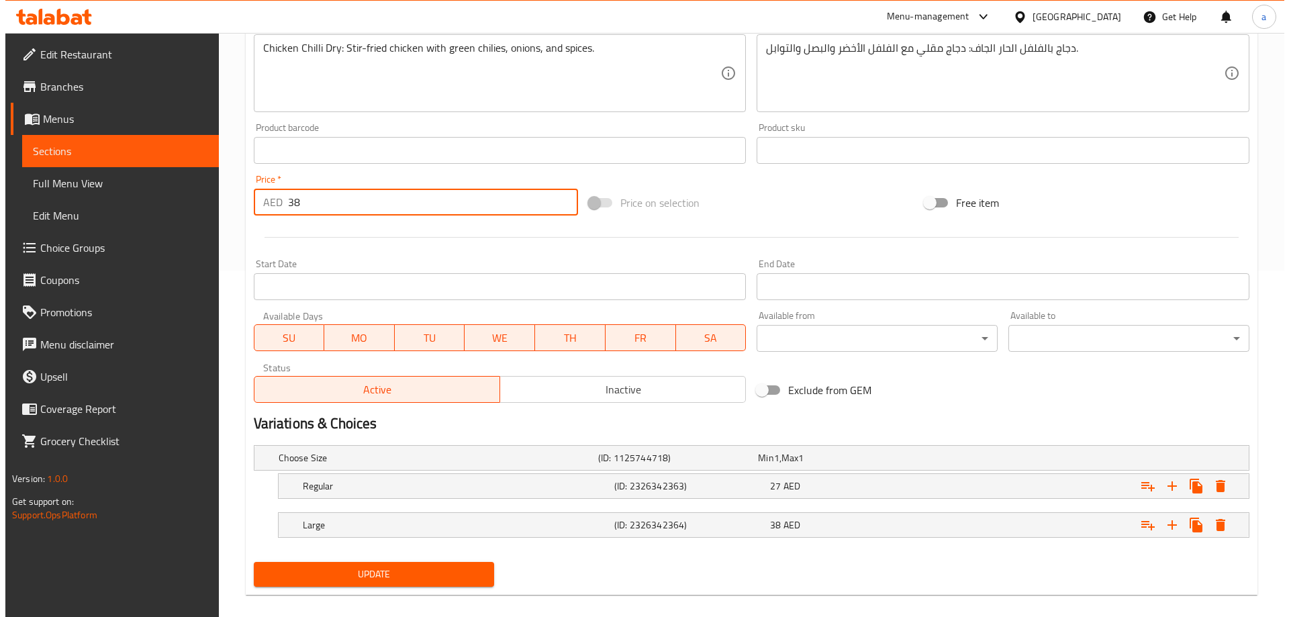
scroll to position [362, 0]
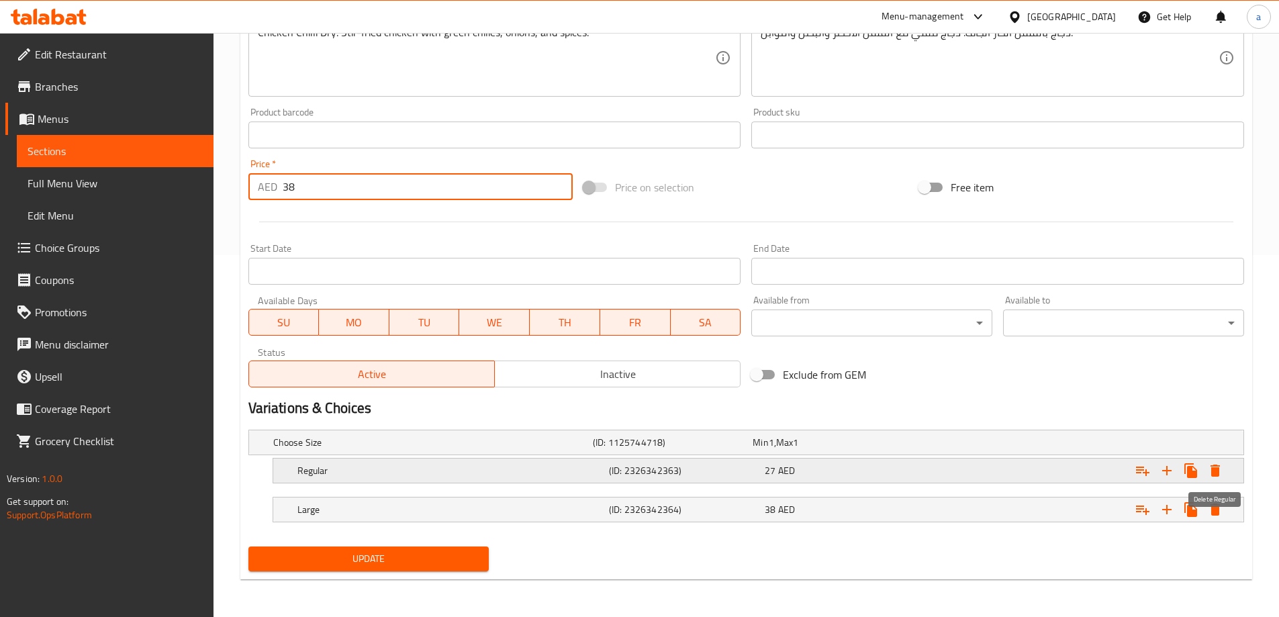
click at [1217, 473] on icon "Expand" at bounding box center [1214, 470] width 9 height 12
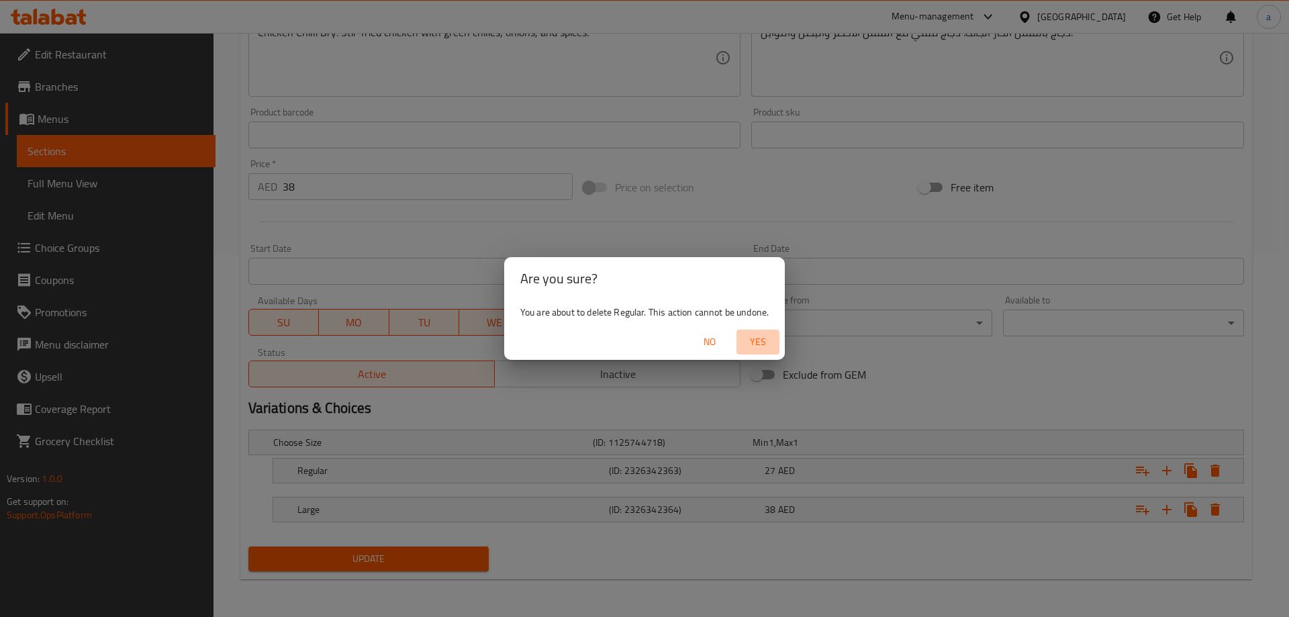
click at [765, 351] on button "Yes" at bounding box center [757, 342] width 43 height 25
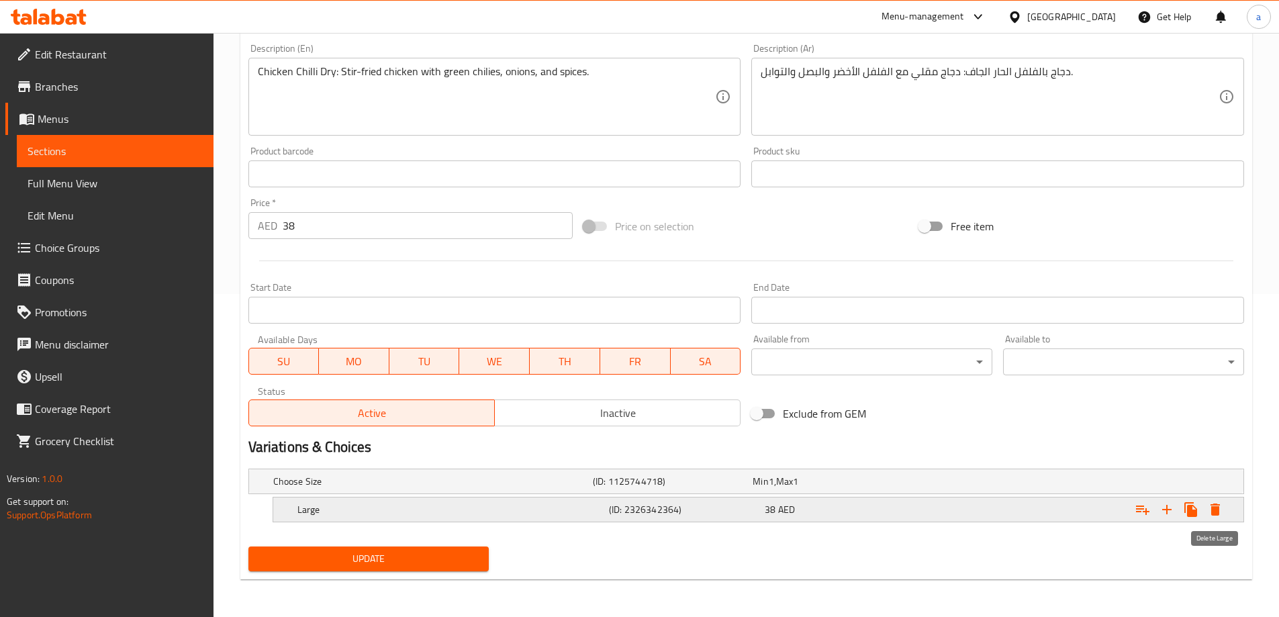
click at [1214, 512] on icon "Expand" at bounding box center [1214, 509] width 9 height 12
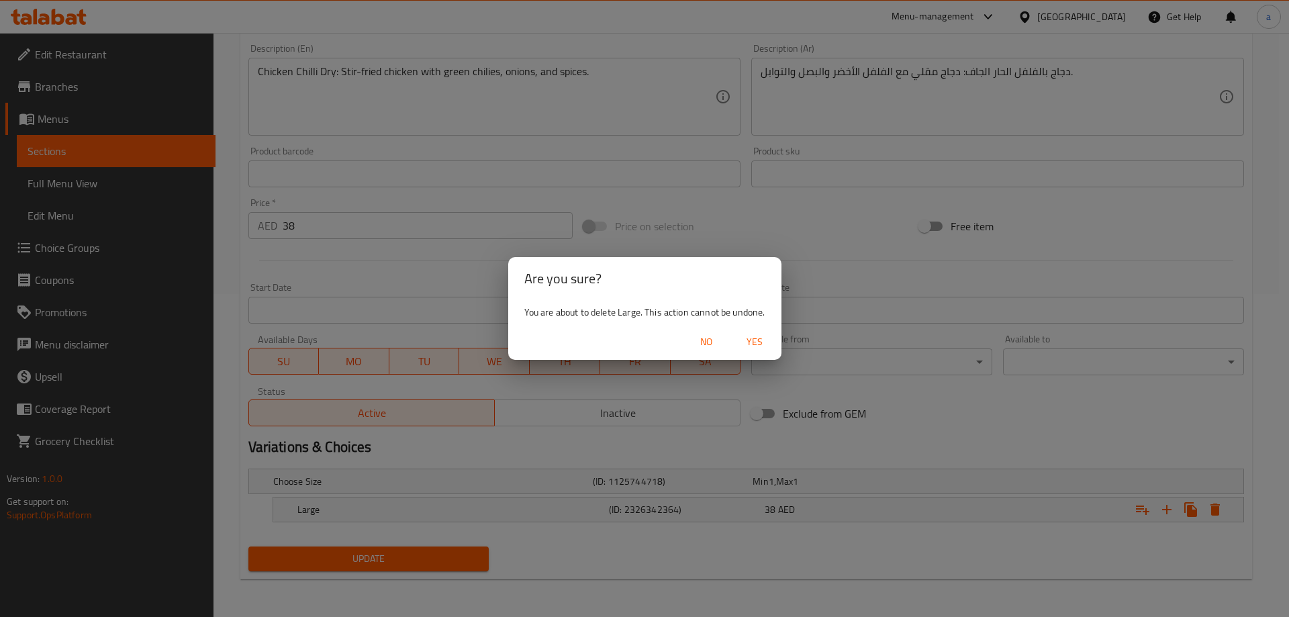
click at [752, 340] on span "Yes" at bounding box center [754, 342] width 32 height 17
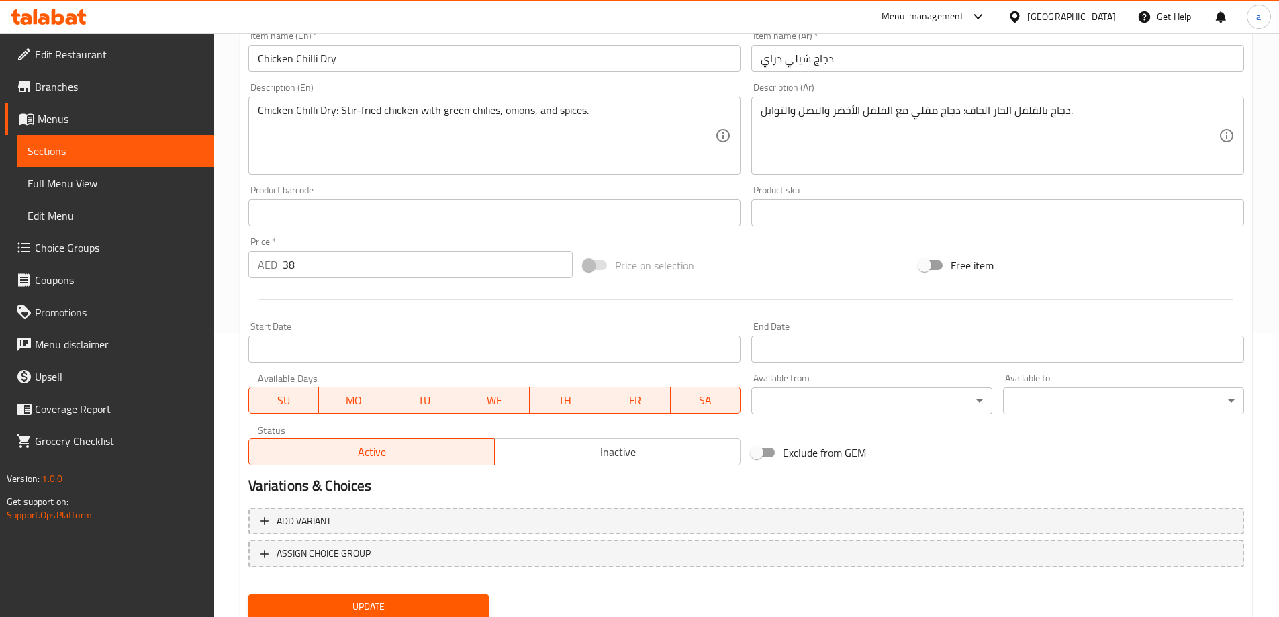
scroll to position [251, 0]
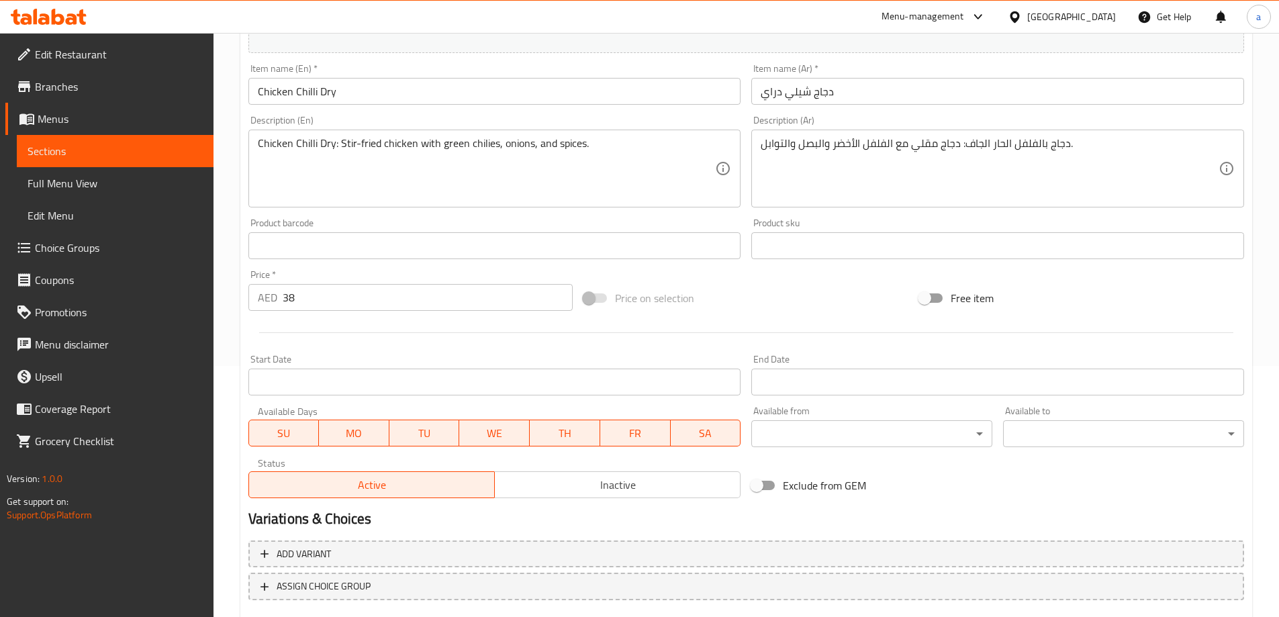
click at [360, 301] on input "38" at bounding box center [428, 297] width 291 height 27
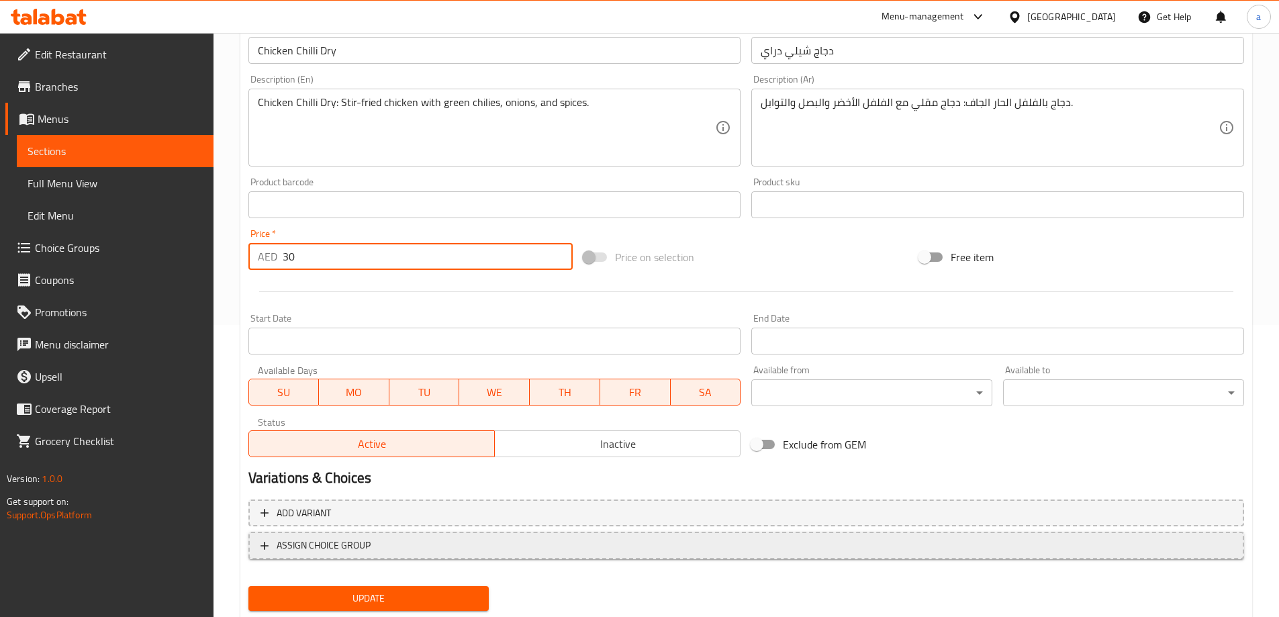
scroll to position [332, 0]
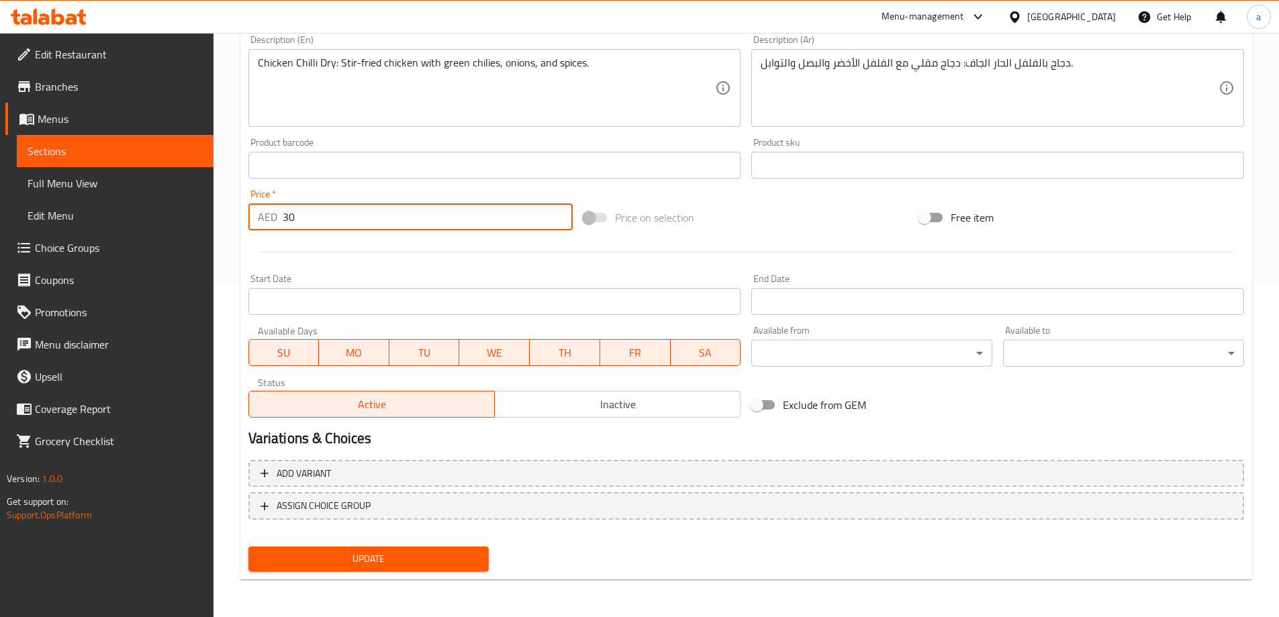
type input "30"
drag, startPoint x: 370, startPoint y: 566, endPoint x: 369, endPoint y: 558, distance: 8.8
click at [370, 565] on span "Update" at bounding box center [368, 558] width 219 height 17
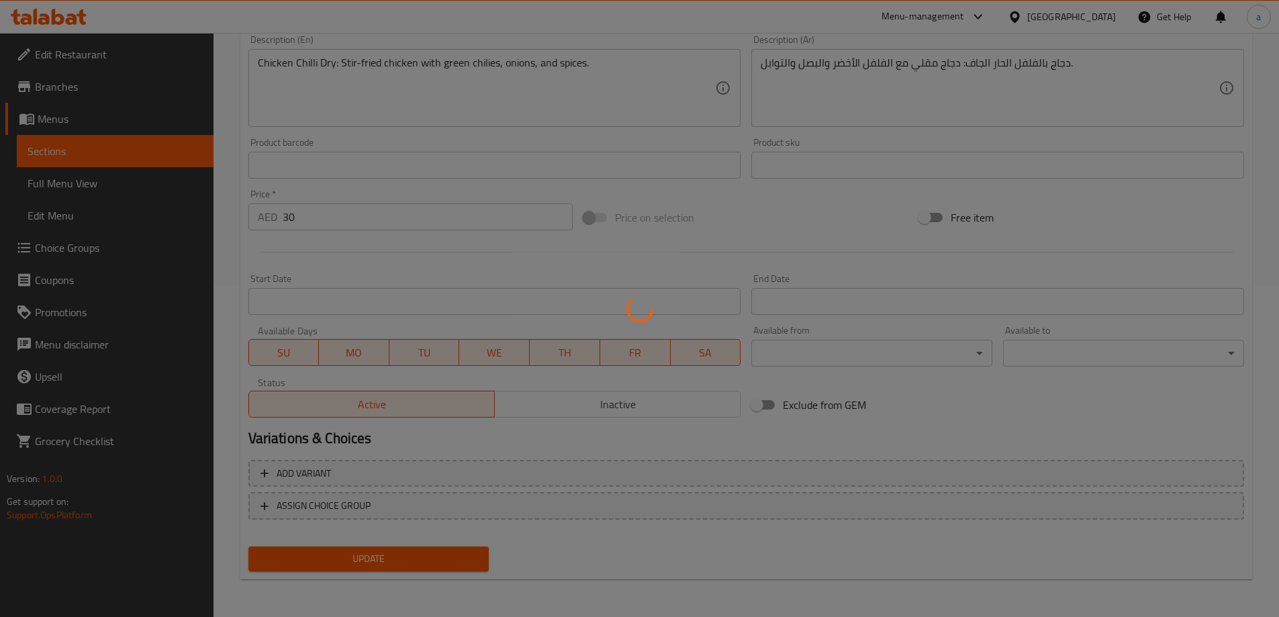
scroll to position [0, 0]
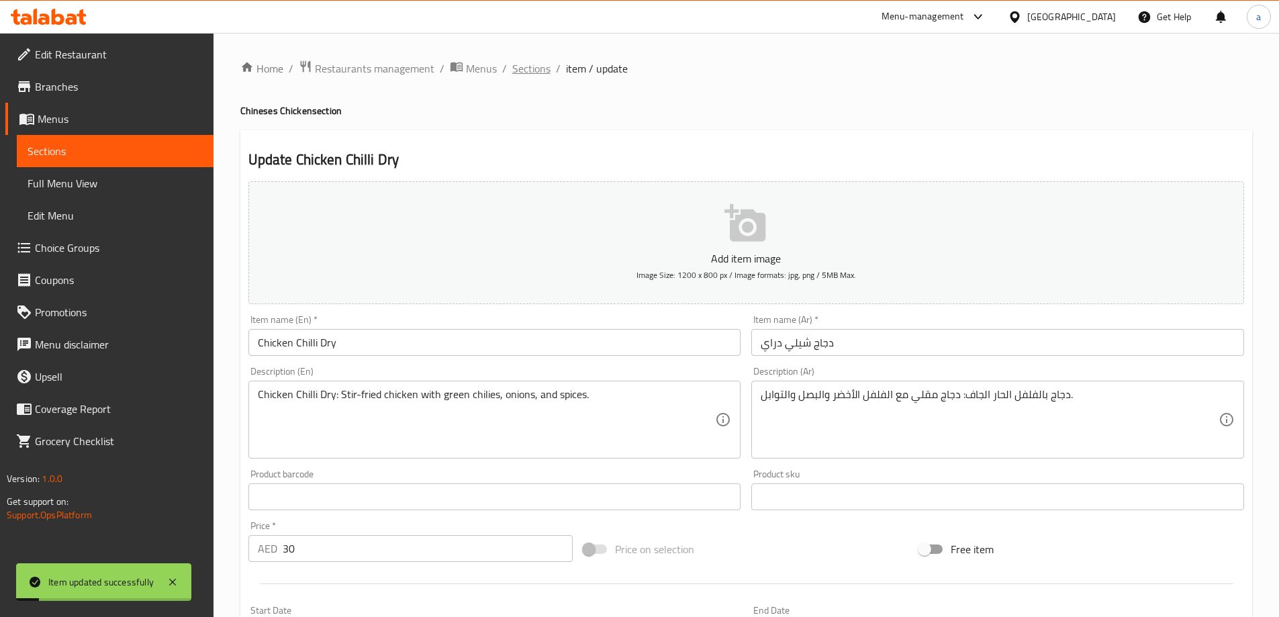
click at [530, 76] on span "Sections" at bounding box center [531, 68] width 38 height 16
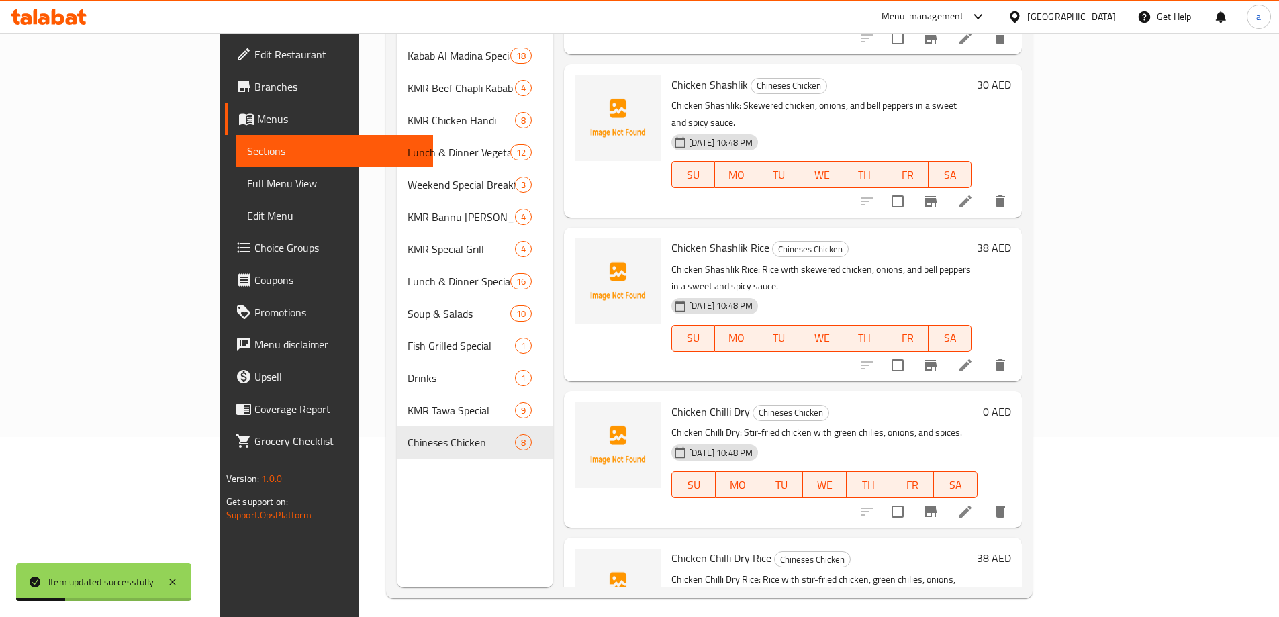
scroll to position [188, 0]
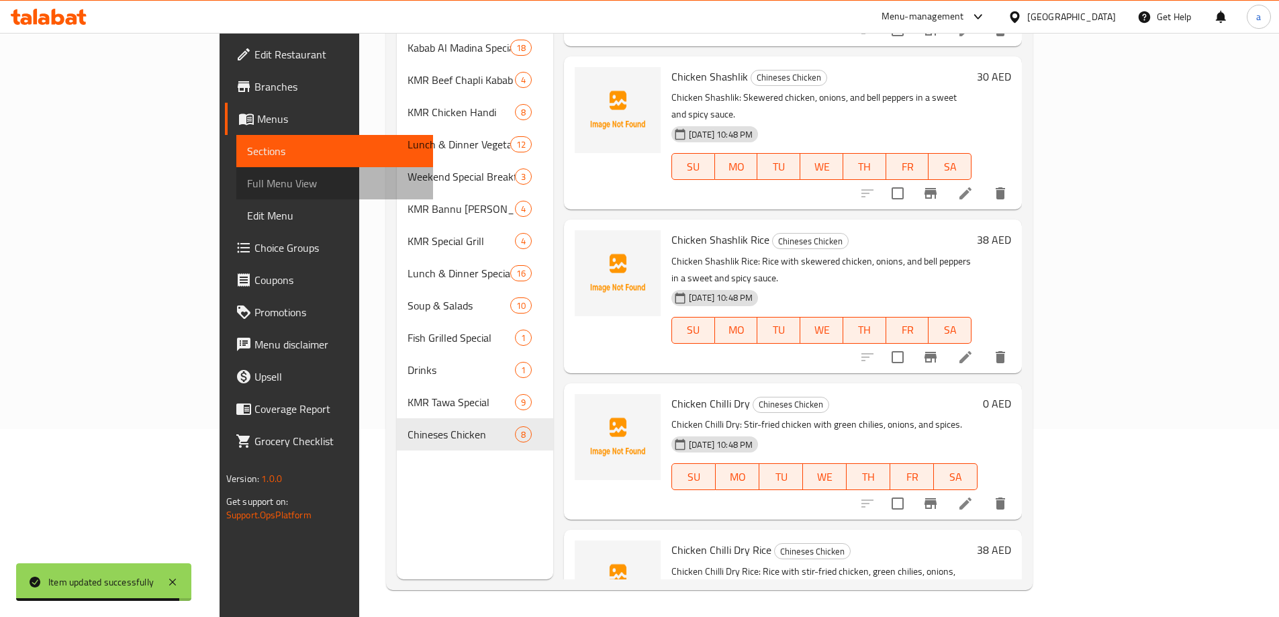
click at [247, 189] on span "Full Menu View" at bounding box center [334, 183] width 175 height 16
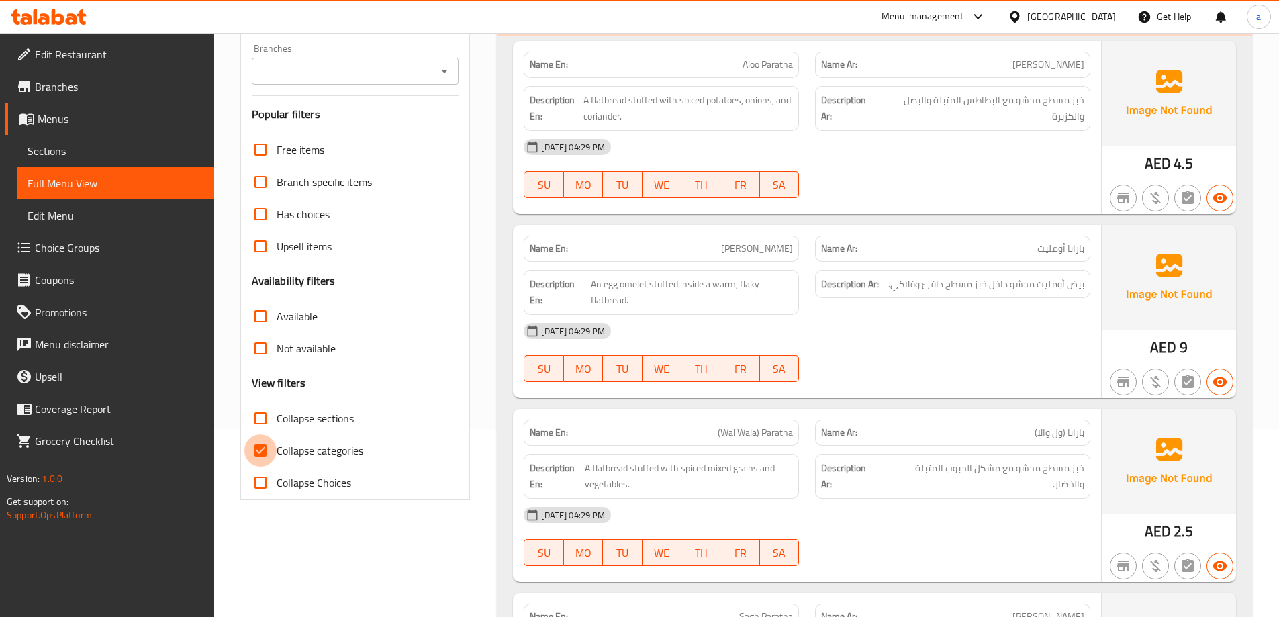
click at [264, 452] on input "Collapse categories" at bounding box center [260, 450] width 32 height 32
checkbox input "false"
click at [264, 428] on input "Collapse sections" at bounding box center [260, 418] width 32 height 32
checkbox input "true"
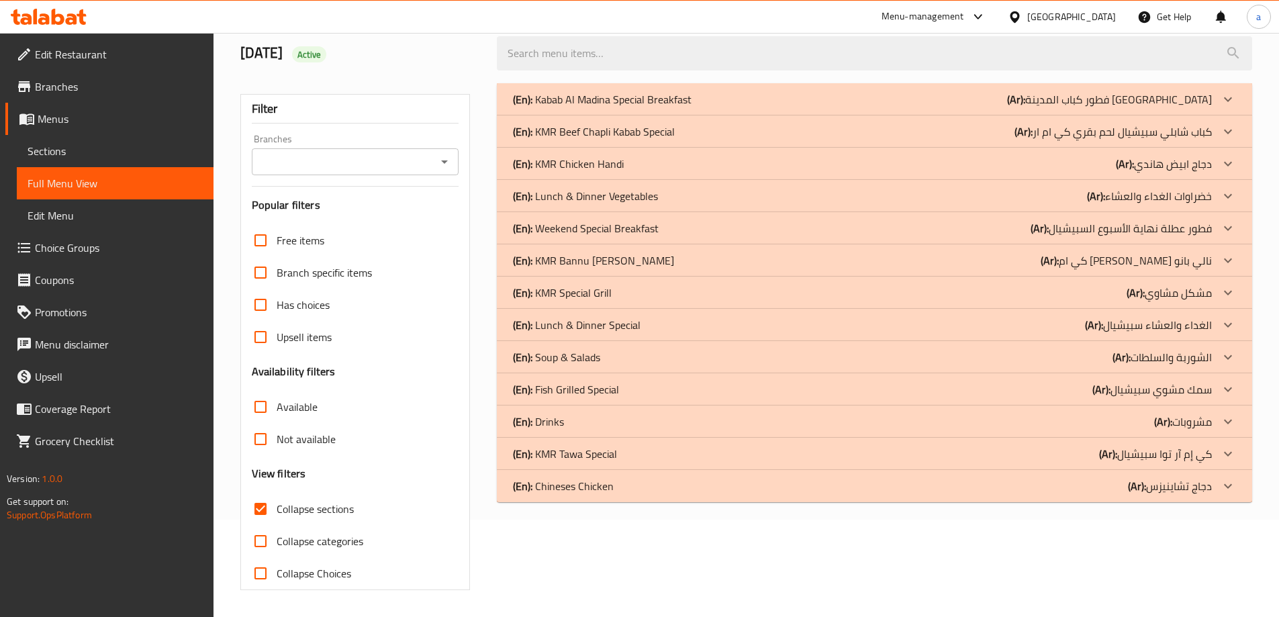
scroll to position [97, 0]
click at [641, 495] on div "(En): Chineses Chicken (Ar): دجاج تشاينيزس" at bounding box center [874, 486] width 755 height 32
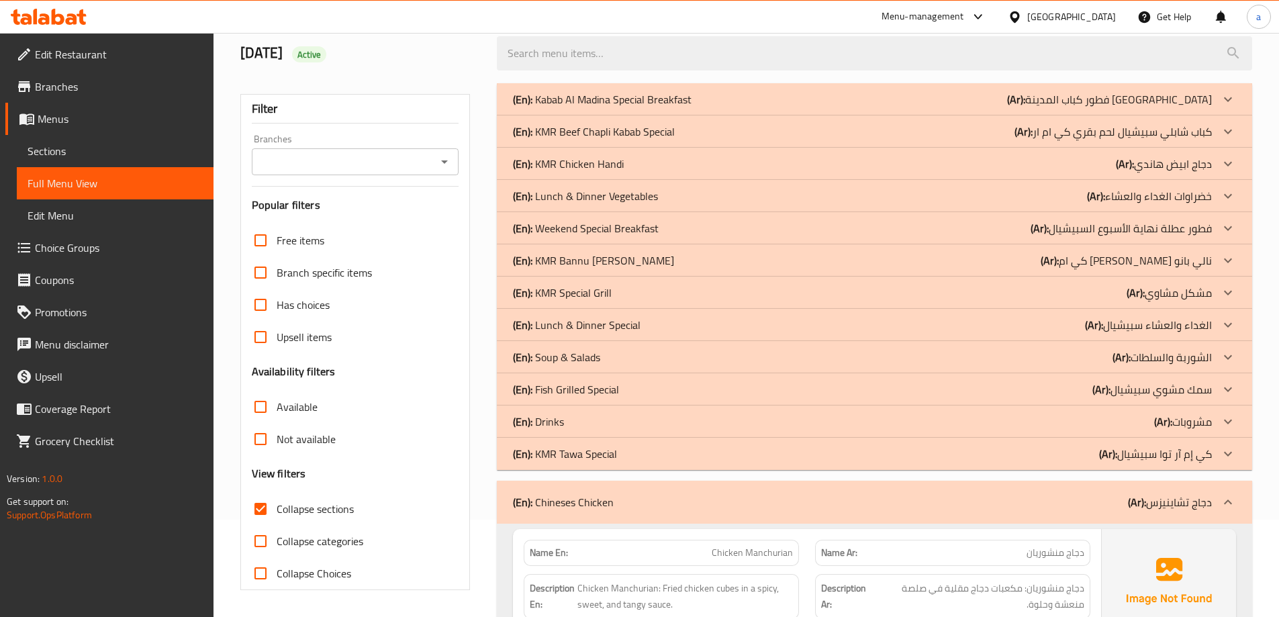
click at [693, 458] on div "(En): KMR Tawa Special (Ar): كي إم آر توا سبيشيال" at bounding box center [862, 454] width 699 height 16
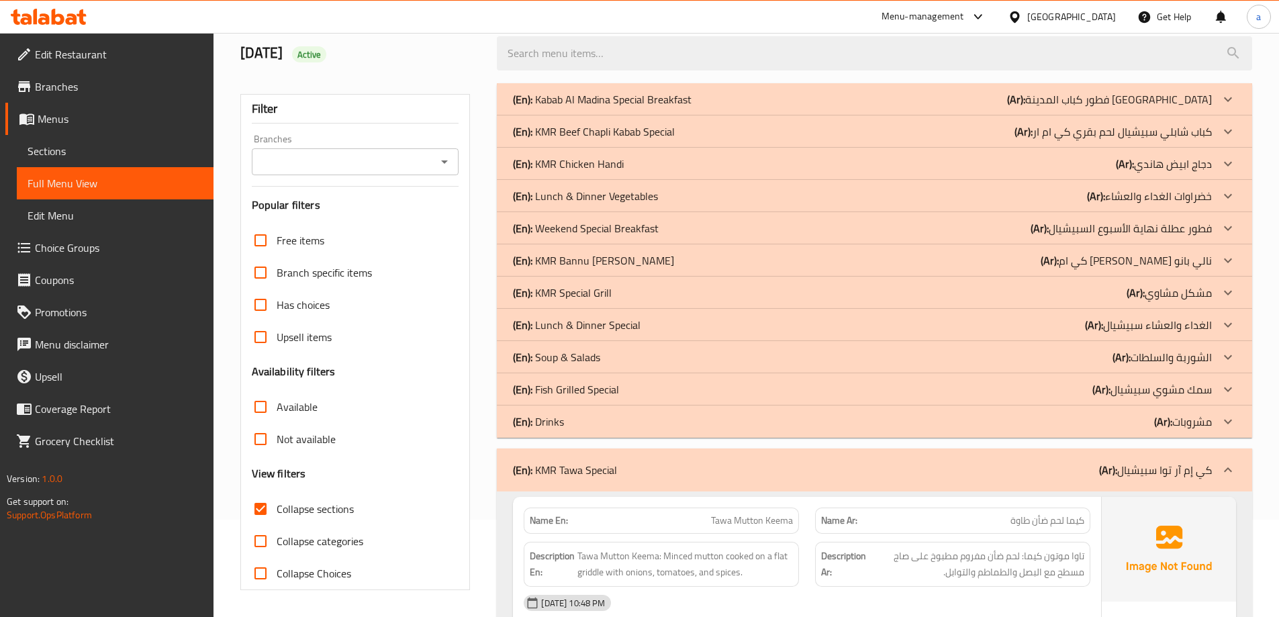
click at [604, 389] on p "(En): Fish Grilled Special" at bounding box center [566, 389] width 106 height 16
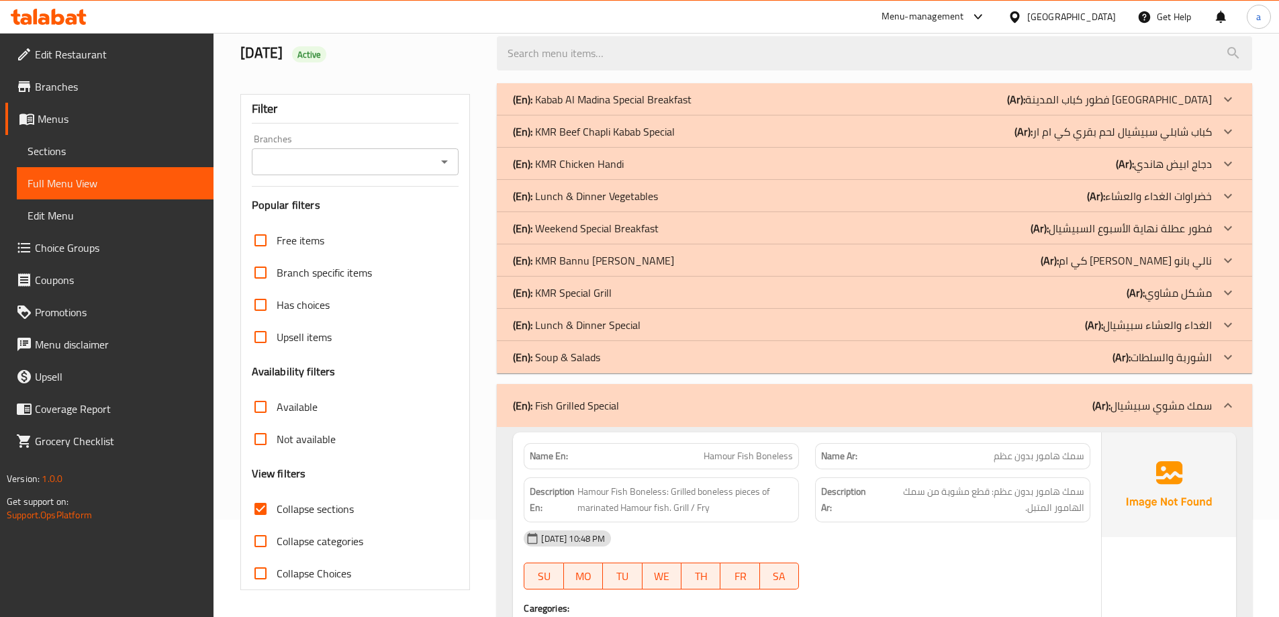
click at [923, 320] on div "(En): Lunch & Dinner Special (Ar): الغداء والعشاء سبيشيال" at bounding box center [862, 325] width 699 height 16
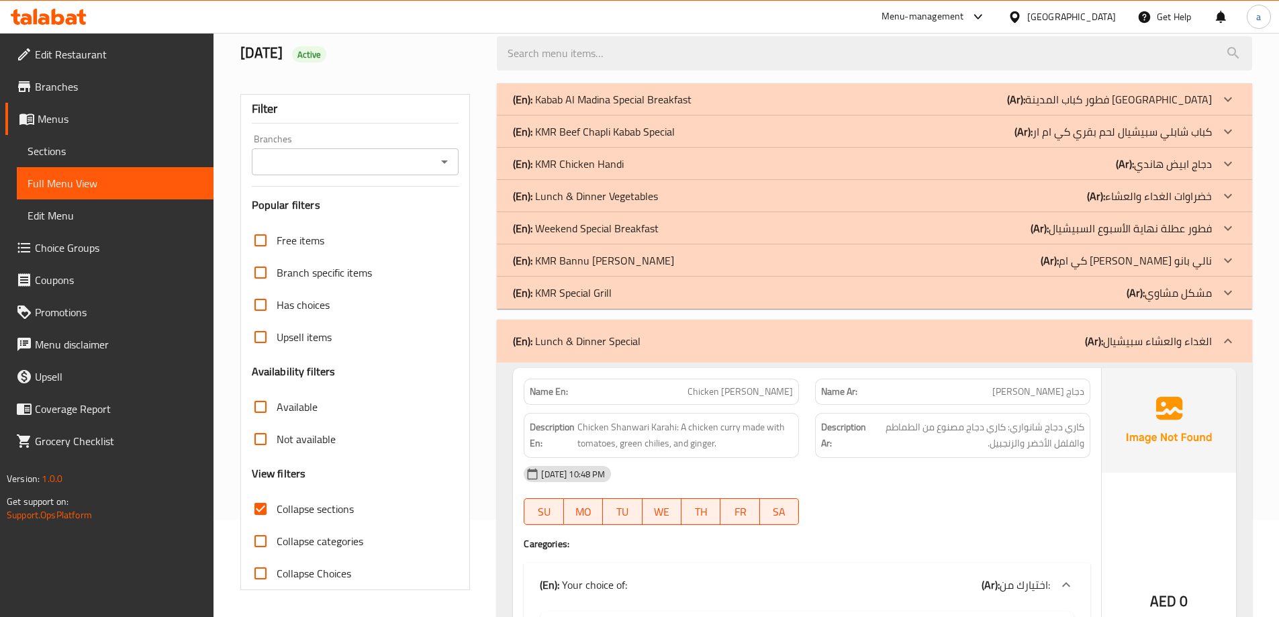
click at [1185, 198] on p "(Ar): خضراوات الغداء والعشاء" at bounding box center [1149, 196] width 125 height 16
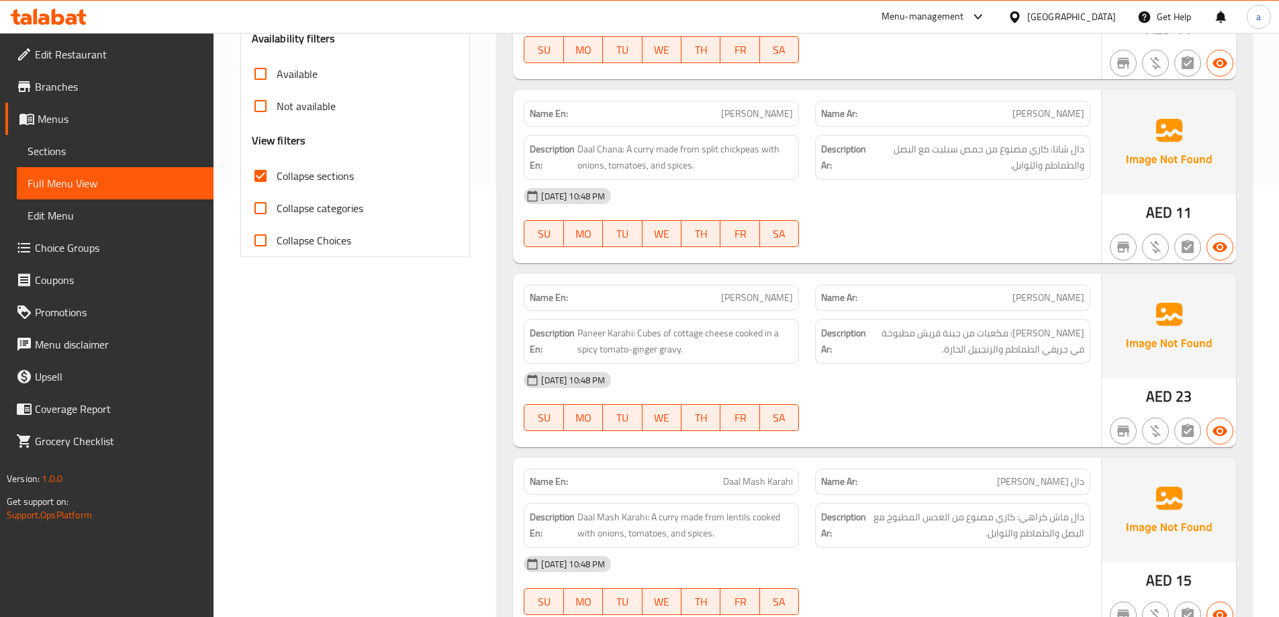
scroll to position [0, 0]
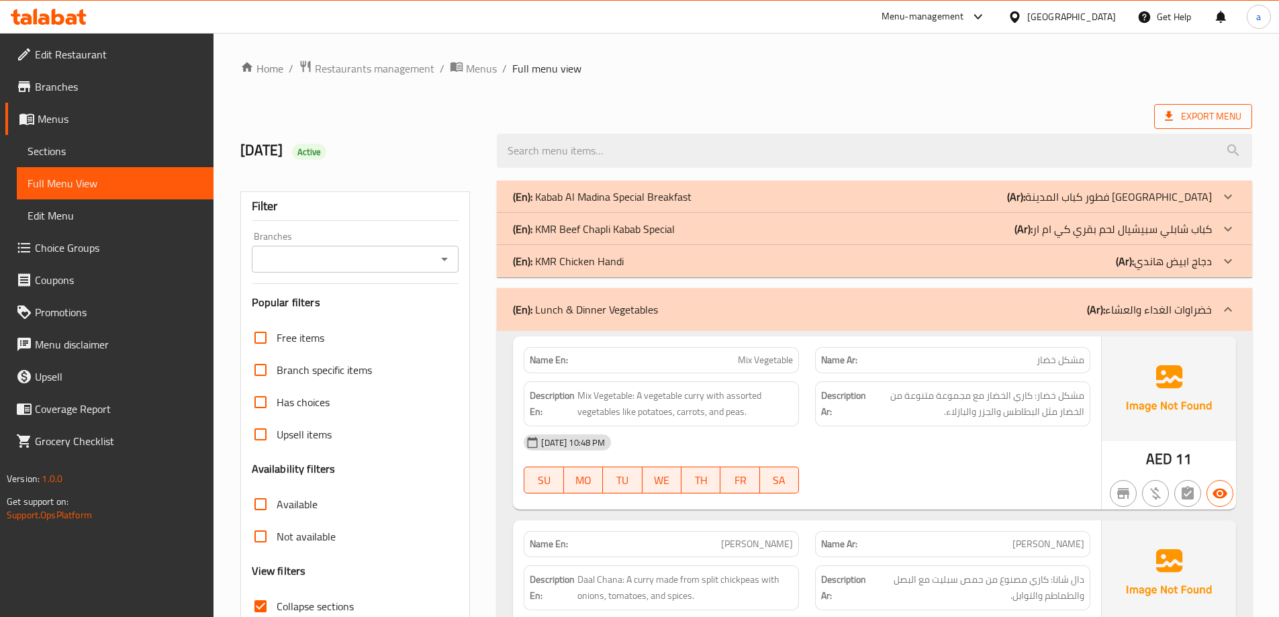
click at [1179, 122] on span "Export Menu" at bounding box center [1203, 116] width 77 height 17
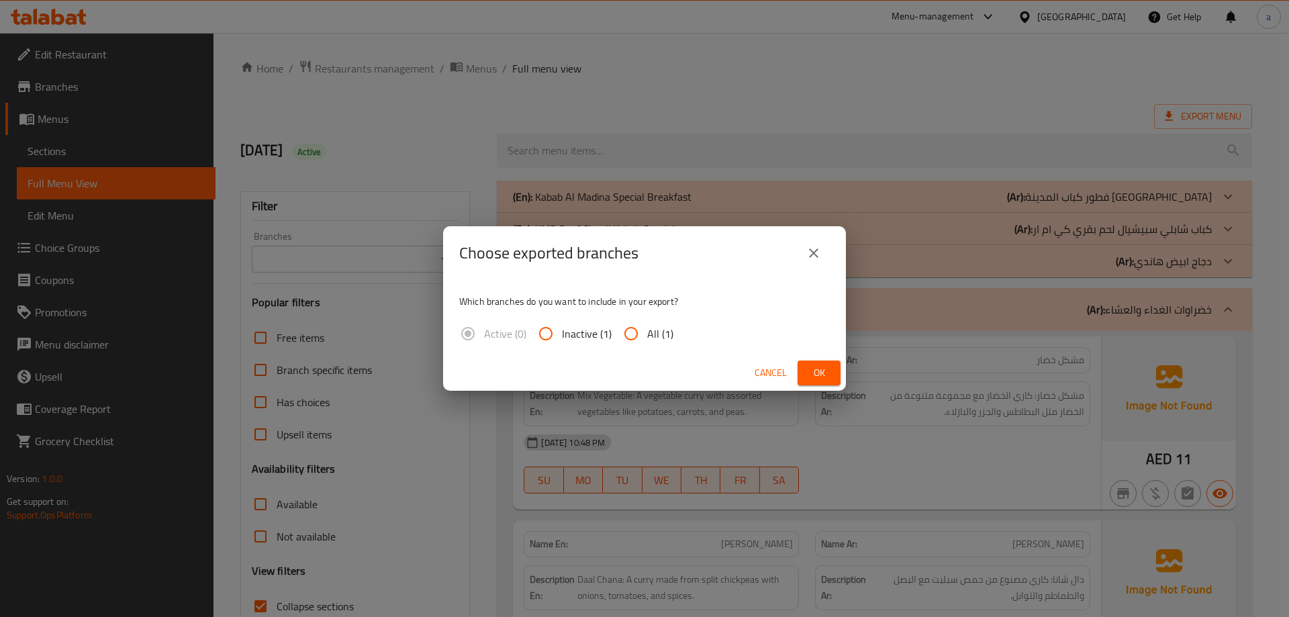
click at [628, 338] on input "All (1)" at bounding box center [631, 333] width 32 height 32
radio input "true"
click at [822, 381] on span "Ok" at bounding box center [818, 372] width 21 height 17
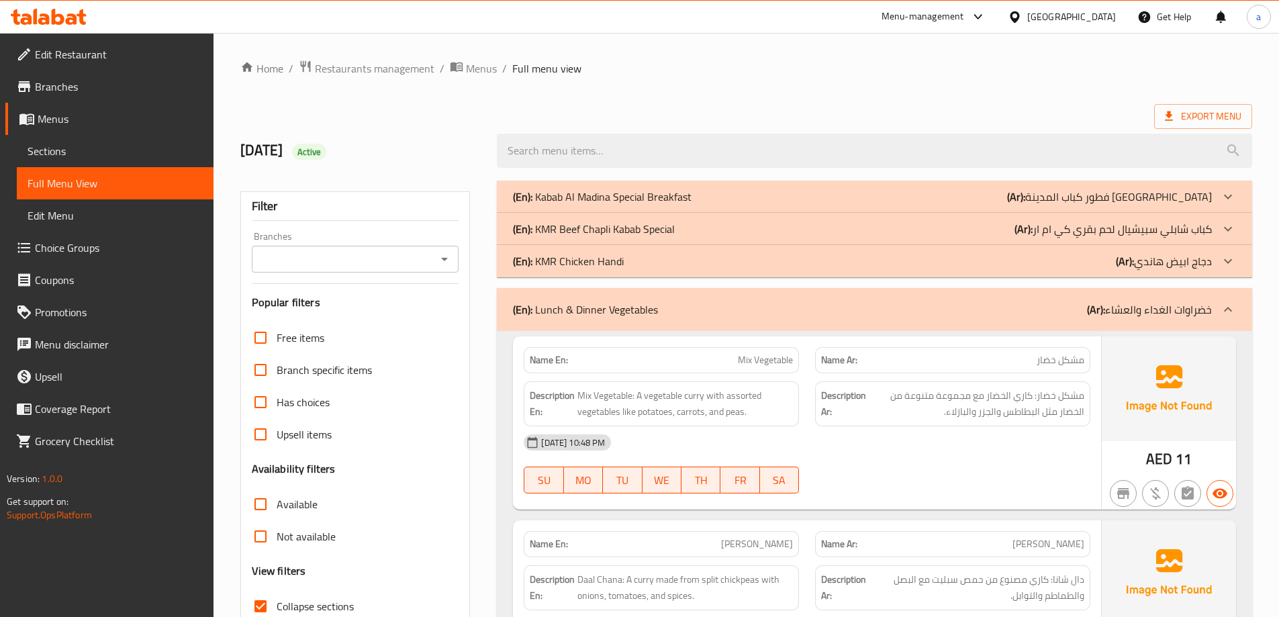
click at [264, 603] on input "Collapse sections" at bounding box center [260, 606] width 32 height 32
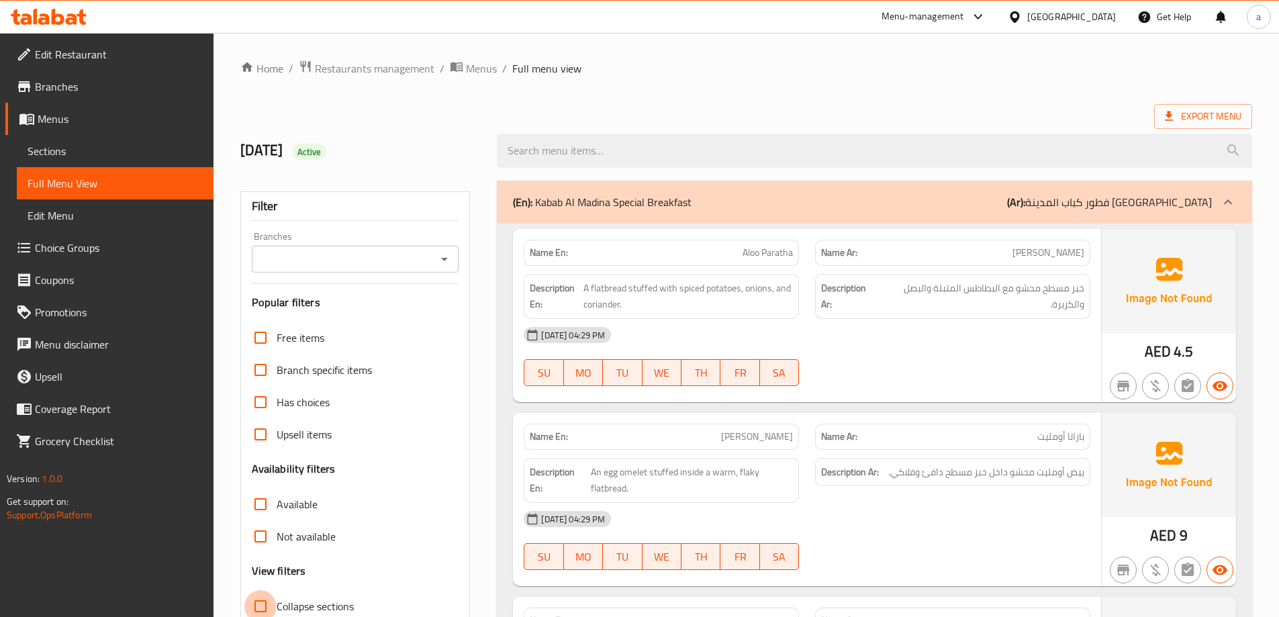
click at [264, 603] on input "Collapse sections" at bounding box center [260, 606] width 32 height 32
checkbox input "true"
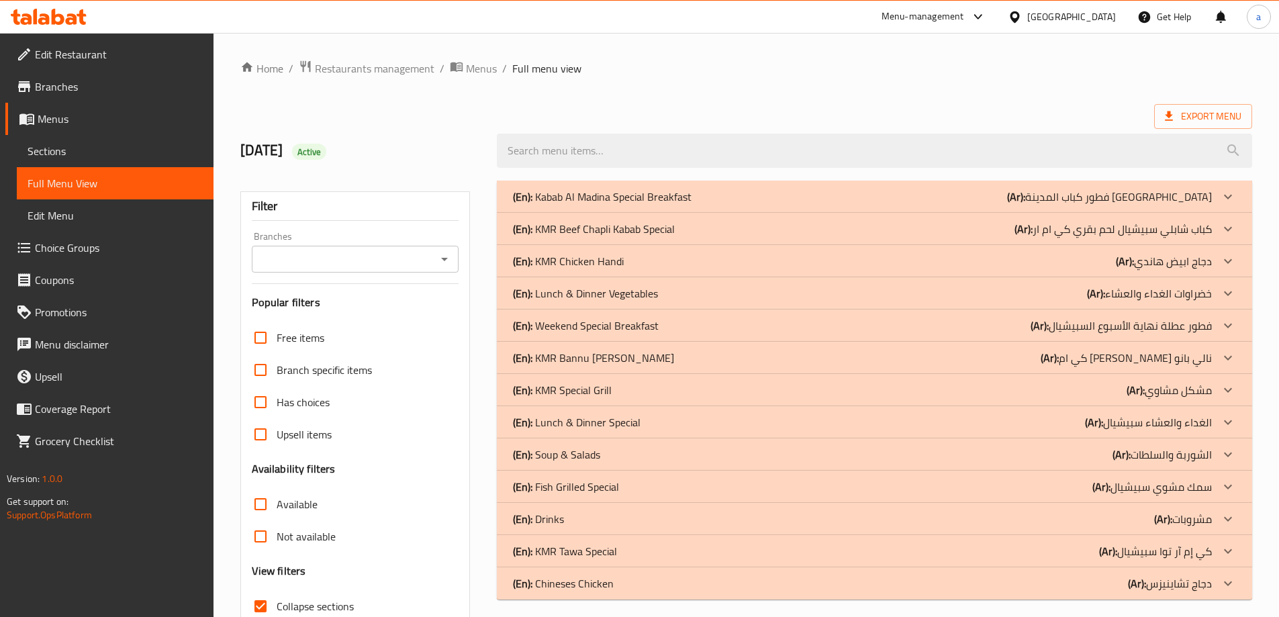
drag, startPoint x: 609, startPoint y: 583, endPoint x: 564, endPoint y: 584, distance: 44.3
click at [565, 584] on p "(En): Chineses Chicken" at bounding box center [563, 583] width 101 height 16
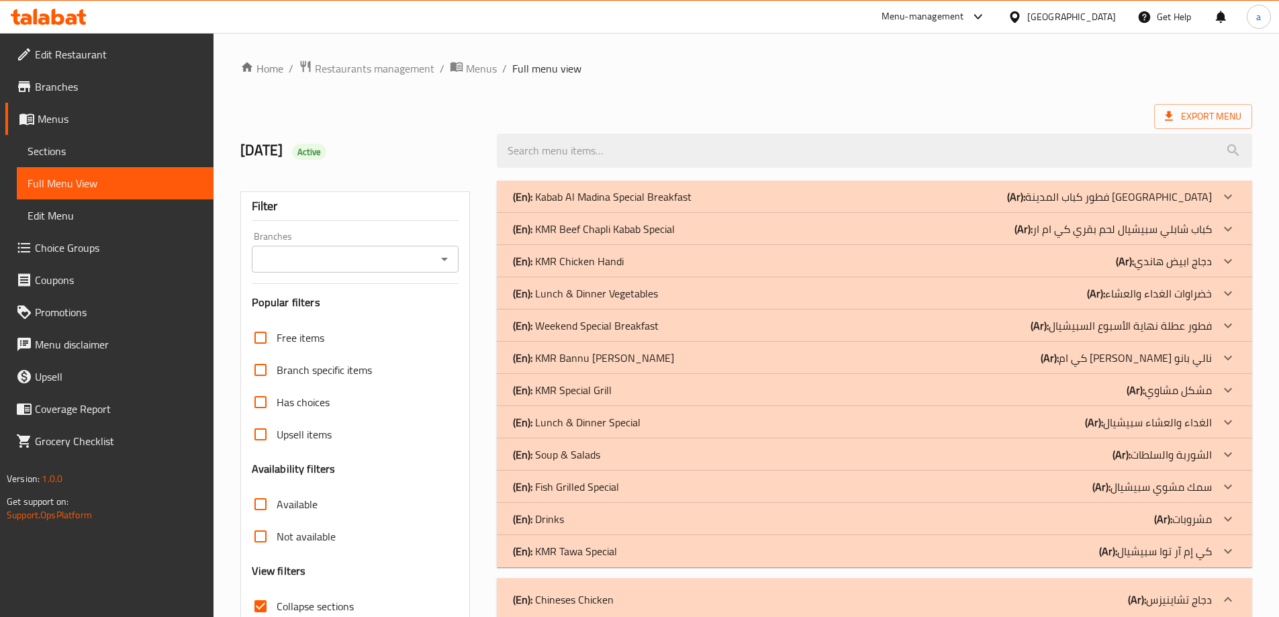
click at [578, 593] on p "(En): Chineses Chicken" at bounding box center [563, 599] width 101 height 16
